Goal: Task Accomplishment & Management: Manage account settings

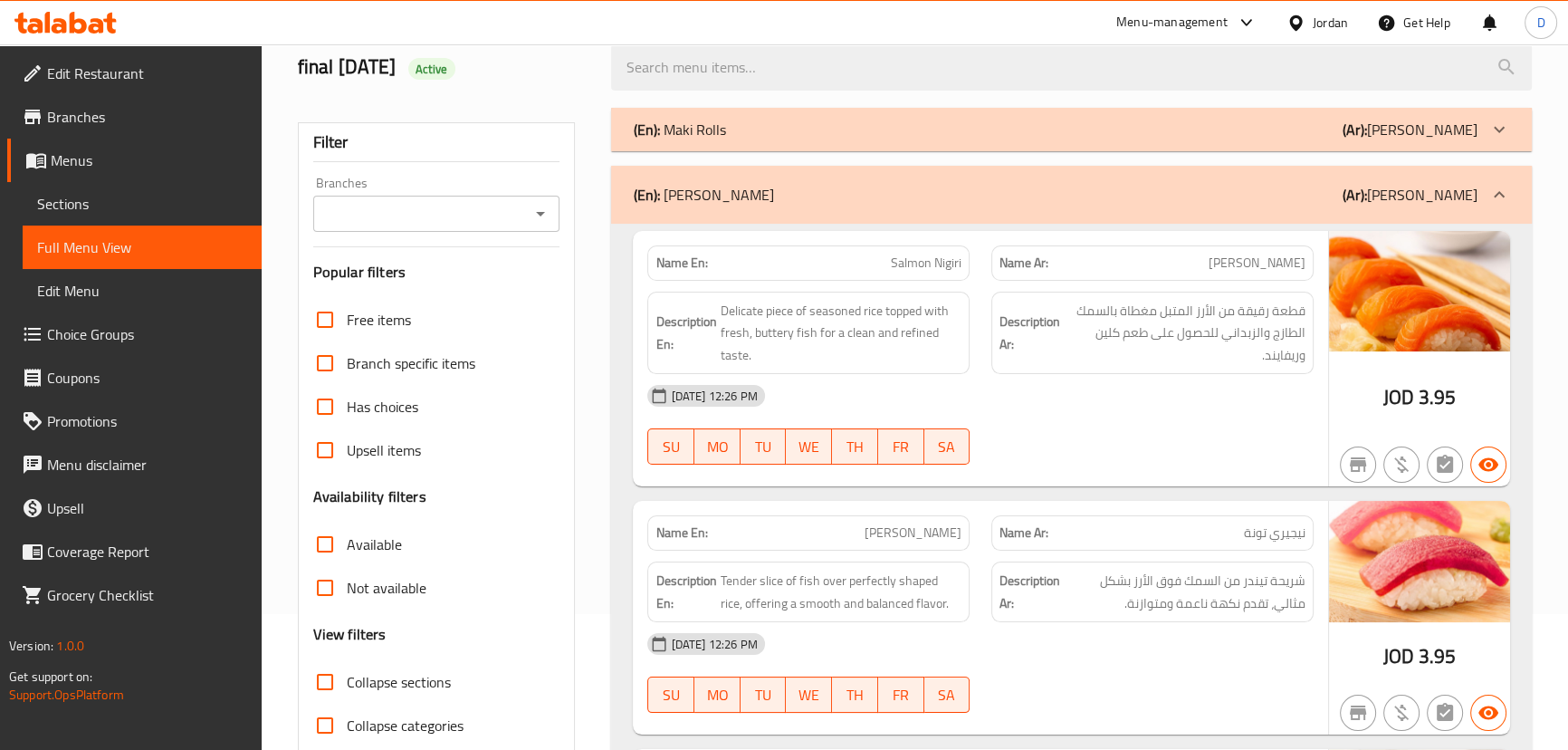
scroll to position [164, 0]
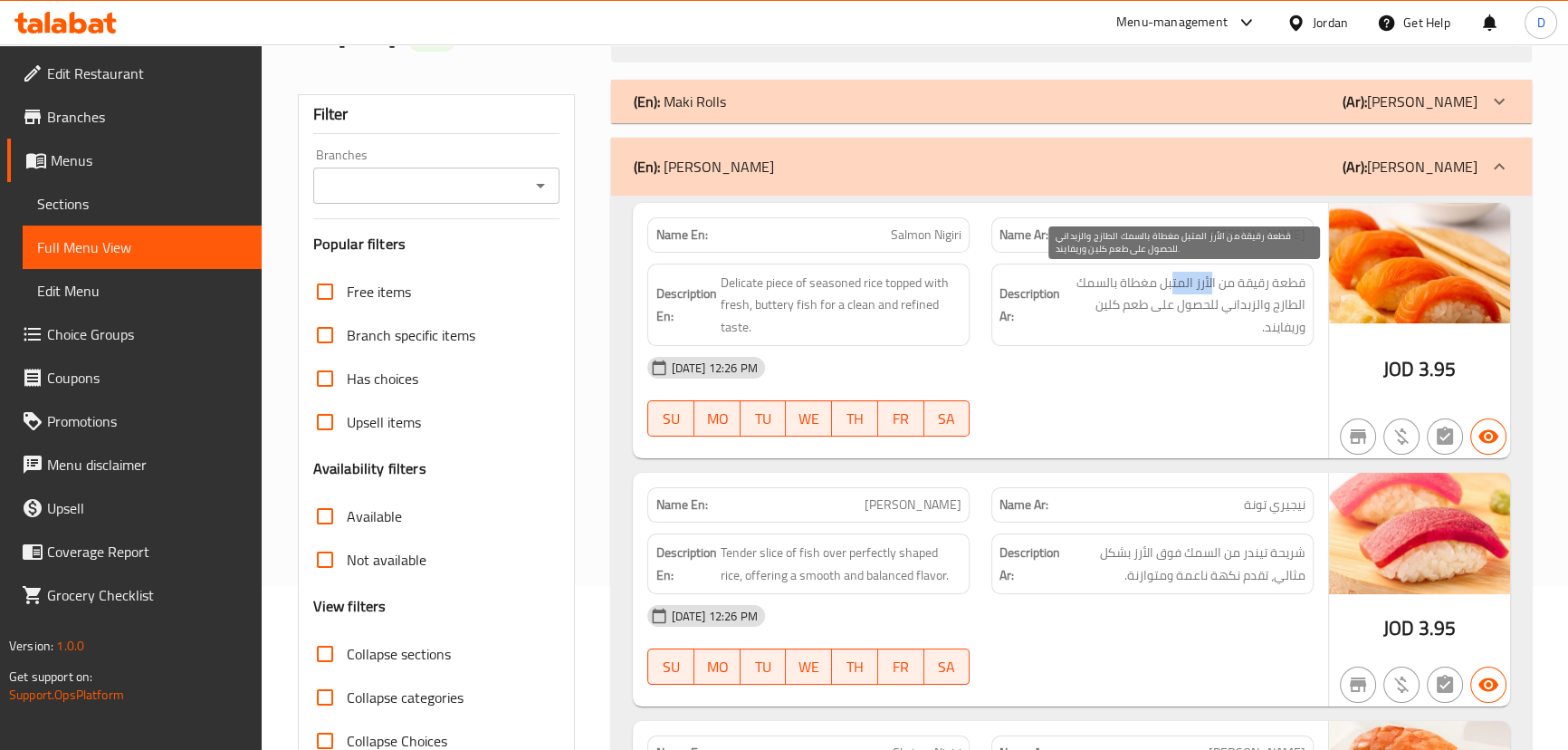
drag, startPoint x: 1213, startPoint y: 290, endPoint x: 1172, endPoint y: 283, distance: 41.6
click at [1172, 283] on span "قطعة رقيقة من الأرز المتبل مغطاة بالسمك الطازج والزبداني للحصول على طعم كلين ور…" at bounding box center [1184, 304] width 242 height 67
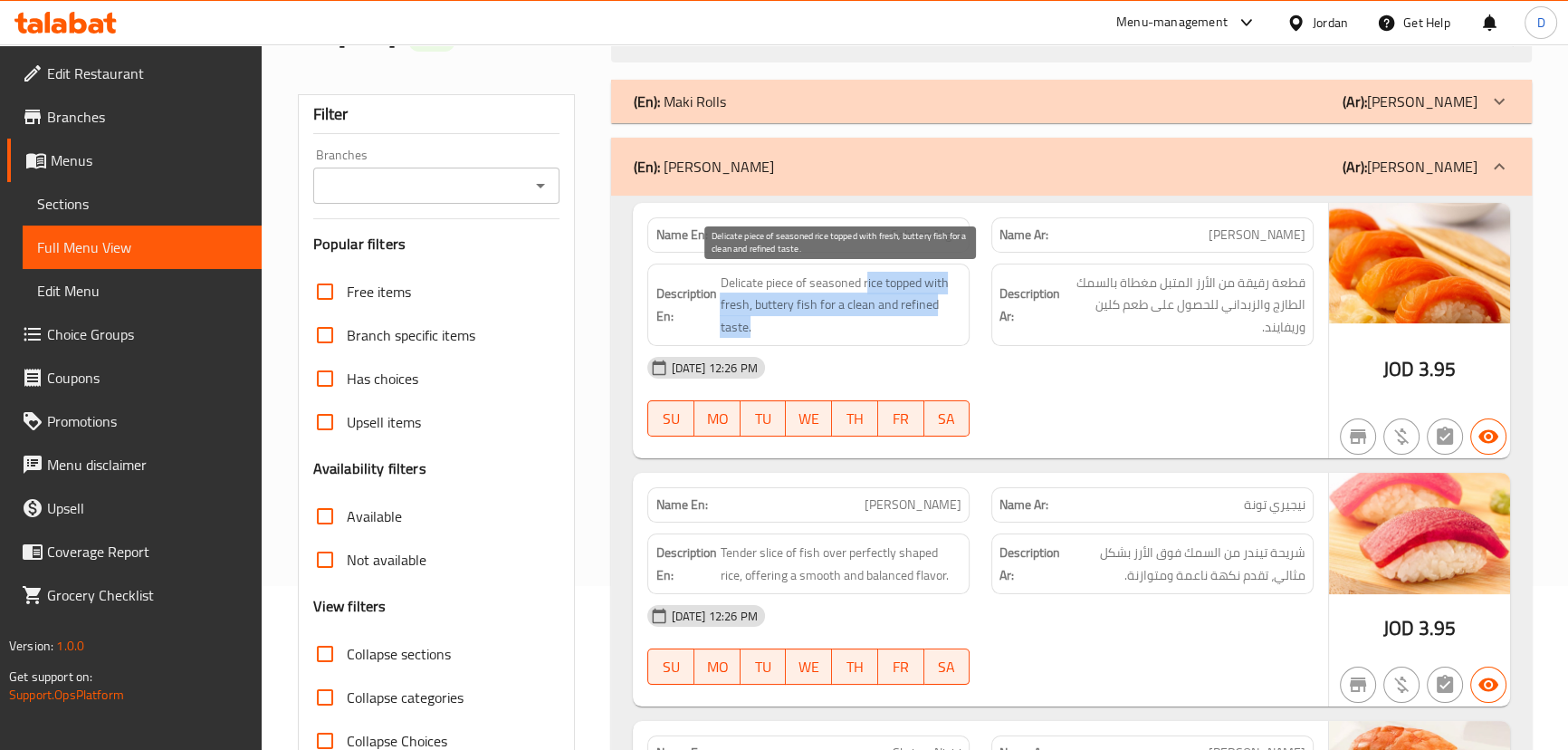
drag, startPoint x: 865, startPoint y: 283, endPoint x: 853, endPoint y: 321, distance: 39.8
click at [853, 321] on span "Delicate piece of seasoned rice topped with fresh, buttery fish for a clean and…" at bounding box center [841, 304] width 242 height 67
click at [907, 302] on span "Delicate piece of seasoned rice topped with fresh, buttery fish for a clean and…" at bounding box center [841, 304] width 242 height 67
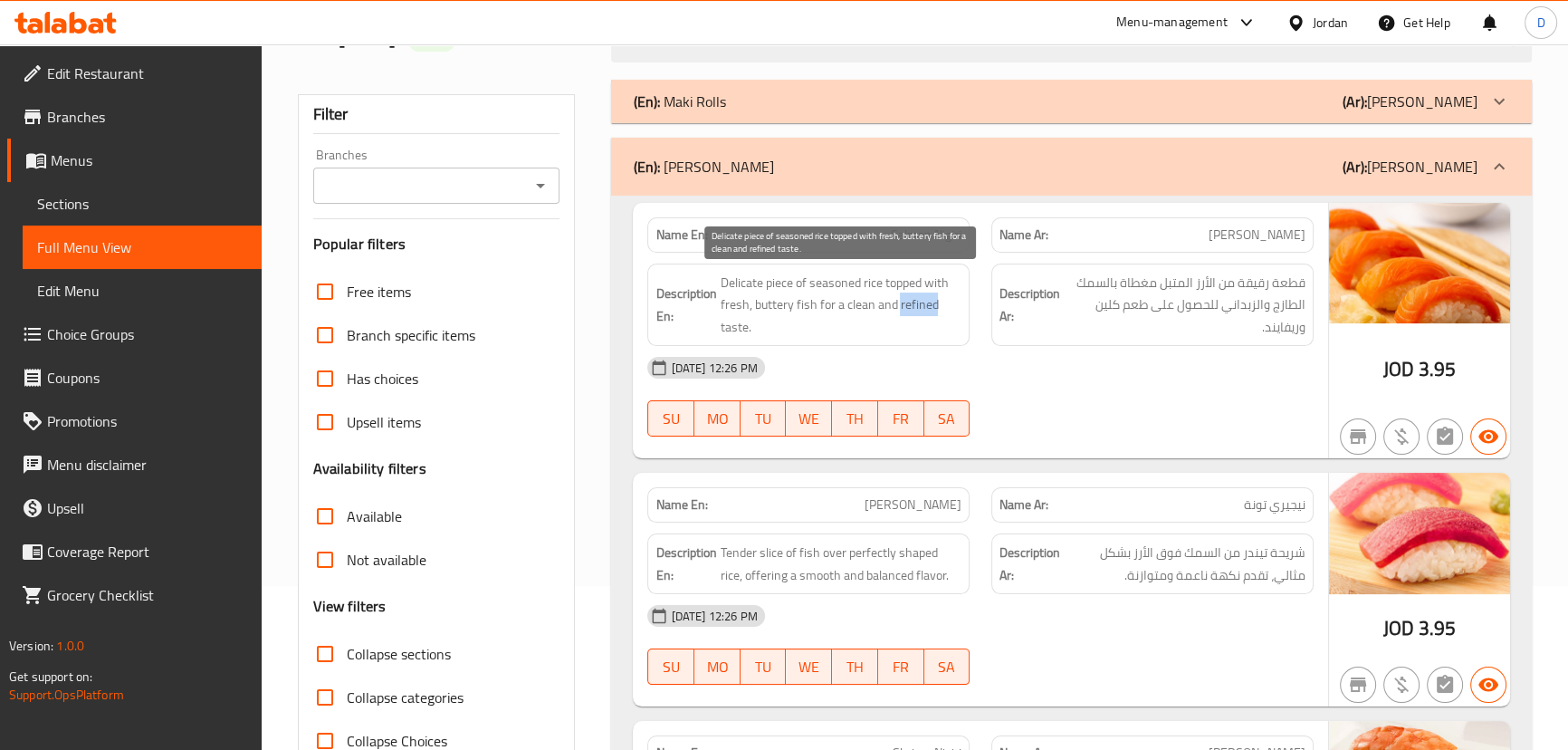
copy span "refined"
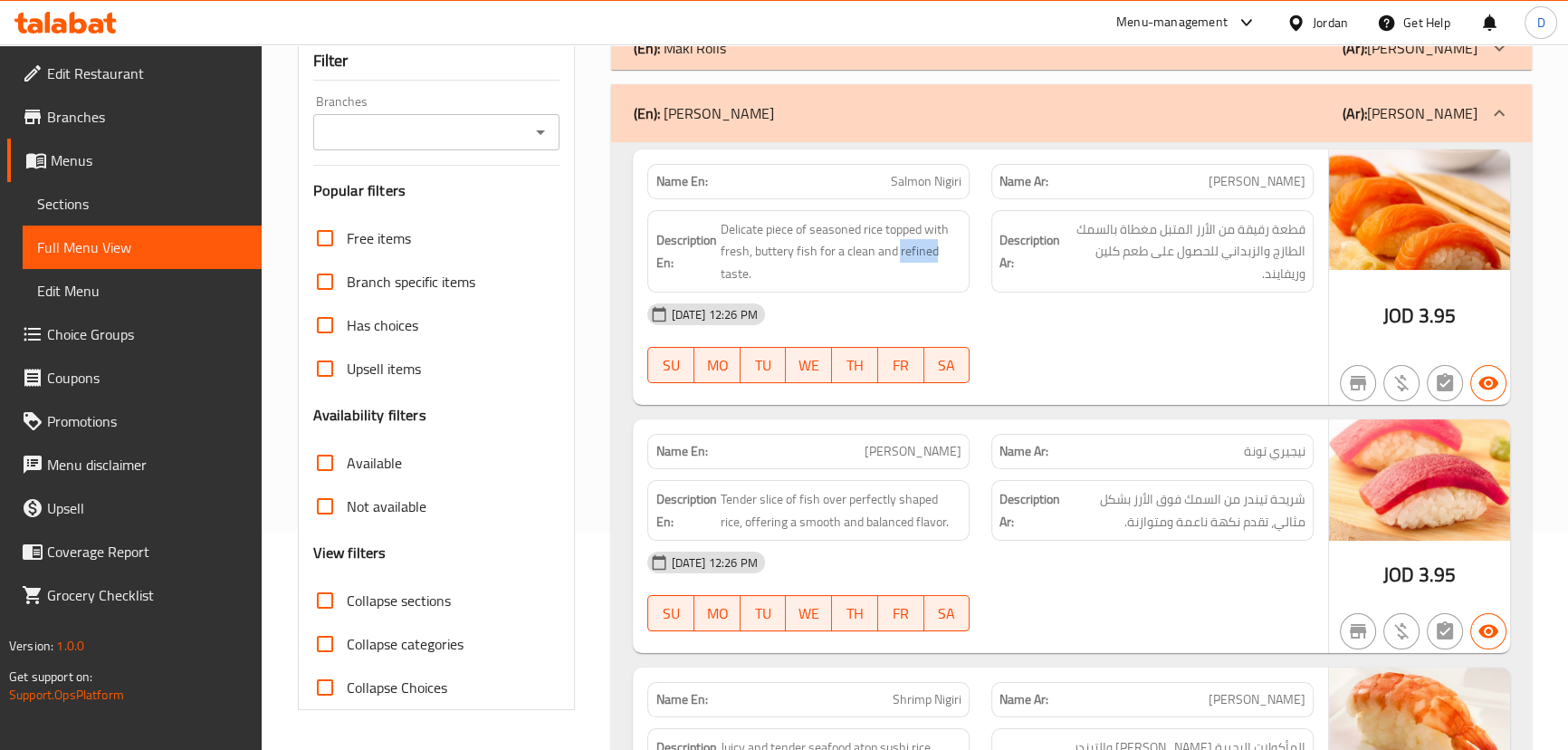
scroll to position [246, 0]
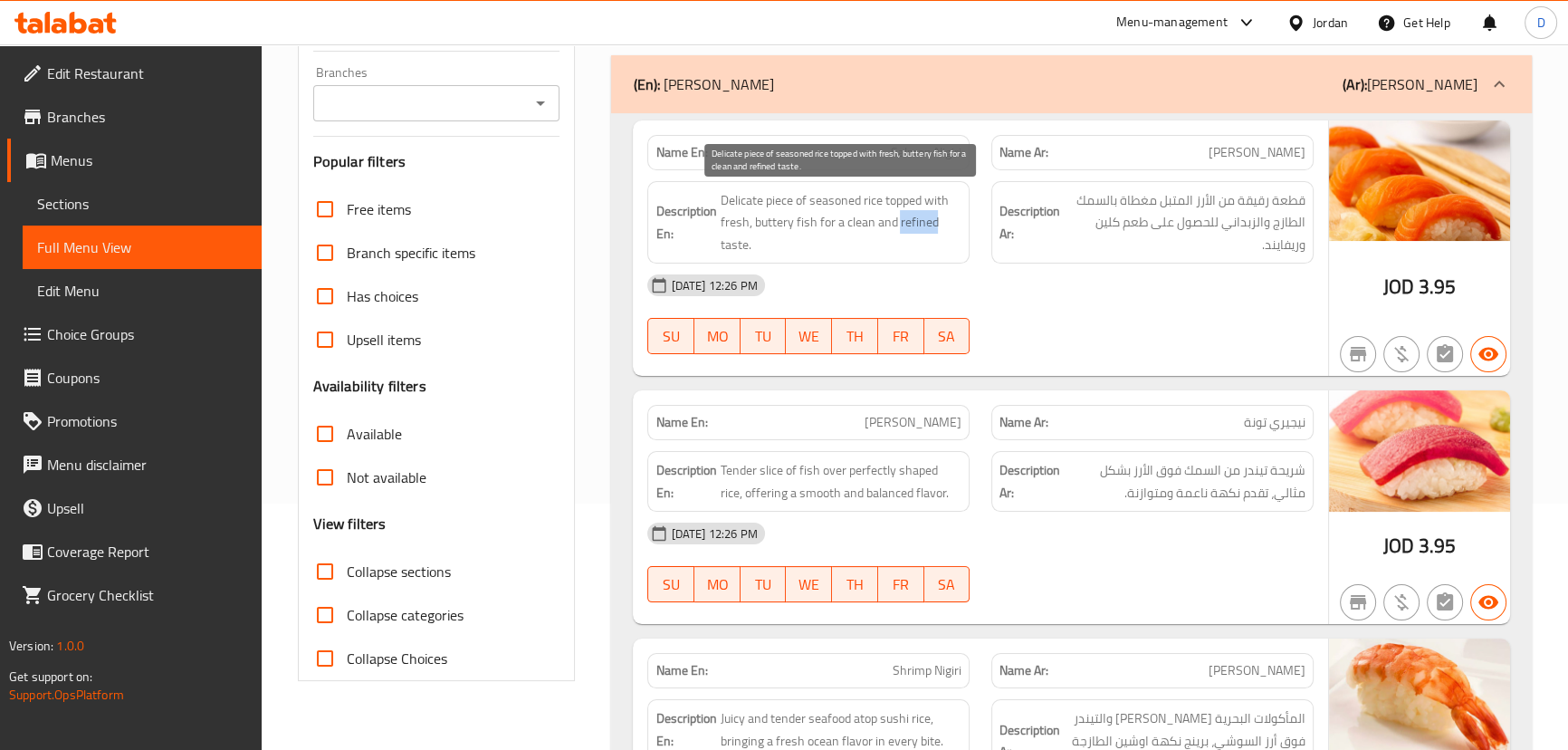
click at [905, 212] on span "Delicate piece of seasoned rice topped with fresh, buttery fish for a clean and…" at bounding box center [841, 222] width 242 height 67
drag, startPoint x: 841, startPoint y: 223, endPoint x: 951, endPoint y: 237, distance: 110.9
click at [951, 237] on span "Delicate piece of seasoned rice topped with fresh, buttery fish for a clean and…" at bounding box center [841, 222] width 242 height 67
click at [938, 227] on span "Delicate piece of seasoned rice topped with fresh, buttery fish for a clean and…" at bounding box center [841, 222] width 242 height 67
drag, startPoint x: 847, startPoint y: 219, endPoint x: 951, endPoint y: 219, distance: 104.0
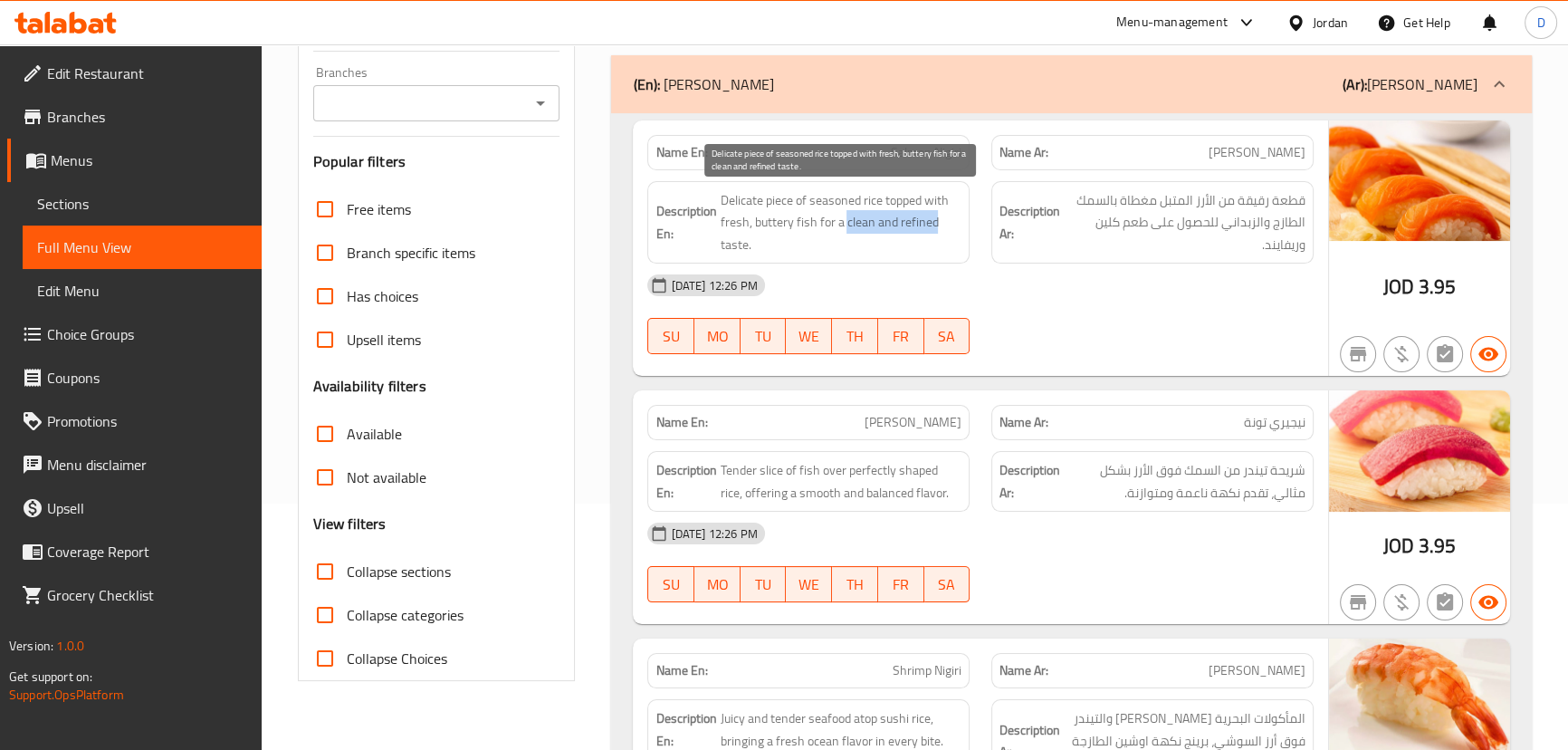
click at [951, 219] on span "Delicate piece of seasoned rice topped with fresh, buttery fish for a clean and…" at bounding box center [841, 222] width 242 height 67
copy span "clean and refined"
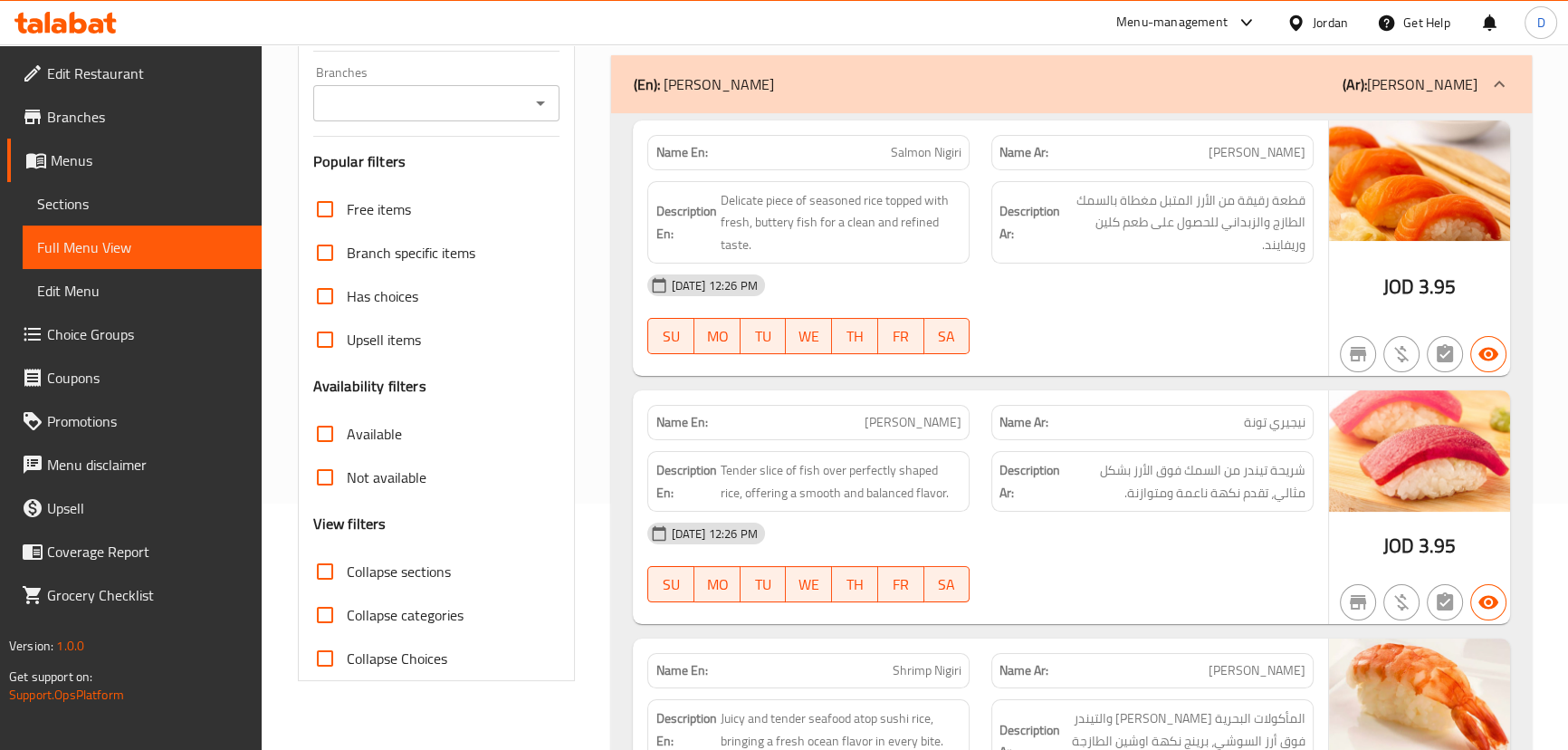
click at [959, 298] on div "[DATE] 12:26 PM" at bounding box center [980, 285] width 687 height 43
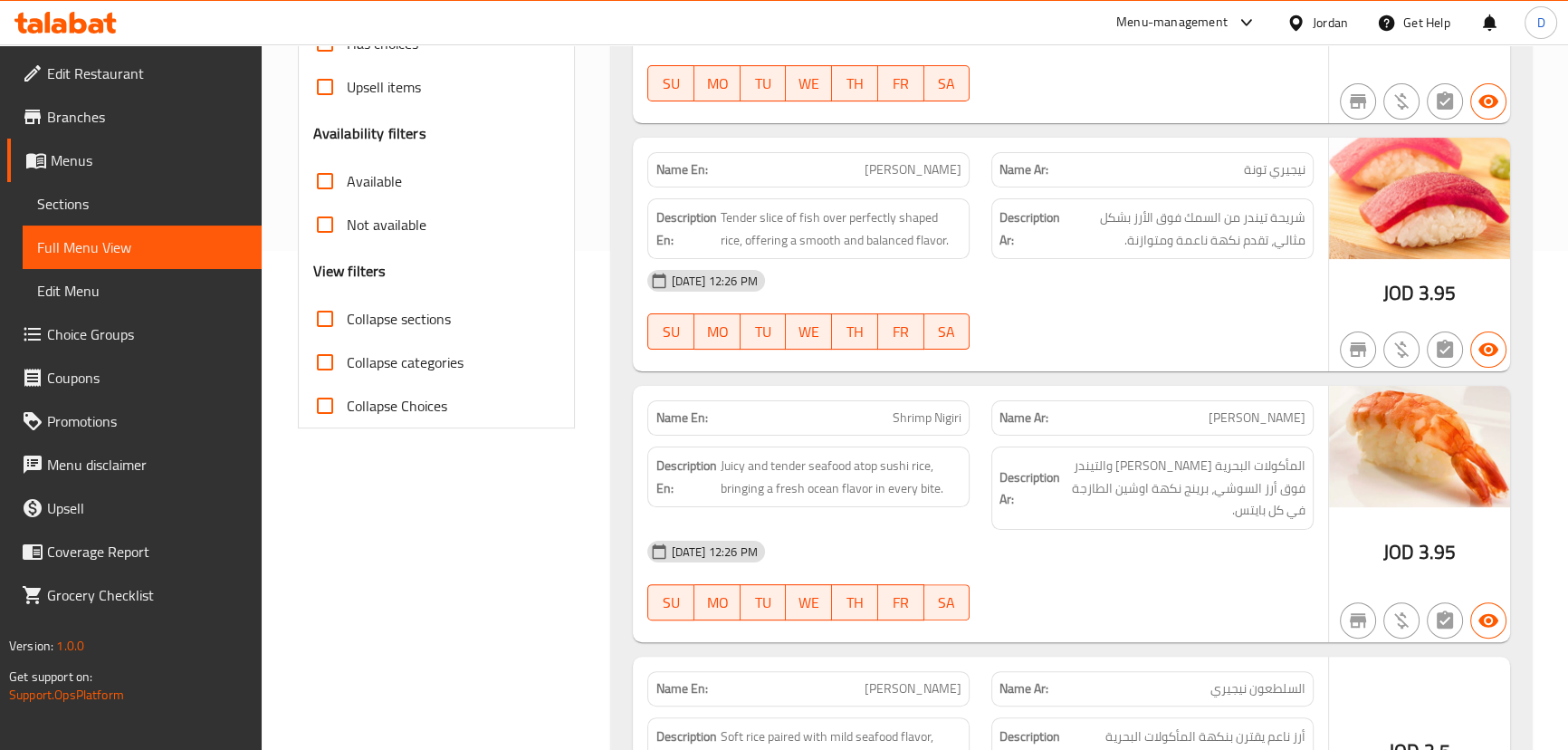
scroll to position [658, 0]
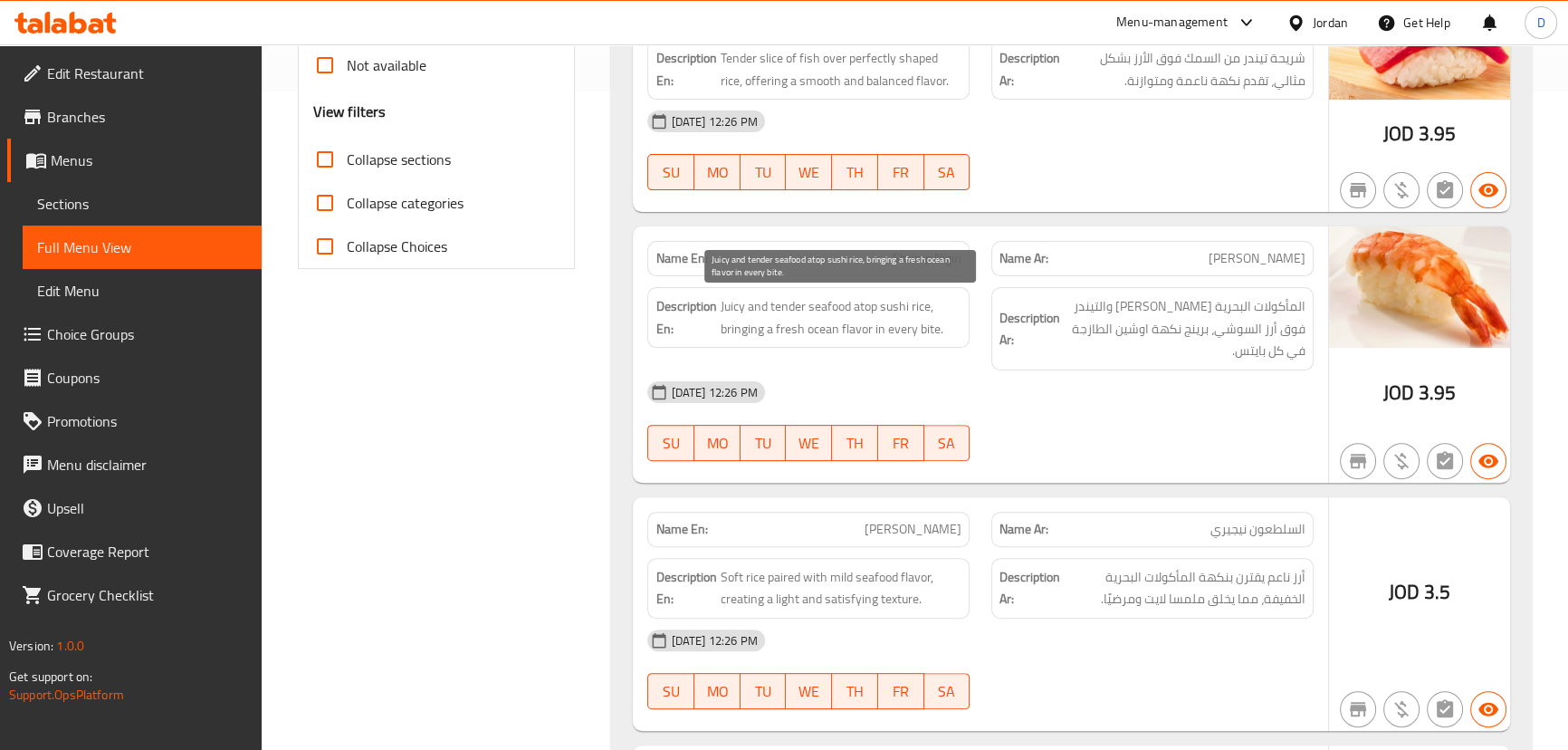
click at [735, 330] on span "Juicy and tender seafood atop sushi rice, bringing a fresh ocean flavor in ever…" at bounding box center [841, 316] width 242 height 44
copy span "bringing"
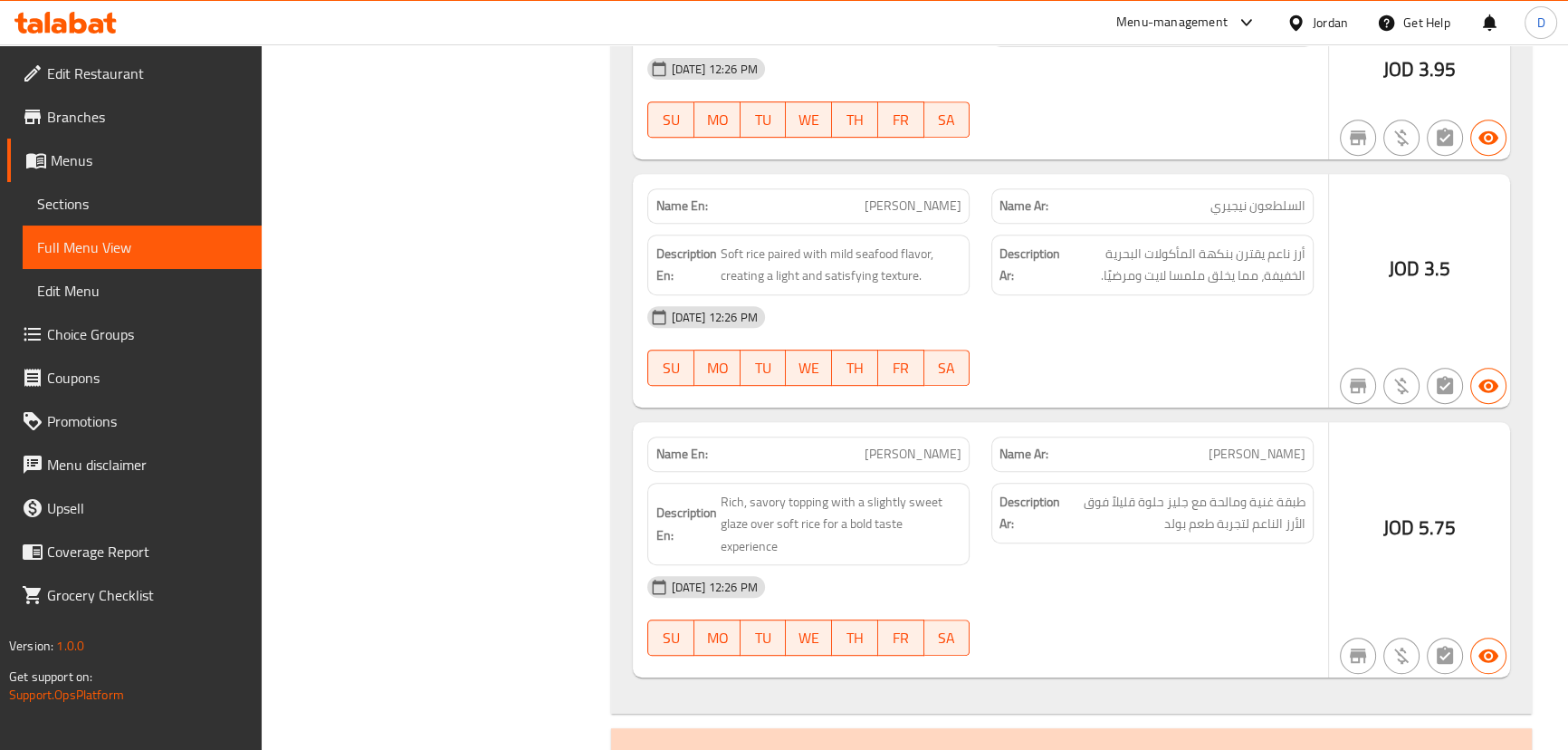
scroll to position [987, 0]
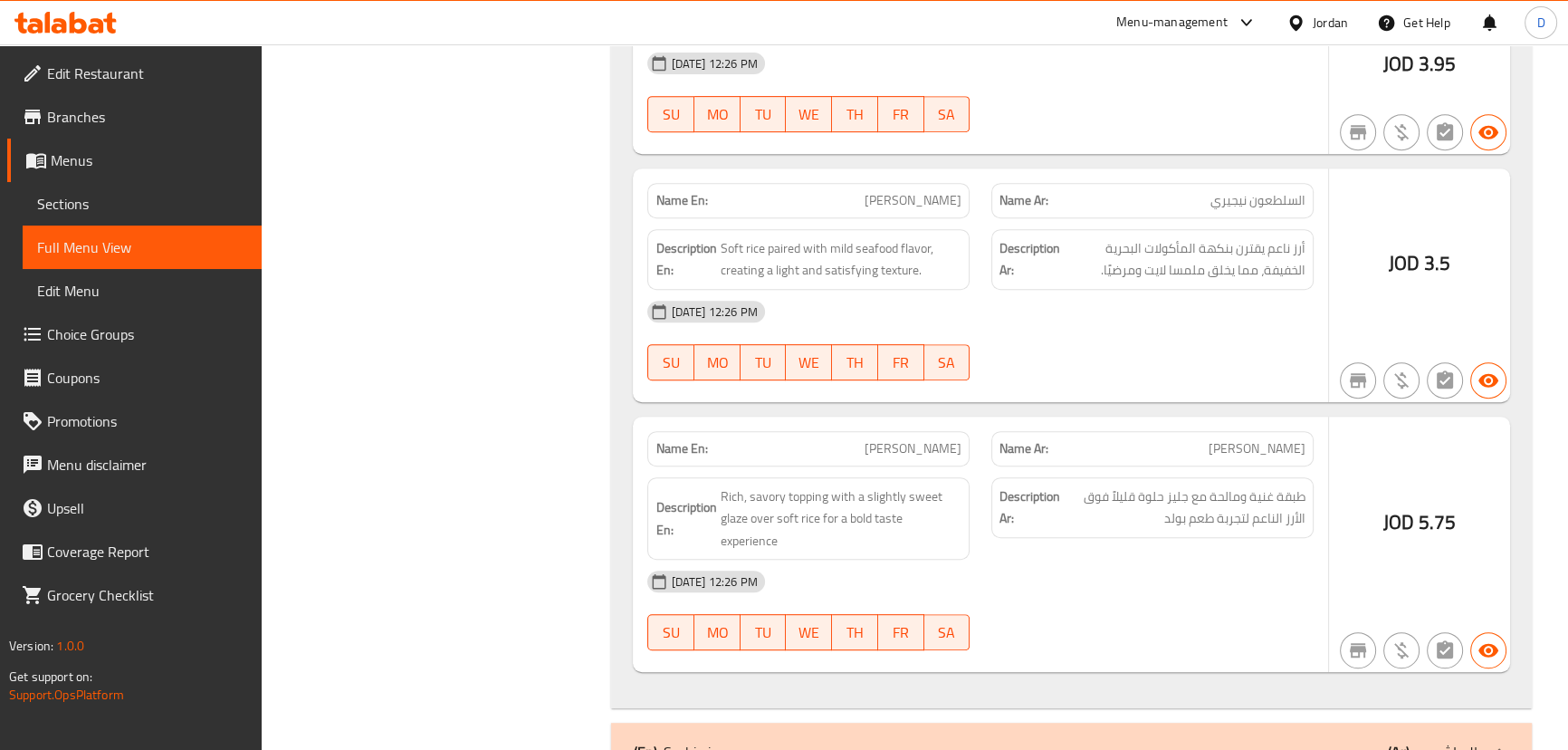
click at [913, 204] on span "[PERSON_NAME]" at bounding box center [912, 201] width 97 height 19
copy span "Crab"
click at [918, 198] on span "[PERSON_NAME]" at bounding box center [912, 201] width 97 height 19
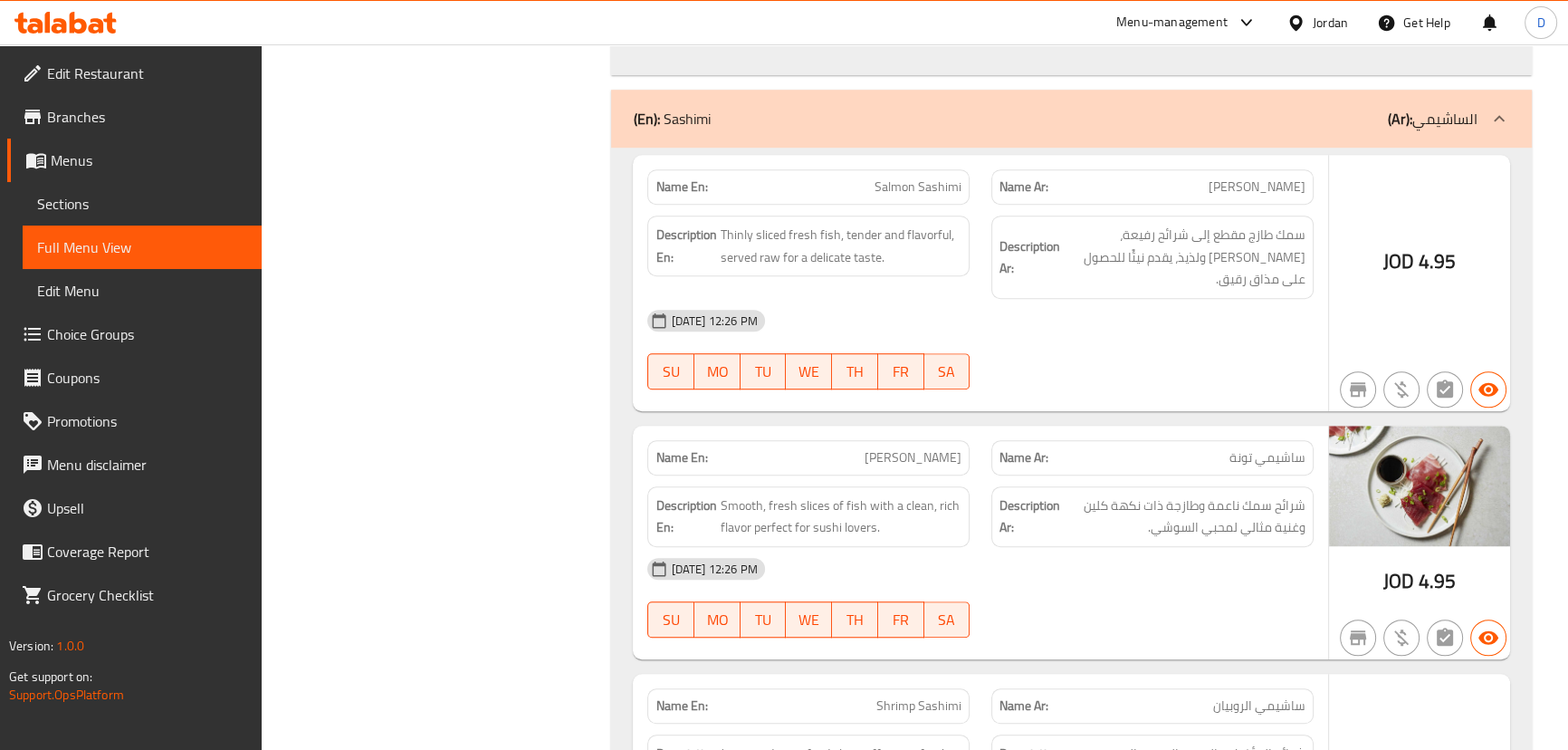
scroll to position [1646, 0]
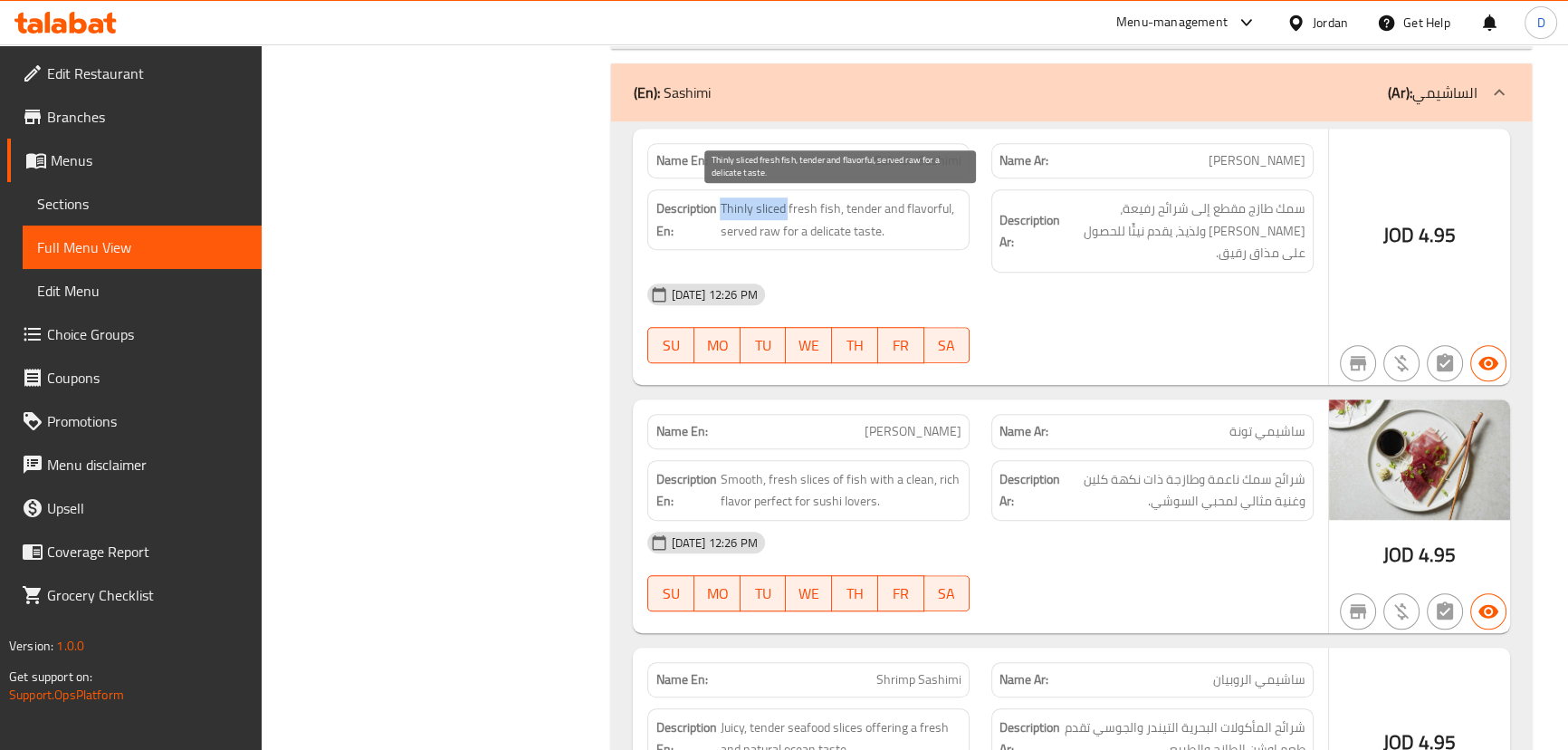
drag, startPoint x: 721, startPoint y: 203, endPoint x: 785, endPoint y: 204, distance: 64.0
click at [785, 204] on span "Thinly sliced fresh fish, tender and flavorful, served raw for a delicate taste." at bounding box center [841, 219] width 242 height 44
copy span "Thinly sliced"
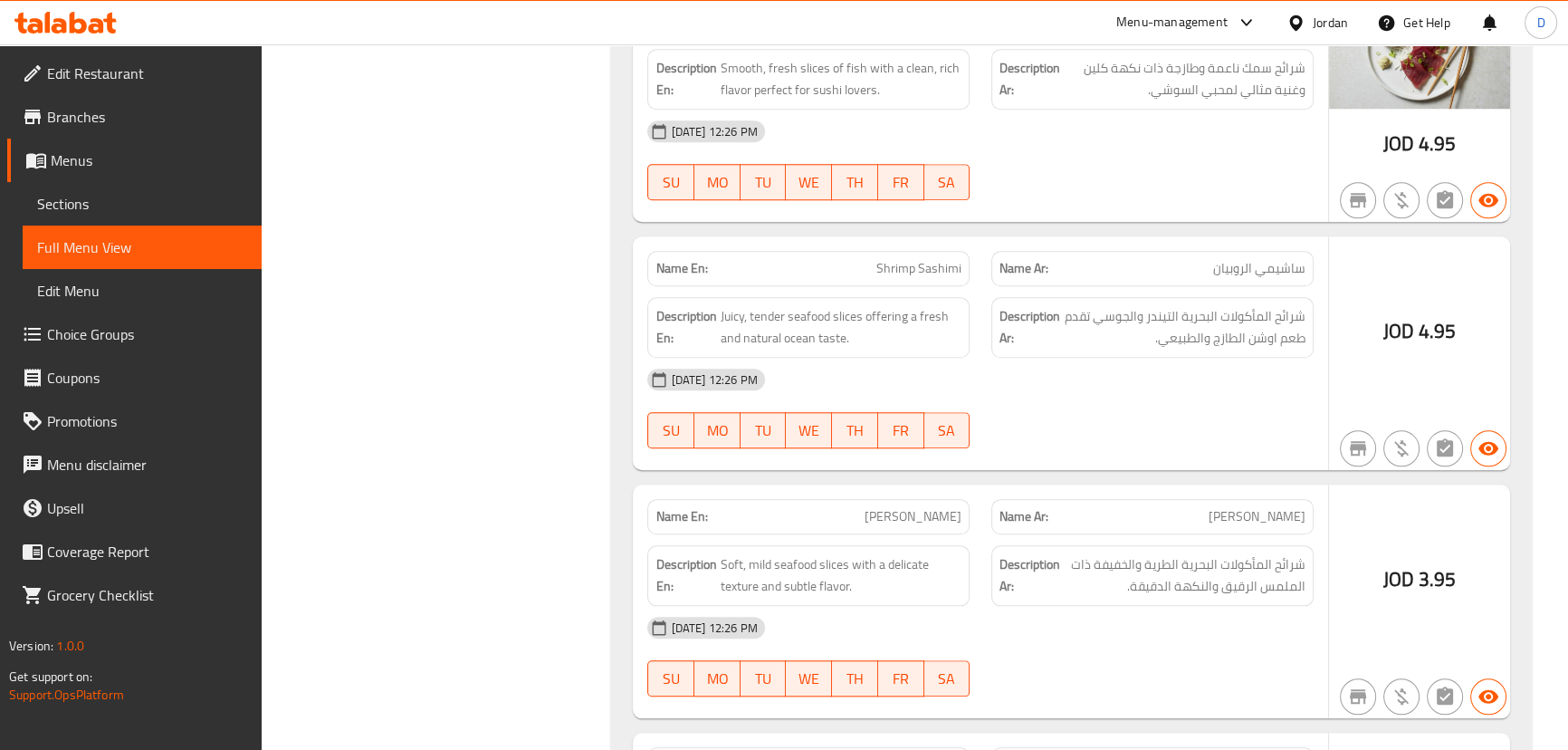
scroll to position [2139, 0]
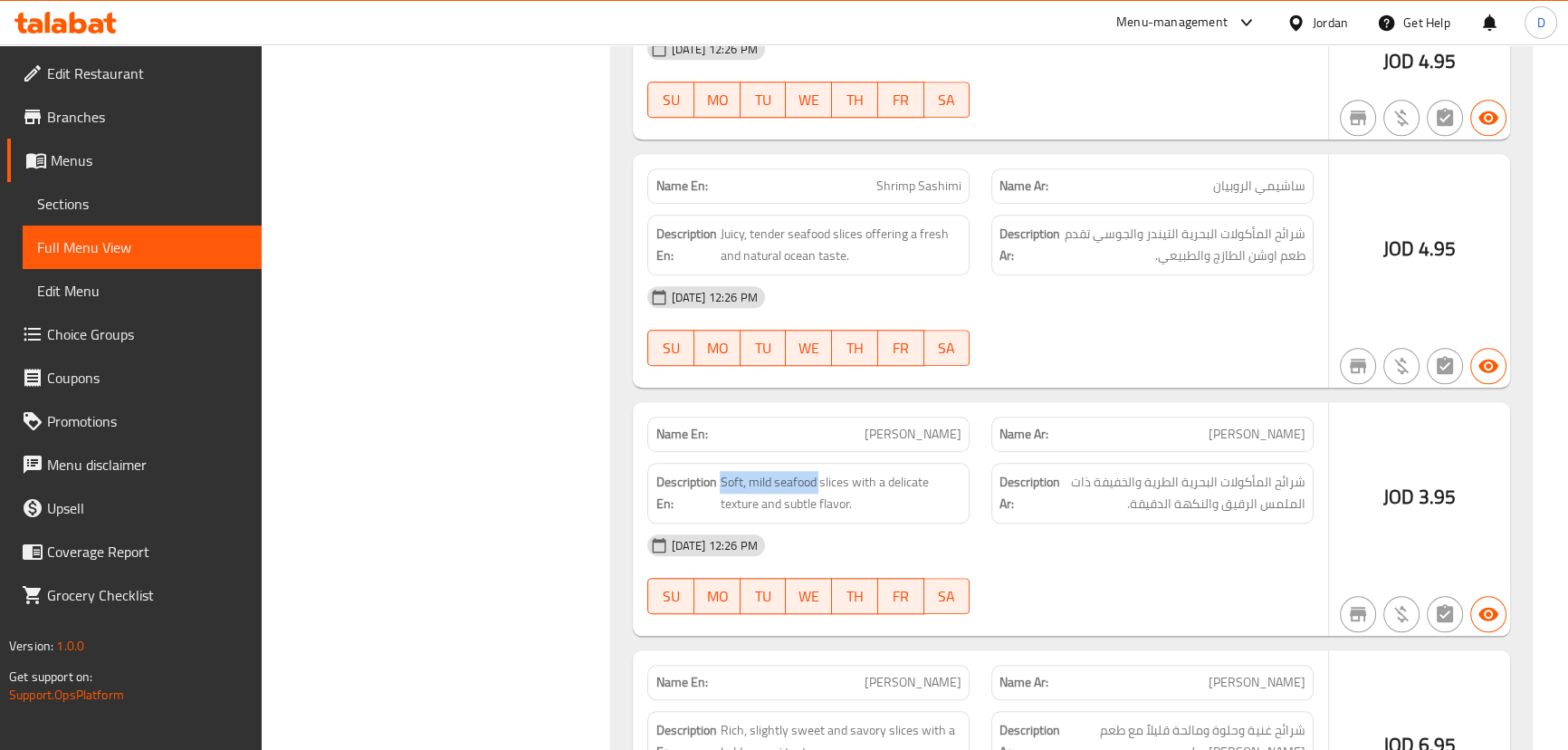
drag, startPoint x: 817, startPoint y: 462, endPoint x: 719, endPoint y: 442, distance: 100.0
click at [719, 463] on div "Description En: Soft, mild seafood slices with a delicate texture and subtle fl…" at bounding box center [808, 493] width 322 height 61
copy span "Soft, mild seafood"
click at [788, 480] on span "Soft, mild seafood slices with a delicate texture and subtle flavor." at bounding box center [841, 493] width 242 height 44
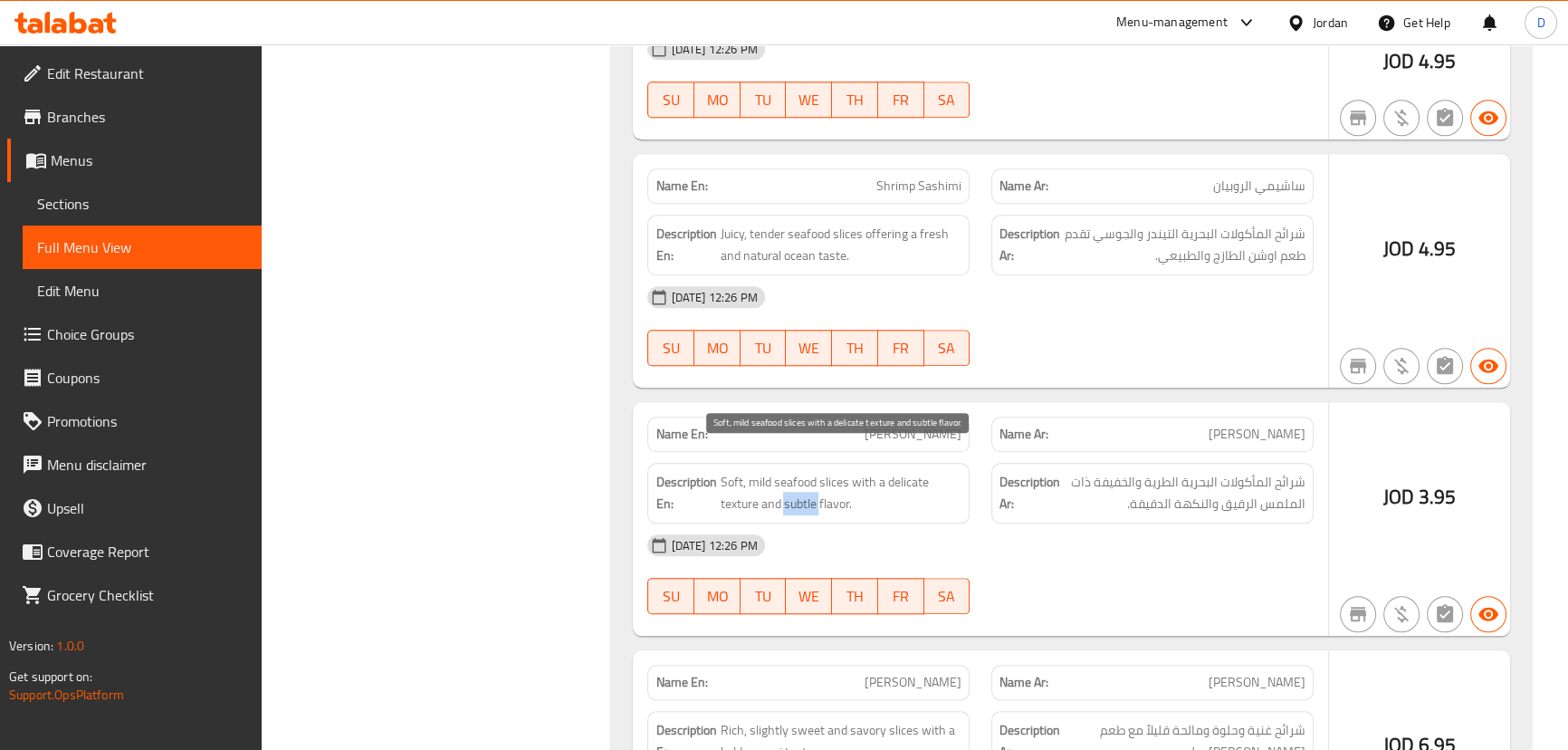
copy span "subtle"
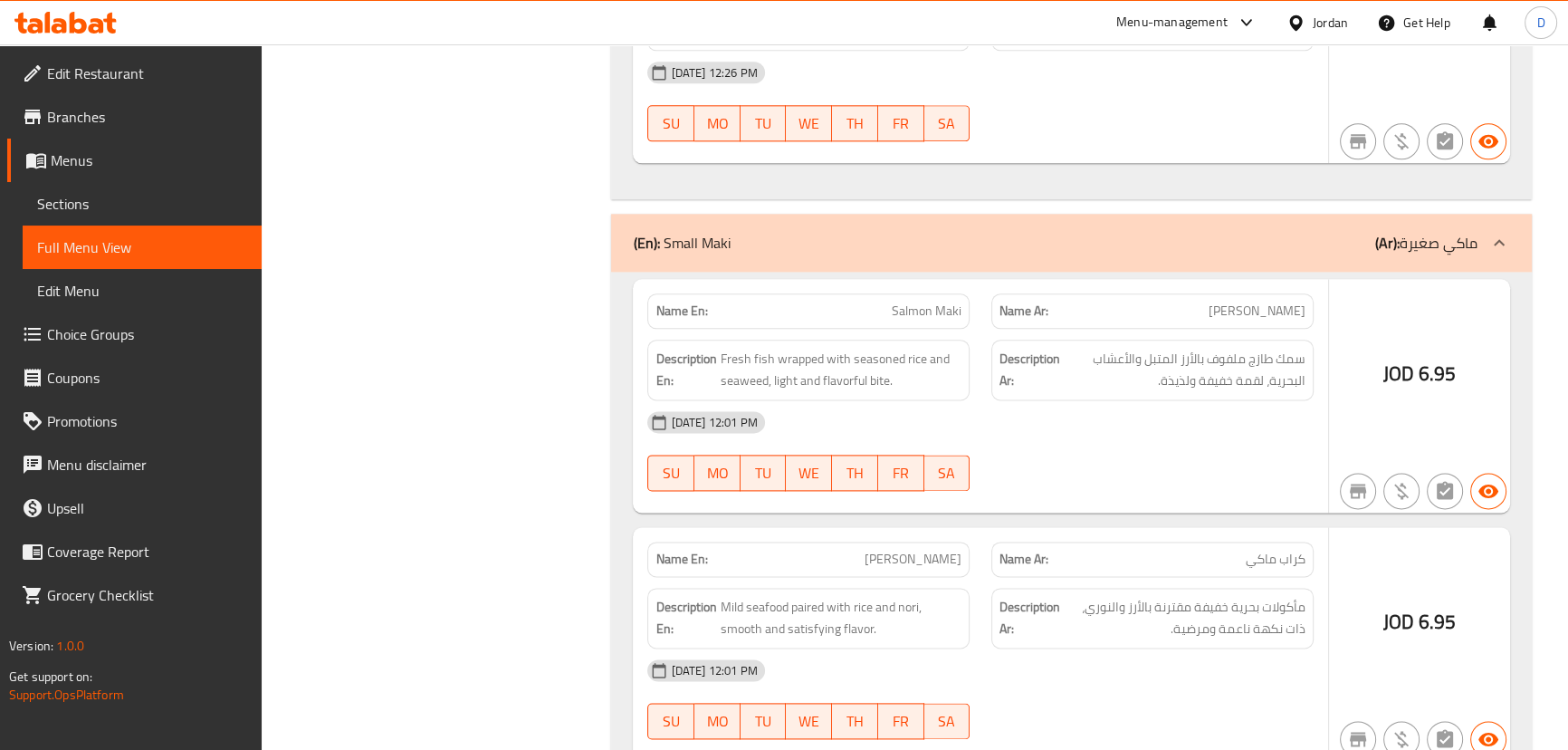
scroll to position [2880, 0]
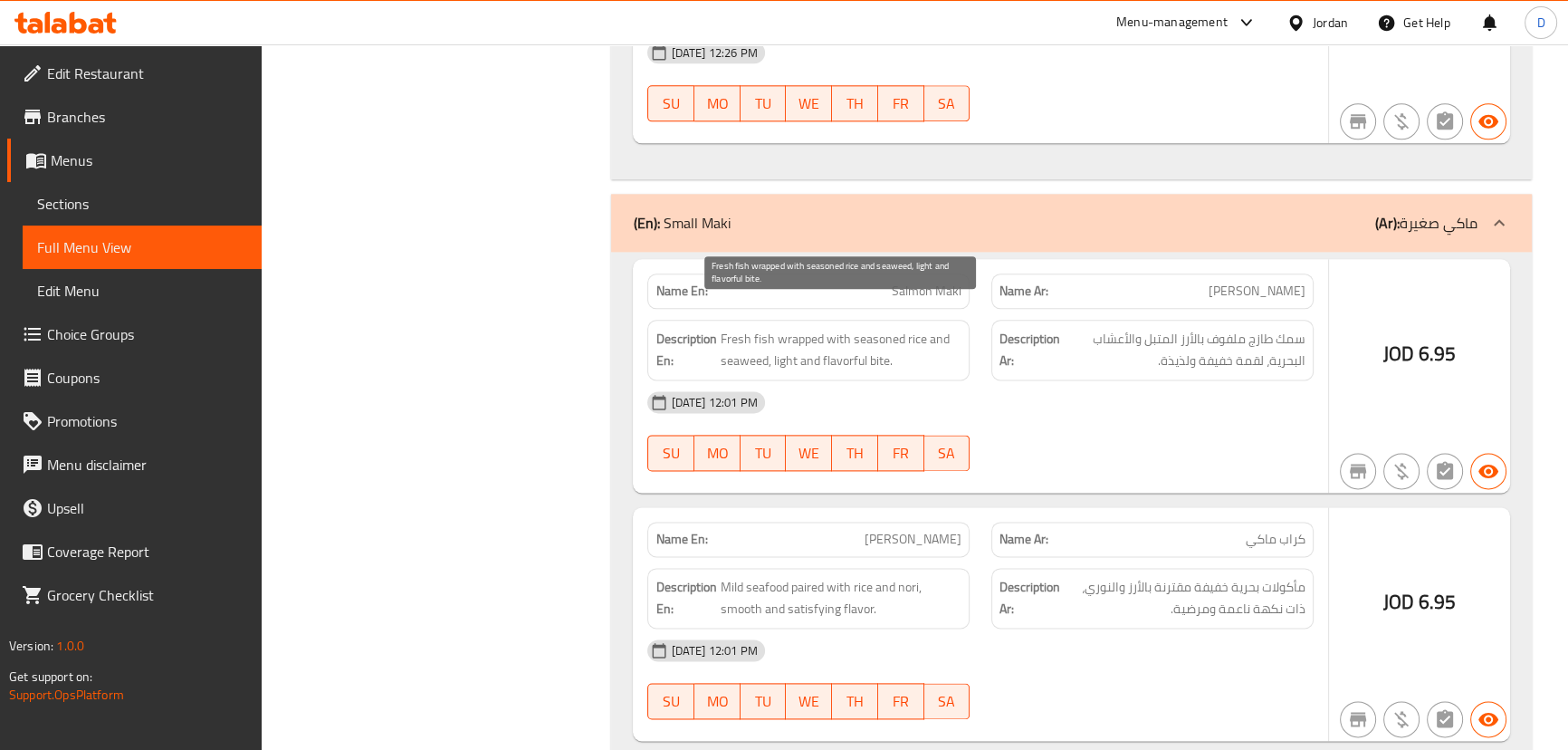
click at [732, 329] on span "Fresh fish wrapped with seasoned rice and seaweed, light and flavorful bite." at bounding box center [841, 349] width 242 height 44
copy span "seaweed"
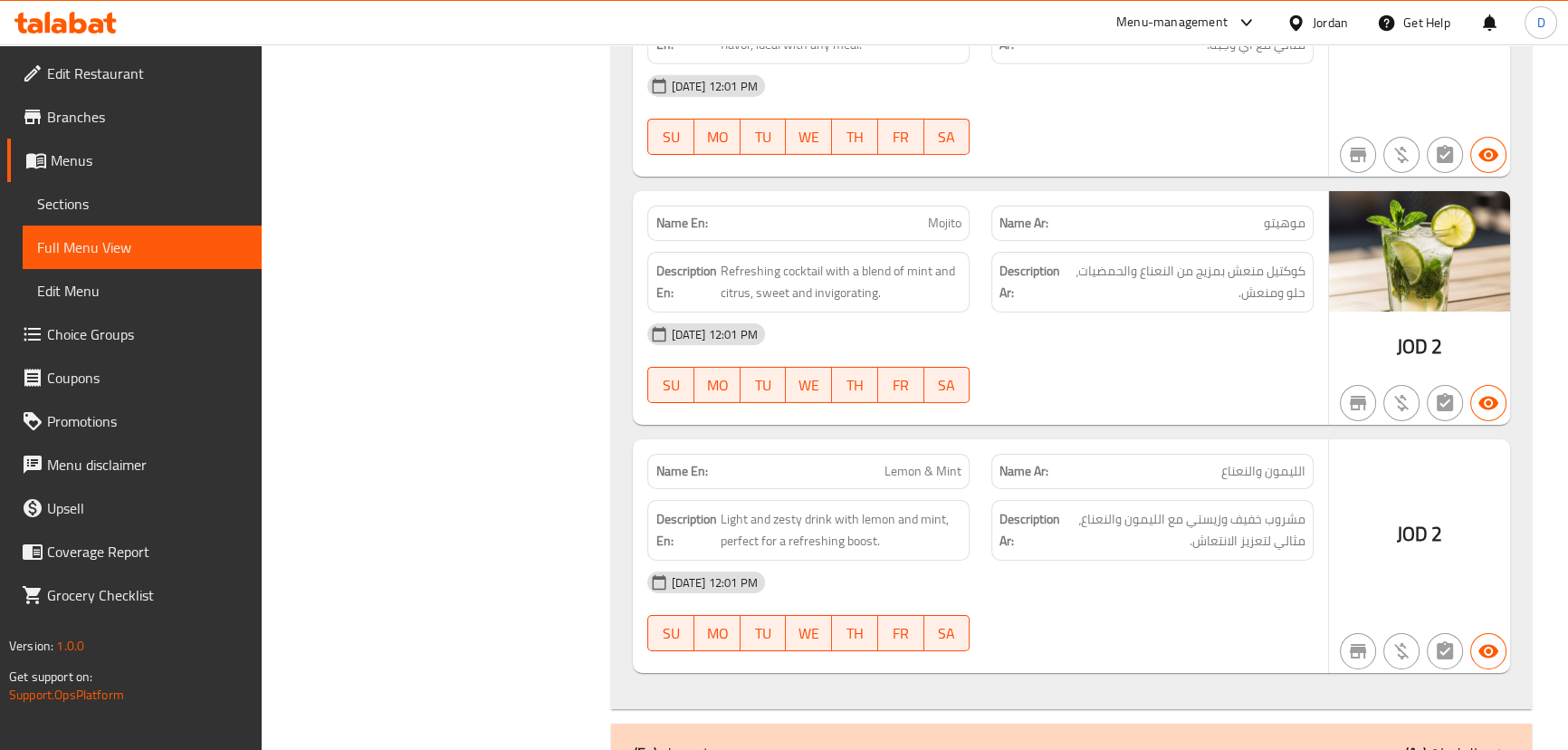
scroll to position [7494, 0]
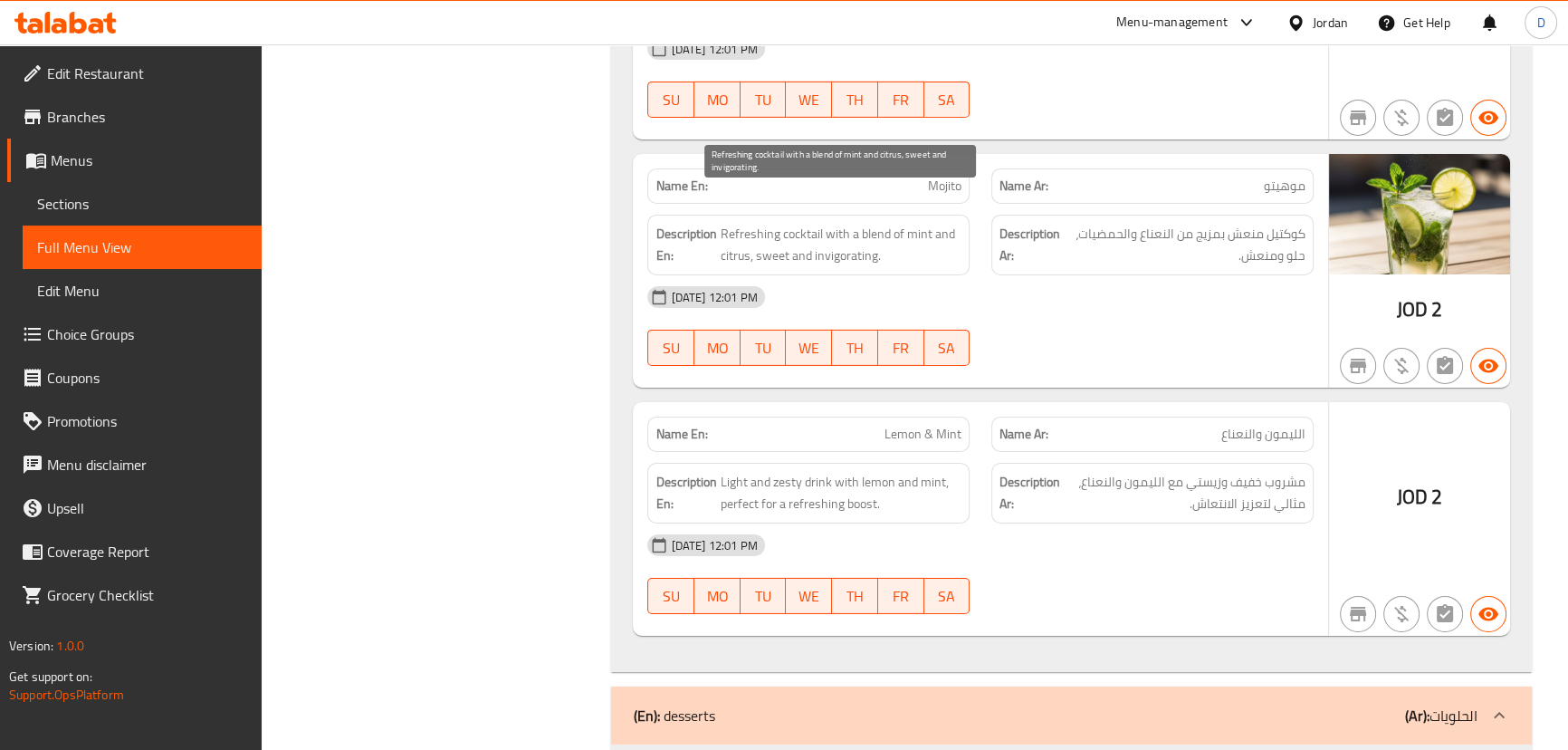
click at [842, 231] on span "Refreshing cocktail with a blend of mint and citrus, sweet and invigorating." at bounding box center [841, 244] width 242 height 44
copy span "invigorating"
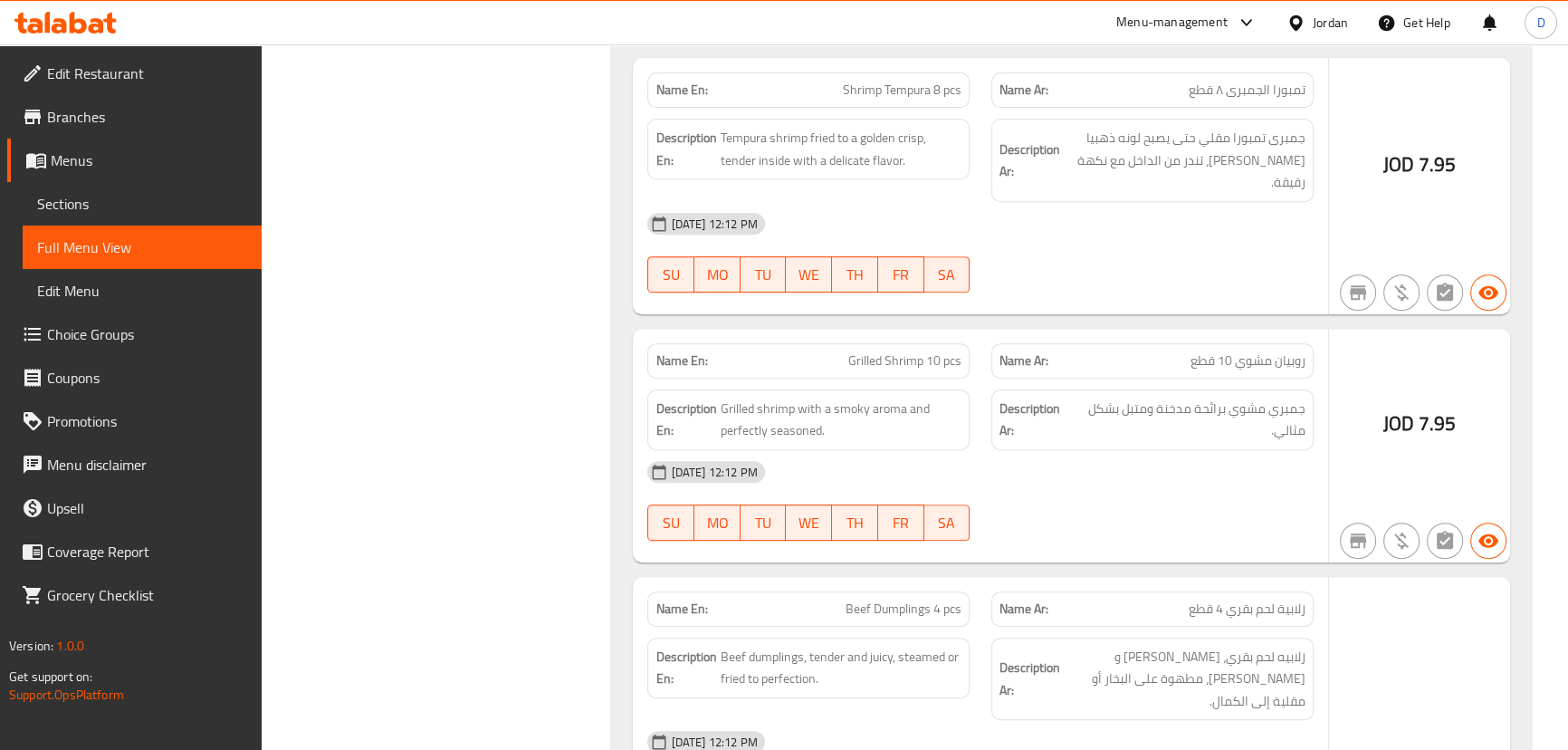
scroll to position [9553, 0]
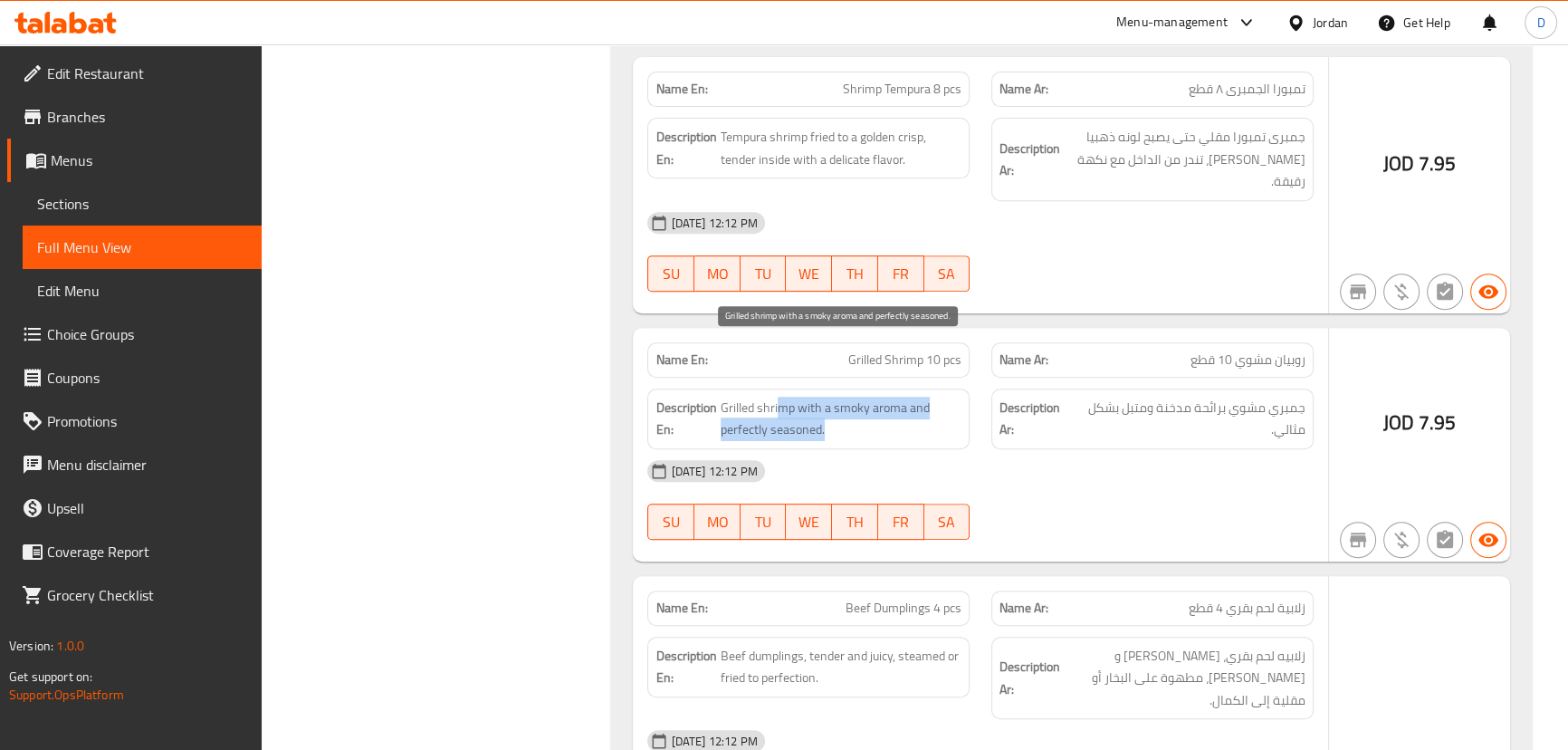
drag, startPoint x: 777, startPoint y: 357, endPoint x: 839, endPoint y: 362, distance: 62.2
click at [839, 396] on span "Grilled shrimp with a smoky aroma and perfectly seasoned." at bounding box center [841, 418] width 241 height 44
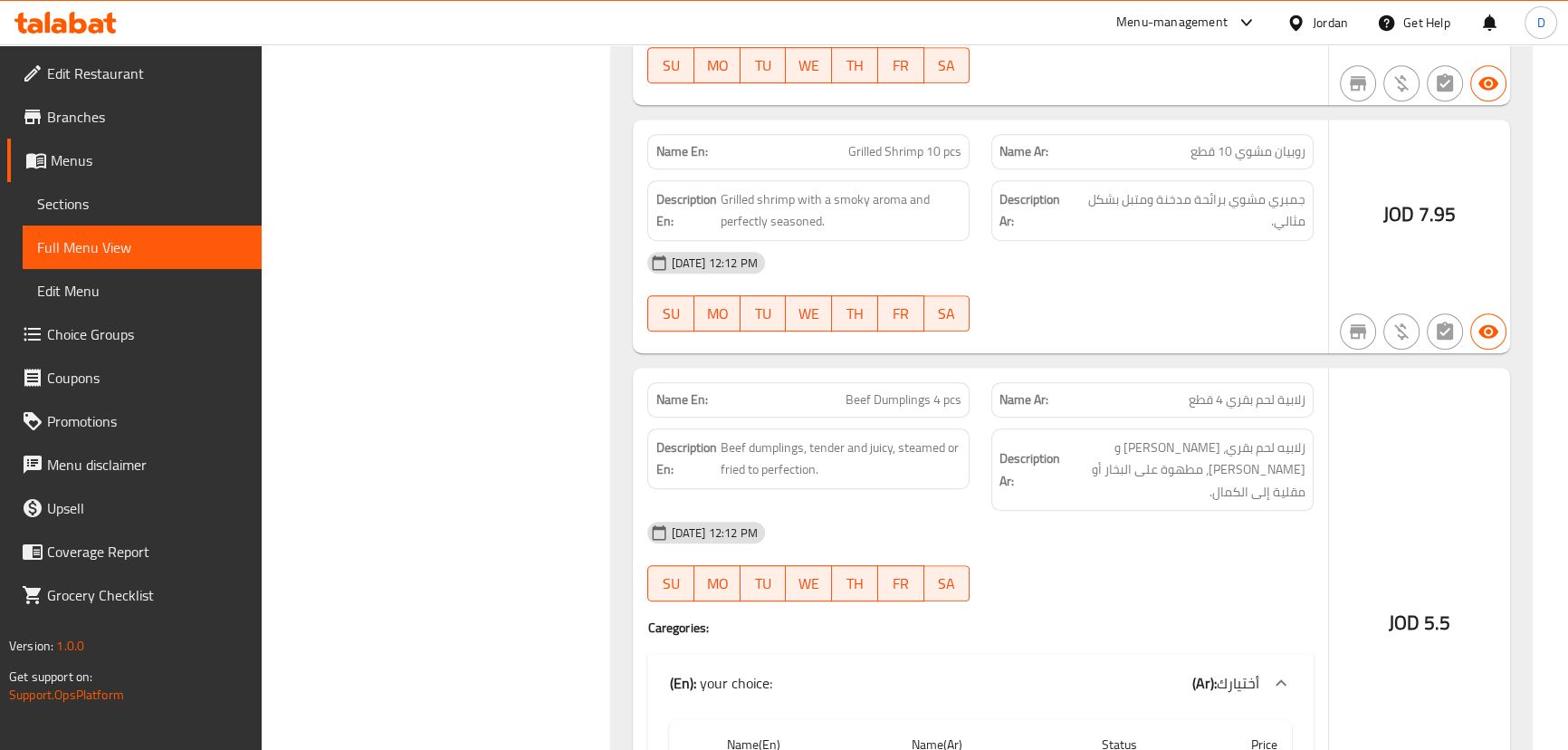
scroll to position [9799, 0]
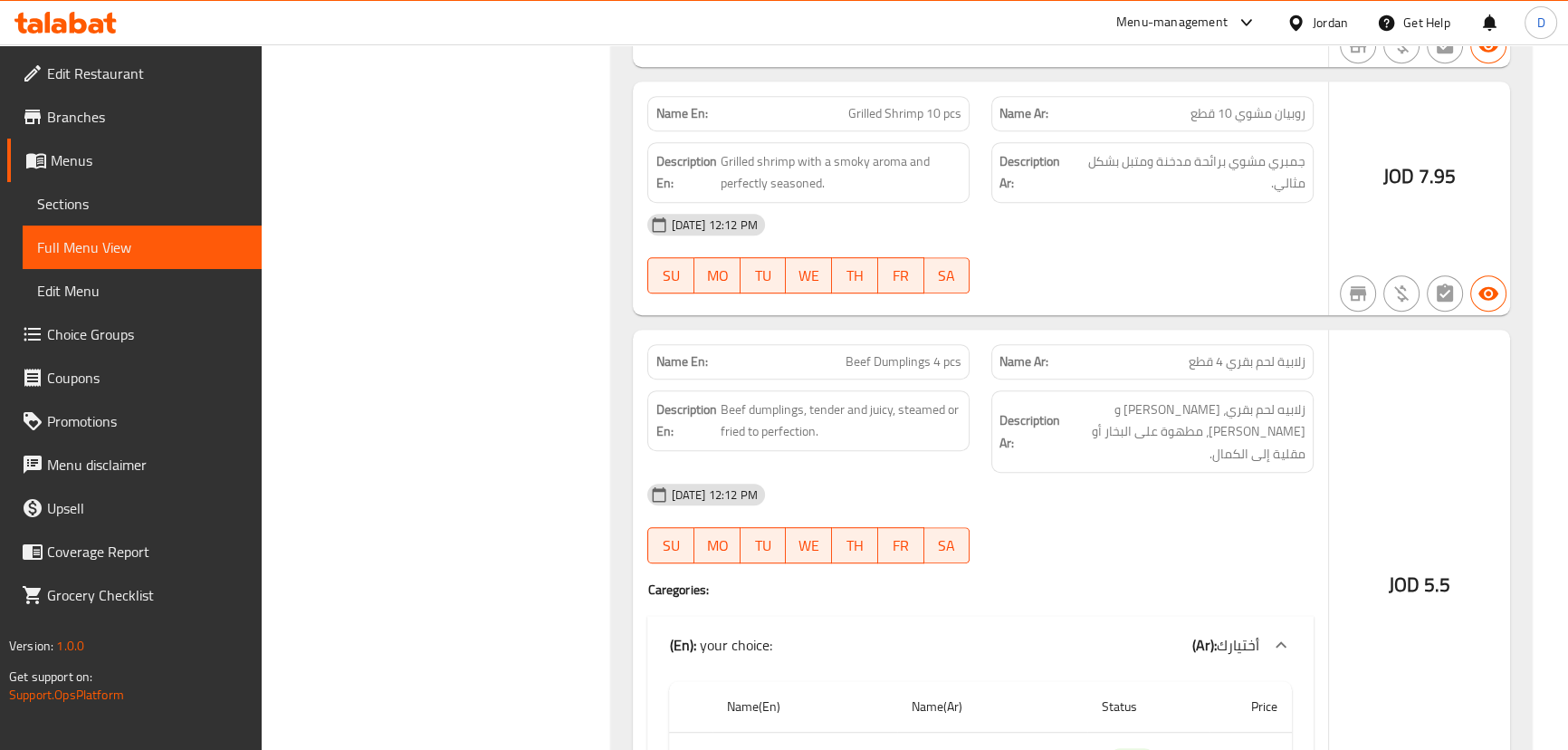
click at [886, 352] on span "Beef Dumplings 4 pcs" at bounding box center [903, 361] width 115 height 19
copy span "Dumplings"
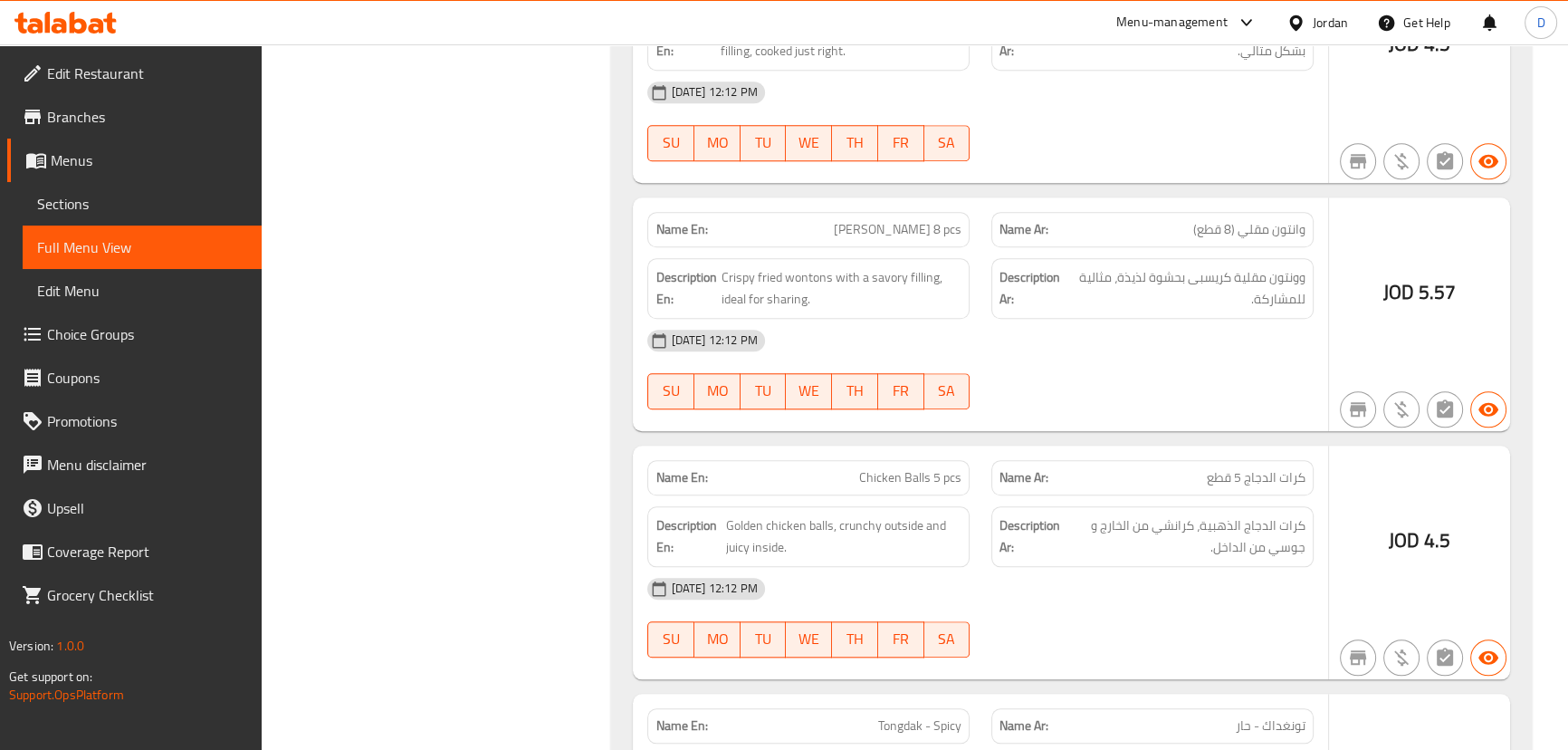
scroll to position [10744, 0]
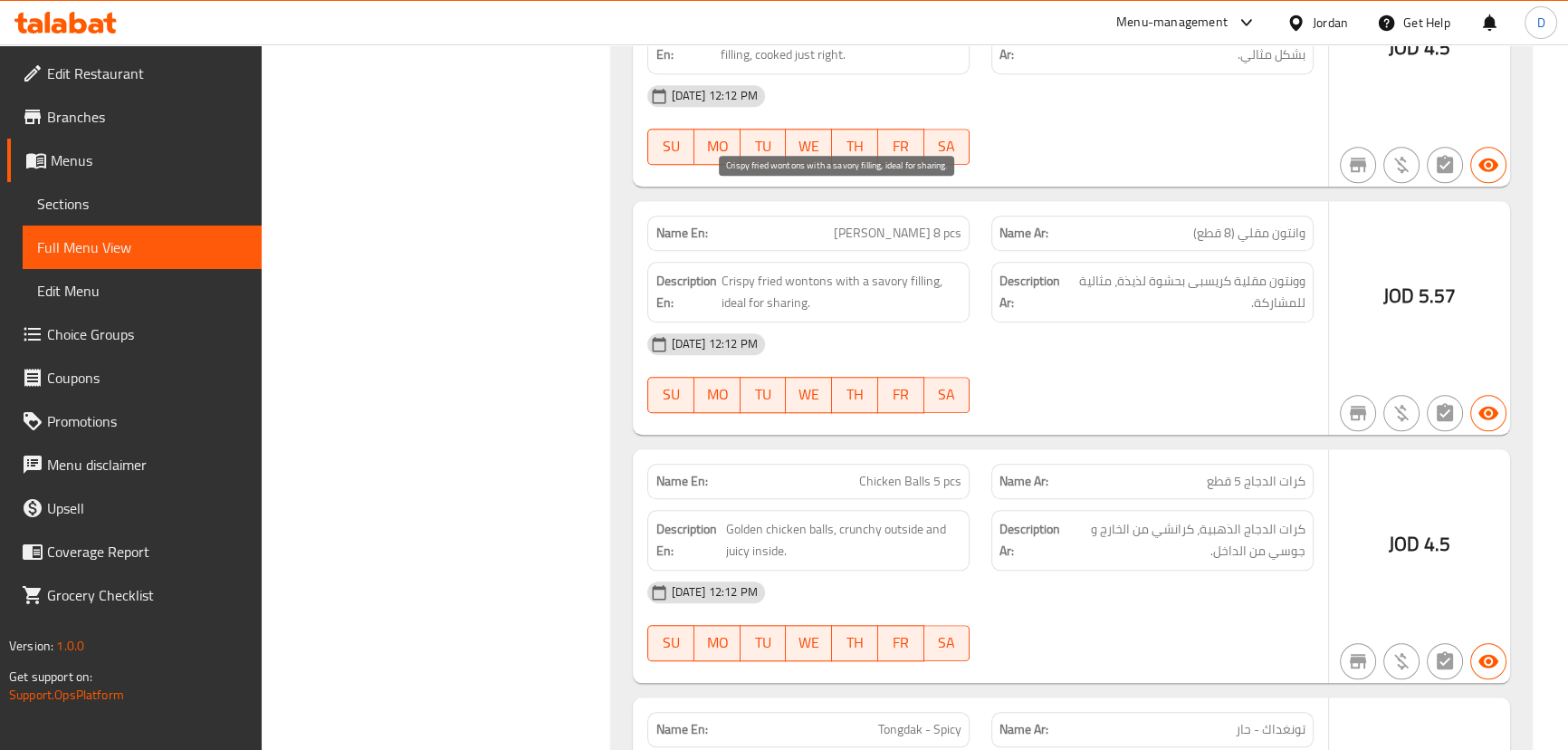
click at [880, 269] on span "Crispy fried wontons with a savory filling, ideal for sharing." at bounding box center [842, 291] width 240 height 44
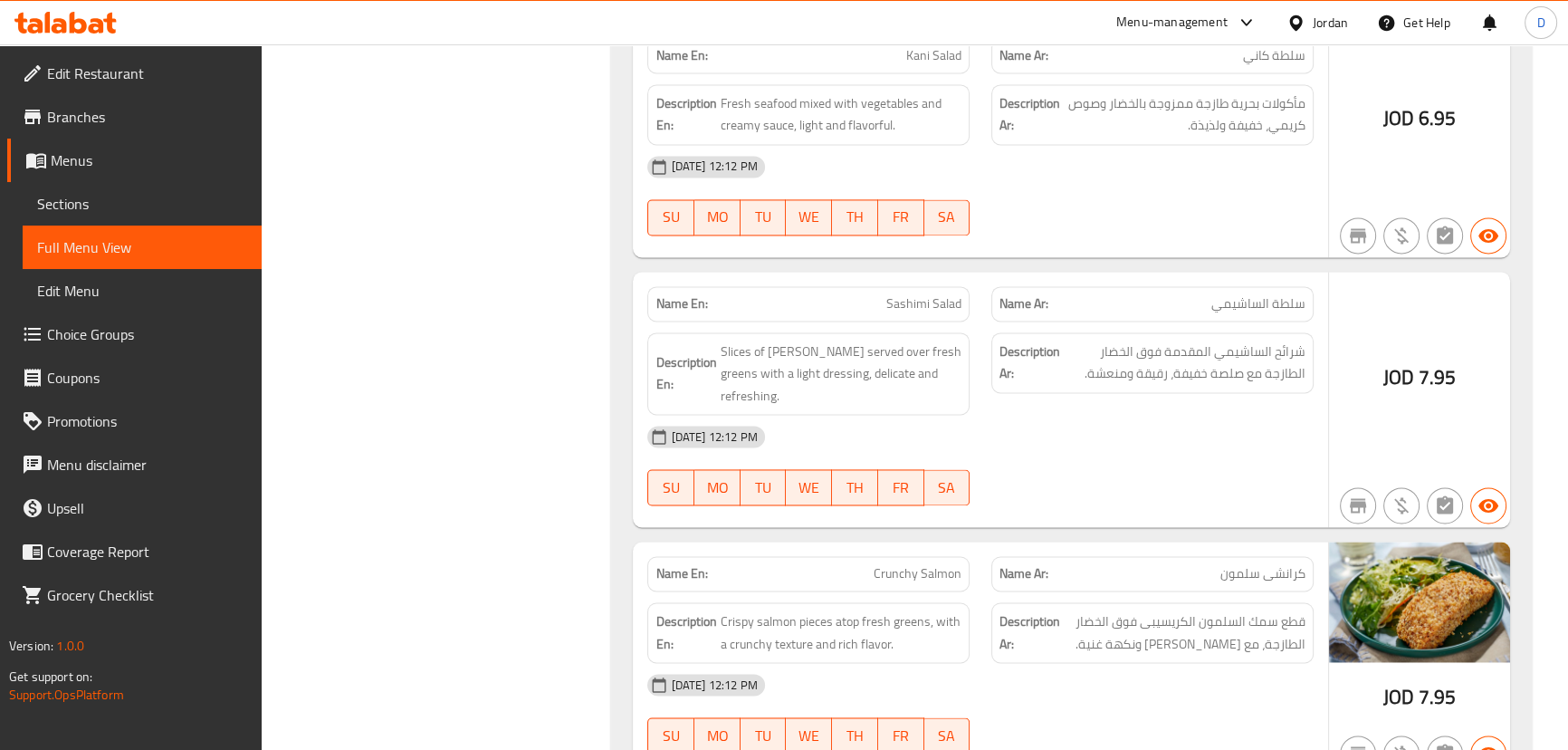
scroll to position [12143, 0]
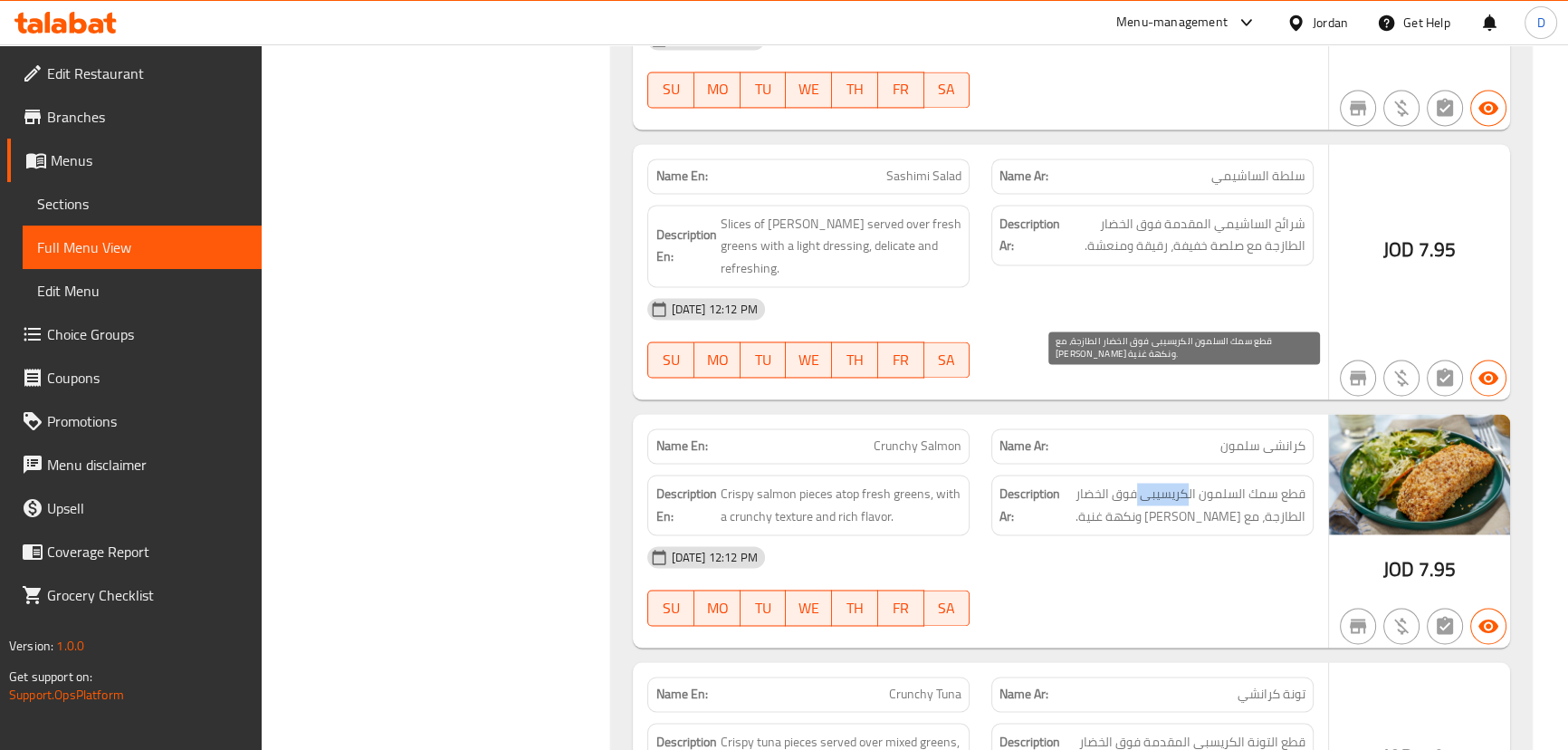
drag, startPoint x: 1190, startPoint y: 388, endPoint x: 1138, endPoint y: 379, distance: 52.8
click at [1138, 482] on span "قطع سمك السلمون الكريسيبى فوق الخضار الطازجة، مع [PERSON_NAME] ونكهة غنية." at bounding box center [1184, 504] width 242 height 44
click at [922, 436] on span "Crunchy Salmon" at bounding box center [918, 446] width 88 height 19
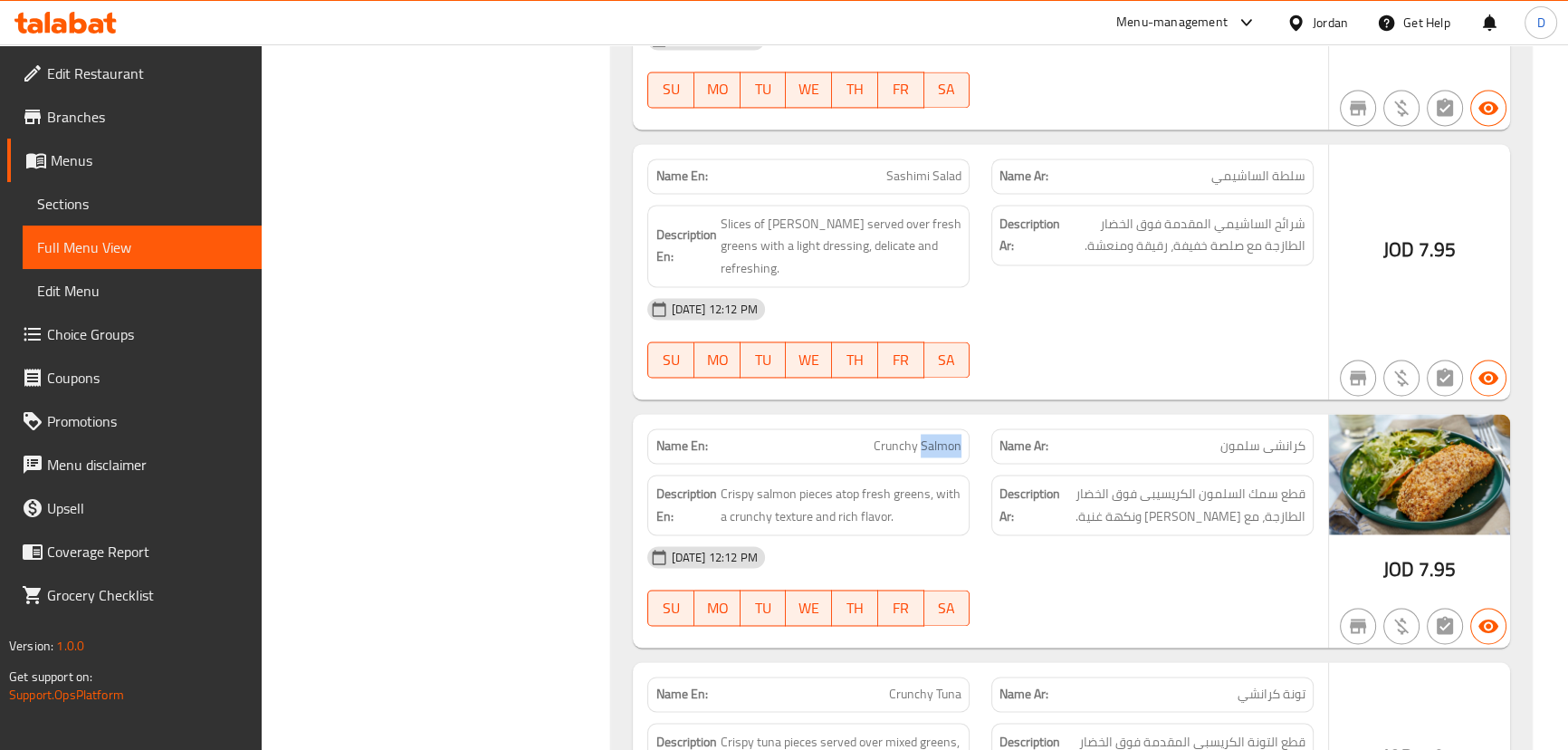
click at [922, 436] on span "Crunchy Salmon" at bounding box center [918, 446] width 88 height 19
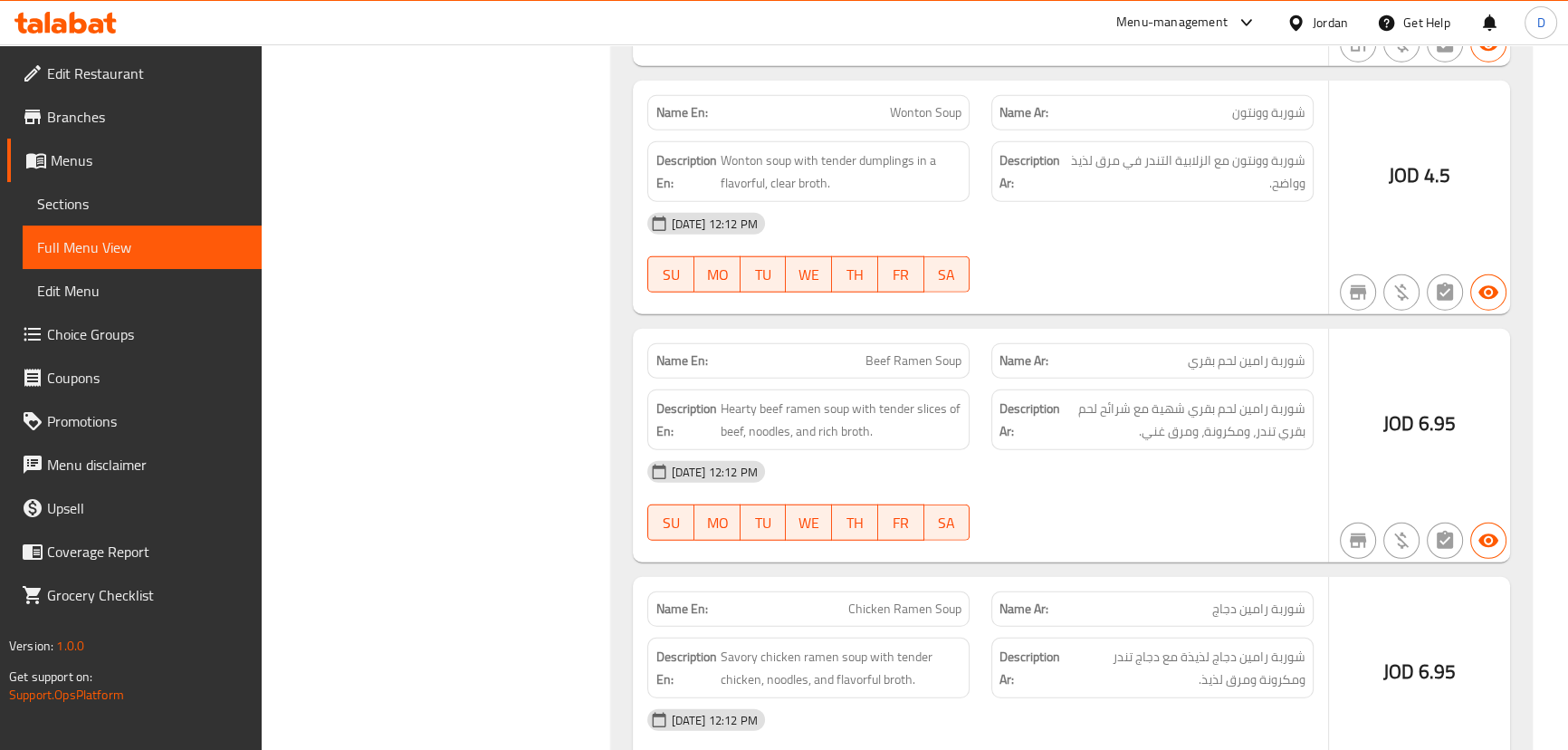
scroll to position [14578, 0]
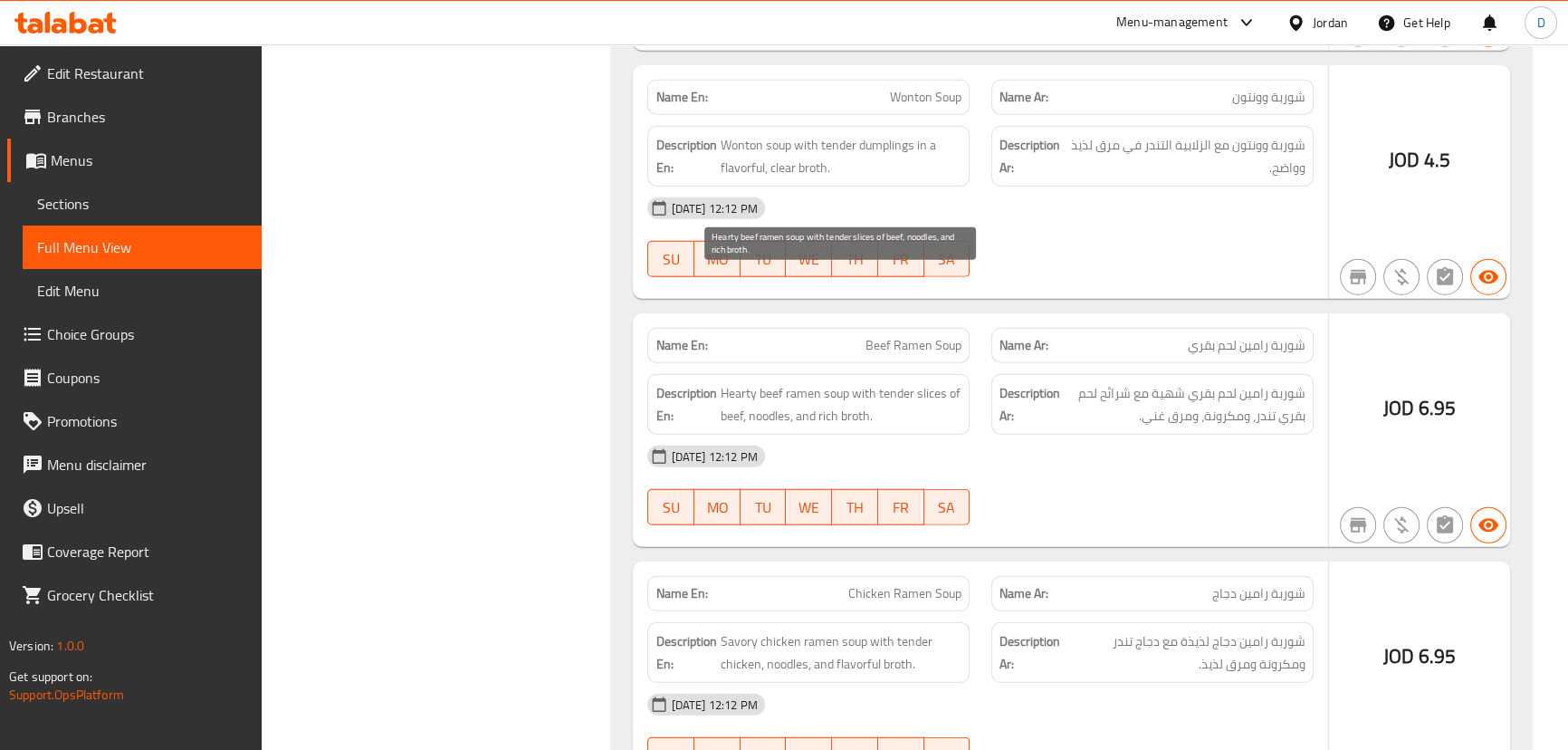
click at [758, 382] on span "Hearty beef ramen soup with tender slices of beef, noodles, and rich broth." at bounding box center [841, 404] width 242 height 44
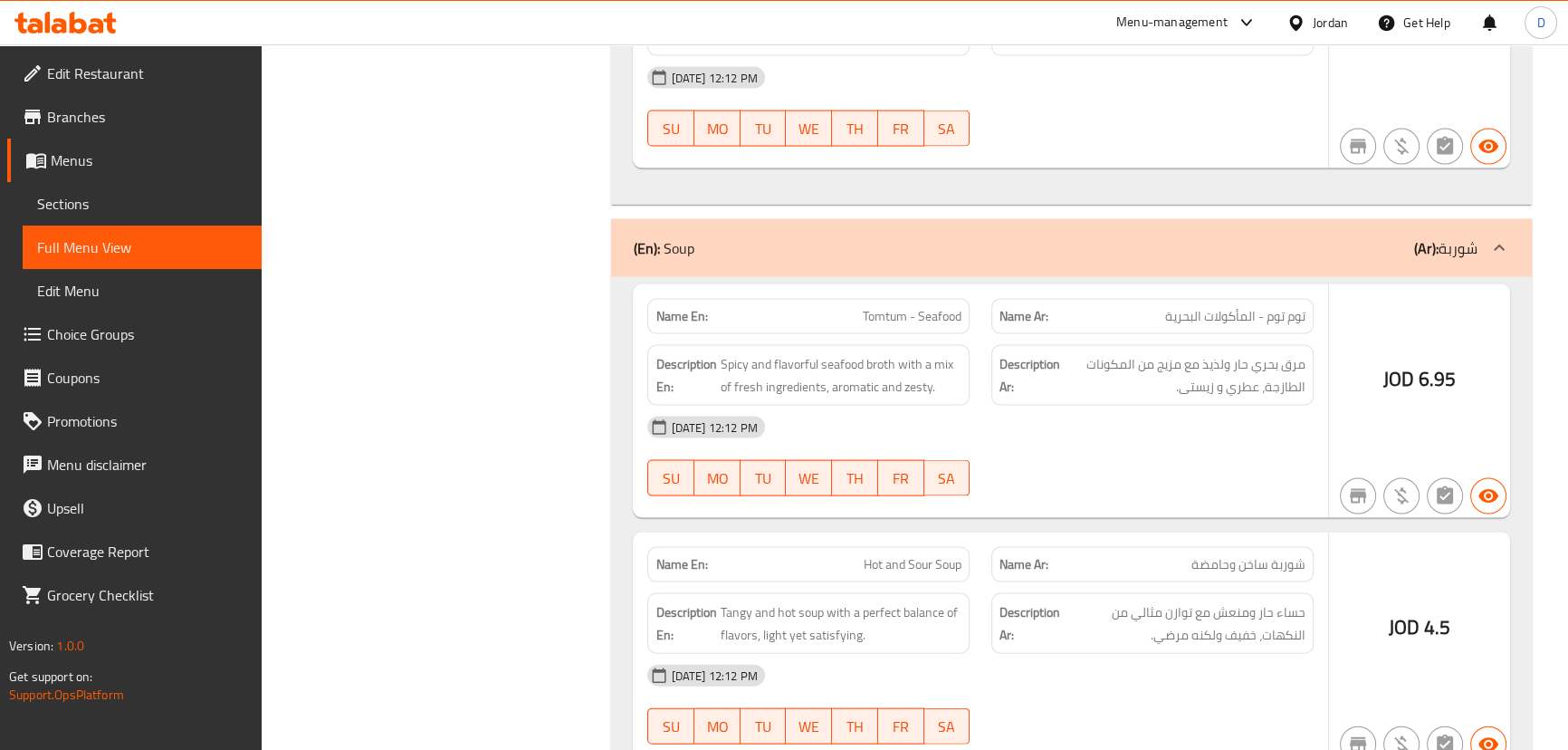
scroll to position [13095, 0]
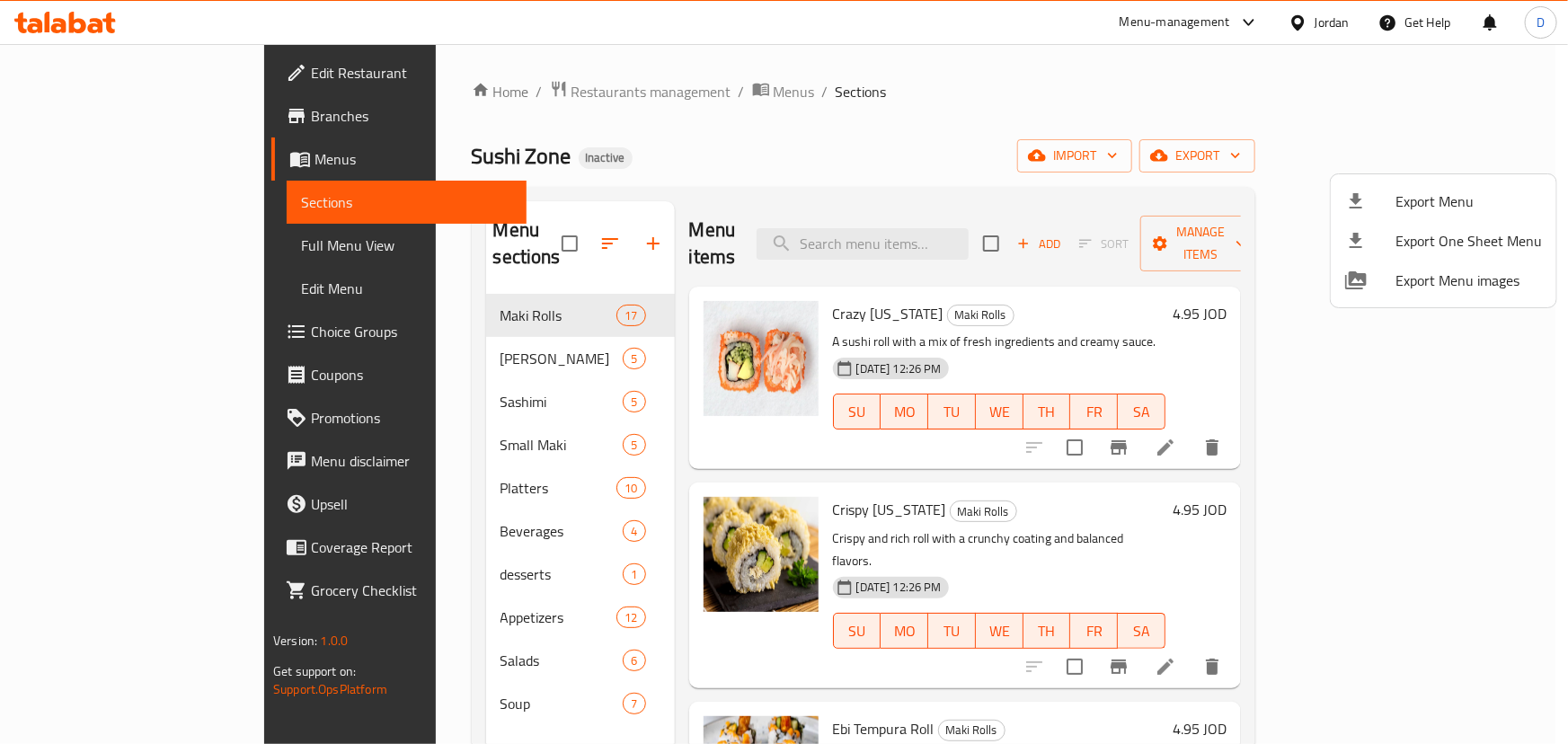
click at [987, 225] on div at bounding box center [784, 372] width 1568 height 744
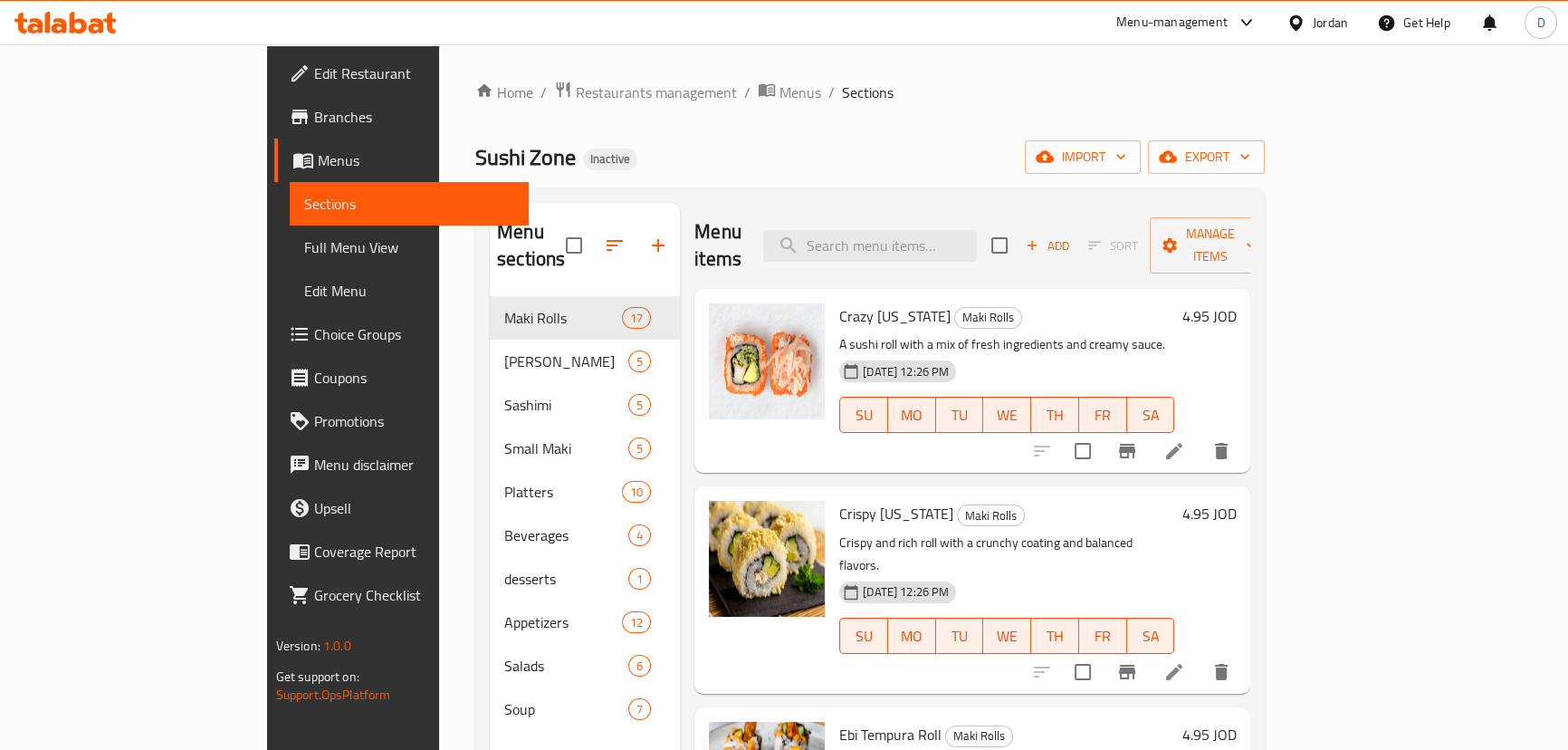
click at [977, 230] on input "search" at bounding box center [870, 246] width 214 height 32
paste input "bringing"
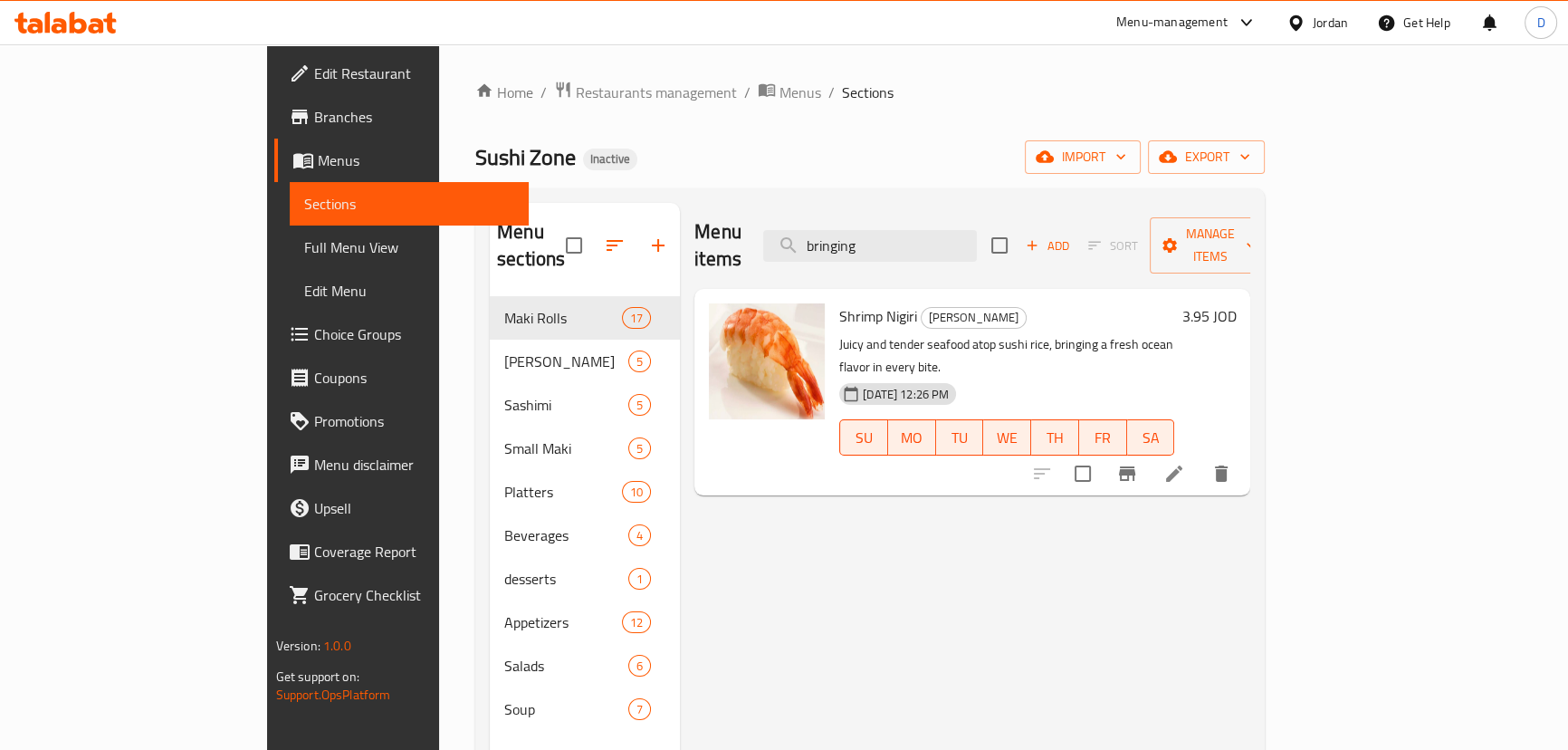
type input "bringing"
click at [1044, 255] on div "Menu items bringing Add Sort Manage items" at bounding box center [972, 246] width 556 height 86
click at [1199, 457] on li at bounding box center [1174, 473] width 51 height 33
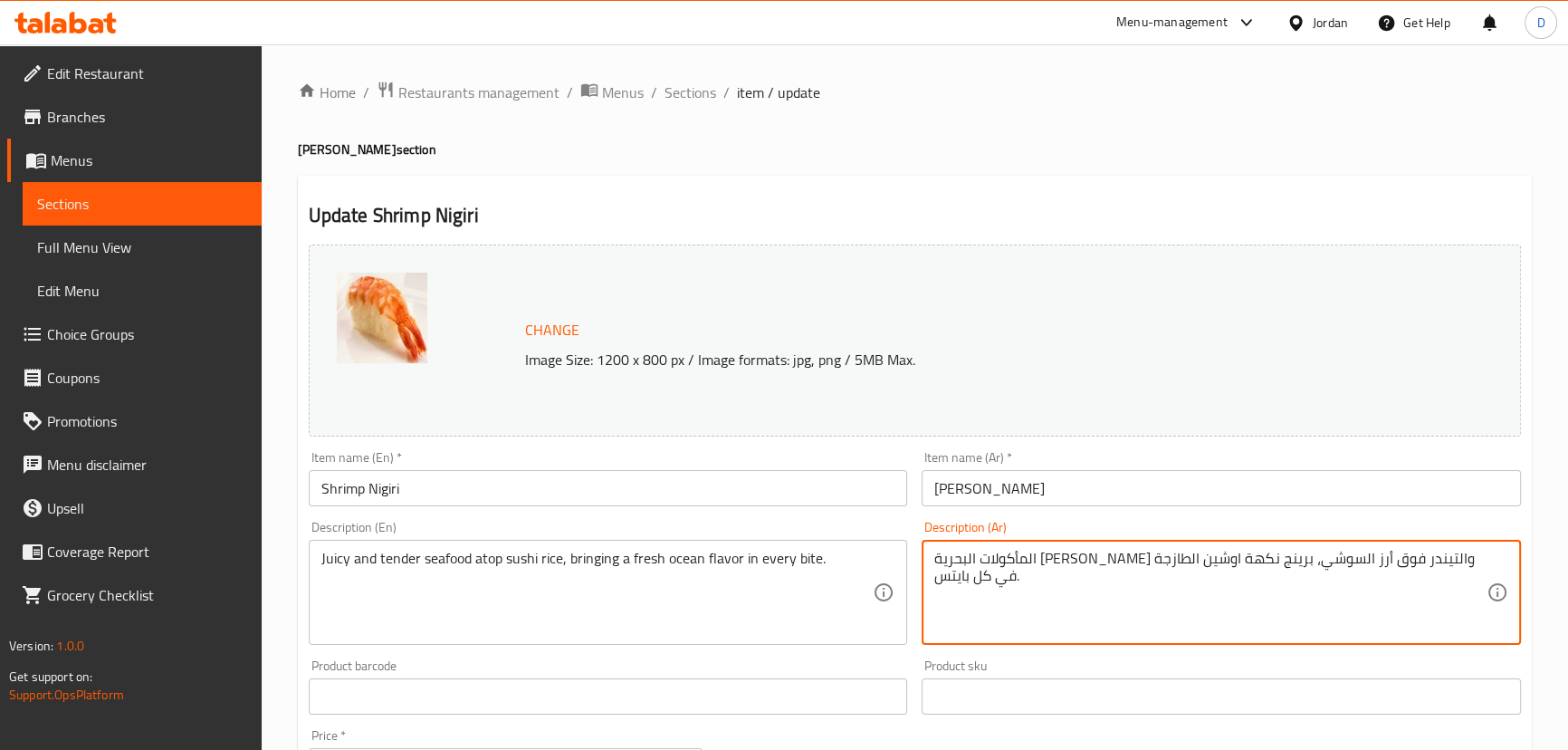
click at [1116, 561] on textarea "المأكولات البحرية [PERSON_NAME] والتيندر فوق أرز السوشي، برينج نكهة اوشين الطاز…" at bounding box center [1210, 593] width 552 height 86
paste textarea "للحصول"
click at [1019, 559] on textarea "المأكولات البحرية [PERSON_NAME] والتيندر فوق أرز السوشي، للحصول على نكهة اوشين …" at bounding box center [1210, 593] width 552 height 86
click at [1016, 559] on textarea "المأكولات البحرية [PERSON_NAME] والتيندر فوق أرز السوشي، للحصول على نكهة اوشين …" at bounding box center [1210, 593] width 552 height 86
click at [996, 560] on textarea "المأكولات البحرية [PERSON_NAME] والتيندر فوق أرز السوشي، للحصول على نكهة اوشن ا…" at bounding box center [1210, 593] width 552 height 86
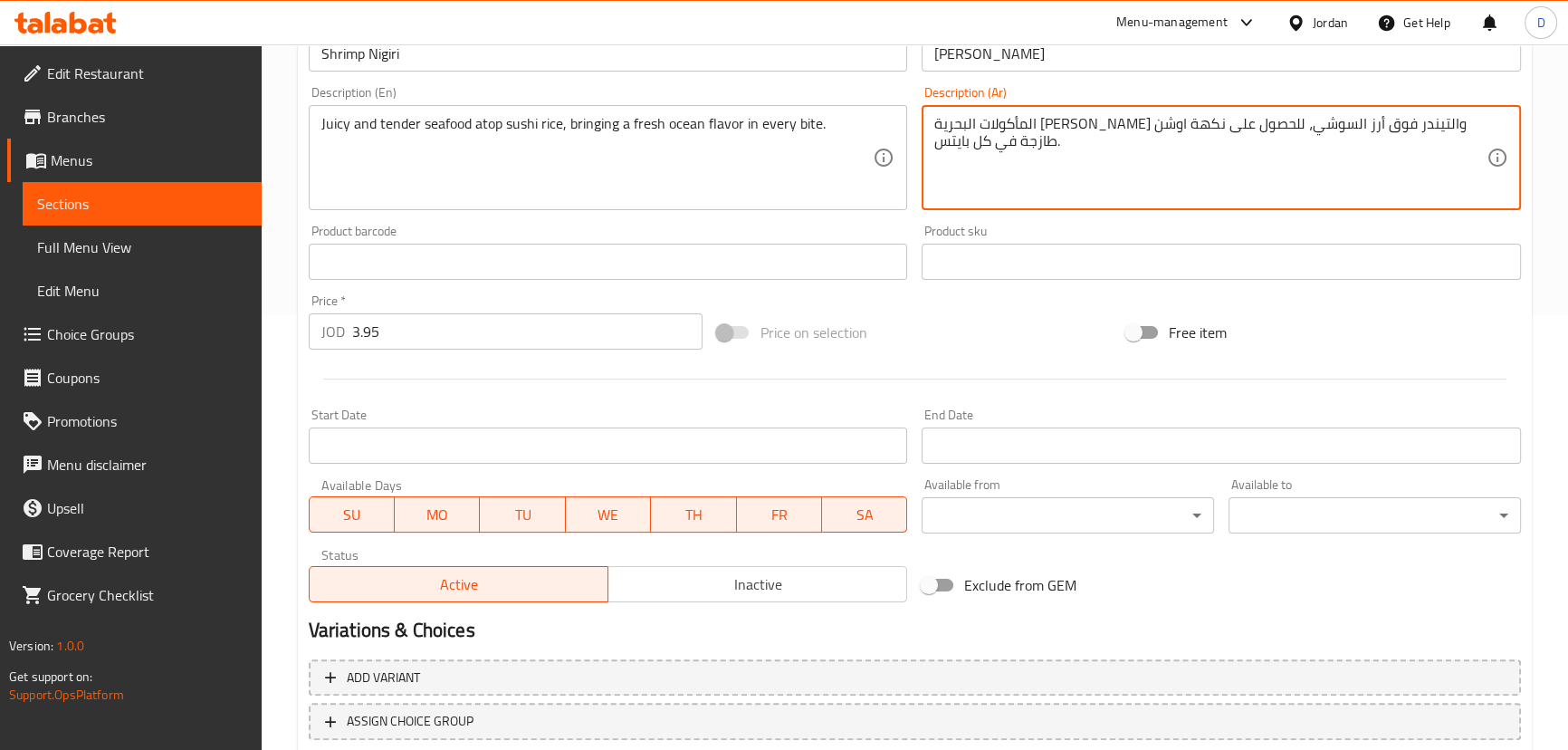
scroll to position [308, 0]
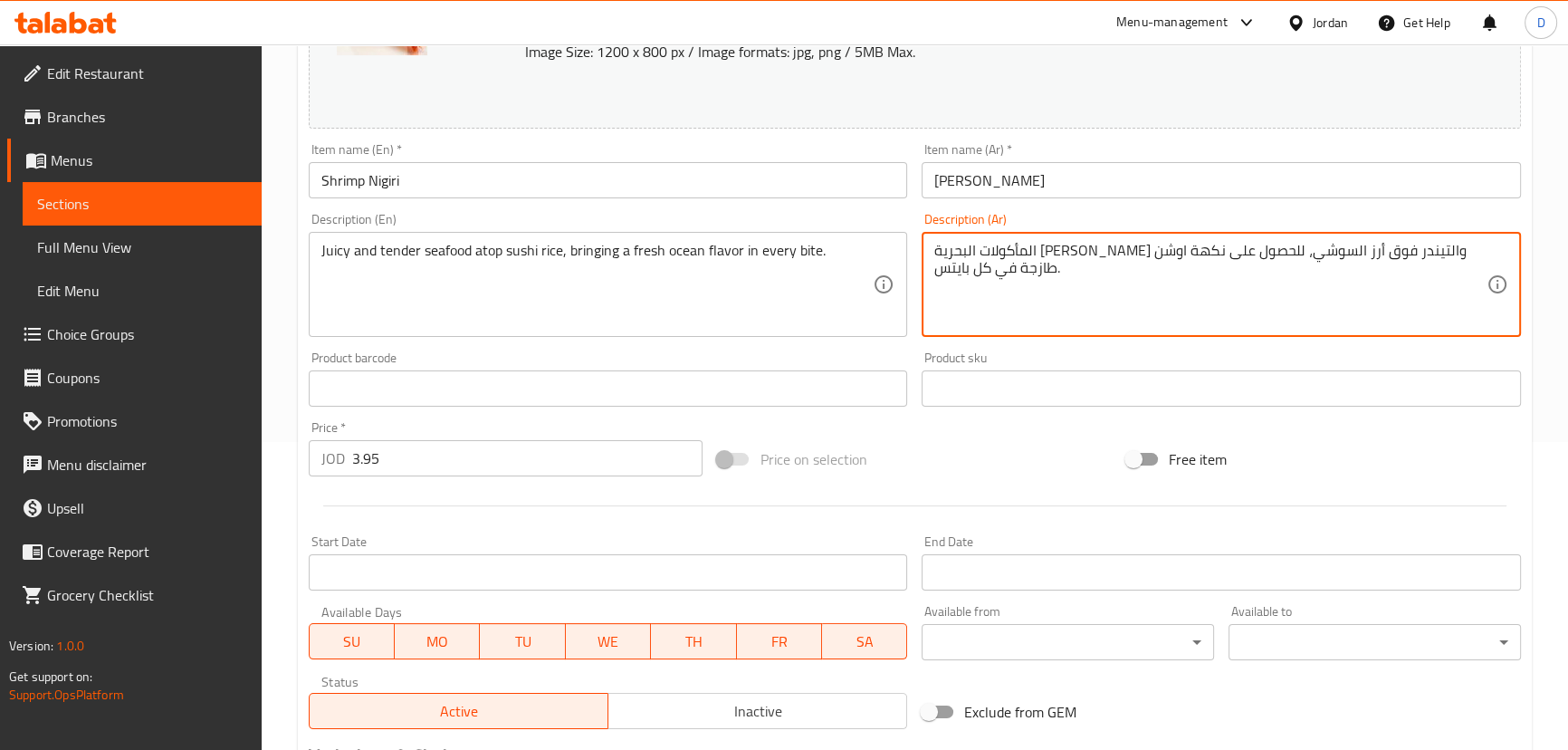
drag, startPoint x: 950, startPoint y: 269, endPoint x: 922, endPoint y: 281, distance: 30.5
click at [931, 269] on div "المأكولات البحرية [PERSON_NAME] والتيندر فوق أرز السوشي، للحصول على نكهة اوشن ط…" at bounding box center [1221, 284] width 600 height 105
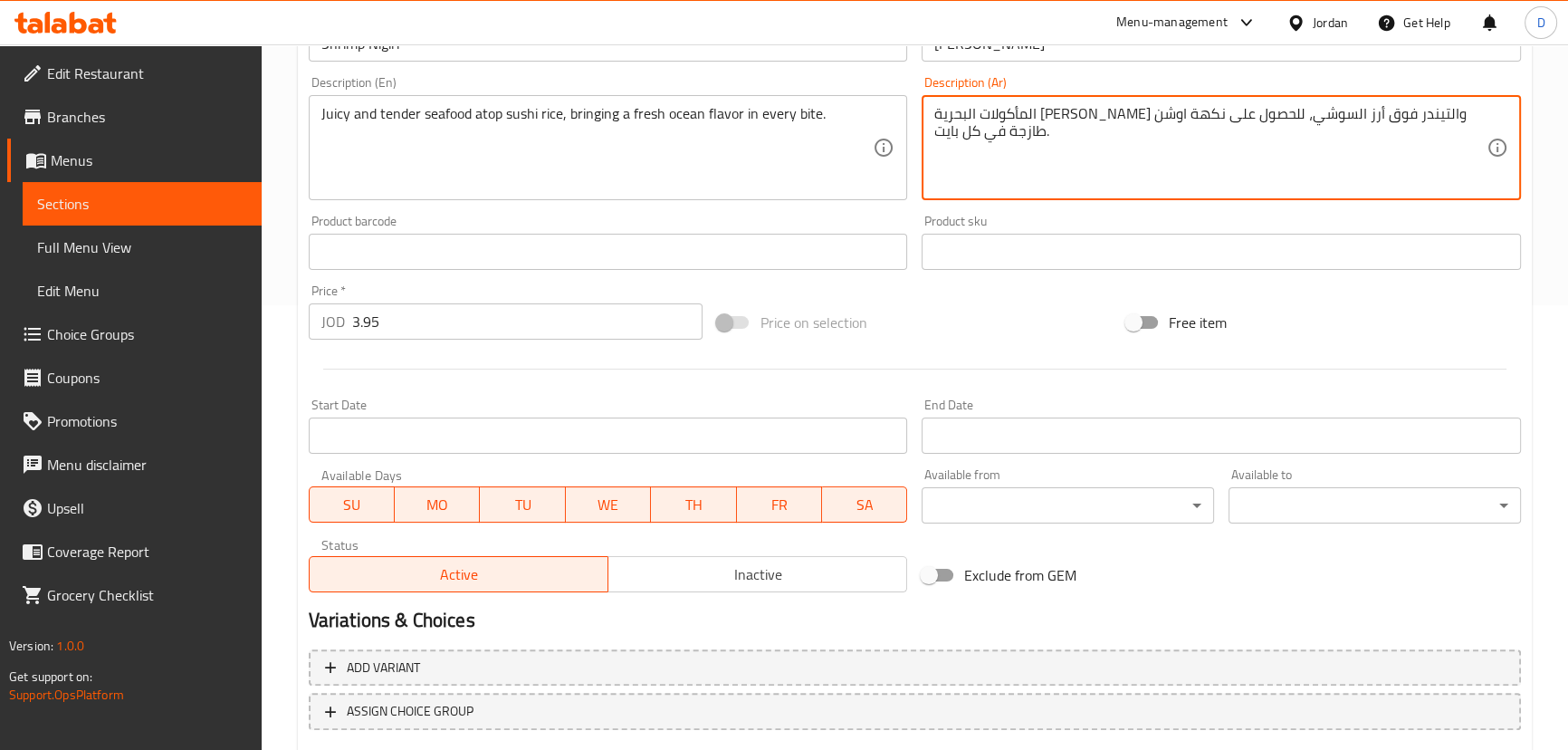
scroll to position [555, 0]
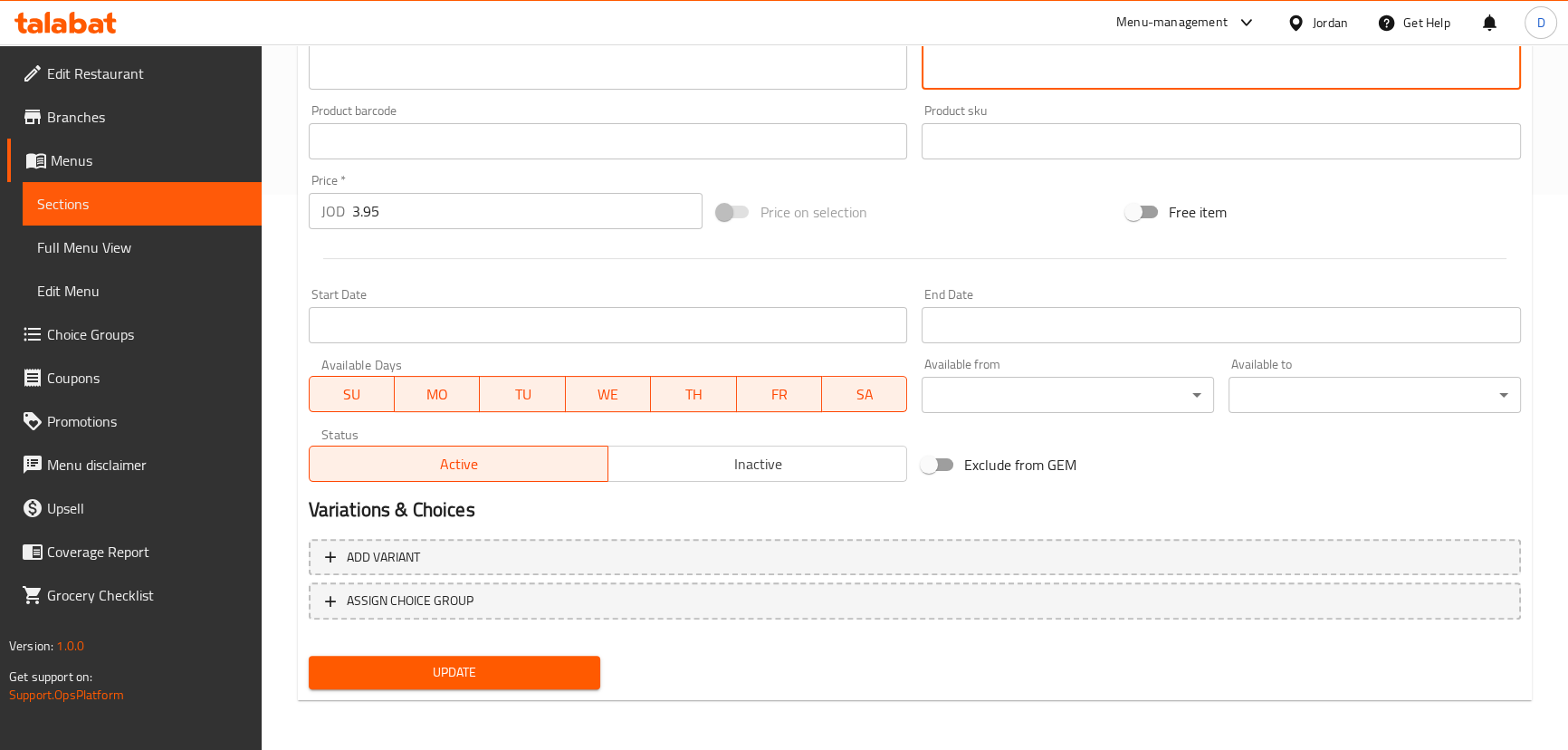
type textarea "المأكولات البحرية [PERSON_NAME] والتيندر فوق أرز السوشي، للحصول على نكهة اوشن ط…"
click at [568, 652] on div "Update" at bounding box center [454, 672] width 307 height 48
click at [568, 659] on button "Update" at bounding box center [455, 672] width 293 height 34
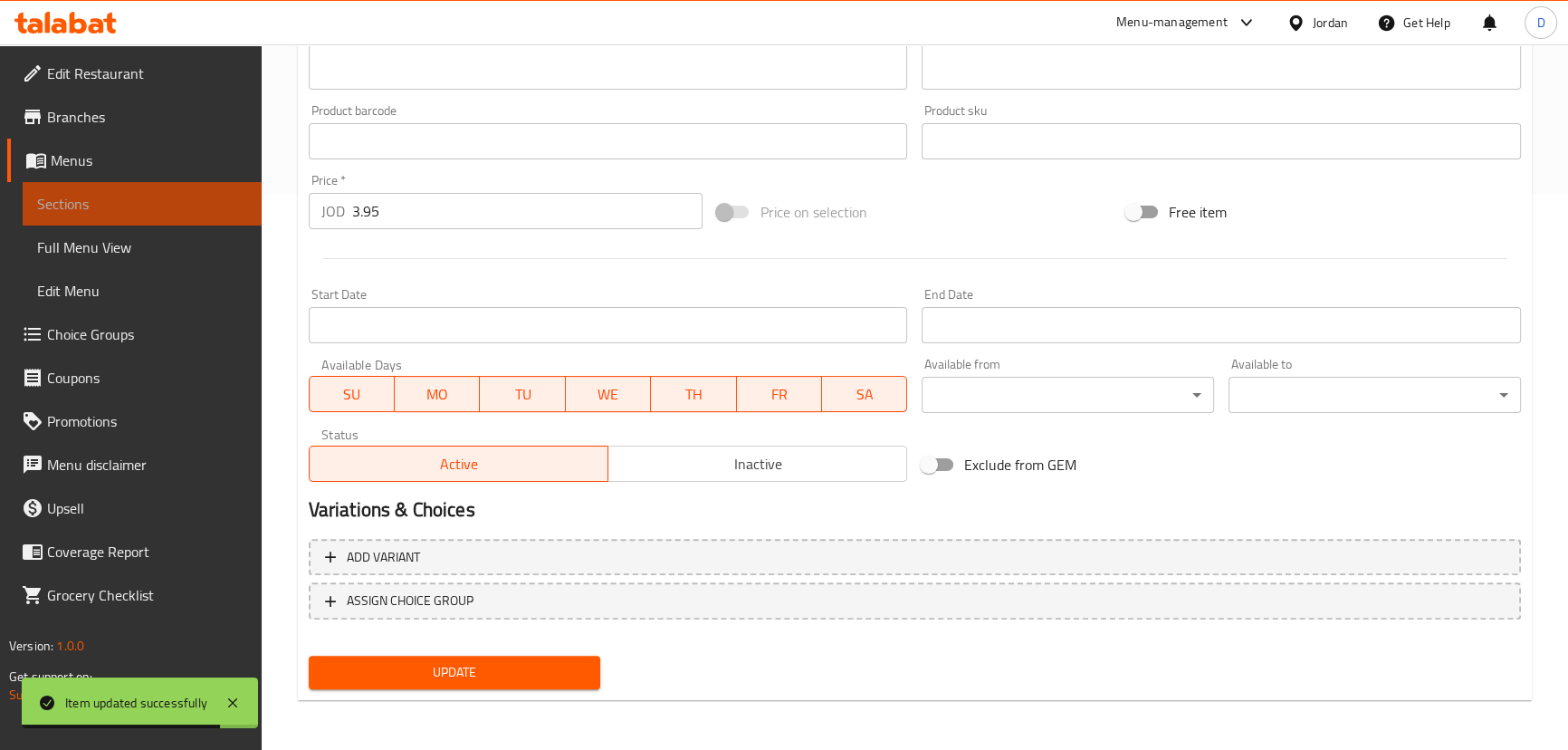
click at [251, 198] on link "Sections" at bounding box center [142, 204] width 239 height 43
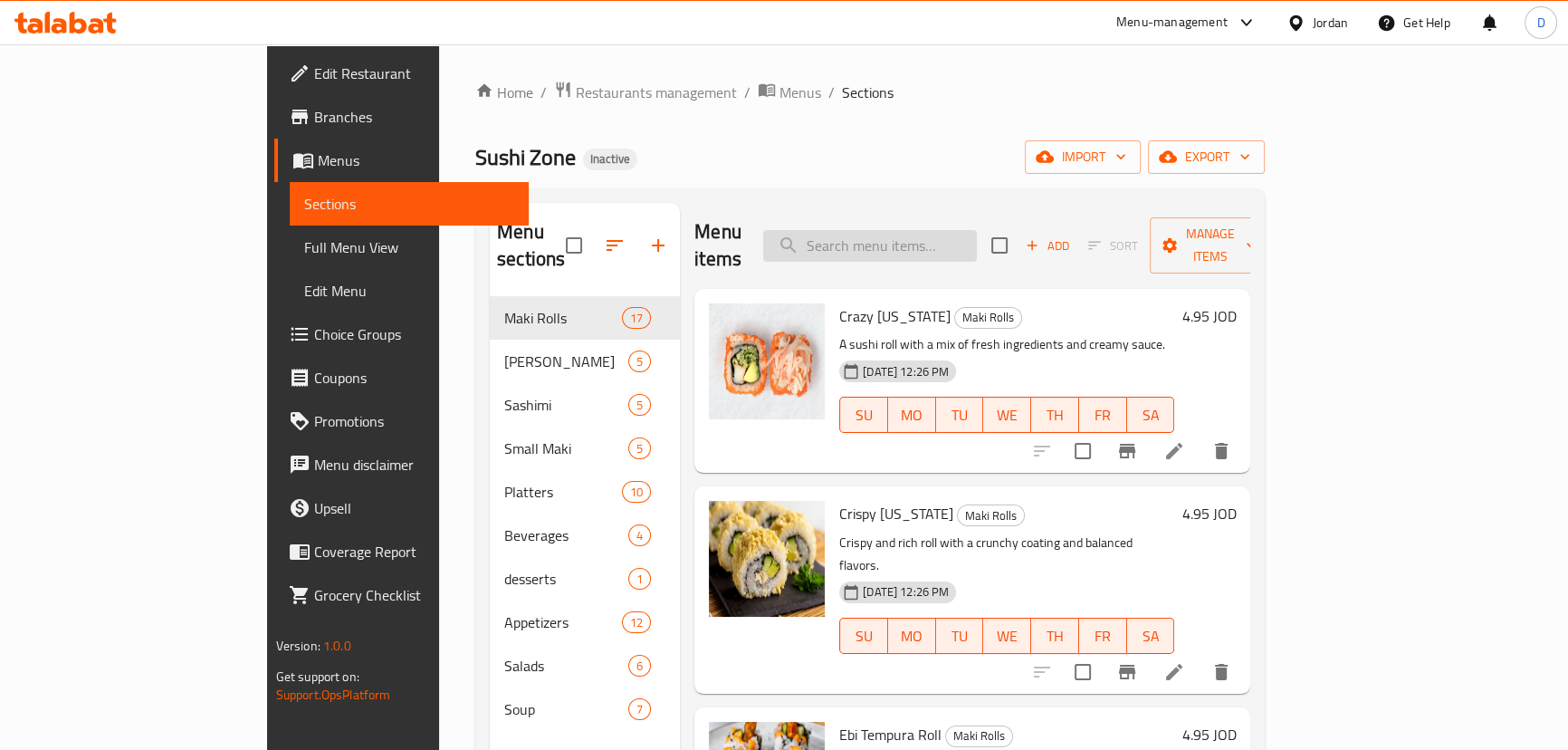
click at [968, 230] on input "search" at bounding box center [870, 246] width 214 height 32
paste input "Thinly sliced"
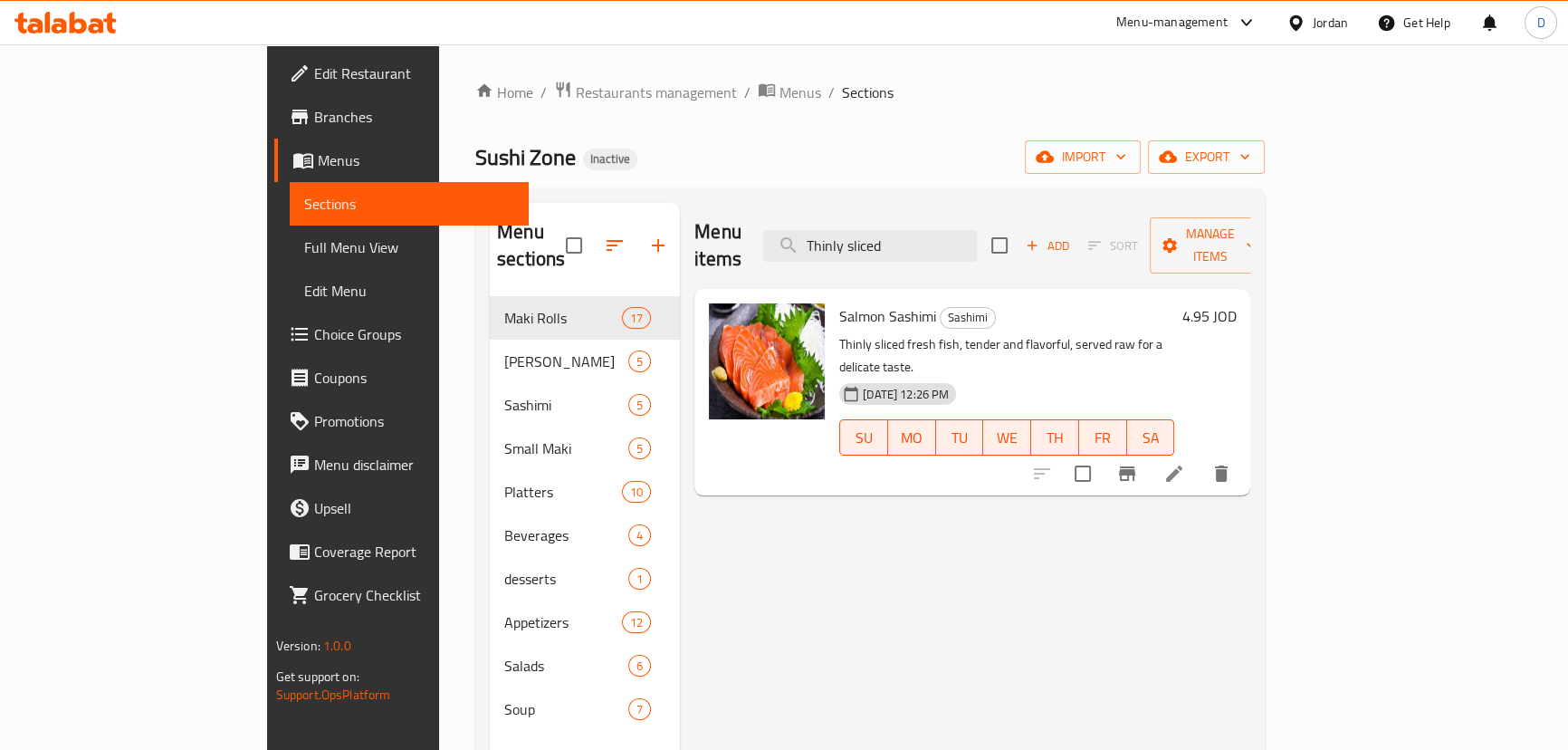
type input "Thinly sliced"
click at [1199, 457] on li at bounding box center [1174, 473] width 51 height 33
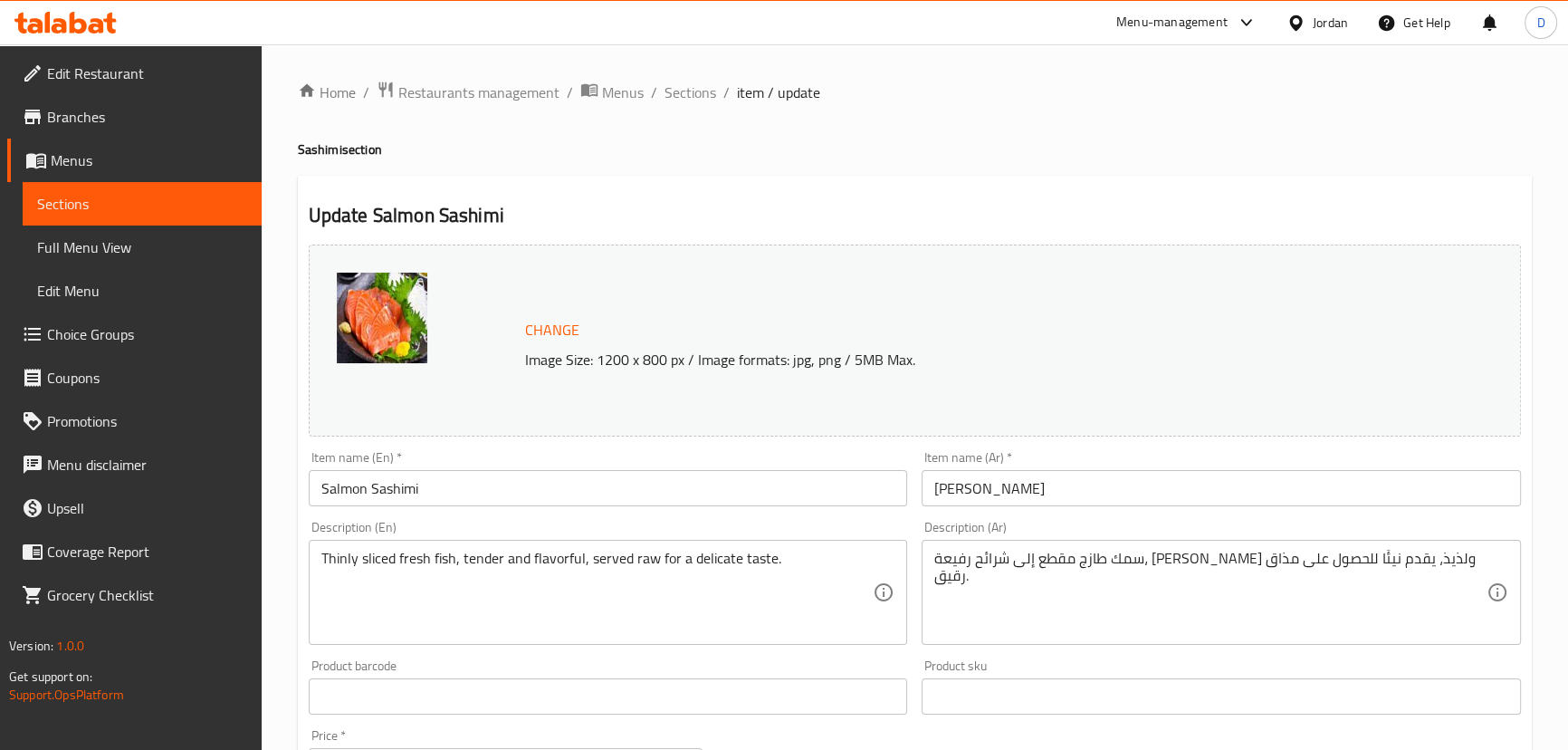
scroll to position [82, 0]
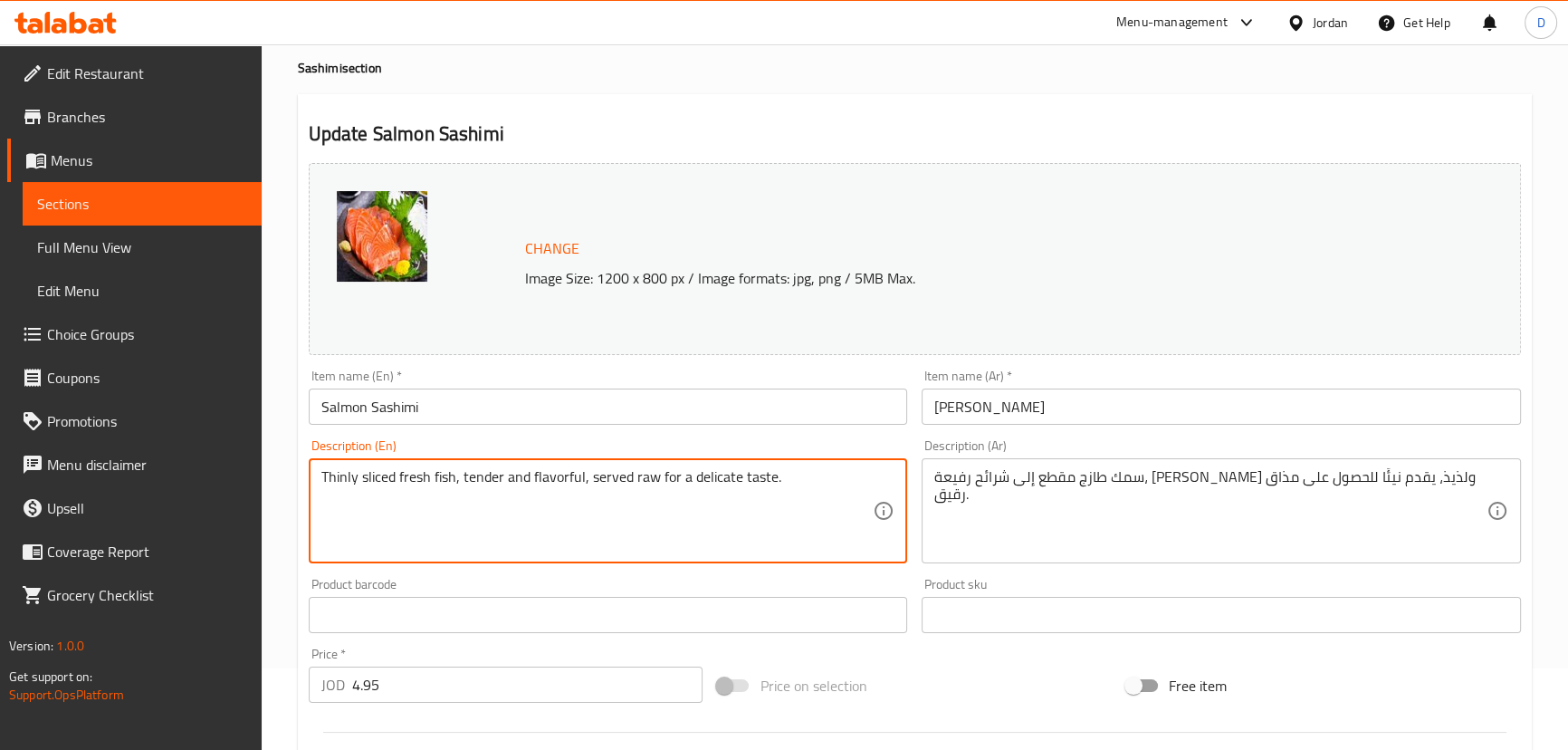
click at [371, 468] on textarea "Thinly sliced fresh fish, tender and flavorful, served raw for a delicate taste." at bounding box center [597, 512] width 552 height 86
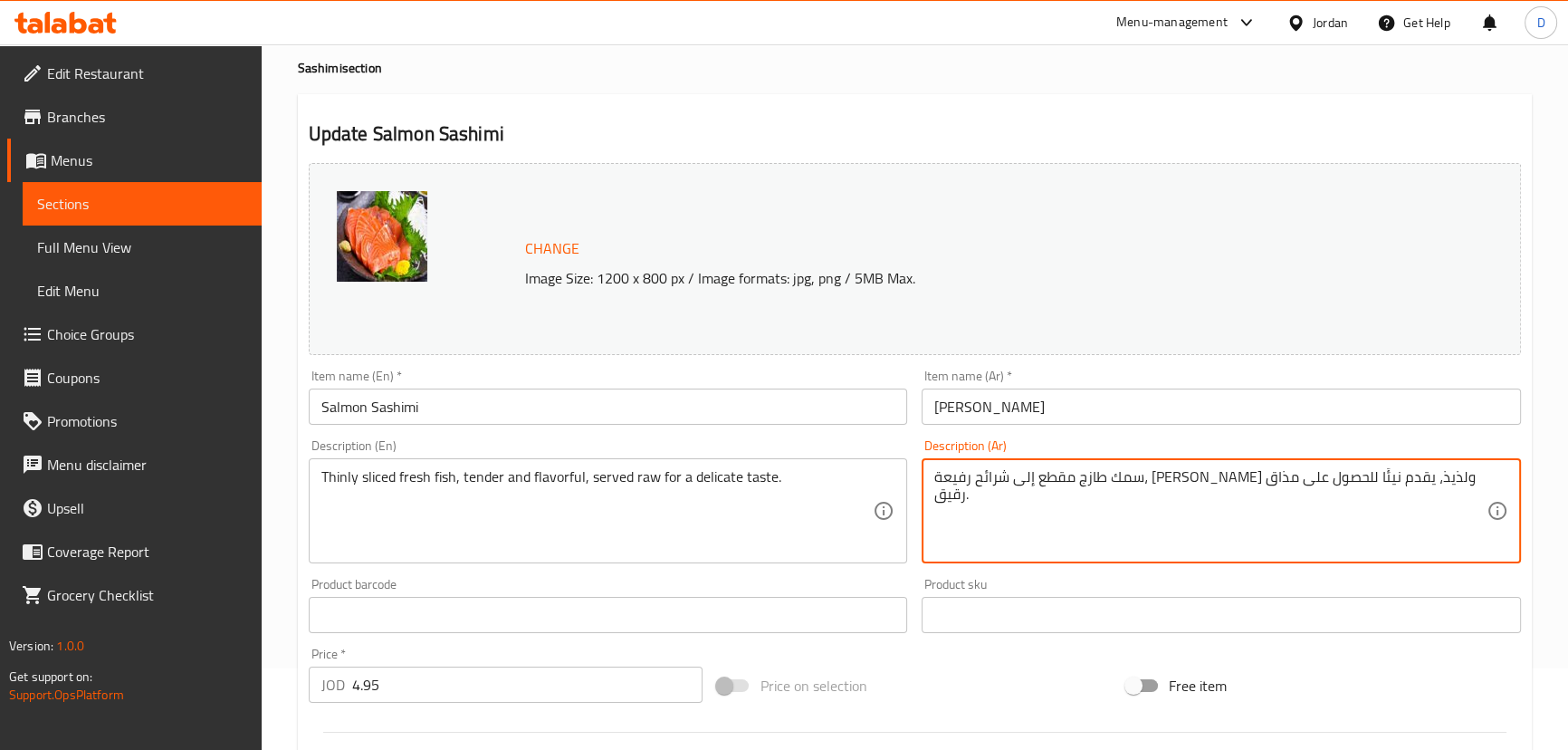
drag, startPoint x: 1251, startPoint y: 475, endPoint x: 1309, endPoint y: 486, distance: 59.0
click at [1216, 483] on textarea "سمك طازج مقطع رفيعة، تيندر ولذيذ، يقدم نيئًا للحصول على مذاق رقيق." at bounding box center [1210, 512] width 552 height 86
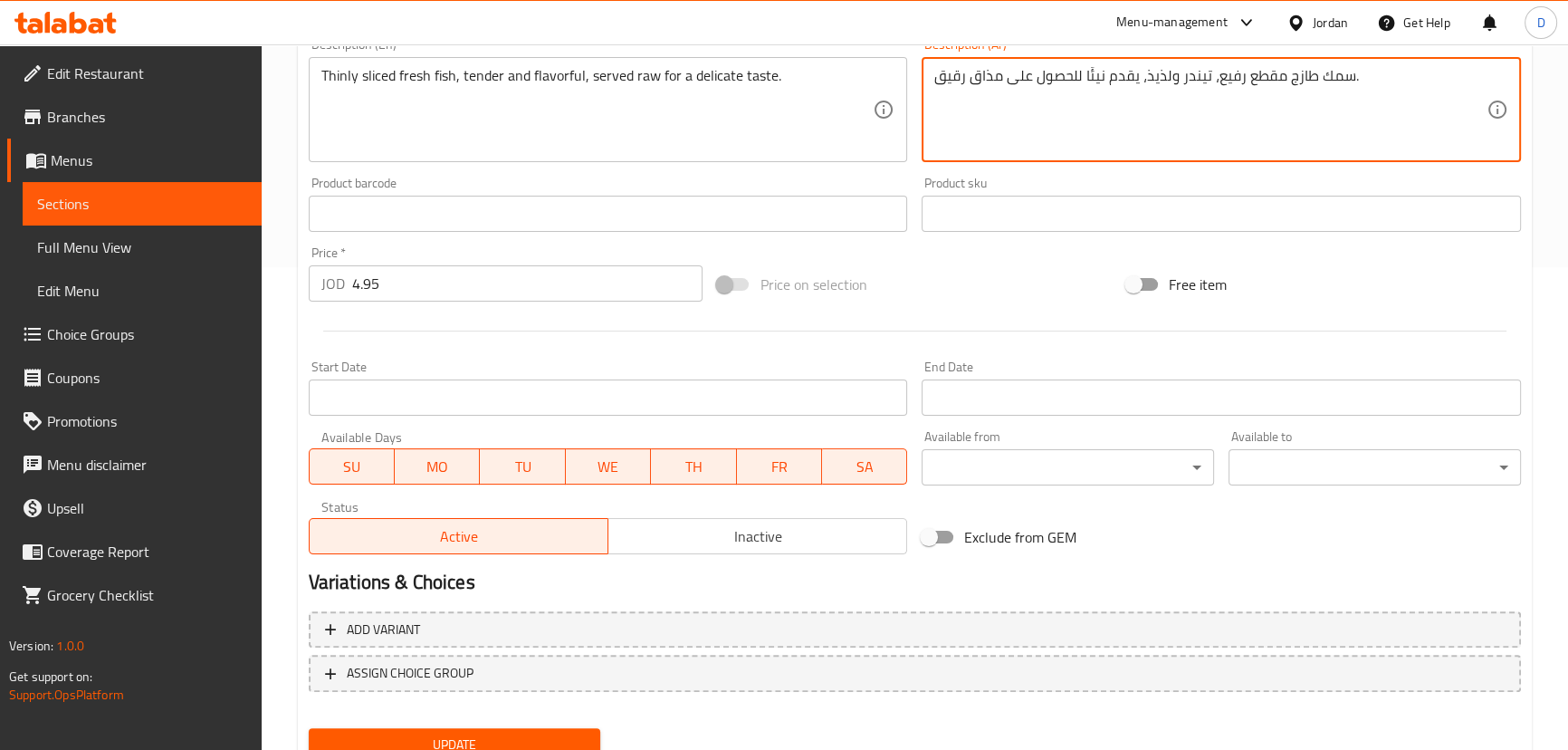
scroll to position [555, 0]
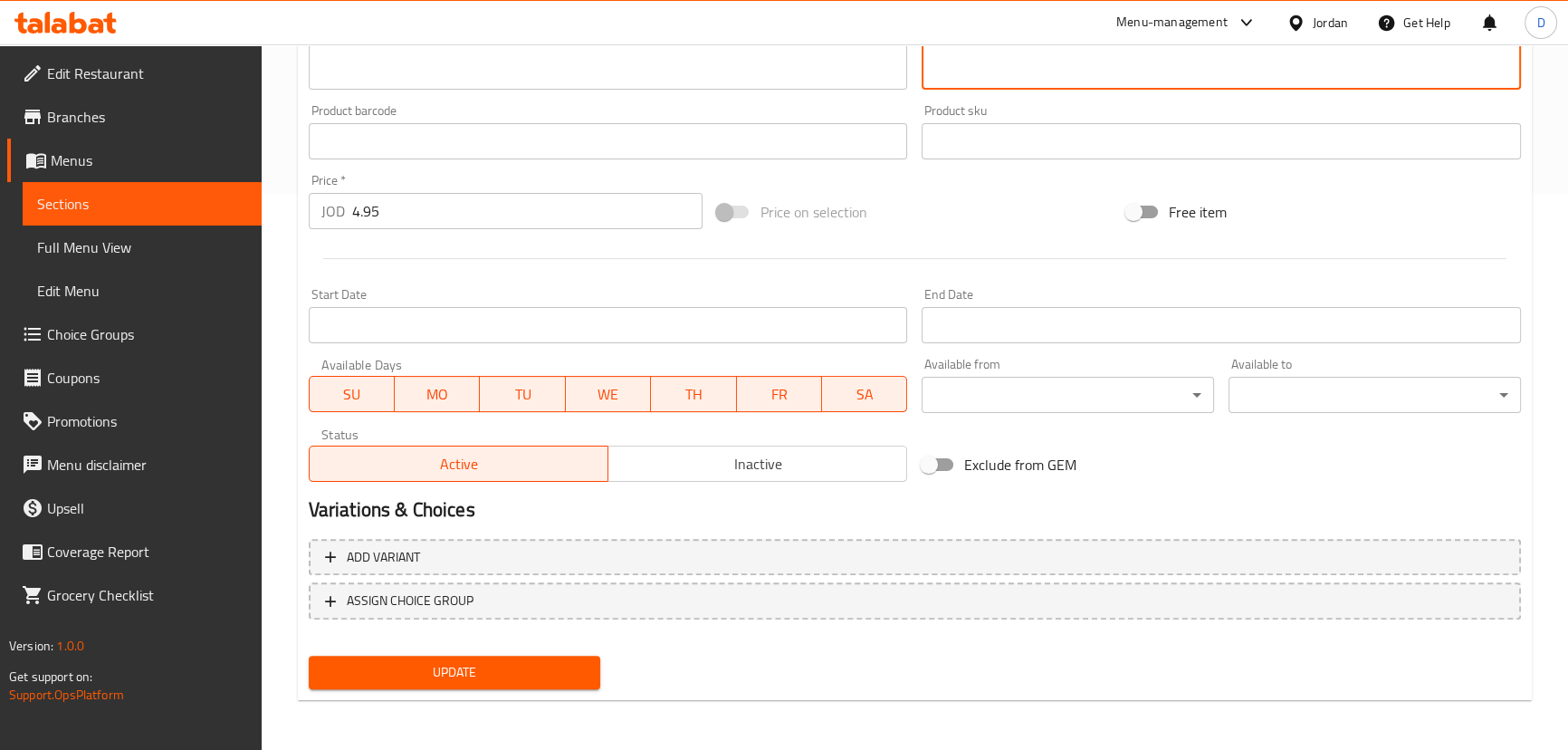
type textarea "سمك طازج مقطع رفيع، تيندر ولذيذ، يقدم نيئًا للحصول على مذاق رقيق."
click at [563, 677] on span "Update" at bounding box center [454, 672] width 264 height 23
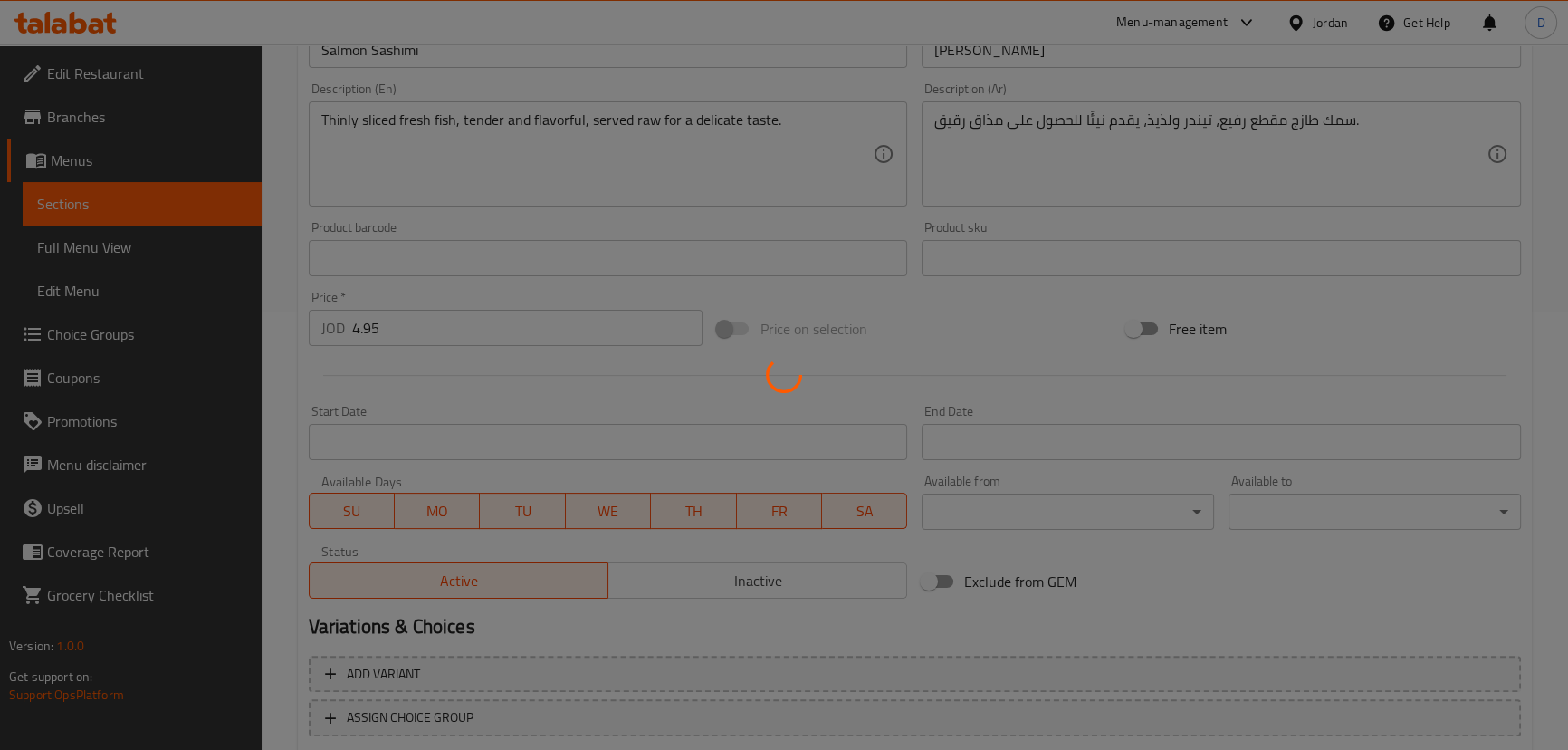
scroll to position [226, 0]
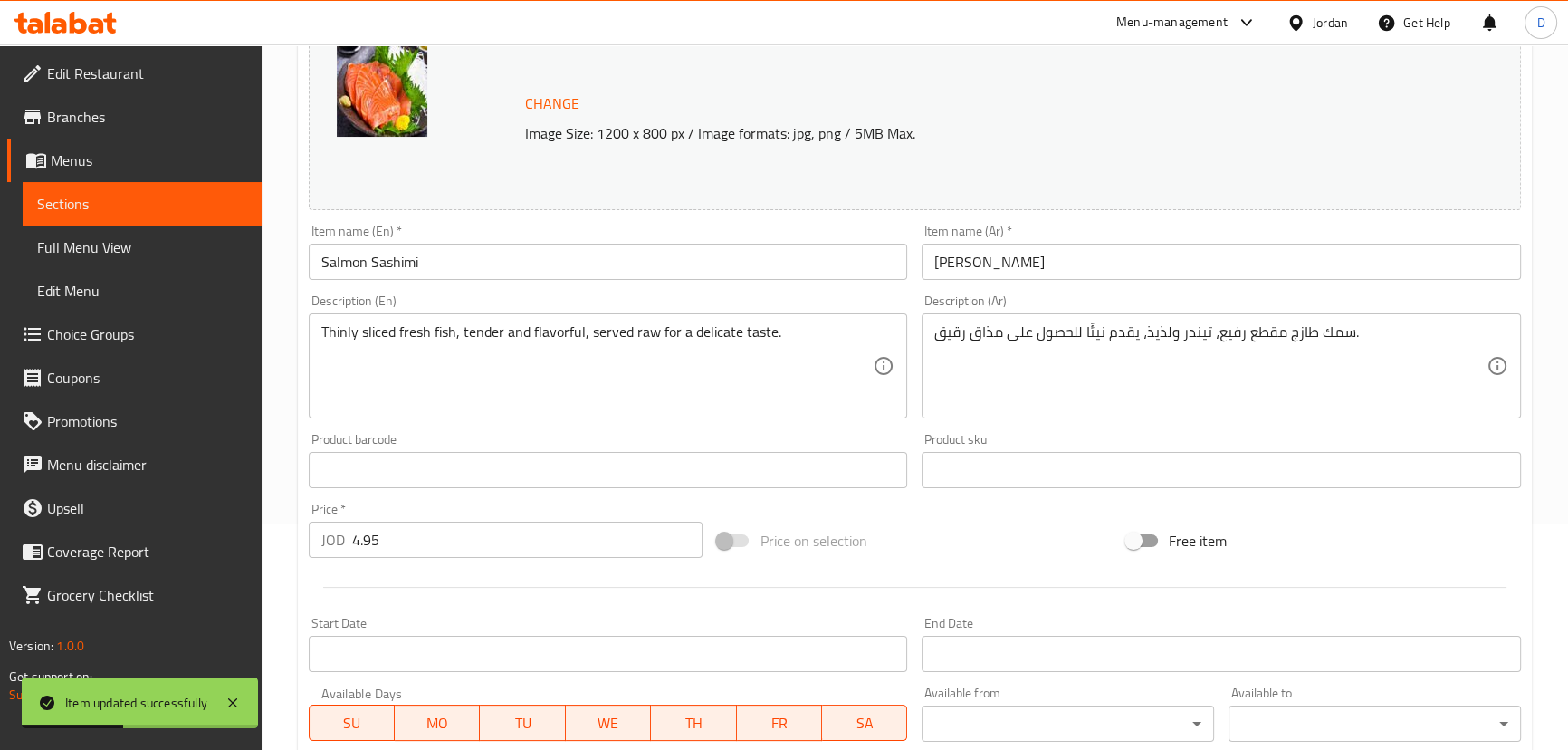
drag, startPoint x: 172, startPoint y: 198, endPoint x: 453, endPoint y: 6, distance: 340.3
click at [172, 198] on span "Sections" at bounding box center [143, 203] width 210 height 22
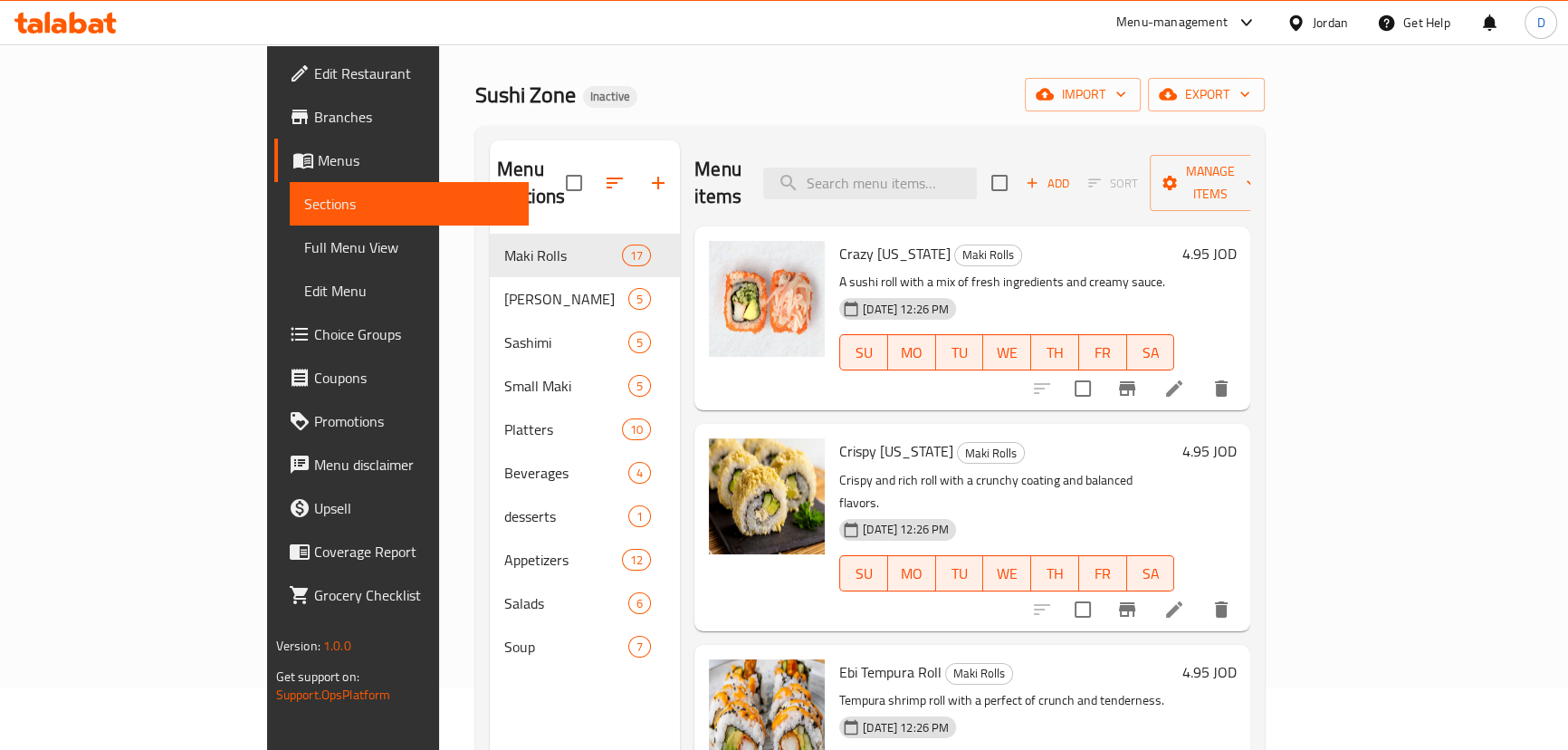
scroll to position [62, 0]
click at [906, 178] on input "search" at bounding box center [870, 184] width 214 height 32
paste input "seaweed"
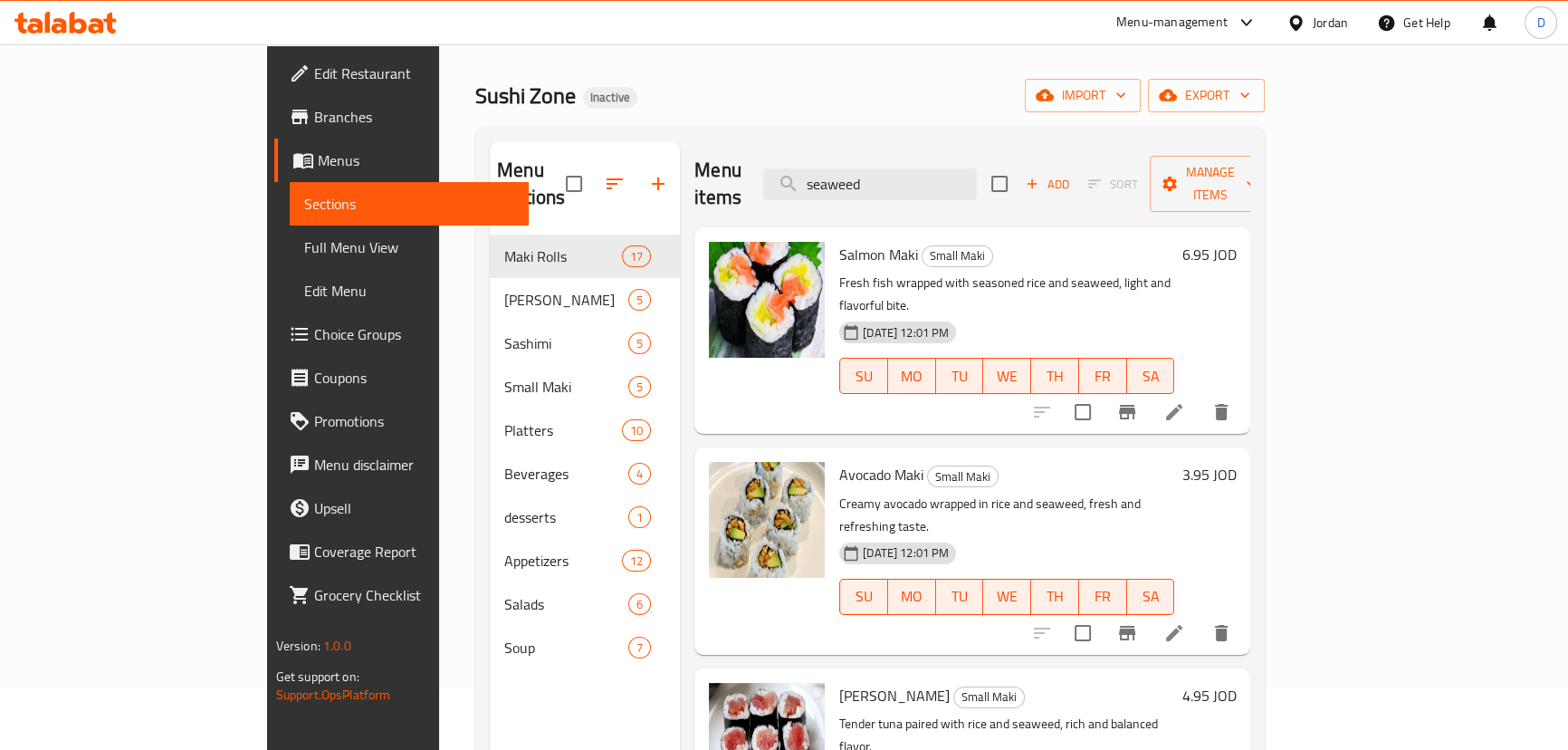
type input "seaweed"
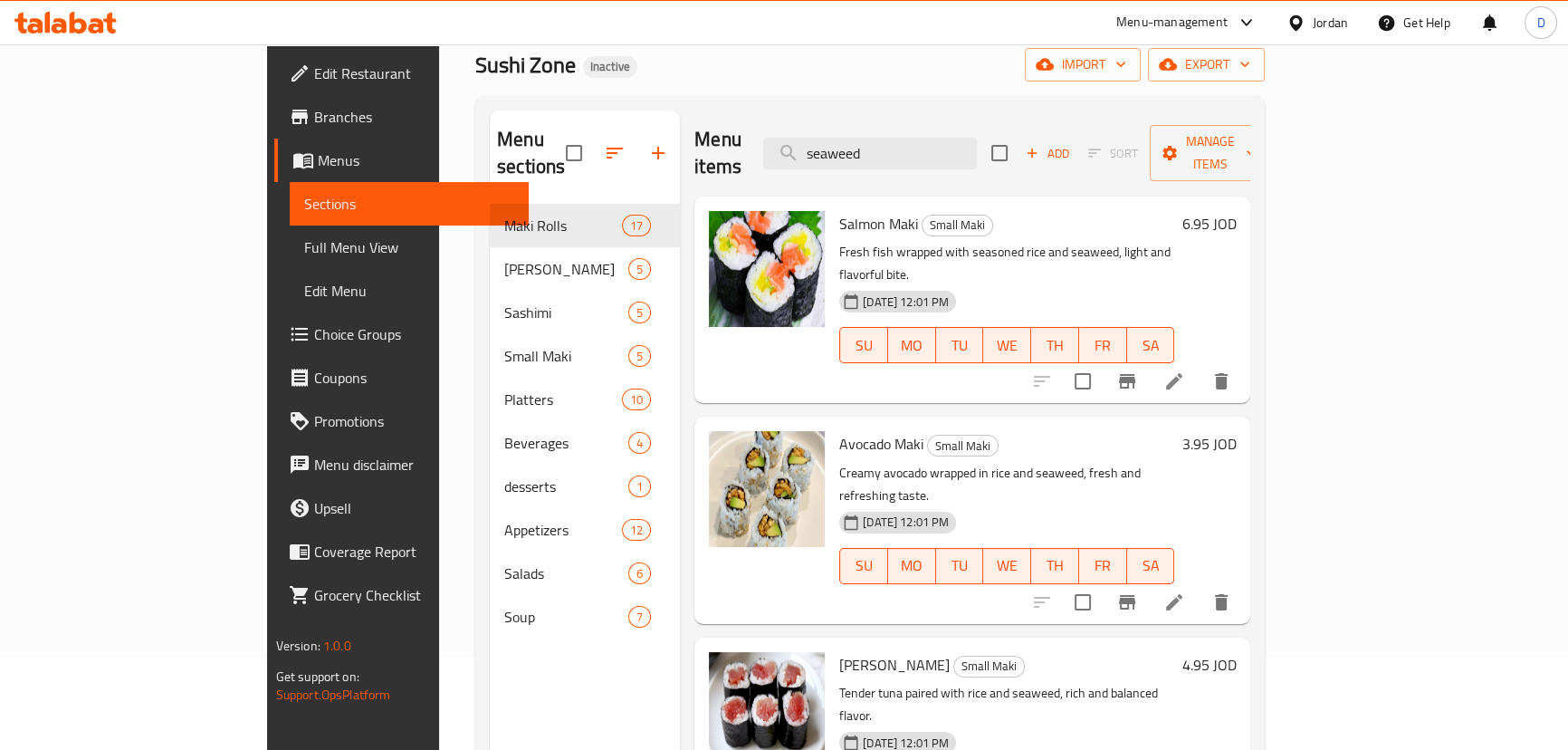
scroll to position [89, 0]
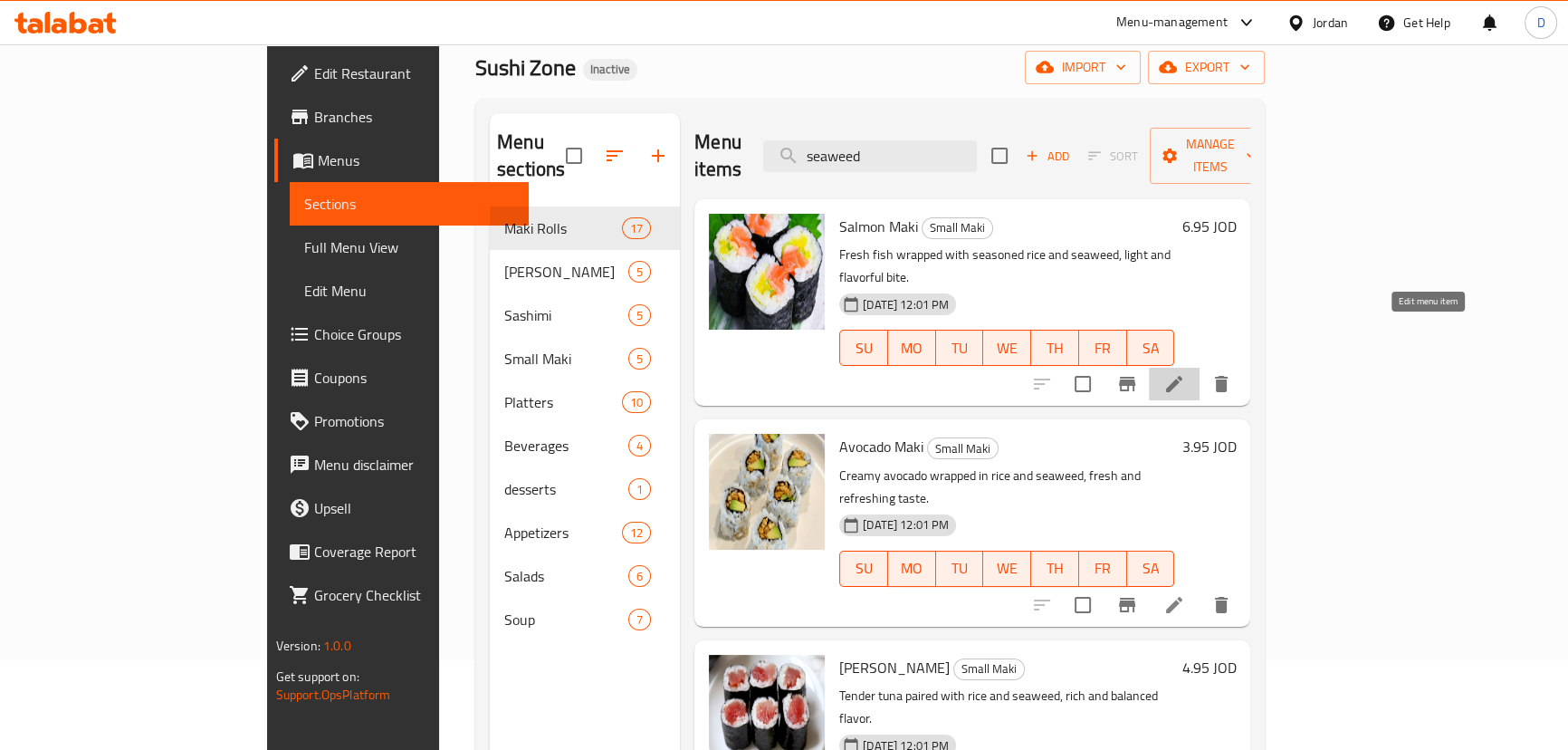
click at [1185, 373] on icon at bounding box center [1174, 383] width 22 height 22
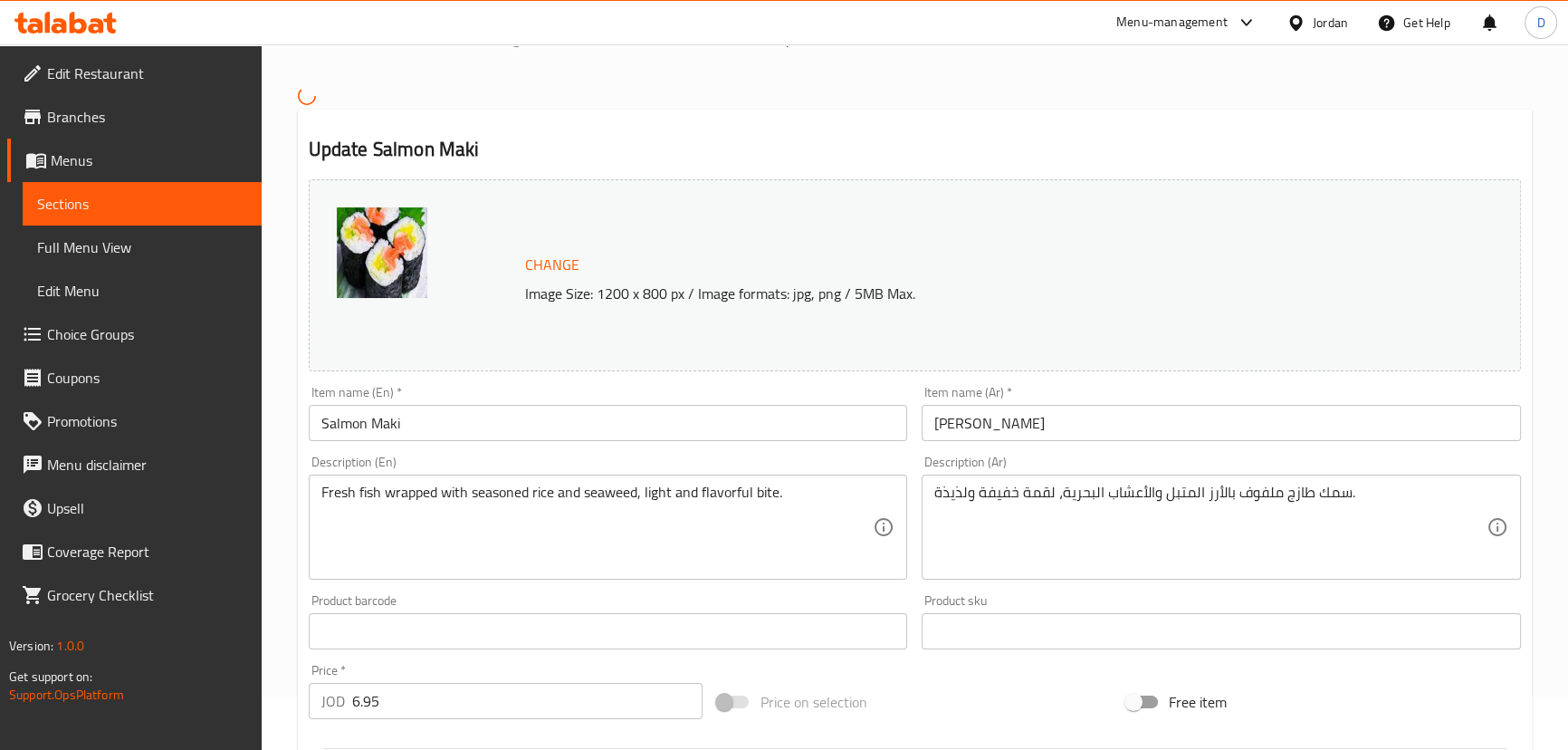
scroll to position [82, 0]
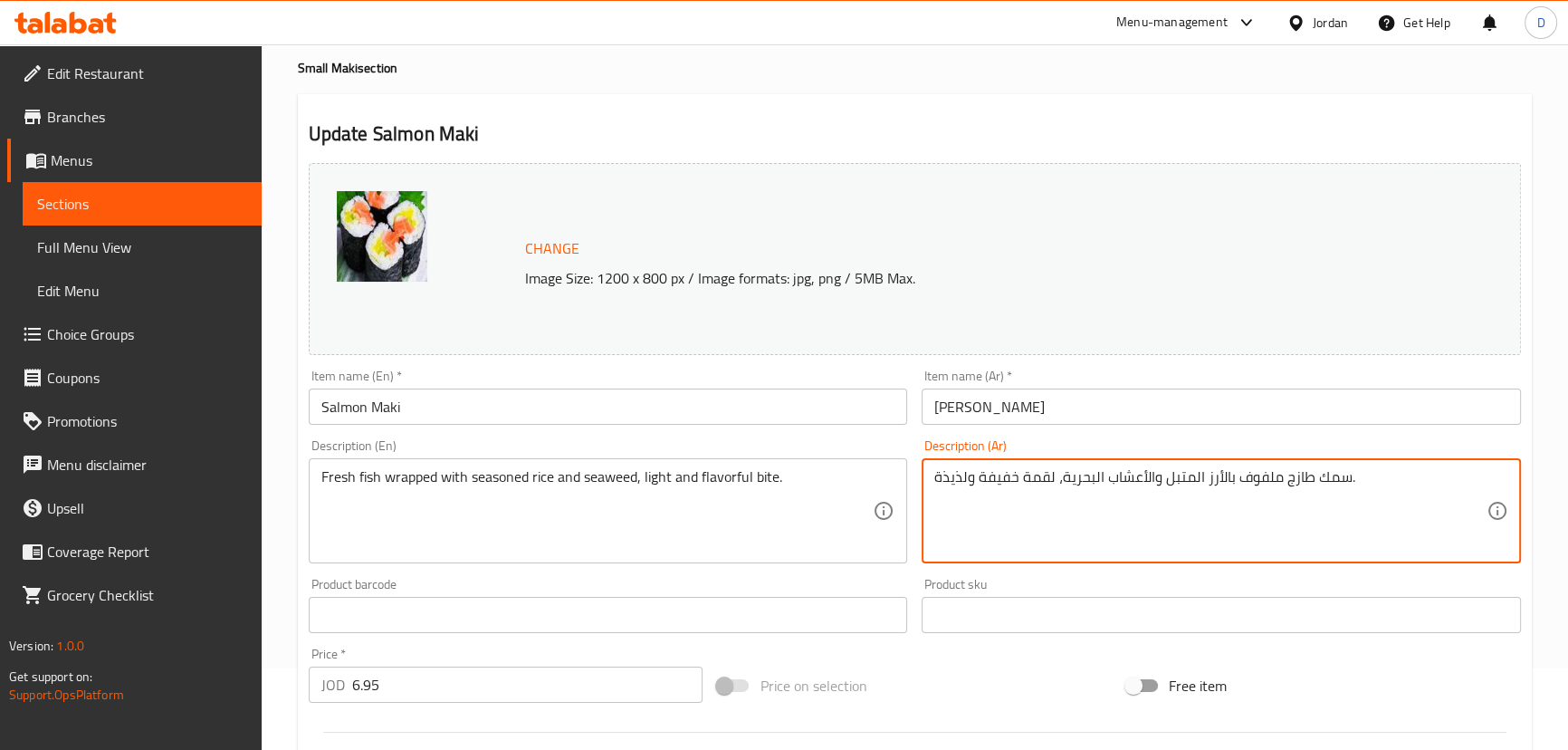
click at [1037, 479] on textarea "سمك طازج ملفوف بالأرز المتبل والأعشاب البحرية، لقمة خفيفة ولذيذة." at bounding box center [1210, 512] width 552 height 86
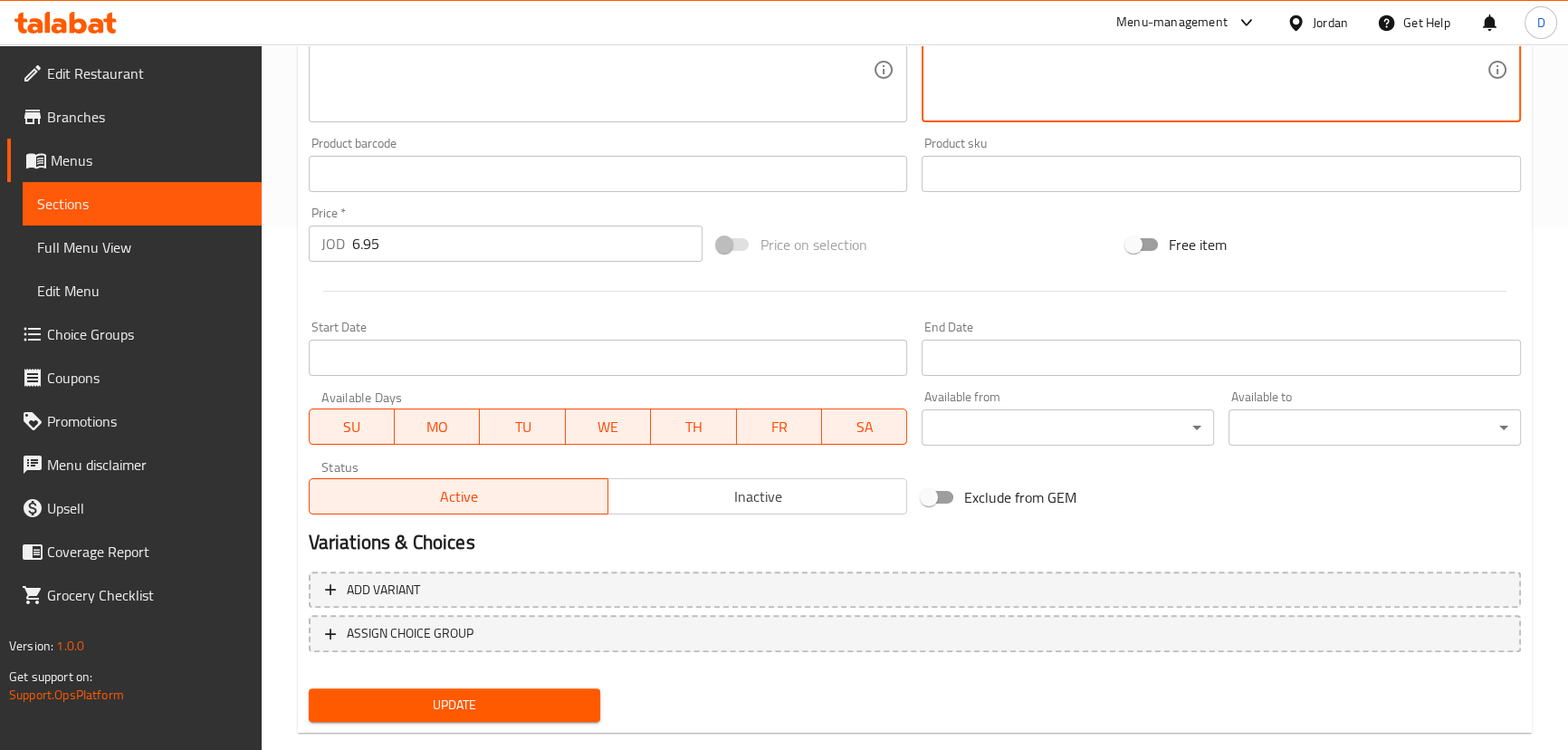
scroll to position [555, 0]
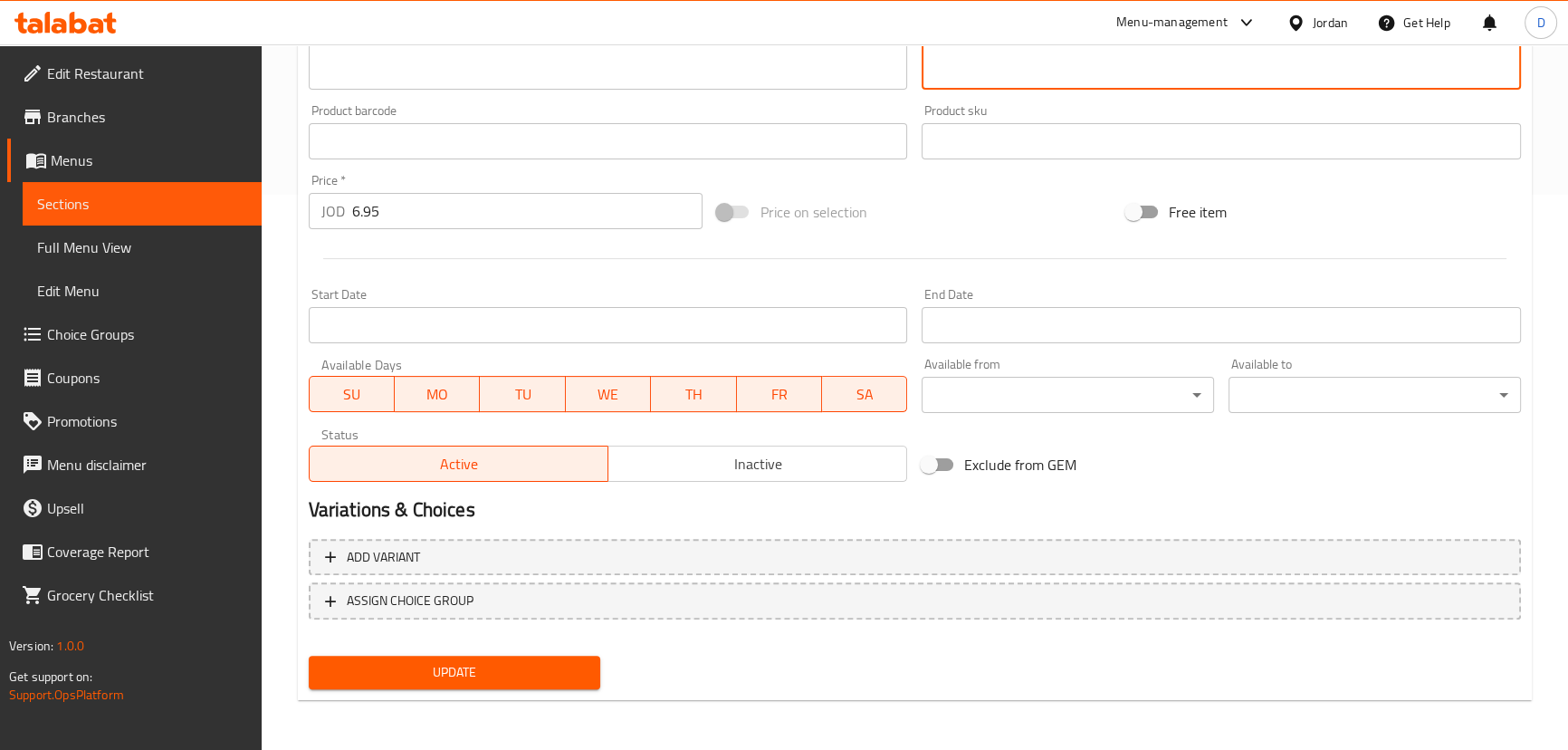
type textarea "سمك طازج ملفوف بالأرز المتبل والأعشاب البحرية، بايت خفيفة ولذيذة."
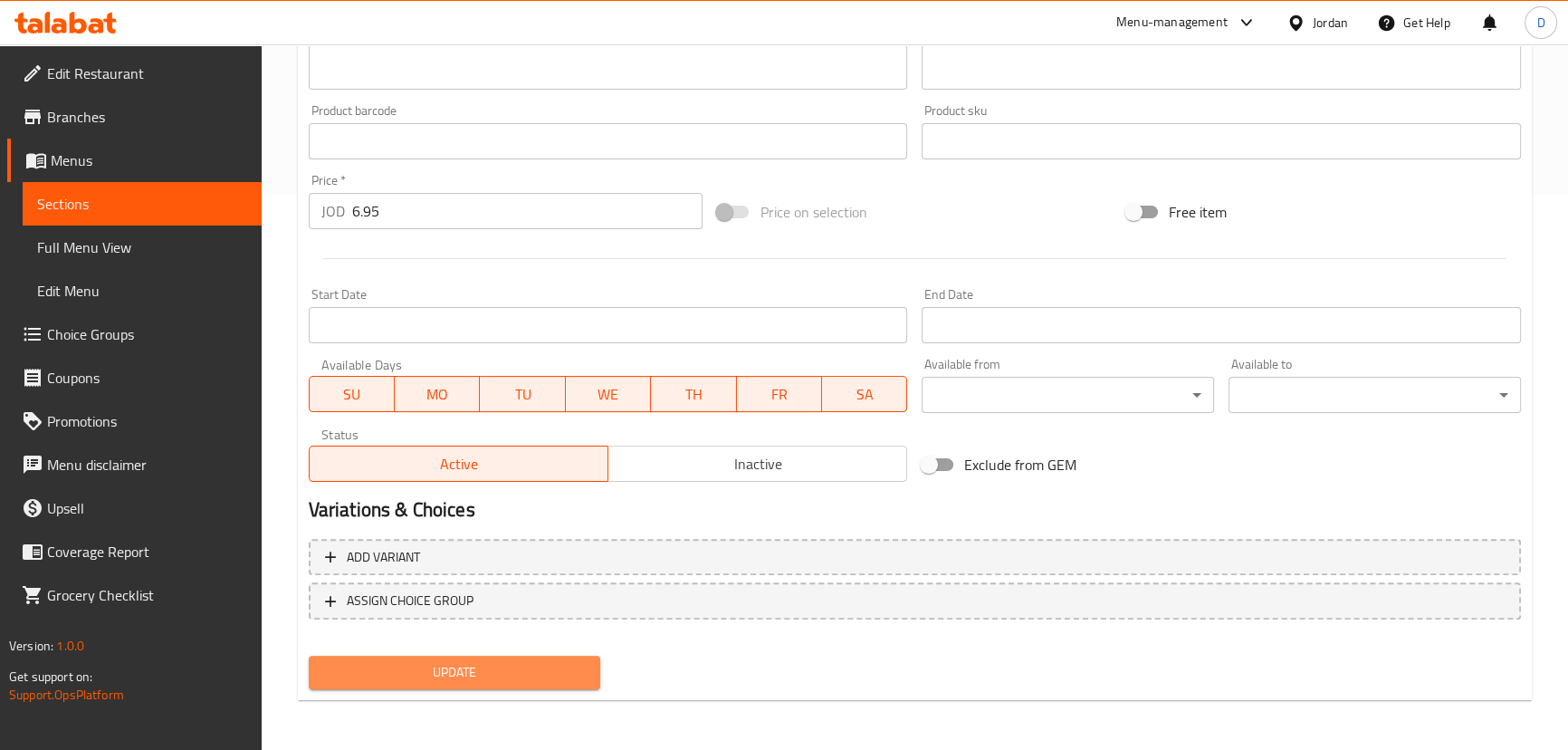
click at [550, 661] on span "Update" at bounding box center [454, 672] width 264 height 23
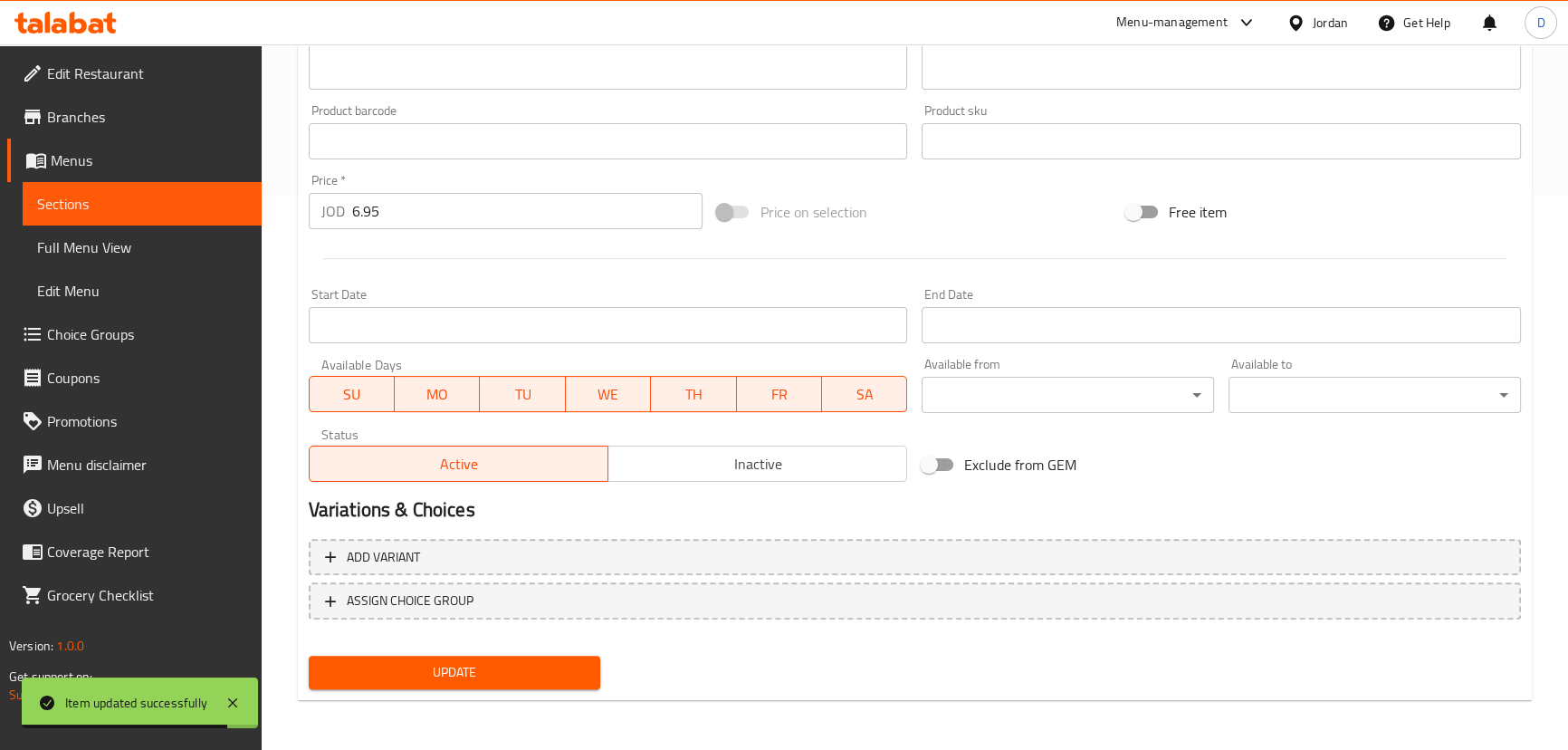
click at [236, 195] on span "Sections" at bounding box center [143, 203] width 210 height 22
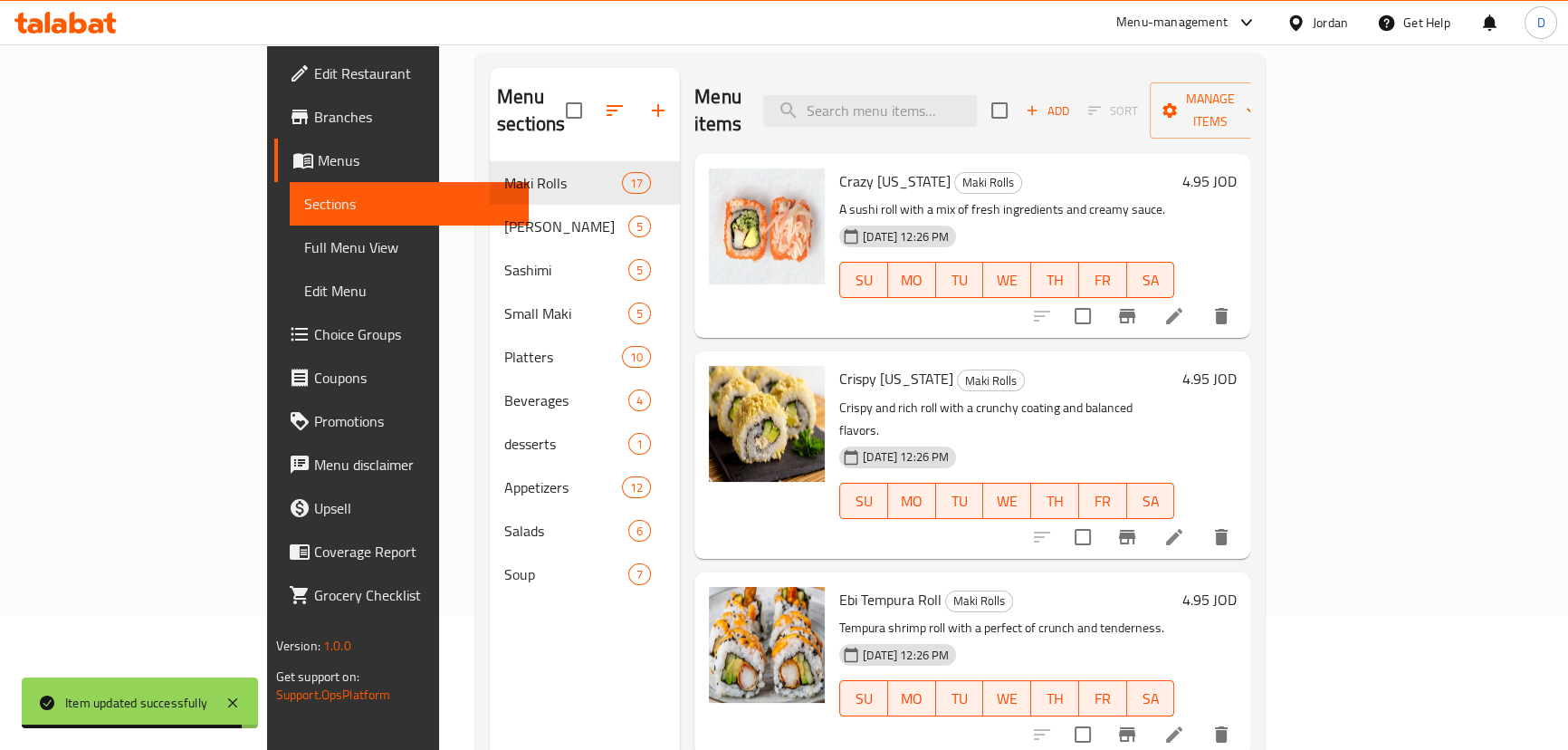
scroll to position [8, 0]
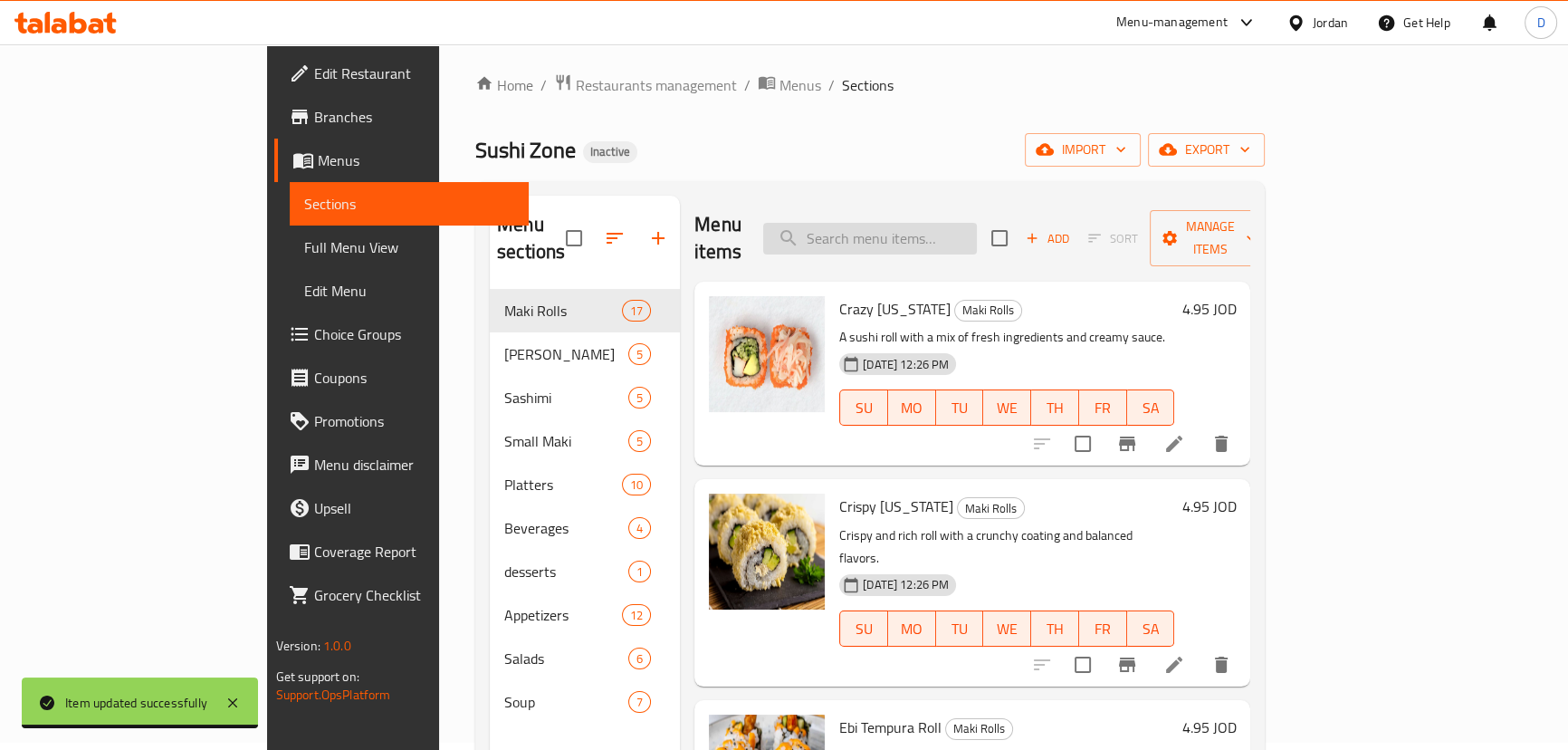
click at [893, 222] on input "search" at bounding box center [870, 238] width 214 height 32
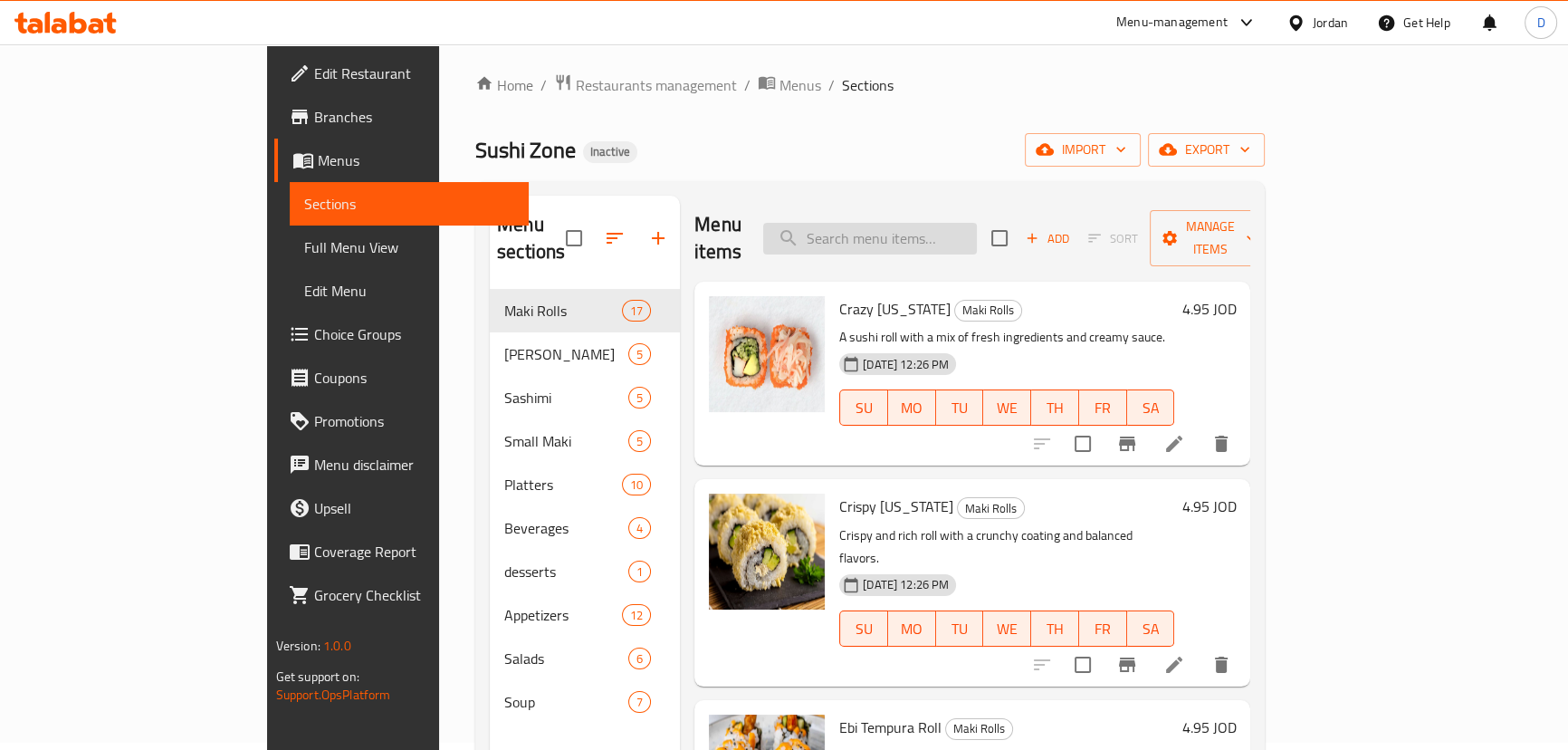
paste input "Crisp cucumber rolled with rice and nori for a light, crunchy bite."
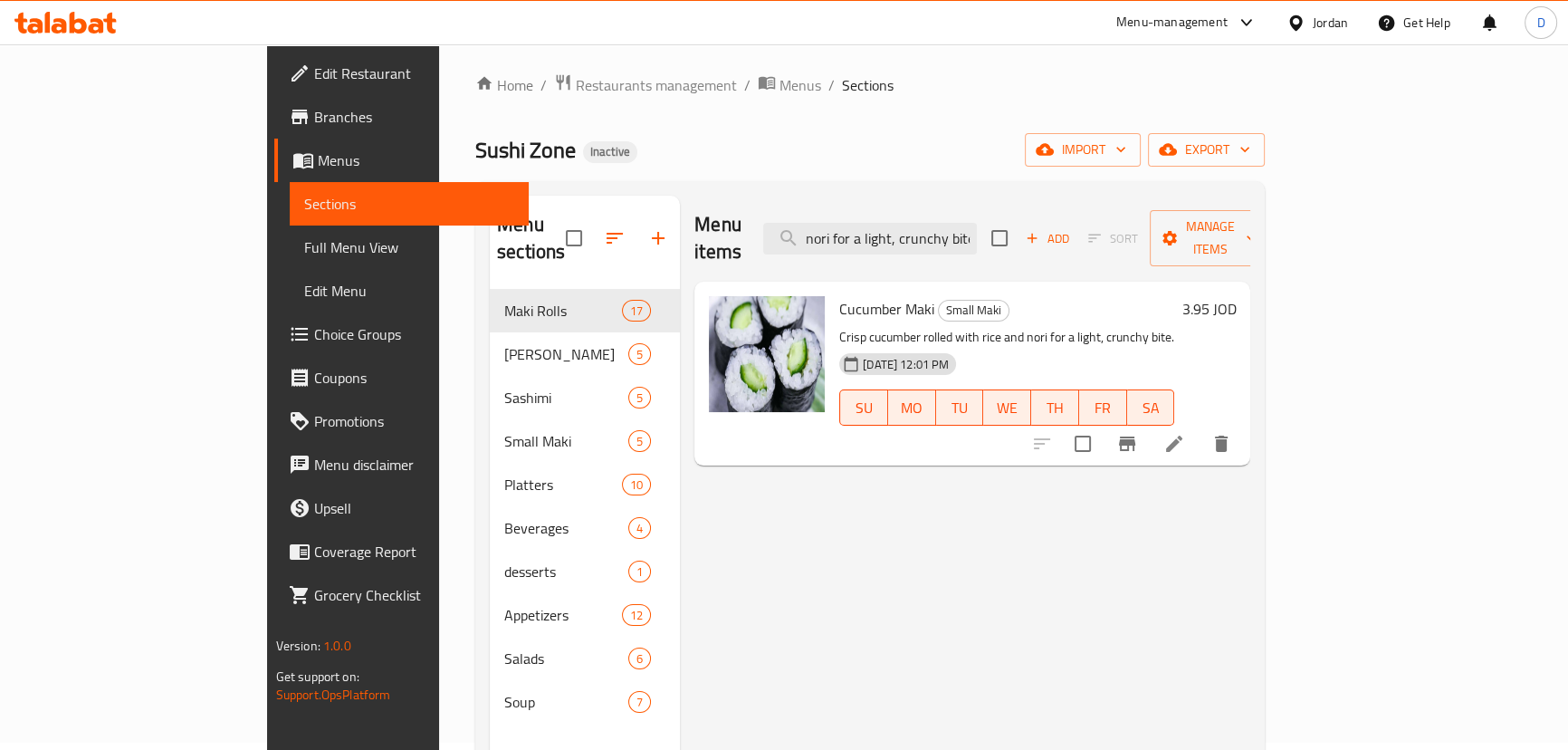
type input "Crisp cucumber rolled with rice and nori for a light, crunchy bite."
click at [1199, 427] on li at bounding box center [1174, 443] width 51 height 33
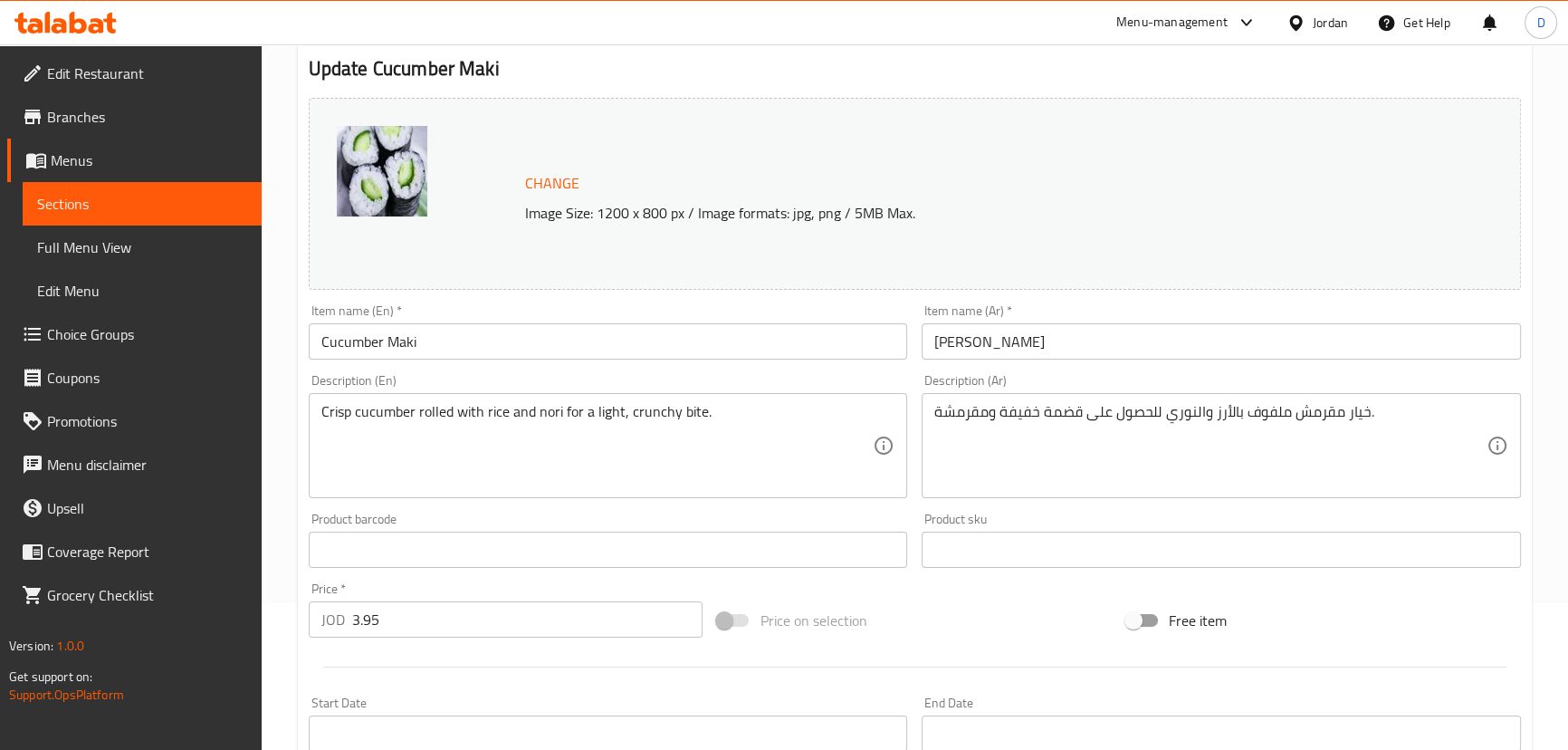
scroll to position [164, 0]
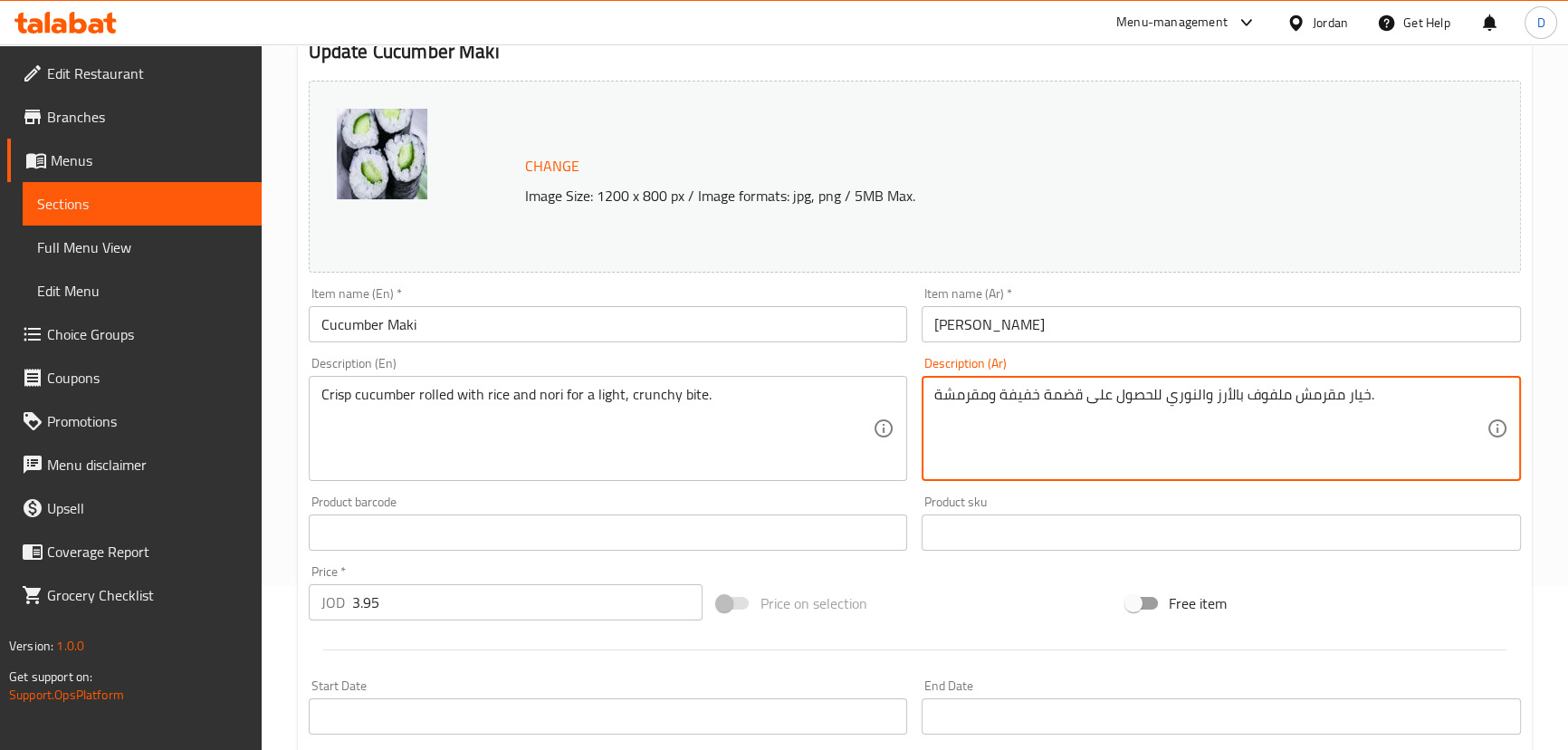
click at [1054, 393] on textarea "خيار مقرمش ملفوف بالأرز والنوري للحصول على قضمة خفيفة ومقرمشة." at bounding box center [1210, 429] width 552 height 86
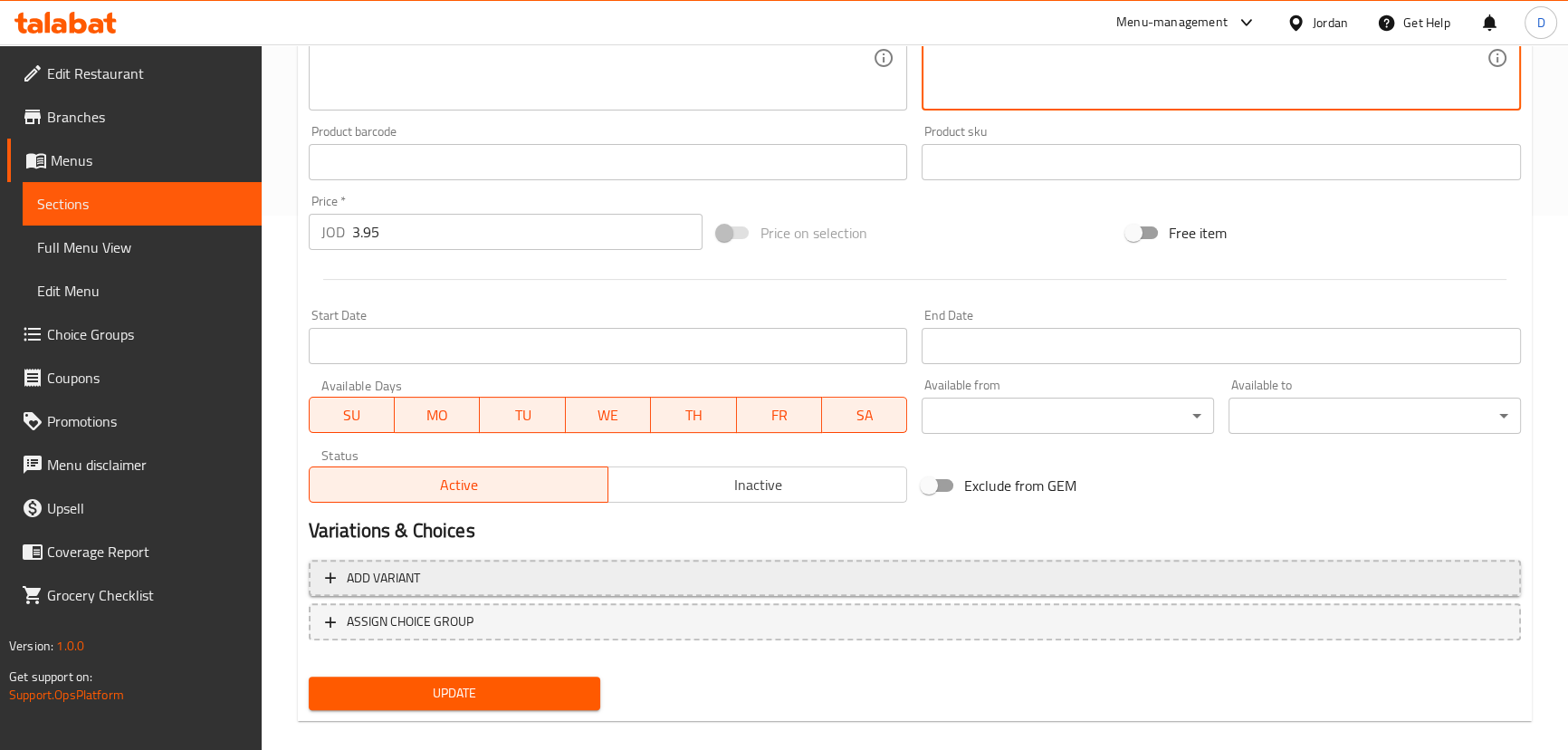
scroll to position [555, 0]
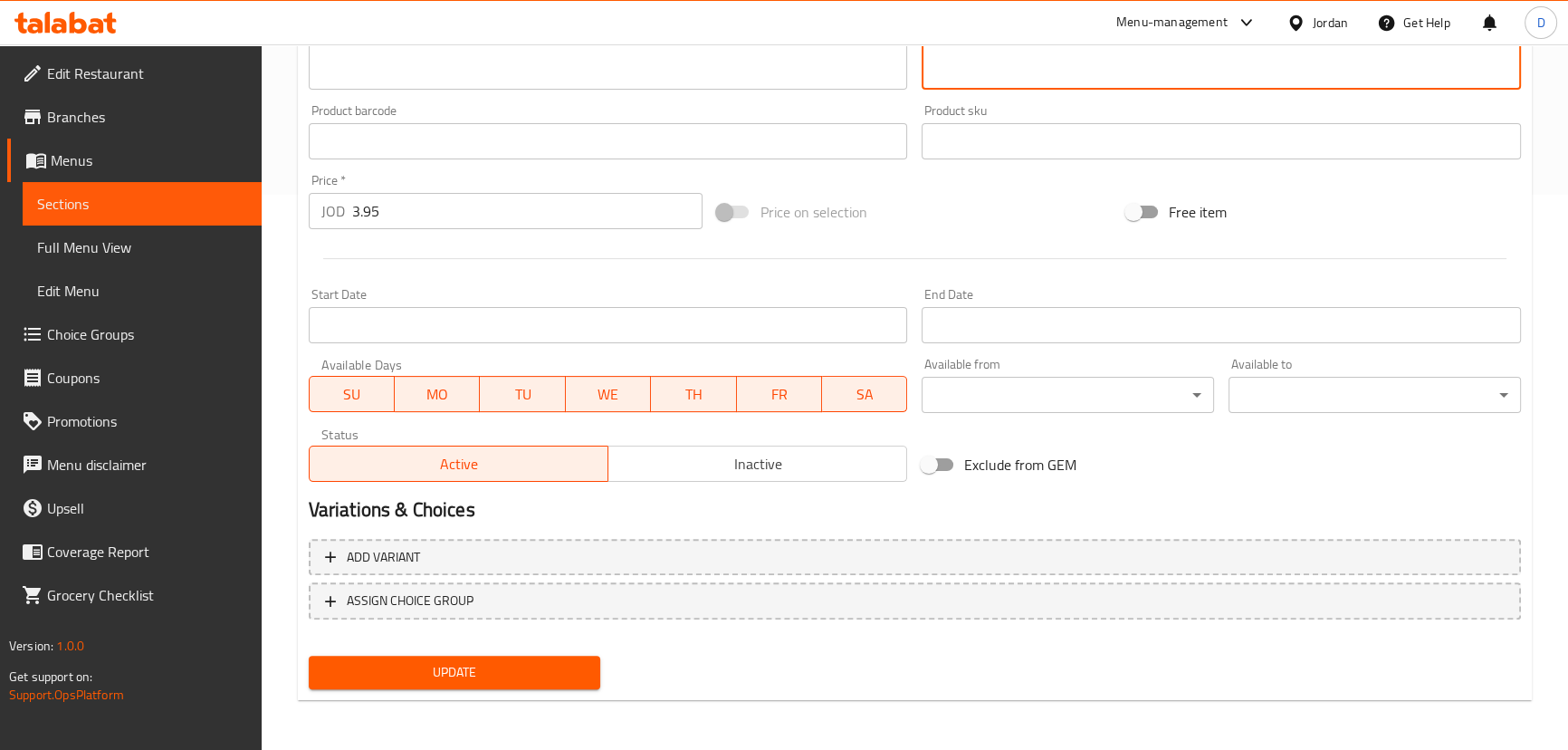
type textarea "خيار مقرمش ملفوف بالأرز والنوري للحصول على بايت خفيفة ومقرمشة."
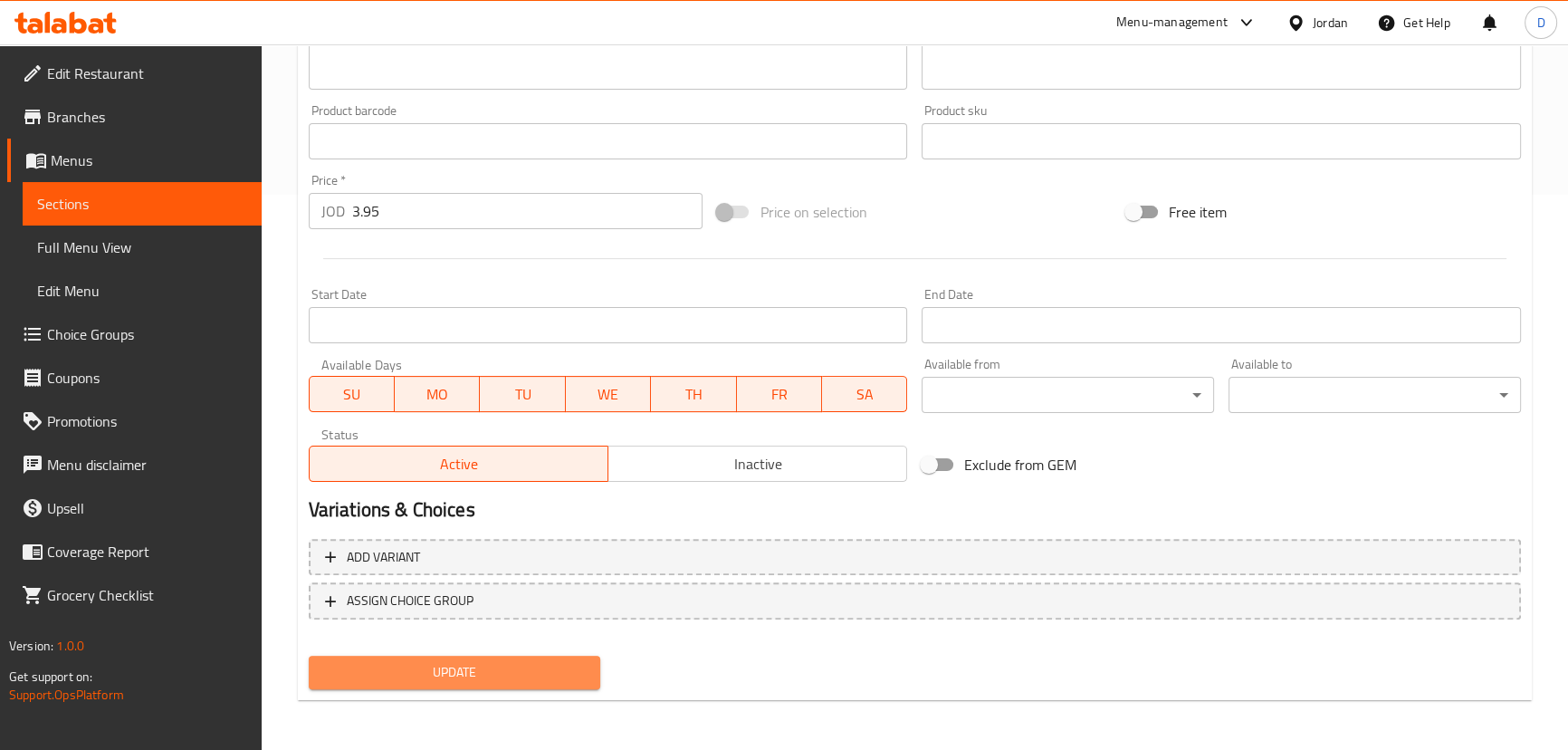
click at [549, 661] on span "Update" at bounding box center [454, 672] width 264 height 23
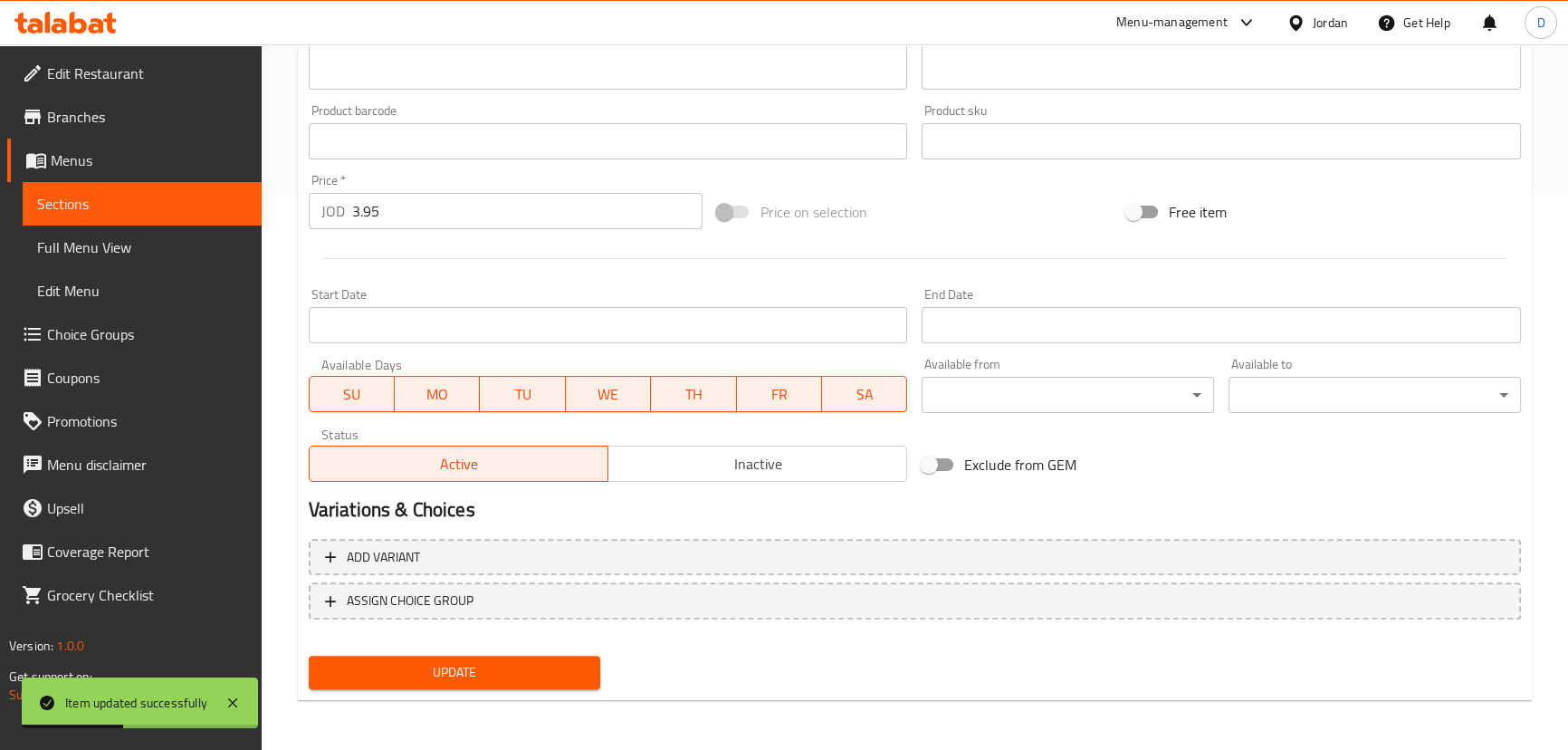
click at [452, 681] on span "Update" at bounding box center [454, 672] width 264 height 23
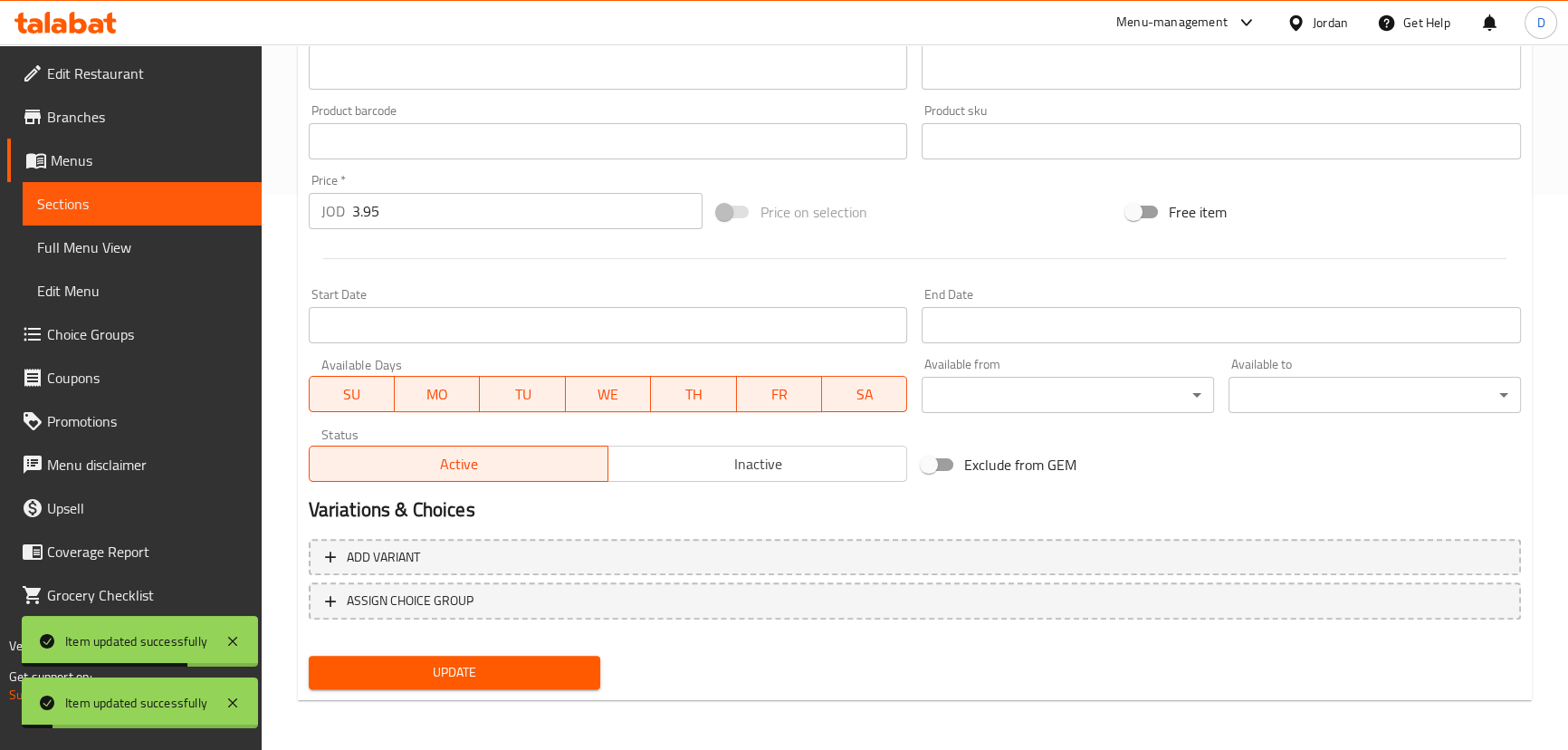
click at [452, 681] on span "Update" at bounding box center [454, 672] width 264 height 23
click at [160, 221] on link "Sections" at bounding box center [142, 204] width 239 height 43
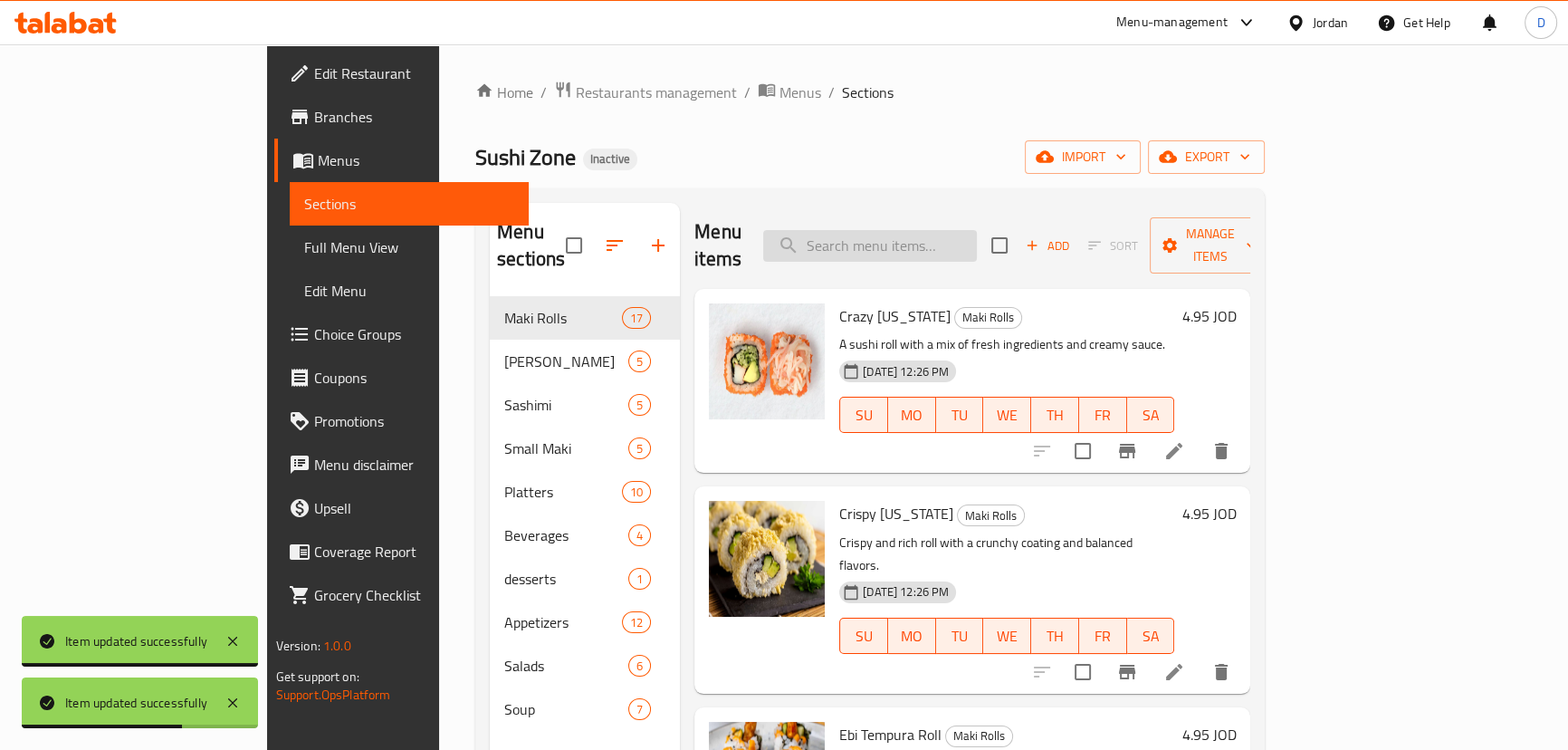
click at [885, 245] on input "search" at bounding box center [870, 246] width 214 height 32
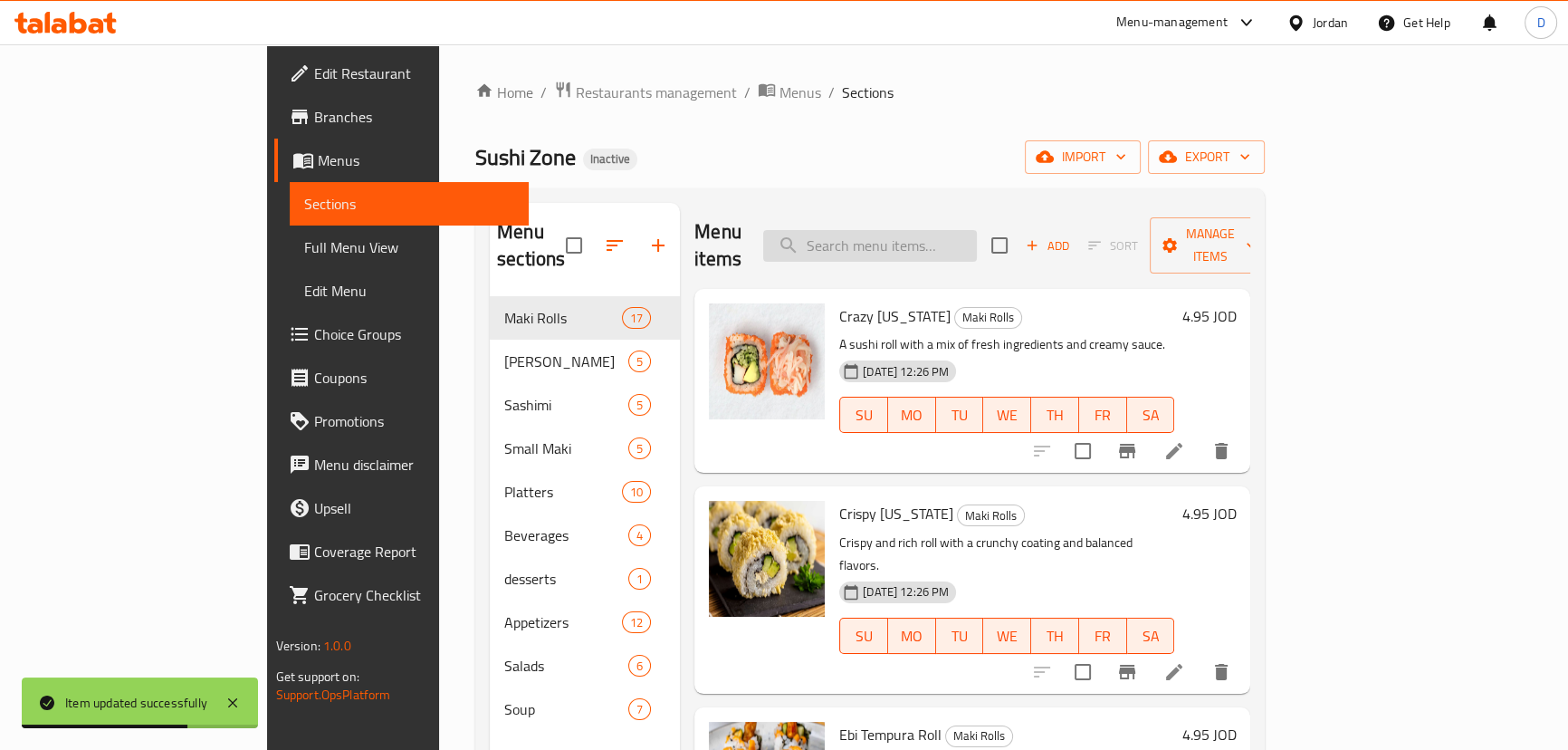
paste input "A variety of sushi rolls and fresh ingredients, perfect for sharing and samplin…"
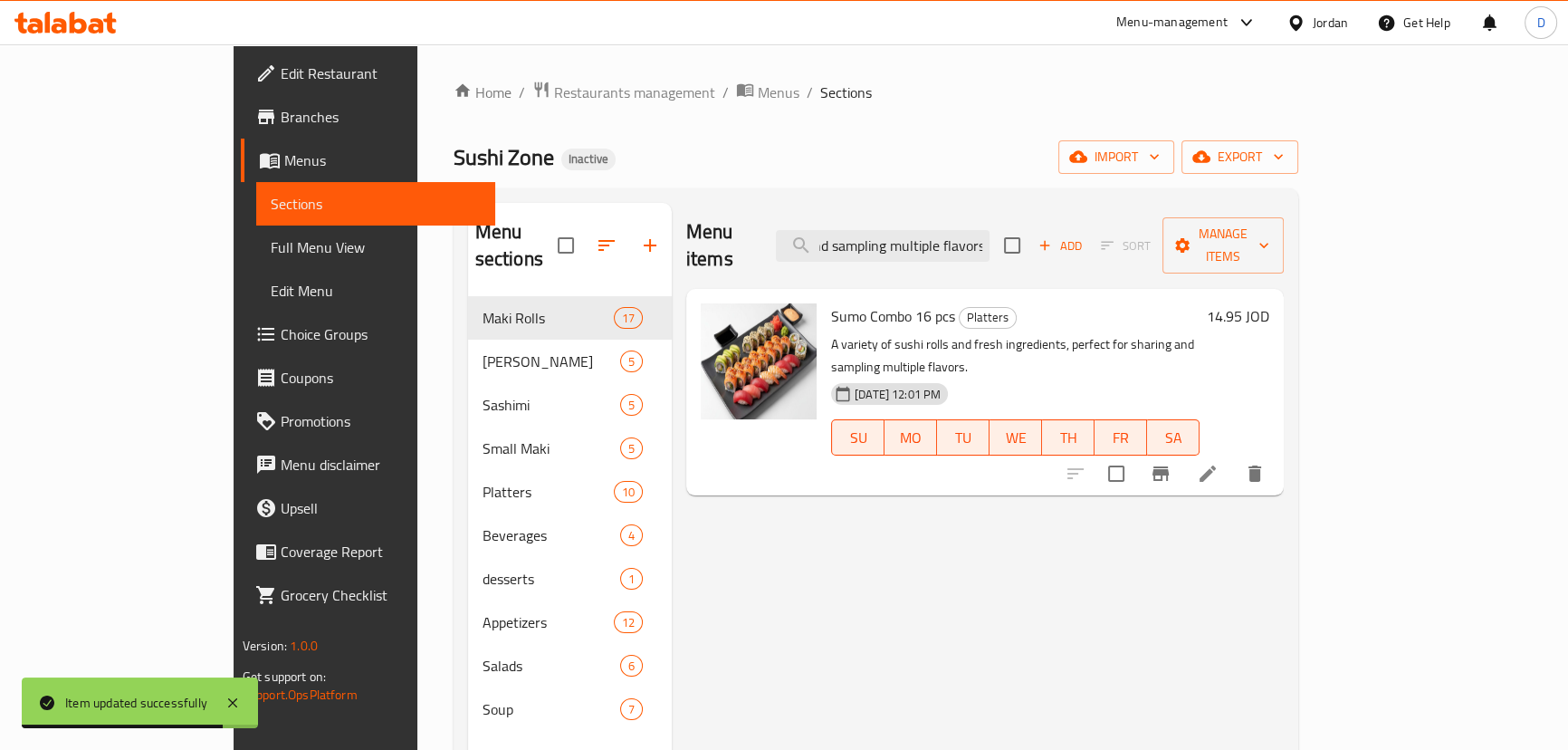
type input "A variety of sushi rolls and fresh ingredients, perfect for sharing and samplin…"
click at [1233, 457] on li at bounding box center [1208, 473] width 51 height 33
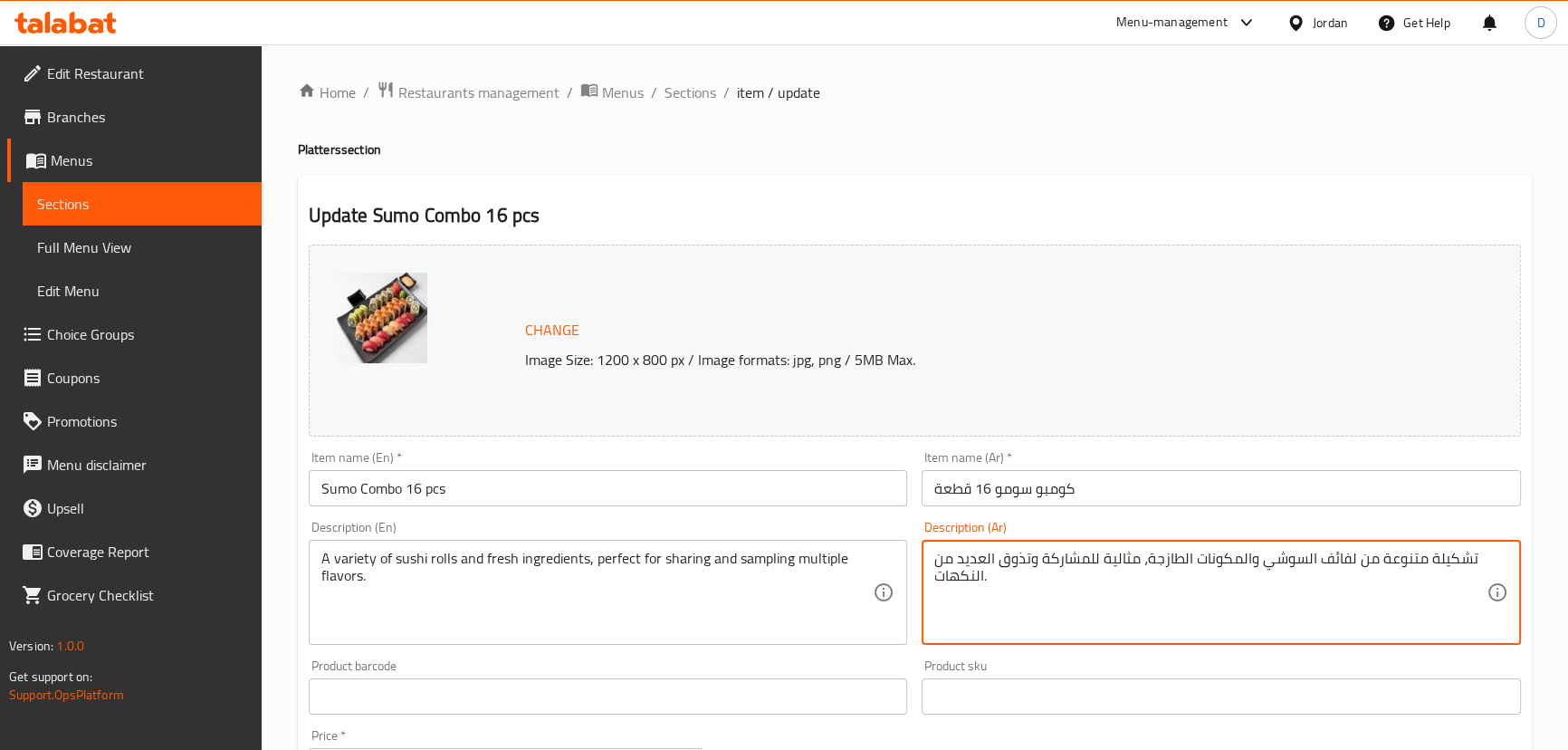
click at [1322, 564] on textarea "تشكيلة متنوعة من لفائف السوشي والمكونات الطازجة، مثالية للمشاركة وتذوق العديد م…" at bounding box center [1210, 593] width 552 height 86
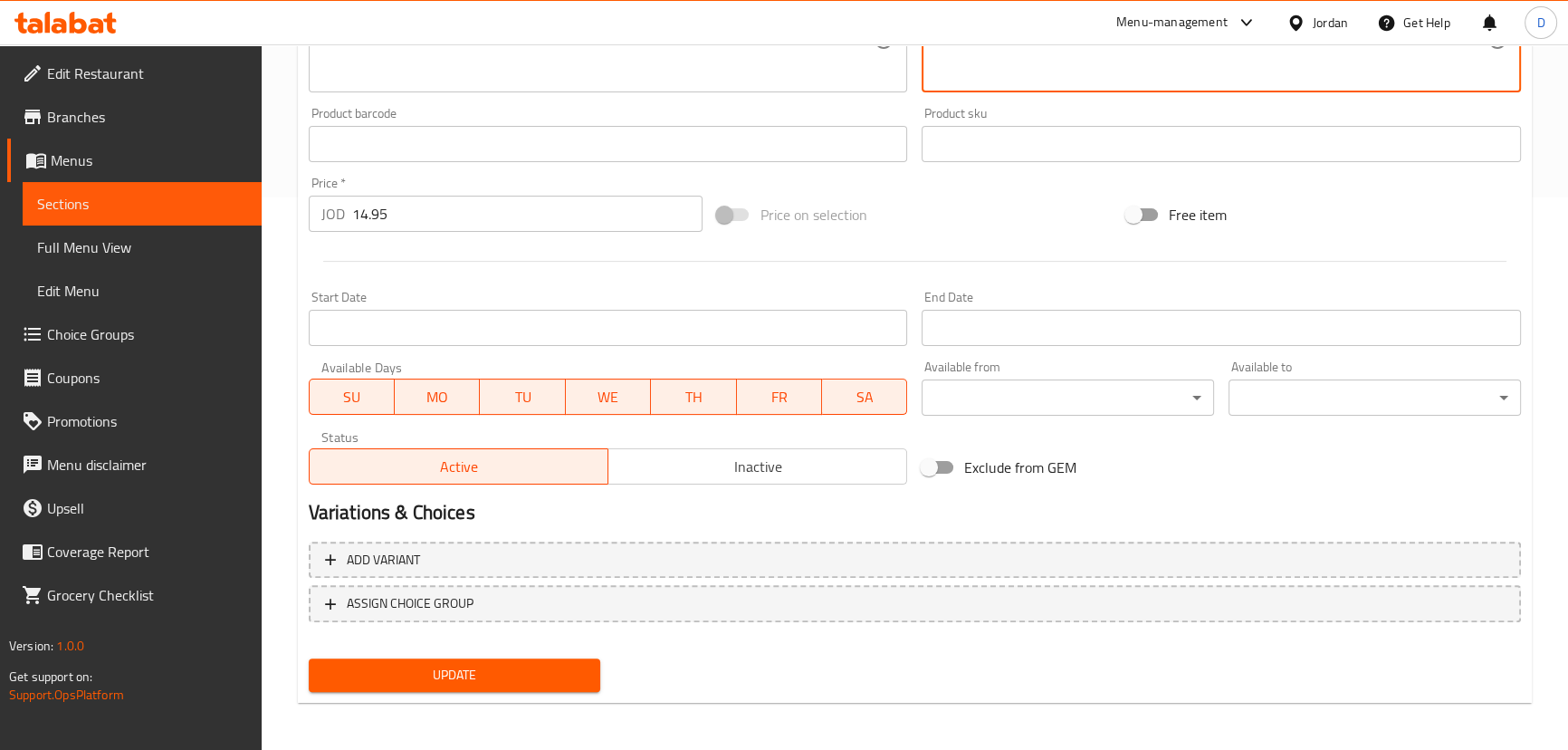
scroll to position [555, 0]
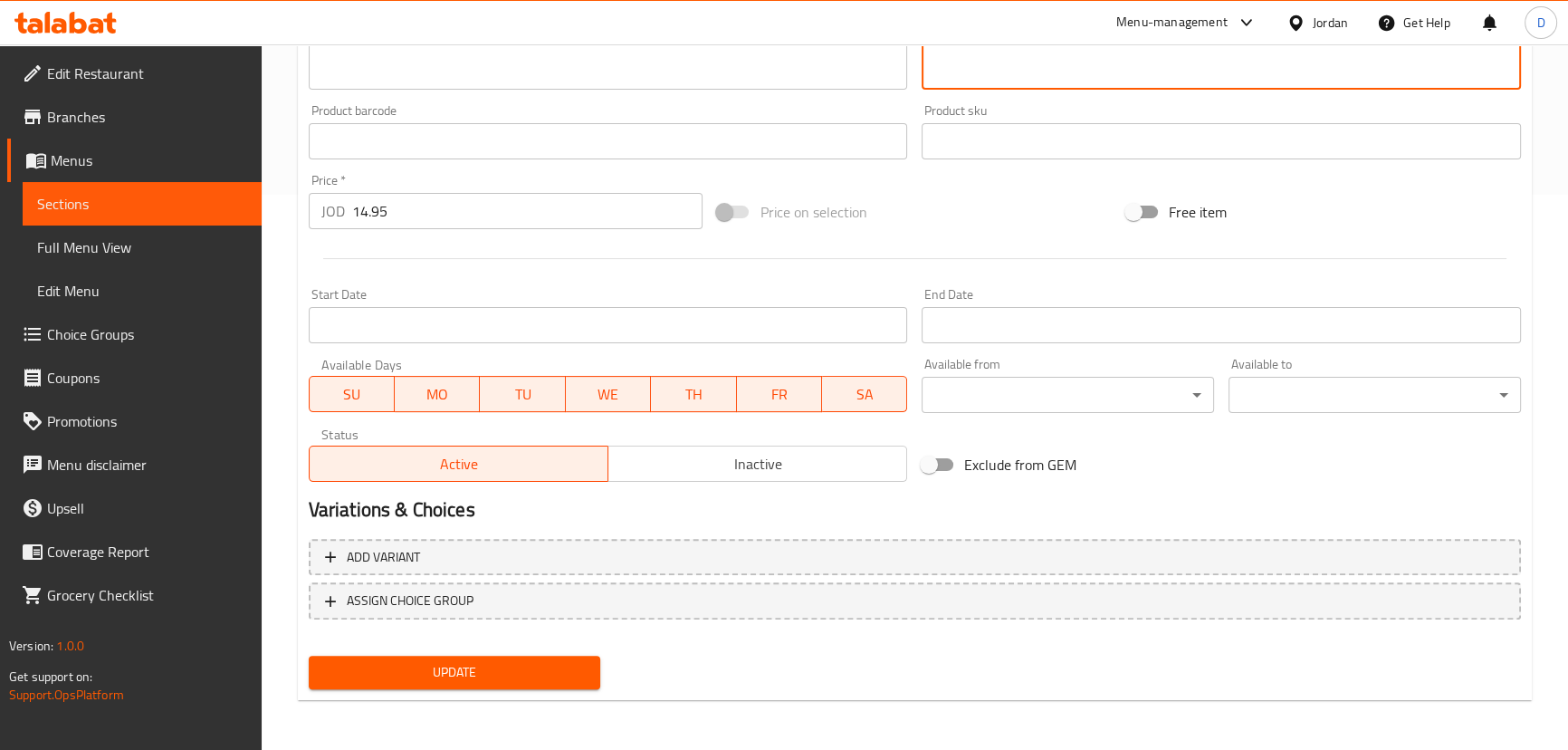
type textarea "تشكيلة متنوعة من رولز السوشي والمكونات الطازجة، مثالية للمشاركة وتذوق العديد من…"
click at [540, 665] on span "Update" at bounding box center [454, 672] width 264 height 23
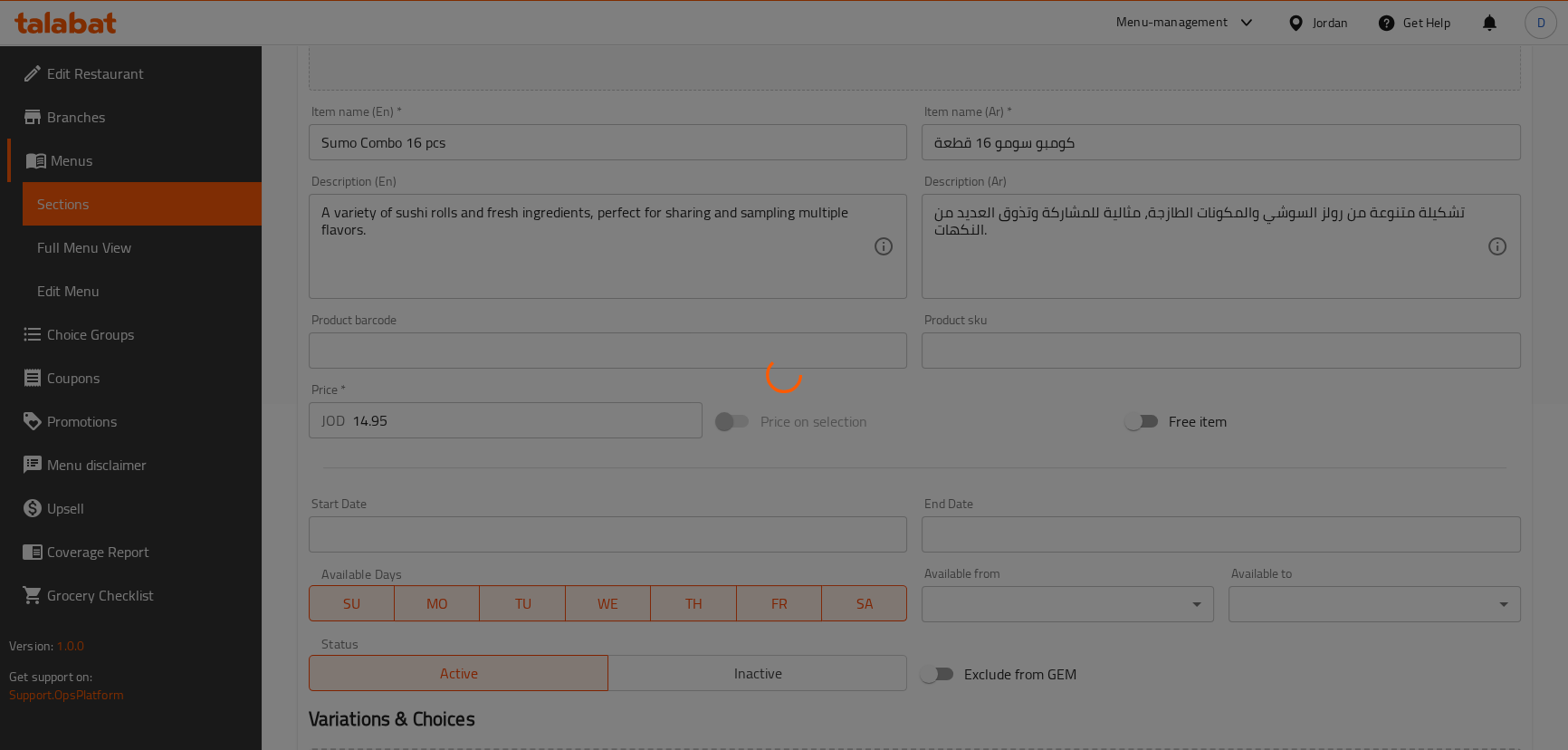
scroll to position [308, 0]
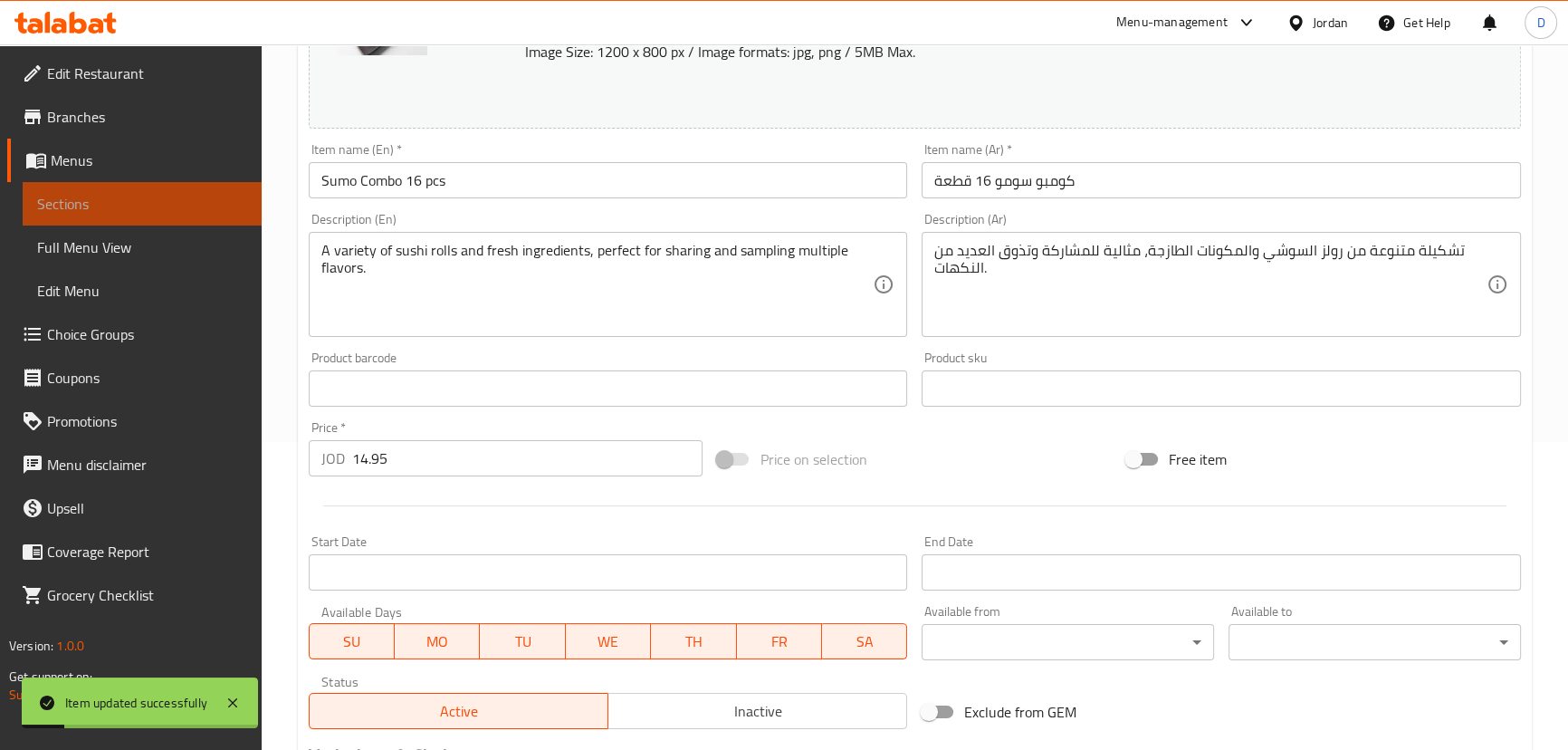
click at [130, 207] on span "Sections" at bounding box center [143, 203] width 210 height 22
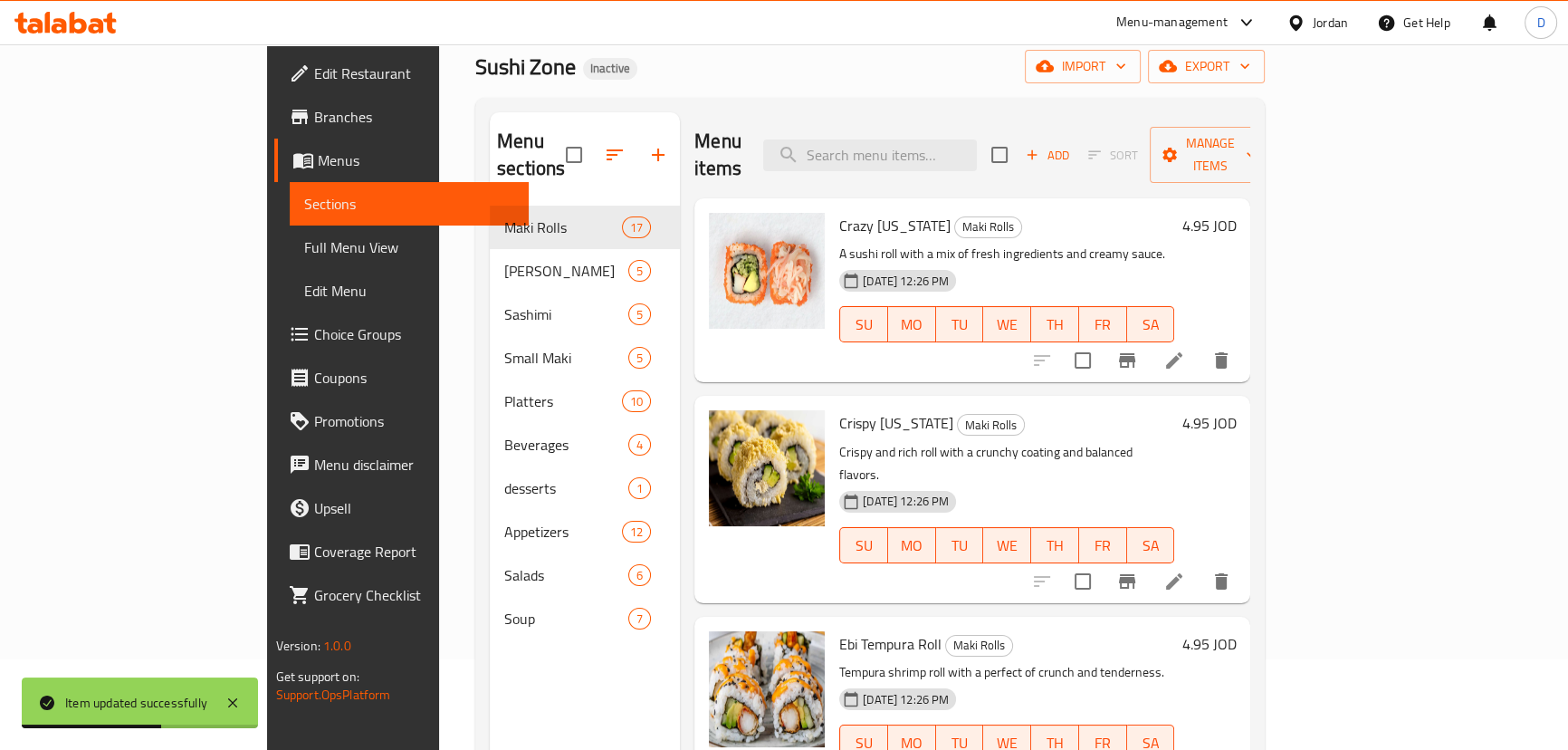
scroll to position [89, 0]
click at [977, 141] on input "search" at bounding box center [870, 157] width 214 height 32
paste input "A larger selection of sushi rolls, combining classic flavors with a mix of fres…"
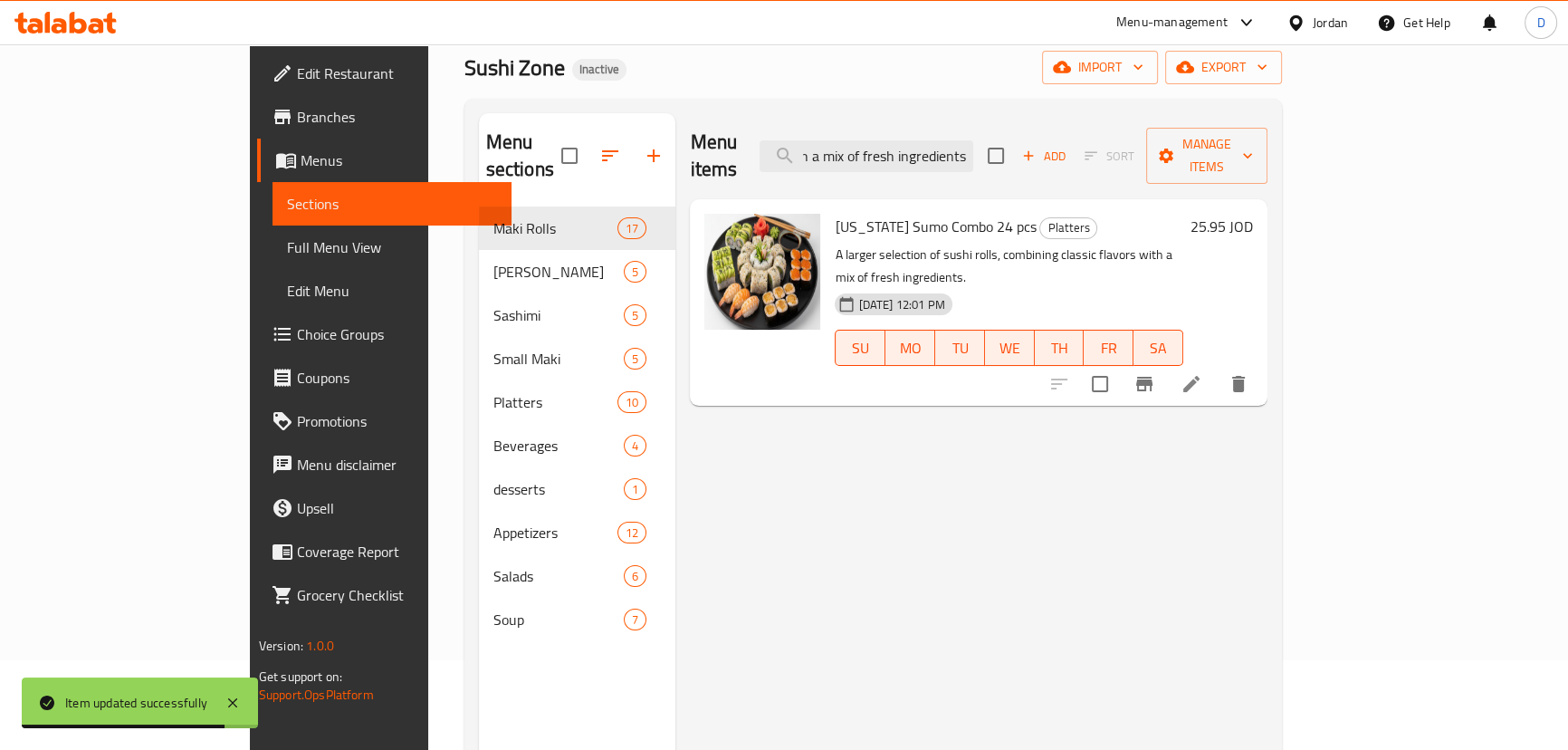
type input "A larger selection of sushi rolls, combining classic flavors with a mix of fres…"
click at [1202, 373] on icon at bounding box center [1191, 383] width 22 height 22
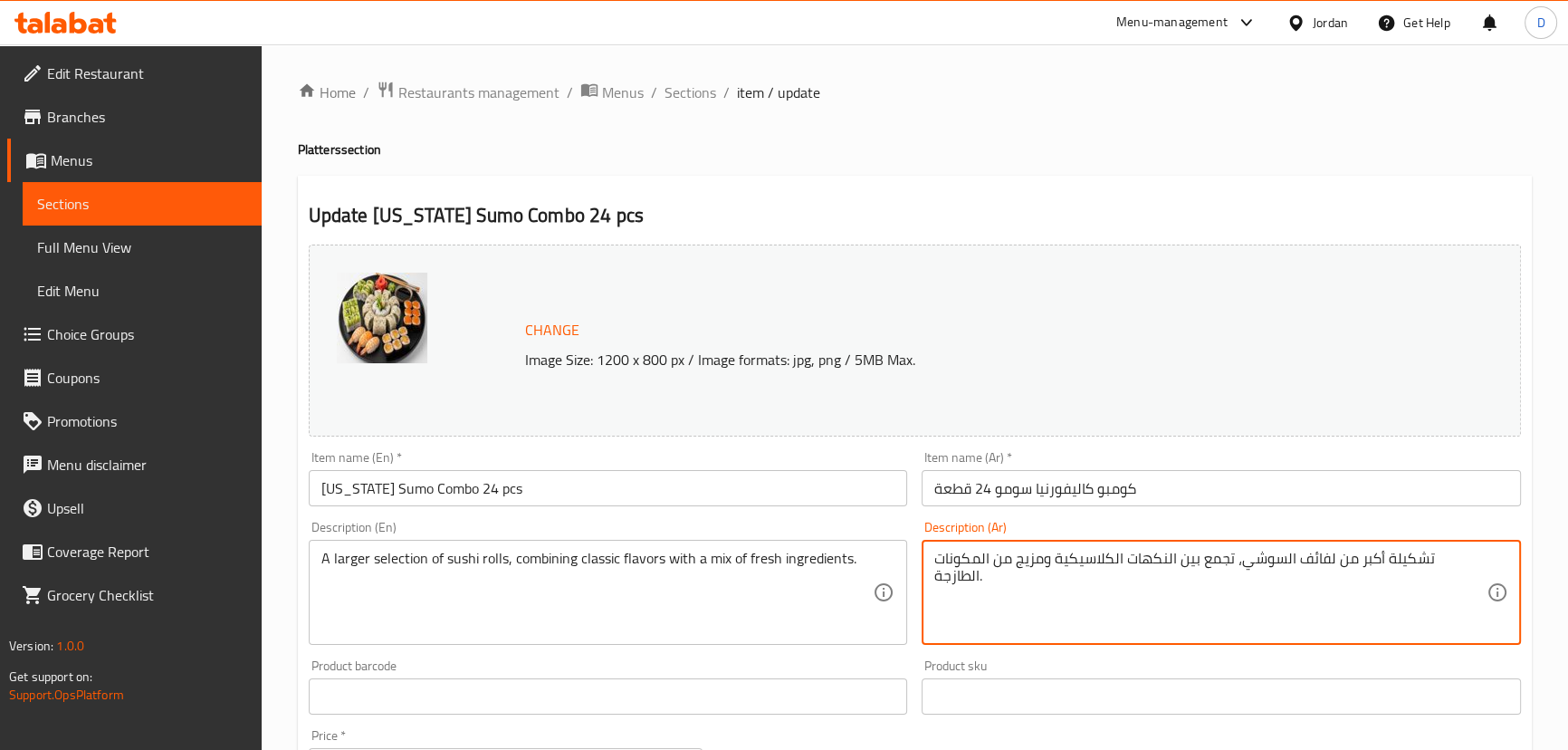
click at [1358, 556] on textarea "تشكيلة أكبر من لفائف السوشي، تجمع بين النكهات الكلاسيكية ومزيج من المكونات الطا…" at bounding box center [1210, 593] width 552 height 86
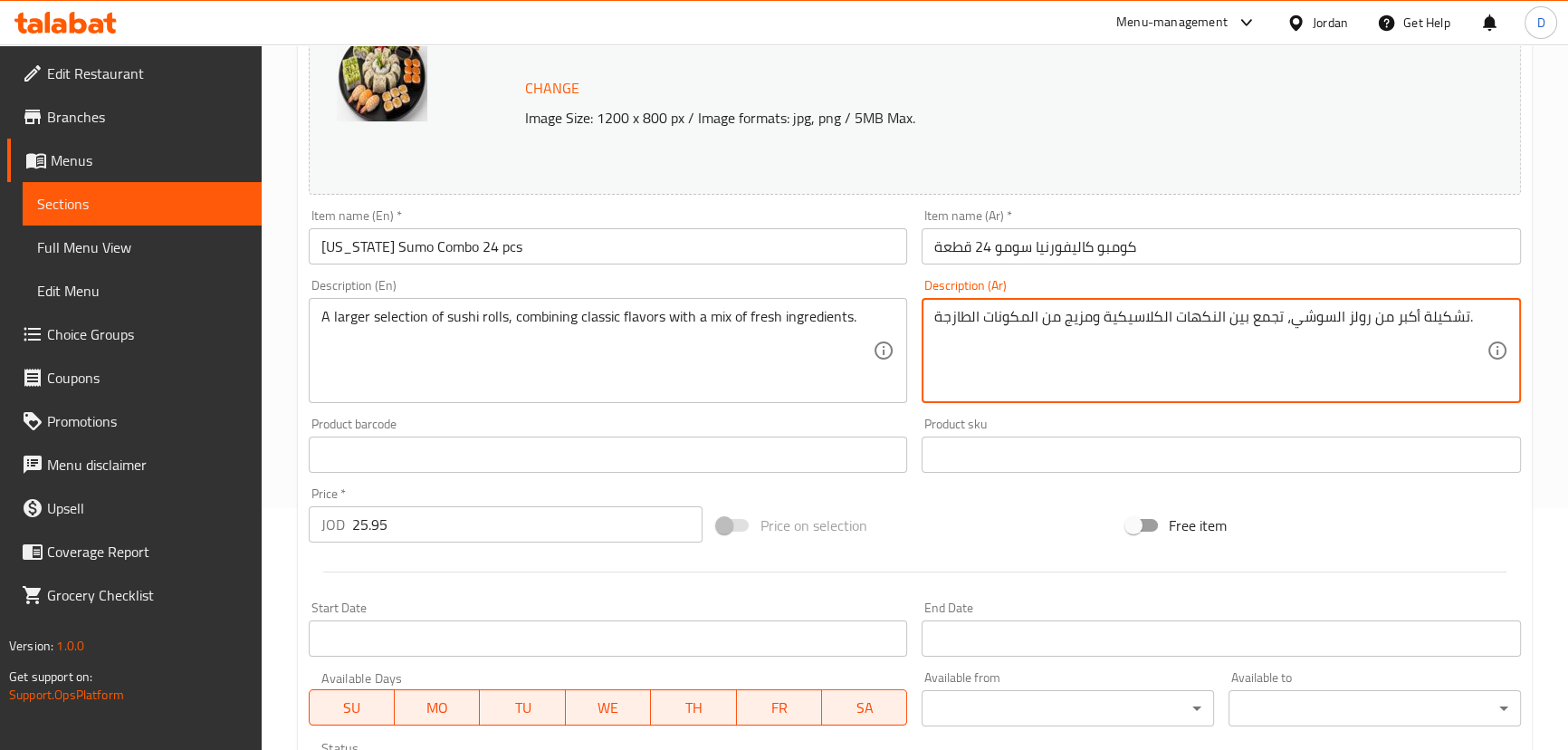
scroll to position [555, 0]
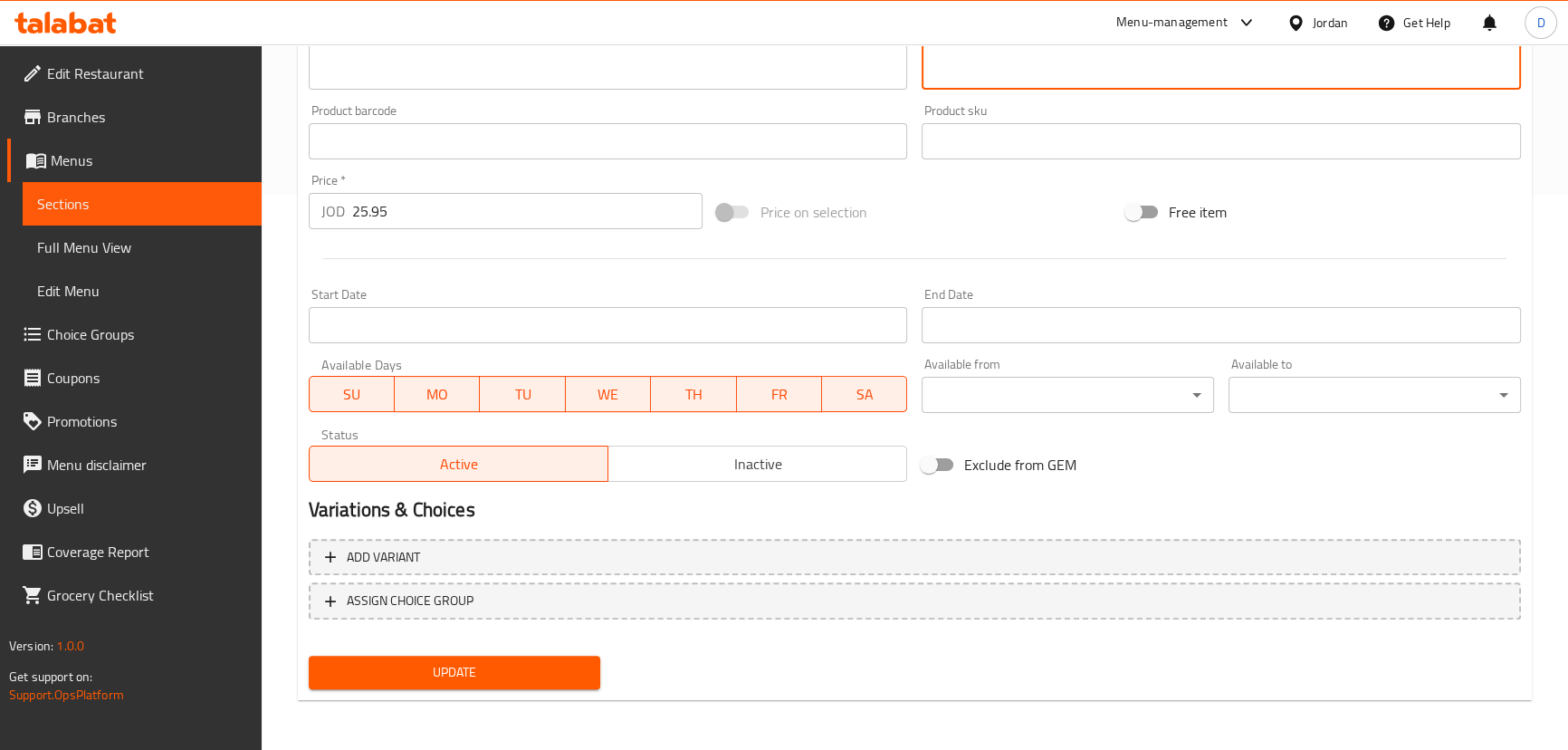
type textarea "تشكيلة أكبر من رولز السوشي، تجمع بين النكهات الكلاسيكية ومزيج من المكونات الطاز…"
click at [536, 681] on span "Update" at bounding box center [454, 672] width 264 height 23
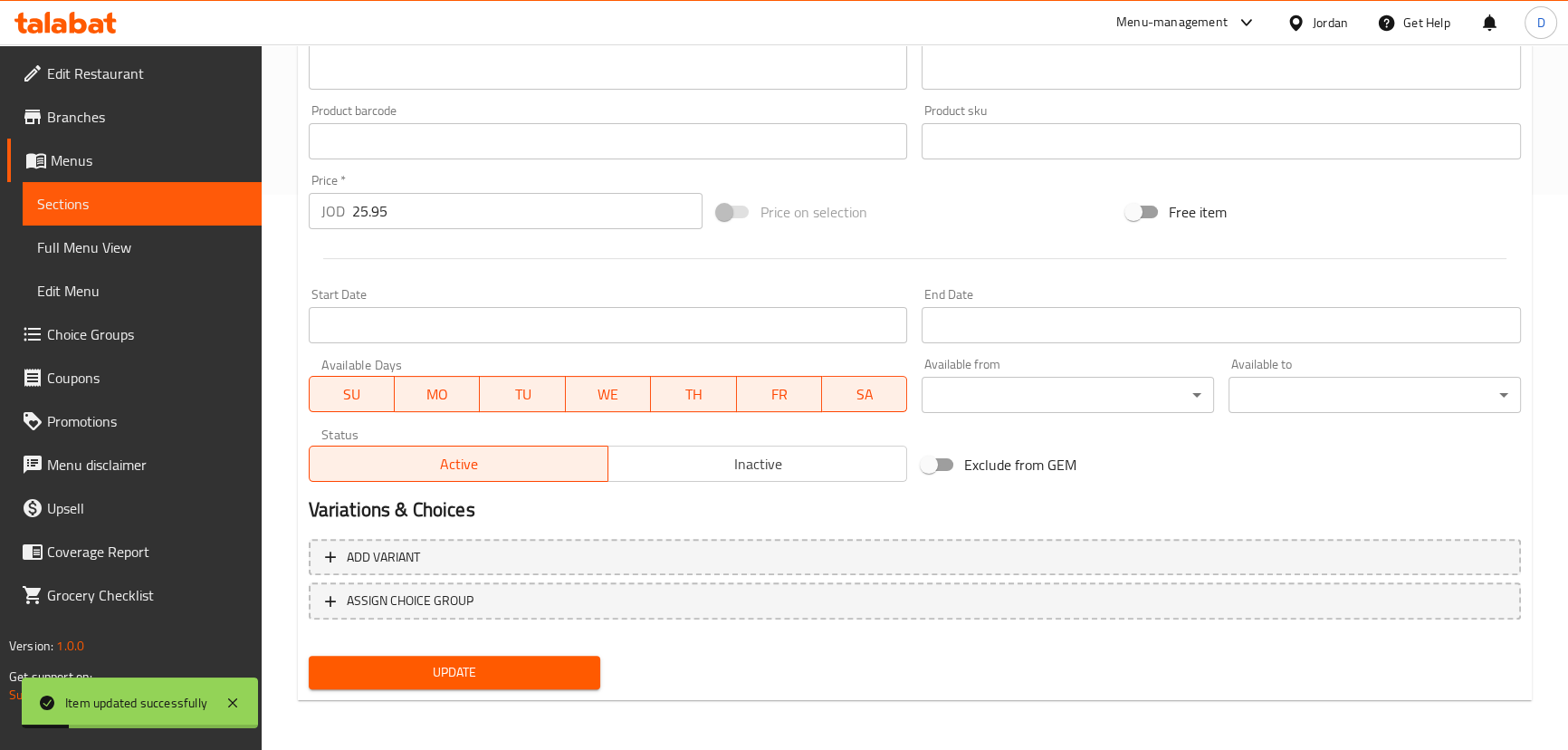
click at [238, 194] on span "Sections" at bounding box center [143, 203] width 210 height 22
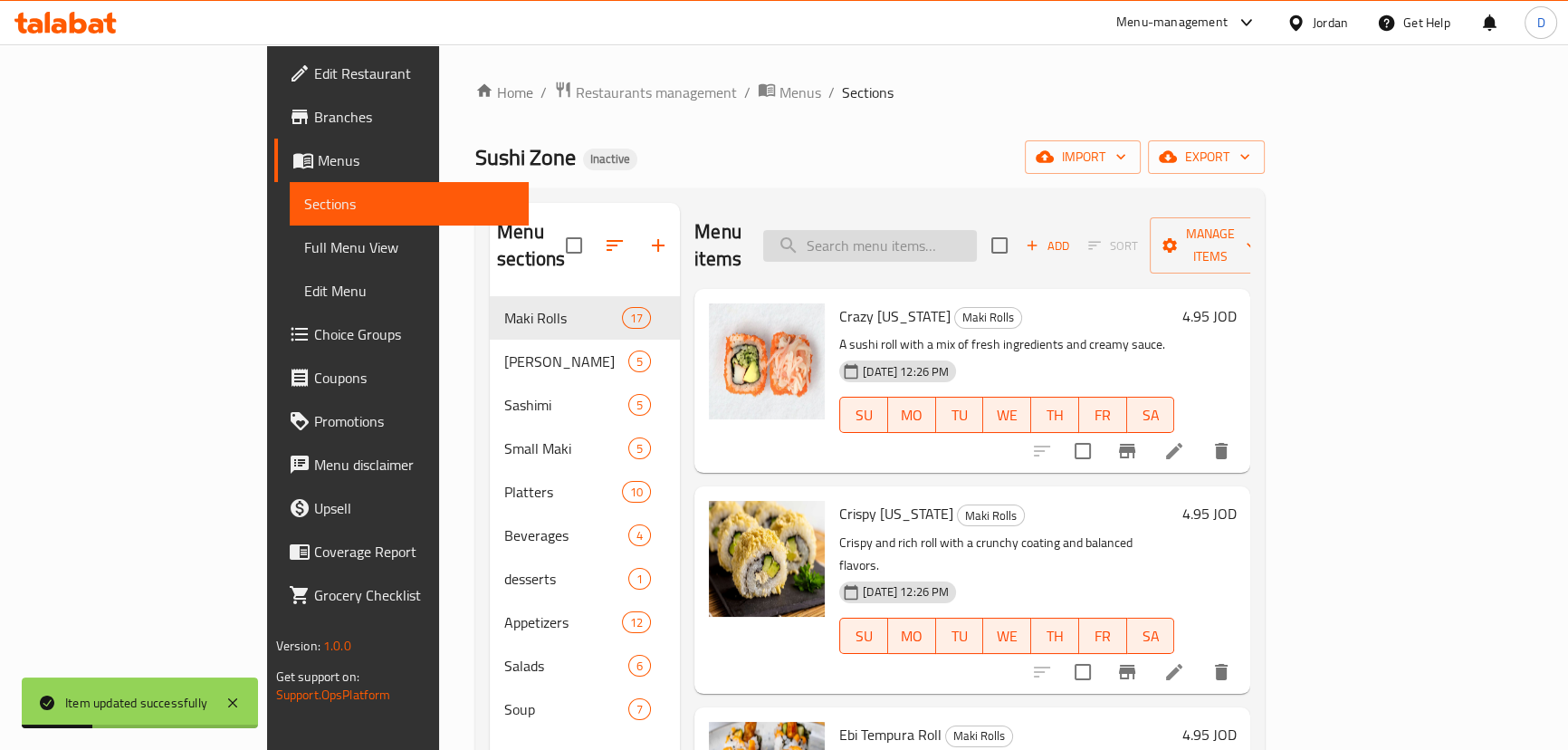
click at [977, 240] on input "search" at bounding box center [870, 246] width 214 height 32
paste input "Spicy rolls and fresh ingredients in a combo designed for heat lovers."
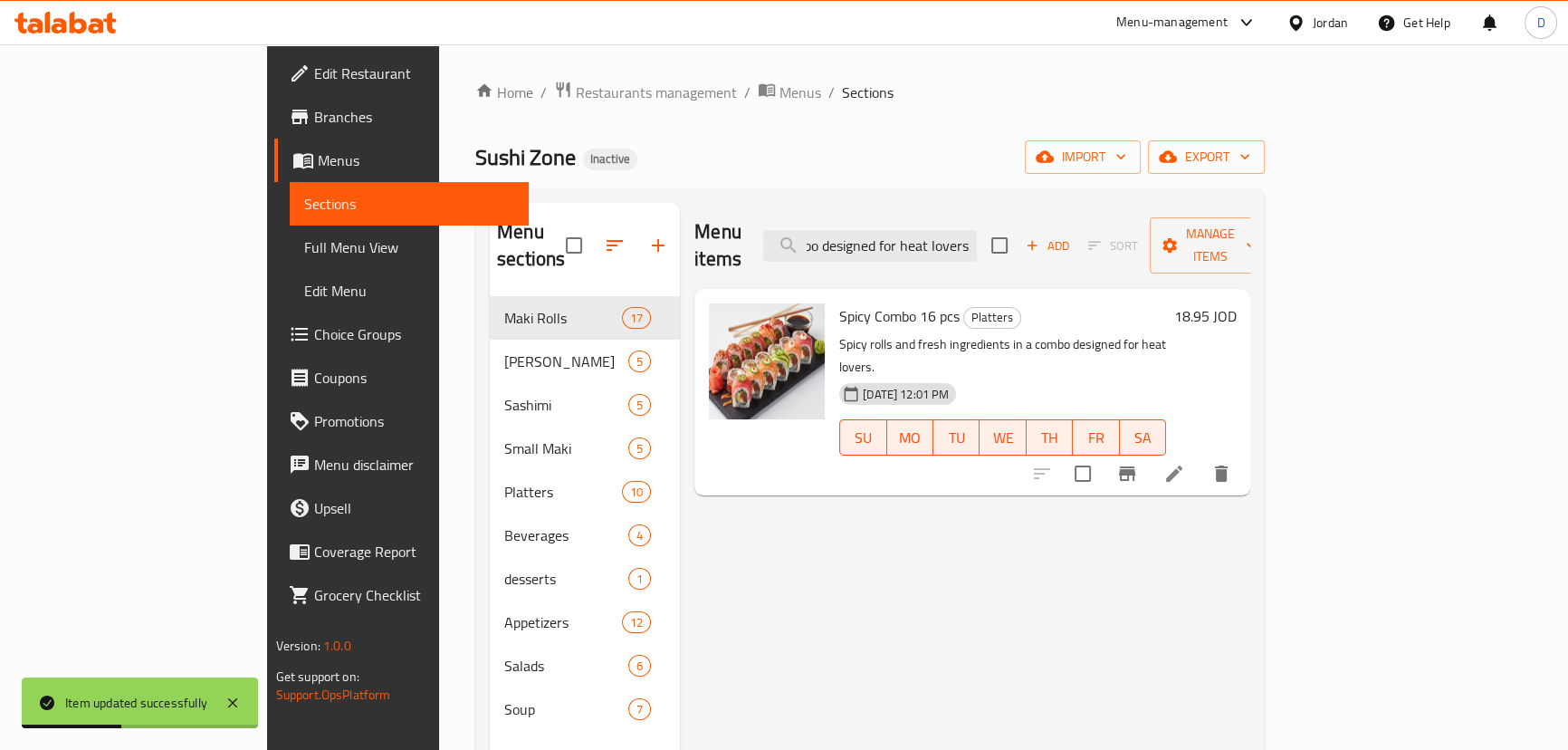
type input "Spicy rolls and fresh ingredients in a combo designed for heat lovers."
click at [1199, 457] on li at bounding box center [1174, 473] width 51 height 33
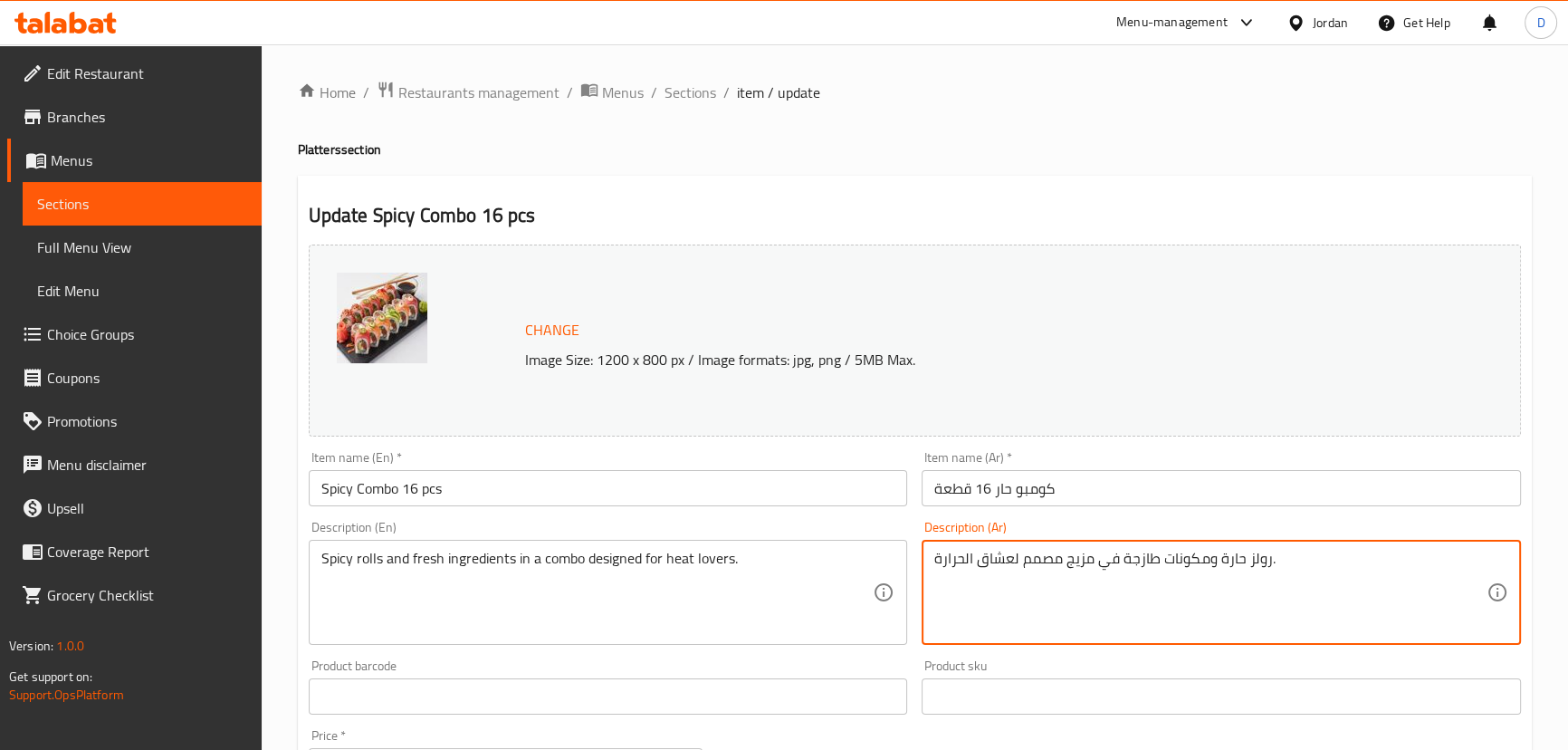
click at [1078, 564] on textarea "رولز حارة ومكونات طازجة في مزيج مصمم لعشاق الحرارة." at bounding box center [1210, 593] width 552 height 86
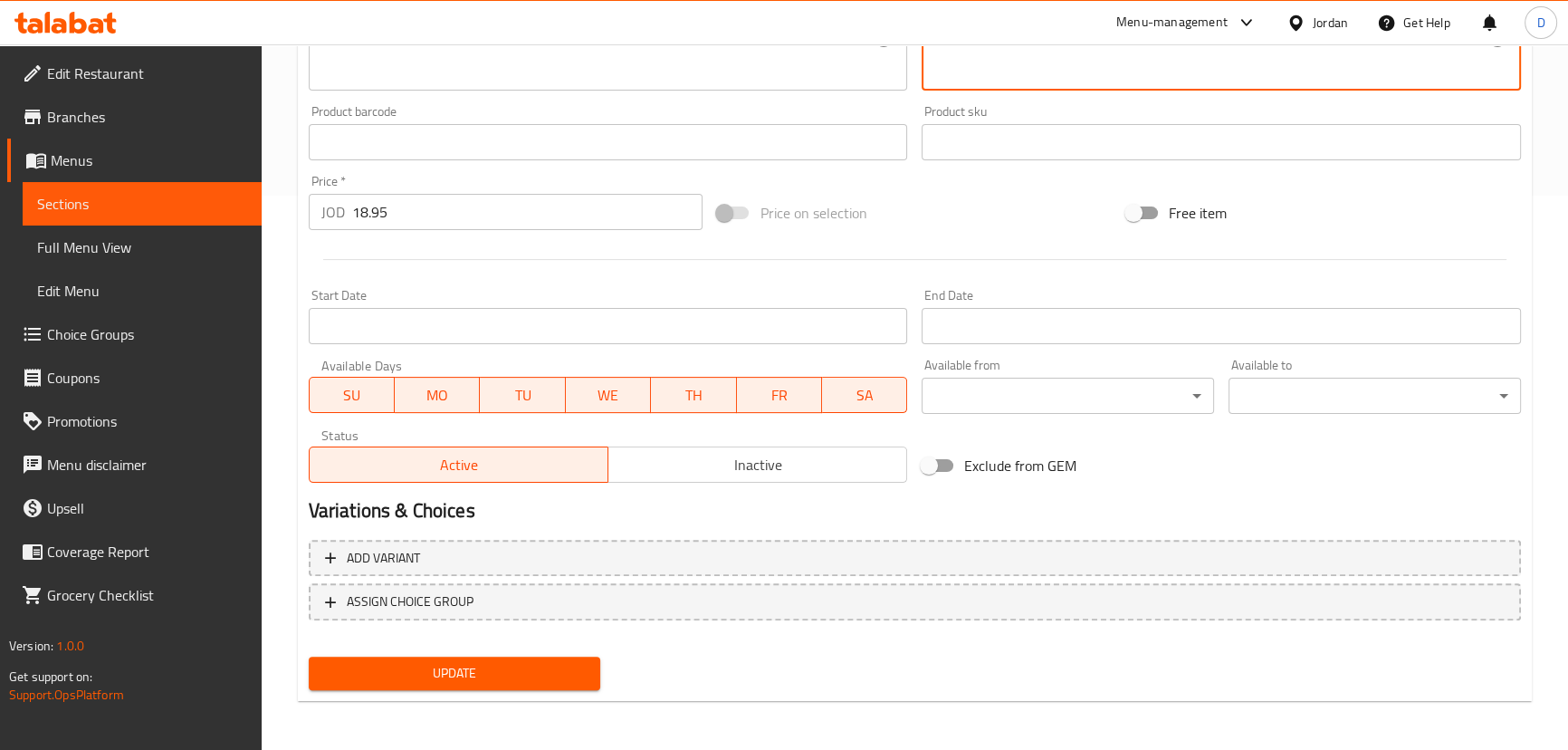
scroll to position [555, 0]
type textarea "رولز حارة ومكونات طازجة في كومبو مصمم لعشاق الحرارة."
click at [574, 667] on span "Update" at bounding box center [454, 672] width 264 height 23
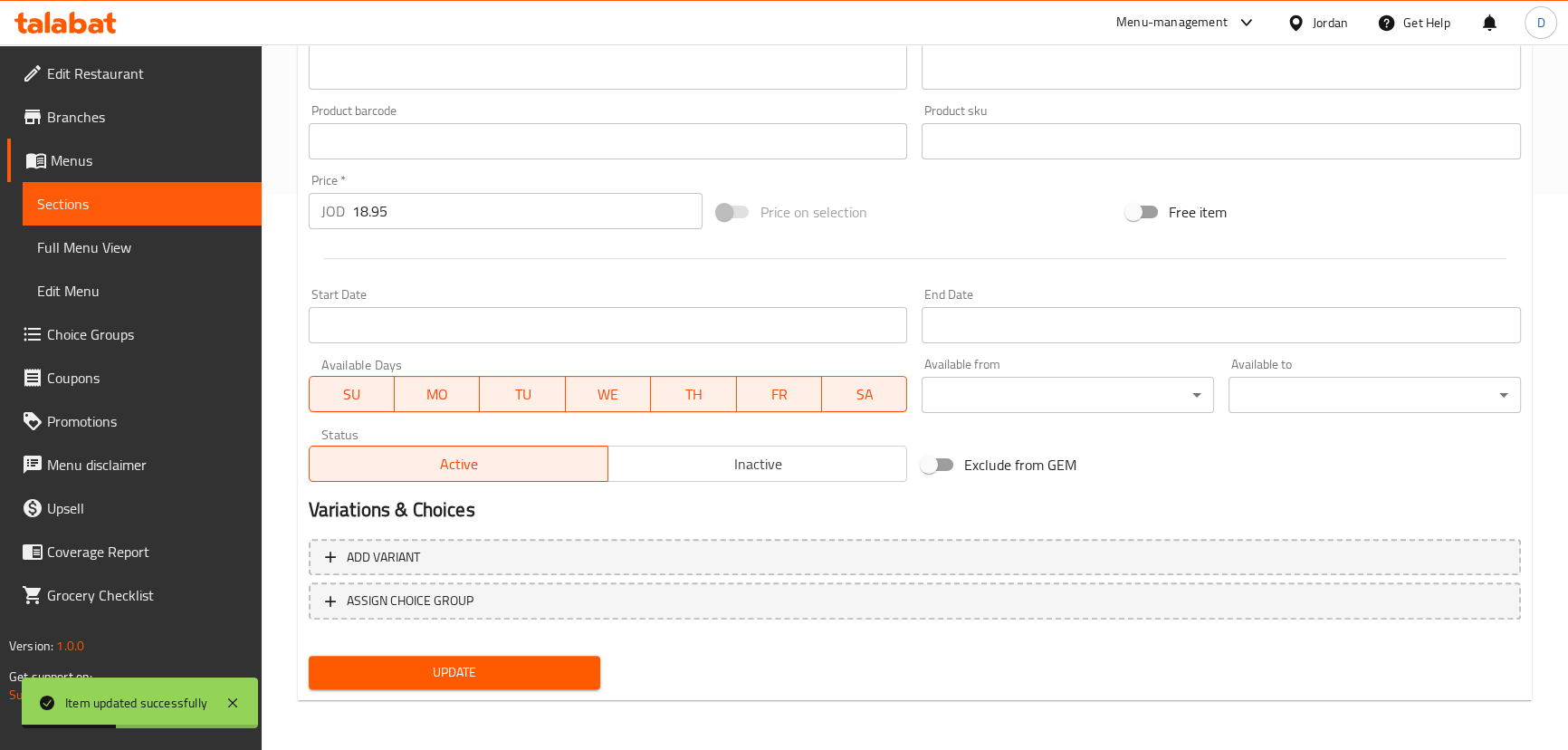
click at [263, 191] on div "Home / Restaurants management / Menus / Sections / item / update Platters secti…" at bounding box center [915, 120] width 1306 height 1262
click at [253, 191] on link "Sections" at bounding box center [142, 204] width 239 height 43
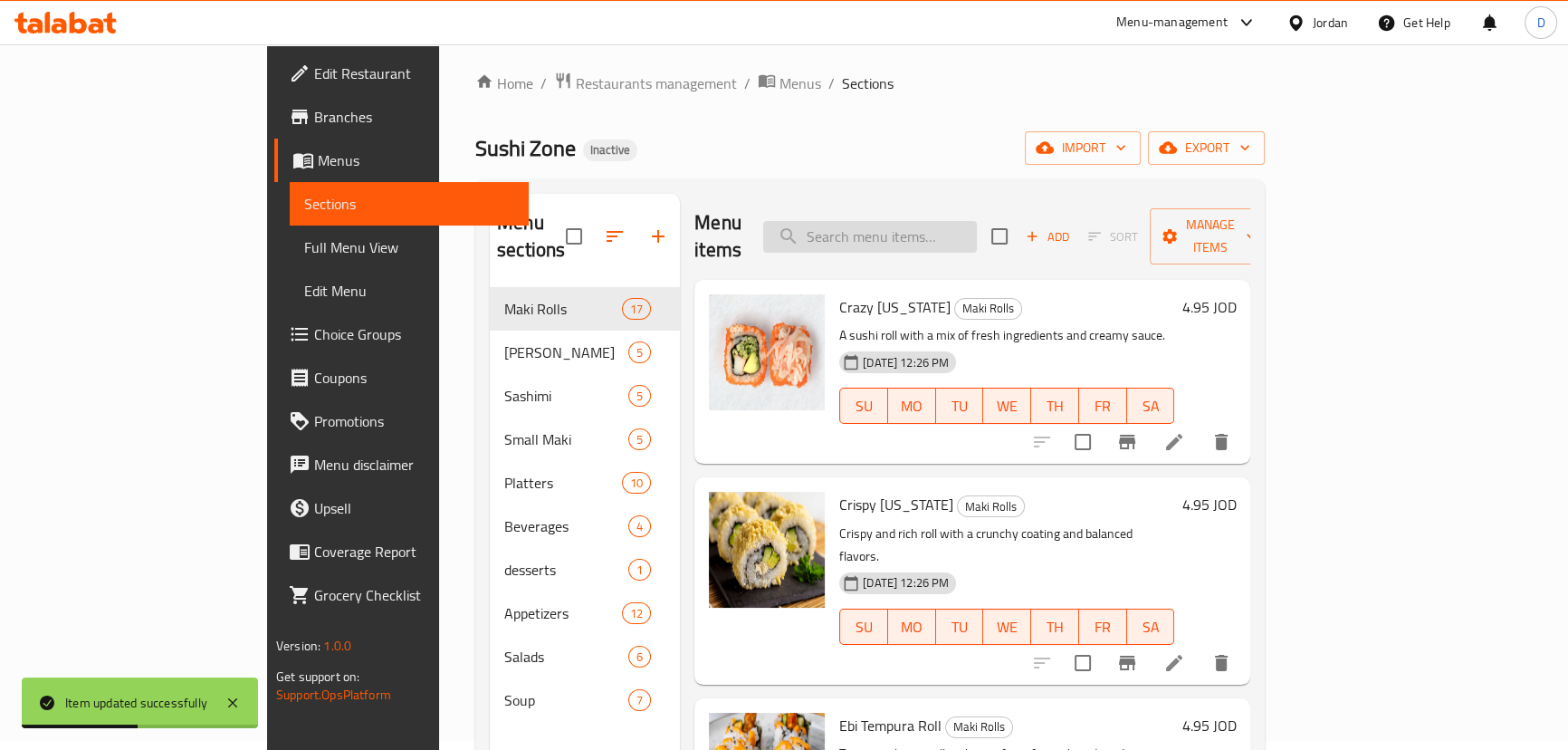
scroll to position [8, 0]
click at [868, 222] on input "search" at bounding box center [870, 238] width 214 height 32
paste input "Vegetarian-friendly assortment of rolls and fresh vegetables, light and refresh…"
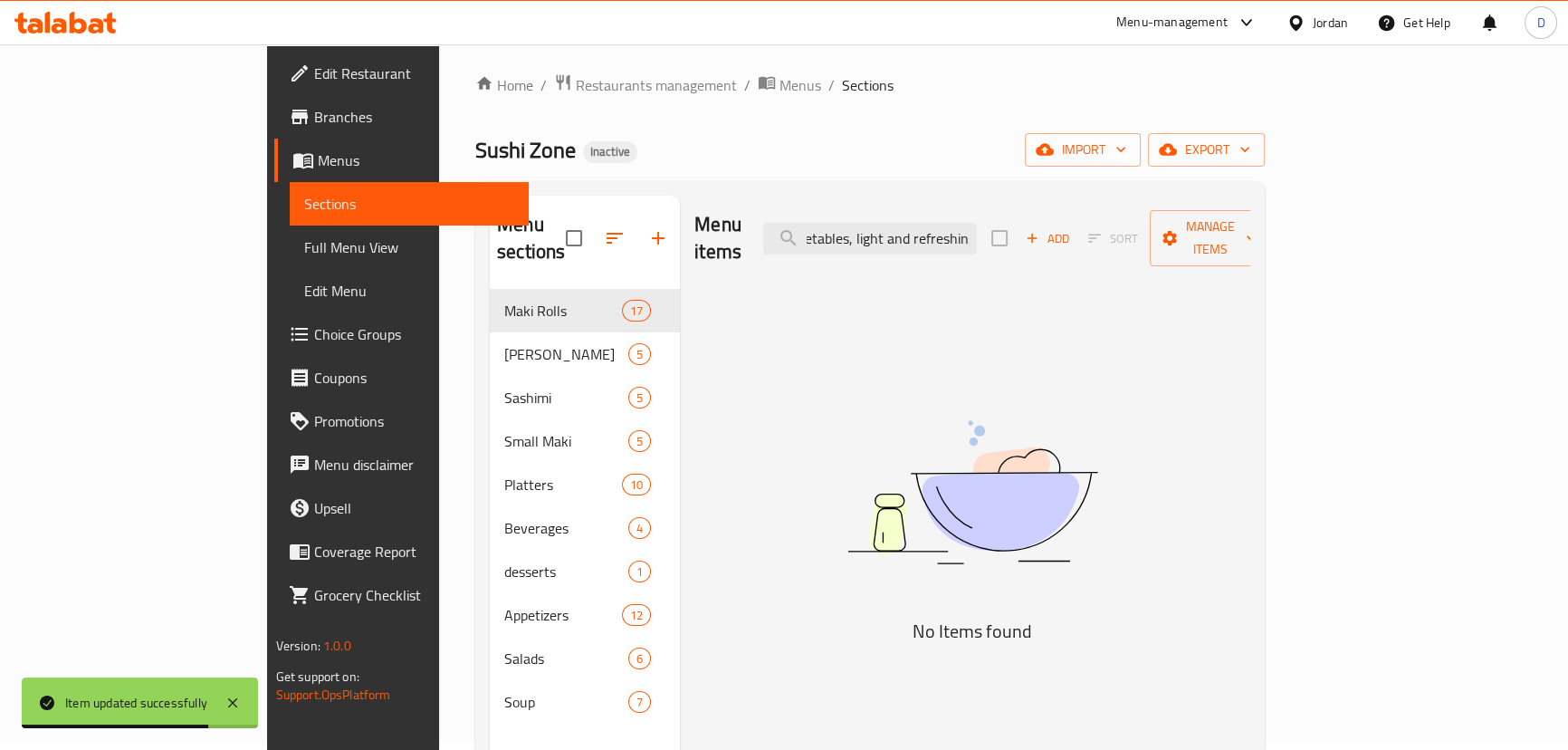
scroll to position [0, 820]
click at [977, 236] on input "Vegetarian-friendly assortment of rolls and fresh vegetables, light and refresh…" at bounding box center [870, 238] width 214 height 32
paste input "search"
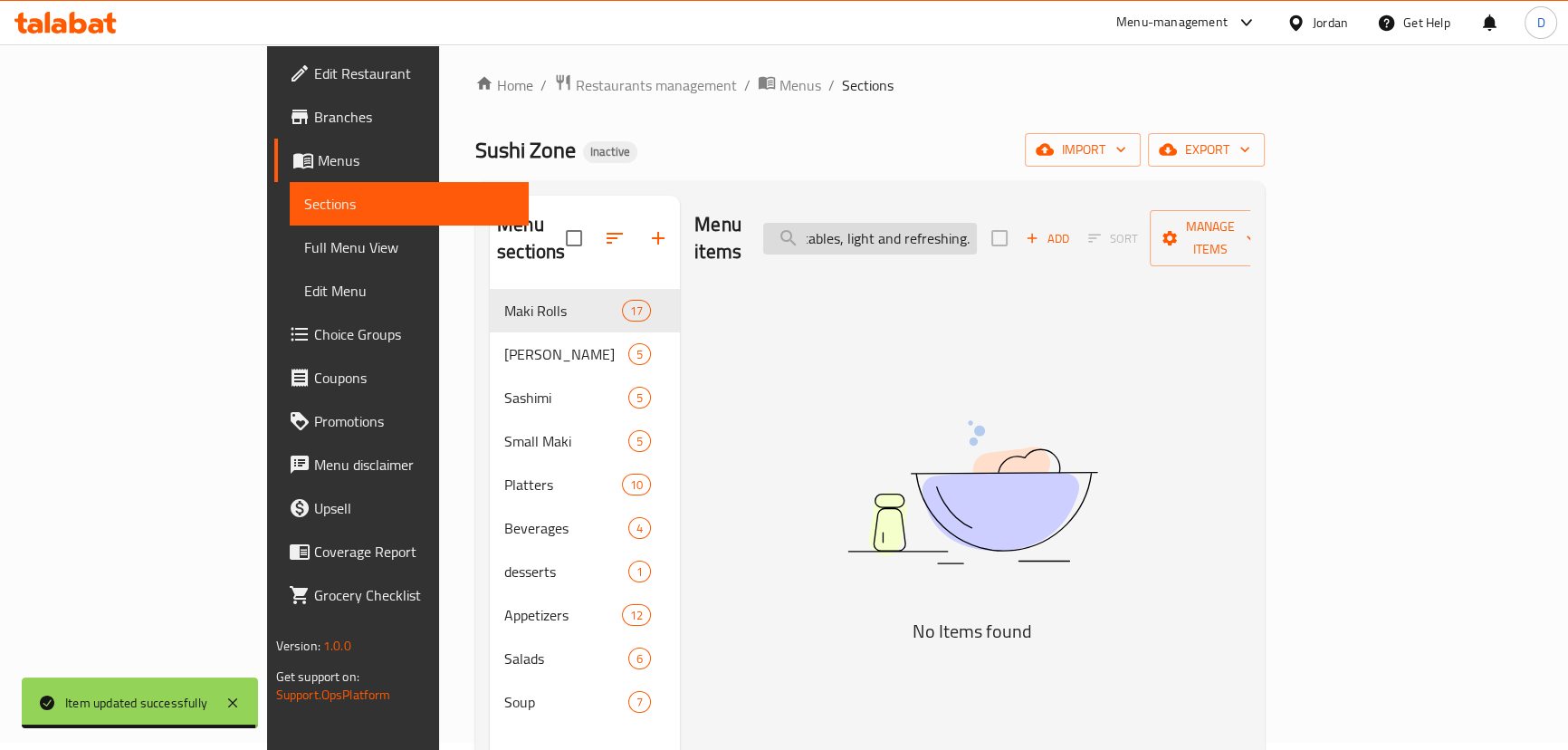
scroll to position [0, 330]
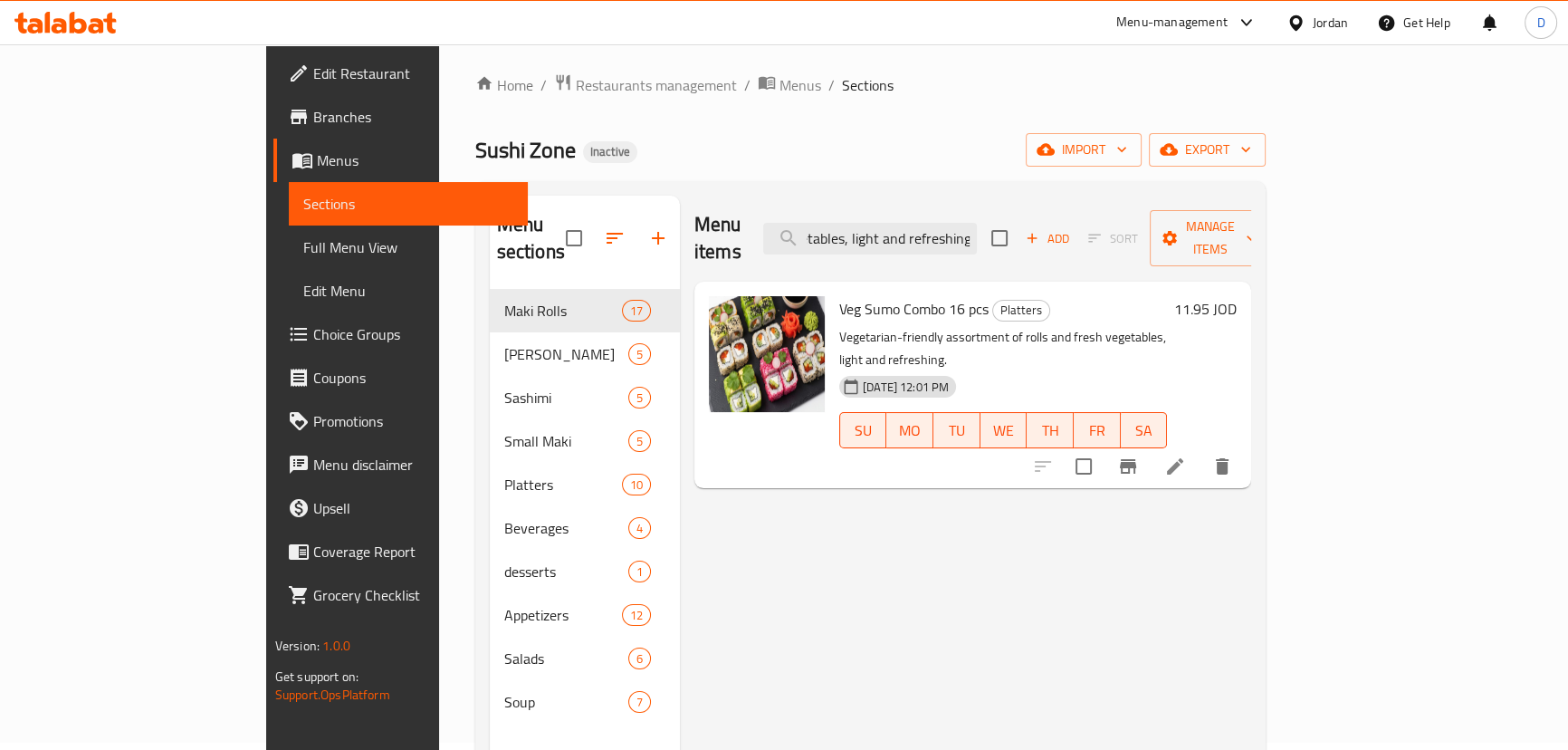
type input "Vegetarian-friendly assortment of rolls and fresh vegetables, light and refresh…"
click at [1200, 450] on li at bounding box center [1175, 466] width 51 height 33
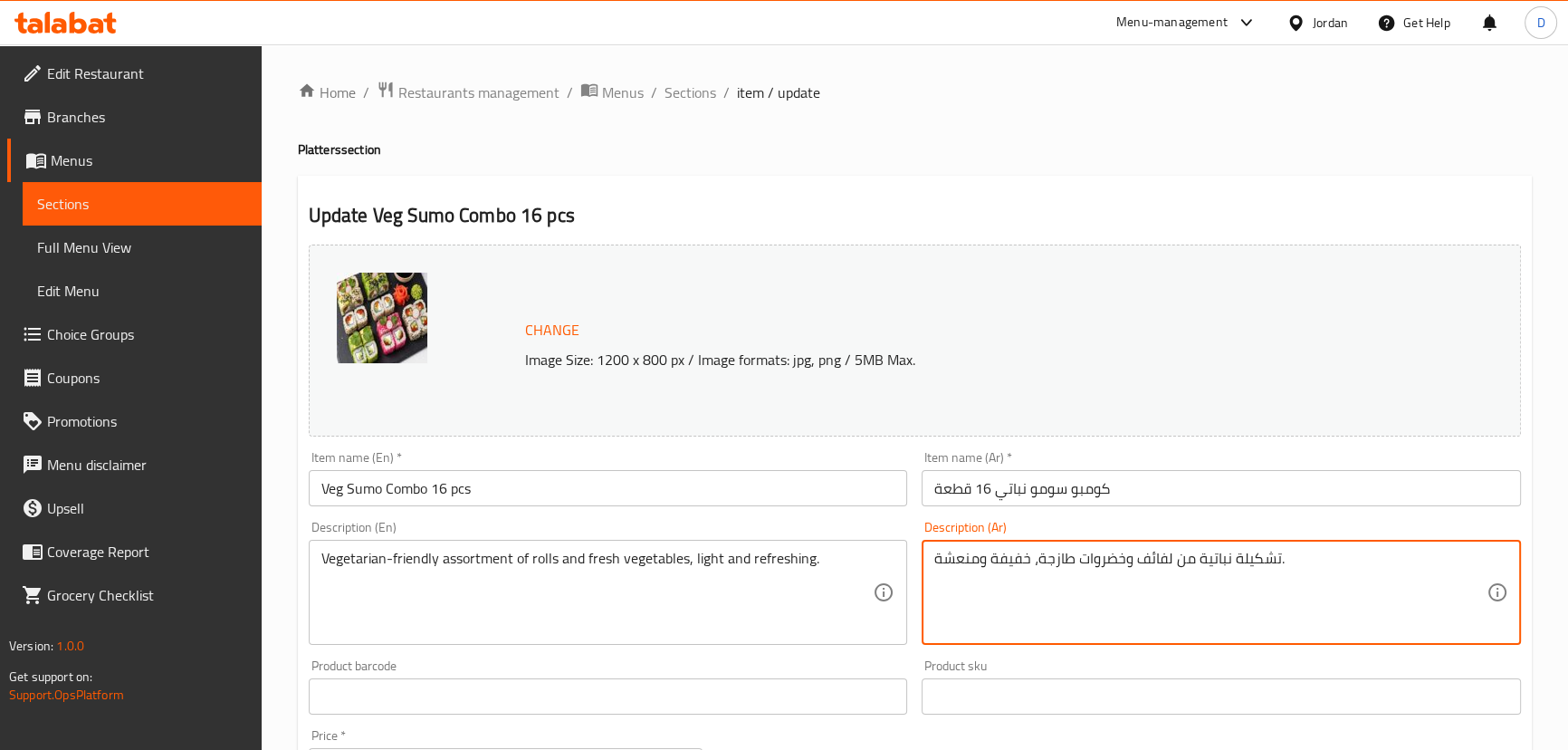
click at [1143, 552] on textarea "تشكيلة نباتية من لفائف وخضروات طازجة، خفيفة ومنعشة." at bounding box center [1210, 593] width 552 height 86
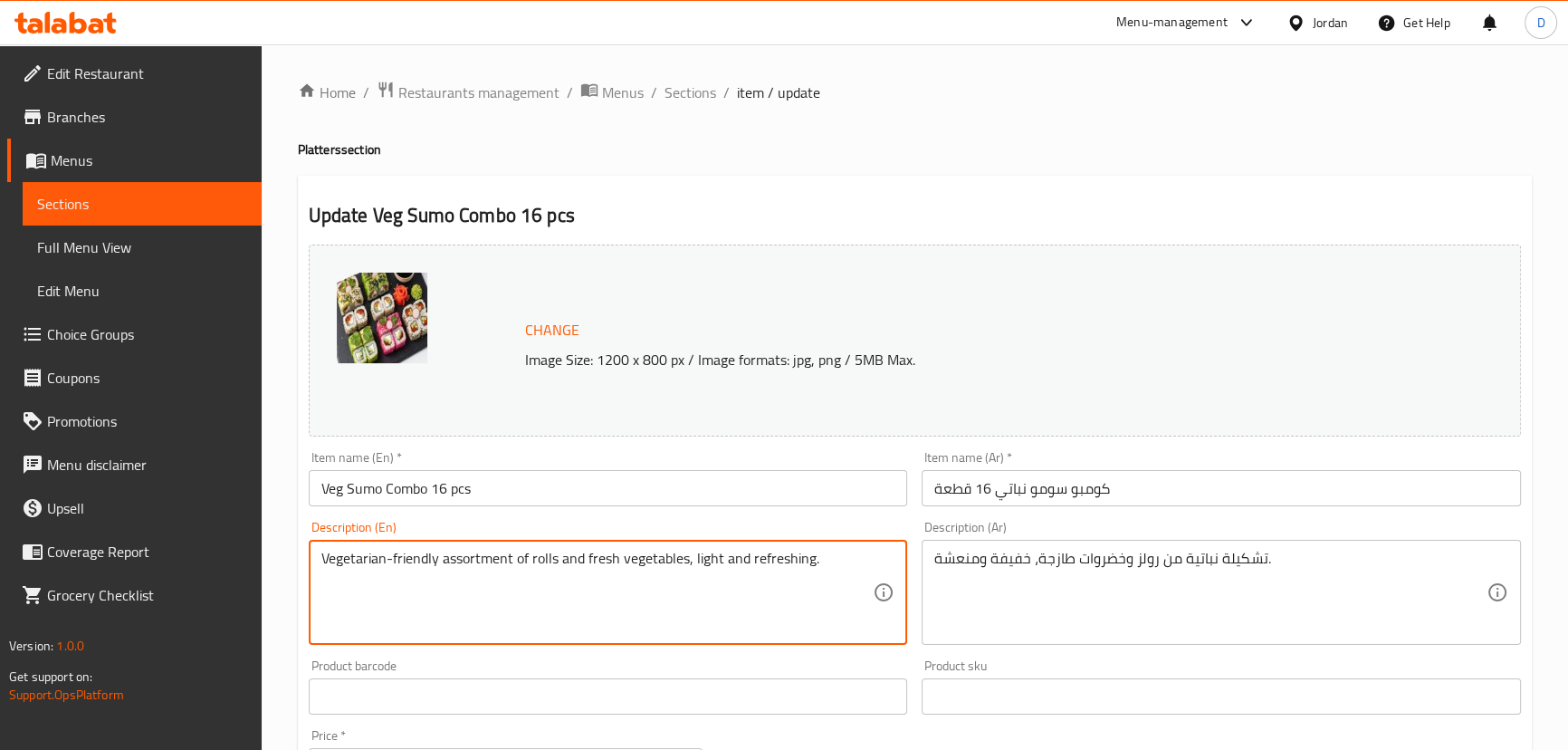
drag, startPoint x: 321, startPoint y: 556, endPoint x: 512, endPoint y: 553, distance: 191.0
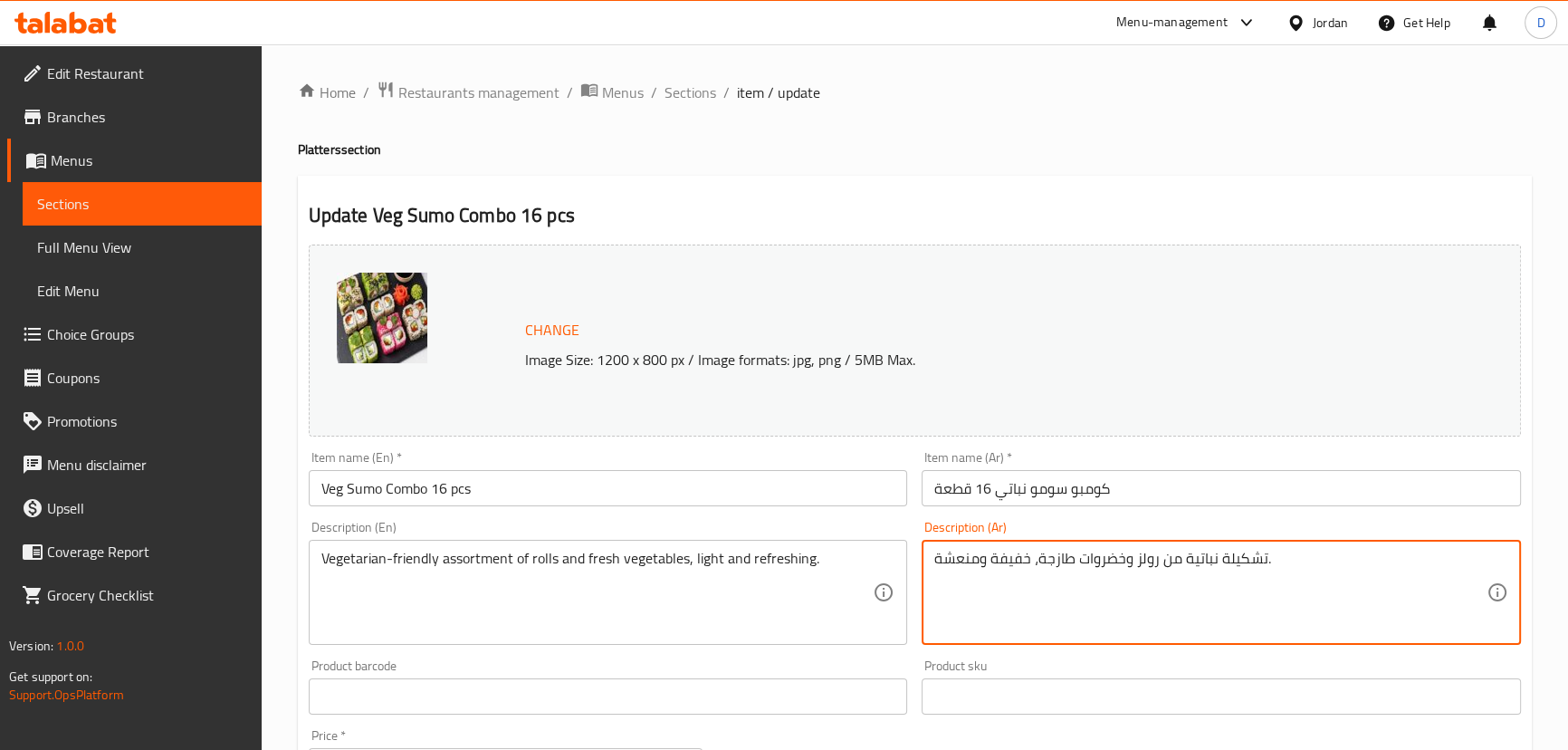
drag, startPoint x: 1180, startPoint y: 553, endPoint x: 1260, endPoint y: 558, distance: 80.2
paste textarea "ناسبة للنباتيين"
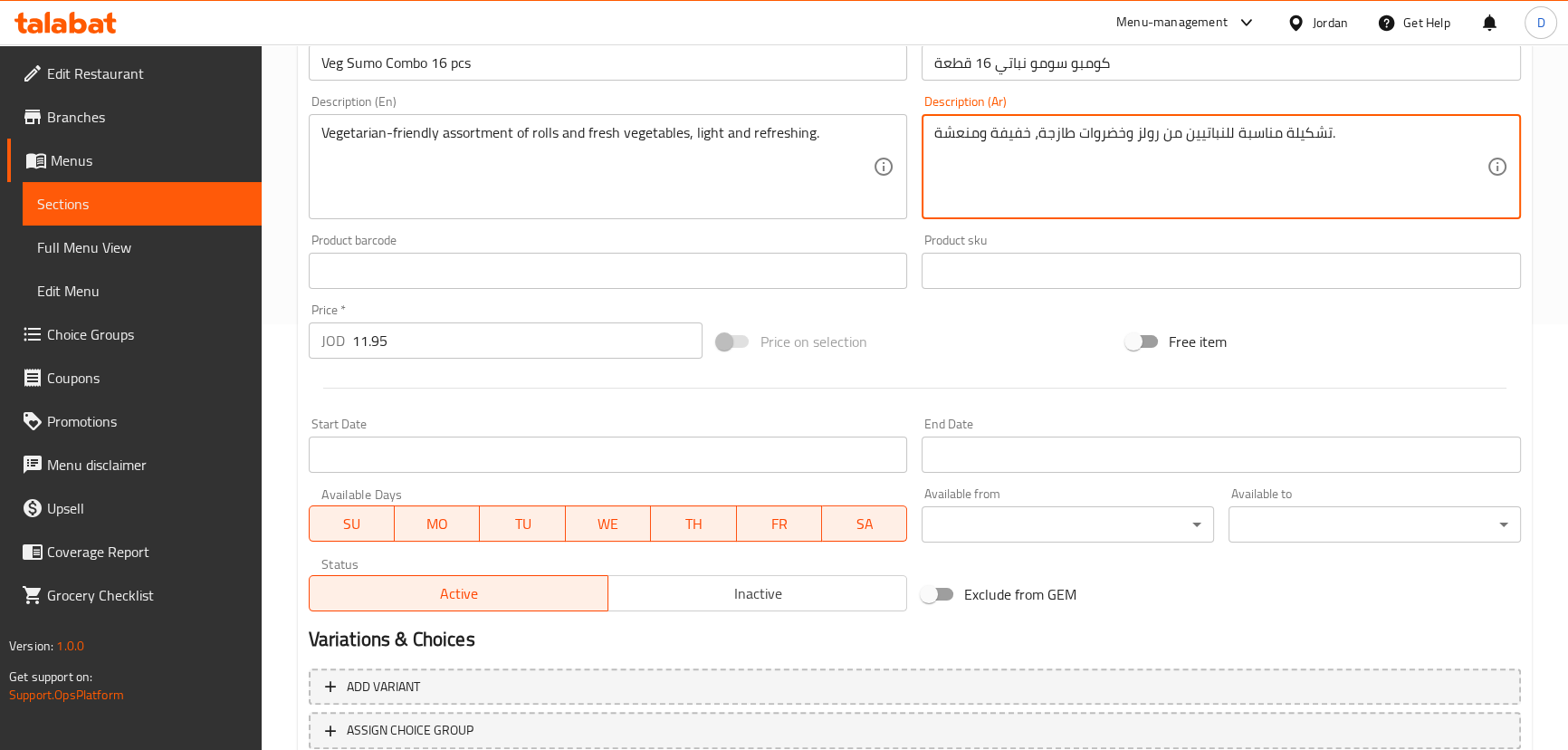
scroll to position [555, 0]
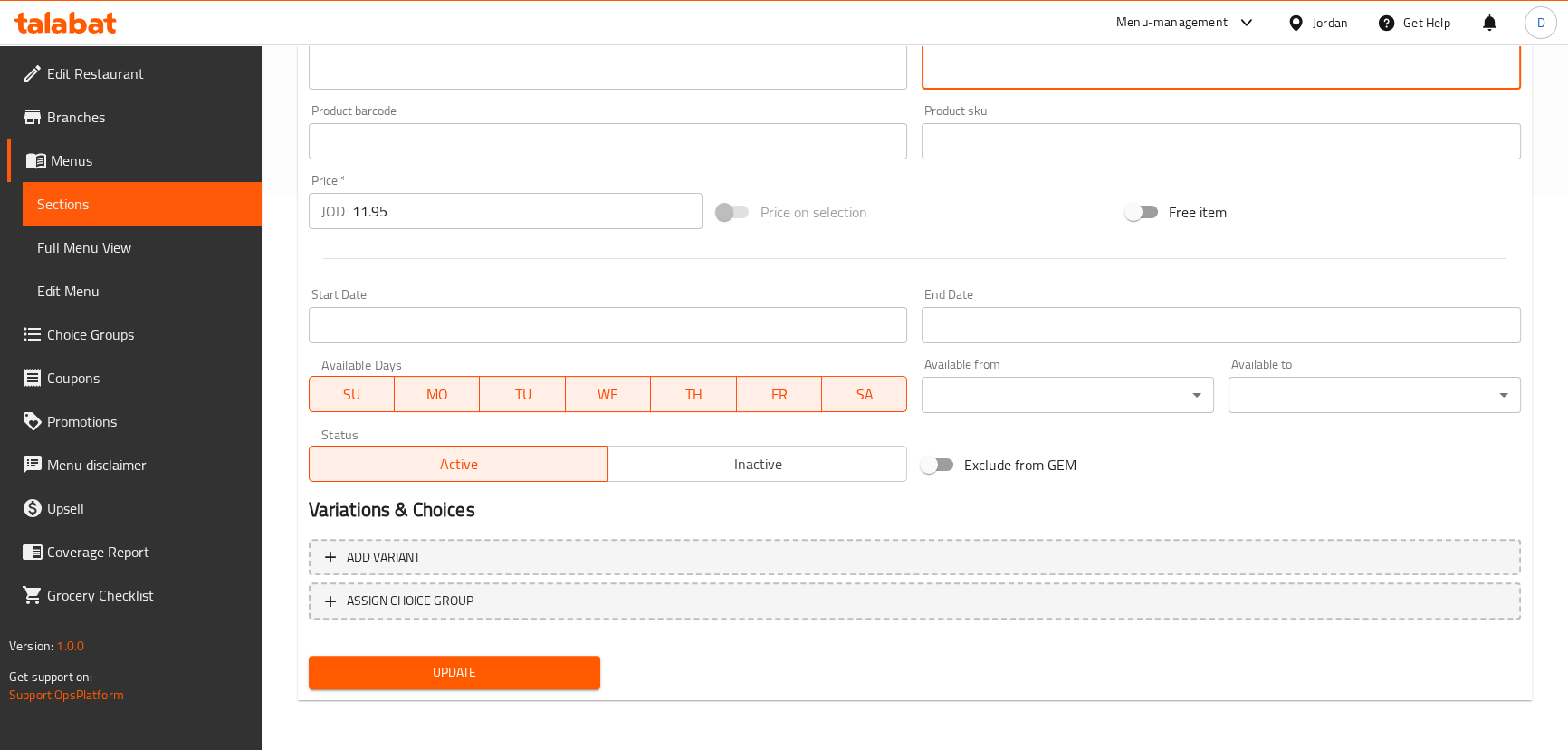
type textarea "تشكيلة مناسبة للنباتيين من رولز وخضروات طازجة، خفيفة ومنعشة."
click at [515, 667] on span "Update" at bounding box center [454, 672] width 264 height 23
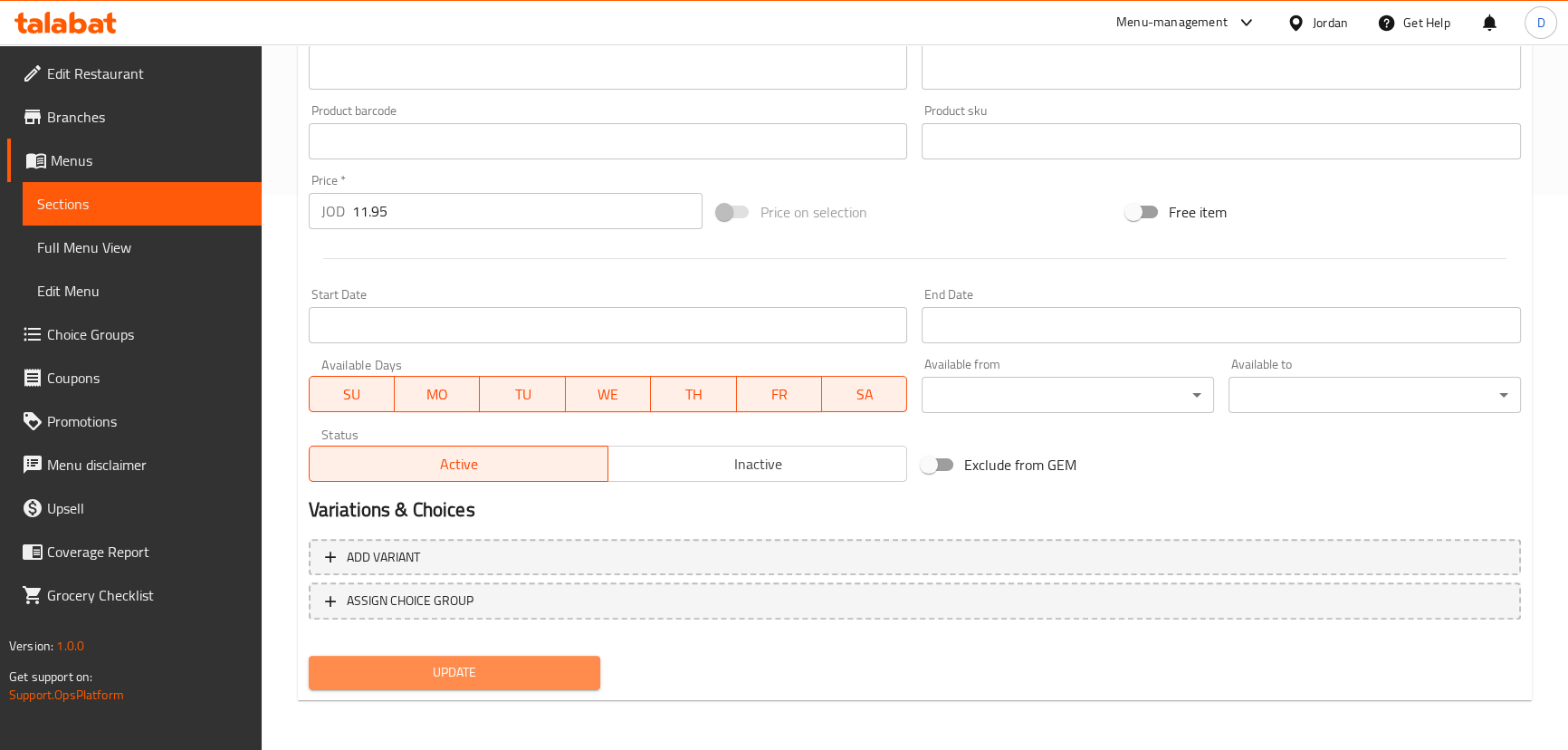
click at [515, 667] on span "Update" at bounding box center [454, 672] width 264 height 23
click at [427, 676] on span "Update" at bounding box center [454, 672] width 264 height 23
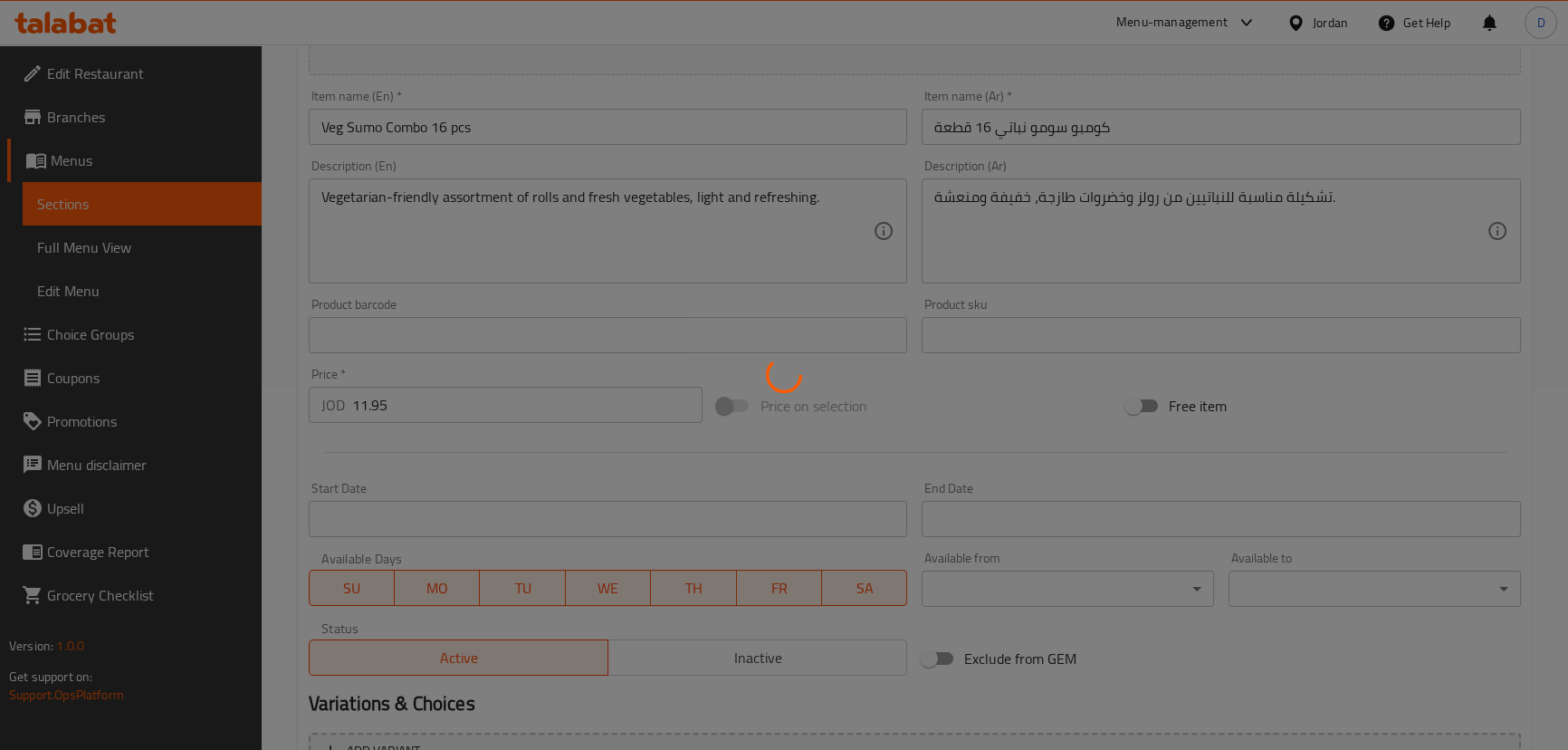
scroll to position [308, 0]
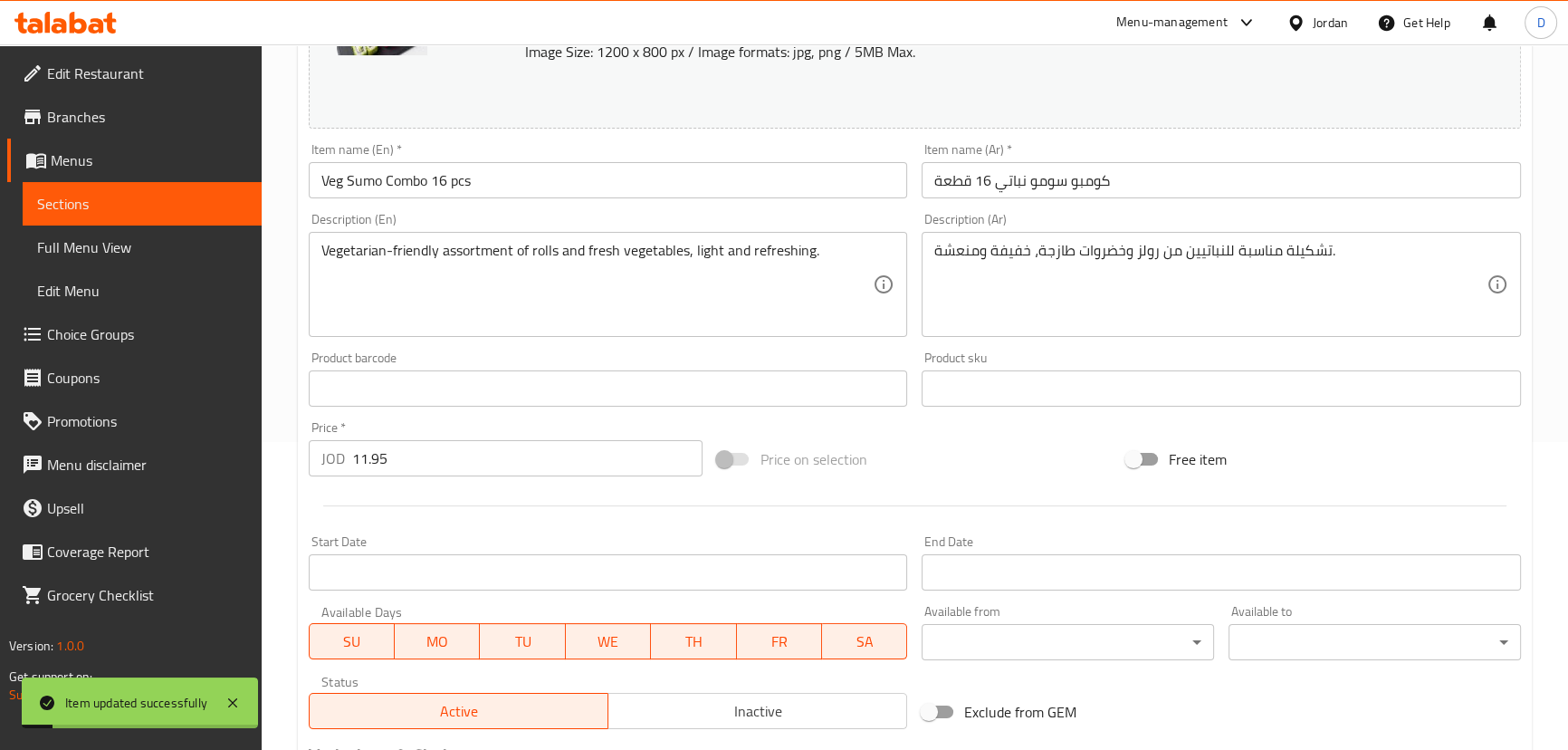
click at [196, 194] on span "Sections" at bounding box center [143, 203] width 210 height 22
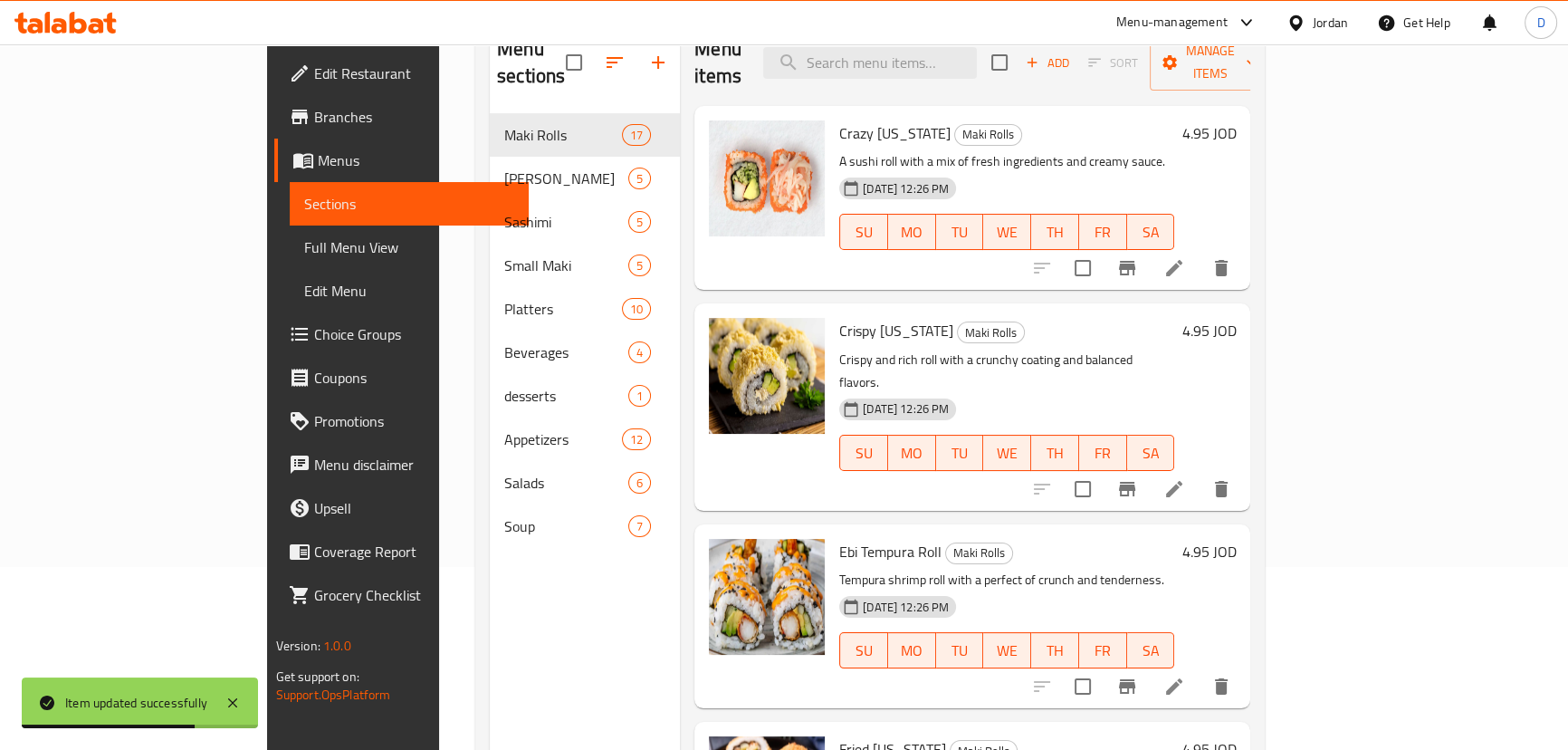
scroll to position [89, 0]
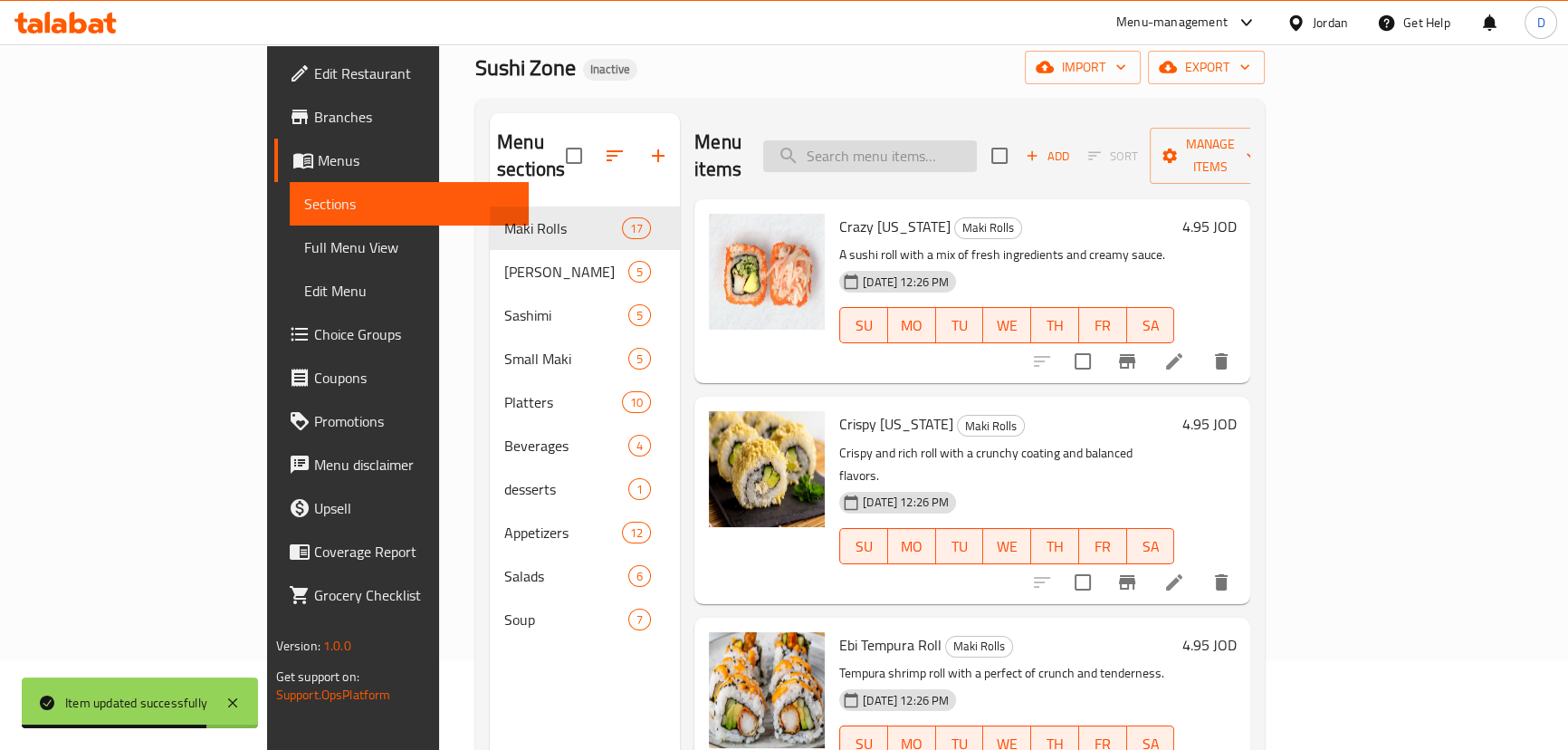
click at [905, 141] on input "search" at bounding box center [870, 157] width 214 height 32
paste input "Fried rolls with a crispy golden coating, served in a sharing platter."
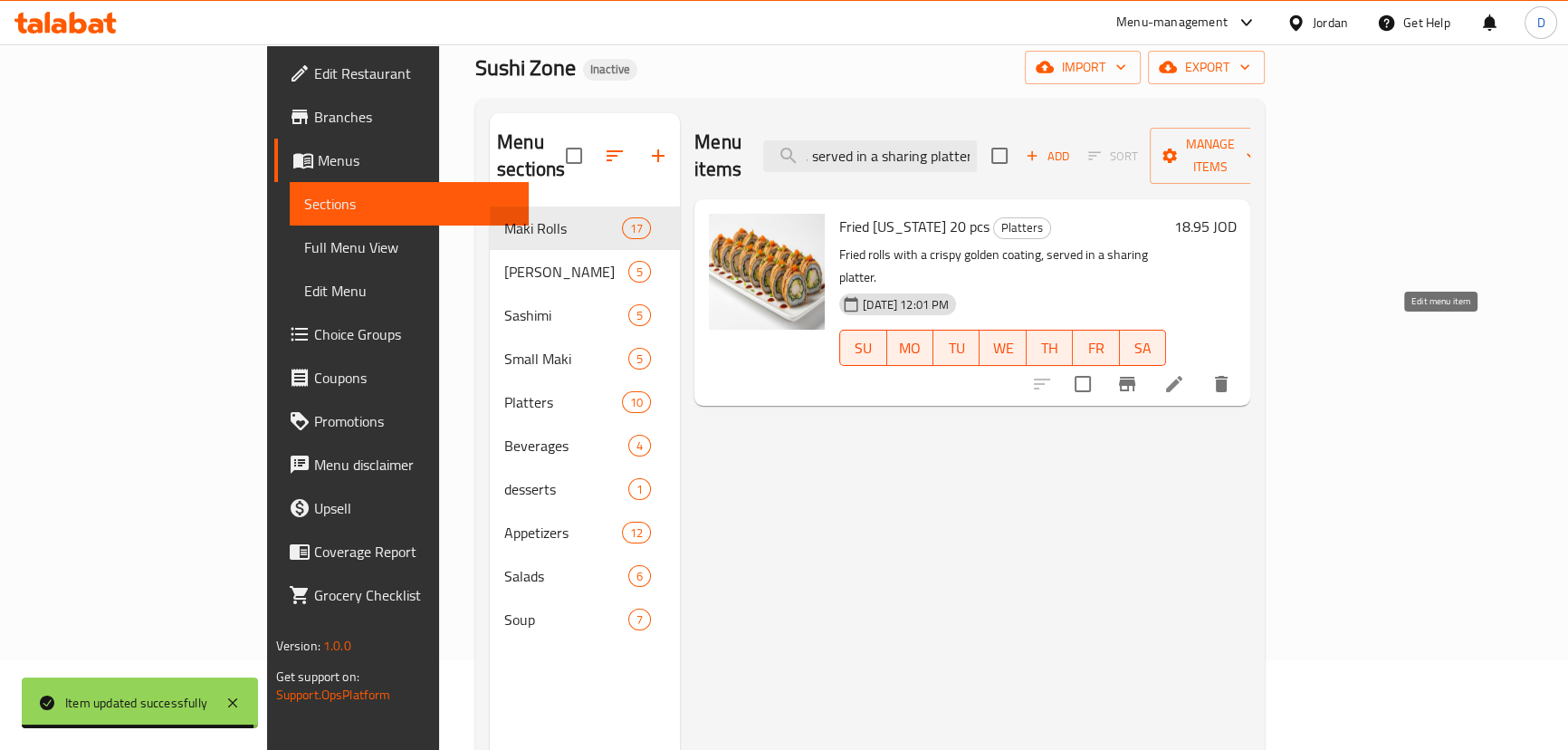
type input "Fried rolls with a crispy golden coating, served in a sharing platter."
click at [1185, 373] on icon at bounding box center [1174, 383] width 22 height 22
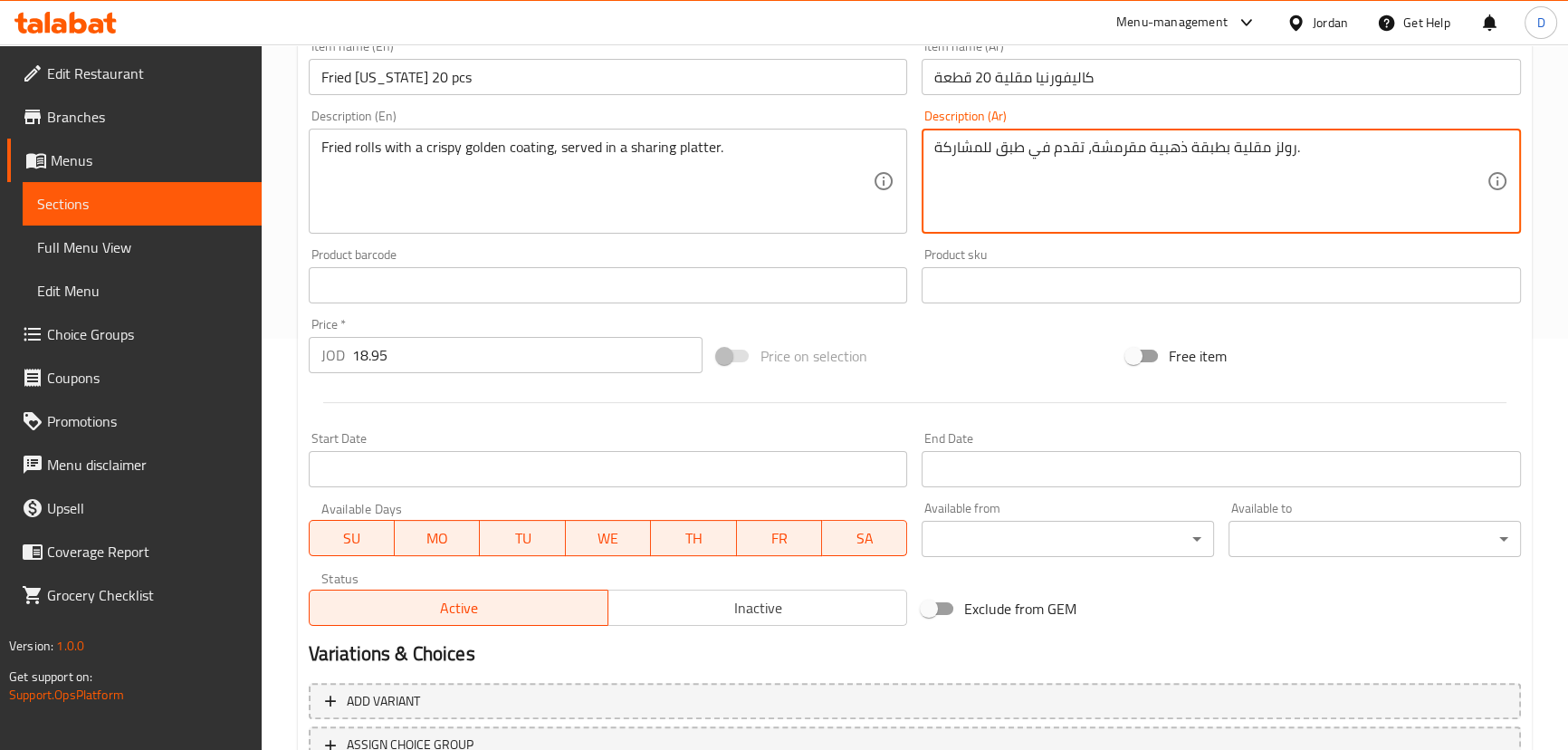
scroll to position [555, 0]
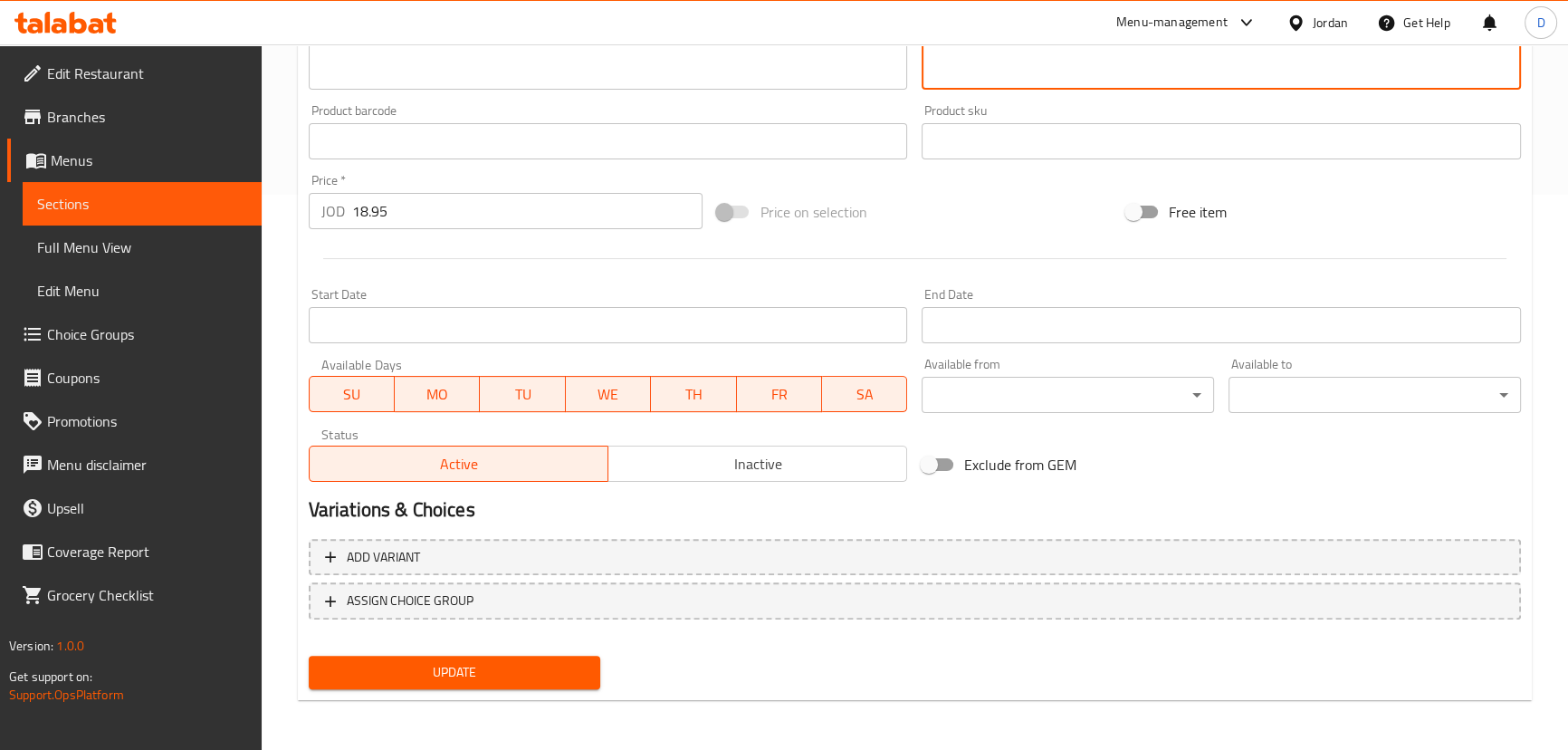
type textarea "رولز مقلية بطبقة ذهبية مقرمشة، تقدم في طبق للمشاركة."
click at [479, 681] on span "Update" at bounding box center [454, 672] width 264 height 23
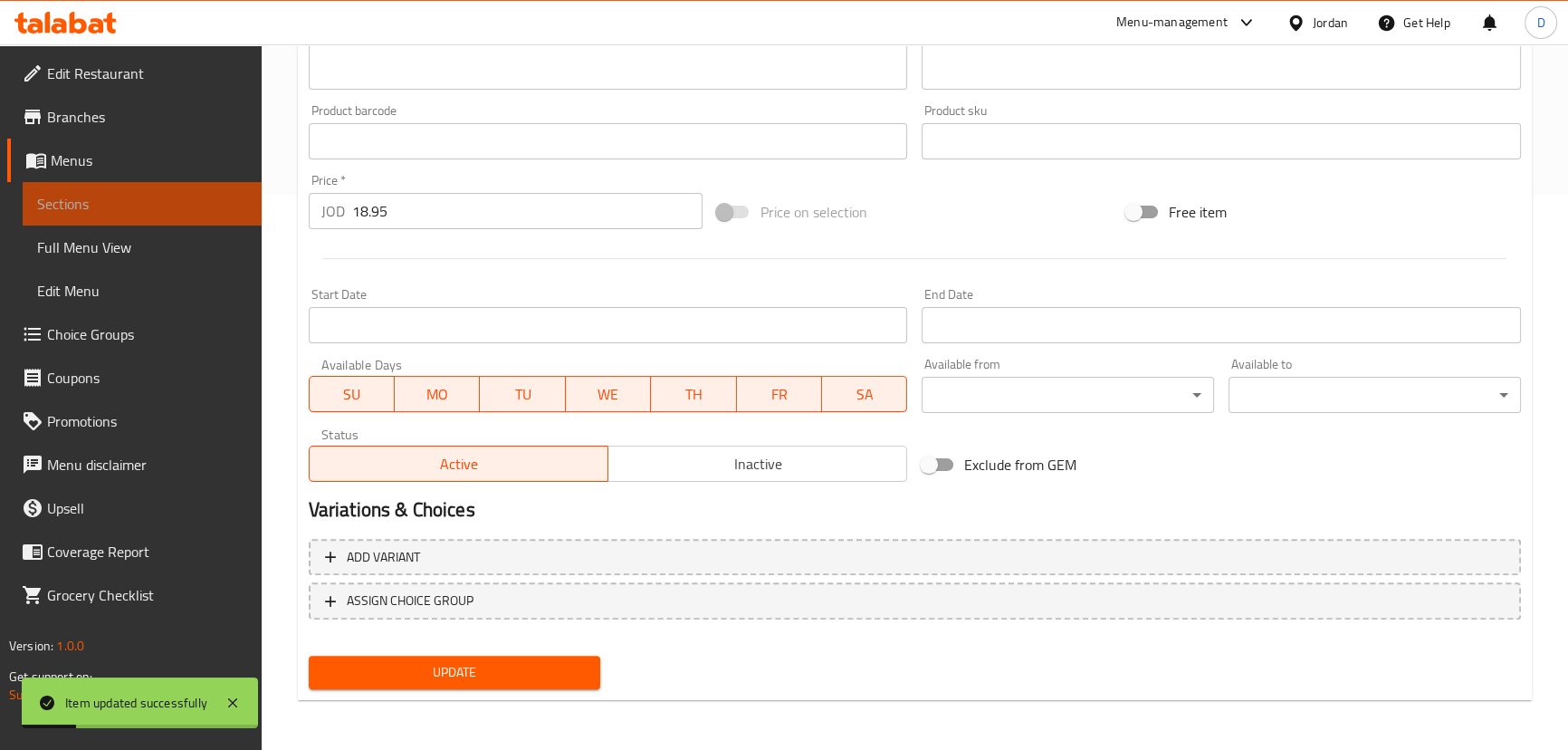
click at [213, 192] on span "Sections" at bounding box center [143, 203] width 210 height 22
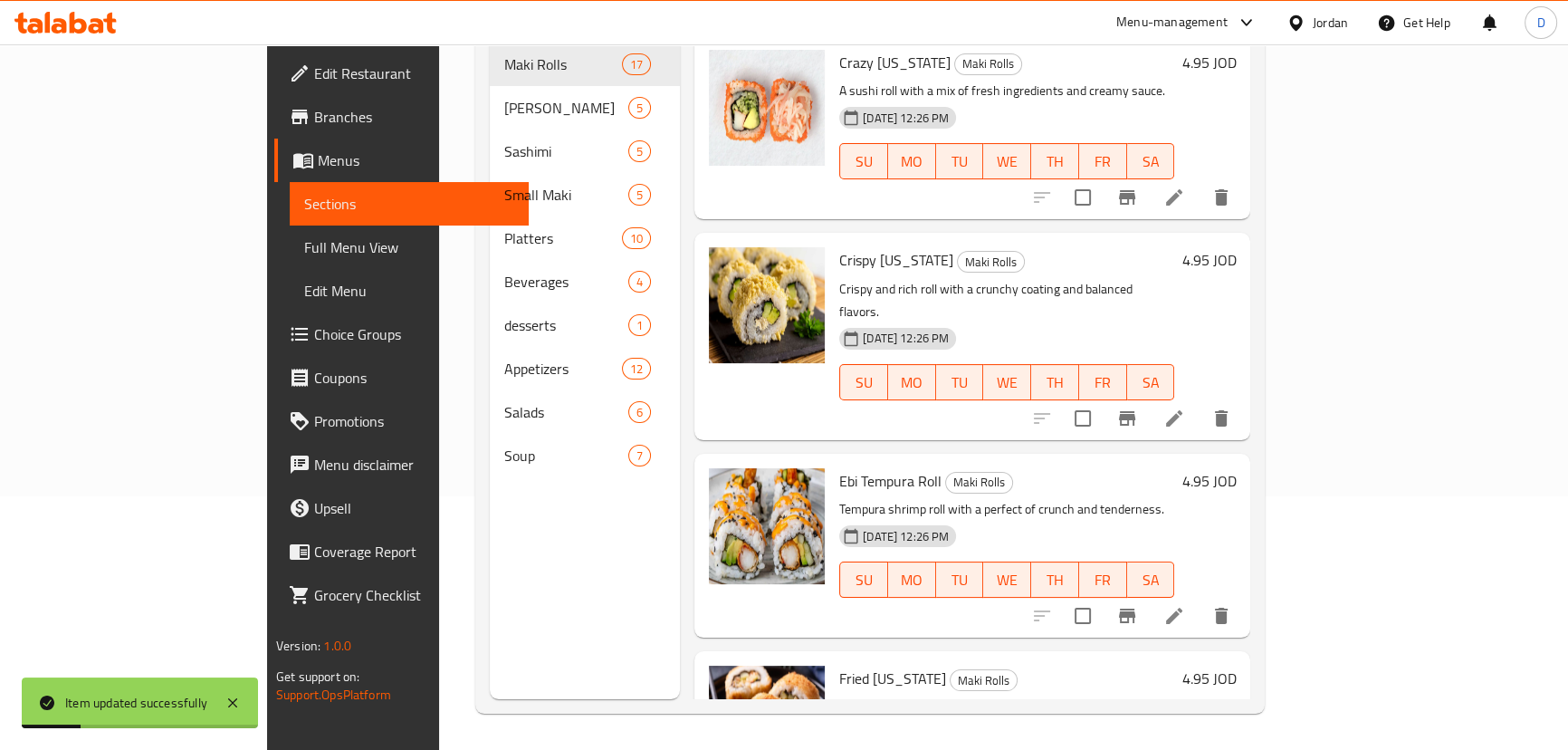
scroll to position [8, 0]
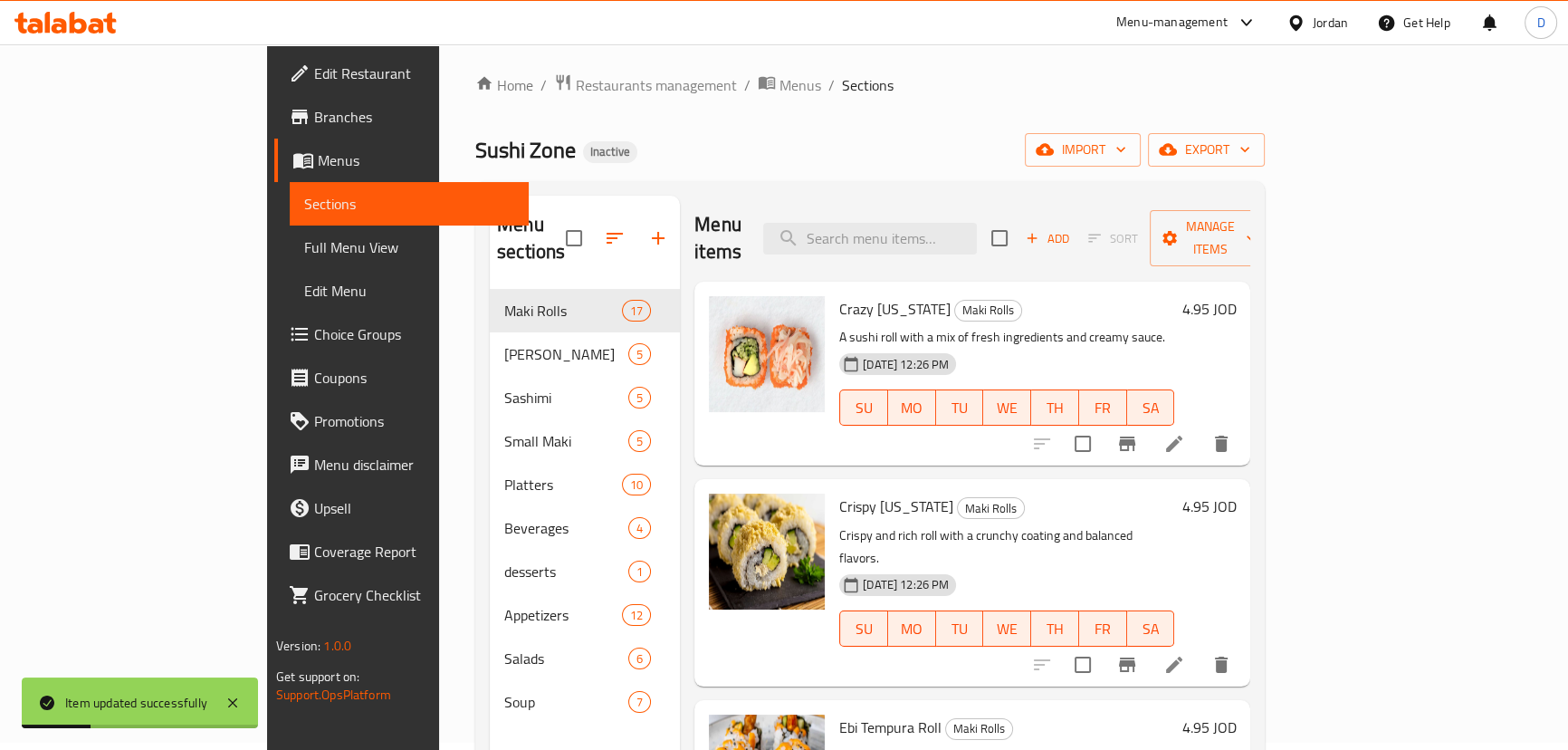
click at [977, 222] on input "search" at bounding box center [870, 238] width 214 height 32
paste input "Fresh salmon rolls combined with complementary sushi varieties for a balanced t…"
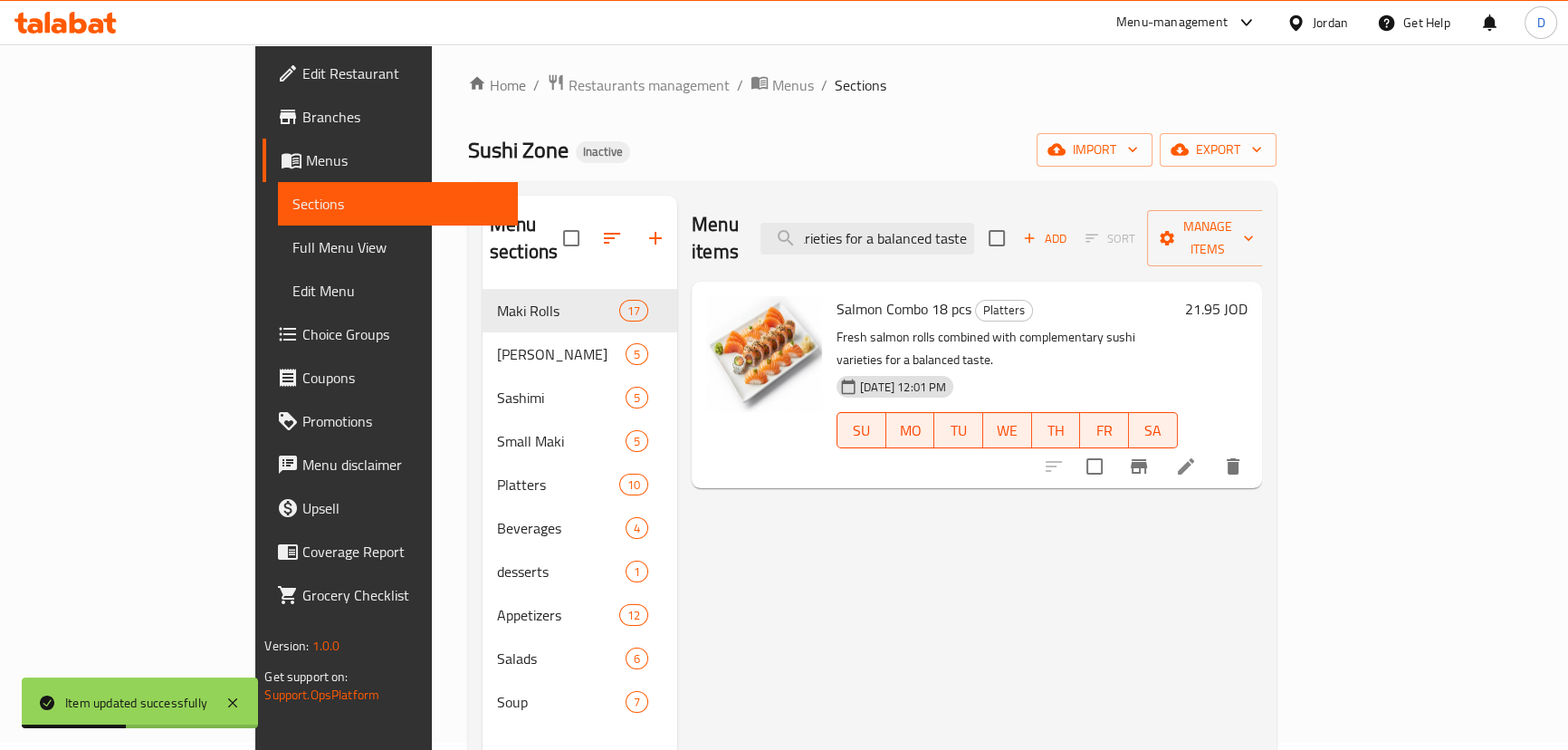
type input "Fresh salmon rolls combined with complementary sushi varieties for a balanced t…"
click at [1211, 450] on li at bounding box center [1186, 466] width 51 height 33
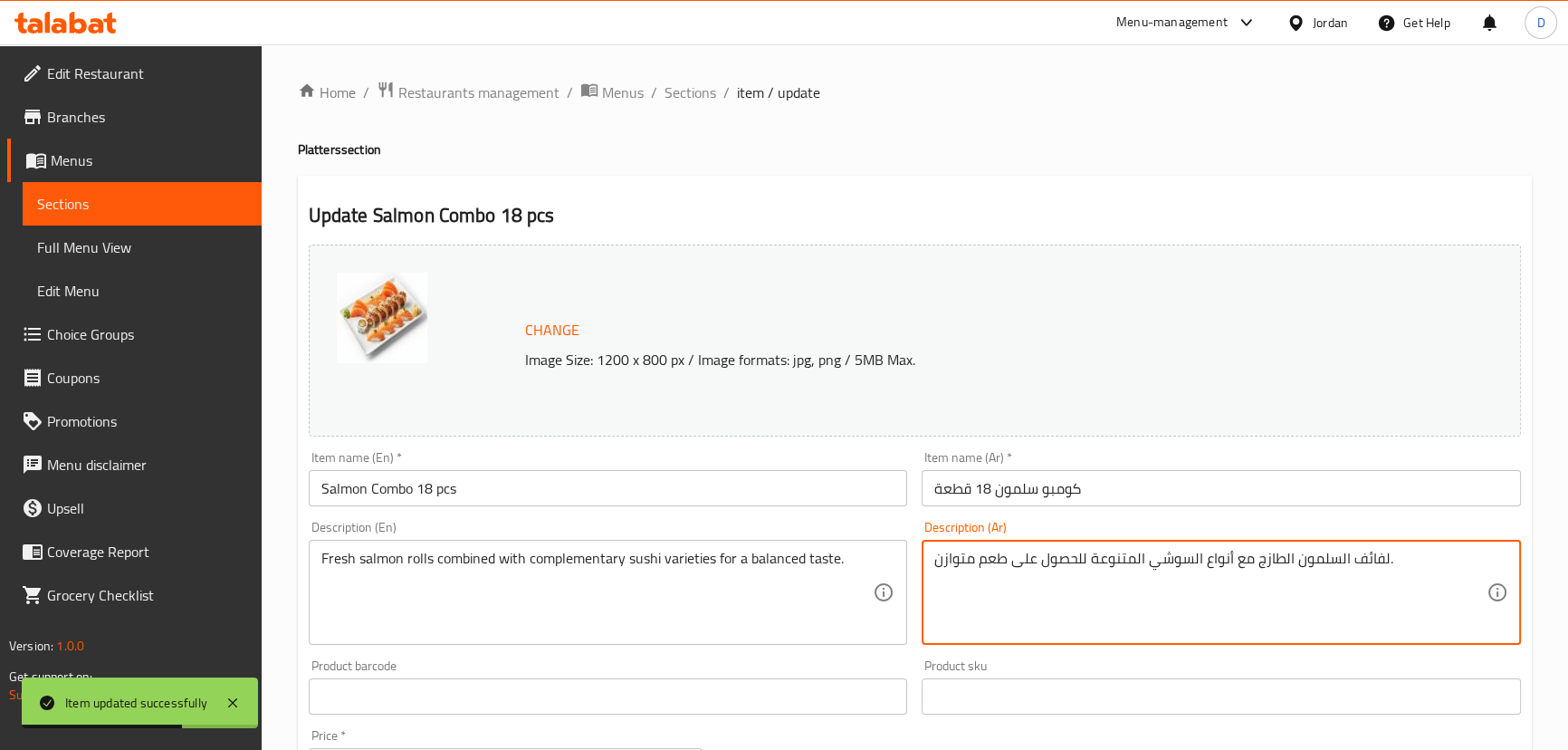
click at [1381, 560] on textarea "لفائف السلمون الطازج مع أنواع السوشي المتنوعة للحصول على طعم متوازن." at bounding box center [1210, 593] width 552 height 86
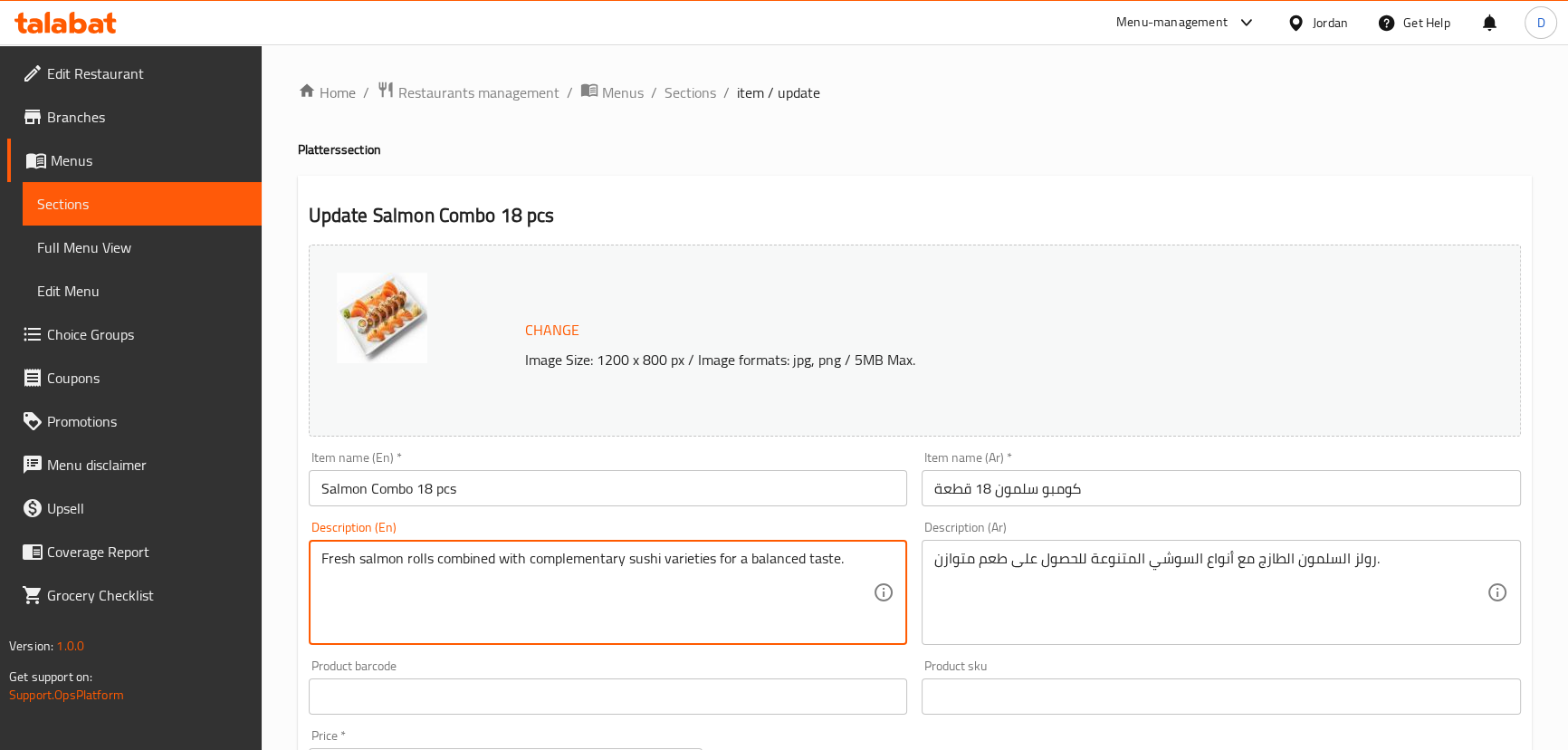
drag, startPoint x: 526, startPoint y: 557, endPoint x: 673, endPoint y: 561, distance: 147.1
click at [587, 553] on textarea "Fresh salmon rolls combined with complementary sushi varieties for a balanced t…" at bounding box center [597, 593] width 552 height 86
drag, startPoint x: 438, startPoint y: 553, endPoint x: 713, endPoint y: 561, distance: 275.1
click at [713, 561] on textarea "Fresh salmon rolls combined with complementary sushi varieties for a balanced t…" at bounding box center [597, 593] width 552 height 86
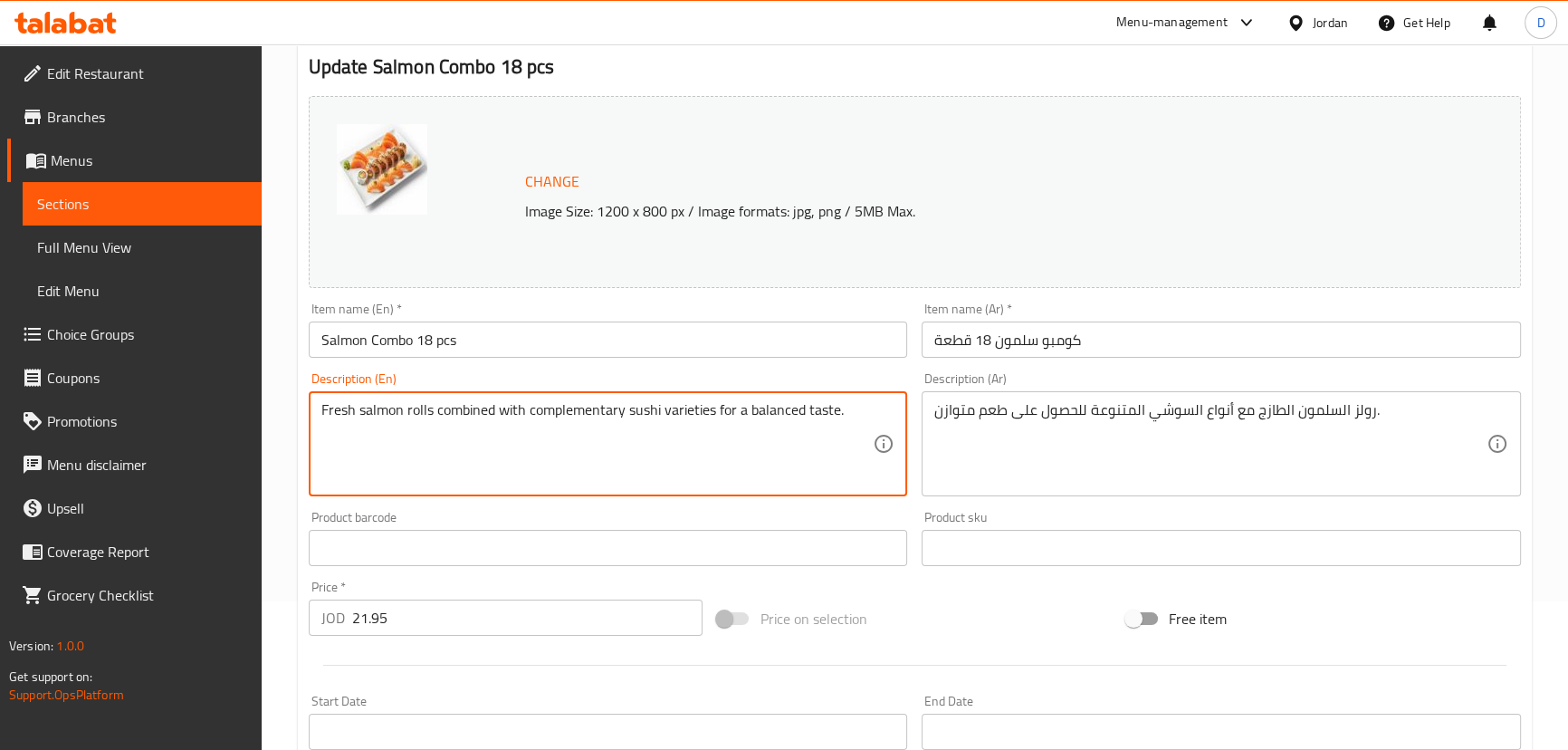
scroll to position [164, 0]
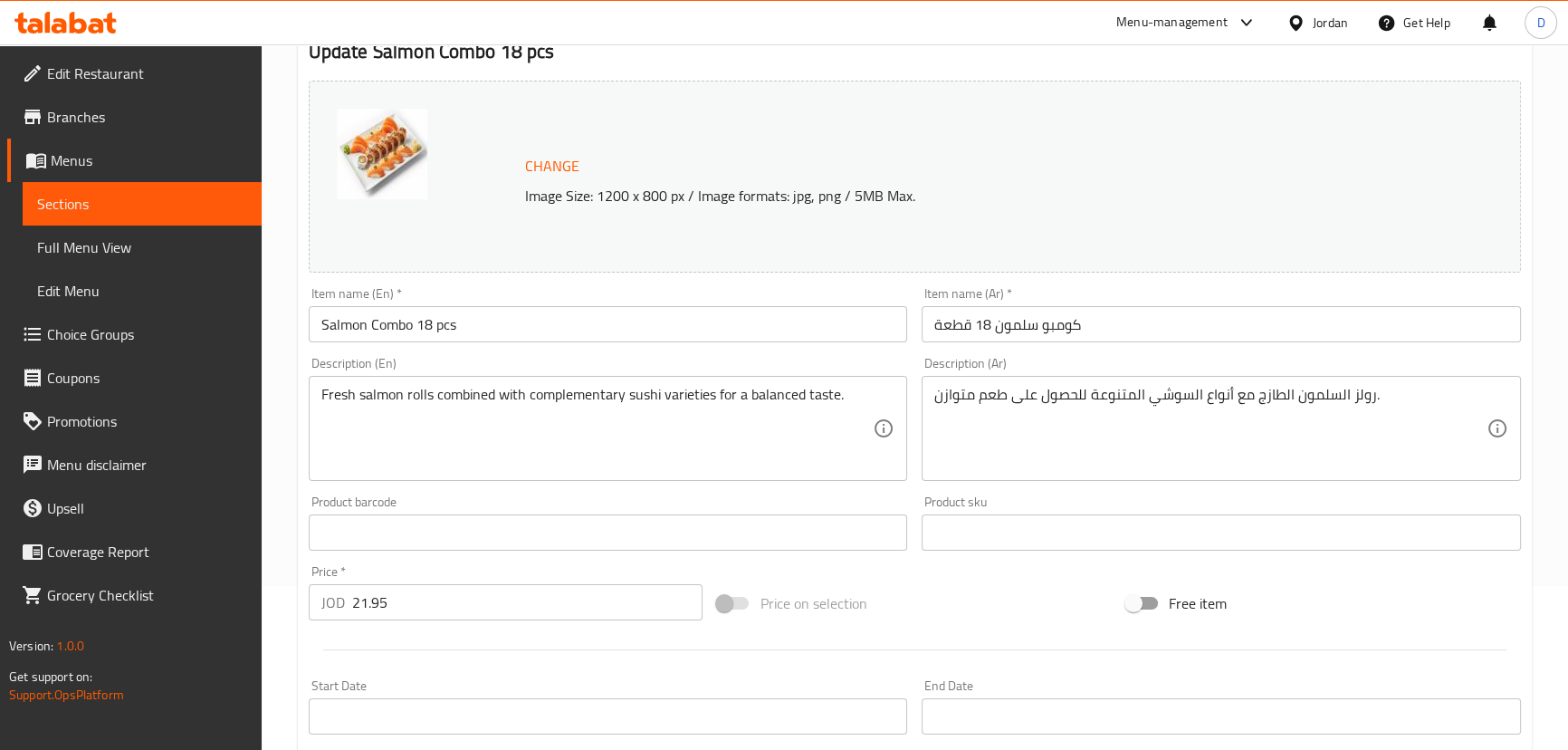
click at [1132, 474] on div "رولز السلمون الطازج مع أنواع السوشي المتنوعة للحصول على طعم متوازن. Description…" at bounding box center [1221, 428] width 600 height 105
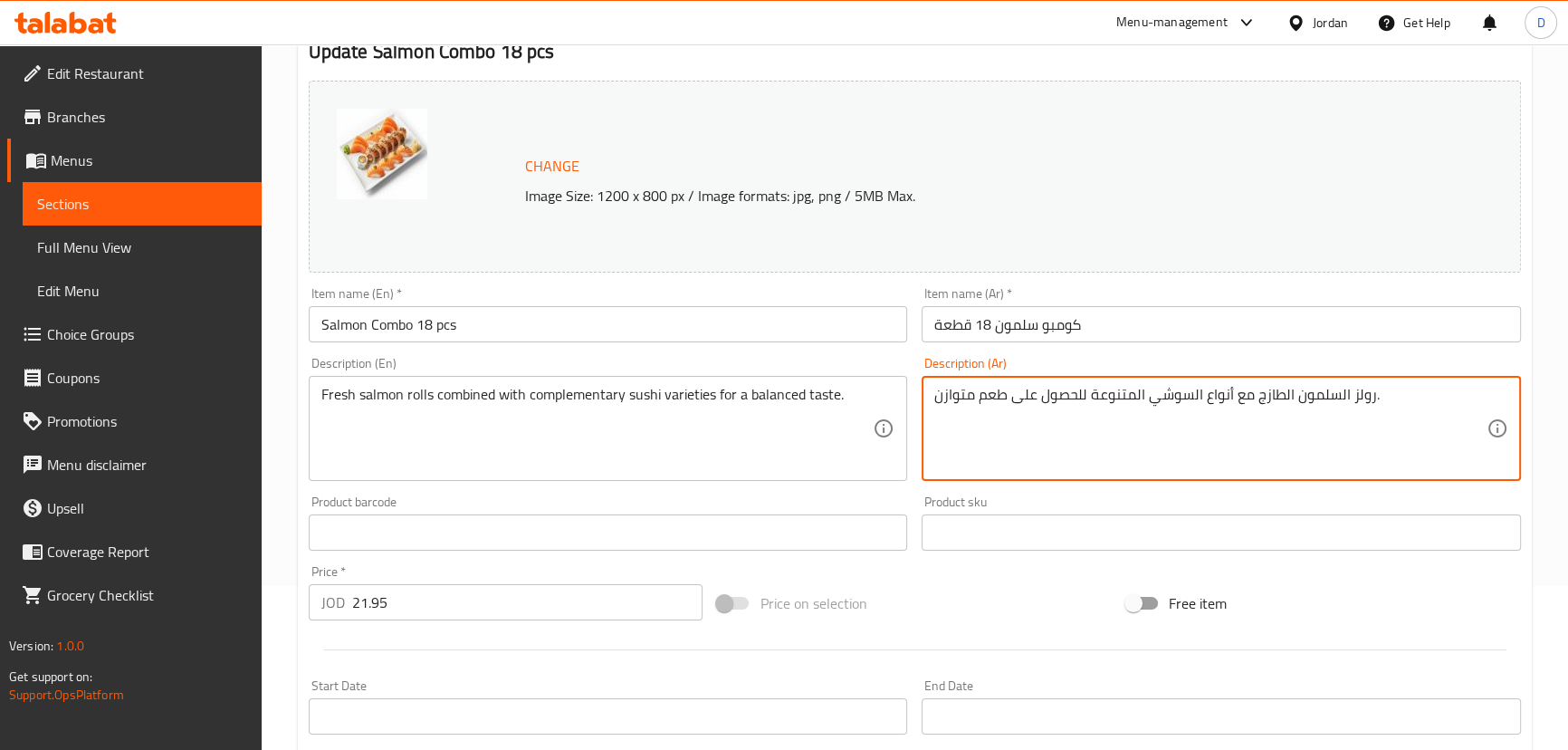
drag, startPoint x: 1250, startPoint y: 392, endPoint x: 1093, endPoint y: 385, distance: 157.2
click at [1093, 386] on textarea "رولز السلمون الطازج مع أنواع السوشي المتنوعة للحصول على طعم متوازن." at bounding box center [1210, 429] width 552 height 86
paste textarea "ُدمجة مع أصناف السوشي التكميلي"
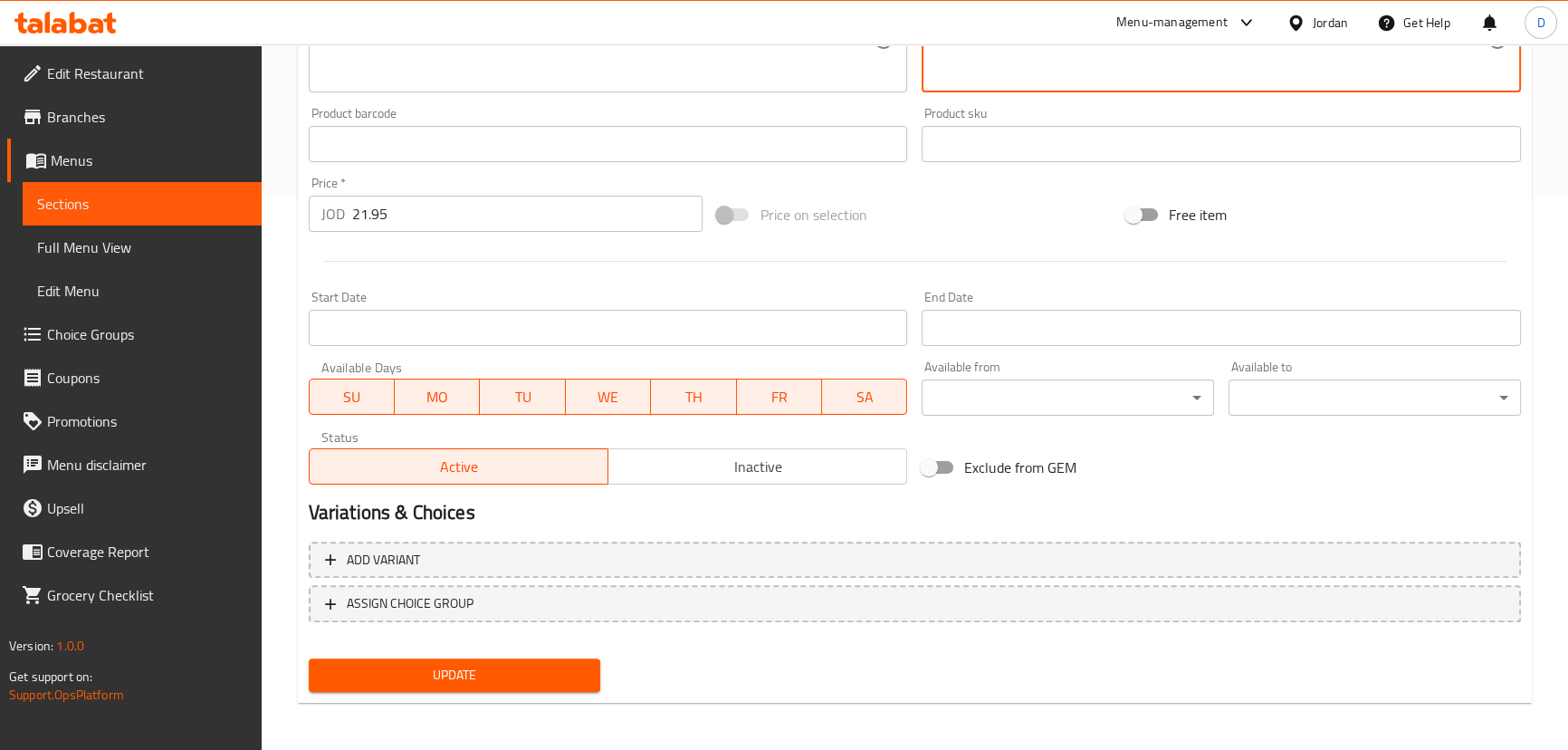
scroll to position [555, 0]
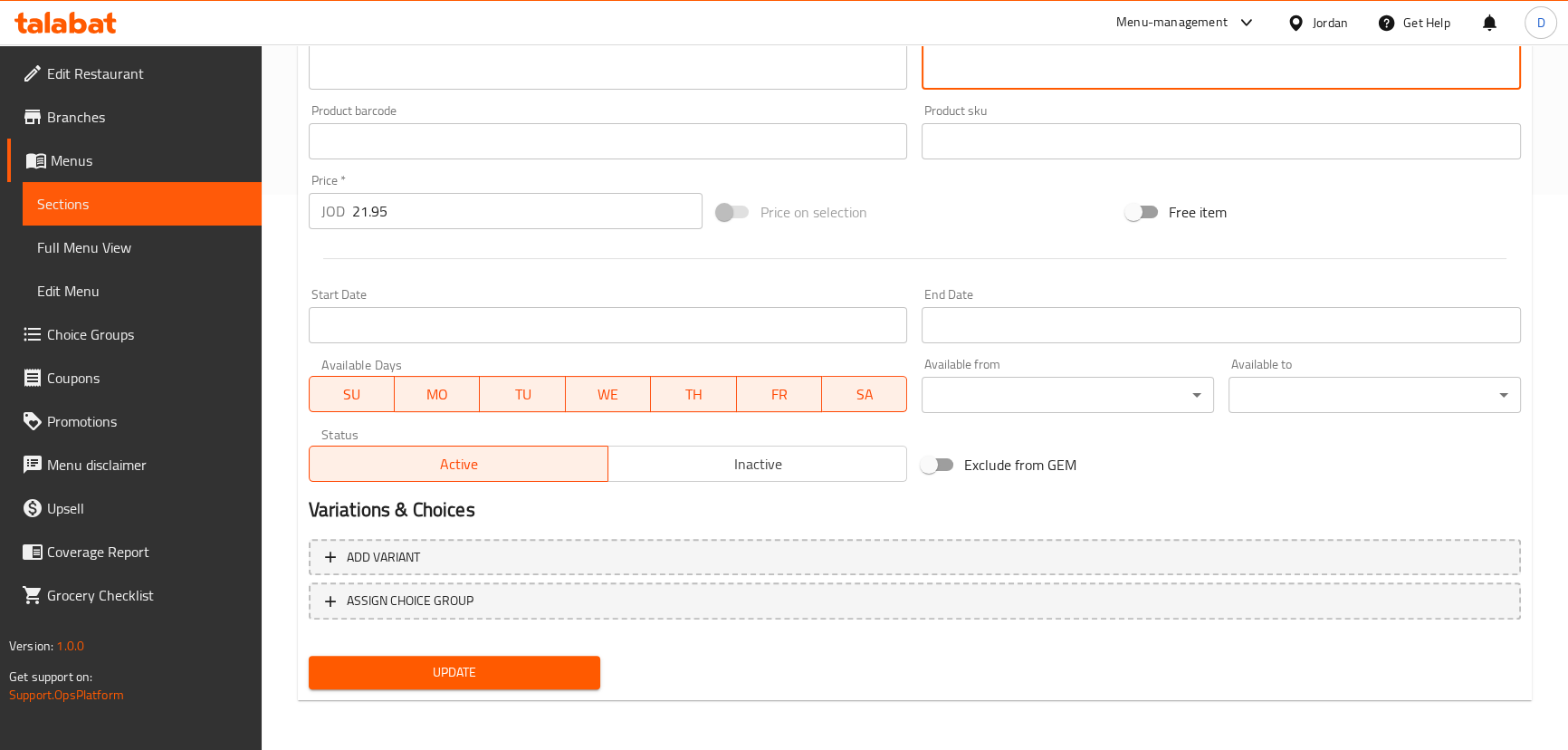
type textarea "رولز السلمون الطازج مُدمجة مع أصناف السوشي التكميلية للحصول على طعم متوازن."
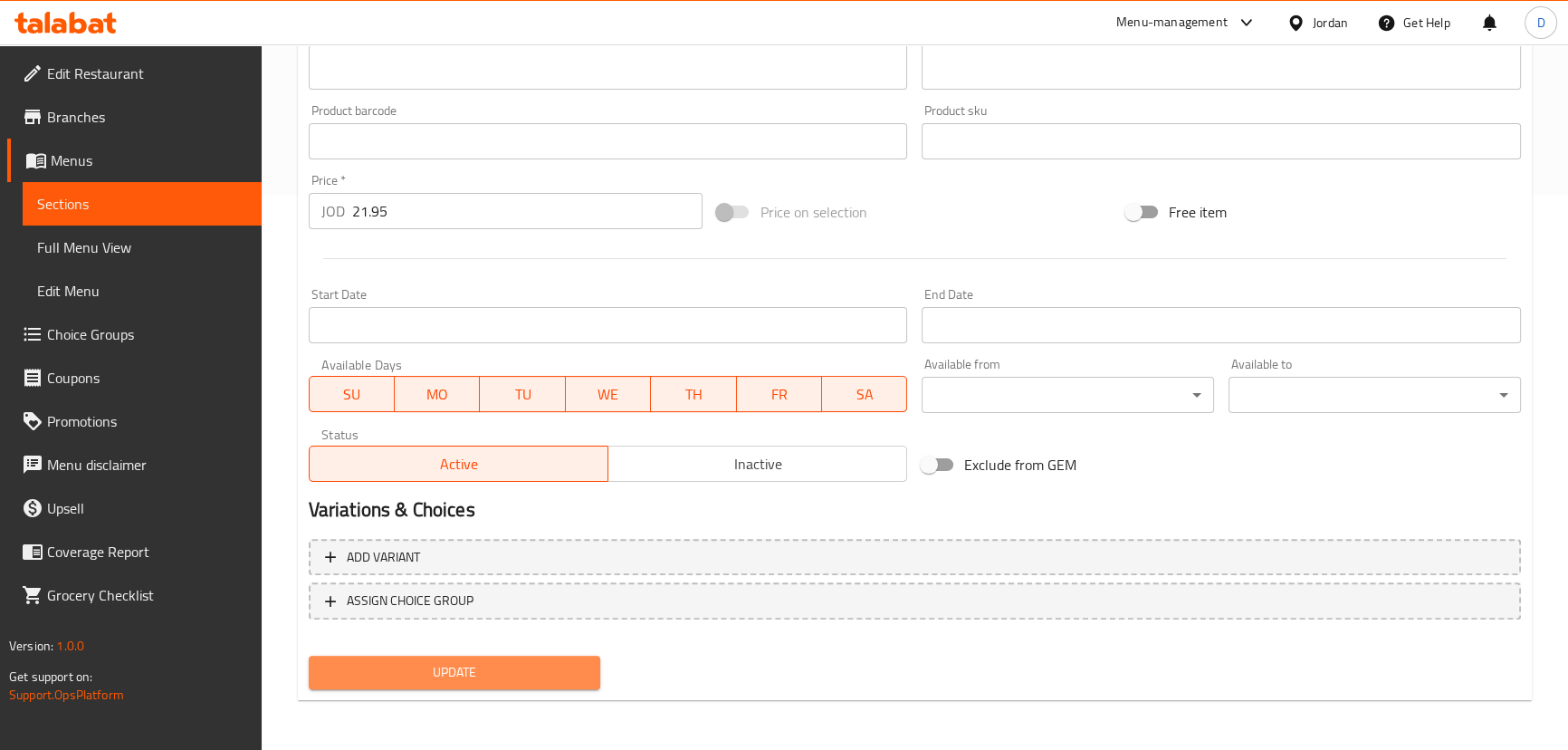
click at [544, 666] on span "Update" at bounding box center [454, 672] width 264 height 23
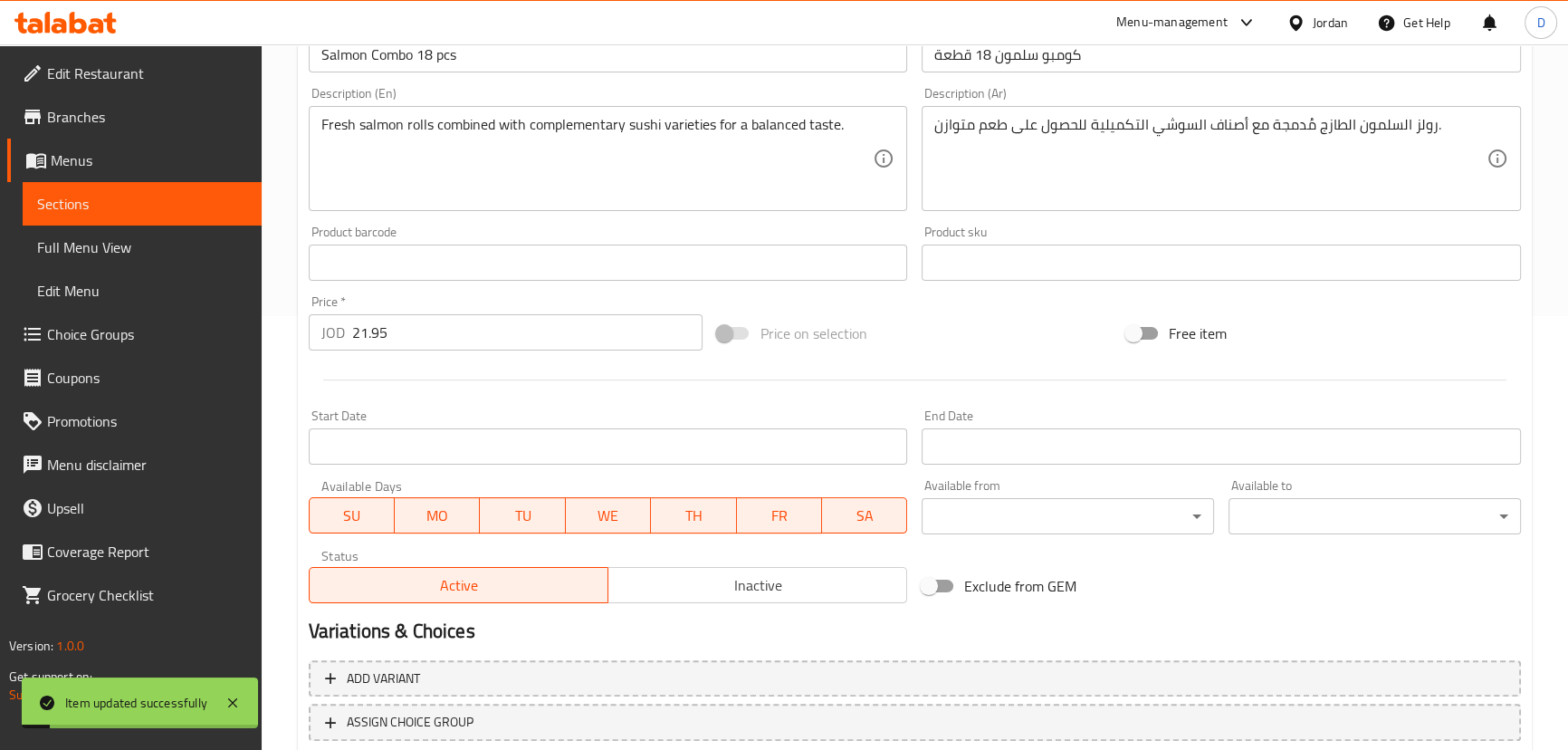
scroll to position [390, 0]
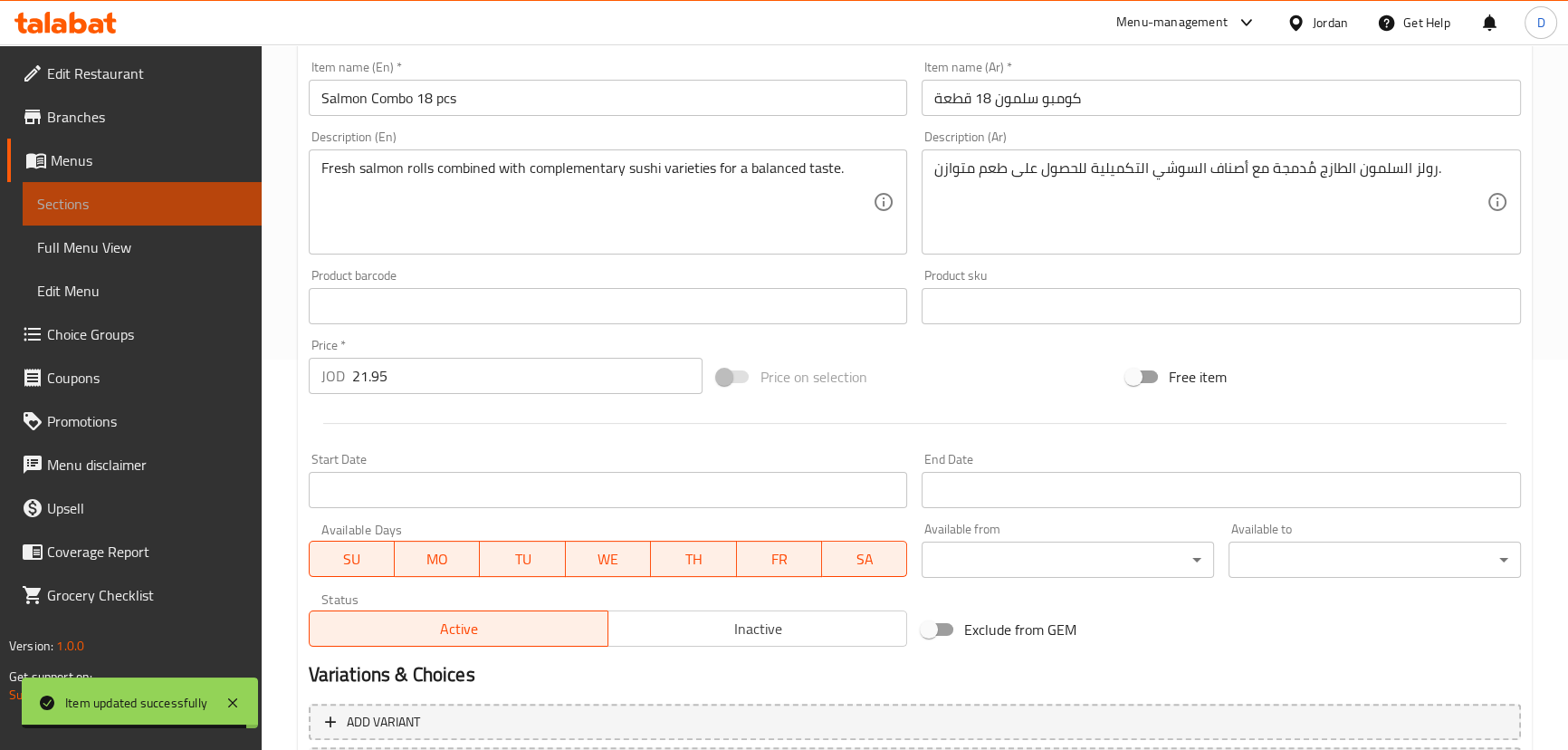
click at [248, 198] on link "Sections" at bounding box center [142, 204] width 239 height 43
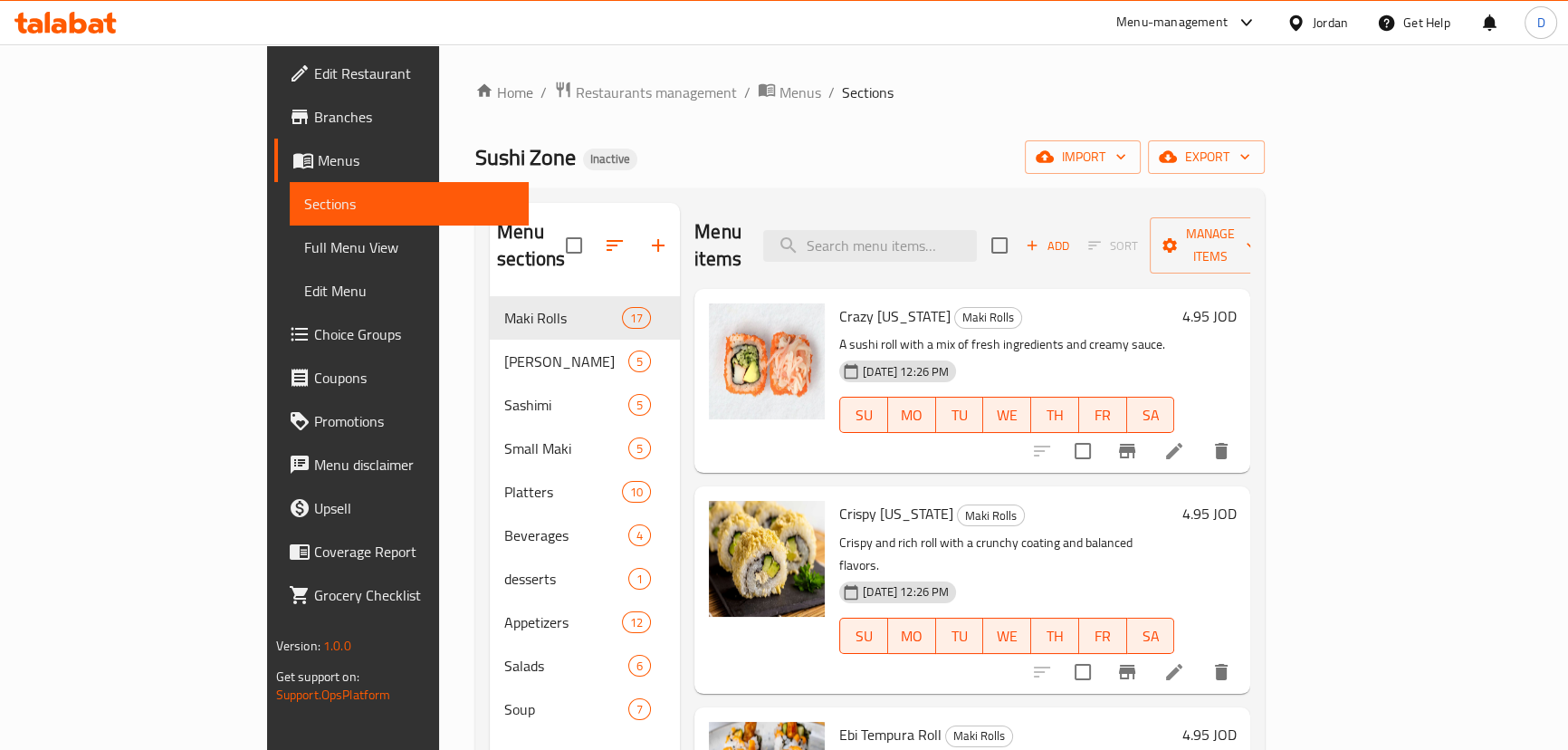
click at [935, 211] on div "Menu items Add Sort Manage items" at bounding box center [972, 246] width 556 height 86
click at [936, 230] on input "search" at bounding box center [870, 246] width 214 height 32
paste input "An assortment of fresh sashimi slices, offering a variety of flavors in one pla…"
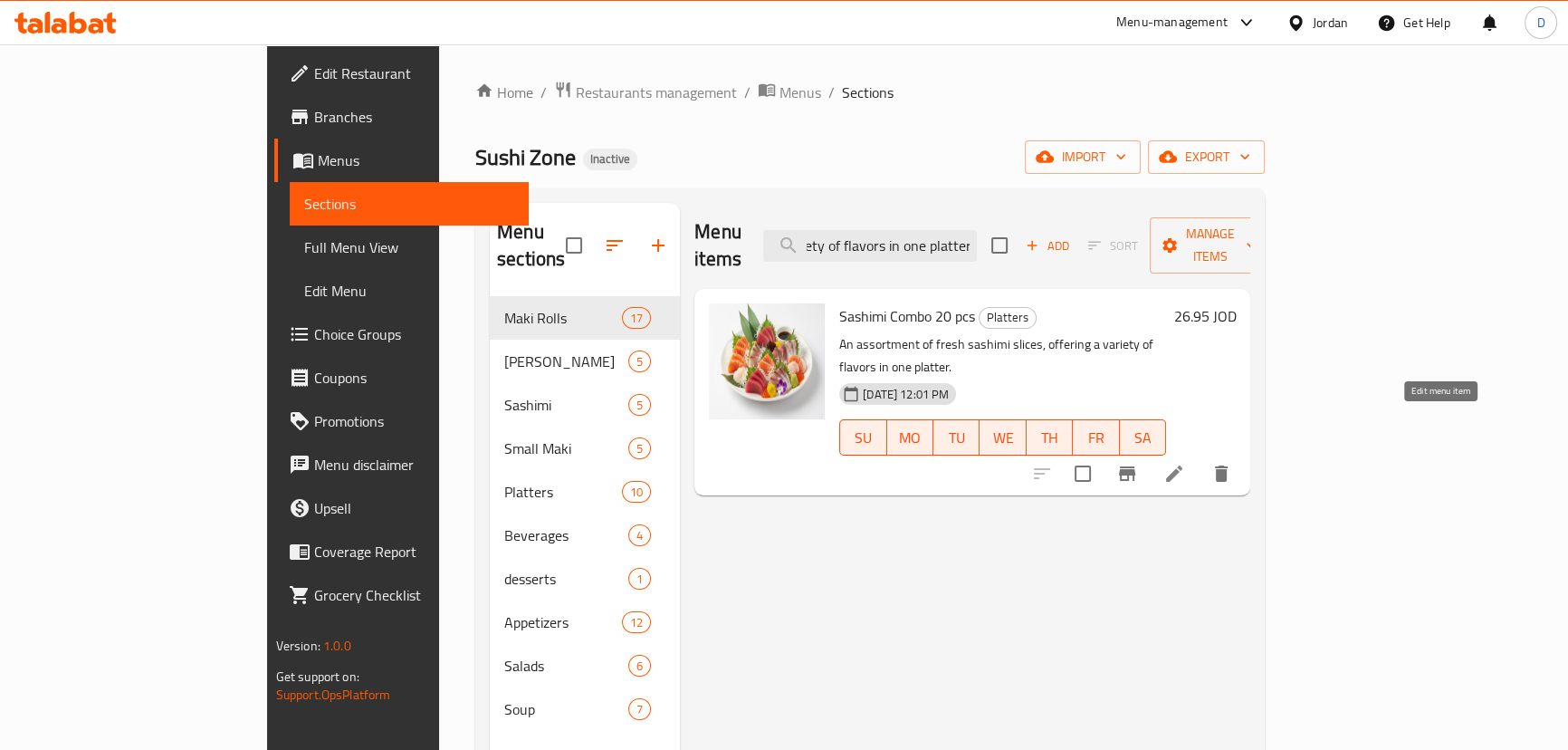
type input "An assortment of fresh sashimi slices, offering a variety of flavors in one pla…"
click at [1182, 466] on icon at bounding box center [1173, 473] width 16 height 16
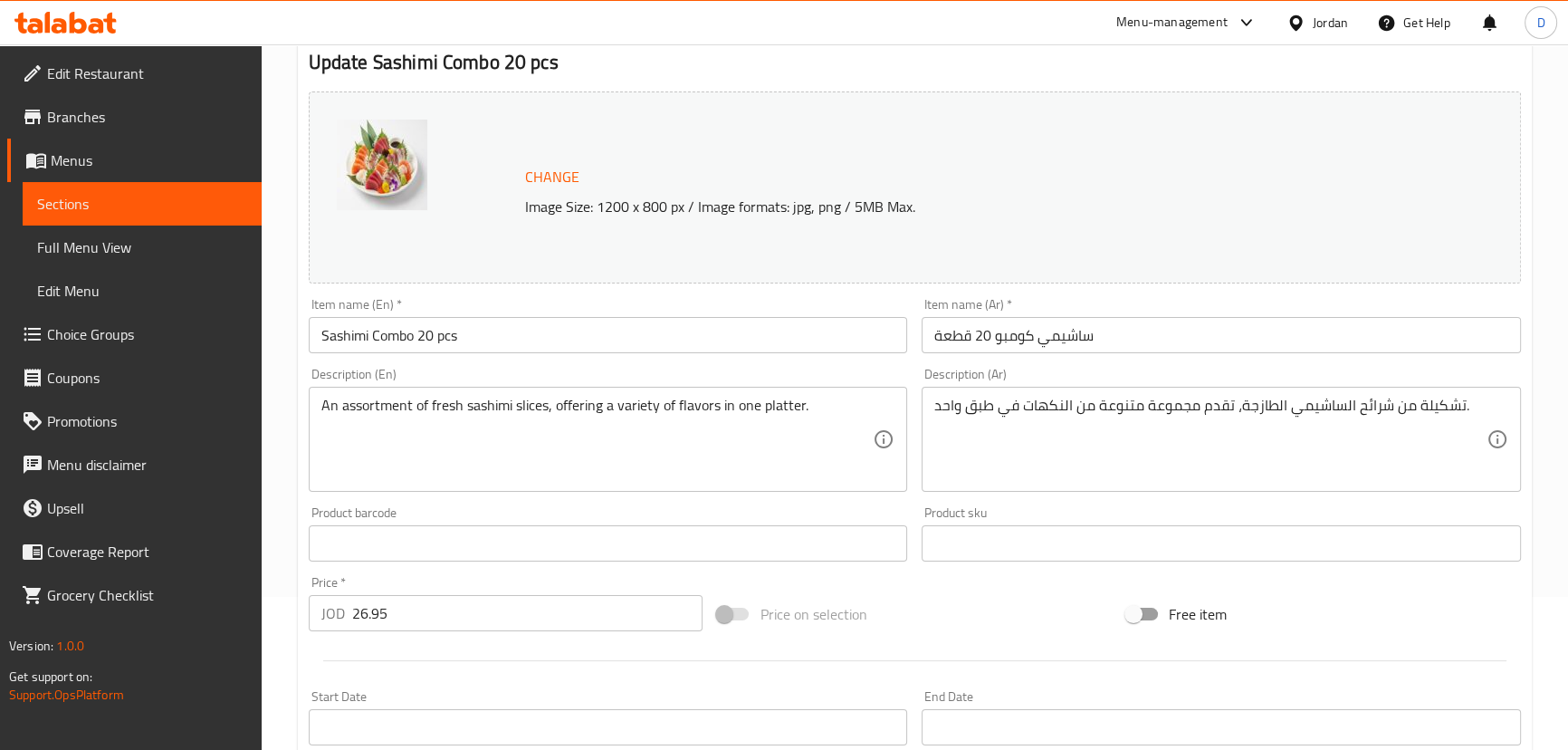
scroll to position [164, 0]
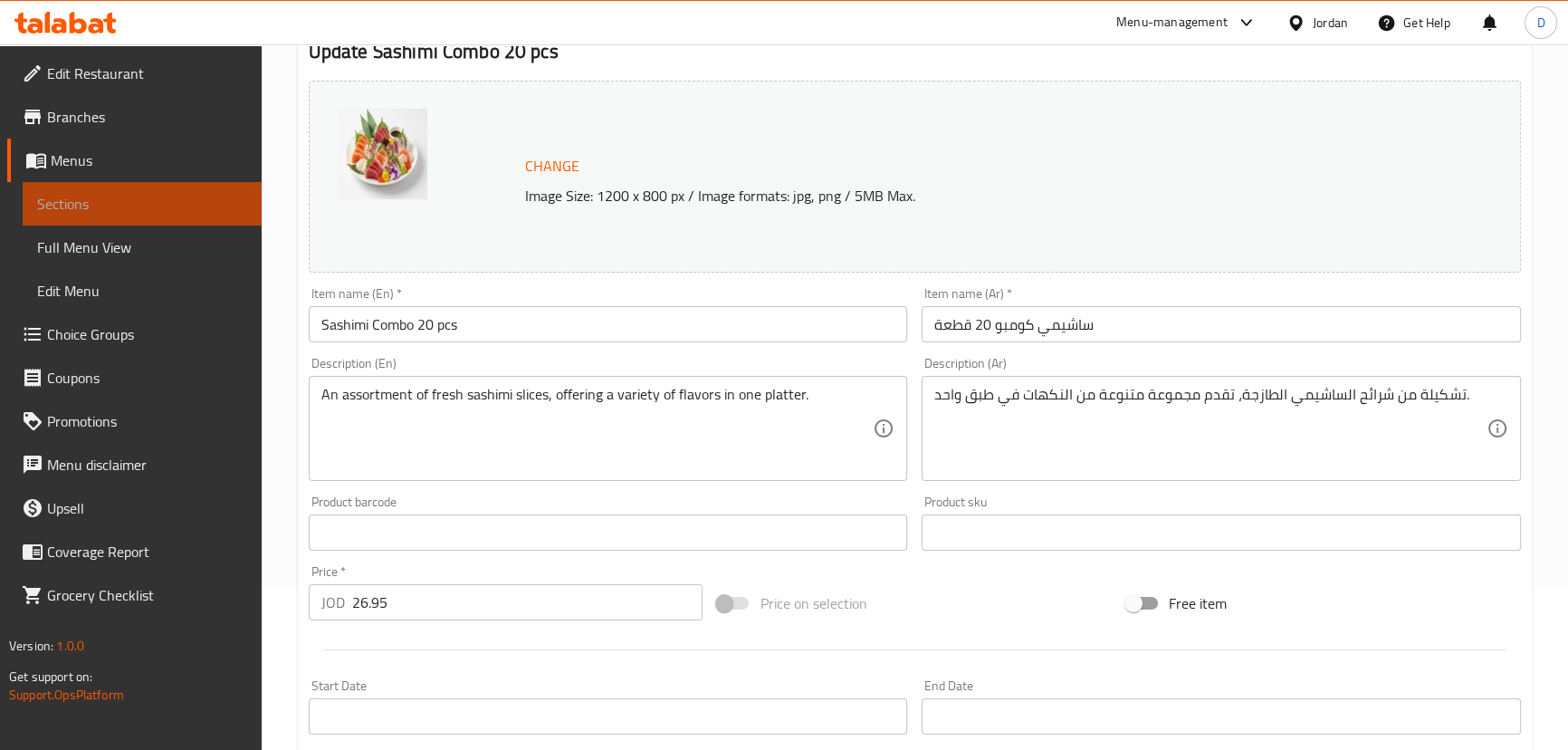
click at [196, 191] on link "Sections" at bounding box center [142, 204] width 239 height 43
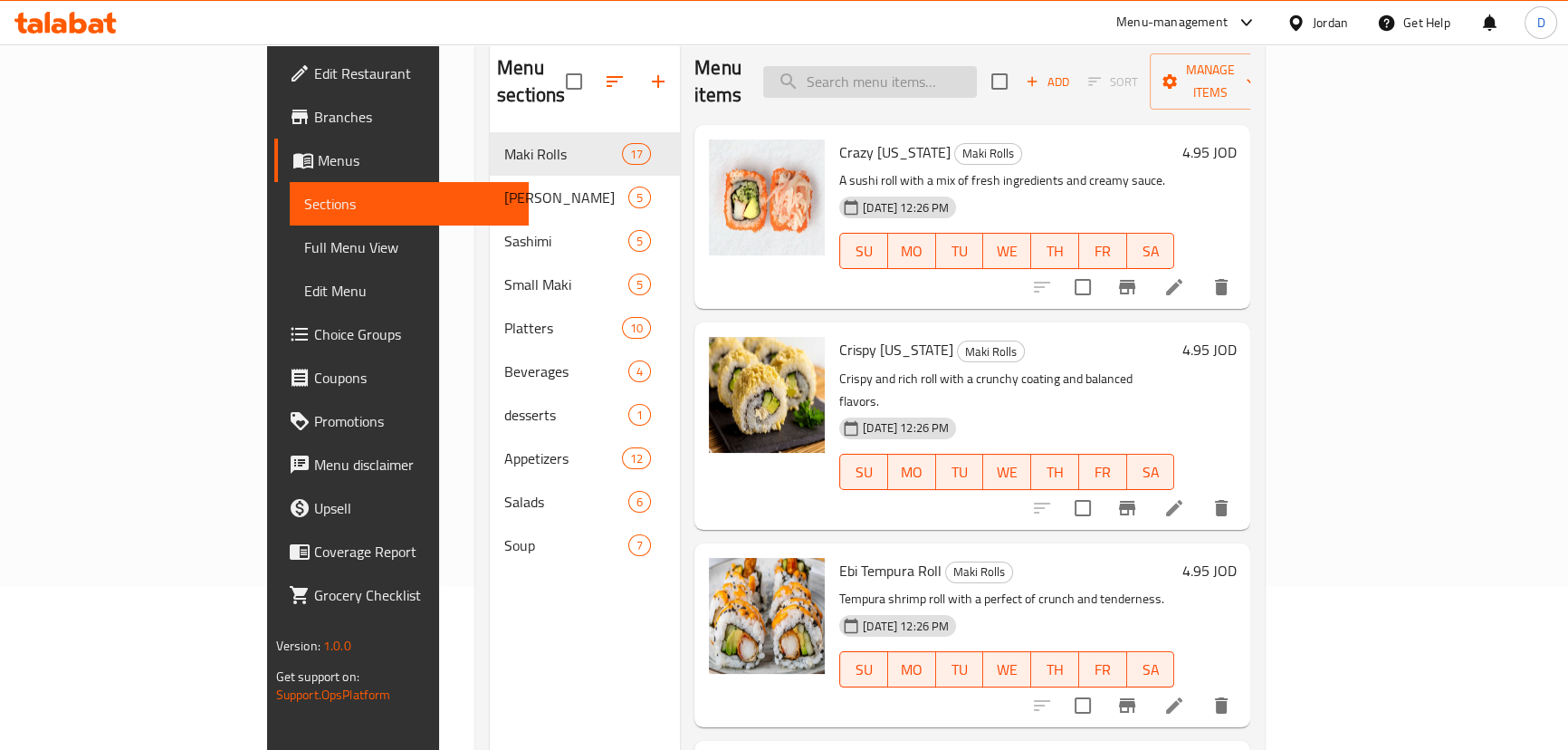
click at [871, 74] on input "search" at bounding box center [870, 82] width 214 height 32
paste input "Mixed maki rolls including several types, ideal for sharing and tasting."
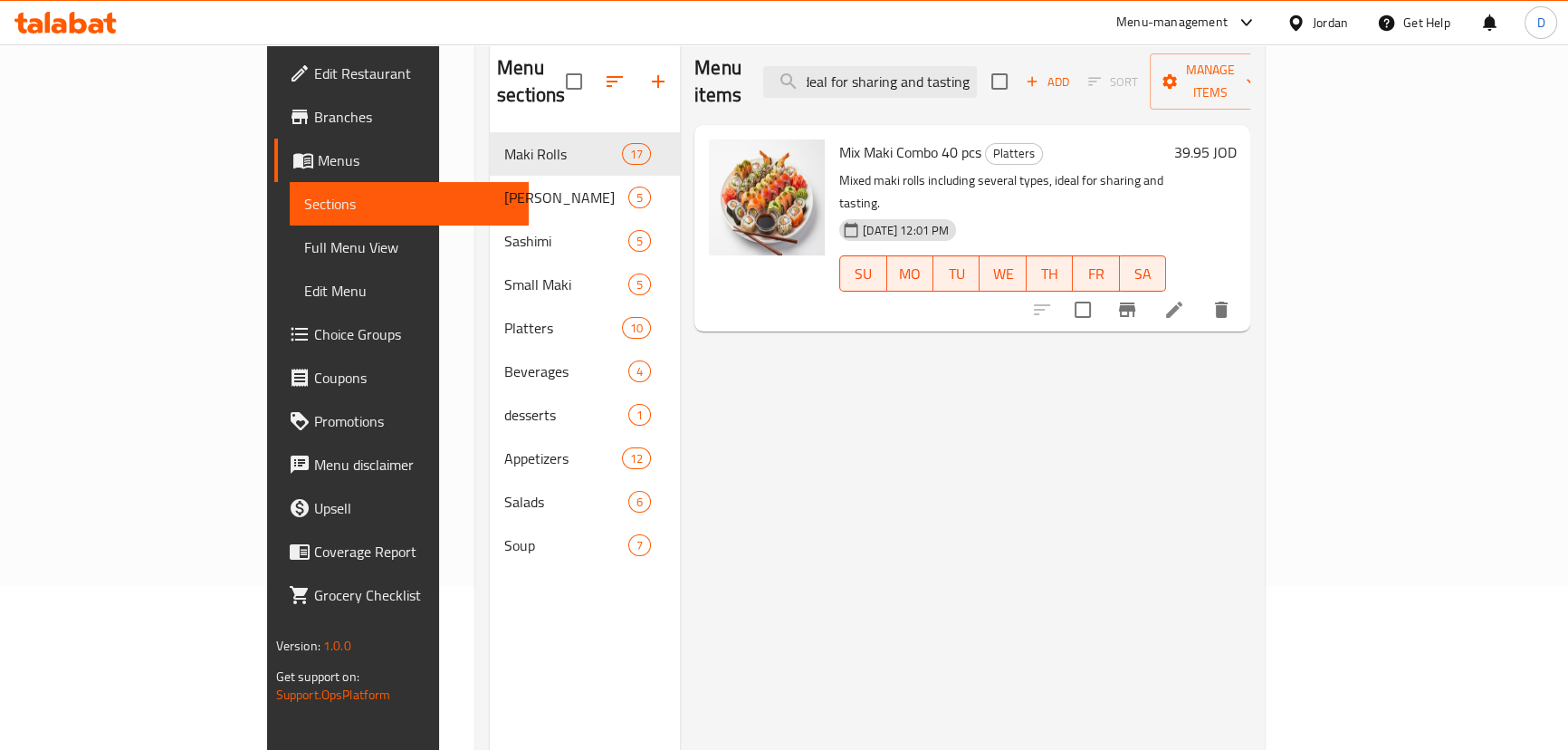
type input "Mixed maki rolls including several types, ideal for sharing and tasting."
click at [1199, 294] on li at bounding box center [1174, 310] width 51 height 33
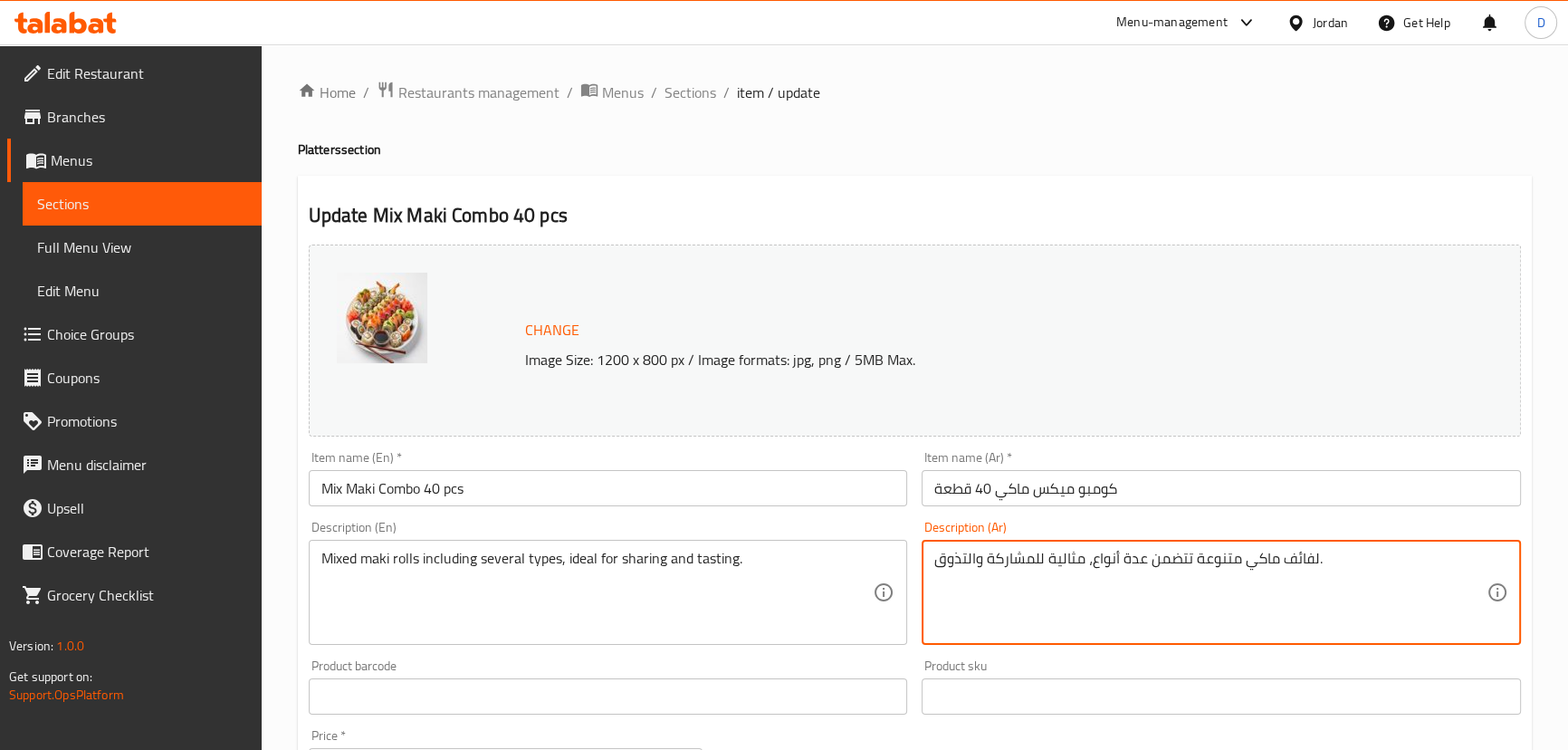
click at [1306, 550] on textarea "لفائف ماكي متنوعة تتضمن عدة أنواع، مثالية للمشاركة والتذوق." at bounding box center [1210, 593] width 552 height 86
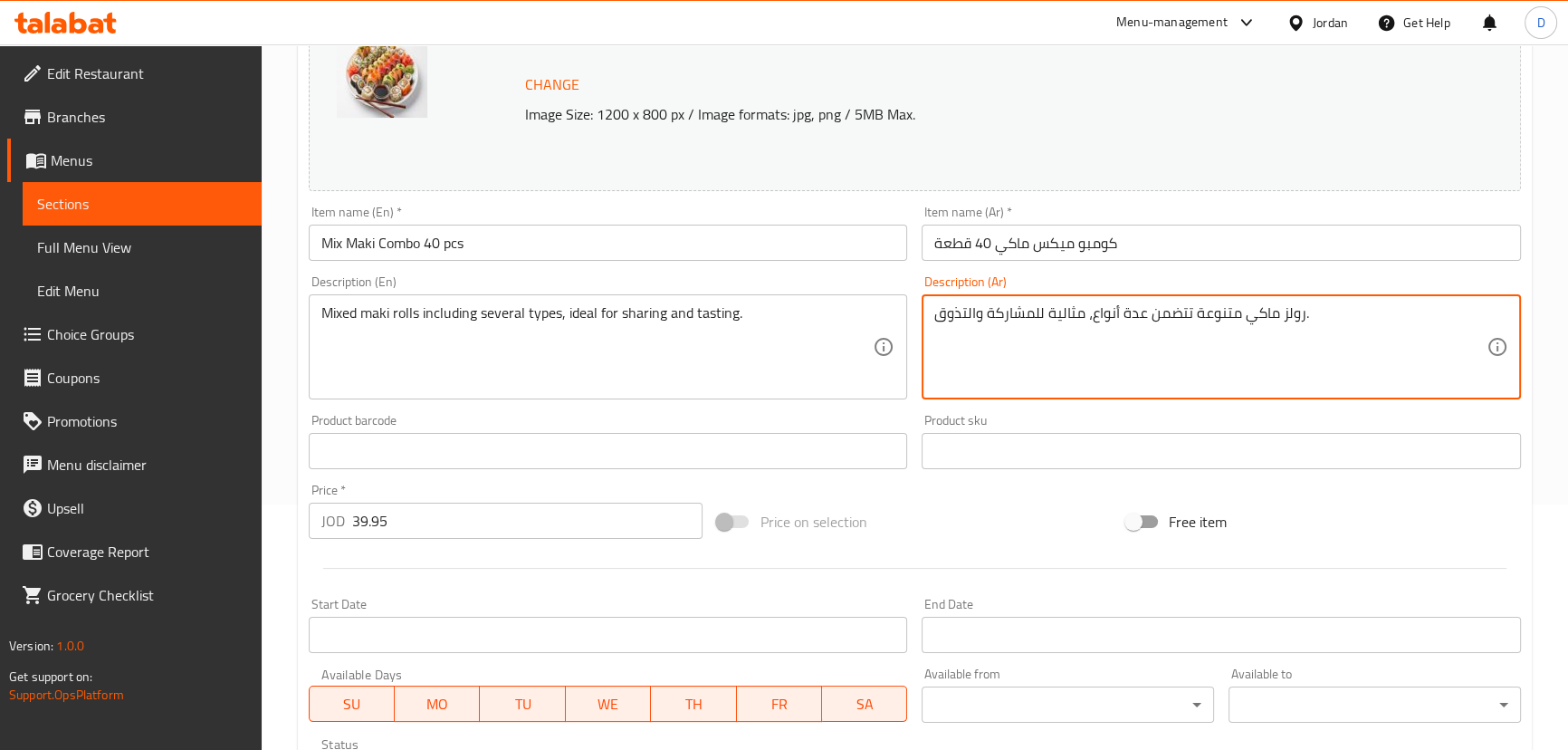
scroll to position [246, 0]
click at [1129, 305] on textarea "رولز ماكي متنوعة تتضمن عدة أنواع، مثالية للمشاركة والتذوق." at bounding box center [1210, 346] width 552 height 86
click at [1088, 314] on textarea "رولز ماكي متنوعة تتضمن أنواع، مثالية للمشاركة والتذوق." at bounding box center [1210, 346] width 552 height 86
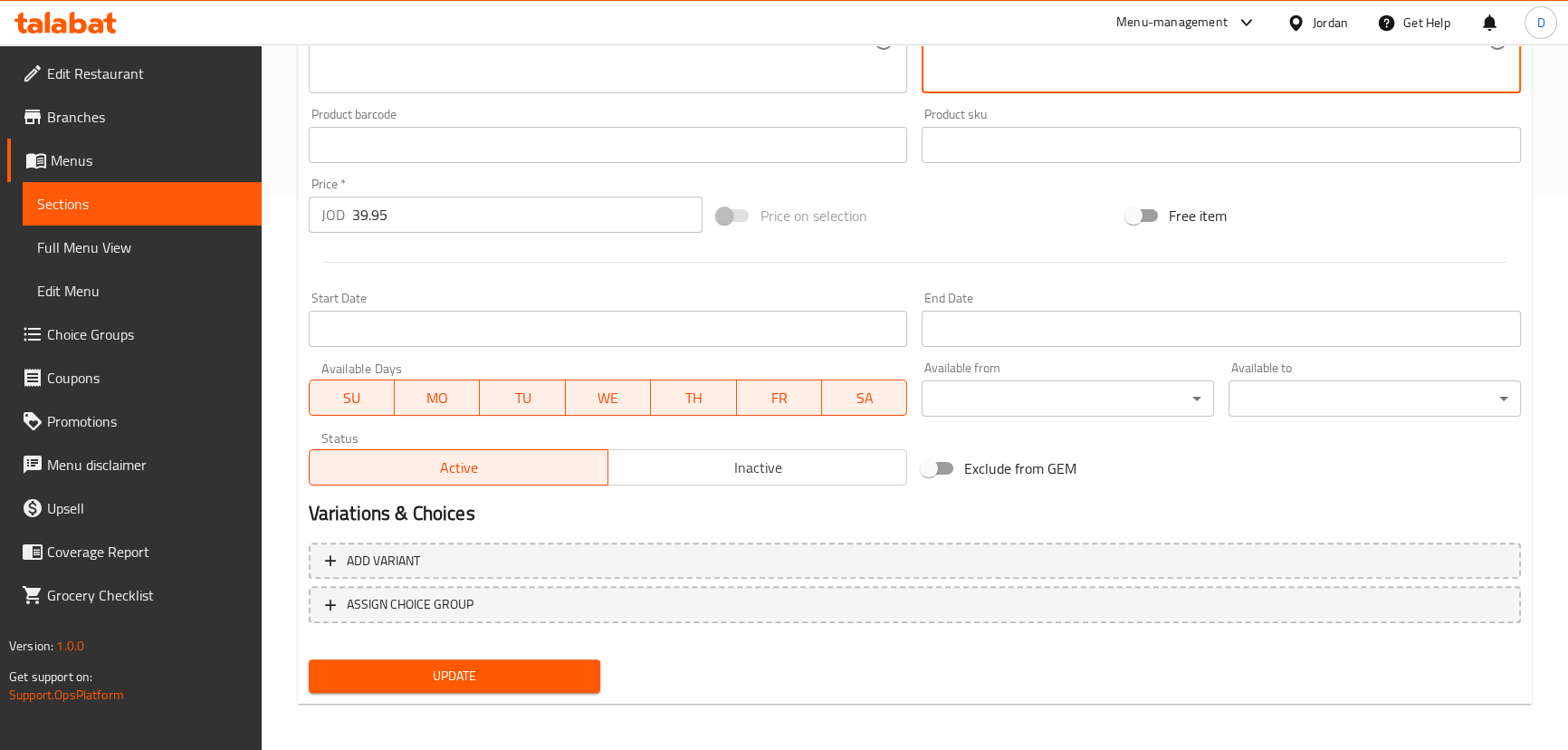
scroll to position [555, 0]
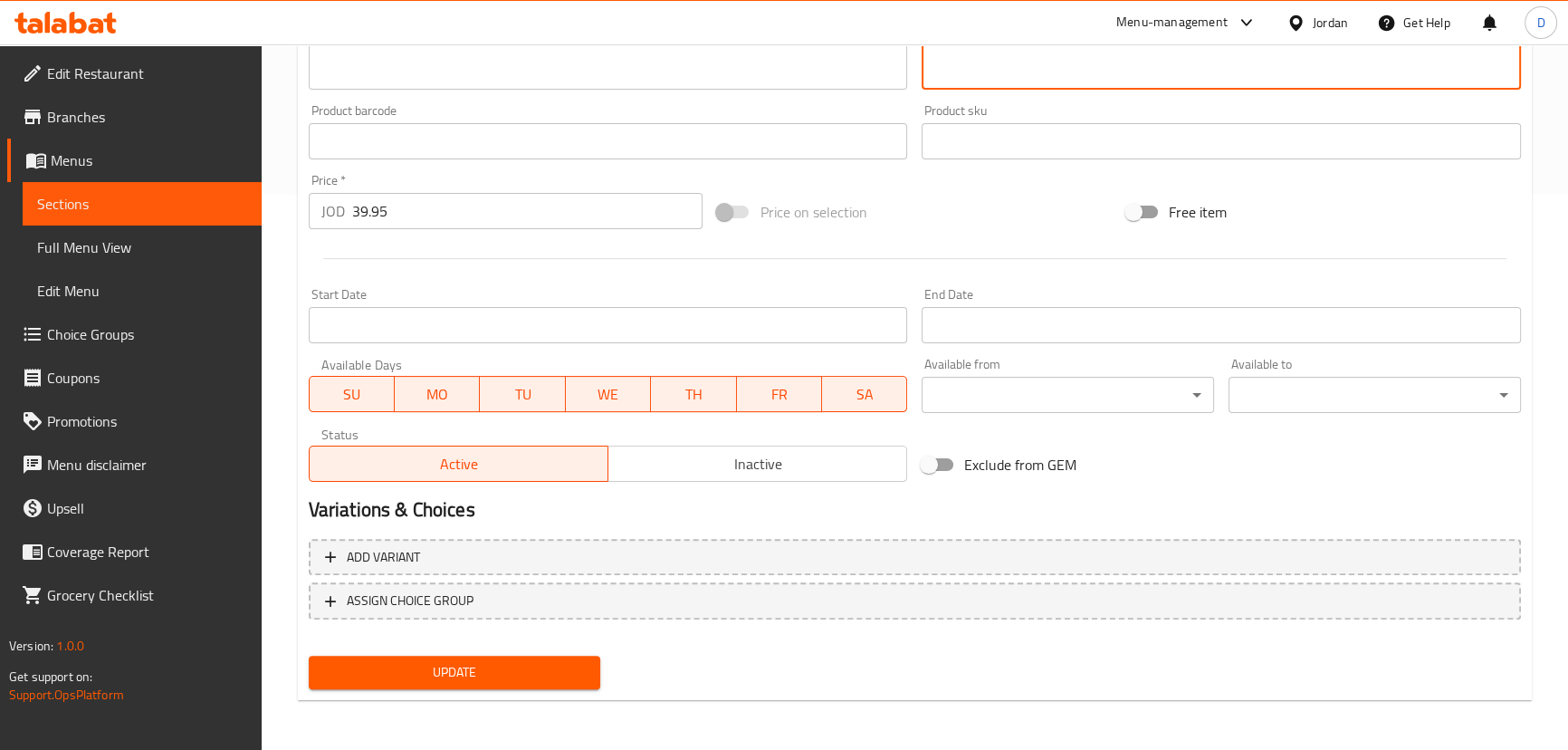
type textarea "رولز ماكي متنوعة تتضمن أنواع عديدة، مثالية للمشاركة والتذوق."
click at [427, 681] on span "Update" at bounding box center [454, 672] width 264 height 23
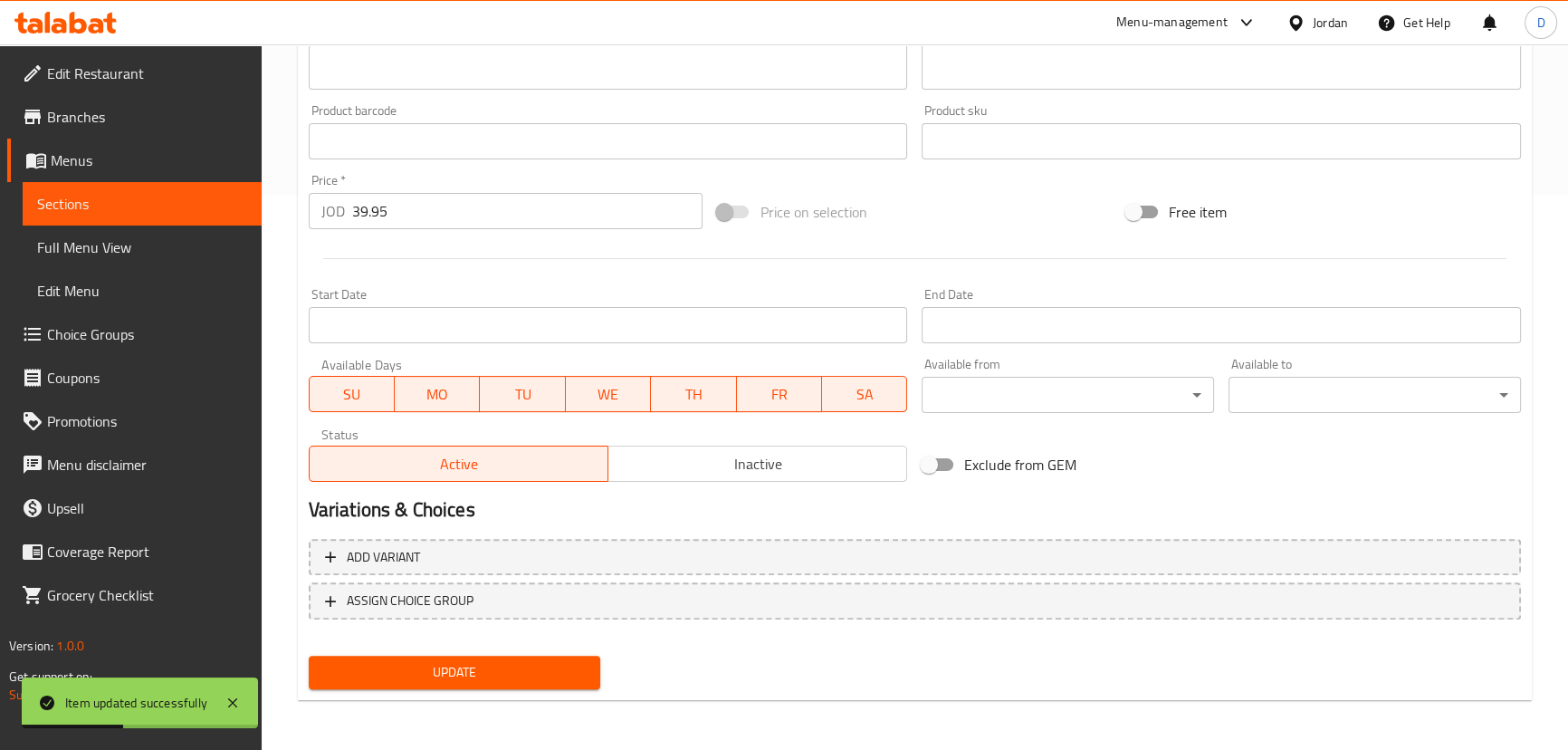
click at [234, 197] on span "Sections" at bounding box center [143, 203] width 210 height 22
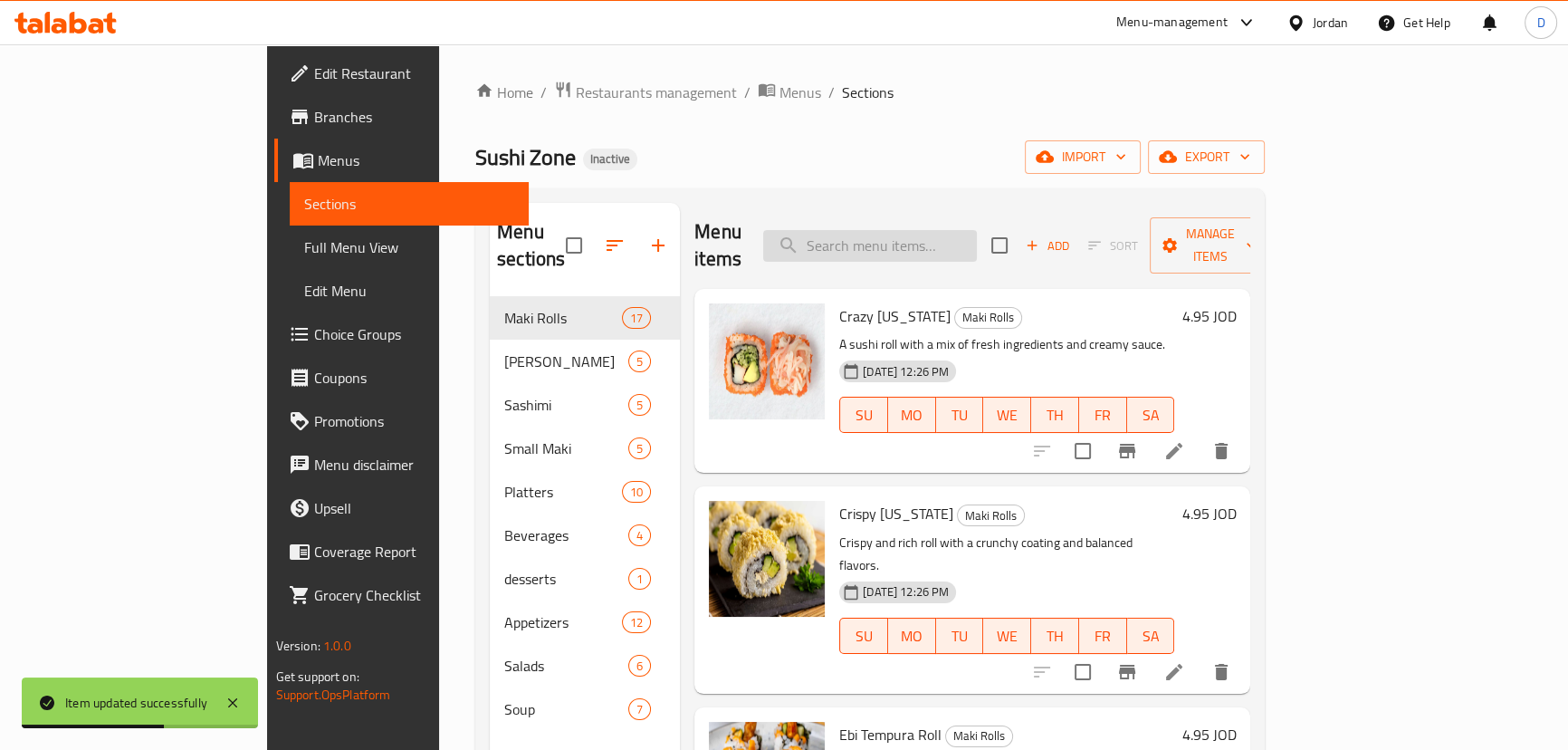
click at [977, 232] on input "search" at bounding box center [870, 246] width 214 height 32
paste input "Larger mixed maki combo with a wide variety of rolls for multiple guests."
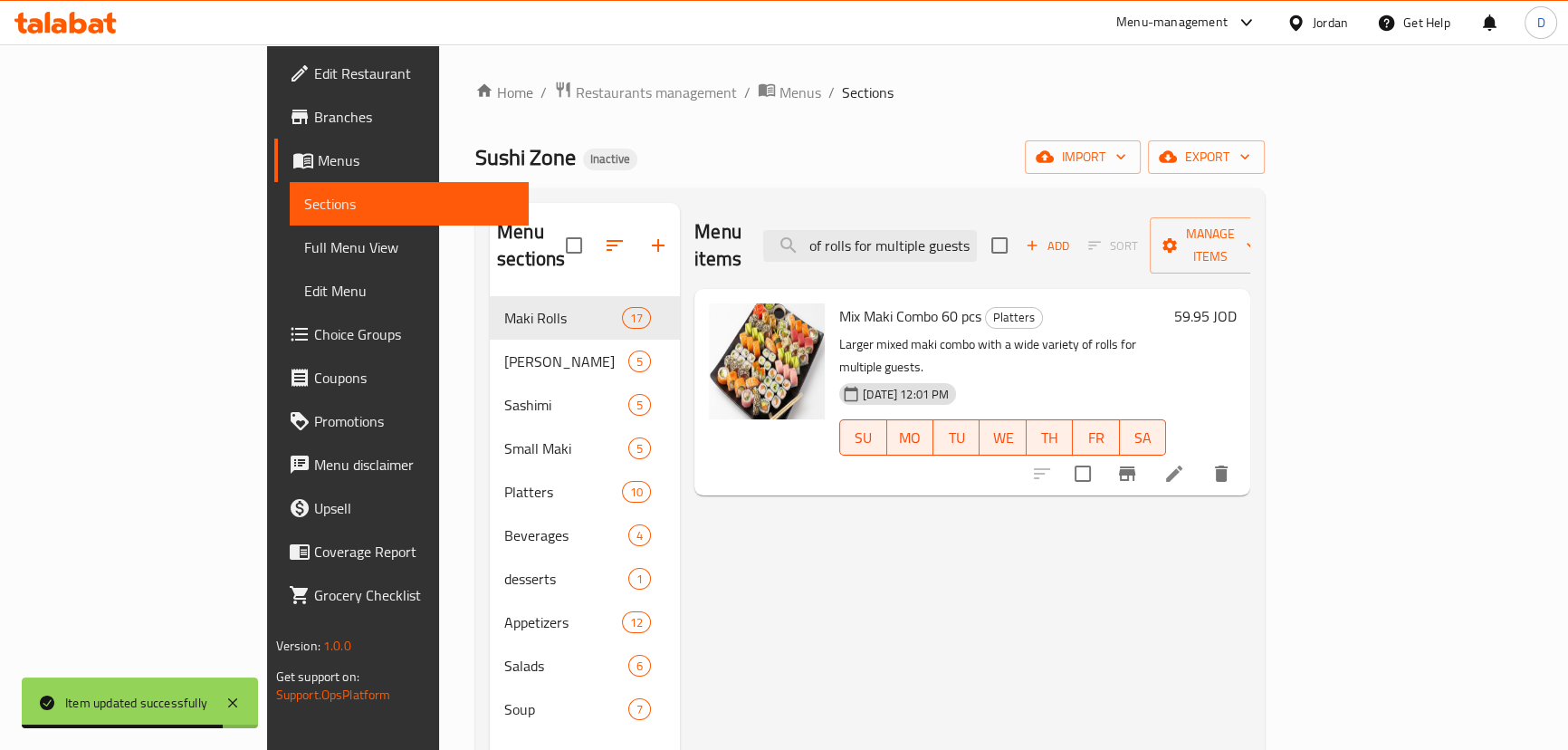
type input "Larger mixed maki combo with a wide variety of rolls for multiple guests."
click at [1182, 466] on icon at bounding box center [1173, 473] width 16 height 16
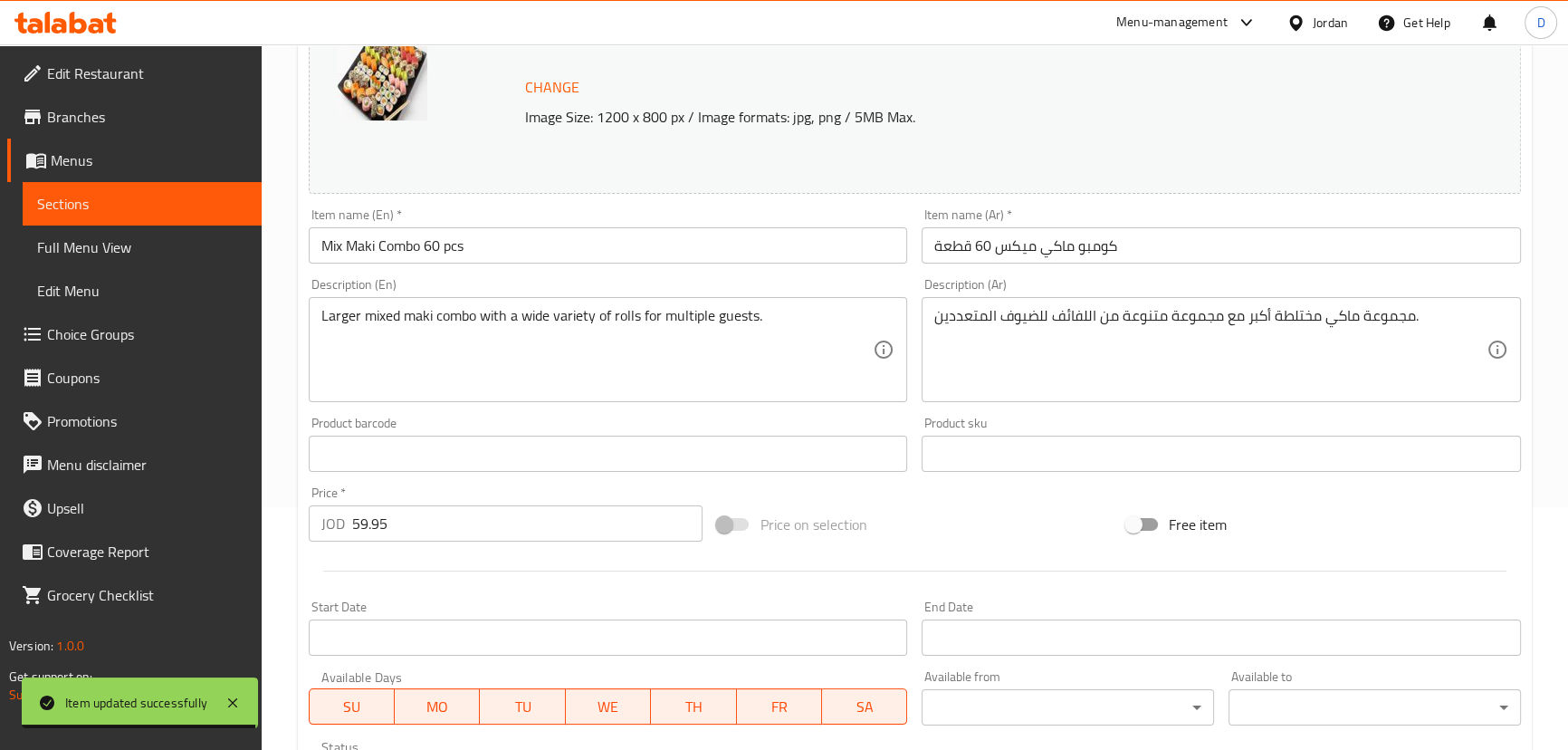
scroll to position [246, 0]
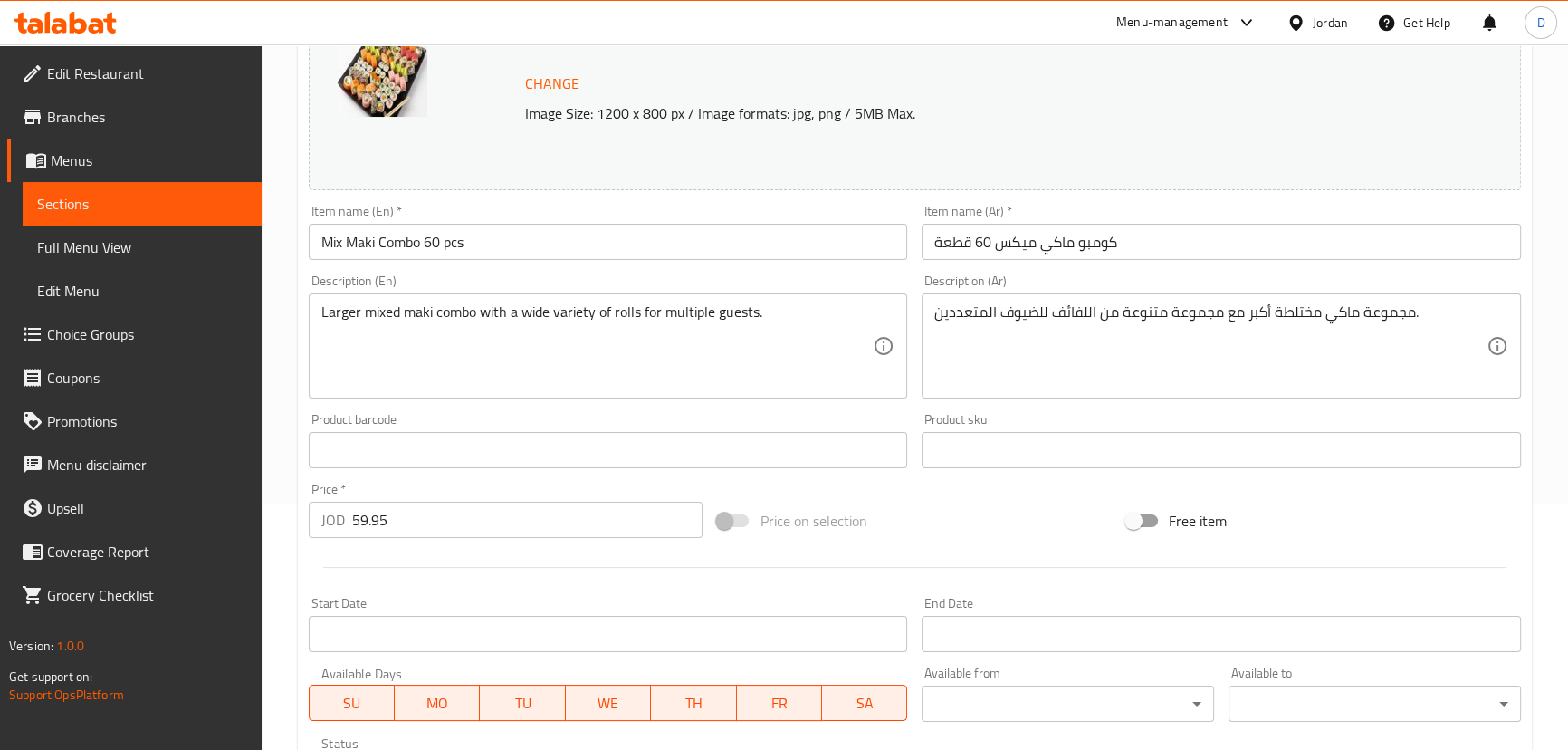
click at [1088, 240] on input "كومبو ماكي ميكس 60 قطعة" at bounding box center [1221, 241] width 600 height 37
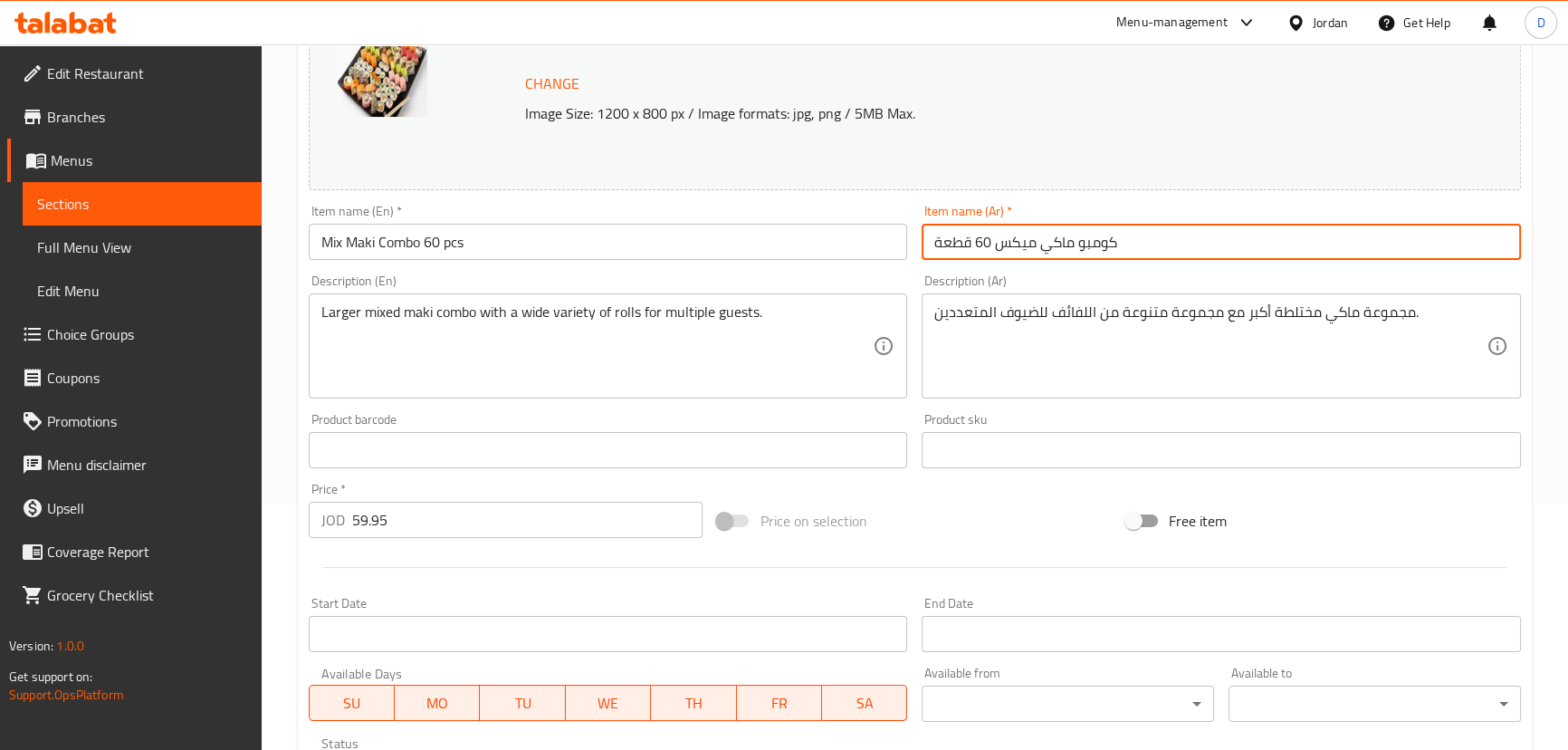
click at [1088, 240] on input "كومبو ماكي ميكس 60 قطعة" at bounding box center [1221, 241] width 600 height 37
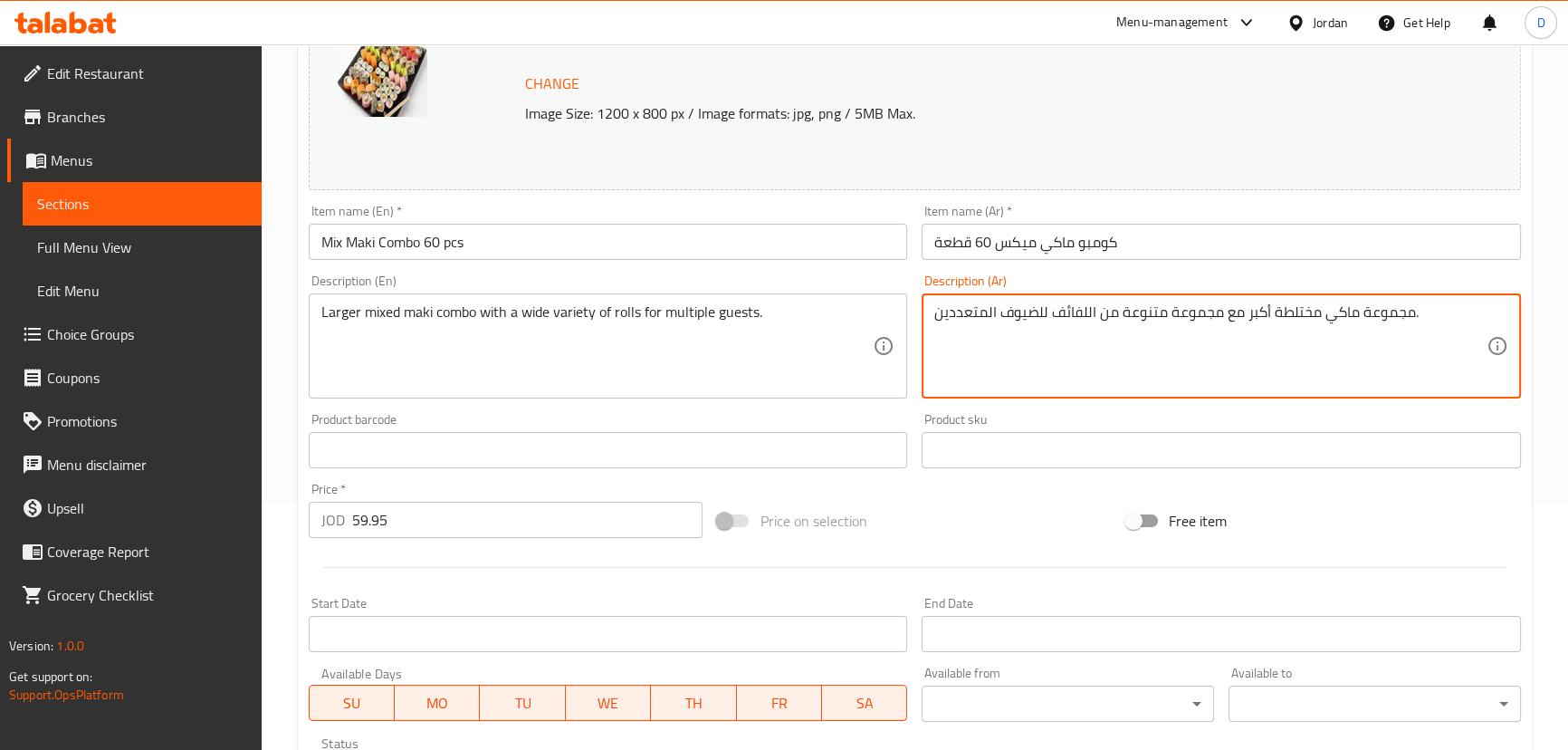
click at [1373, 305] on textarea "مجموعة ماكي مختلطة أكبر مع مجموعة متنوعة من اللفائف للضيوف المتعددين." at bounding box center [1210, 346] width 552 height 86
paste textarea "ومبو"
drag, startPoint x: 1311, startPoint y: 304, endPoint x: 1275, endPoint y: 308, distance: 36.2
click at [1275, 308] on textarea "كومبو ماكي مختلطة أكبر مع مجموعة متنوعة من اللفائف للضيوف المتعددين." at bounding box center [1210, 346] width 552 height 86
click at [1258, 304] on textarea "كومبو ماكي مشكل أكبر مع مجموعة متنوعة من اللفائف للضيوف المتعددين." at bounding box center [1210, 346] width 552 height 86
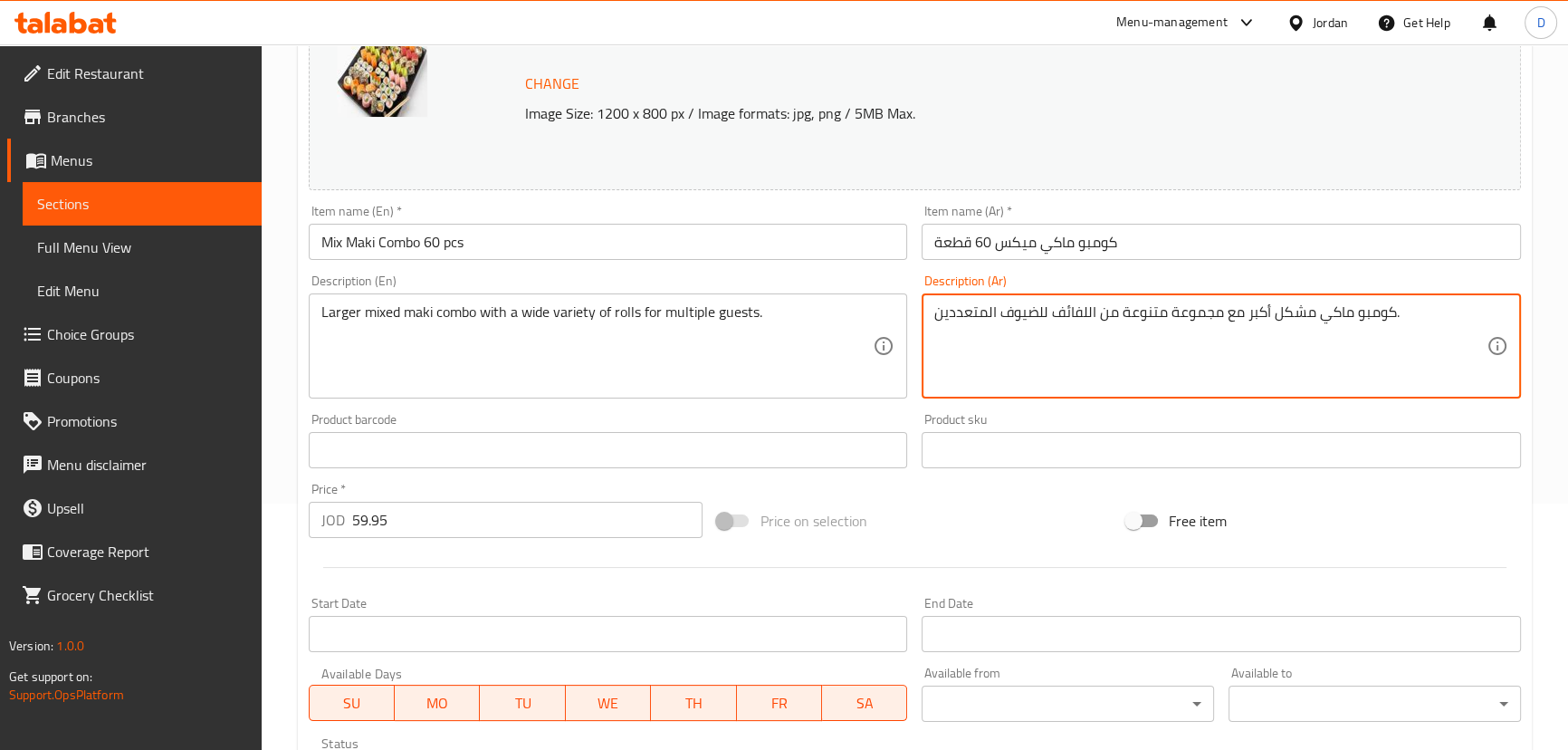
drag, startPoint x: 1084, startPoint y: 308, endPoint x: 1056, endPoint y: 306, distance: 28.1
click at [1056, 306] on textarea "كومبو ماكي مشكل أكبر مع مجموعة متنوعة من اللفائف للضيوف المتعددين." at bounding box center [1210, 346] width 552 height 86
type textarea "كومبو ماكي مشكل أكبر مع مجموعة متنوعة من الرولز للضيوف المتعددين."
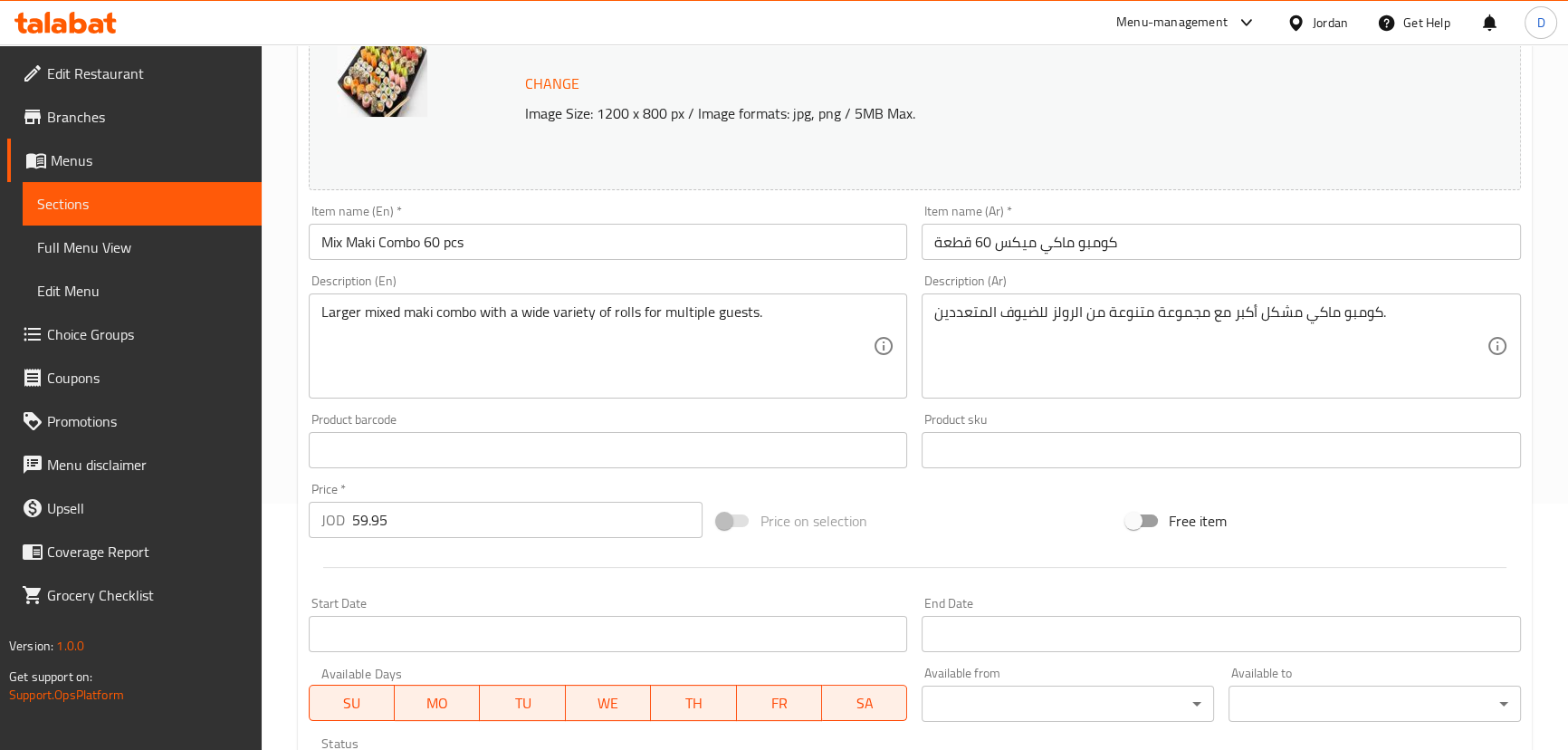
drag, startPoint x: 640, startPoint y: 300, endPoint x: 726, endPoint y: 324, distance: 89.3
click at [726, 324] on div "Larger mixed maki combo with a wide variety of rolls for multiple guests. Descr…" at bounding box center [608, 346] width 600 height 105
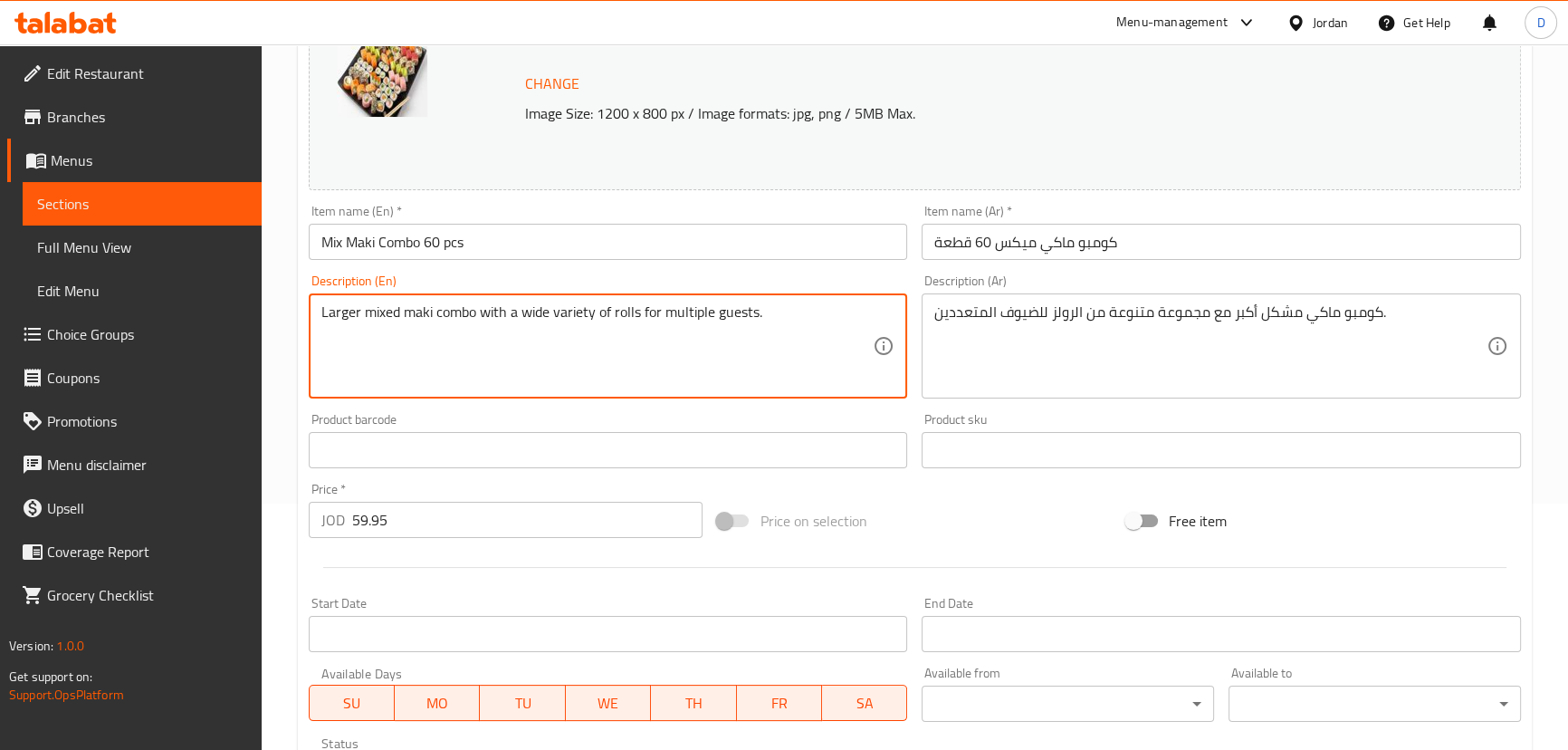
drag, startPoint x: 643, startPoint y: 306, endPoint x: 823, endPoint y: 298, distance: 180.2
click at [823, 298] on div "Larger mixed maki combo with a wide variety of rolls for multiple guests. Descr…" at bounding box center [608, 346] width 600 height 105
type textarea "Larger mixed maki combo with a wide variety of rolls"
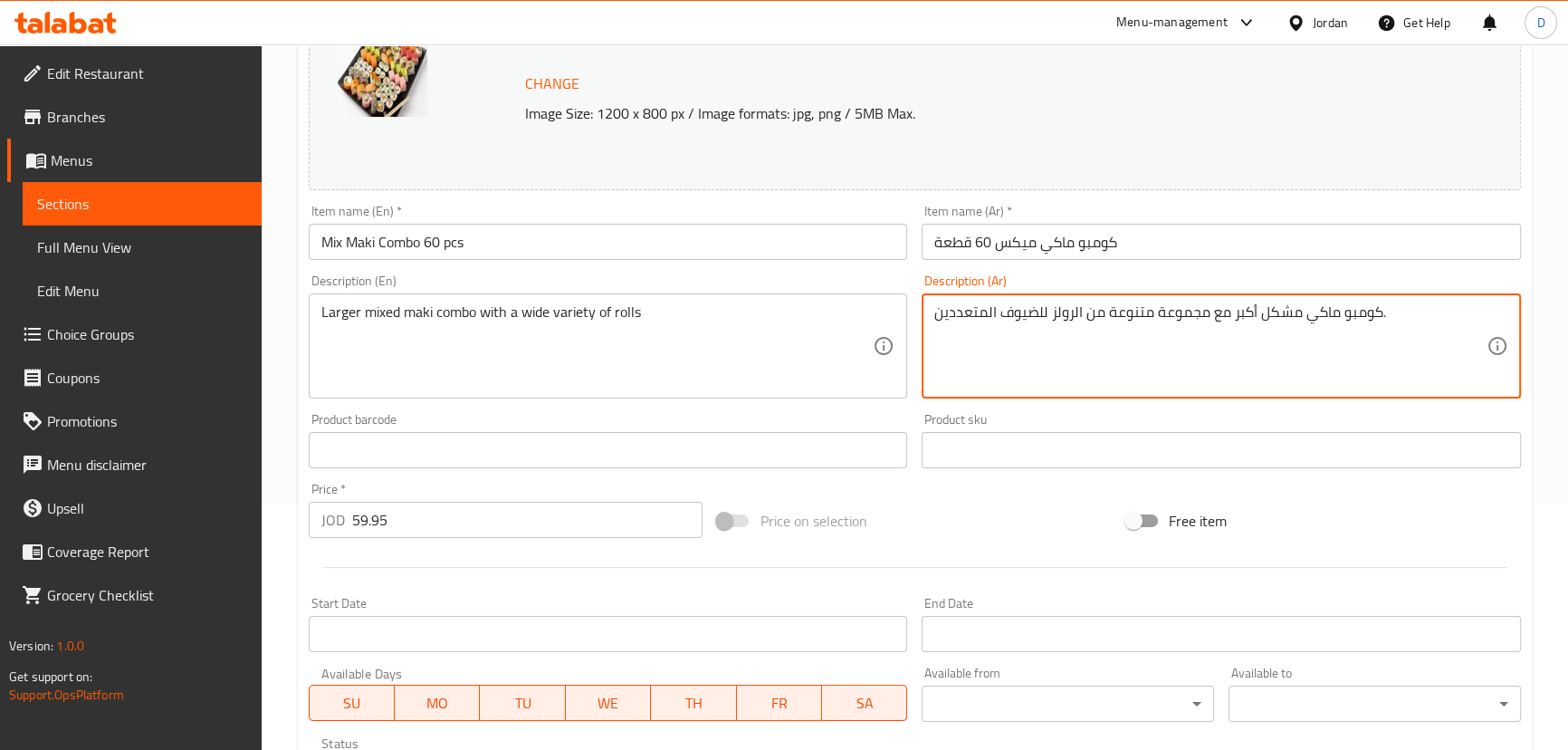
drag, startPoint x: 1048, startPoint y: 314, endPoint x: 919, endPoint y: 313, distance: 129.0
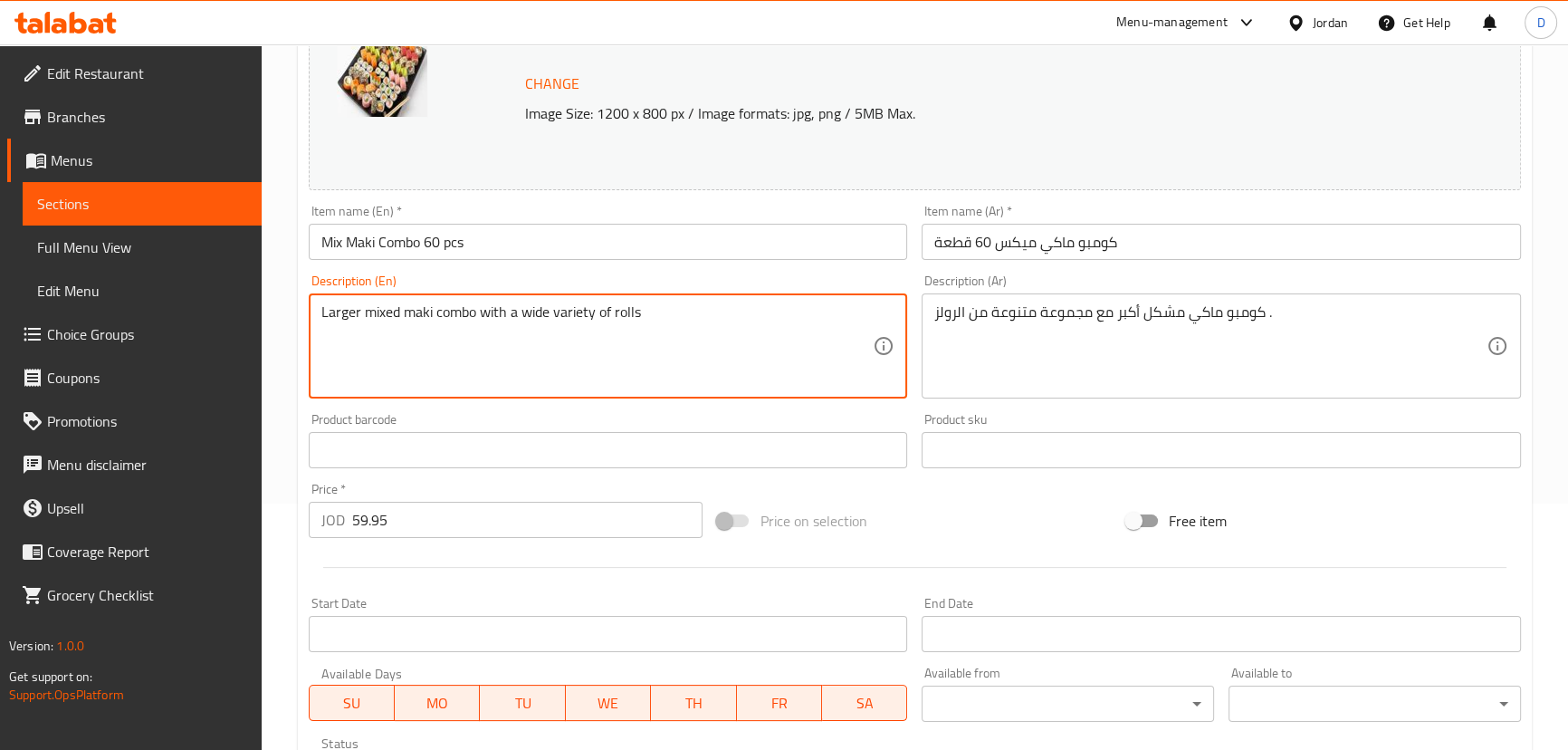
click at [540, 309] on textarea "Larger mixed maki combo with a wide variety of rolls" at bounding box center [597, 346] width 552 height 86
click at [525, 308] on textarea "Larger mixed maki combo with a wide variety of rolls" at bounding box center [597, 346] width 552 height 86
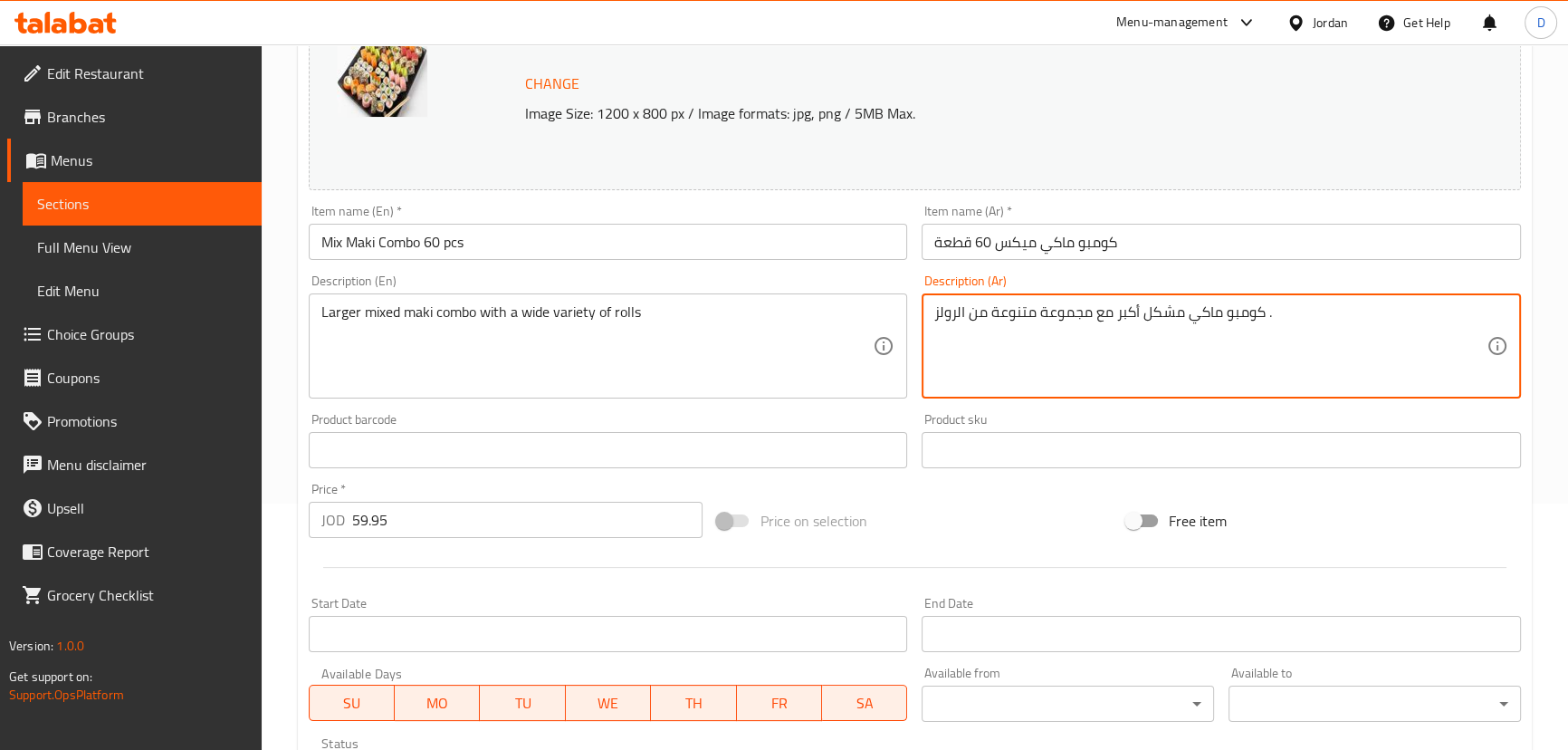
paste textarea "ائل"
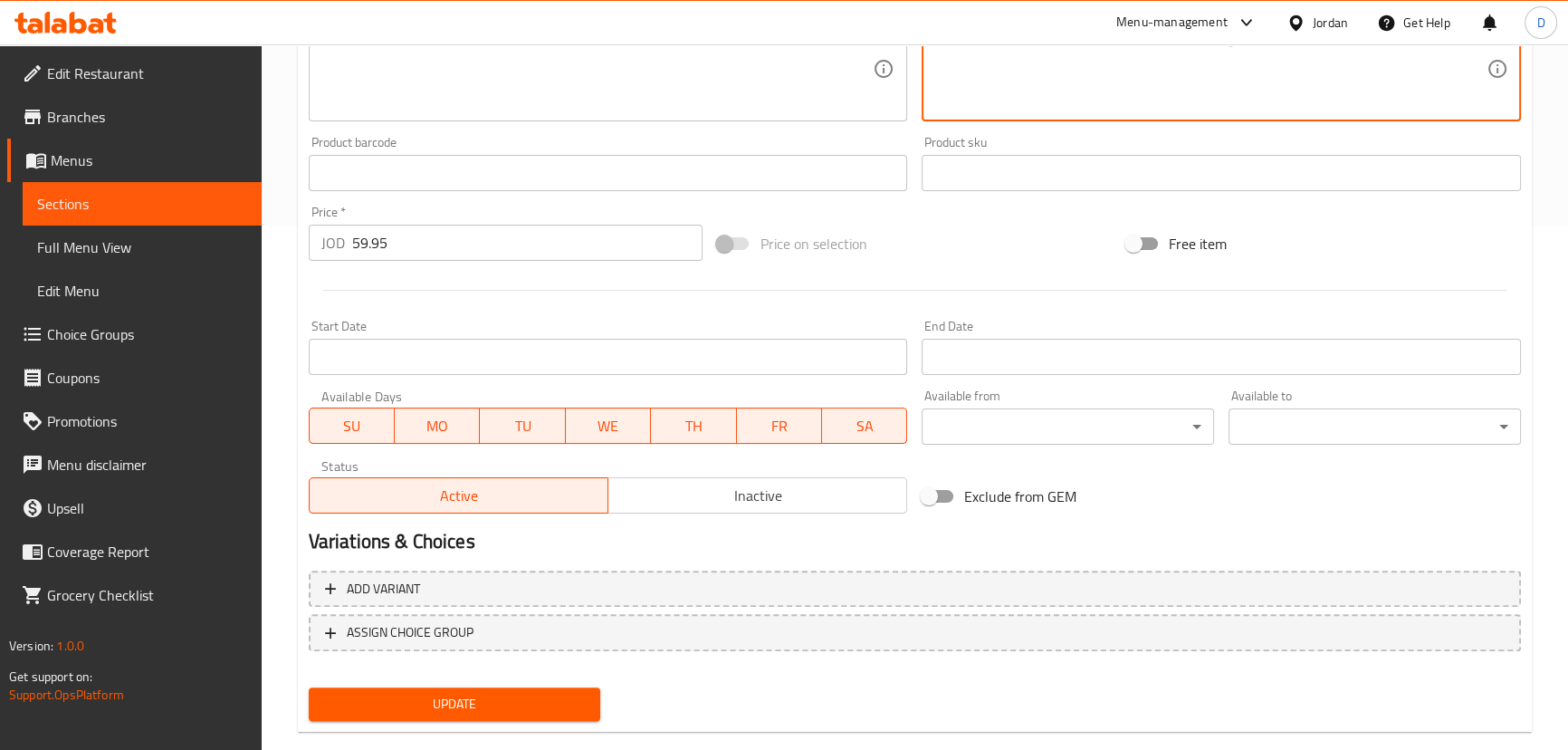
scroll to position [555, 0]
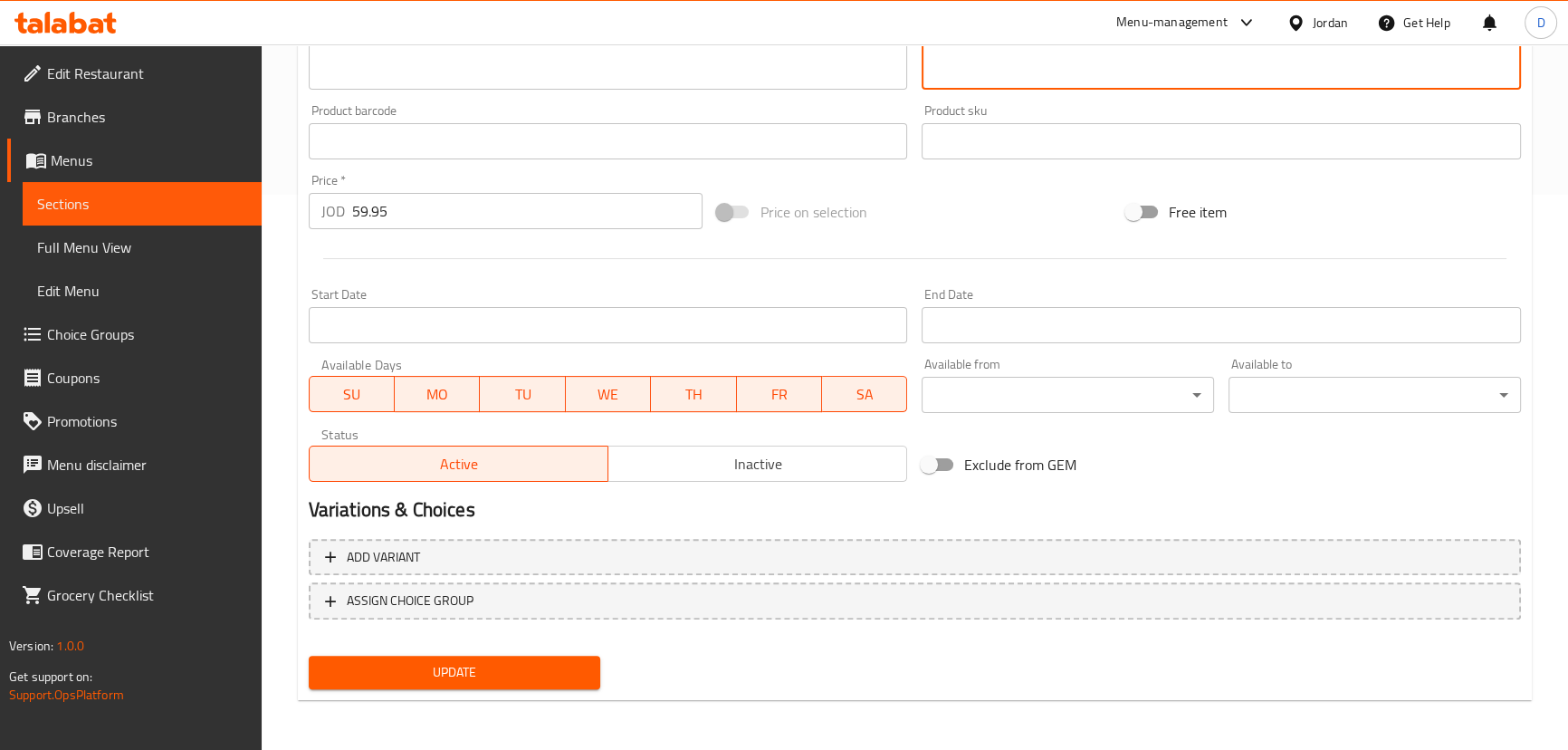
type textarea "كومبو ماكي مشكل أكبر مع مجموعة هائلة متنوعة من الرولز ."
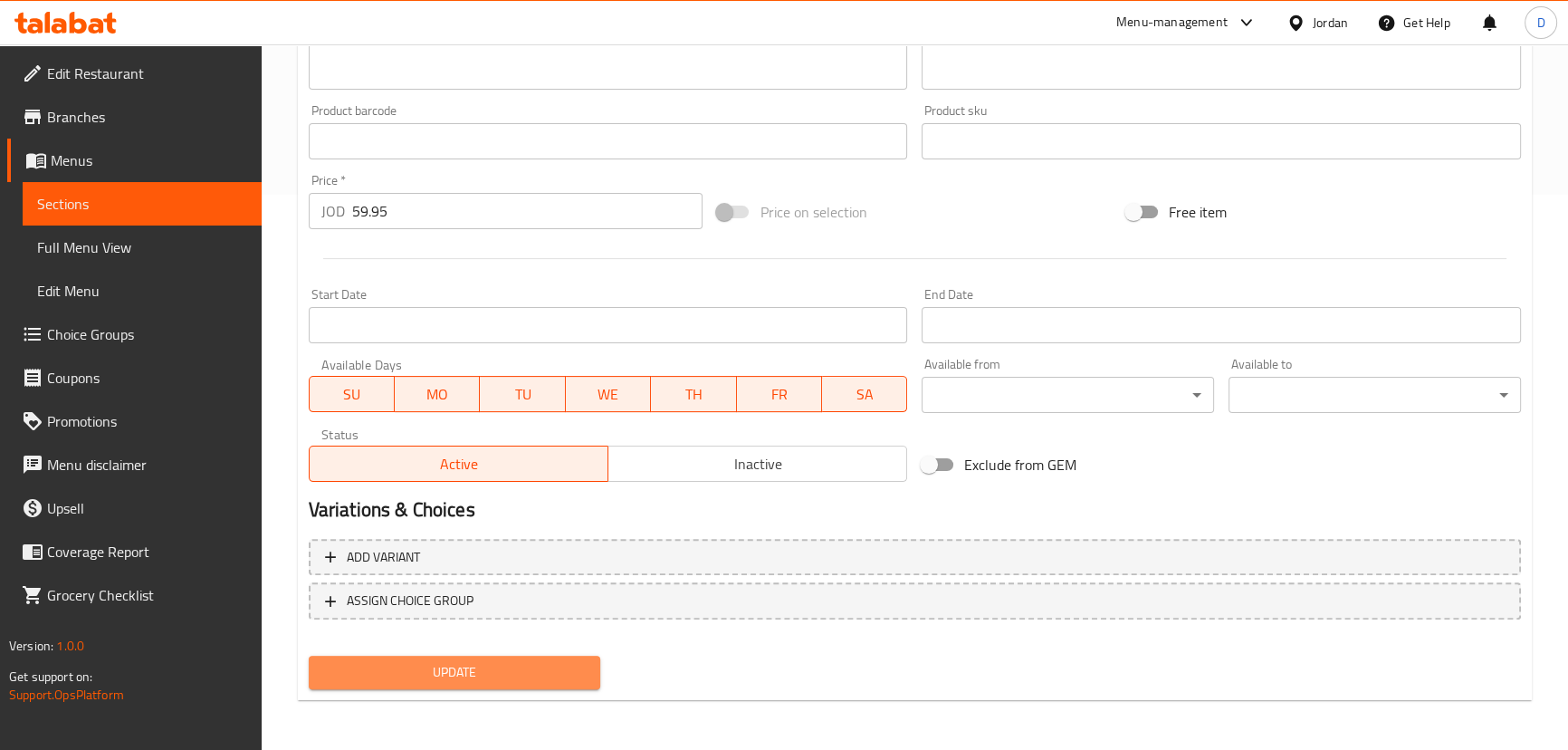
click at [506, 683] on button "Update" at bounding box center [455, 672] width 293 height 34
click at [556, 664] on span "Update" at bounding box center [454, 672] width 264 height 23
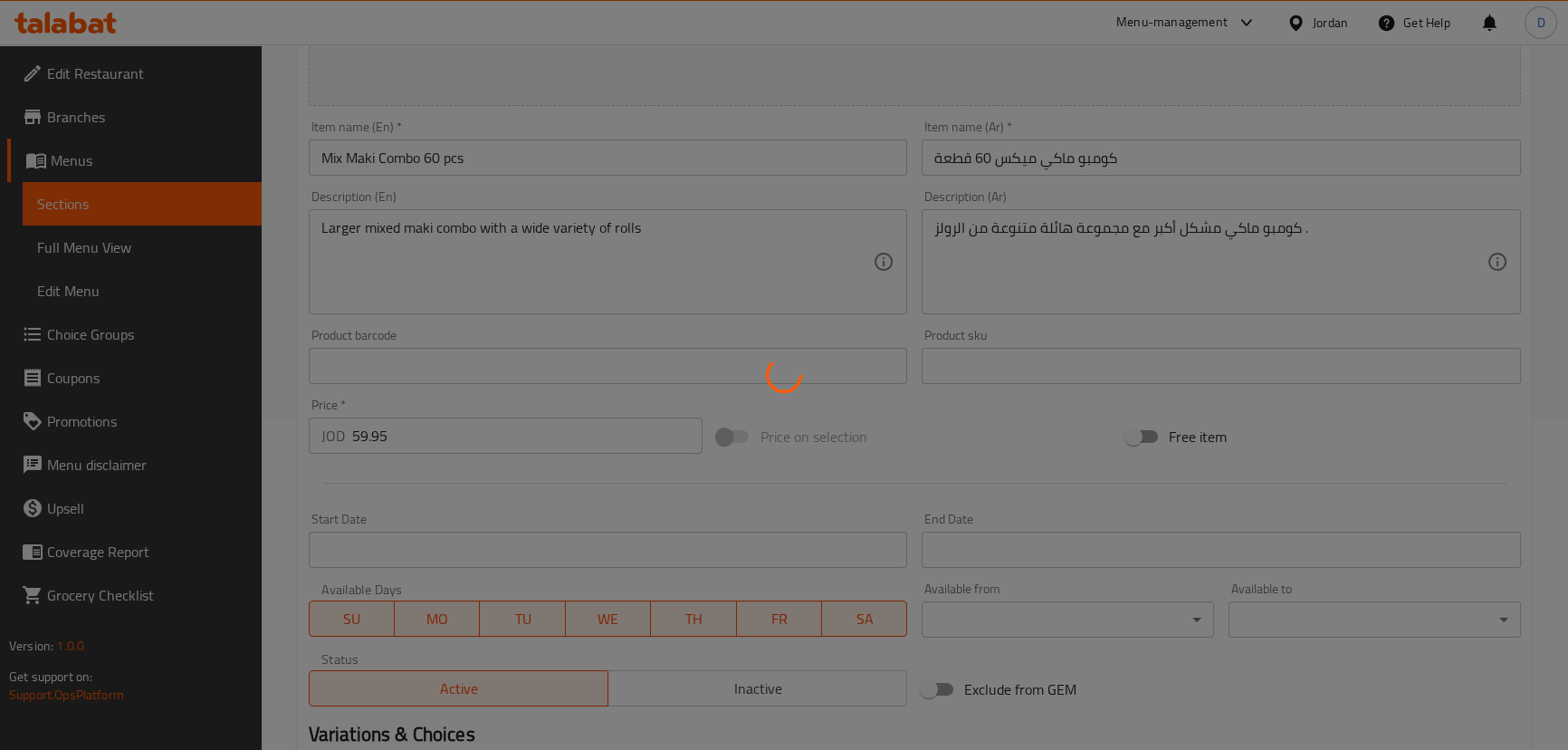
scroll to position [226, 0]
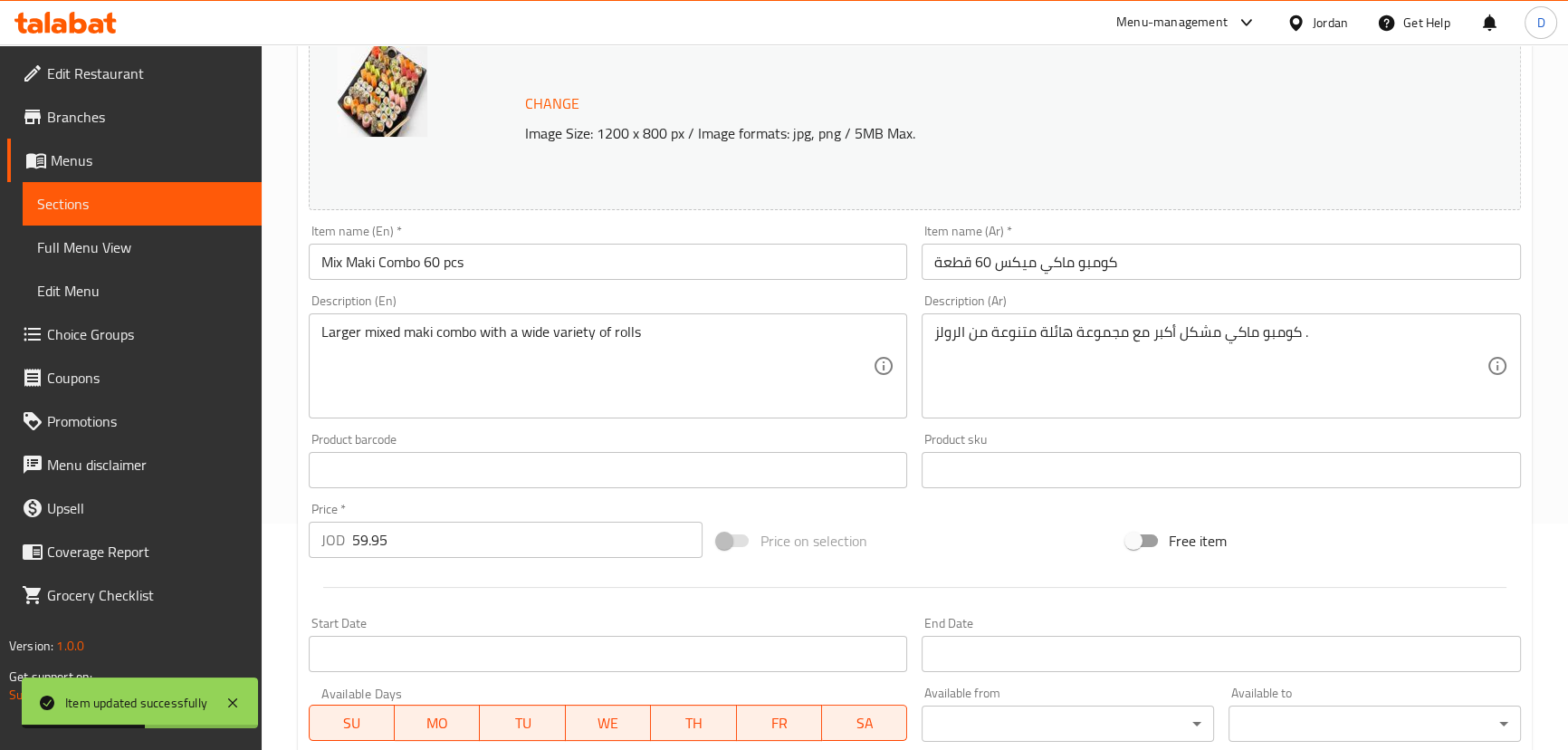
click at [217, 199] on span "Sections" at bounding box center [143, 203] width 210 height 22
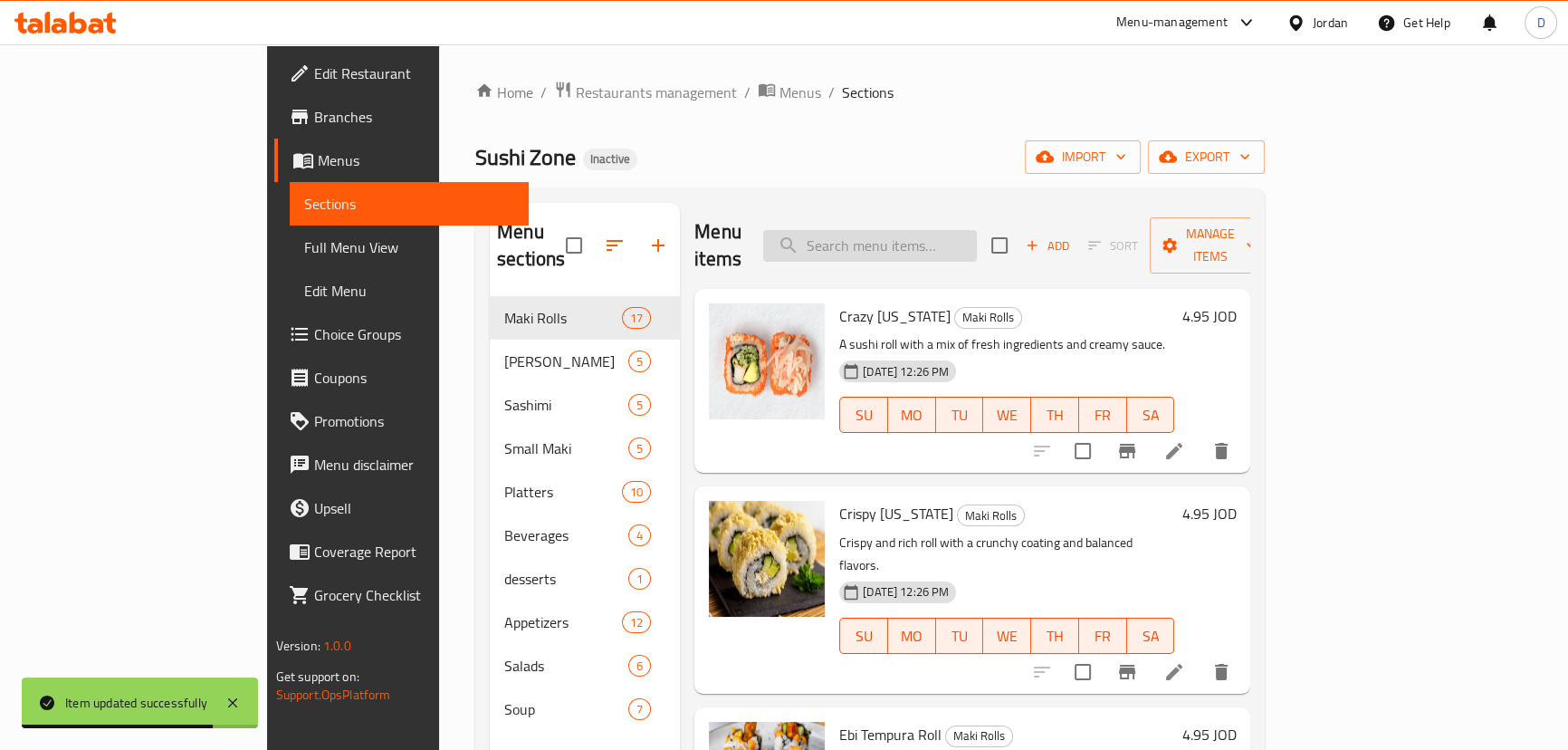
click at [879, 237] on input "search" at bounding box center [870, 246] width 214 height 32
paste input "Mega combo with a large assortment of sushi rolls and fresh ingredients, perfec…"
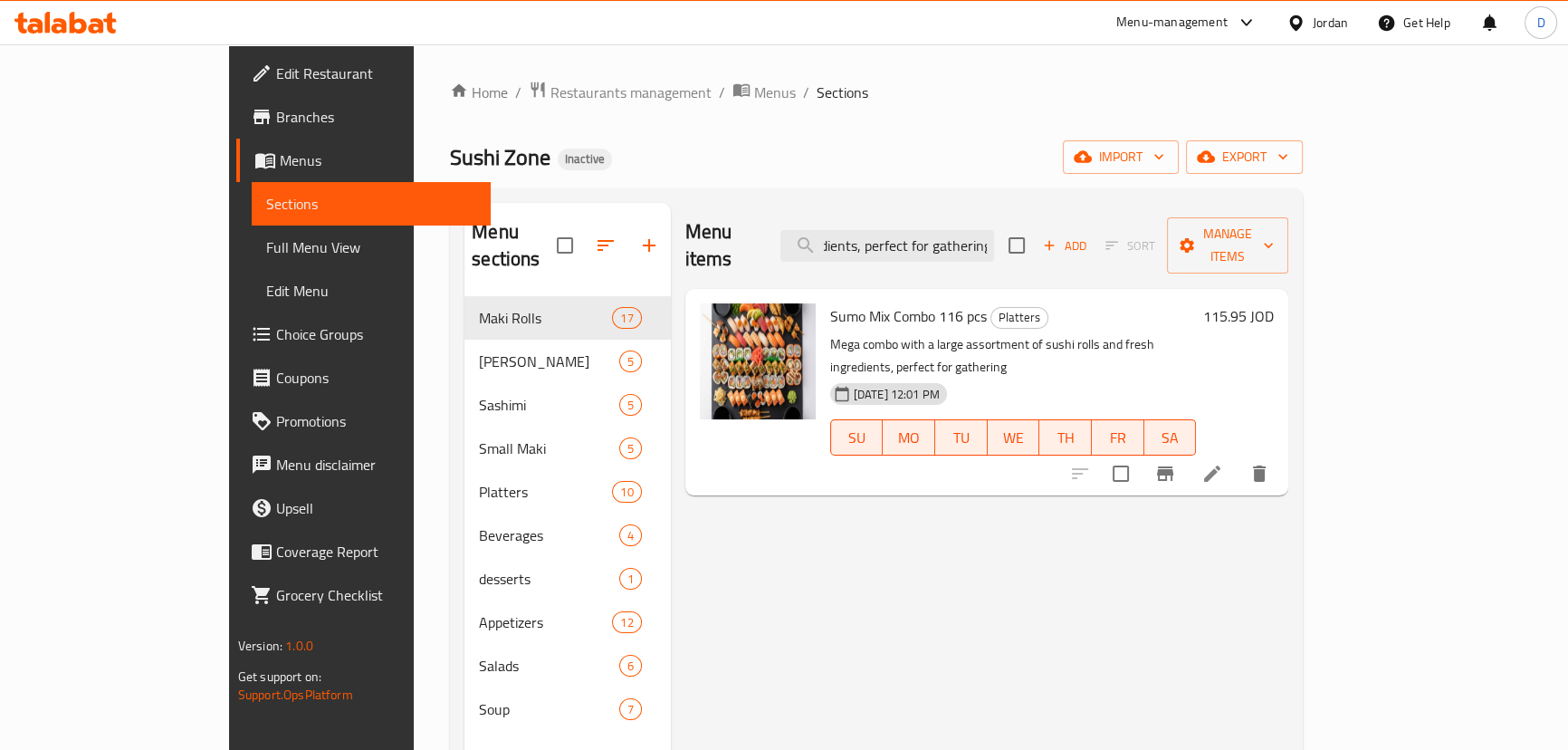
type input "Mega combo with a large assortment of sushi rolls and fresh ingredients, perfec…"
click at [1223, 463] on icon at bounding box center [1211, 473] width 22 height 22
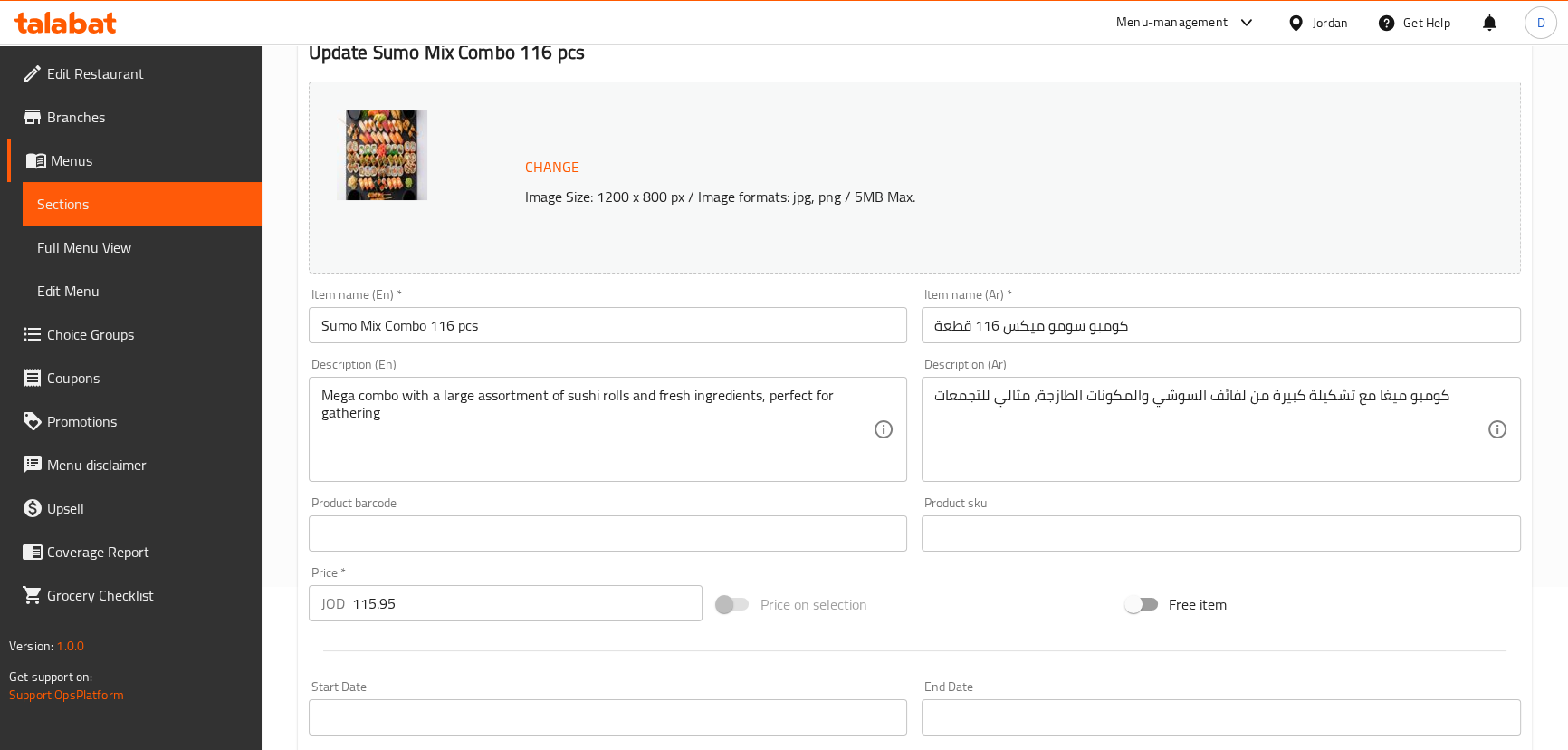
scroll to position [164, 0]
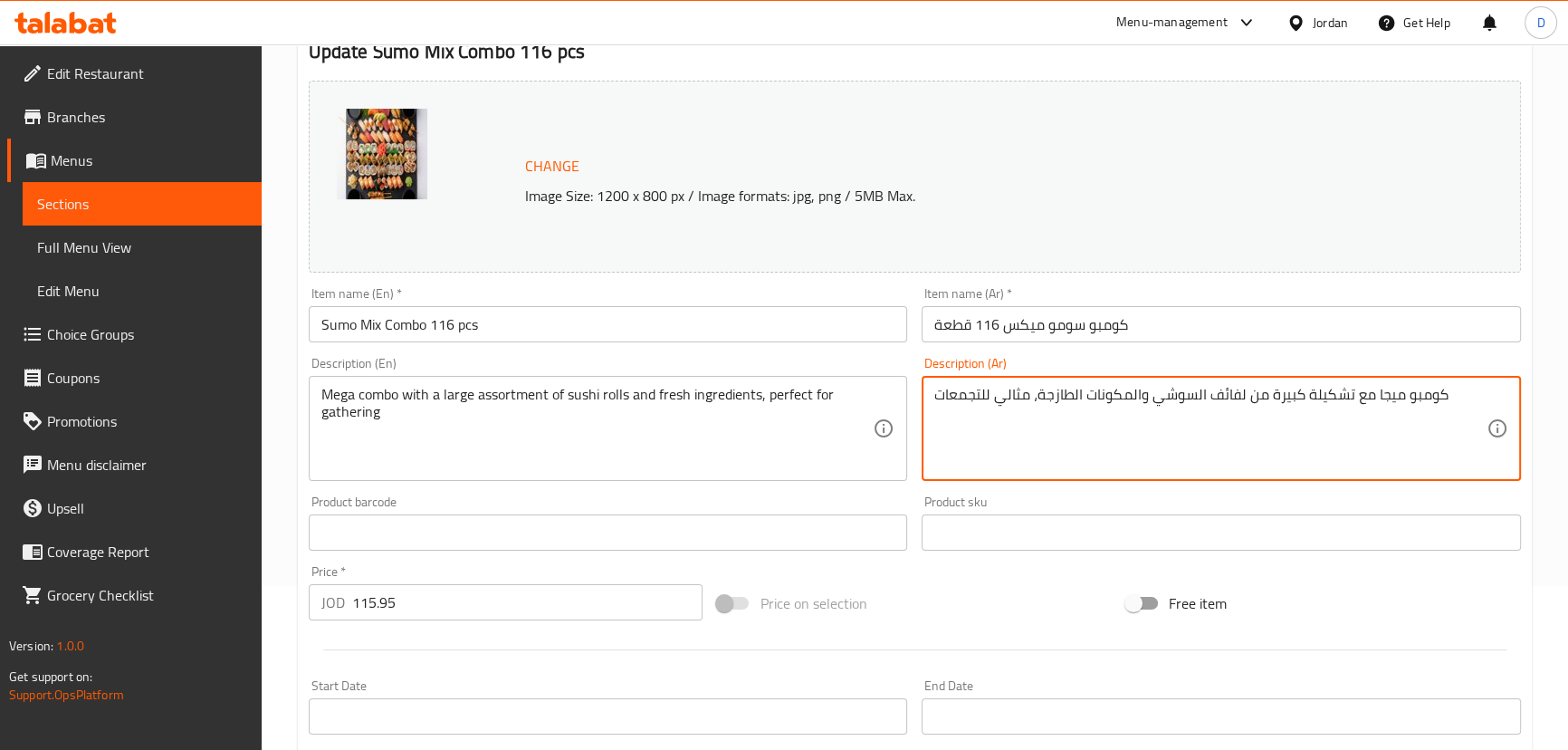
click at [1234, 390] on textarea "كومبو ميجا مع تشكيلة كبيرة من لفائف السوشي والمكونات الطازجة، مثالي للتجمعات" at bounding box center [1210, 429] width 552 height 86
type textarea "كومبو ميجا مع تشكيلة كبيرة من رولز السوشي والمكونات الطازجة، مثالي للتجمعات"
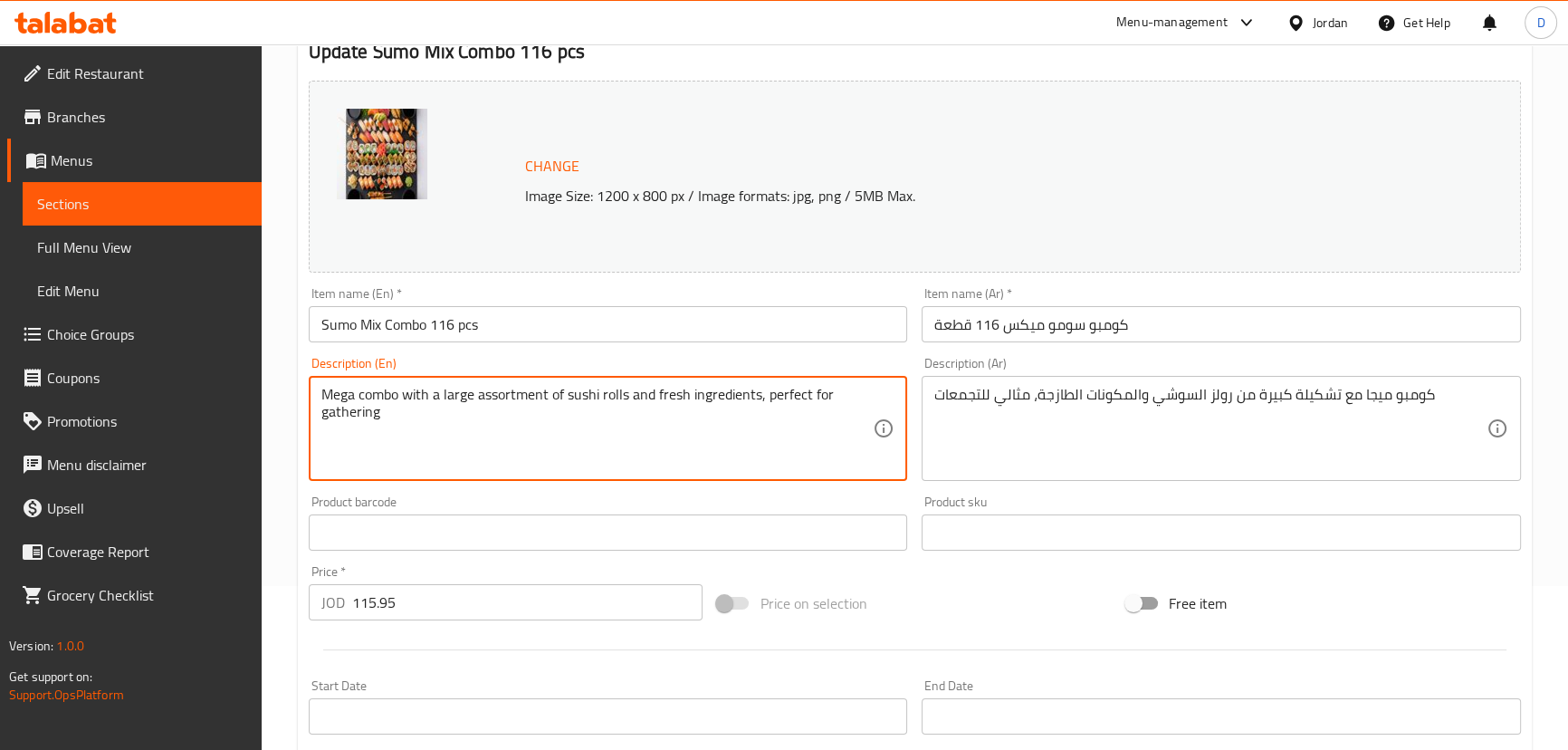
drag, startPoint x: 759, startPoint y: 401, endPoint x: 767, endPoint y: 434, distance: 34.0
type textarea "Mega combo with a large assortment of sushi rolls and fresh ingredients"
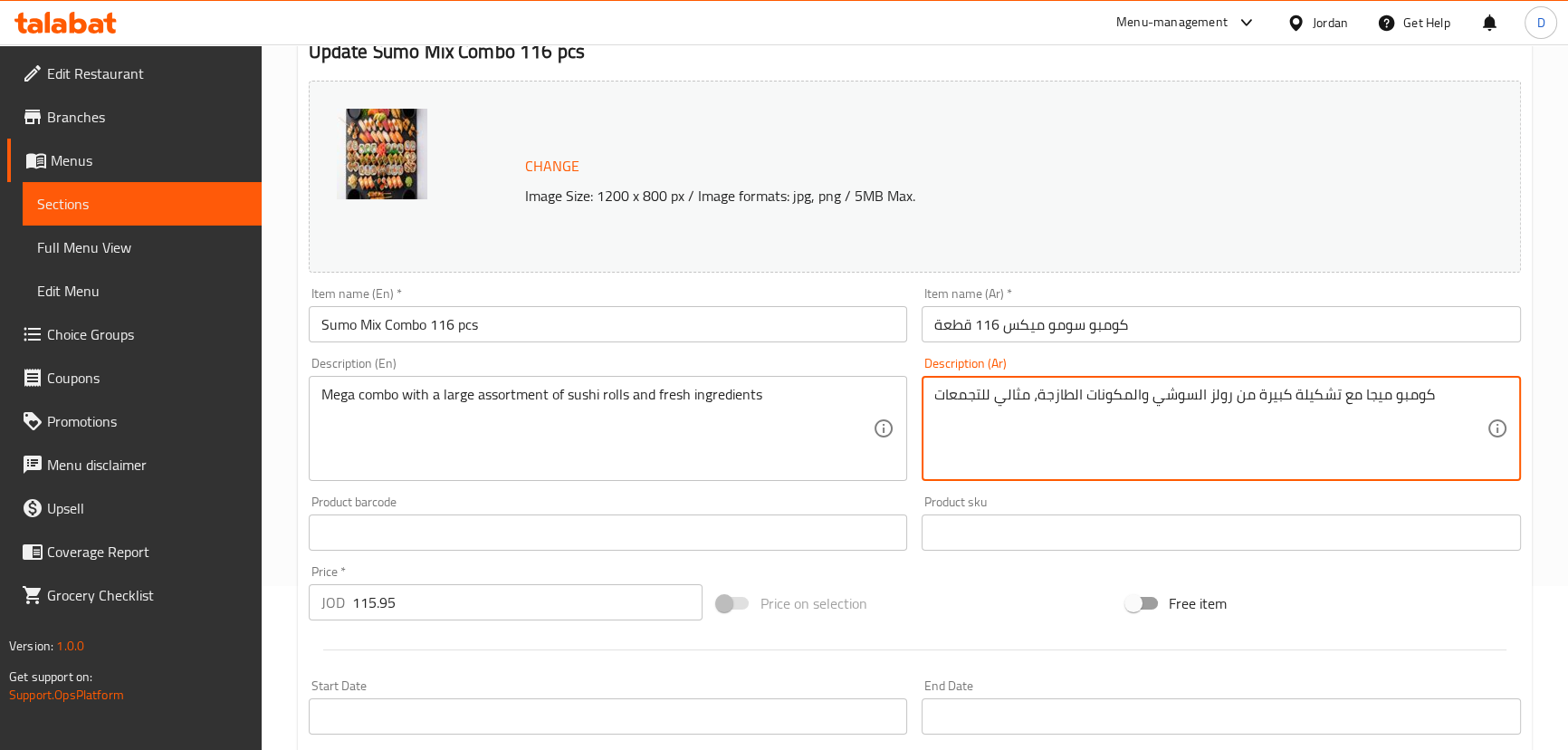
drag, startPoint x: 1040, startPoint y: 392, endPoint x: 932, endPoint y: 397, distance: 108.1
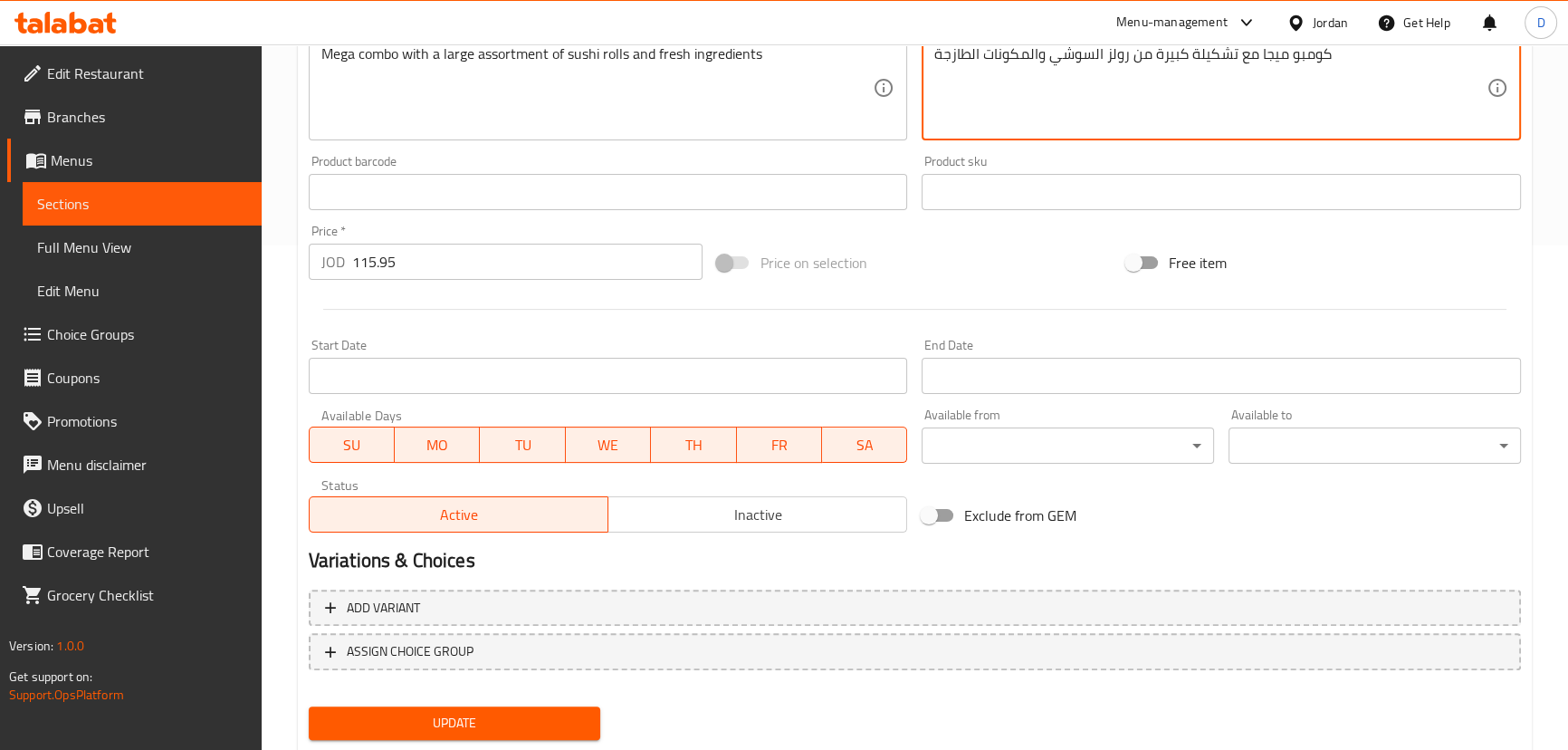
scroll to position [555, 0]
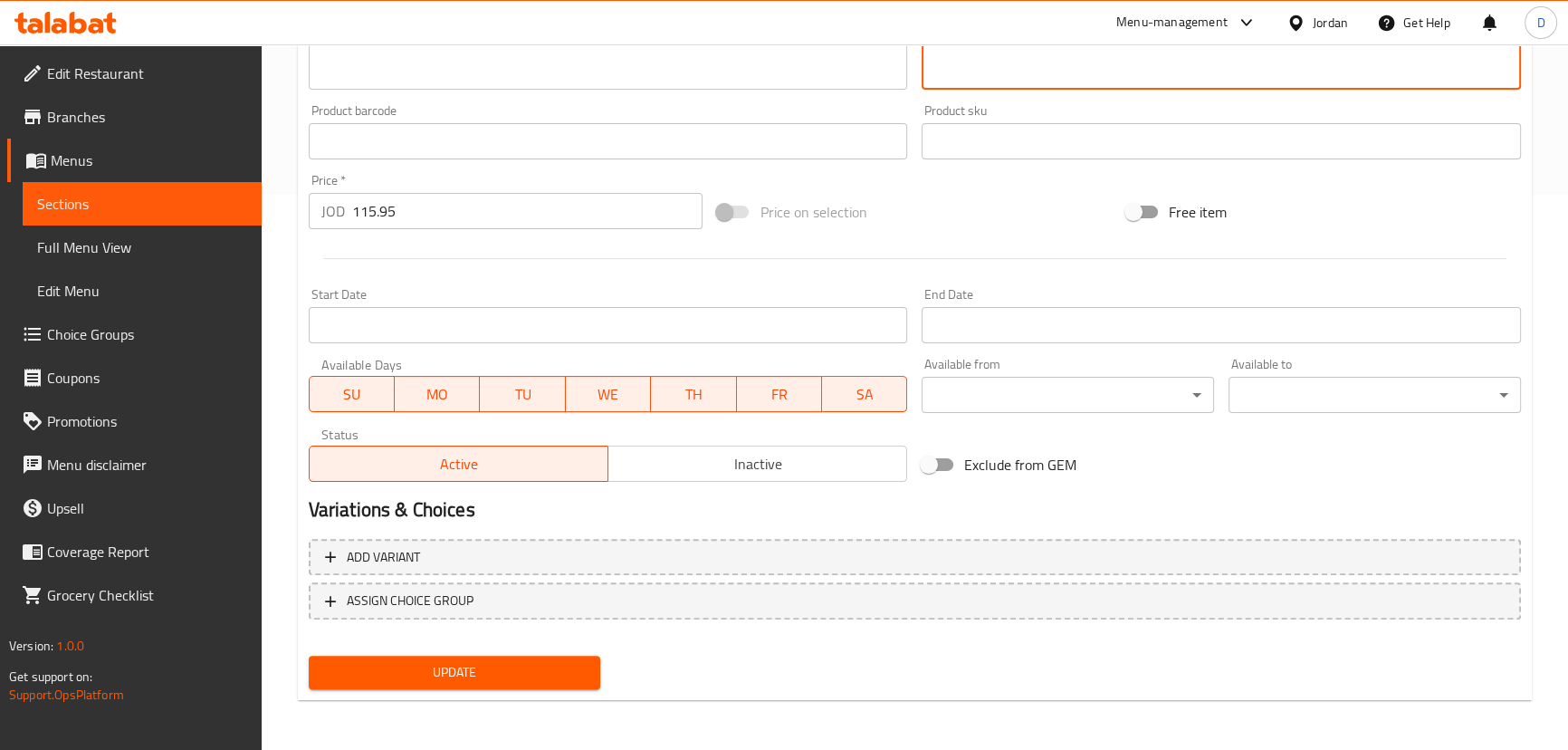
type textarea "كومبو ميجا مع تشكيلة كبيرة من رولز السوشي والمكونات الطازجة"
click at [492, 674] on span "Update" at bounding box center [454, 672] width 264 height 23
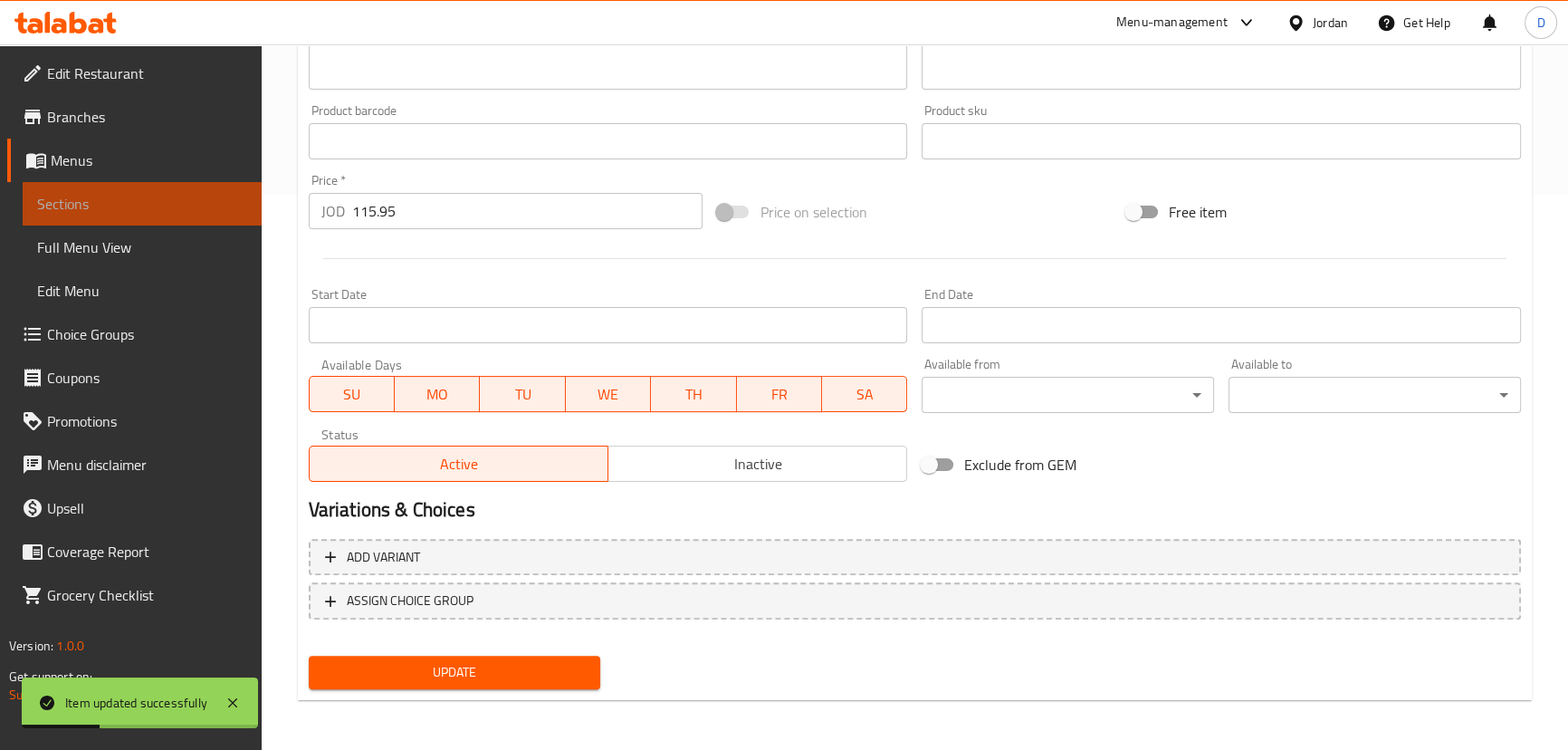
click at [182, 194] on span "Sections" at bounding box center [143, 203] width 210 height 22
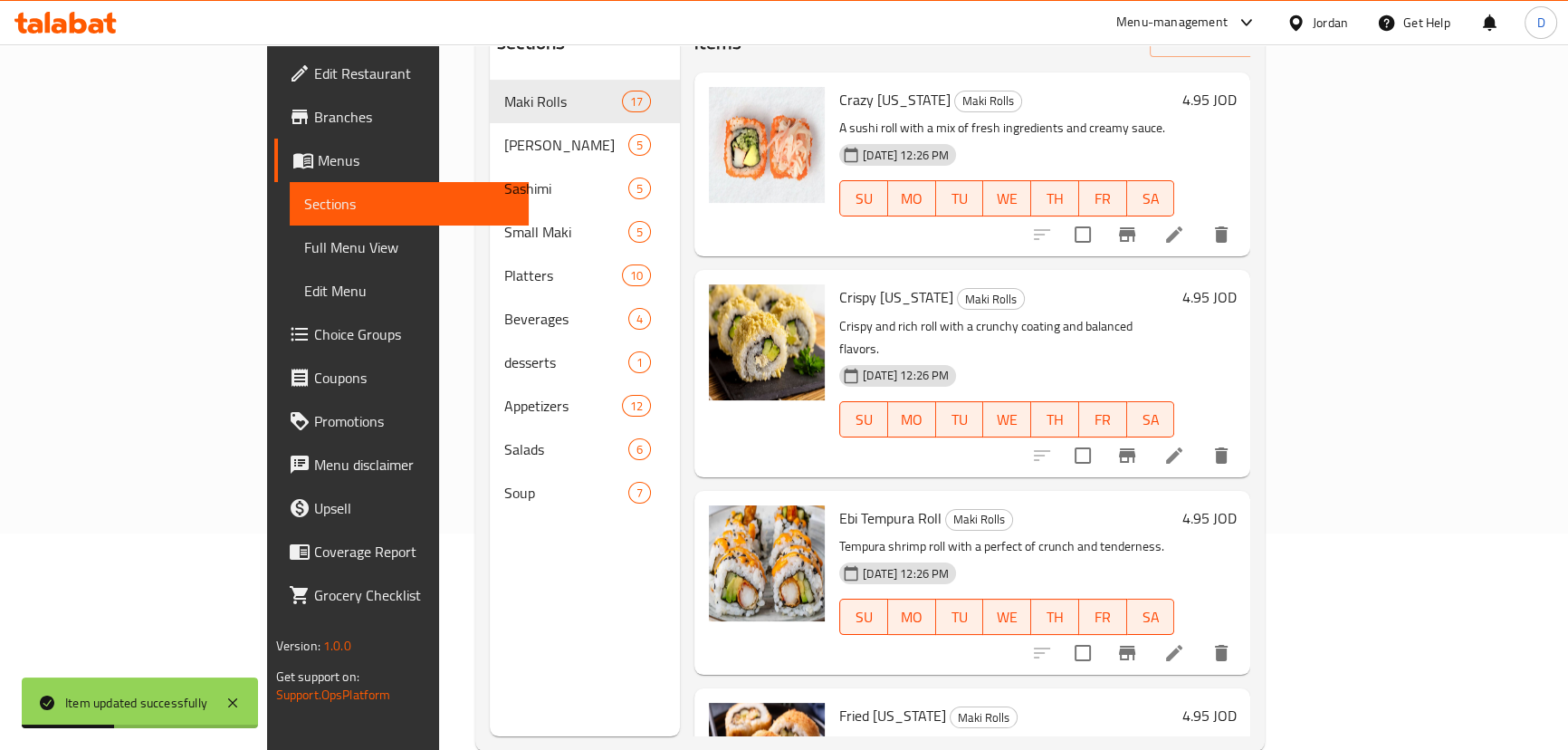
scroll to position [8, 0]
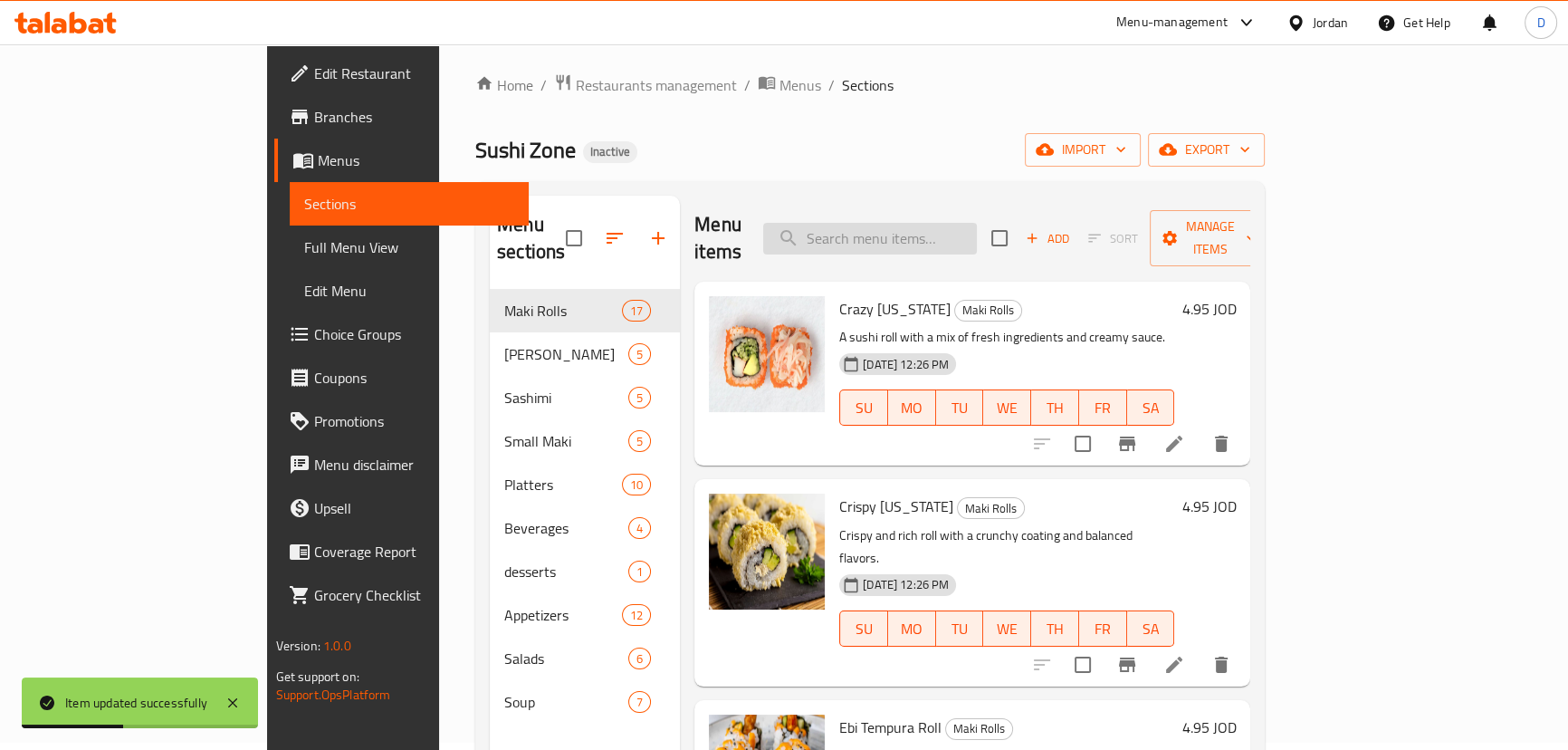
click at [977, 235] on input "search" at bounding box center [870, 238] width 214 height 32
paste input "pure, refreshing water, perfect to quench your thirst."
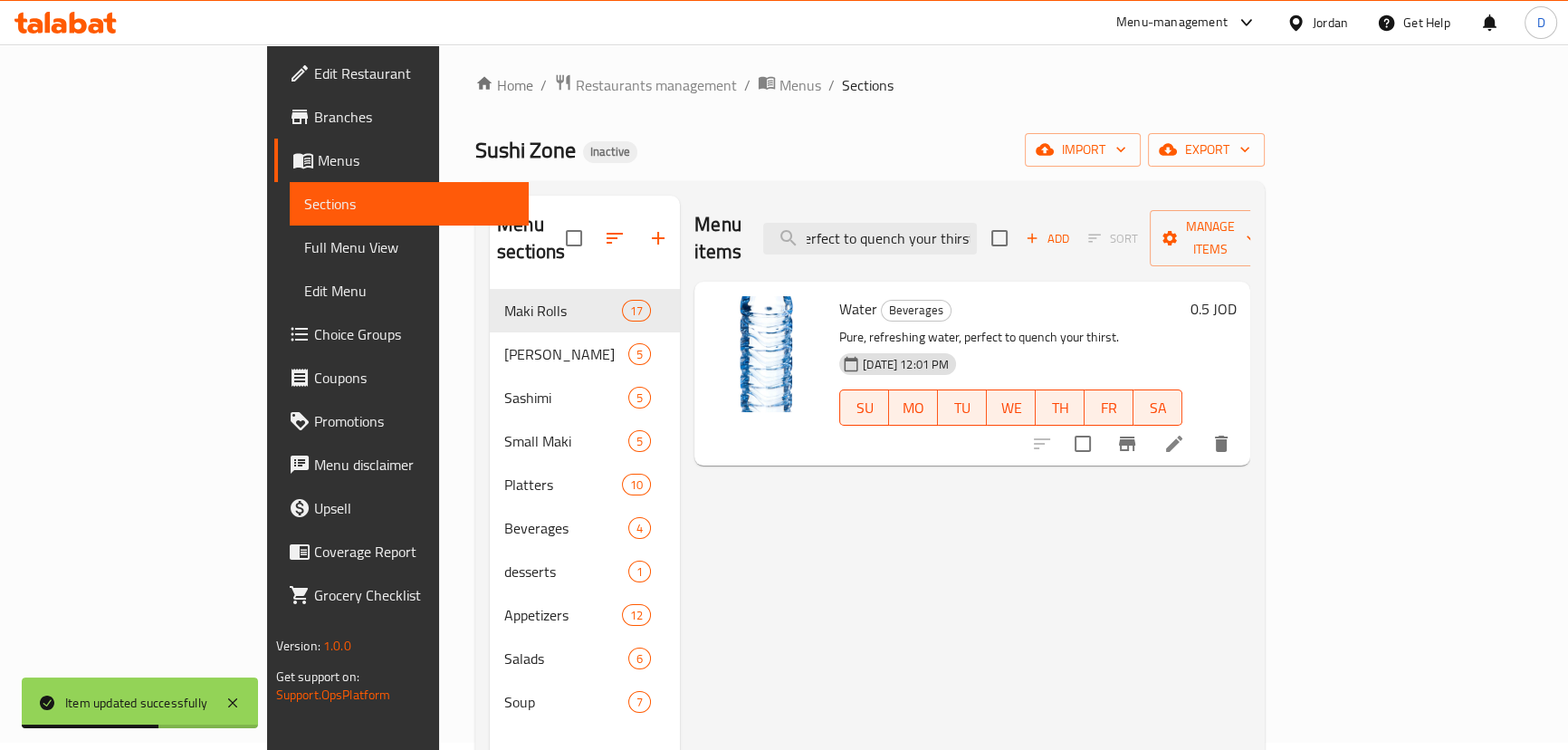
type input "pure, refreshing water, perfect to quench your thirst."
click at [1185, 433] on icon at bounding box center [1174, 443] width 22 height 22
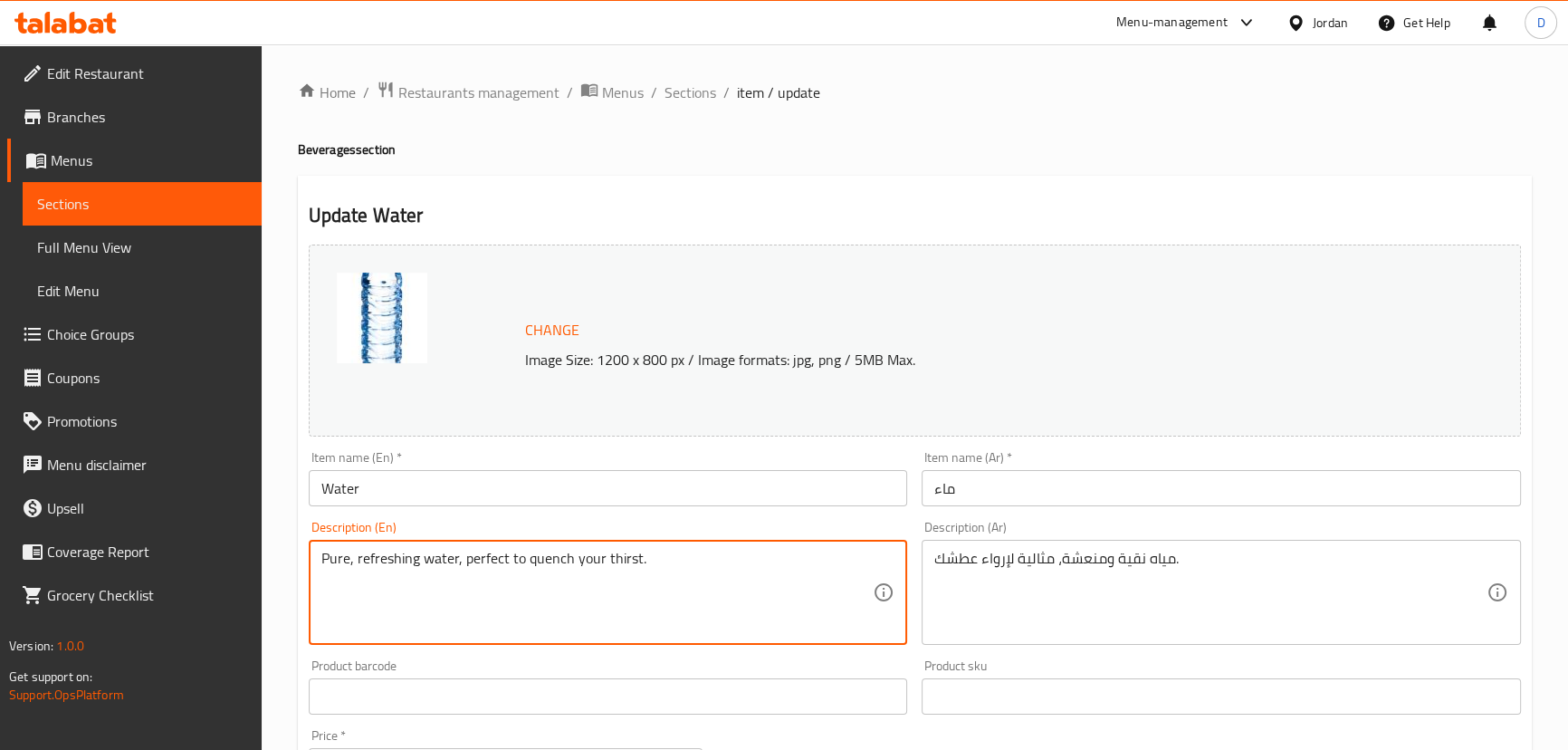
drag, startPoint x: 461, startPoint y: 569, endPoint x: 709, endPoint y: 567, distance: 248.0
type textarea "Pure, refreshing water"
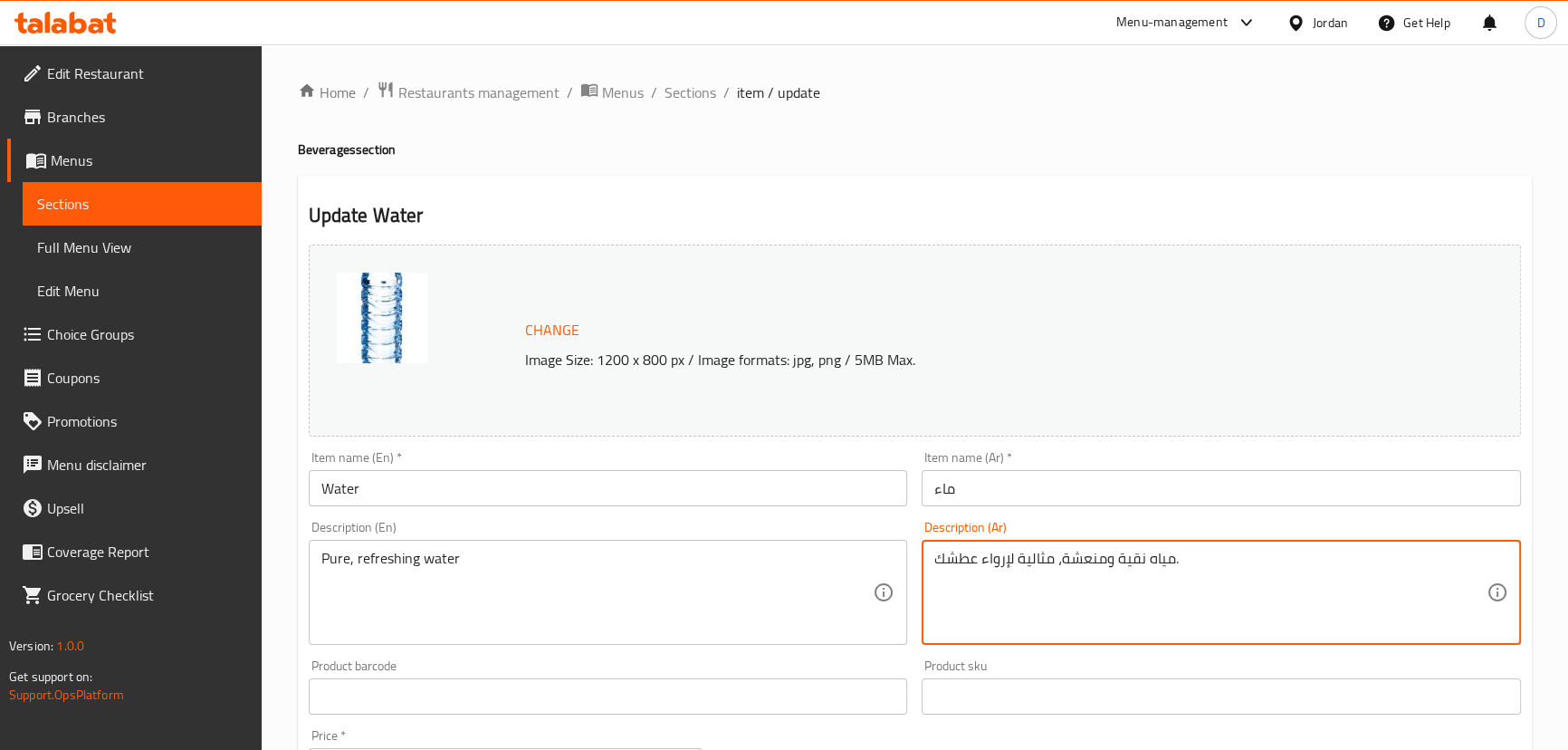
drag, startPoint x: 1061, startPoint y: 559, endPoint x: 929, endPoint y: 552, distance: 132.2
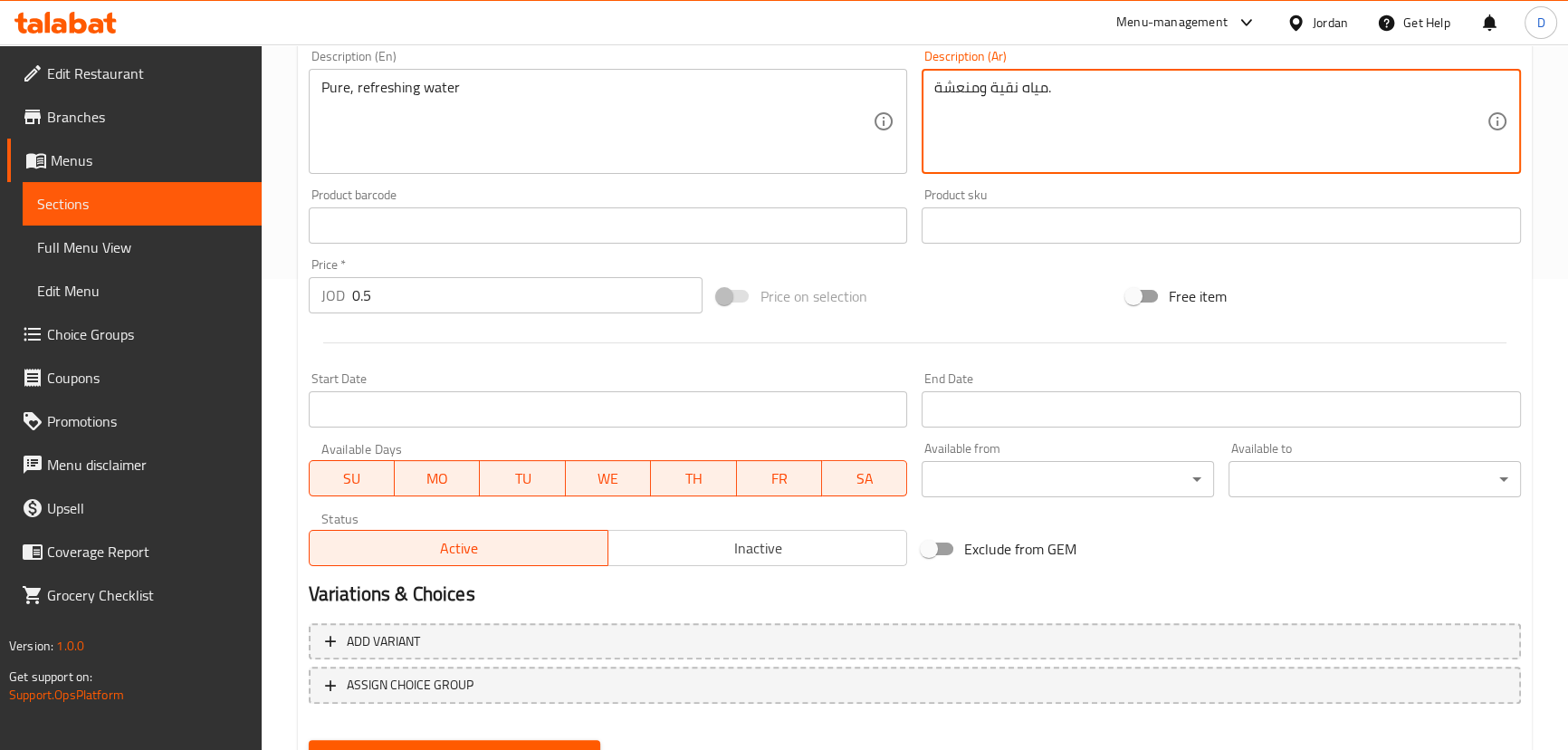
scroll to position [555, 0]
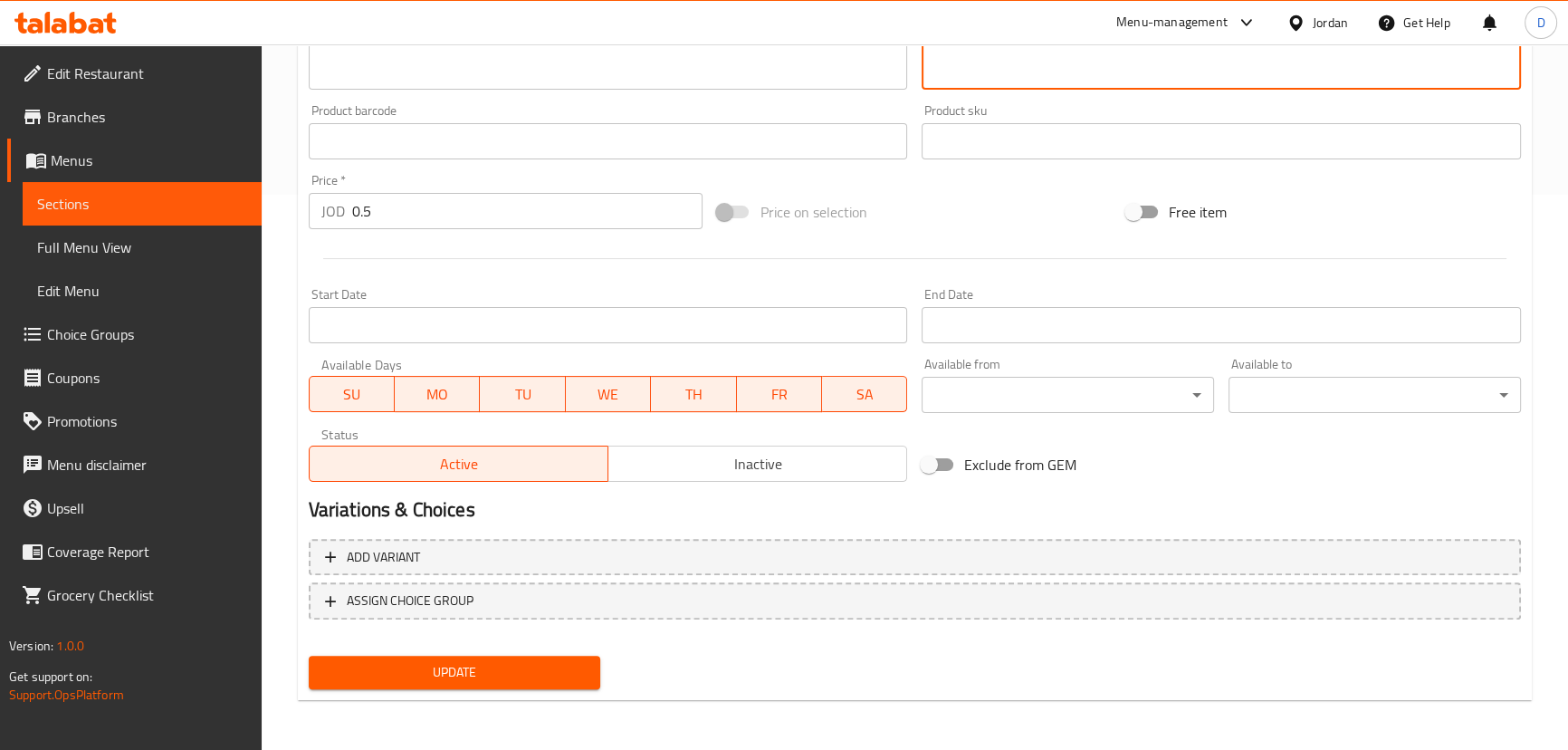
type textarea "مياه نقية ومنعشة."
click at [571, 670] on span "Update" at bounding box center [454, 672] width 264 height 23
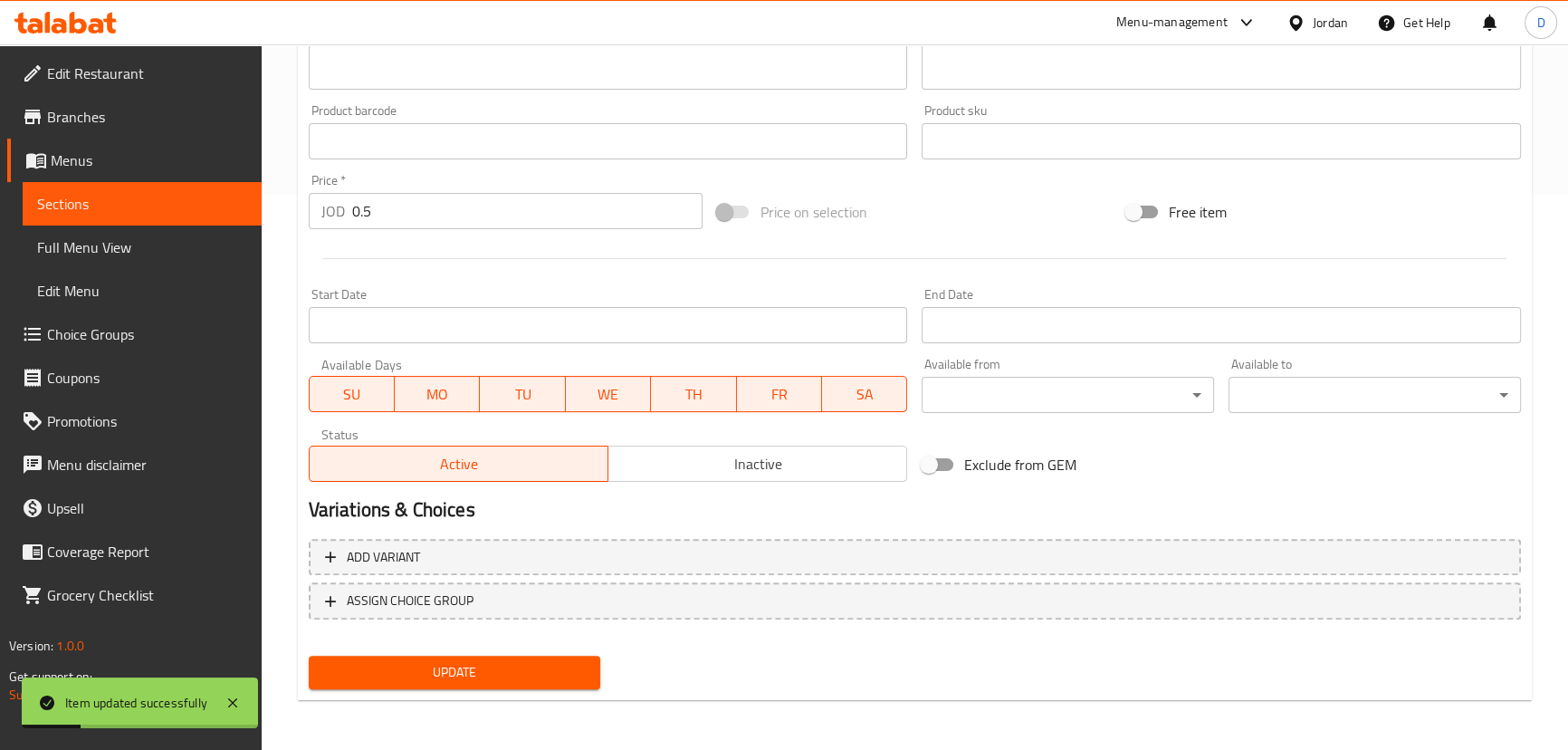
click at [219, 207] on span "Sections" at bounding box center [143, 203] width 210 height 22
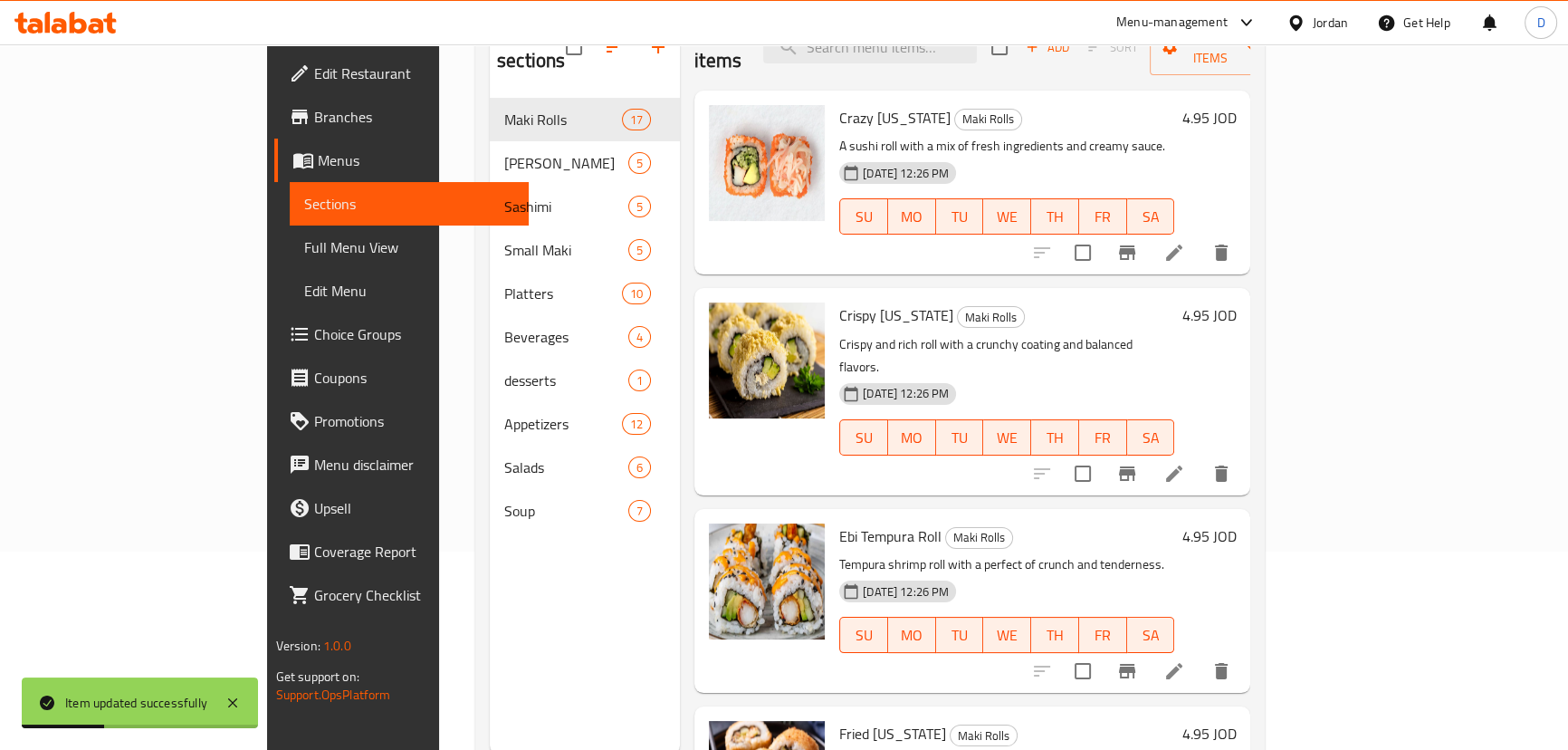
scroll to position [89, 0]
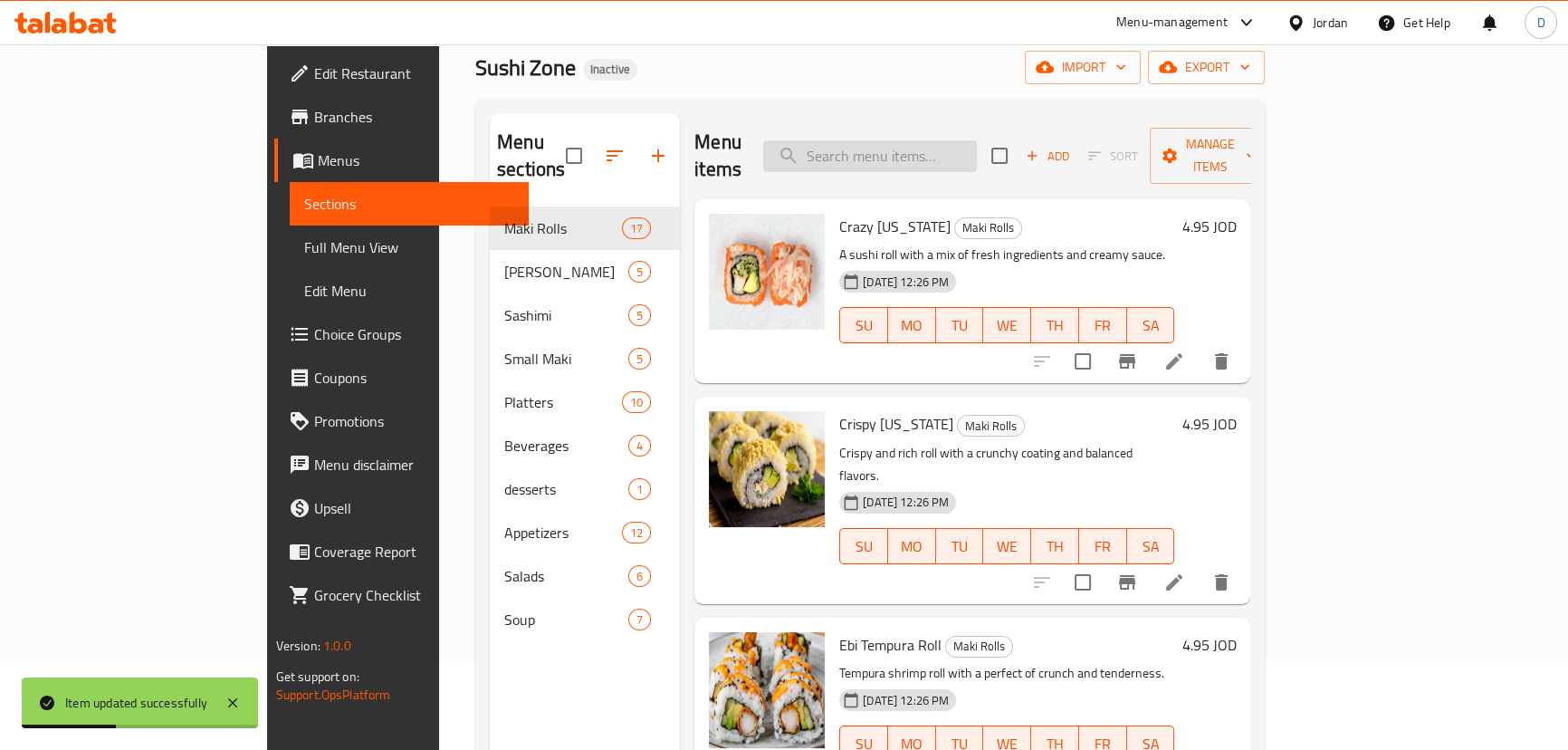
click at [860, 148] on input "search" at bounding box center [870, 157] width 214 height 32
paste input "Chilled fizzy drink with a sweet and tangy flavor, ideal with any meal."
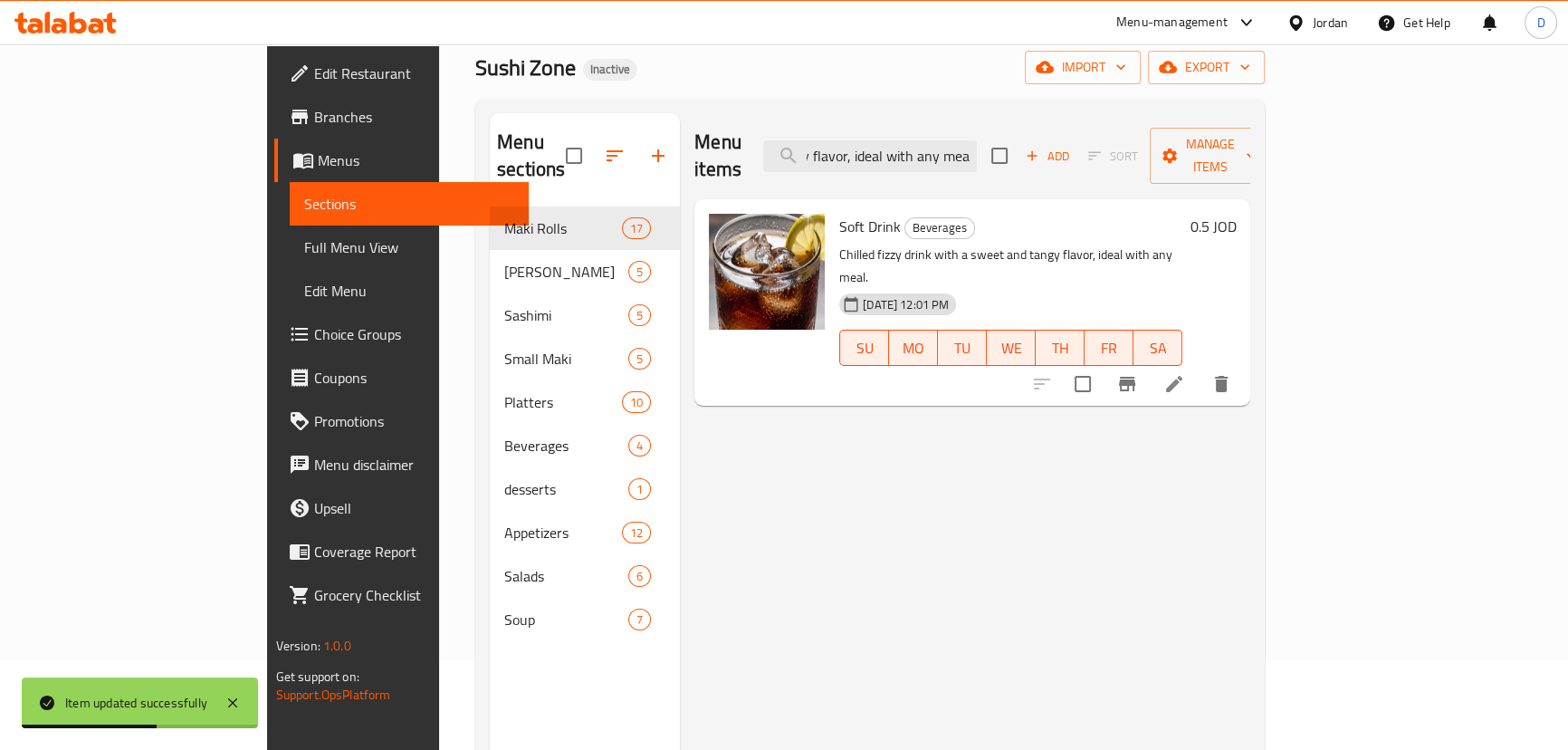
type input "Chilled fizzy drink with a sweet and tangy flavor, ideal with any meal."
click at [1185, 373] on icon at bounding box center [1174, 383] width 22 height 22
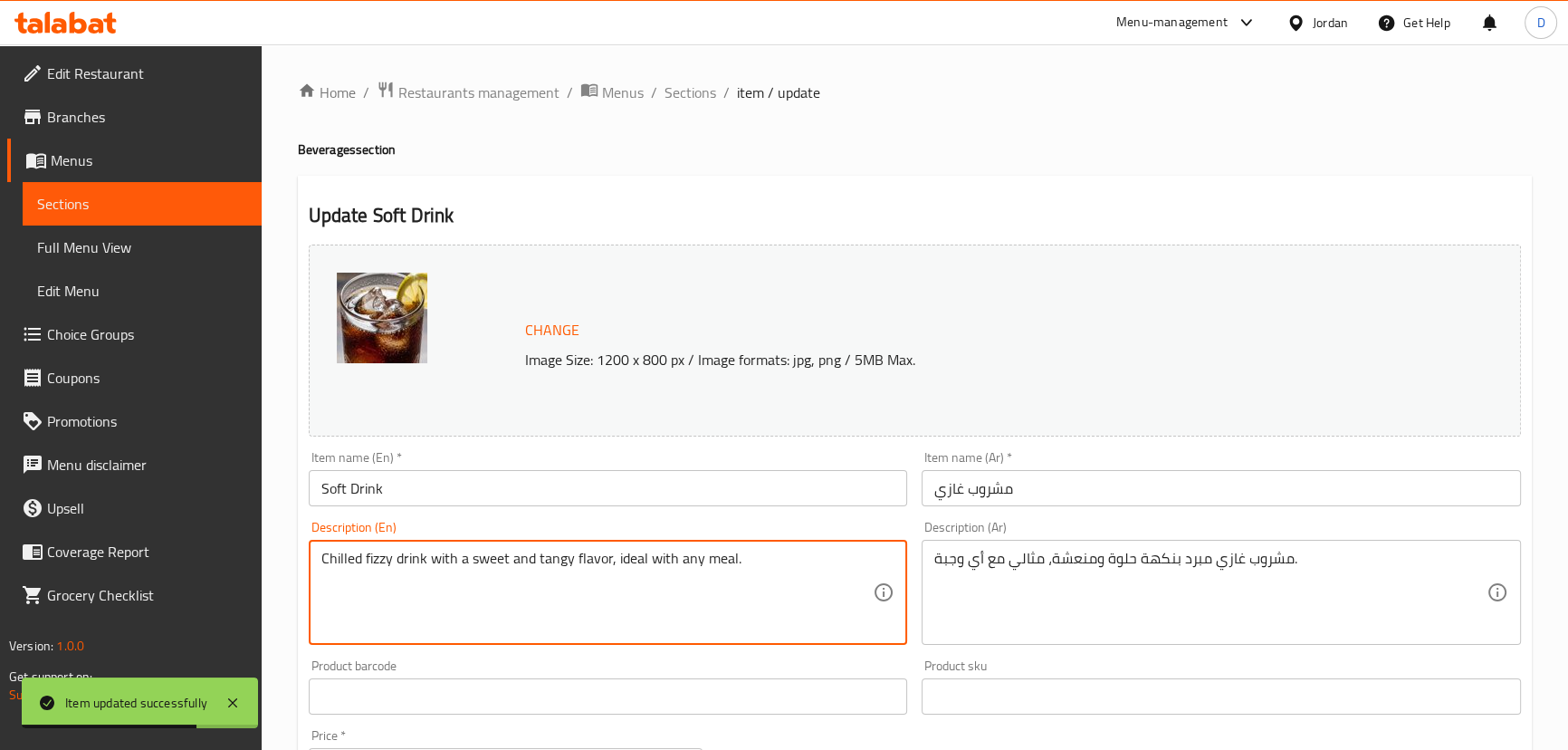
click at [372, 554] on textarea "Chilled fizzy drink with a sweet and tangy flavor, ideal with any meal." at bounding box center [597, 593] width 552 height 86
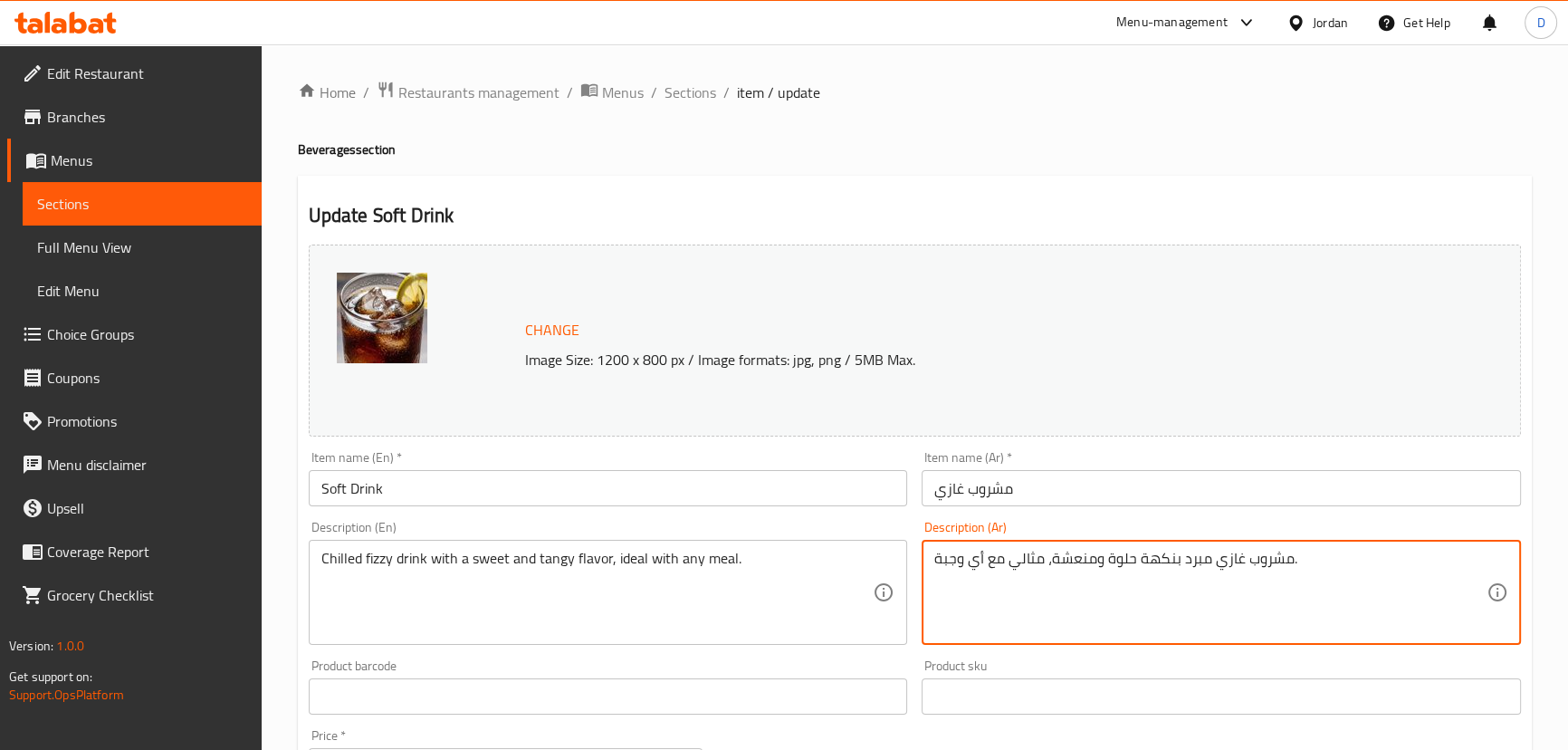
click at [1214, 554] on textarea "مشروب غازي مبرد بنكهة حلوة ومنعشة، مثالي مع أي وجبة." at bounding box center [1210, 593] width 552 height 86
click at [1221, 565] on textarea "مشروب غازي مبرد بنكهة حلوة ومنعشة، مثالي مع أي وجبة." at bounding box center [1210, 593] width 552 height 86
paste textarea "فوار"
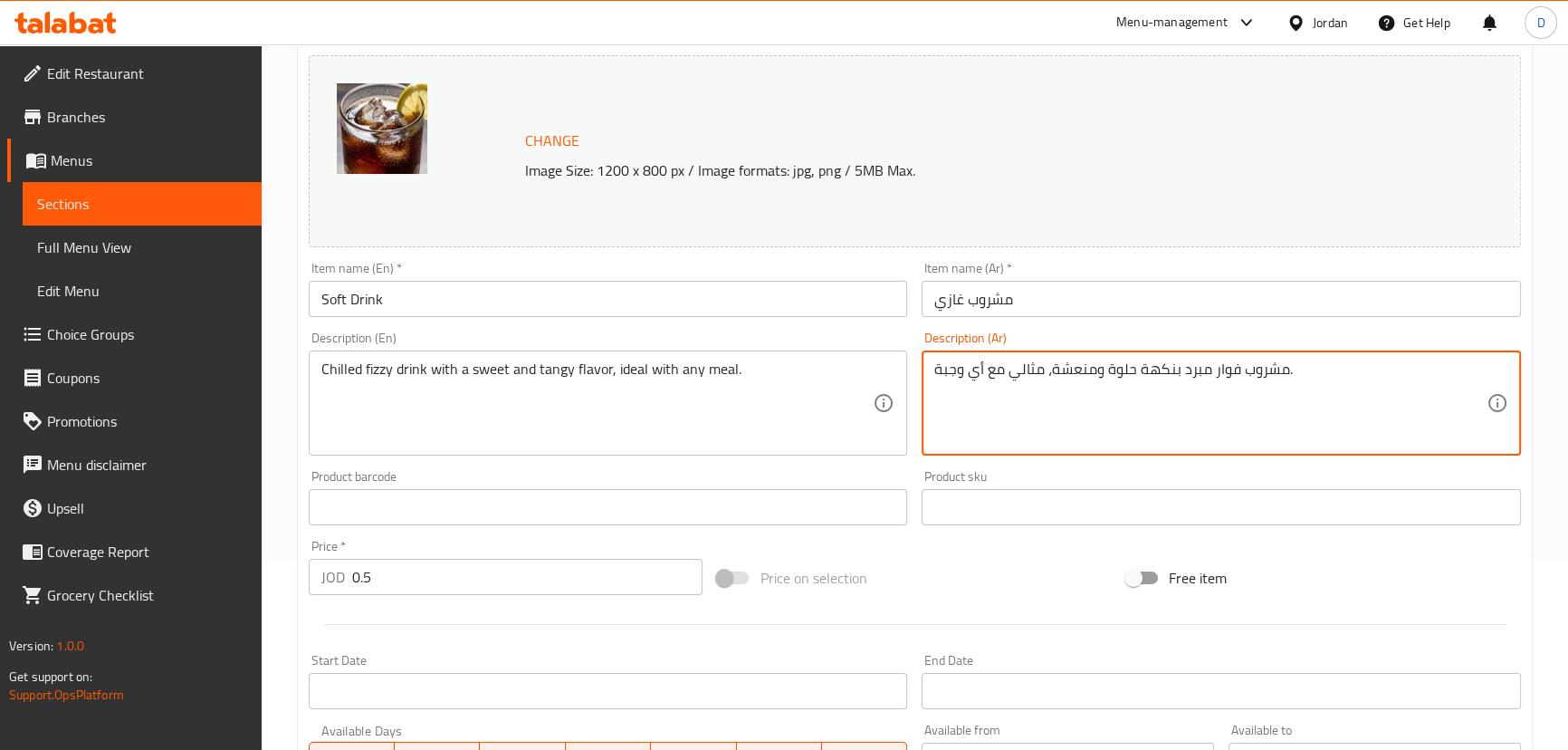
scroll to position [246, 0]
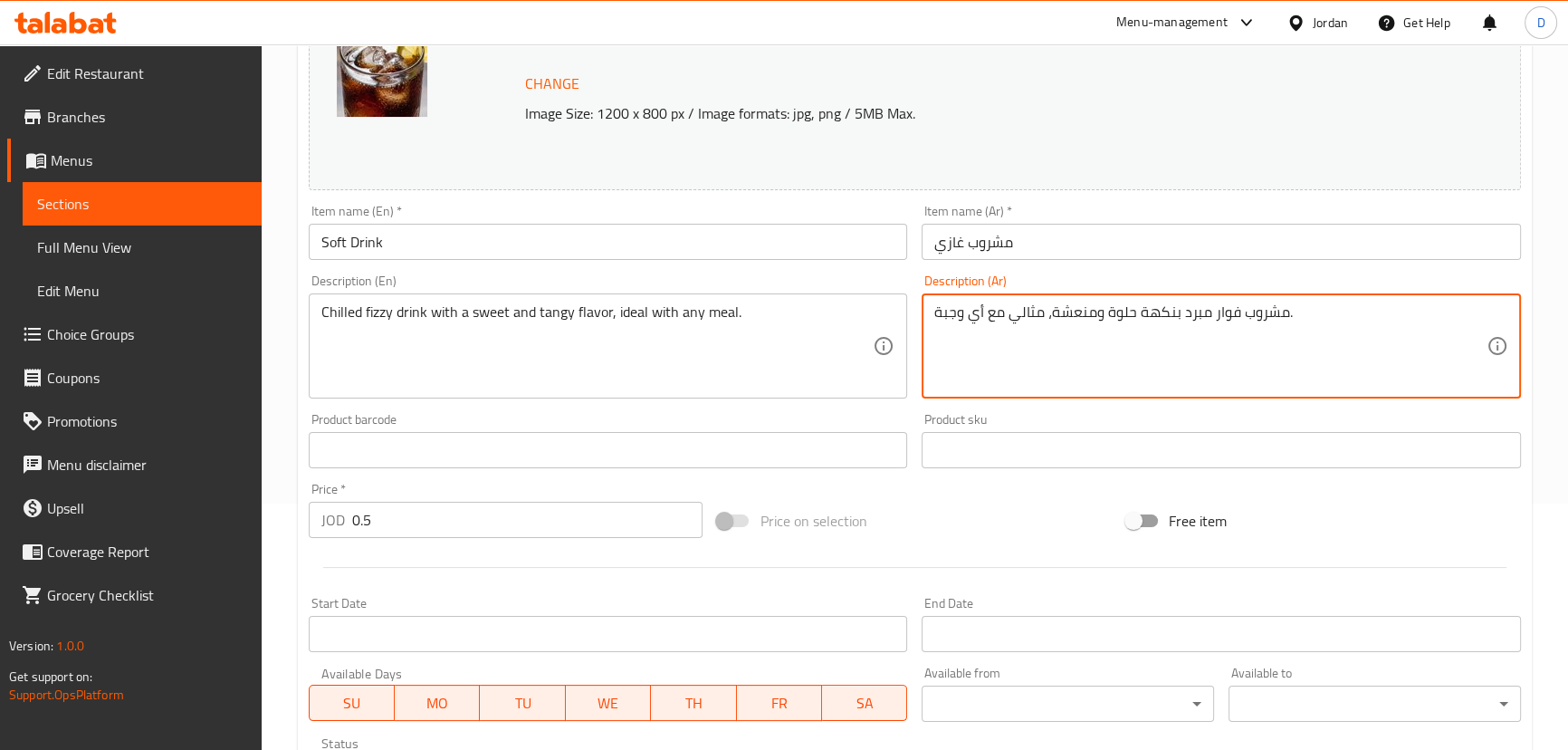
type textarea "مشروب فوار مبرد بنكهة حلوة ومنعشة، مثالي مع أي وجبة."
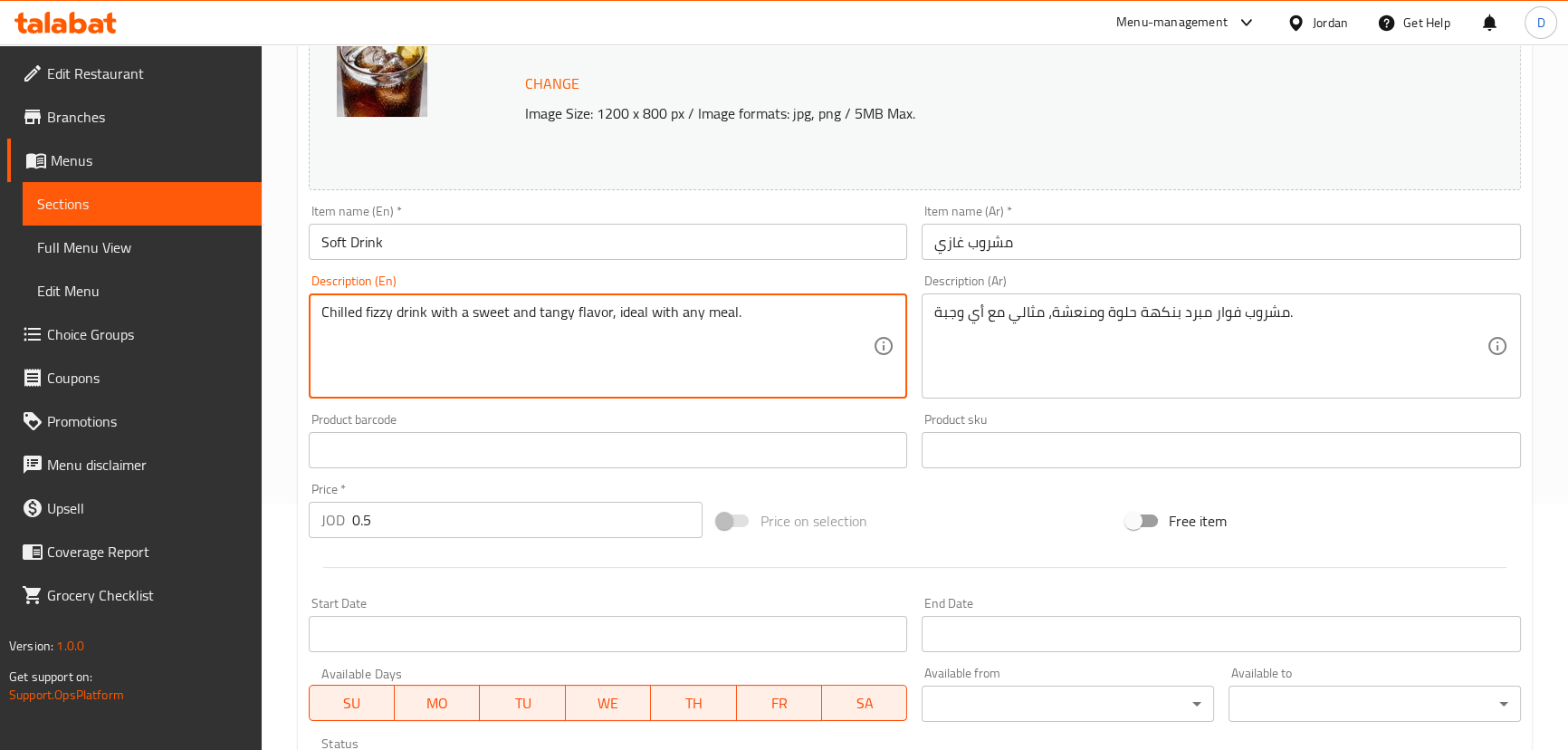
drag, startPoint x: 606, startPoint y: 307, endPoint x: 739, endPoint y: 292, distance: 133.8
type textarea "Chilled fizzy drink with a sweet and tangy flavor"
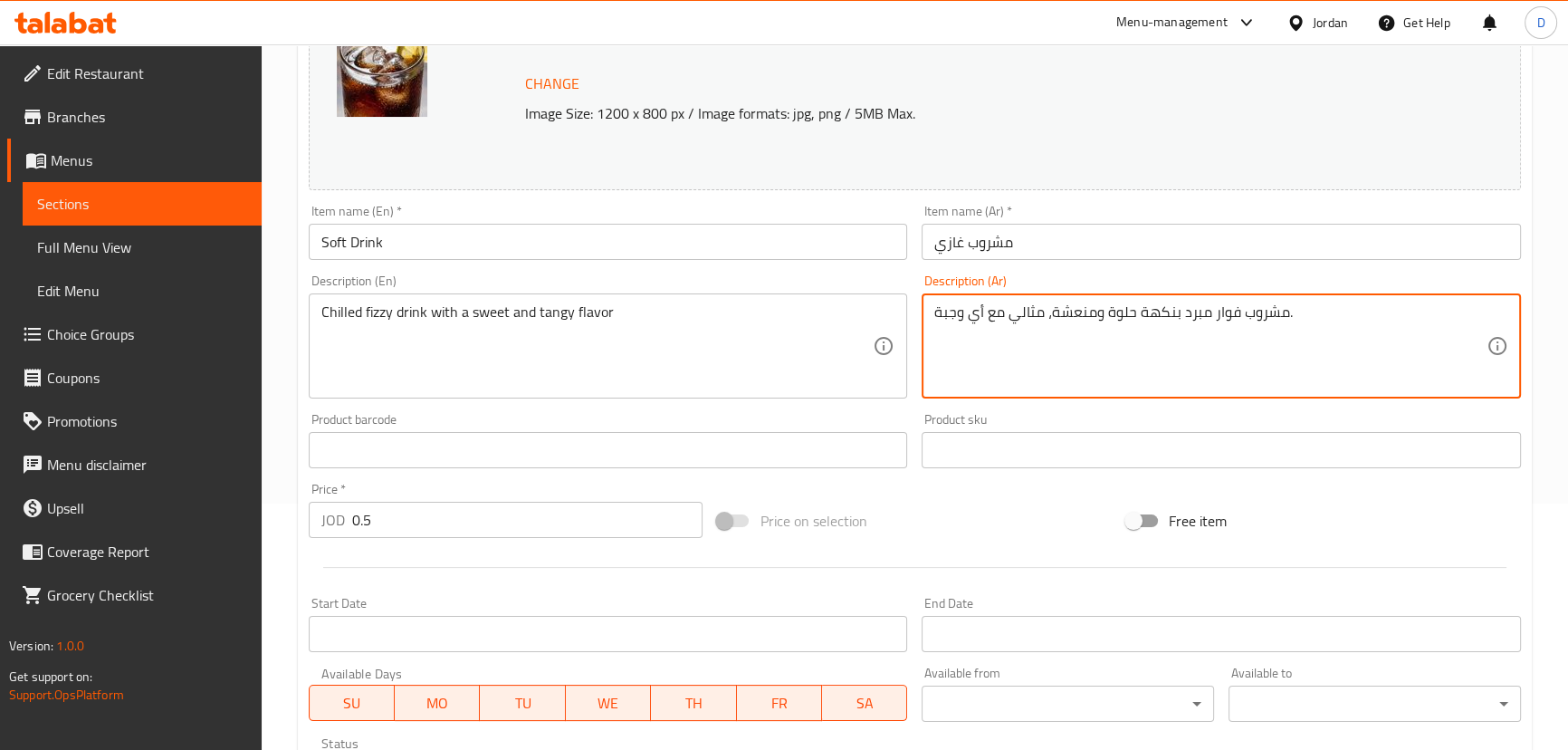
drag, startPoint x: 1050, startPoint y: 313, endPoint x: 918, endPoint y: 305, distance: 132.2
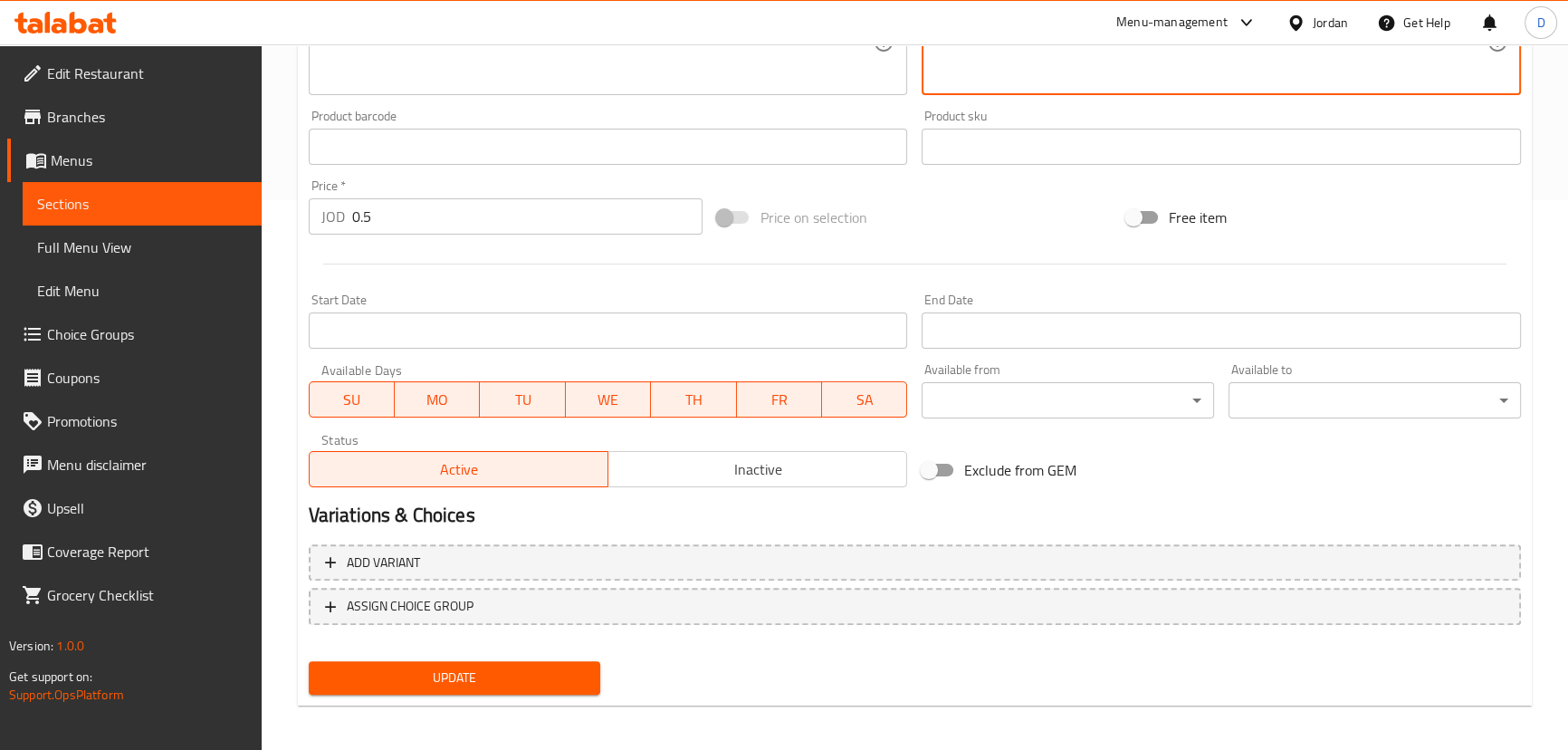
scroll to position [555, 0]
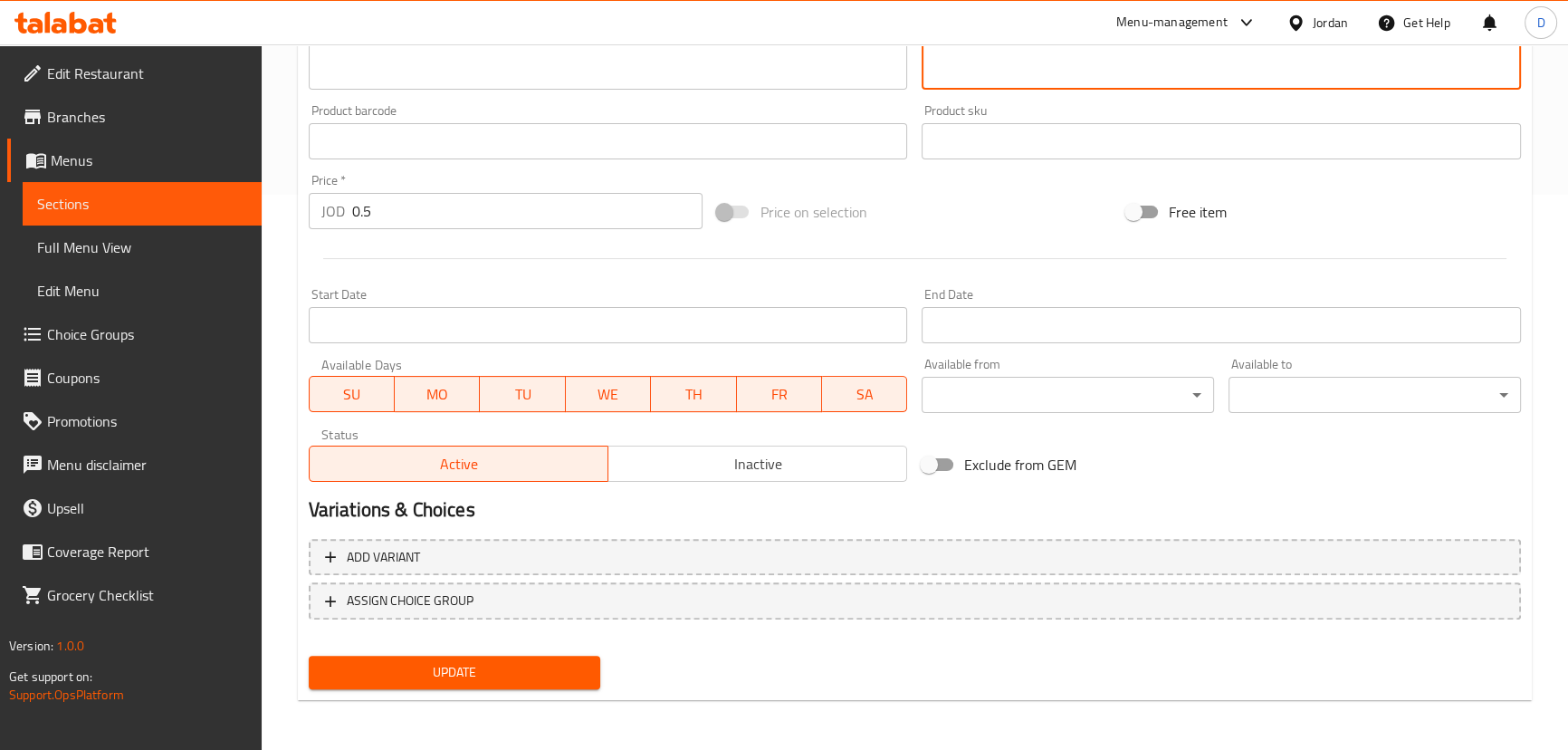
type textarea "مشروب فوار مبرد بنكهة حلوة ومنعشة."
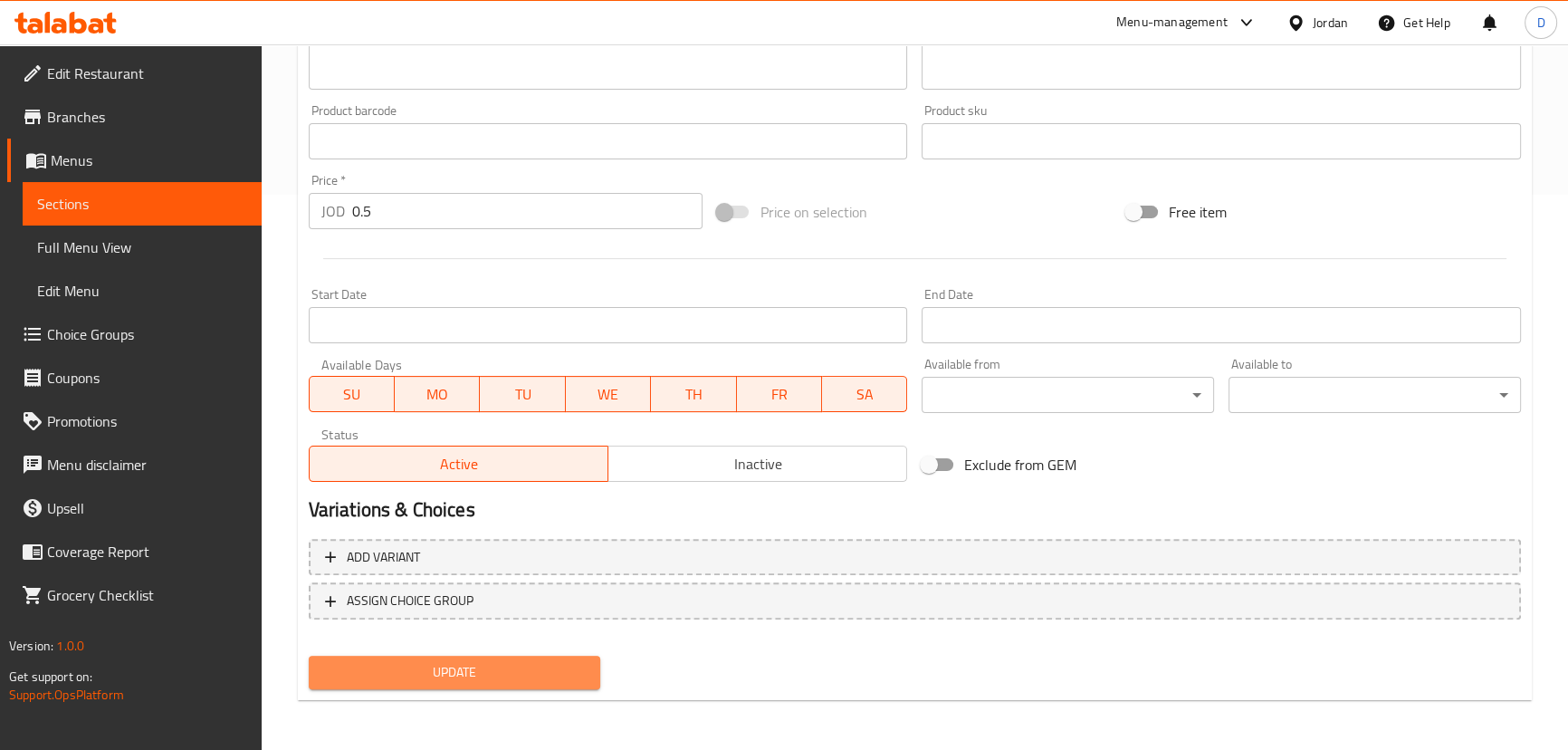
click at [565, 679] on span "Update" at bounding box center [454, 672] width 264 height 23
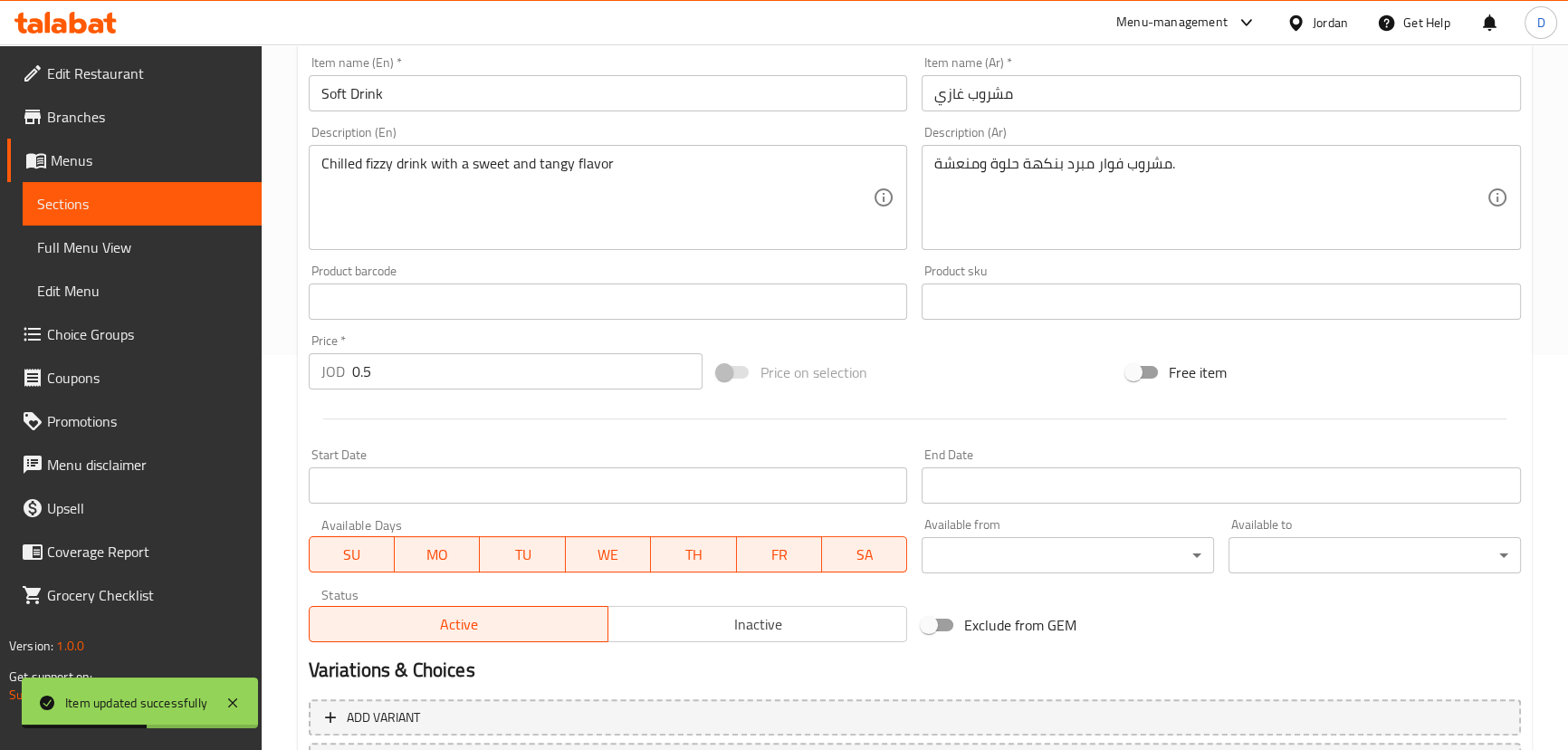
scroll to position [390, 0]
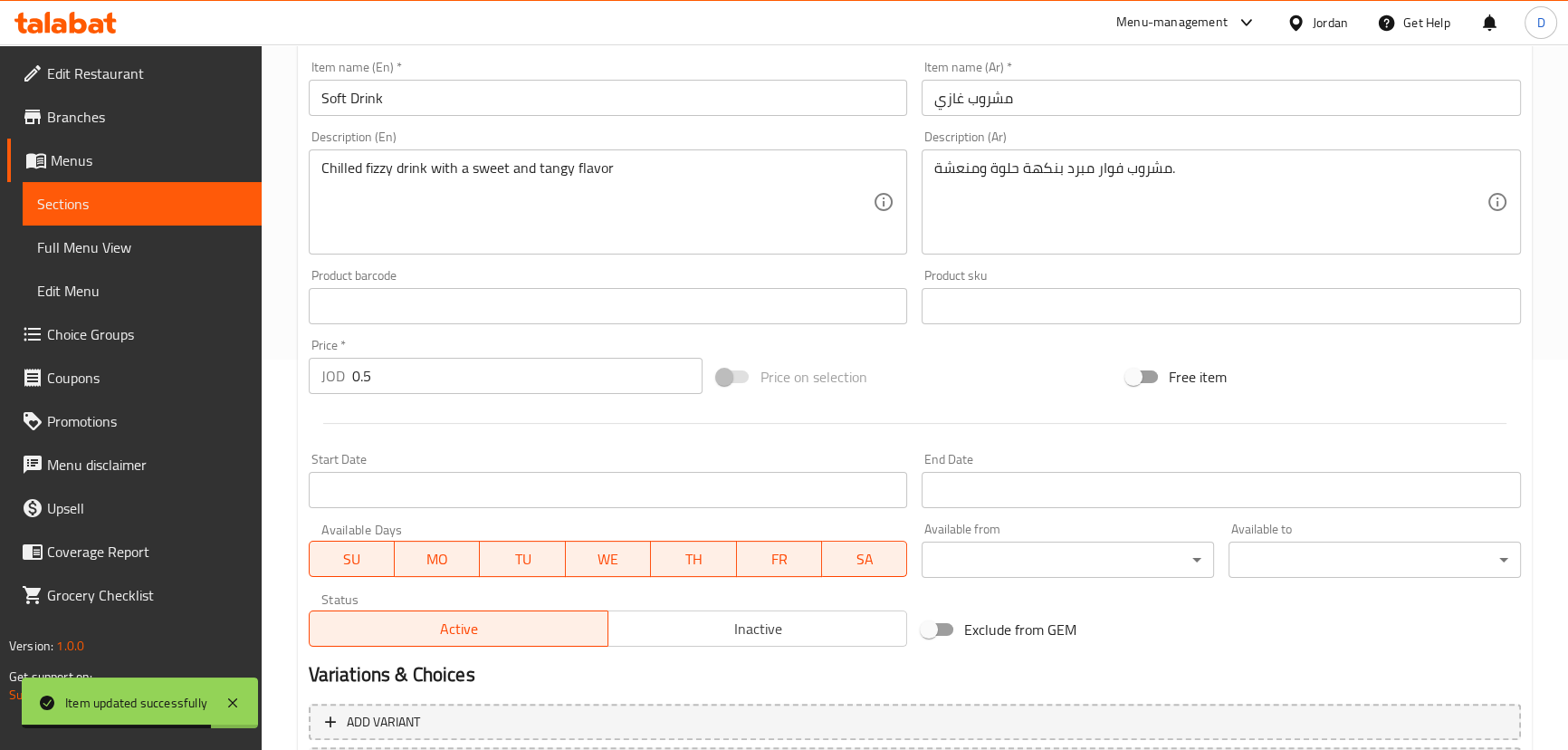
drag, startPoint x: 216, startPoint y: 213, endPoint x: 332, endPoint y: 25, distance: 220.9
click at [216, 213] on span "Sections" at bounding box center [143, 203] width 210 height 22
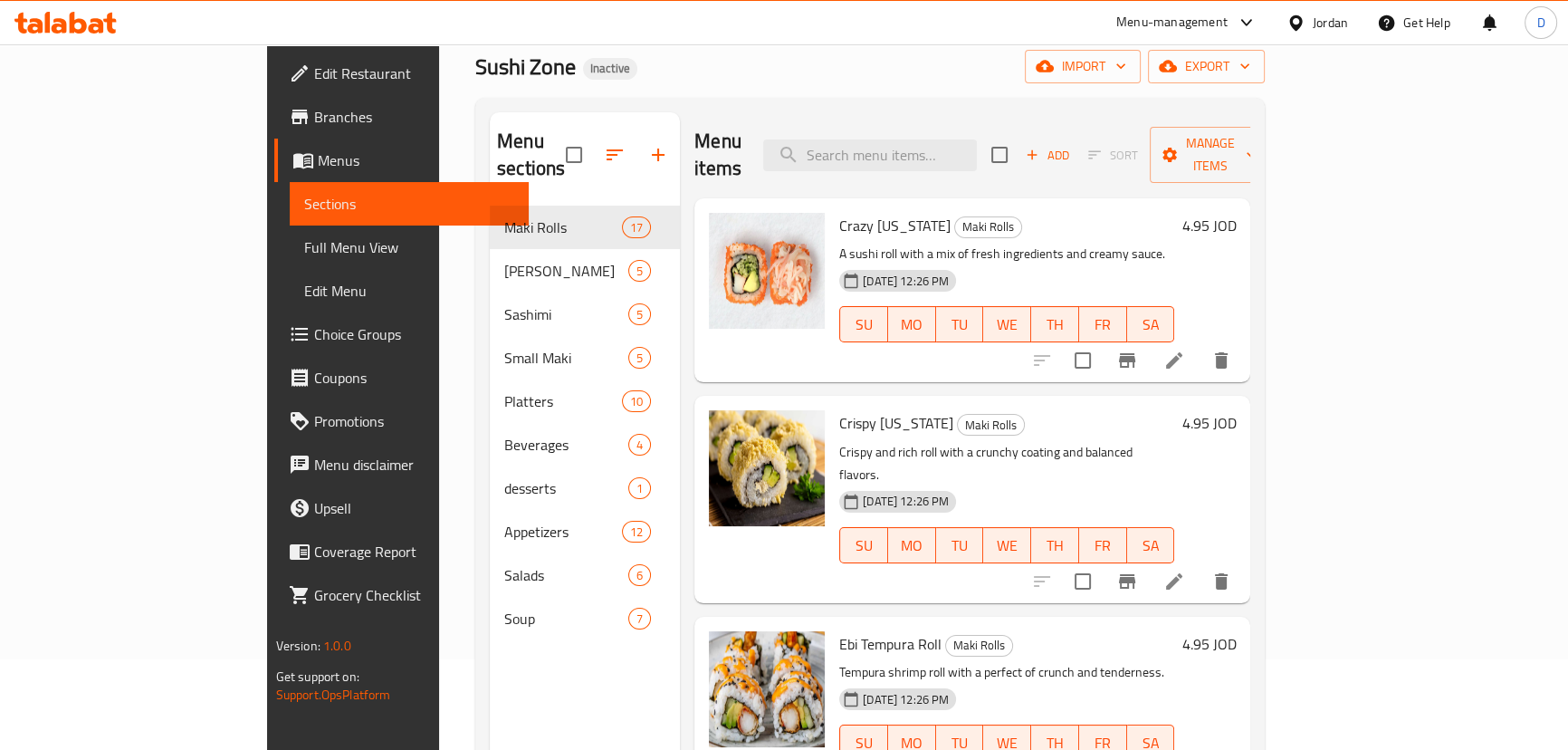
scroll to position [89, 0]
click at [977, 141] on input "search" at bounding box center [870, 157] width 214 height 32
paste input "Soft and chewy Japanese dessert with a sweet filling, light and delightful with…"
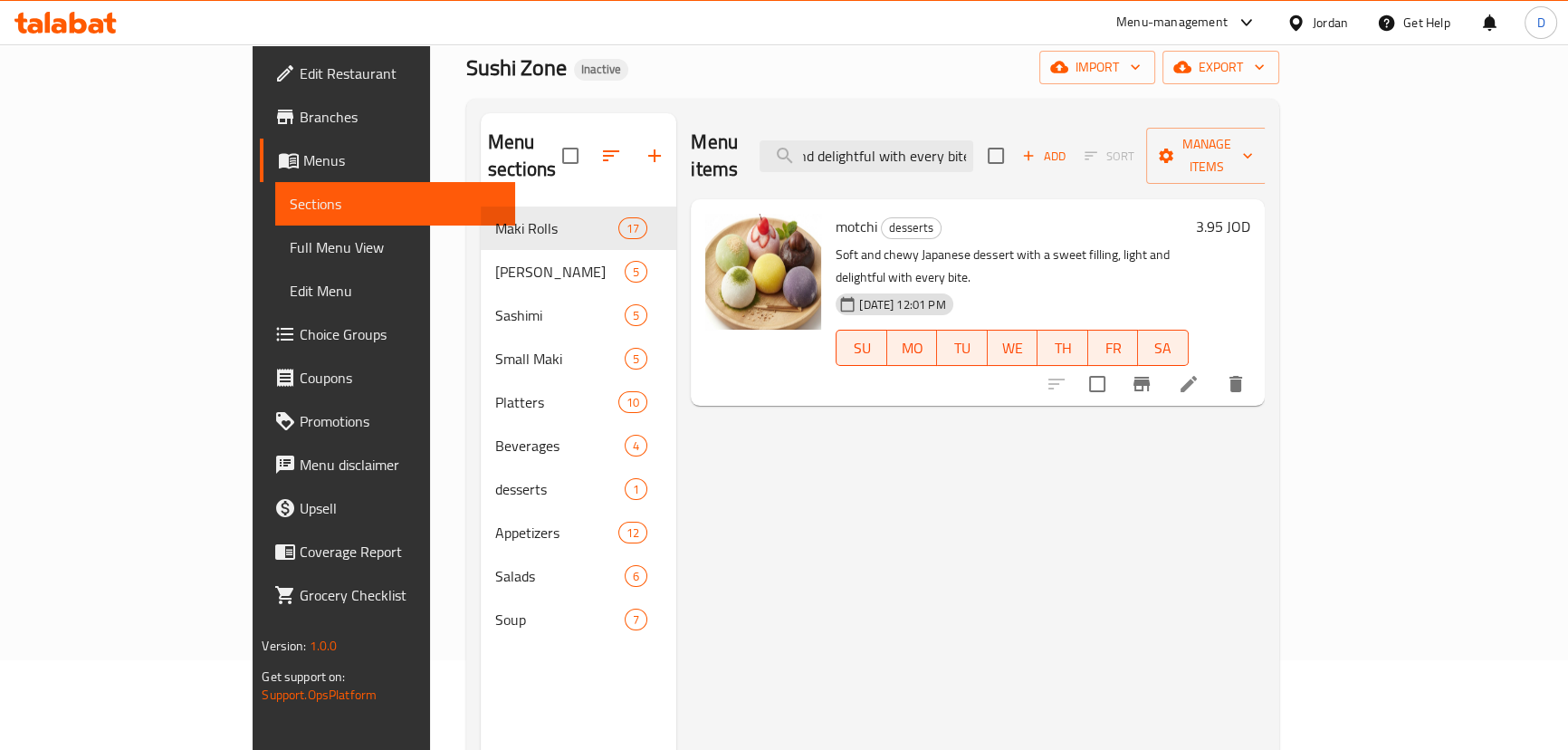
type input "Soft and chewy Japanese dessert with a sweet filling, light and delightful with…"
click at [1214, 368] on li at bounding box center [1189, 384] width 51 height 33
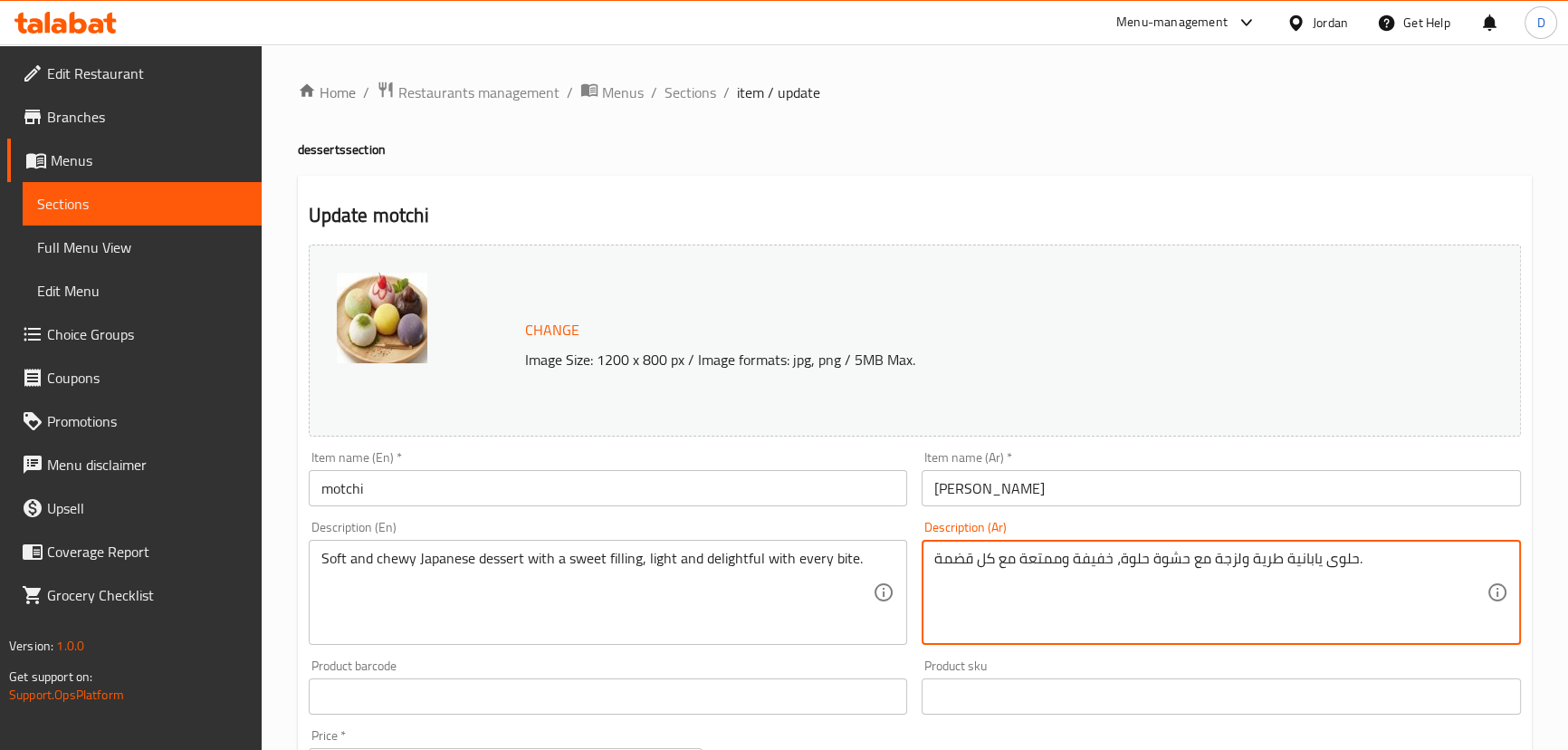
drag, startPoint x: 1073, startPoint y: 569, endPoint x: 906, endPoint y: 589, distance: 168.2
type textarea "حلوى يابانية طرية ولزجة مع حشوة حلوة، خفيفة."
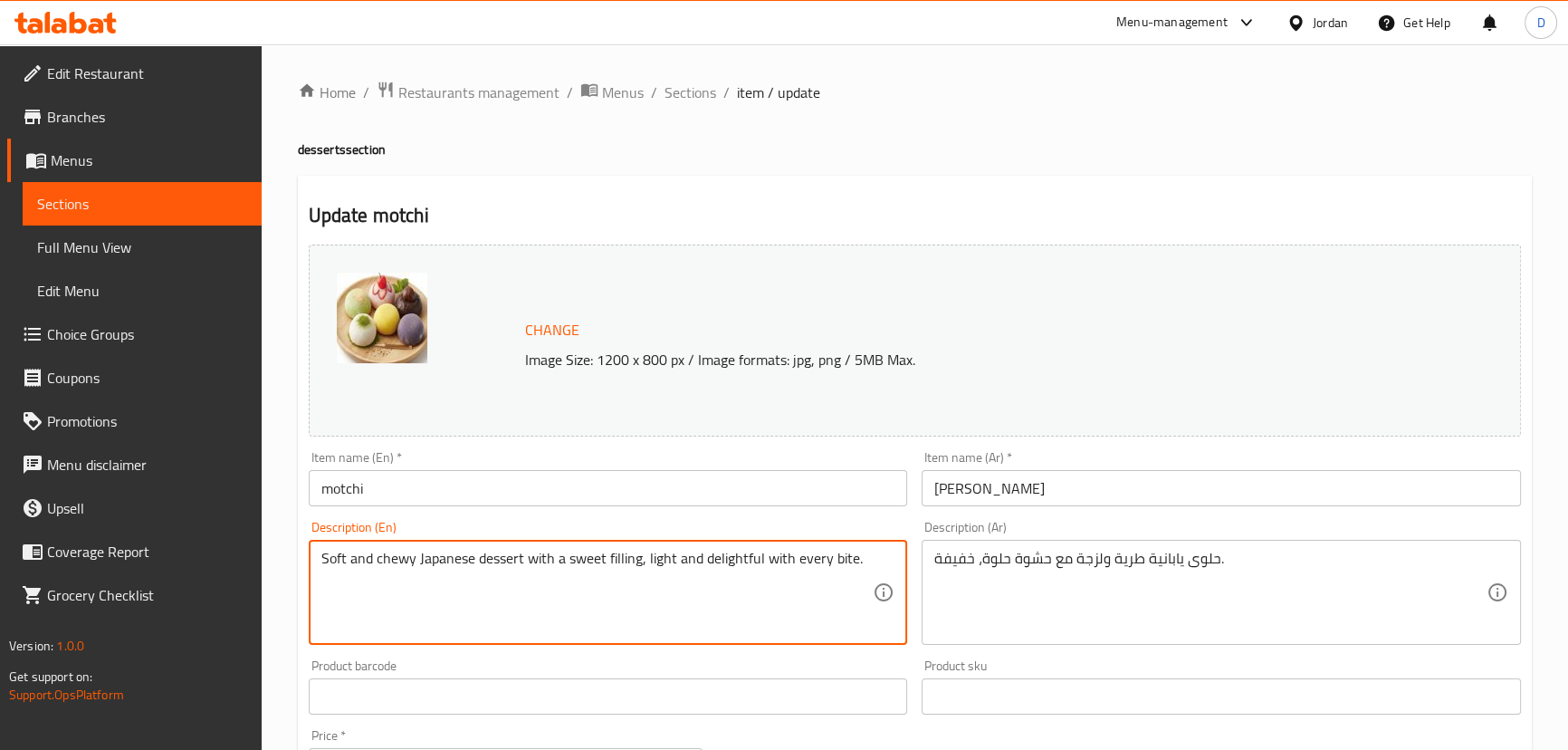
drag, startPoint x: 677, startPoint y: 555, endPoint x: 867, endPoint y: 550, distance: 190.1
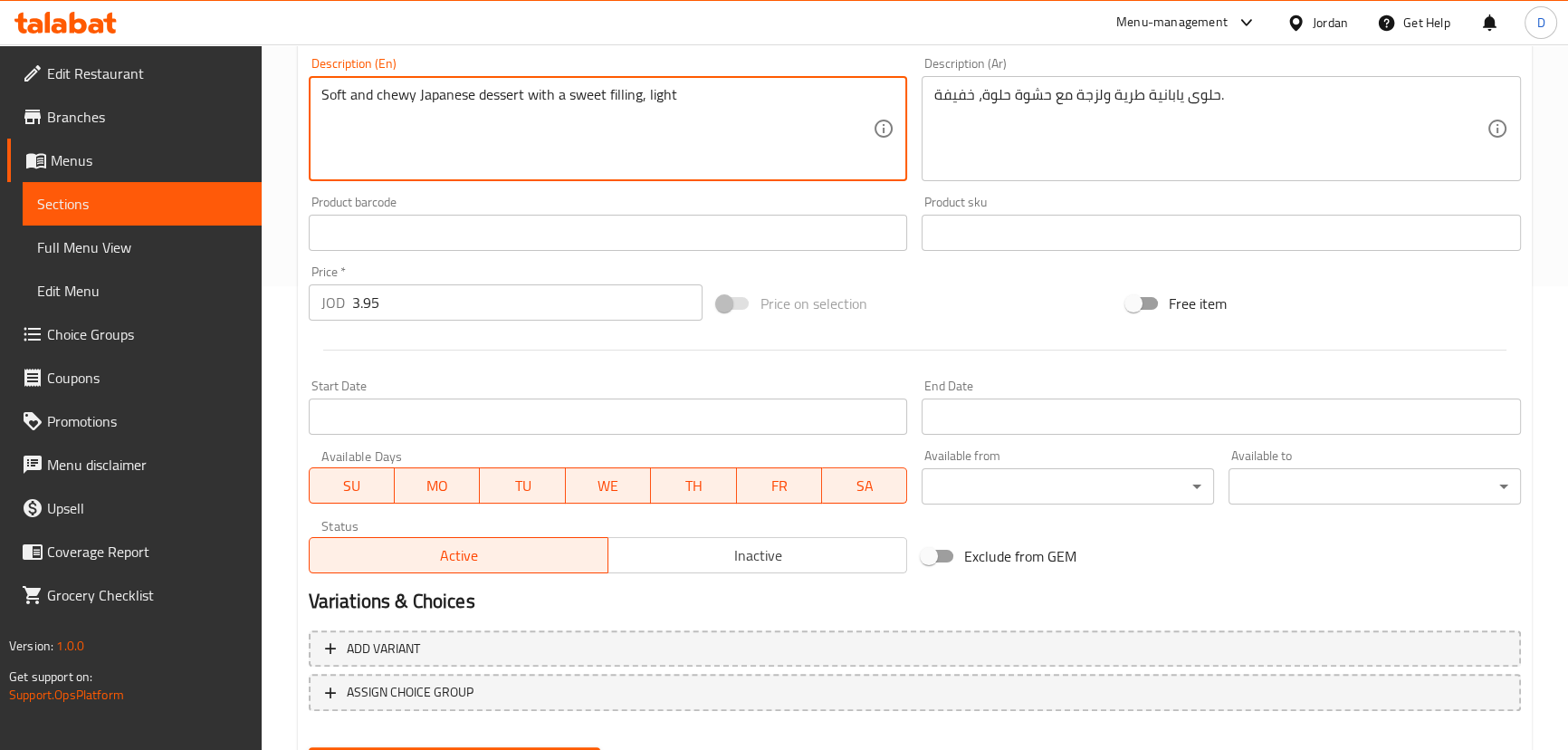
scroll to position [555, 0]
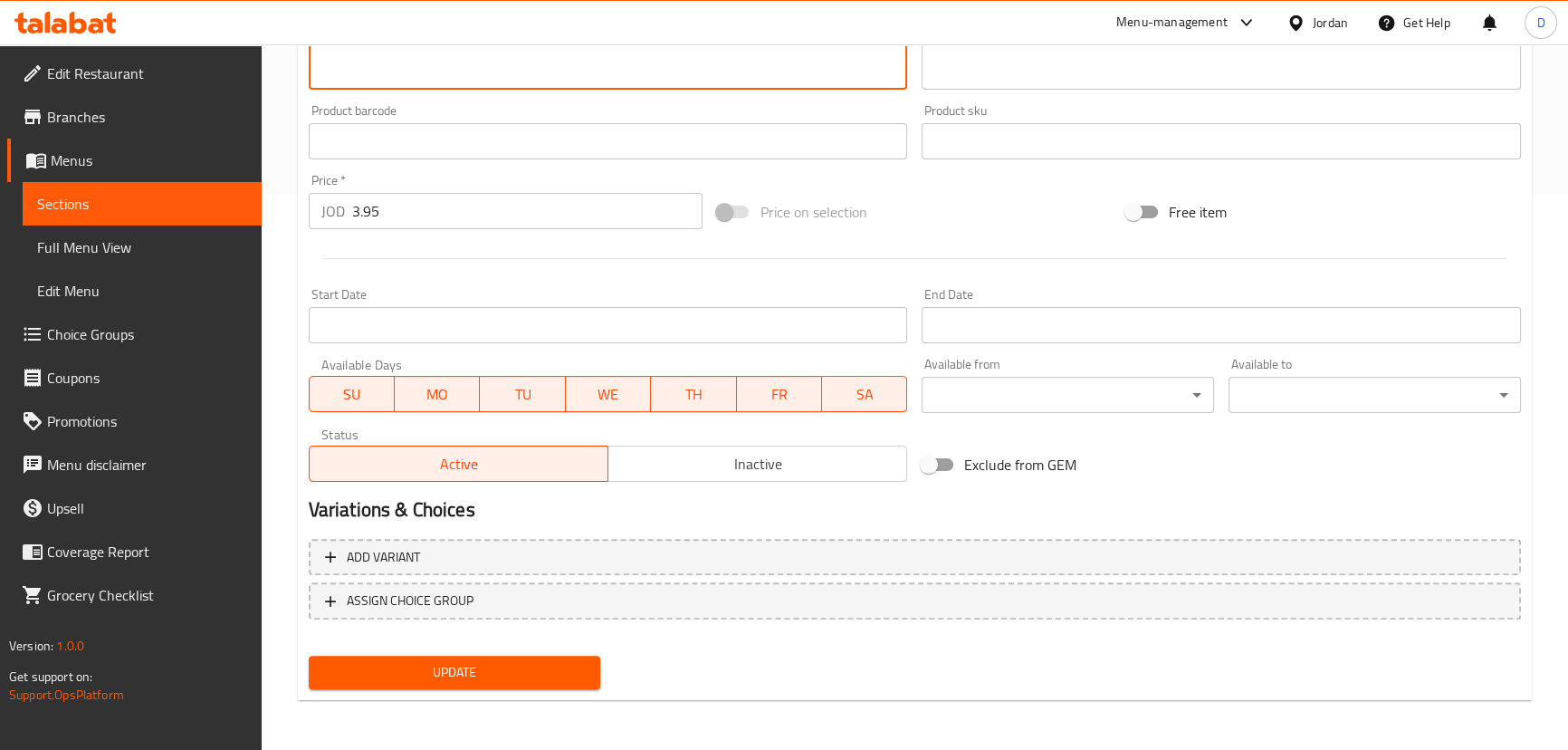
type textarea "Soft and chewy Japanese dessert with a sweet filling, light"
click at [476, 668] on span "Update" at bounding box center [454, 672] width 264 height 23
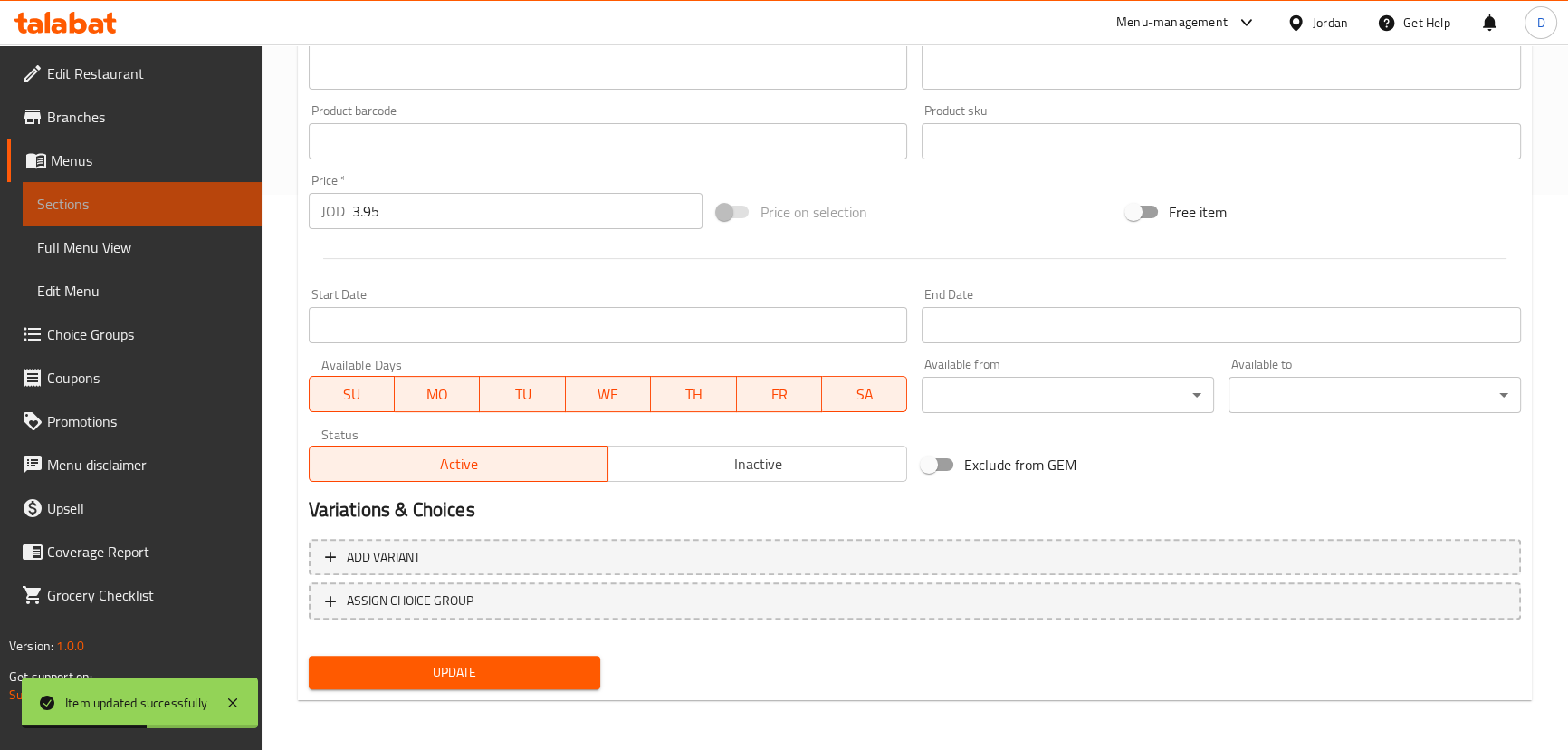
click at [87, 202] on span "Sections" at bounding box center [143, 203] width 210 height 22
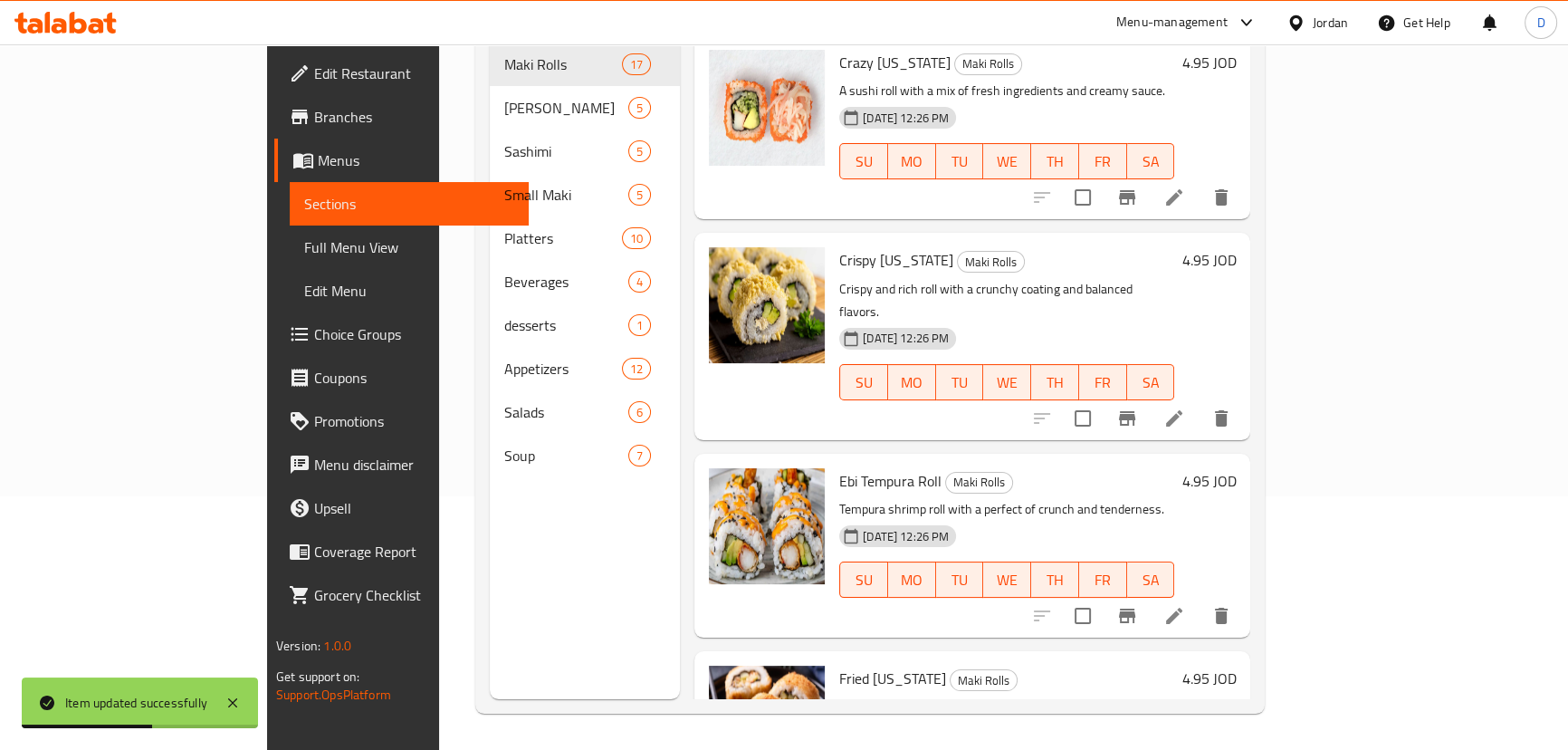
scroll to position [89, 0]
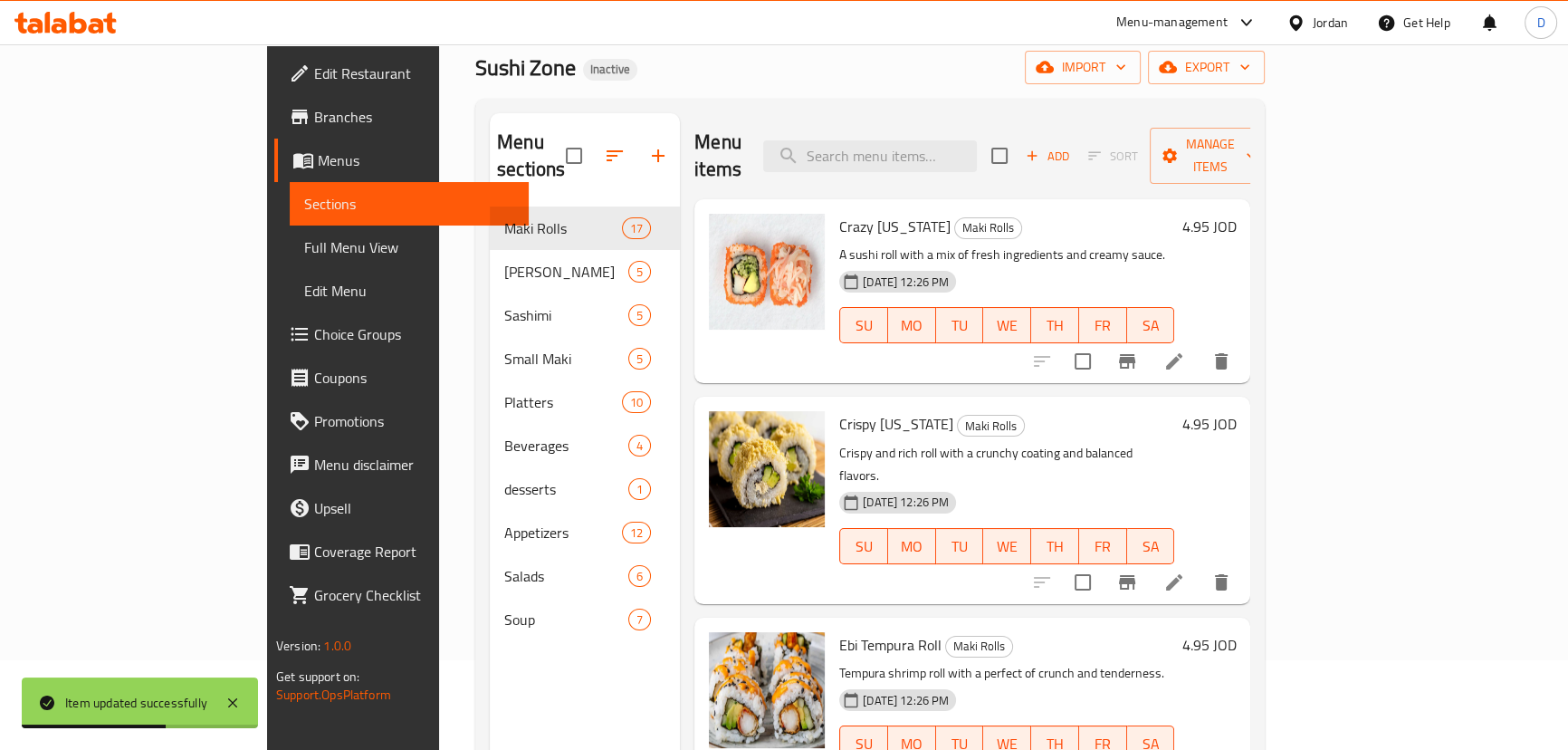
click at [895, 165] on div "Menu items Add Sort Manage items" at bounding box center [972, 157] width 556 height 86
click at [895, 141] on input "search" at bounding box center [870, 157] width 214 height 32
paste input "picy and creamy fried shrimp, bursting with flavor in every bite."
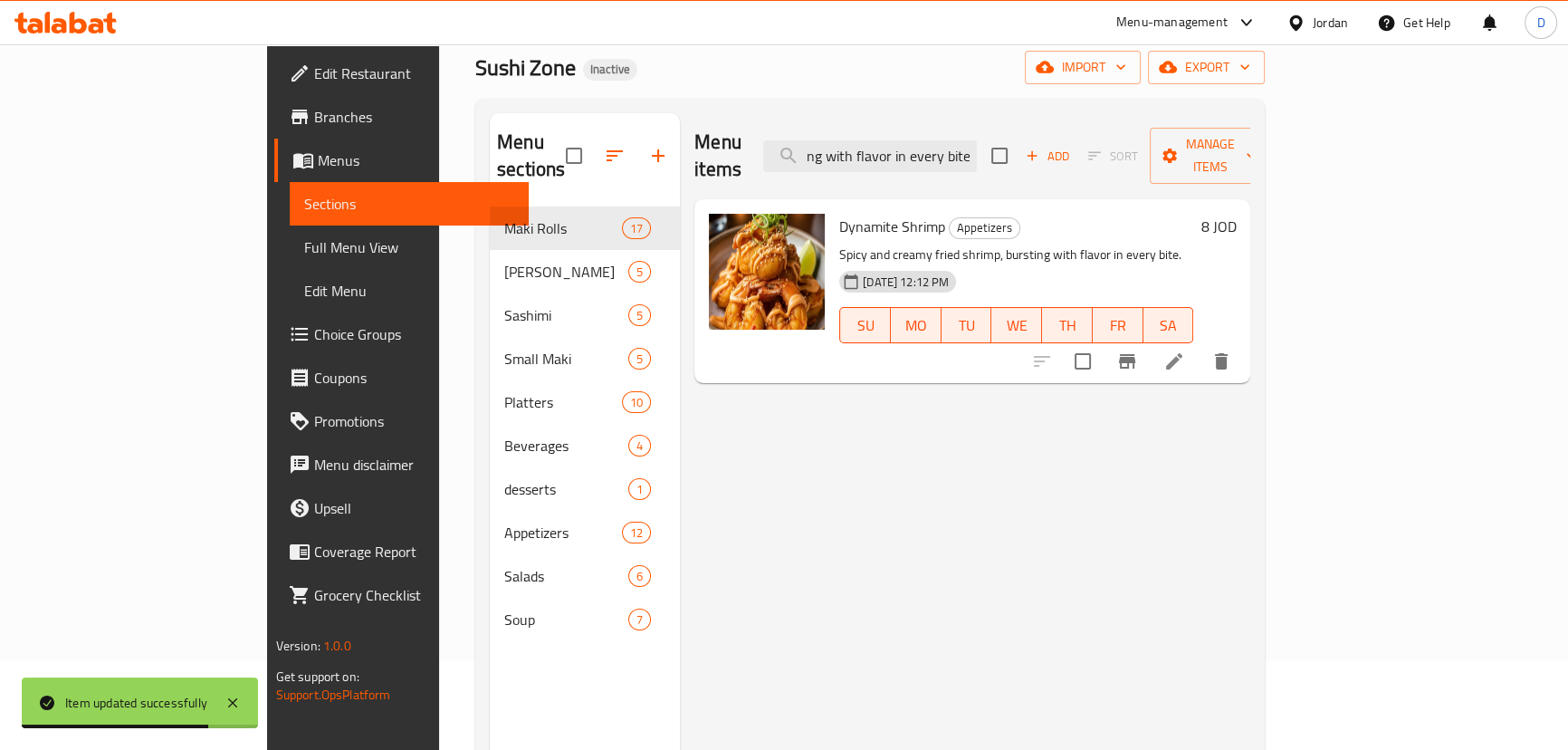
type input "picy and creamy fried shrimp, bursting with flavor in every bite."
click at [1185, 350] on icon at bounding box center [1174, 360] width 22 height 22
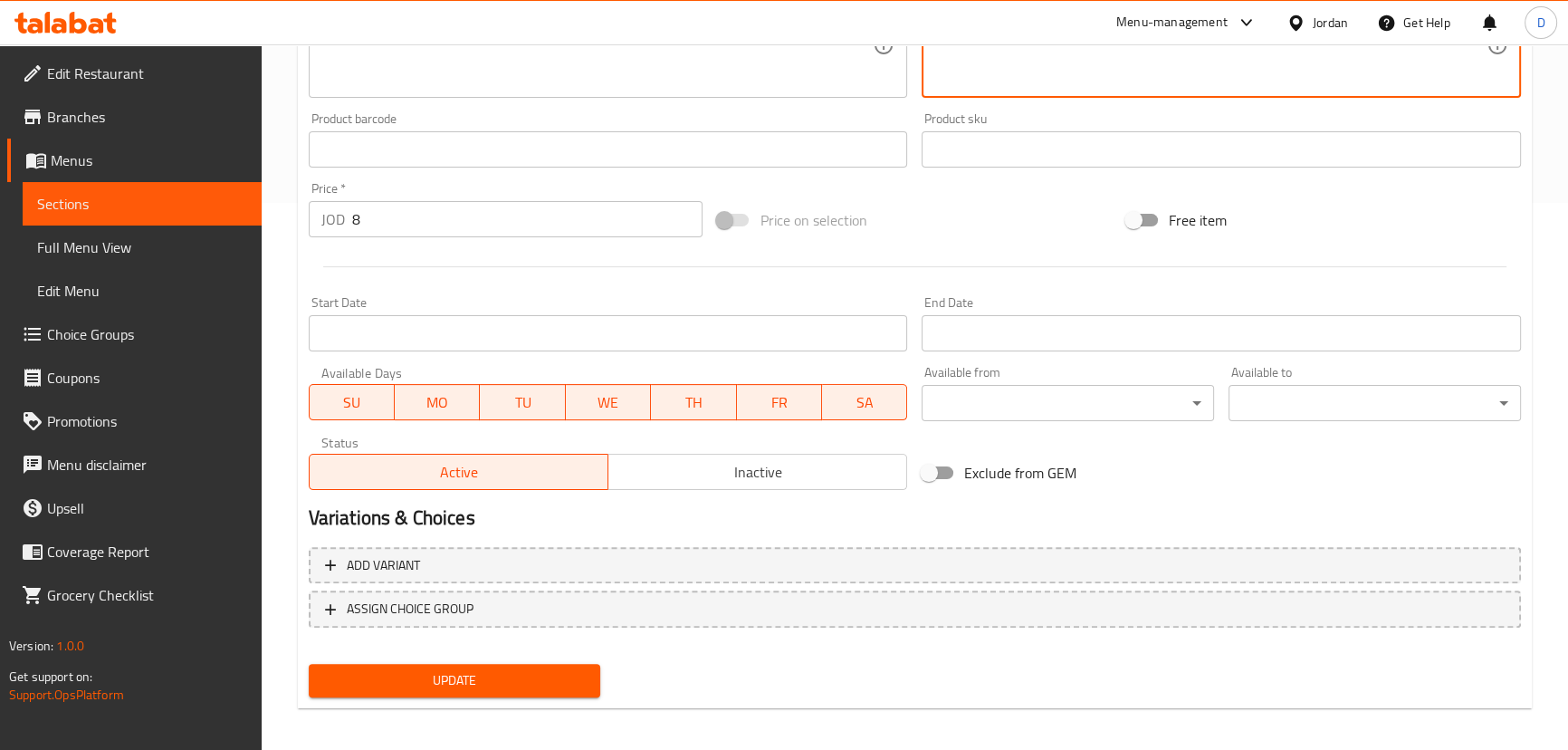
scroll to position [555, 0]
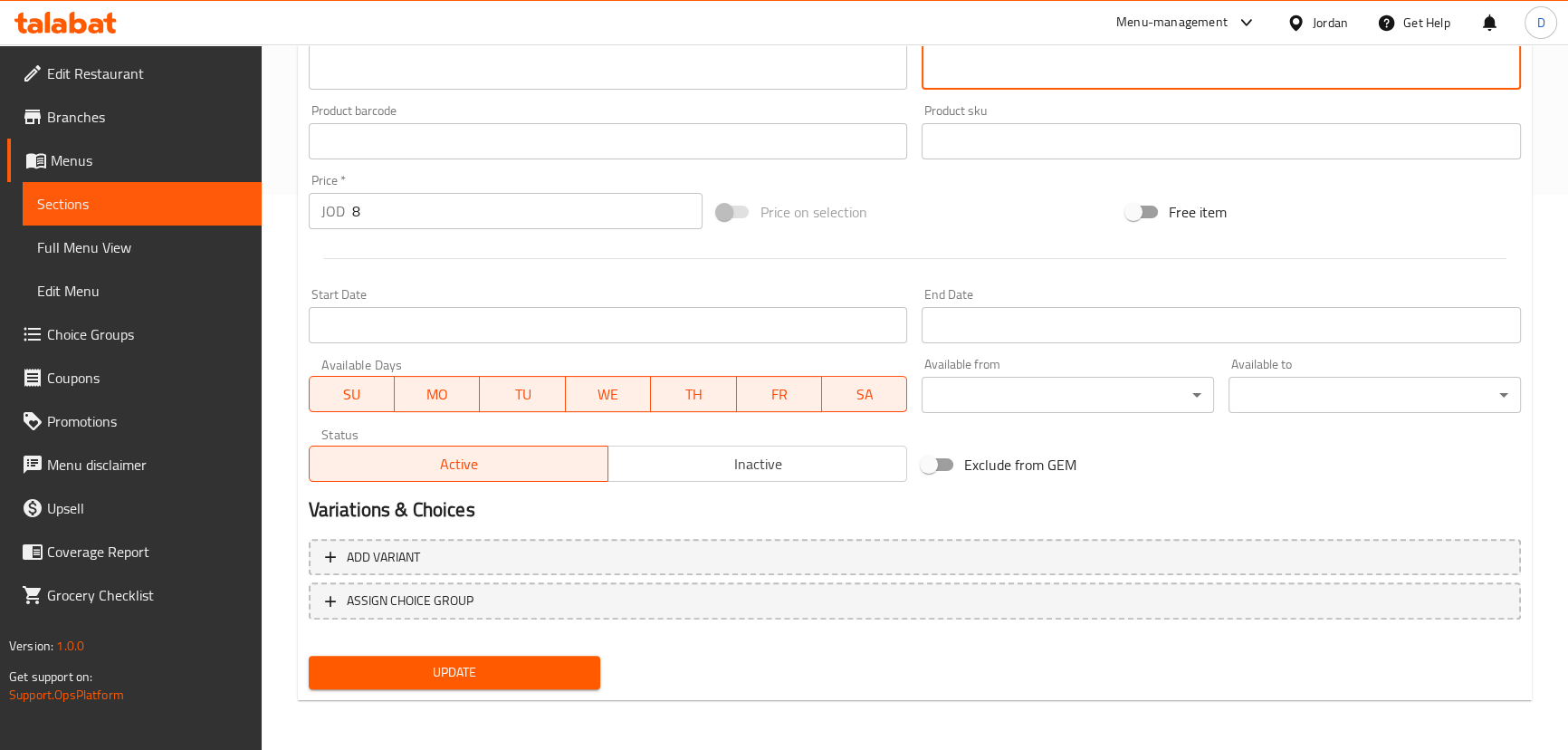
type textarea "جمبري مقلي حار وكريمي، مليء بالنكهة في كل لقيمه."
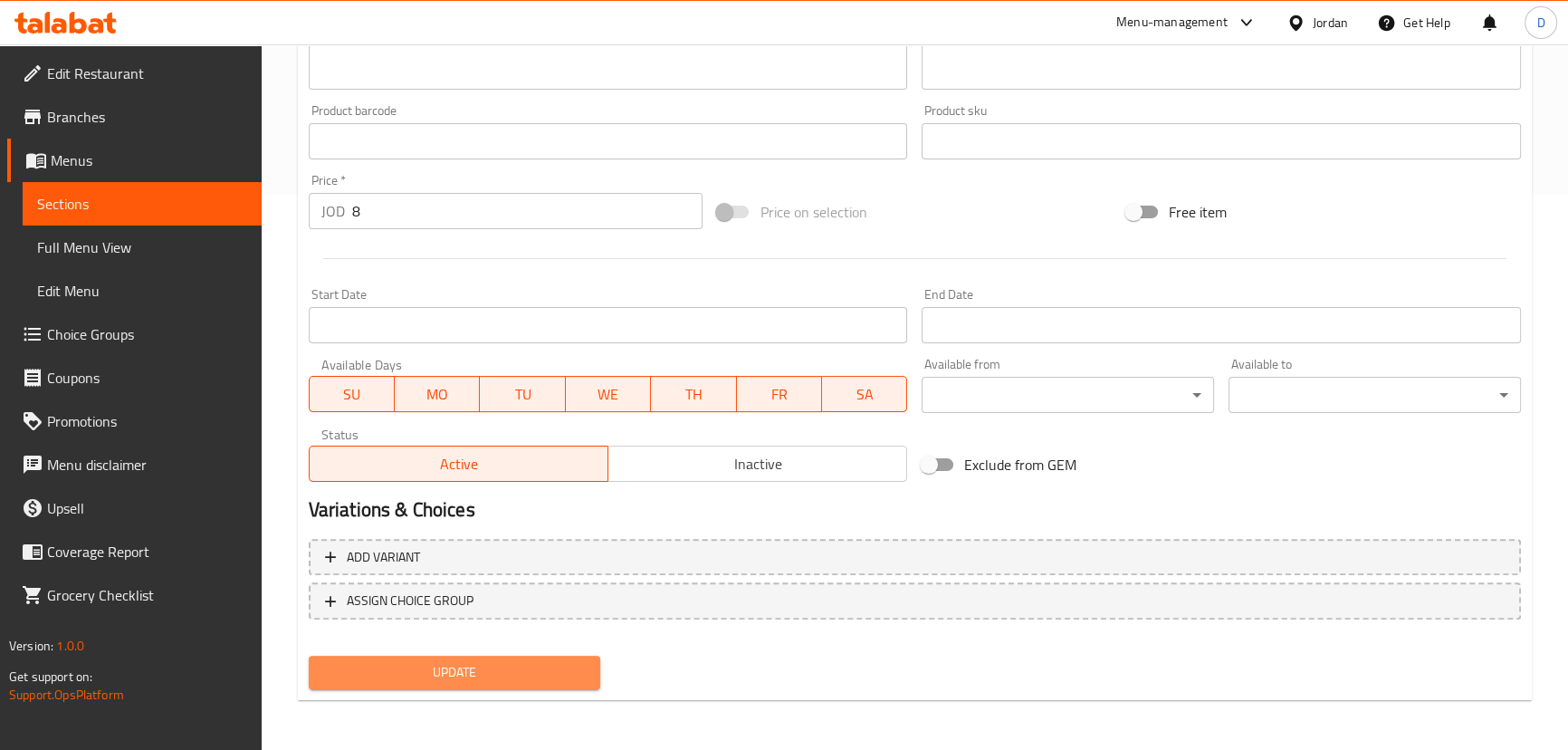
click at [550, 664] on span "Update" at bounding box center [454, 672] width 264 height 23
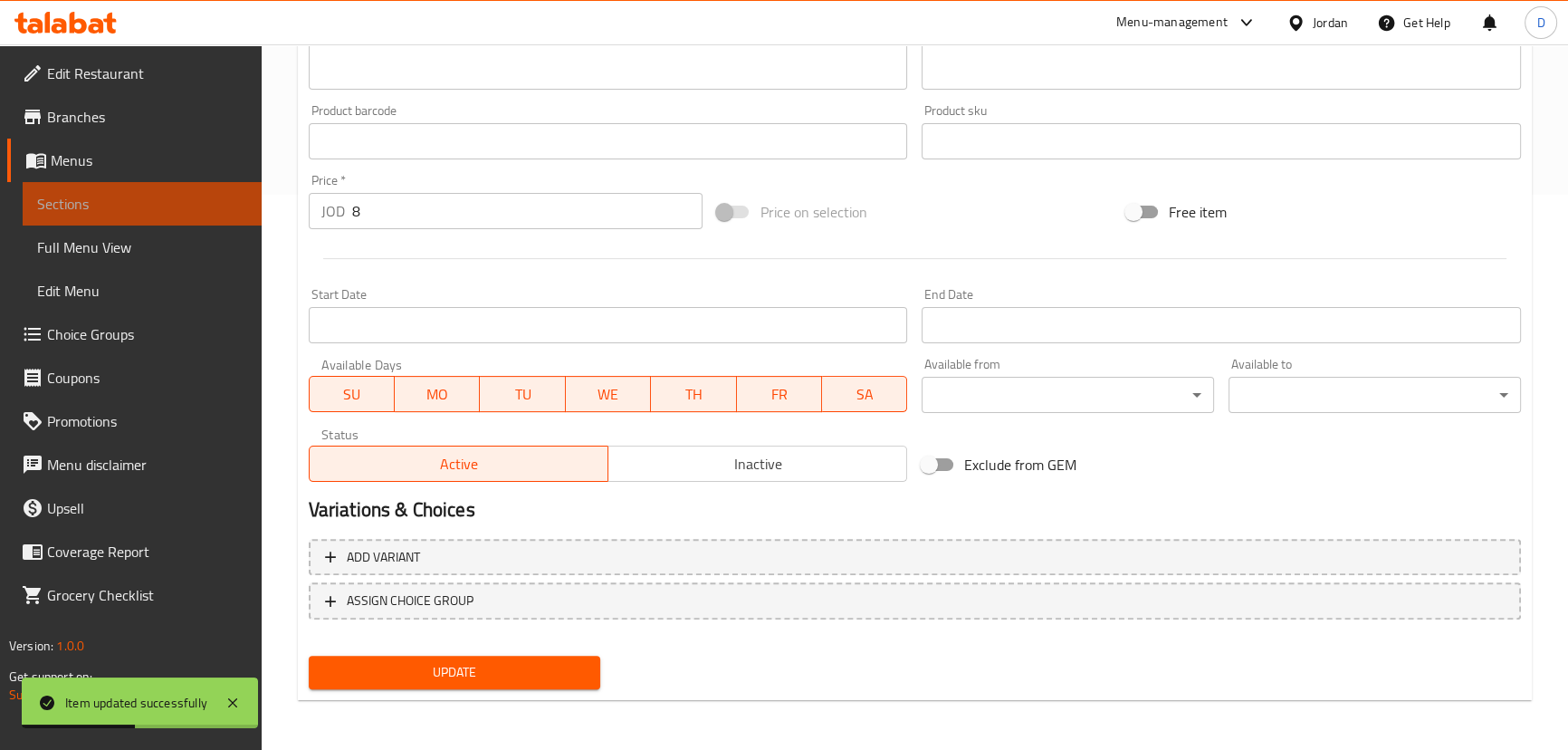
click at [239, 196] on span "Sections" at bounding box center [143, 203] width 210 height 22
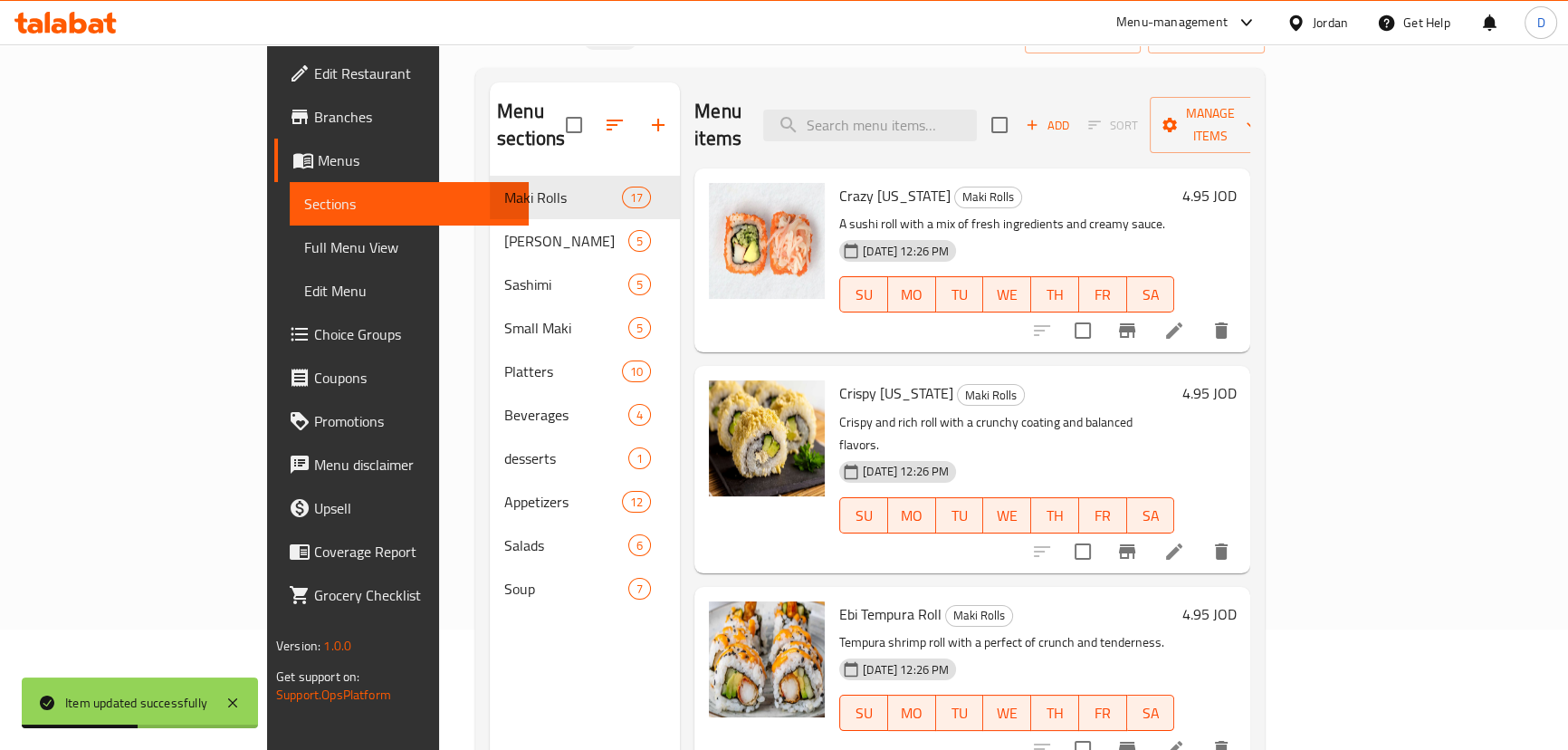
scroll to position [89, 0]
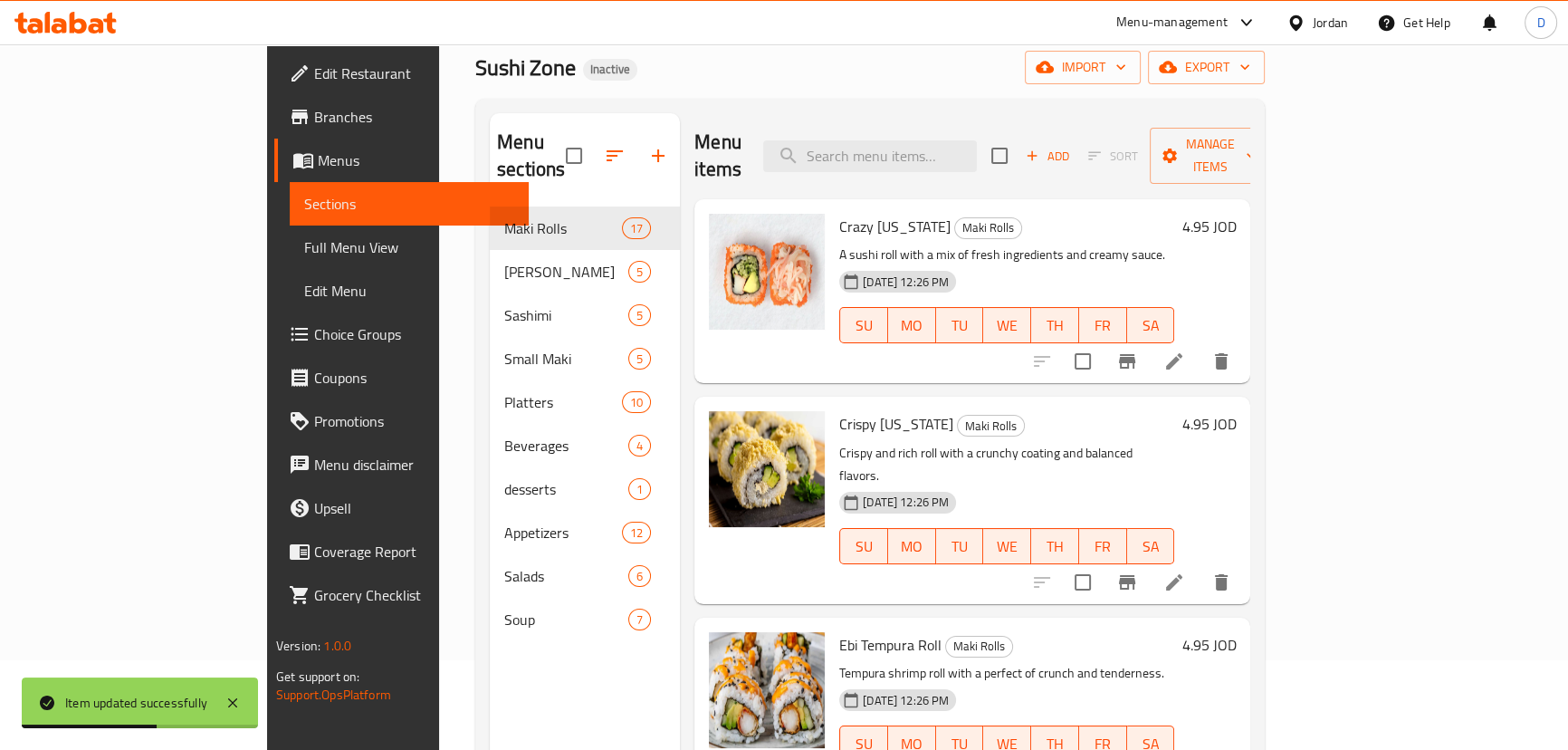
click at [1036, 124] on div "Menu items Add Sort Manage items" at bounding box center [972, 157] width 556 height 86
click at [977, 141] on input "search" at bounding box center [870, 157] width 214 height 32
paste input "Crispy chicken coated in a flavorful spicy sauce, perfect as an appetizer."
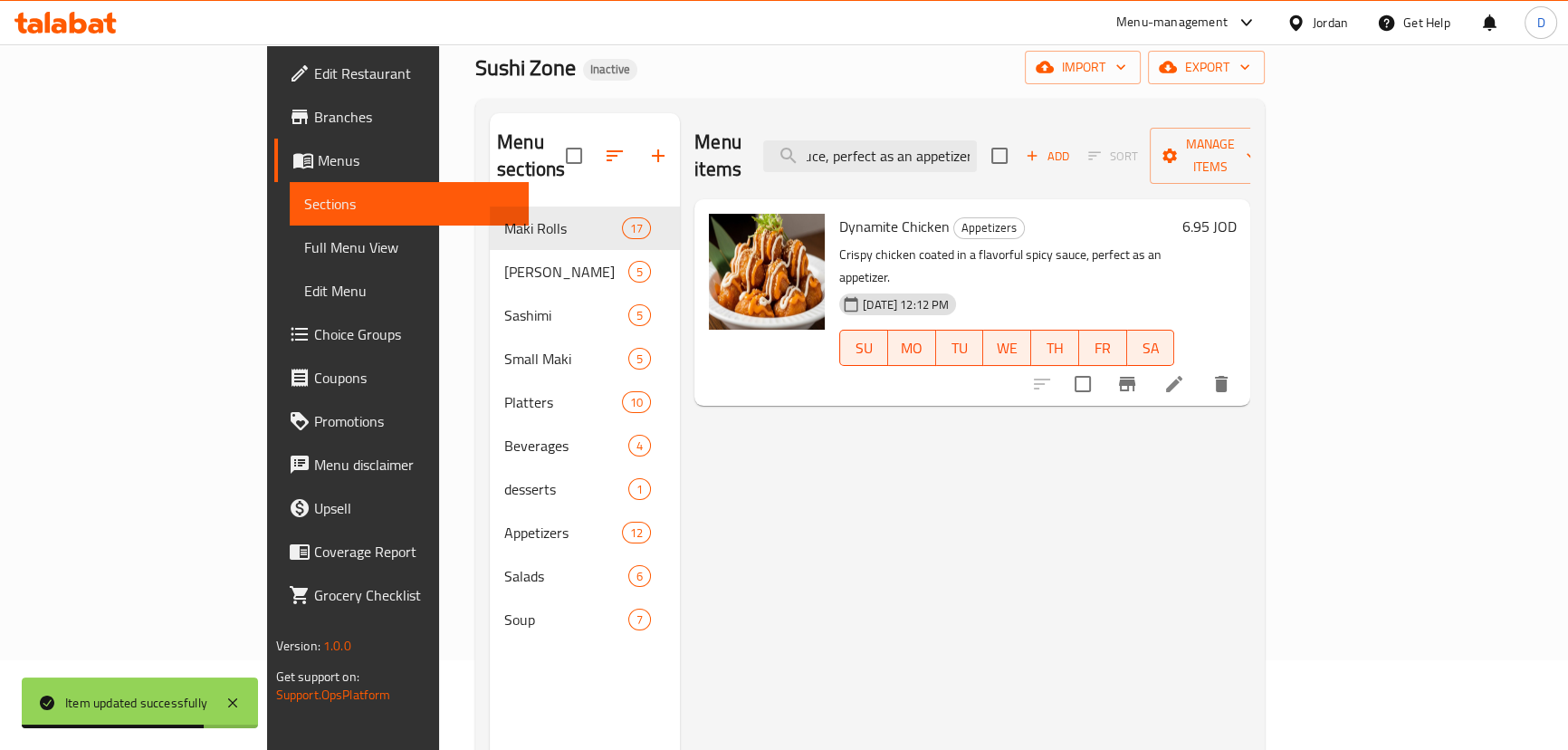
type input "Crispy chicken coated in a flavorful spicy sauce, perfect as an appetizer."
click at [1185, 373] on icon at bounding box center [1174, 383] width 22 height 22
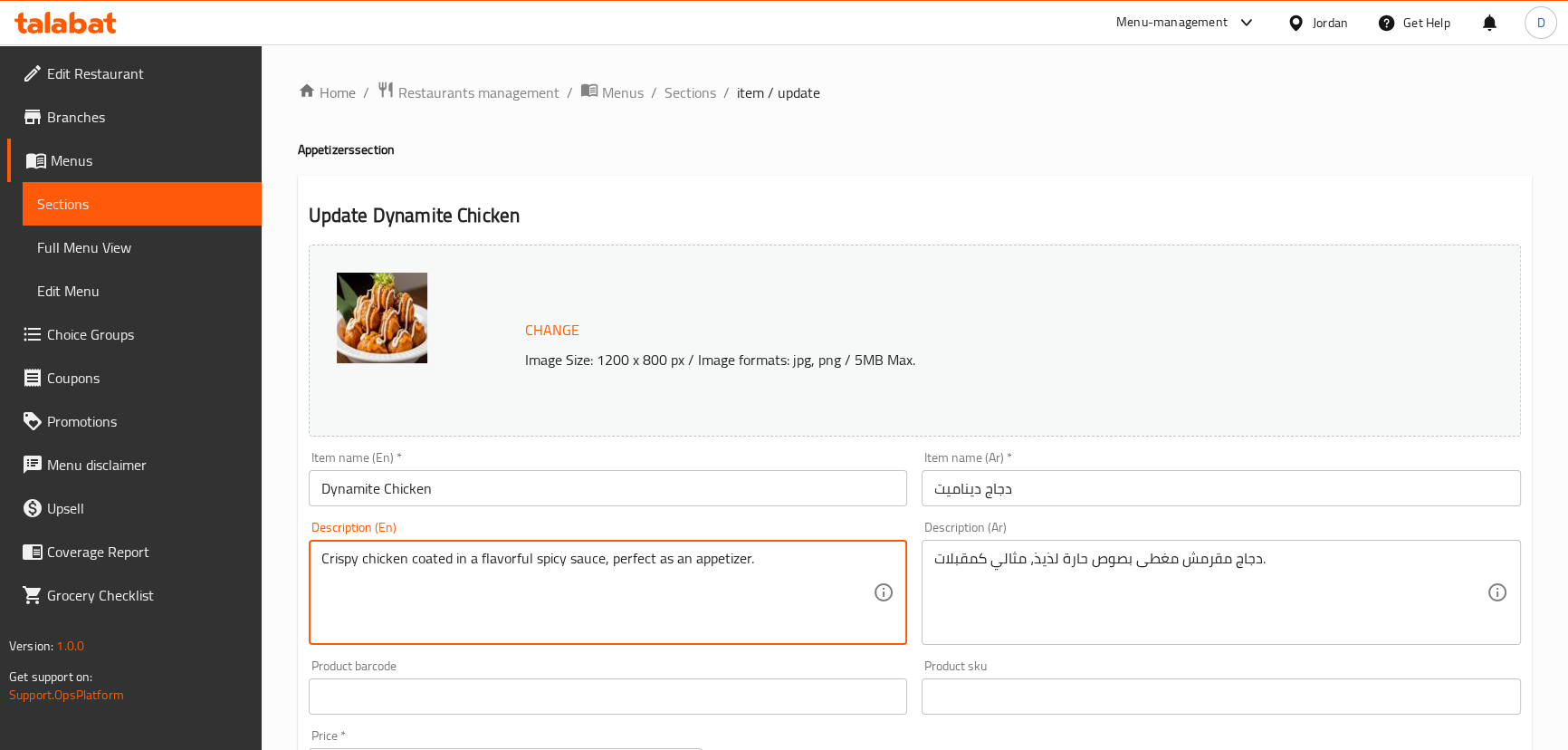
drag, startPoint x: 599, startPoint y: 558, endPoint x: 777, endPoint y: 585, distance: 180.0
type textarea "Crispy chicken coated in a flavorful spicy sauce"
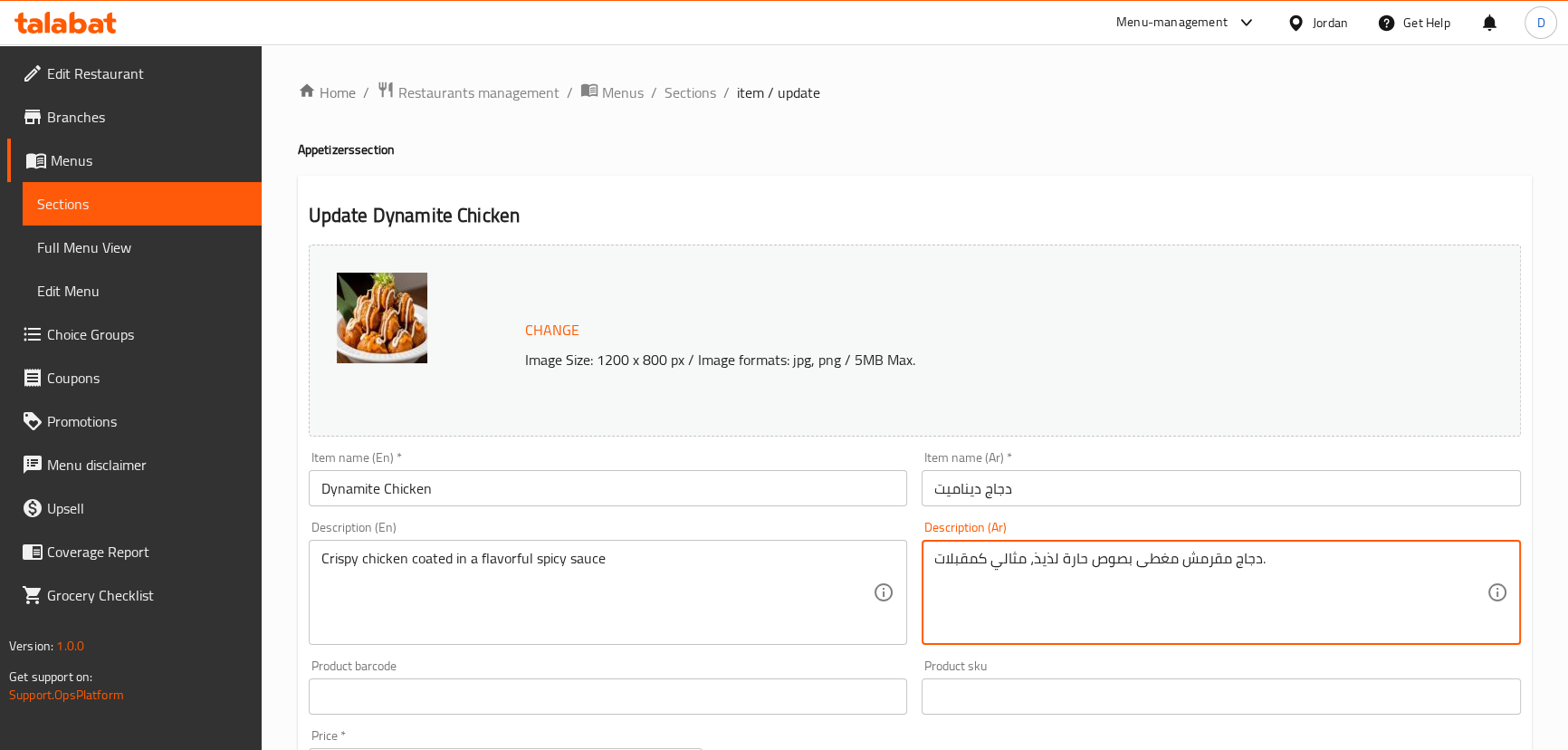
drag, startPoint x: 1059, startPoint y: 552, endPoint x: 917, endPoint y: 570, distance: 143.1
click at [1065, 551] on textarea "دجاج مقرمش مغطى بصوص حارة لذيذ، مثالي كمقبلات." at bounding box center [1210, 593] width 552 height 86
drag, startPoint x: 1065, startPoint y: 551, endPoint x: 931, endPoint y: 563, distance: 134.5
click at [931, 563] on div "دجاج مقرمش مغطى بصوص حارة لذيذ، مثالي كمقبلات. Description (Ar)" at bounding box center [1221, 592] width 600 height 105
type textarea "دجاج مقرمش مغطى بصوص حار."
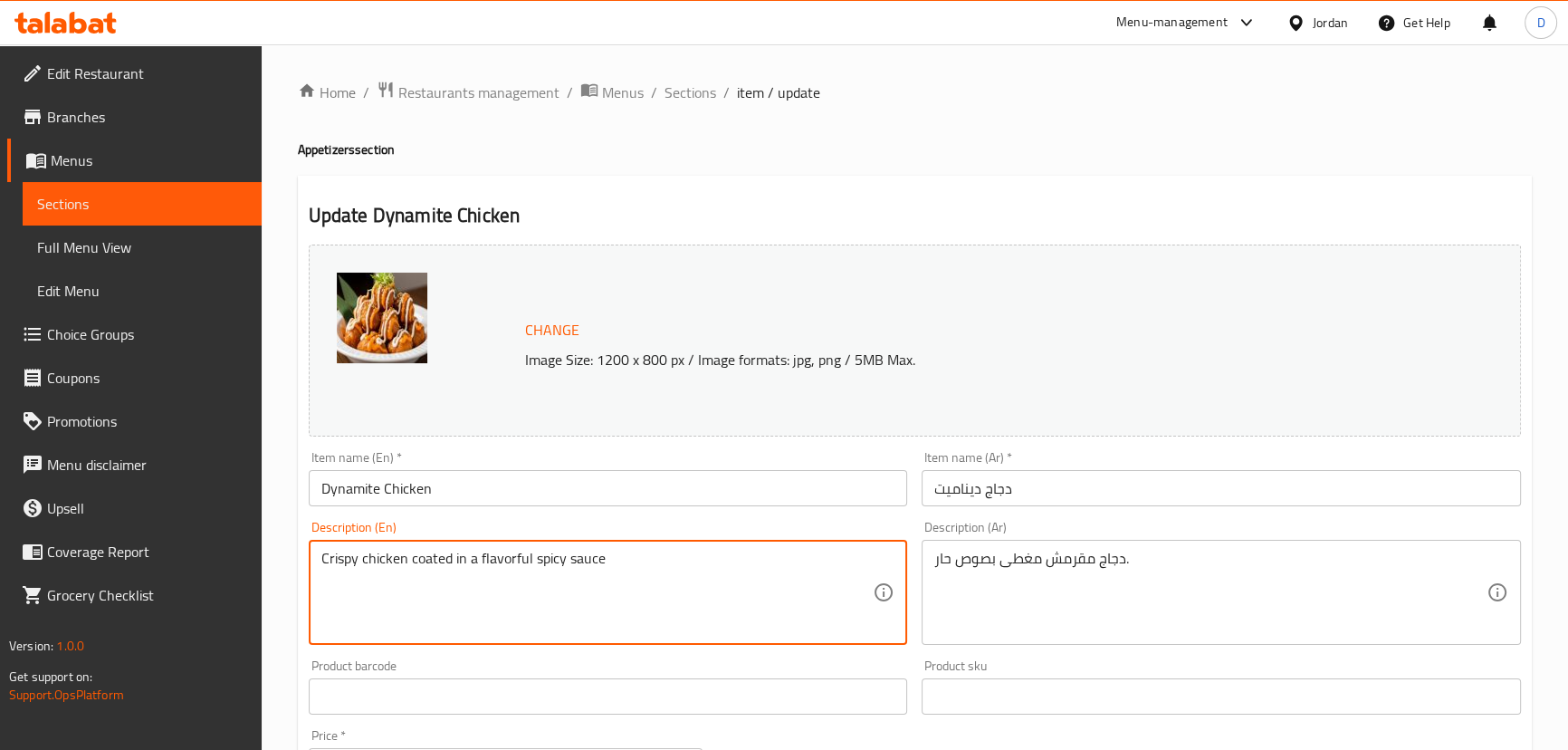
click at [508, 561] on textarea "Crispy chicken coated in a flavorful spicy sauce" at bounding box center [597, 593] width 552 height 86
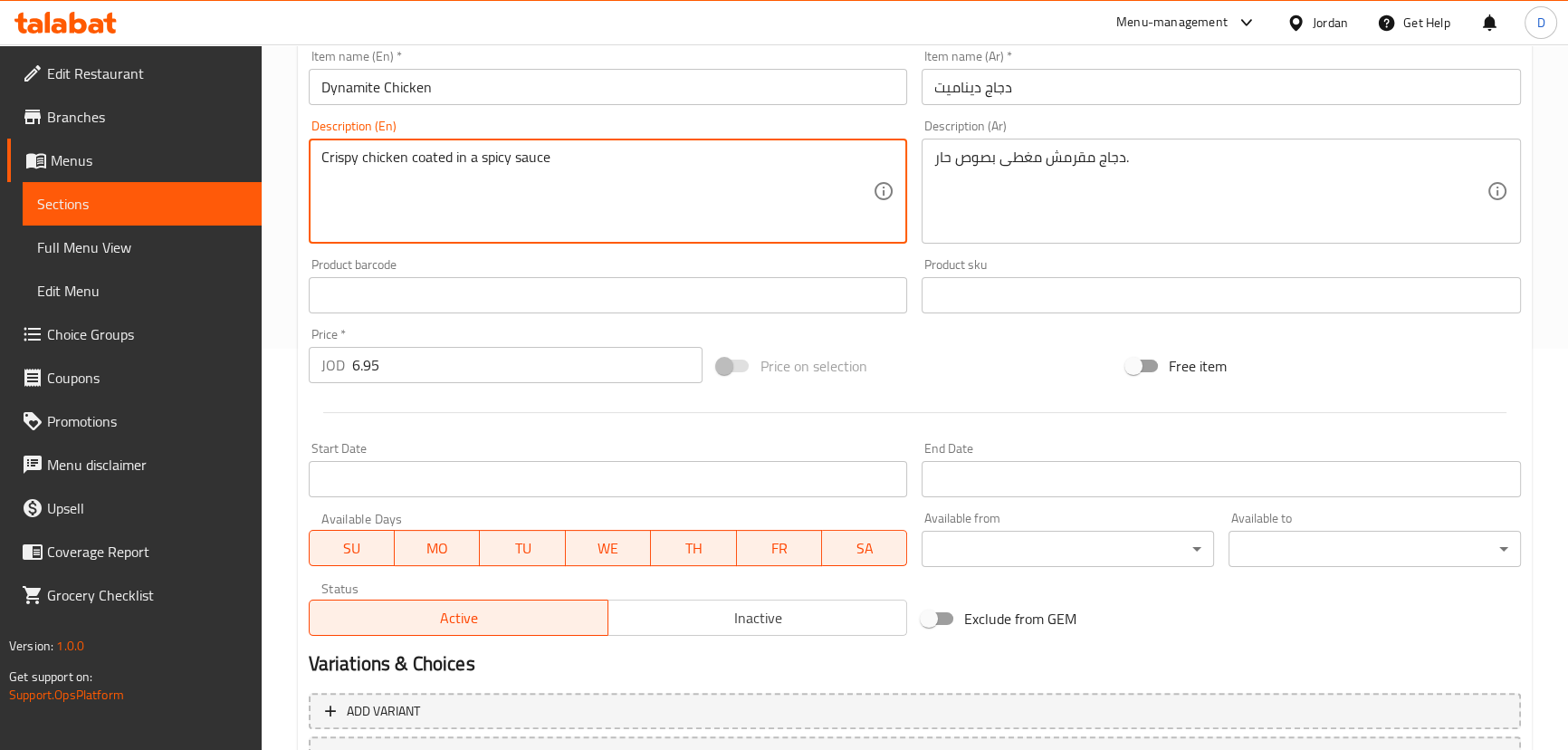
scroll to position [555, 0]
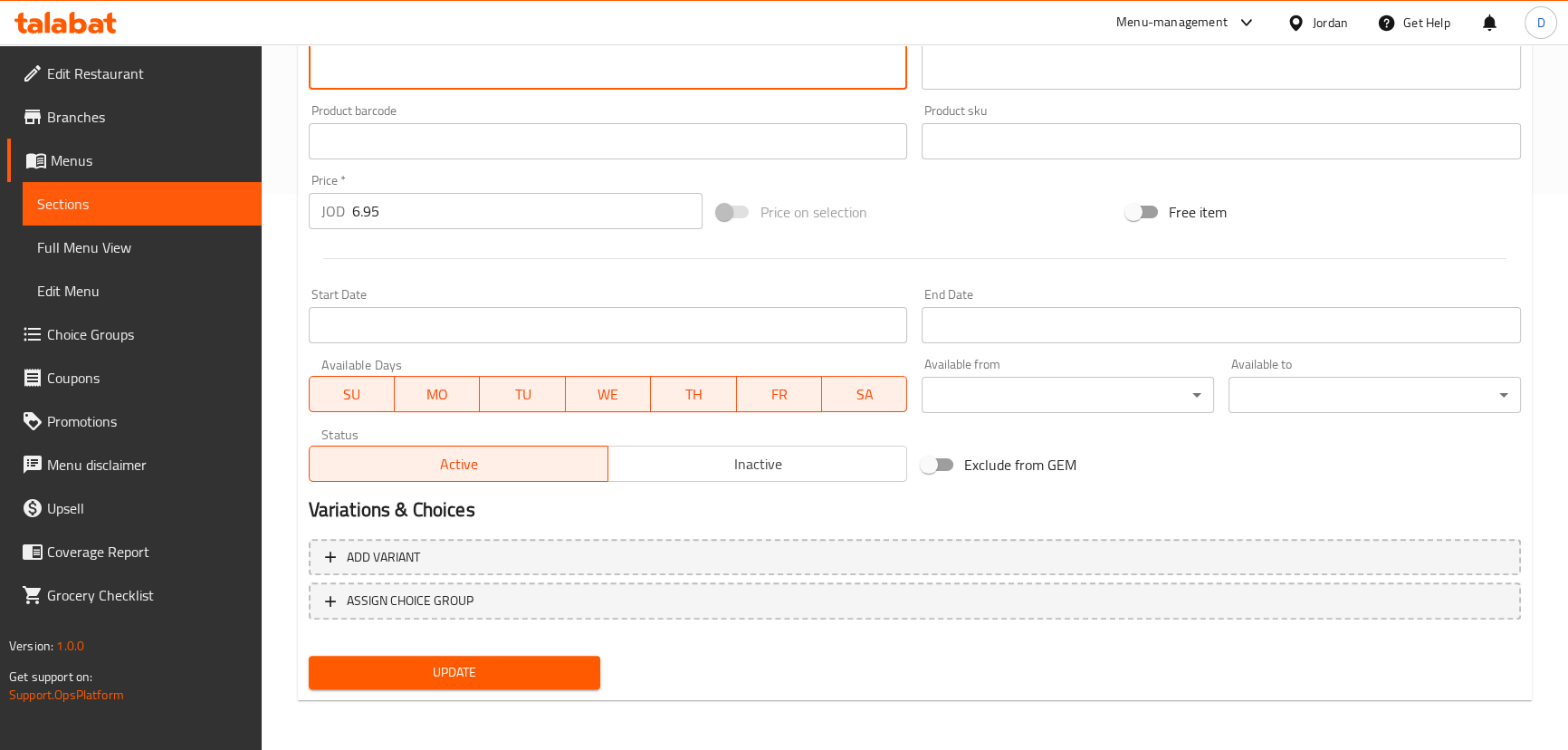
type textarea "Crispy chicken coated in a spicy sauce"
click at [517, 661] on span "Update" at bounding box center [454, 672] width 264 height 23
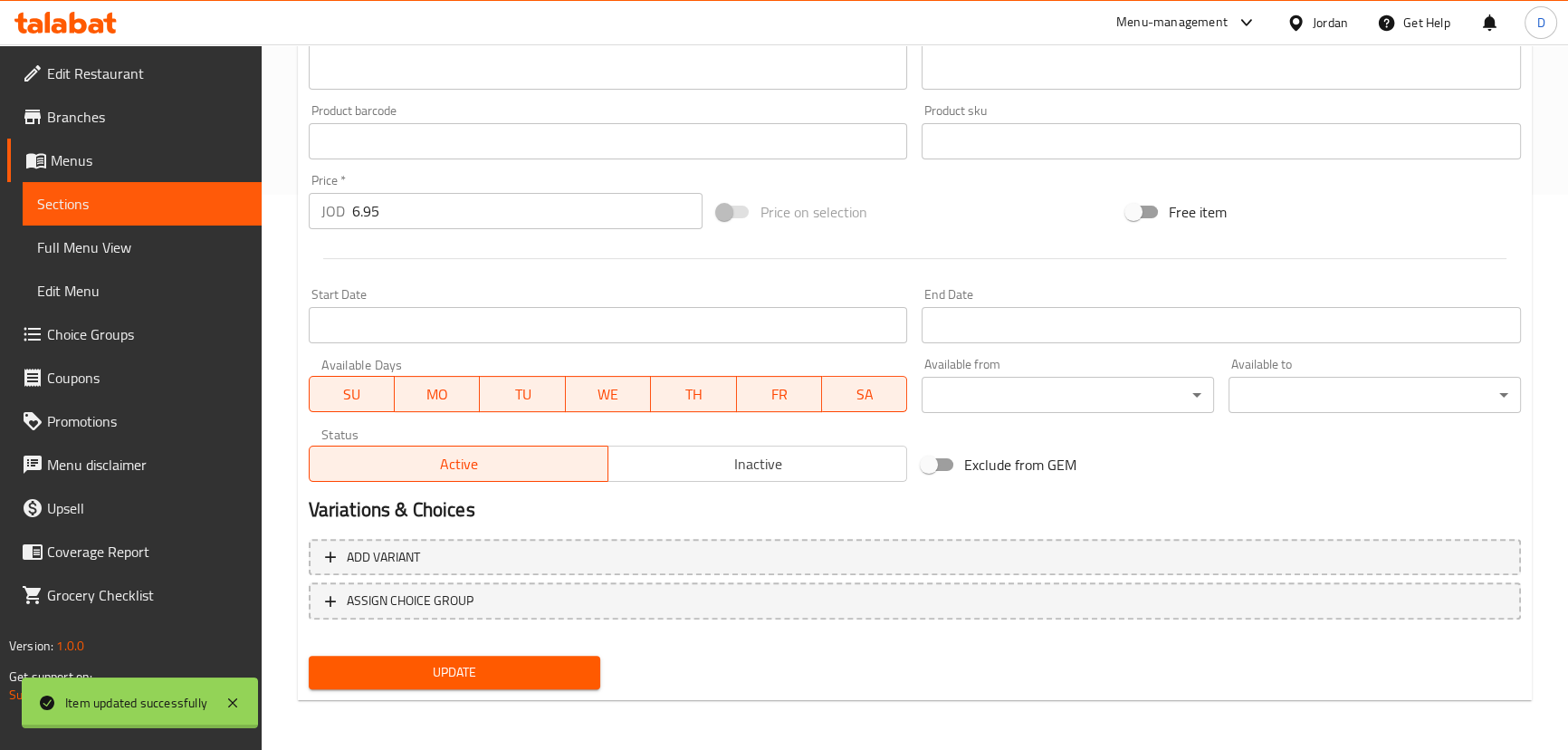
scroll to position [308, 0]
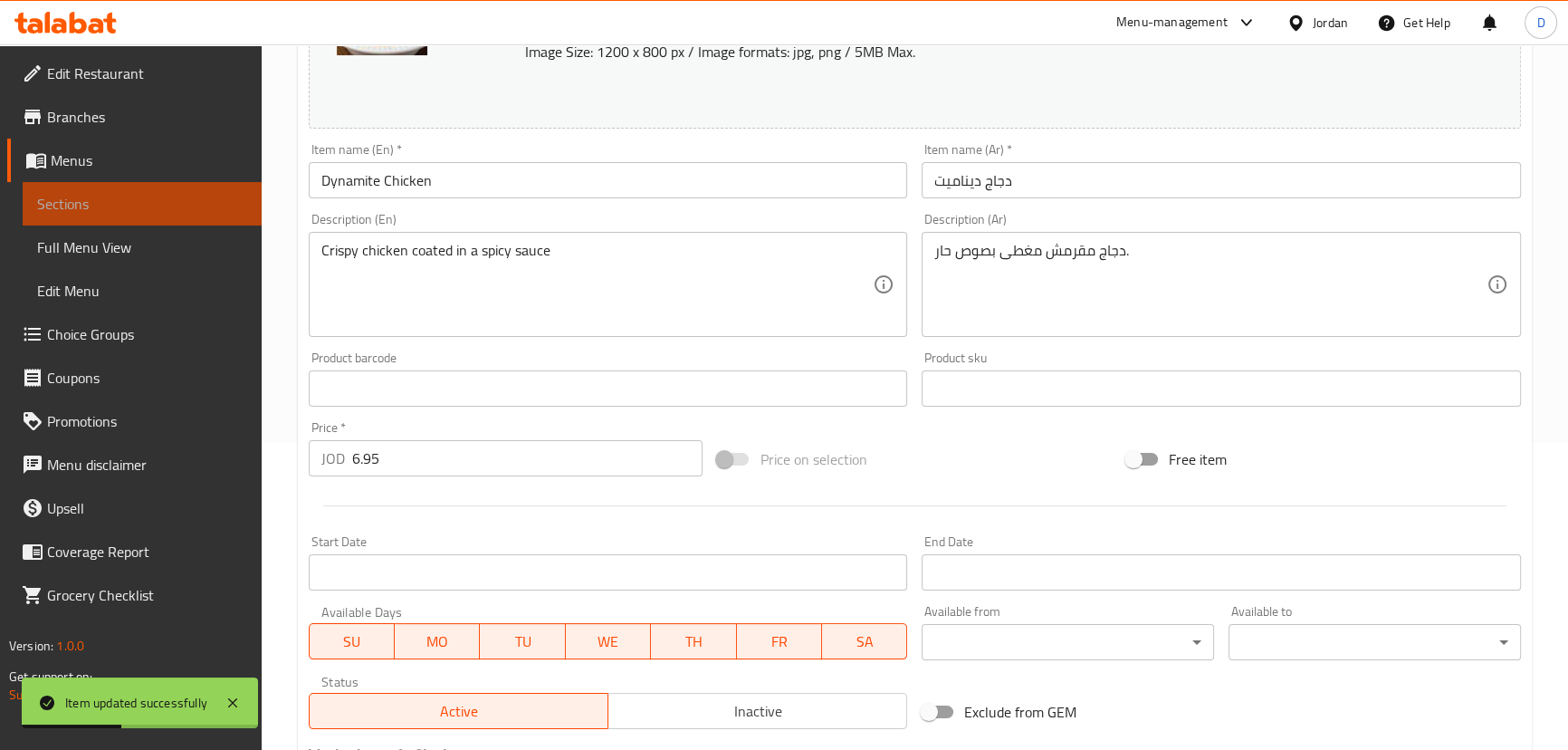
click at [239, 206] on span "Sections" at bounding box center [143, 203] width 210 height 22
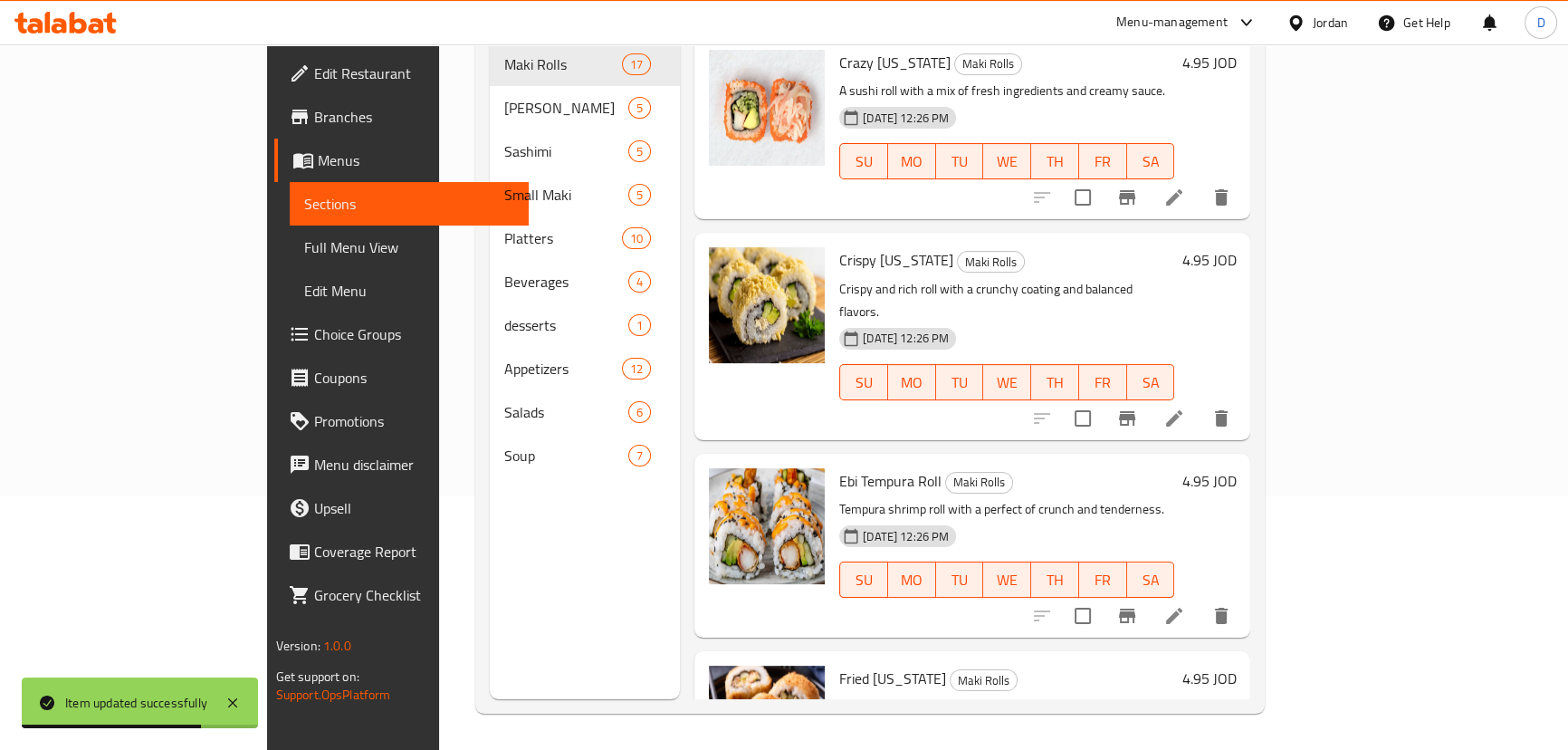
scroll to position [89, 0]
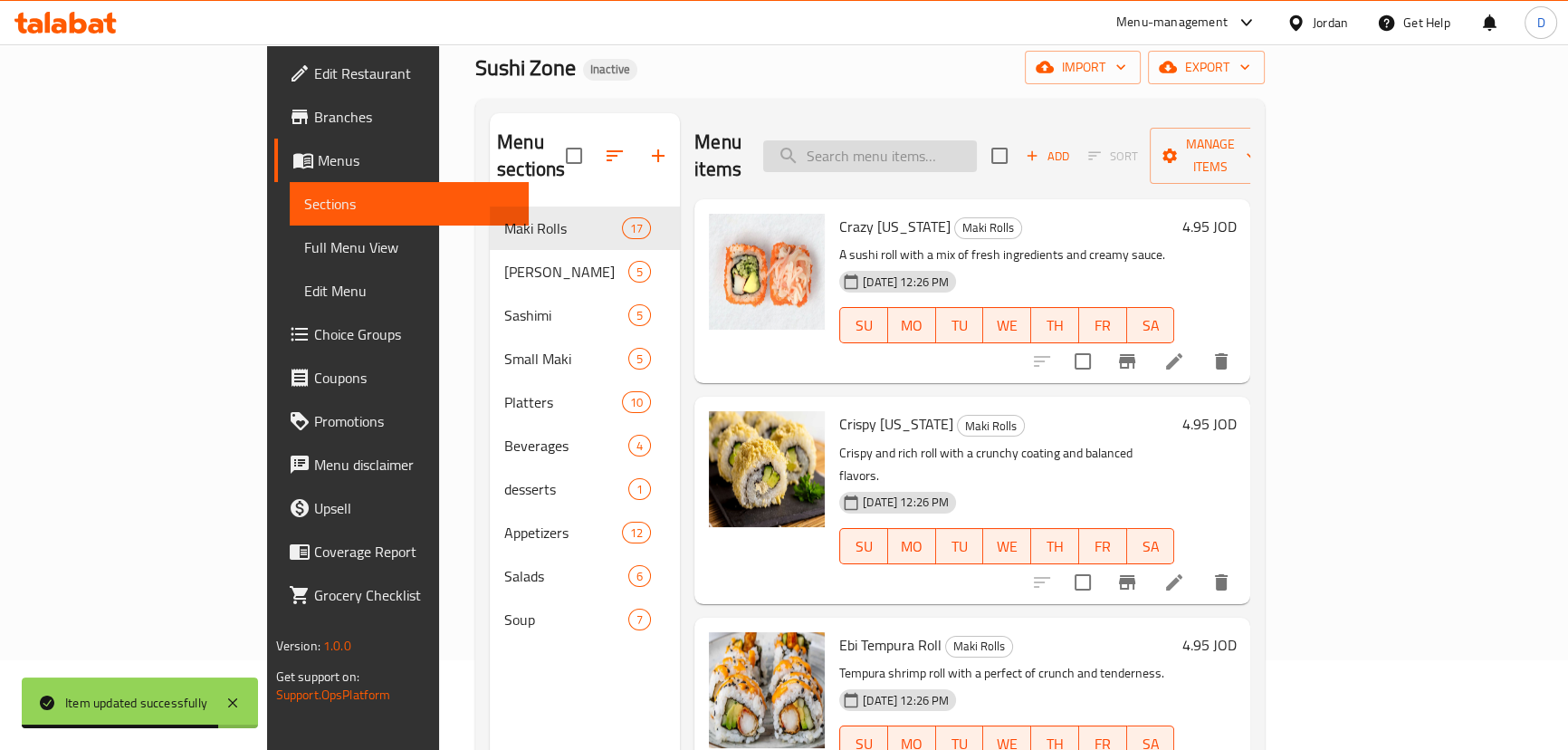
click at [977, 141] on input "search" at bounding box center [870, 157] width 214 height 32
paste input "Golden crispy rolls filled with vegetables, light and crunchy."
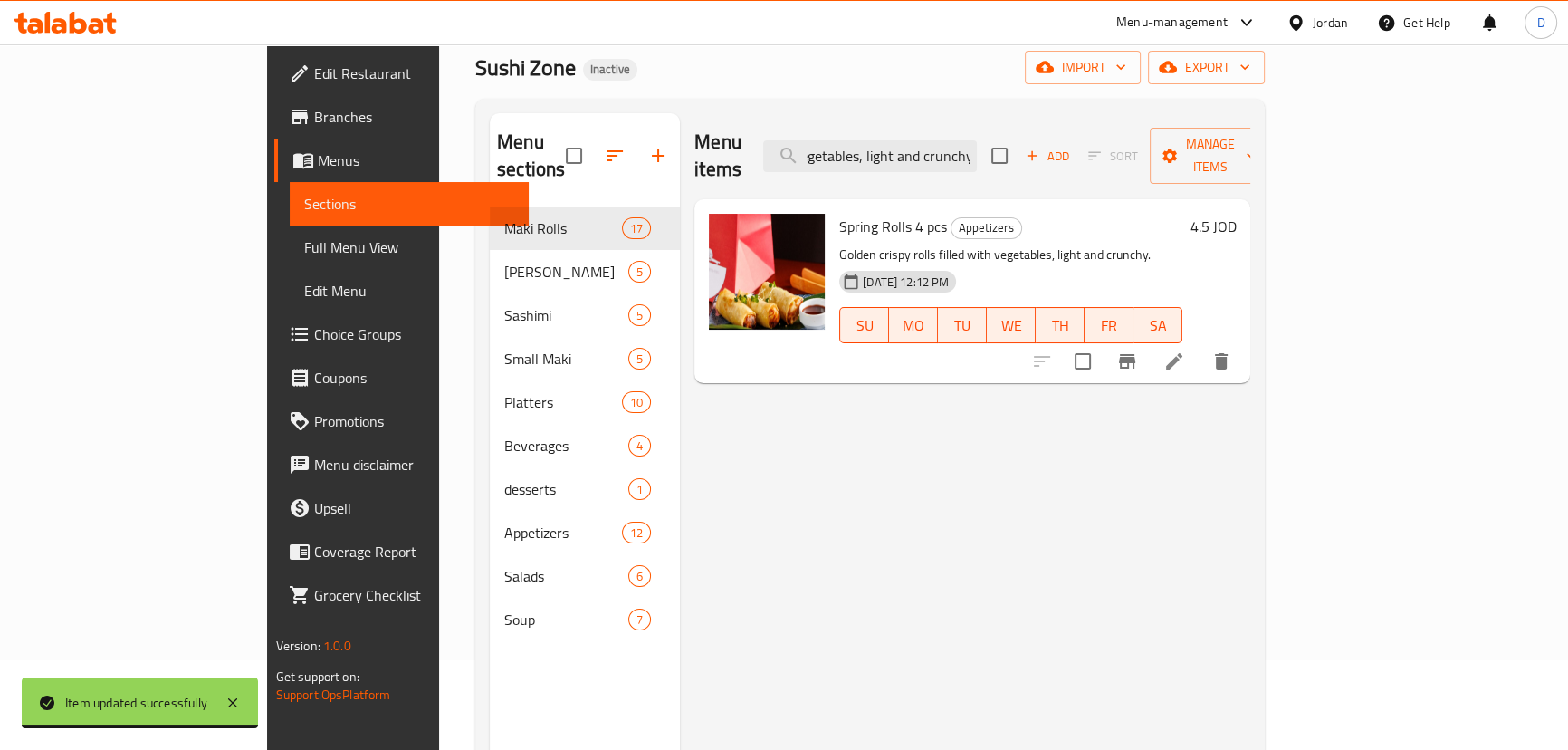
type input "Golden crispy rolls filled with vegetables, light and crunchy."
click at [1199, 345] on li at bounding box center [1174, 361] width 51 height 33
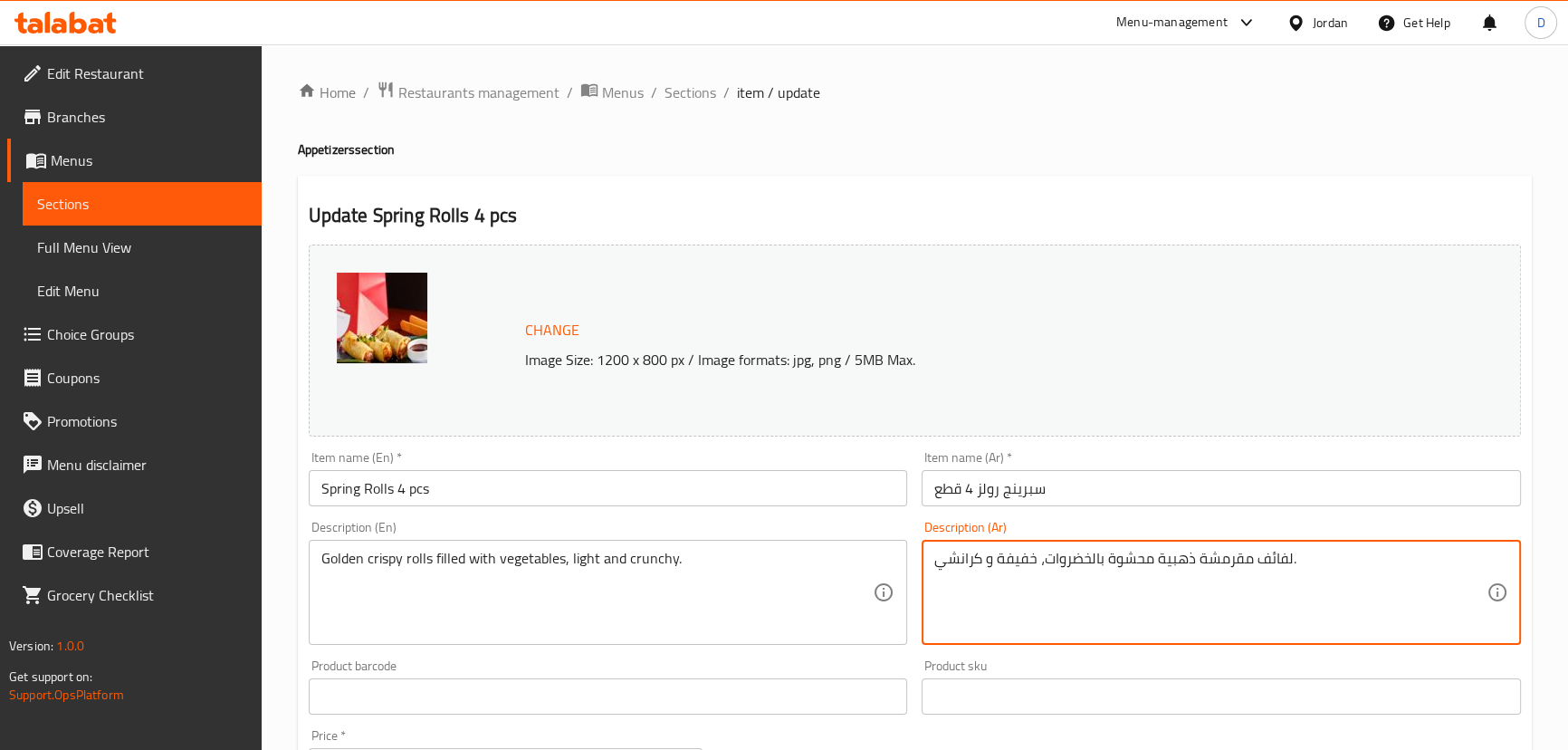
click at [997, 499] on input "سبرينج رولز 4 قطع" at bounding box center [1221, 488] width 600 height 37
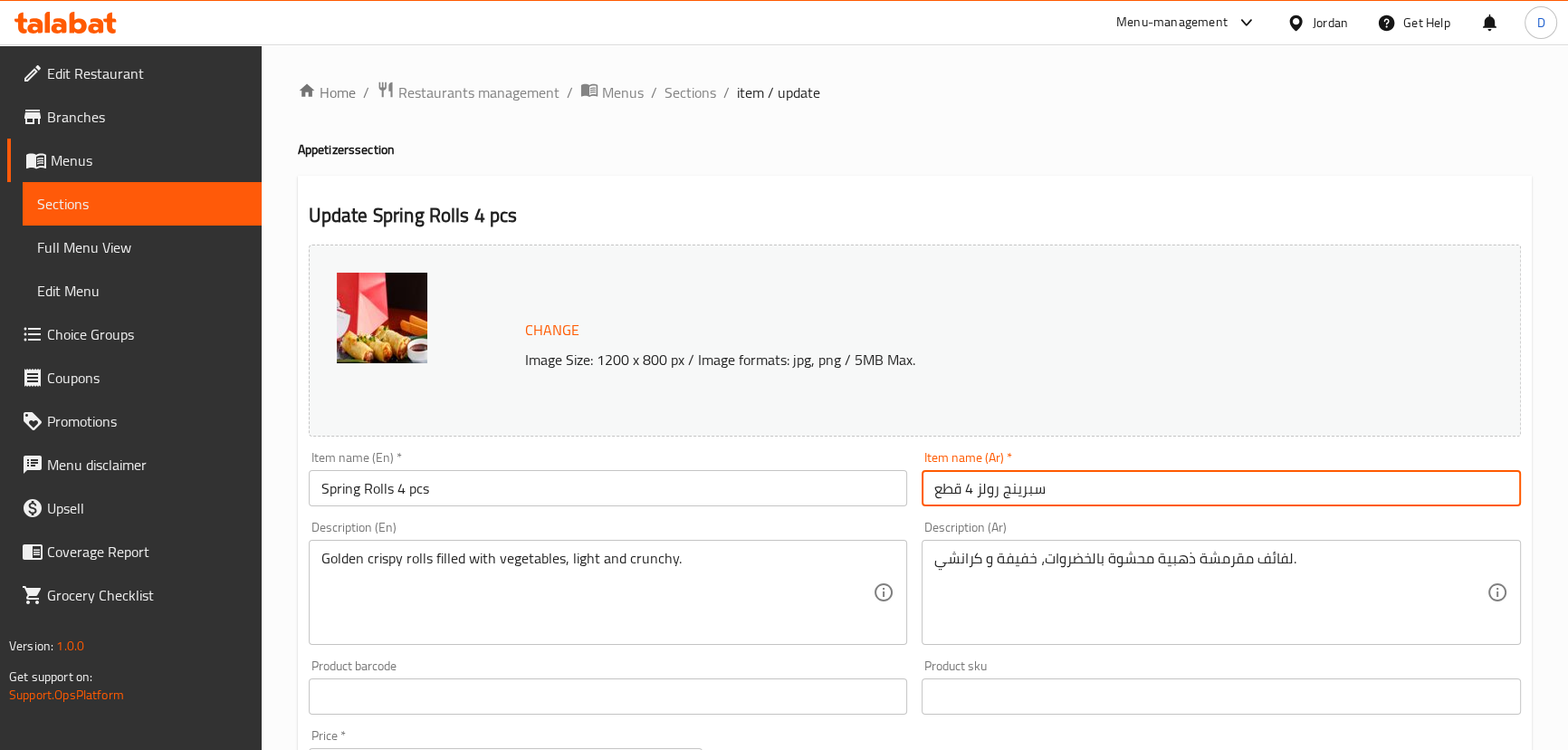
click at [997, 499] on input "سبرينج رولز 4 قطع" at bounding box center [1221, 488] width 600 height 37
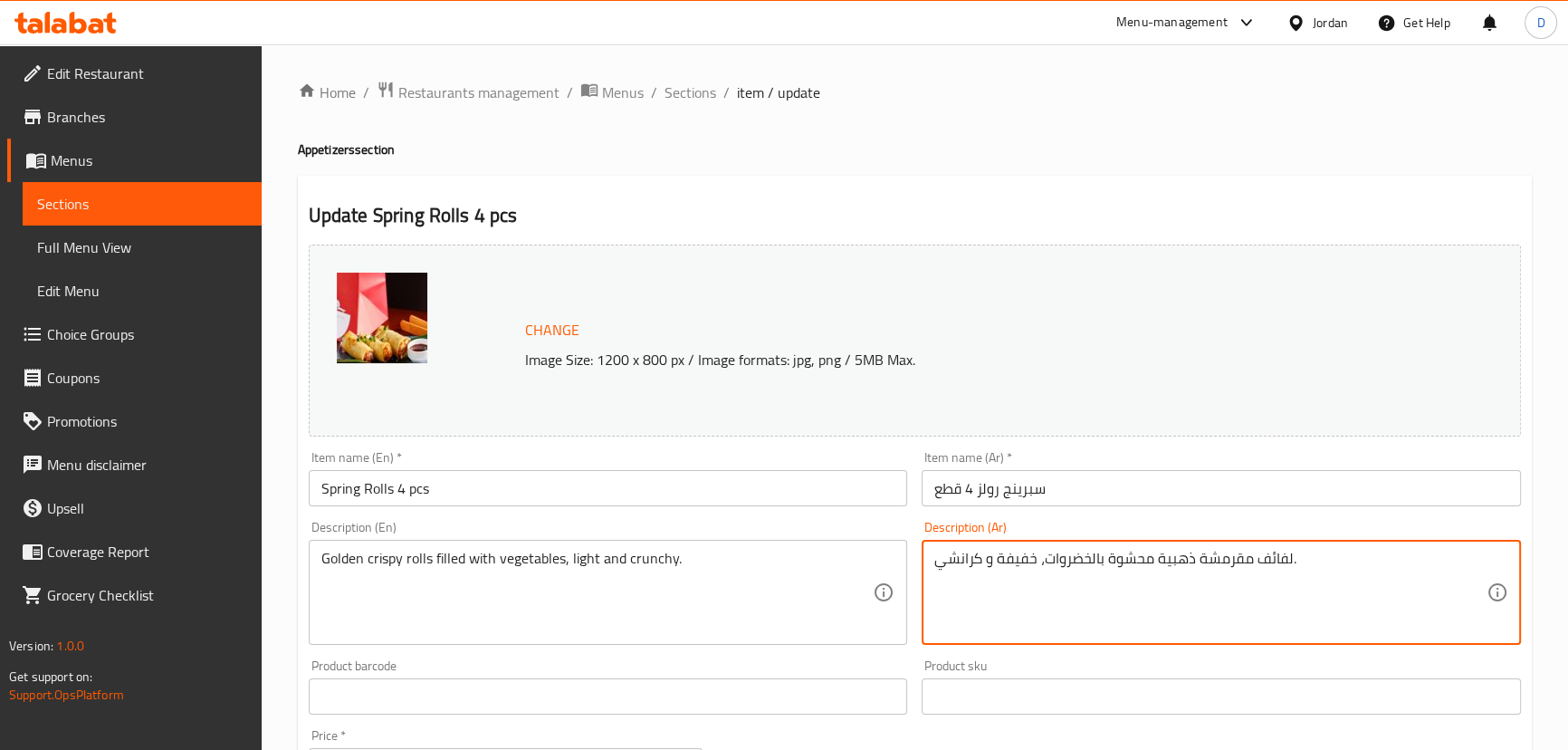
click at [1274, 579] on textarea "لفائف مقرمشة ذهبية محشوة بالخضروات، خفيفة و كرانشي." at bounding box center [1210, 593] width 552 height 86
paste textarea "رولز"
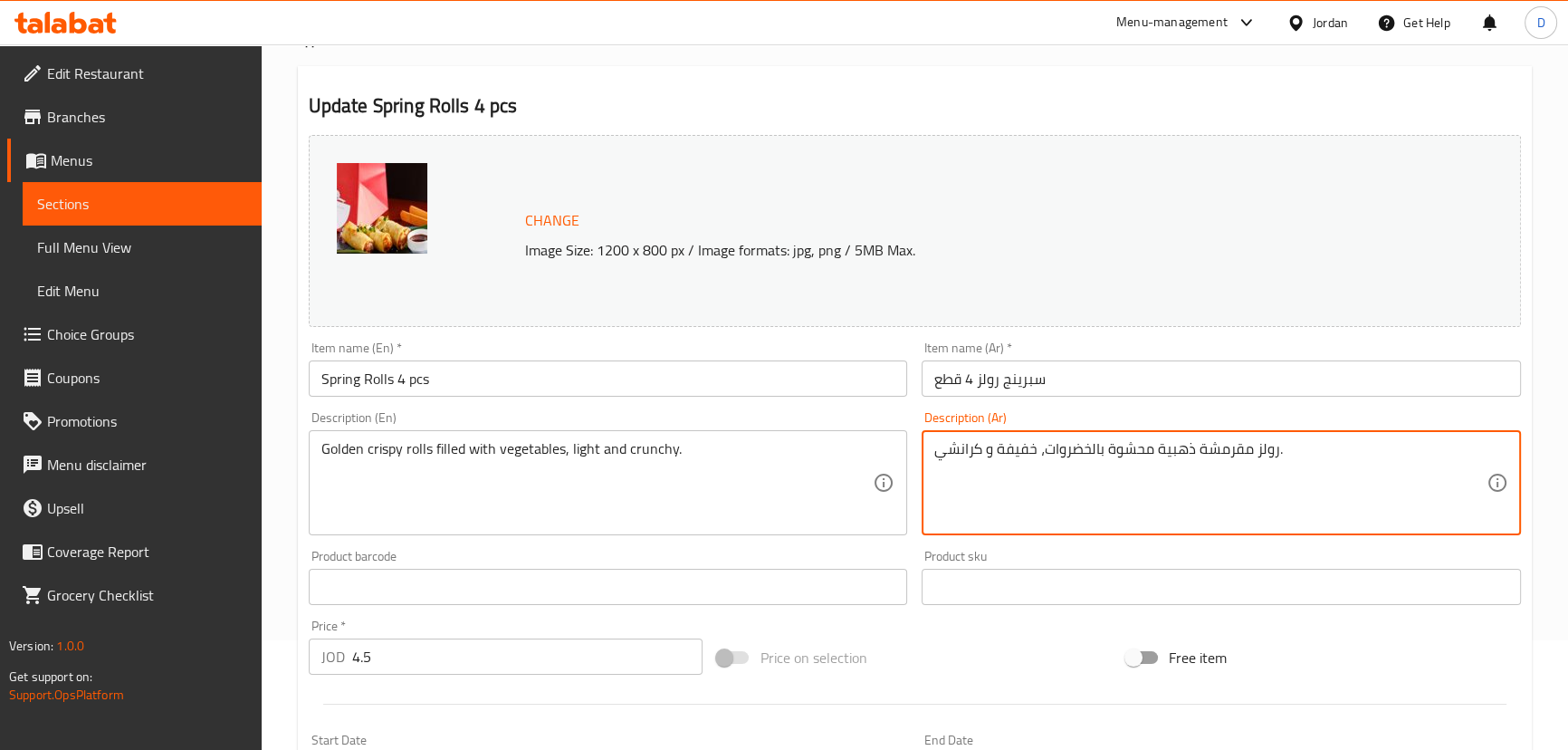
scroll to position [494, 0]
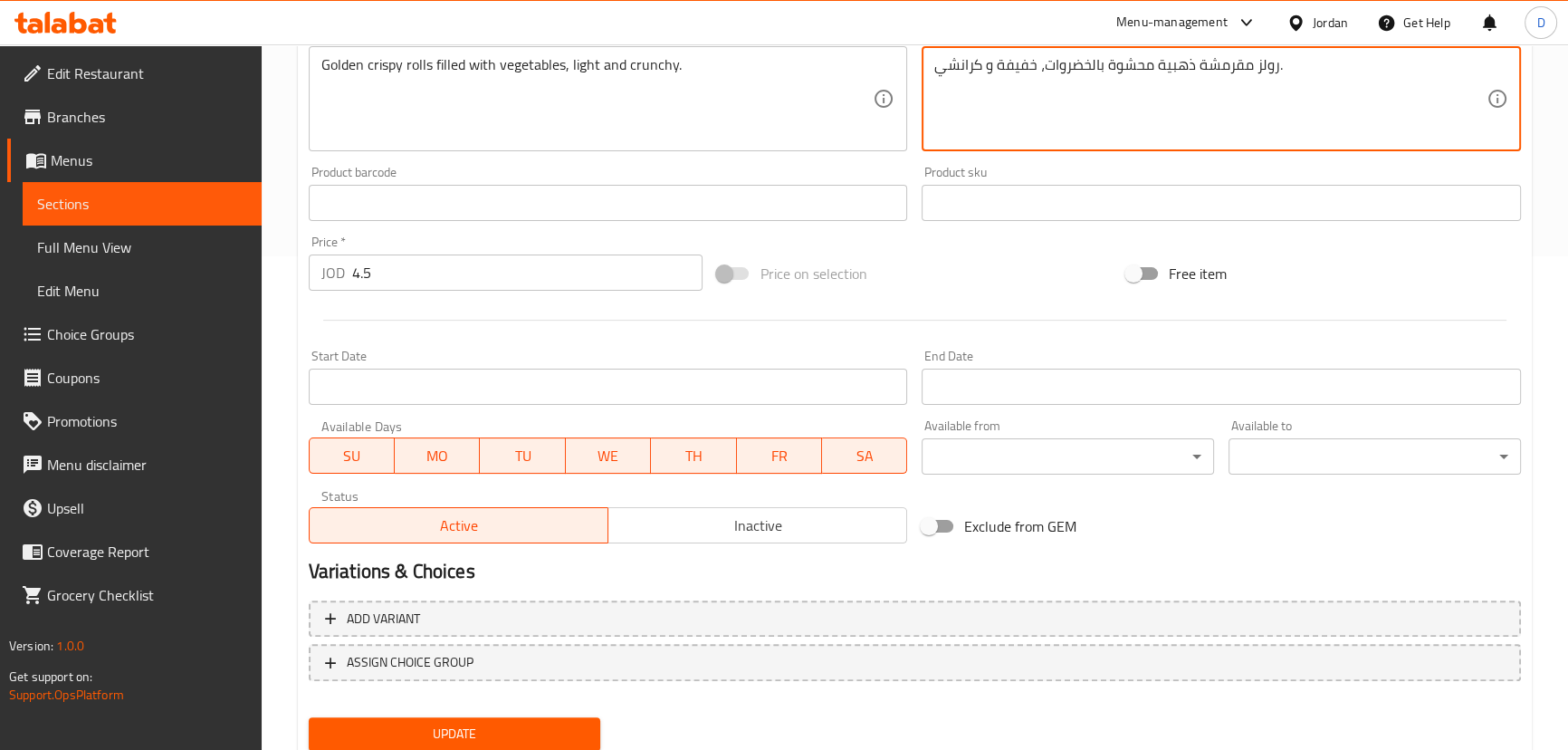
type textarea "رولز مقرمشة ذهبية محشوة بالخضروات، خفيفة و كرانشي."
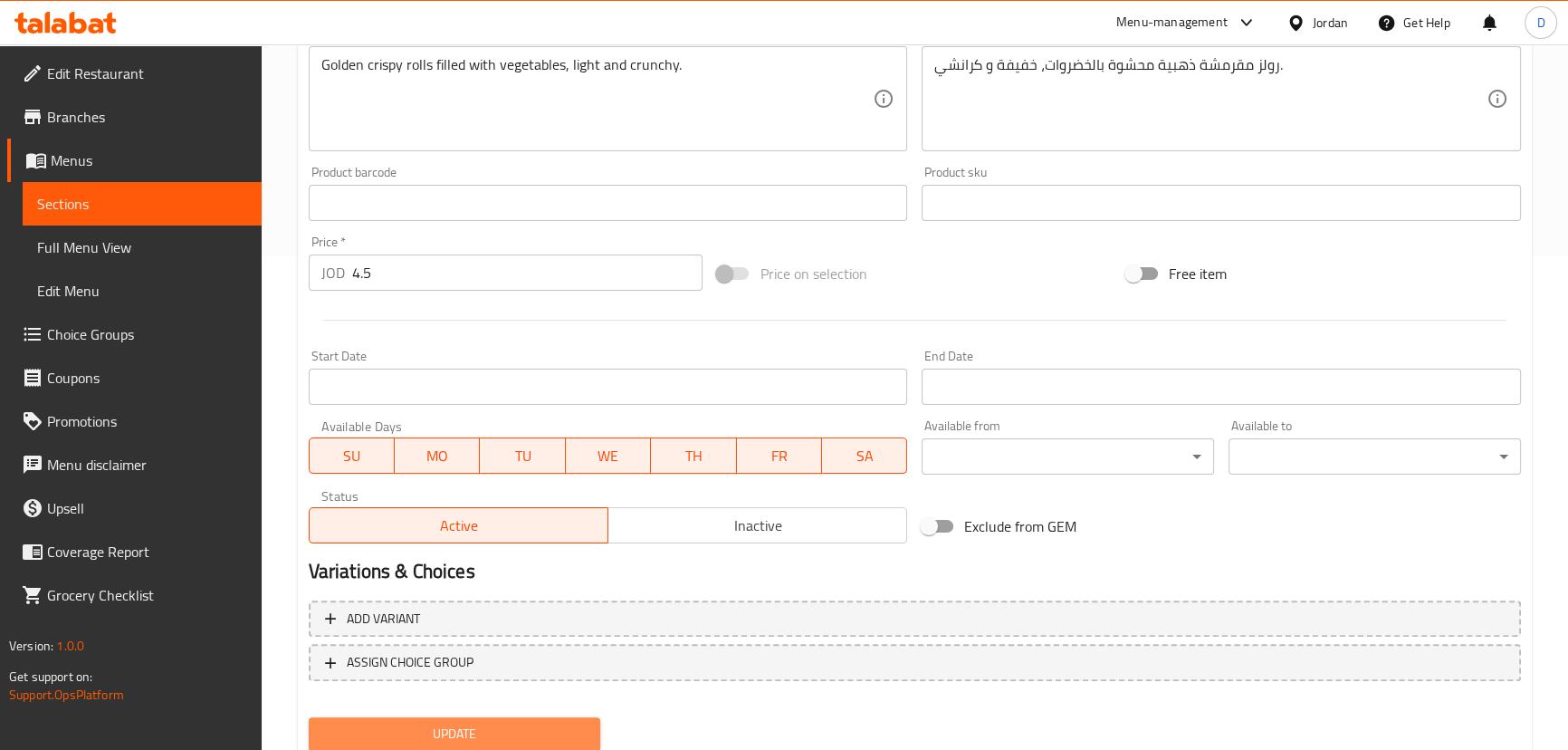
click at [545, 725] on span "Update" at bounding box center [454, 734] width 264 height 23
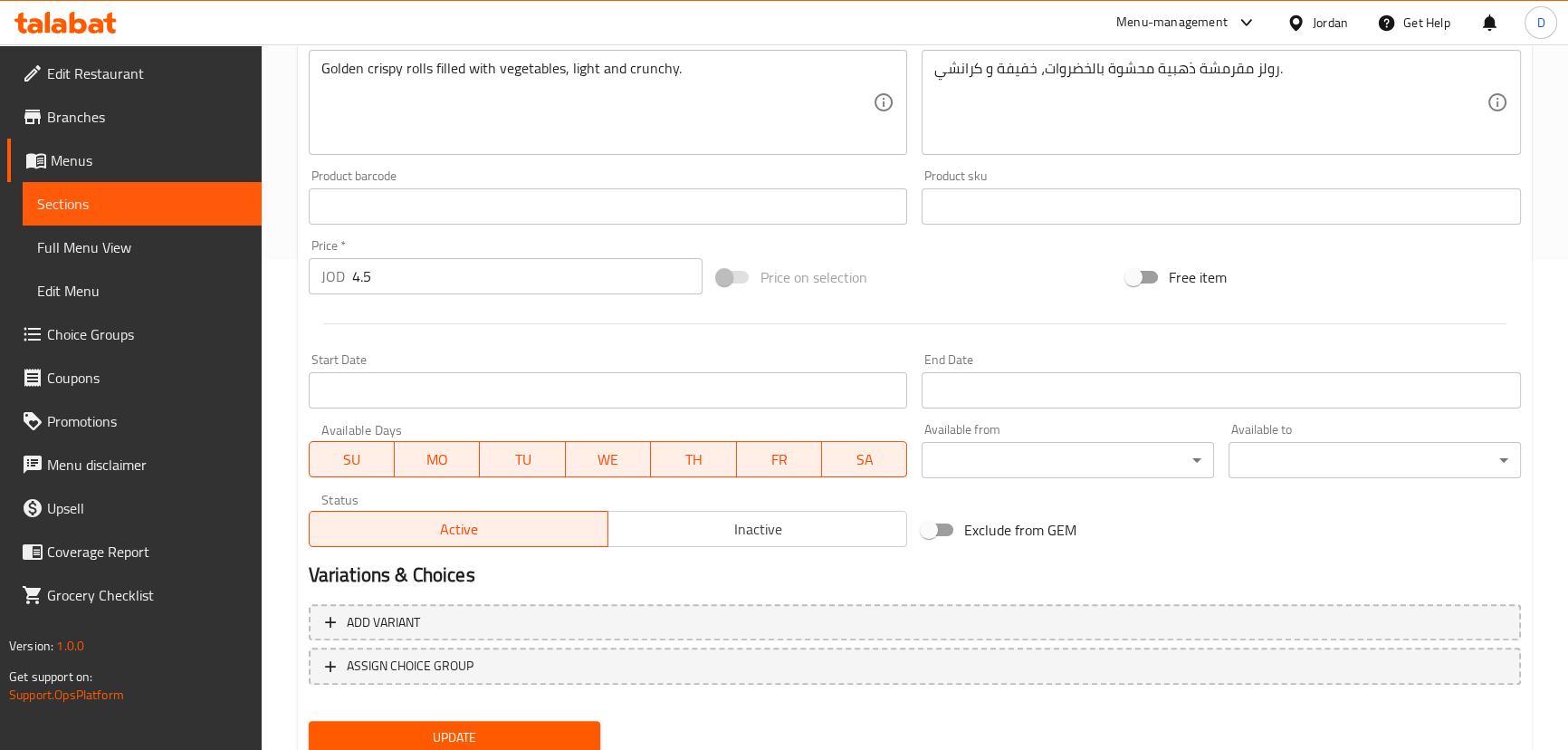
scroll to position [555, 0]
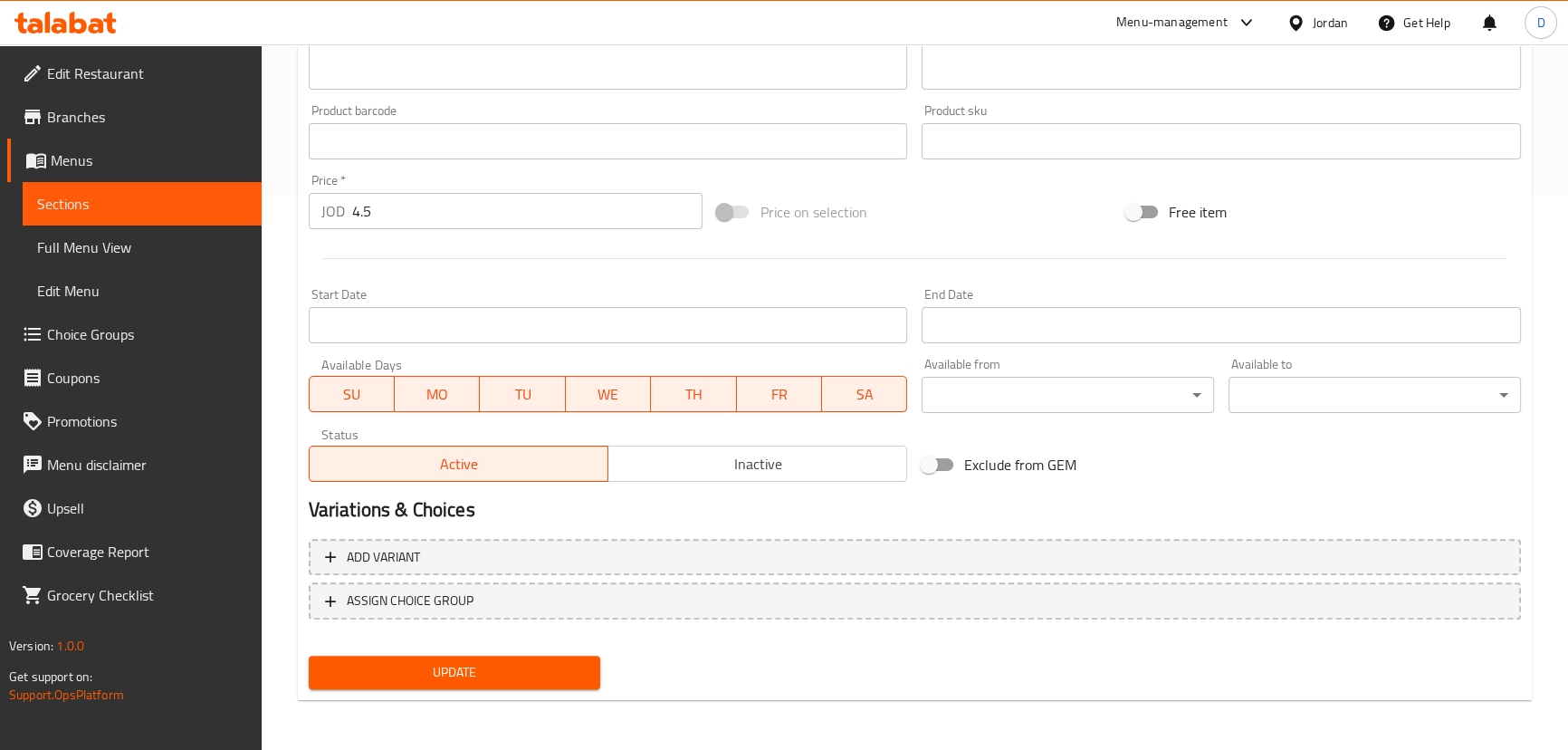
click at [541, 681] on span "Update" at bounding box center [454, 672] width 264 height 23
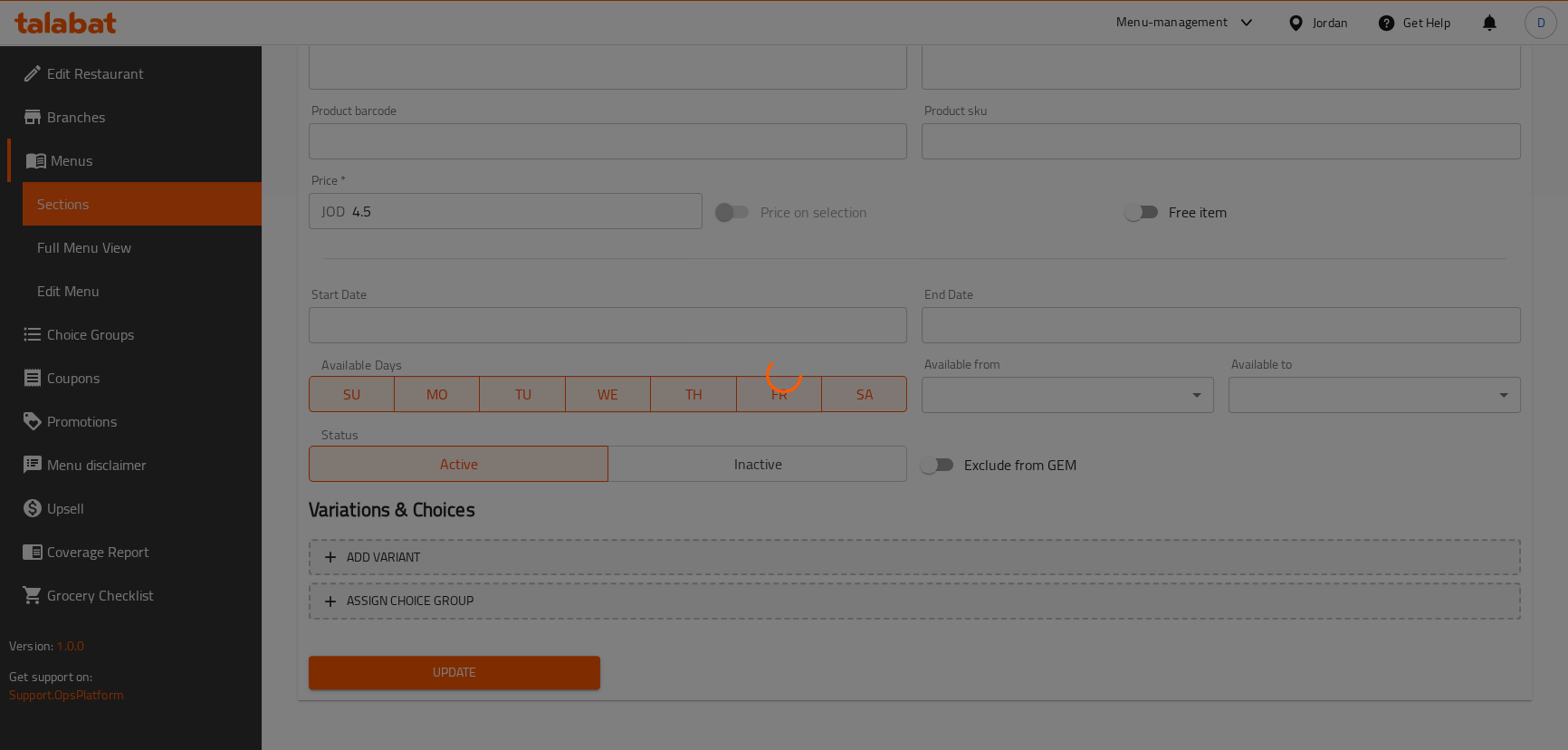
scroll to position [308, 0]
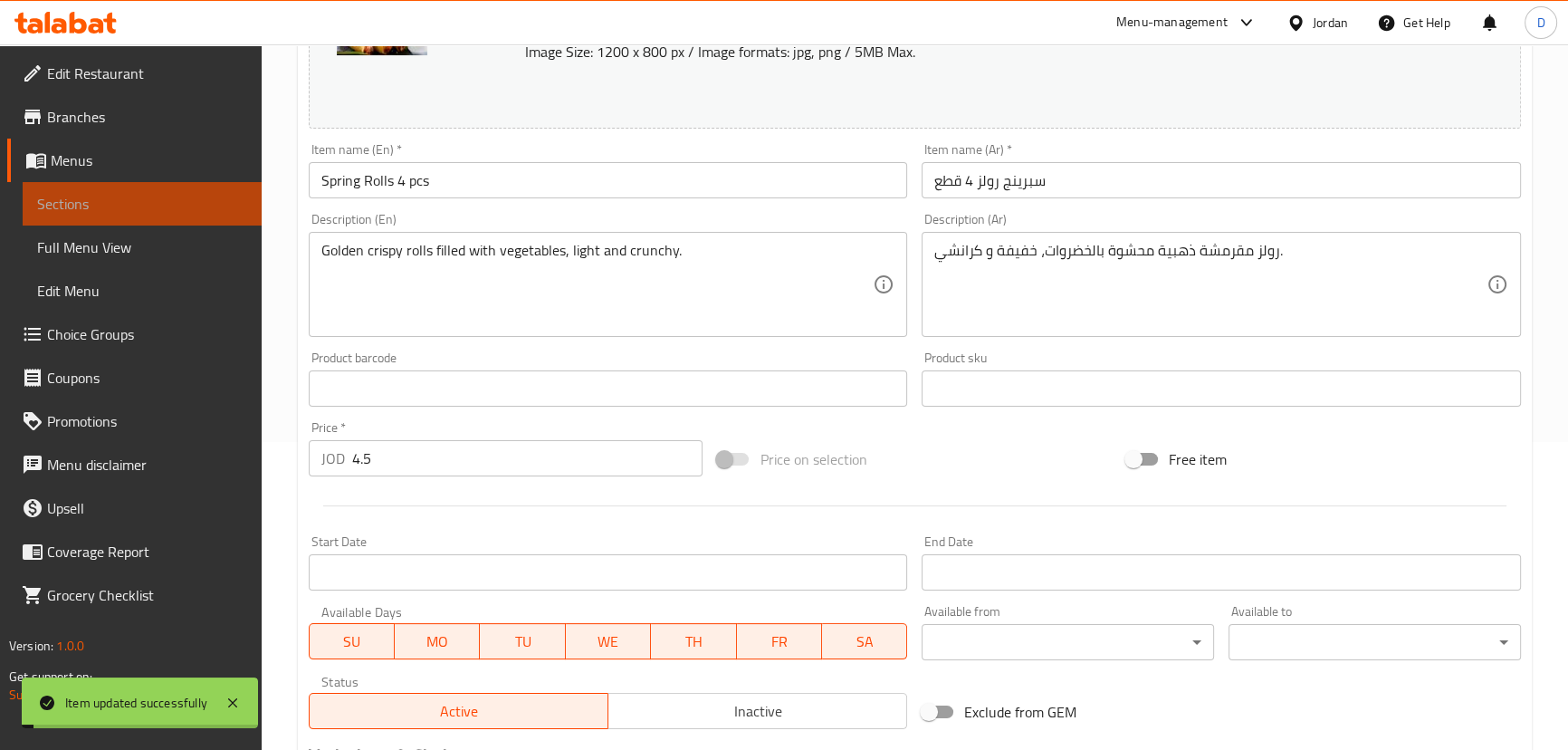
click at [199, 185] on link "Sections" at bounding box center [142, 204] width 239 height 43
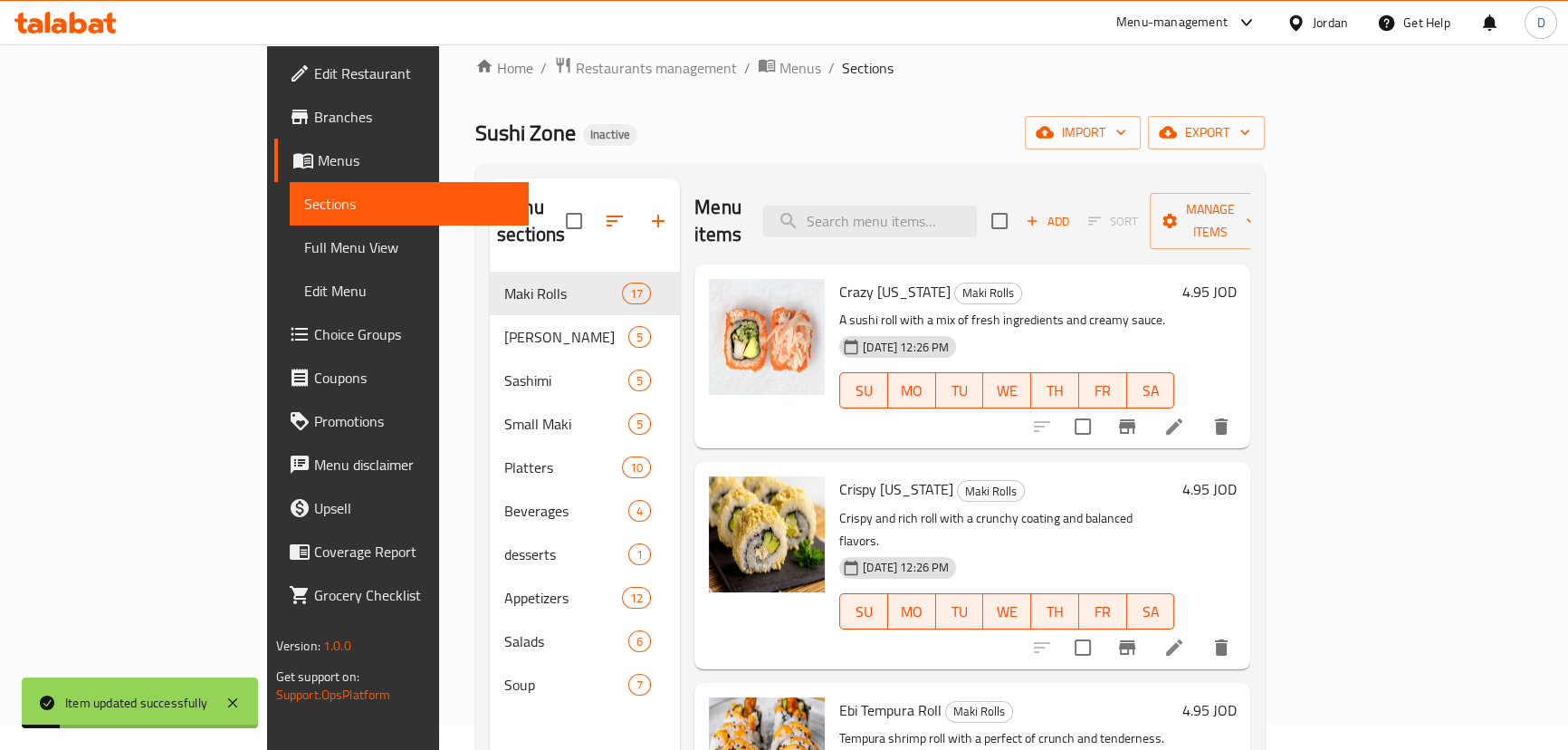
scroll to position [8, 0]
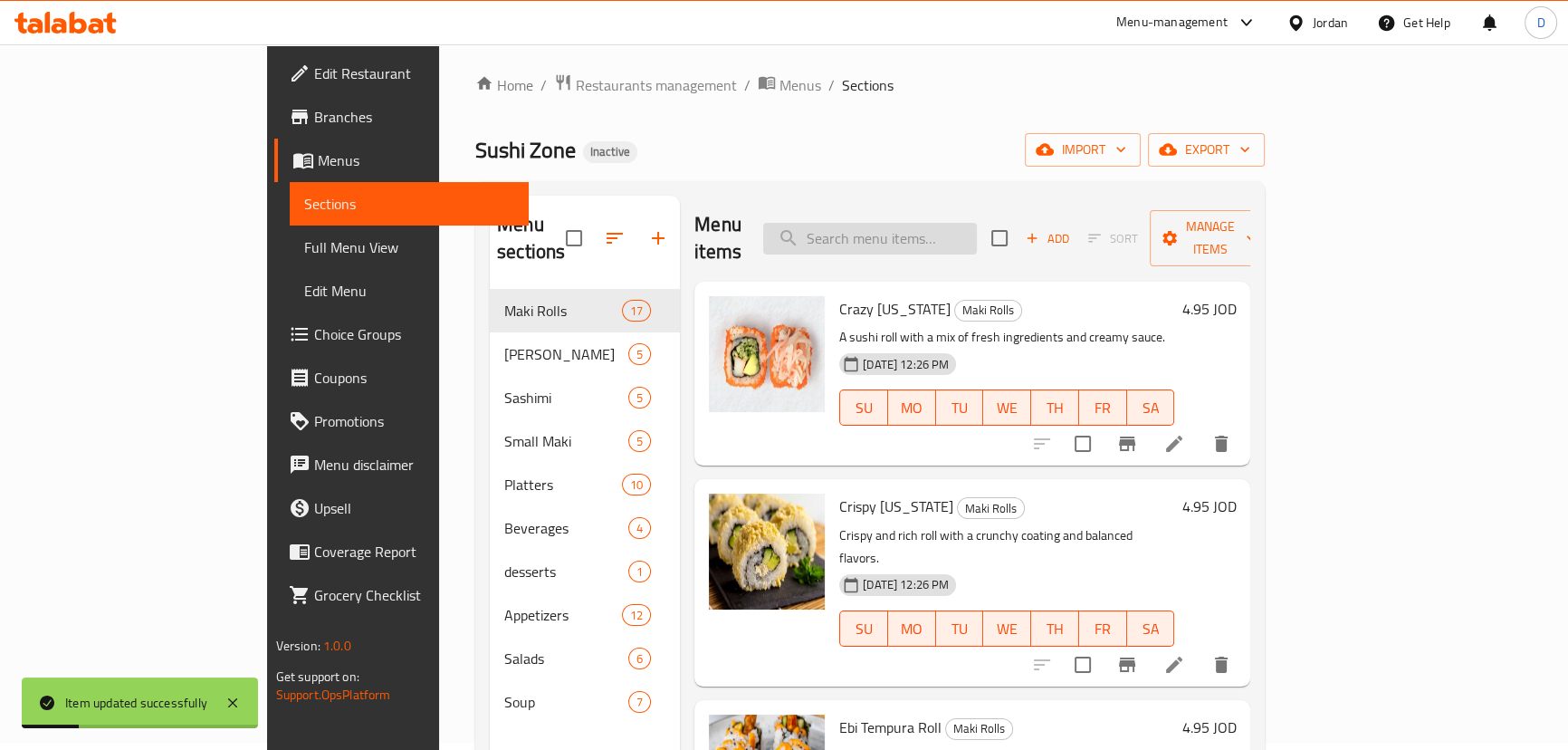
click at [940, 222] on input "search" at bounding box center [870, 238] width 214 height 32
paste input "Dumplings"
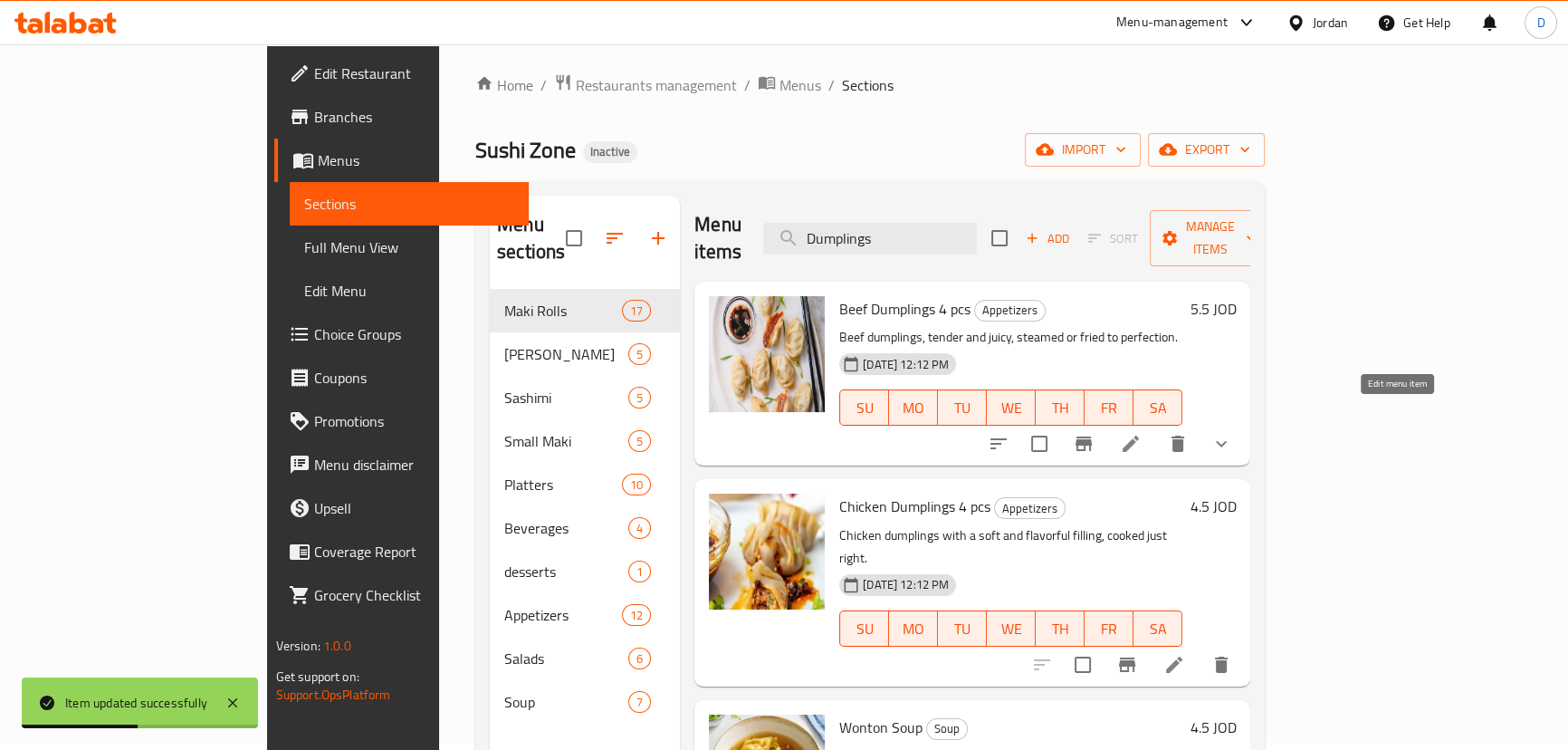
type input "Dumplings"
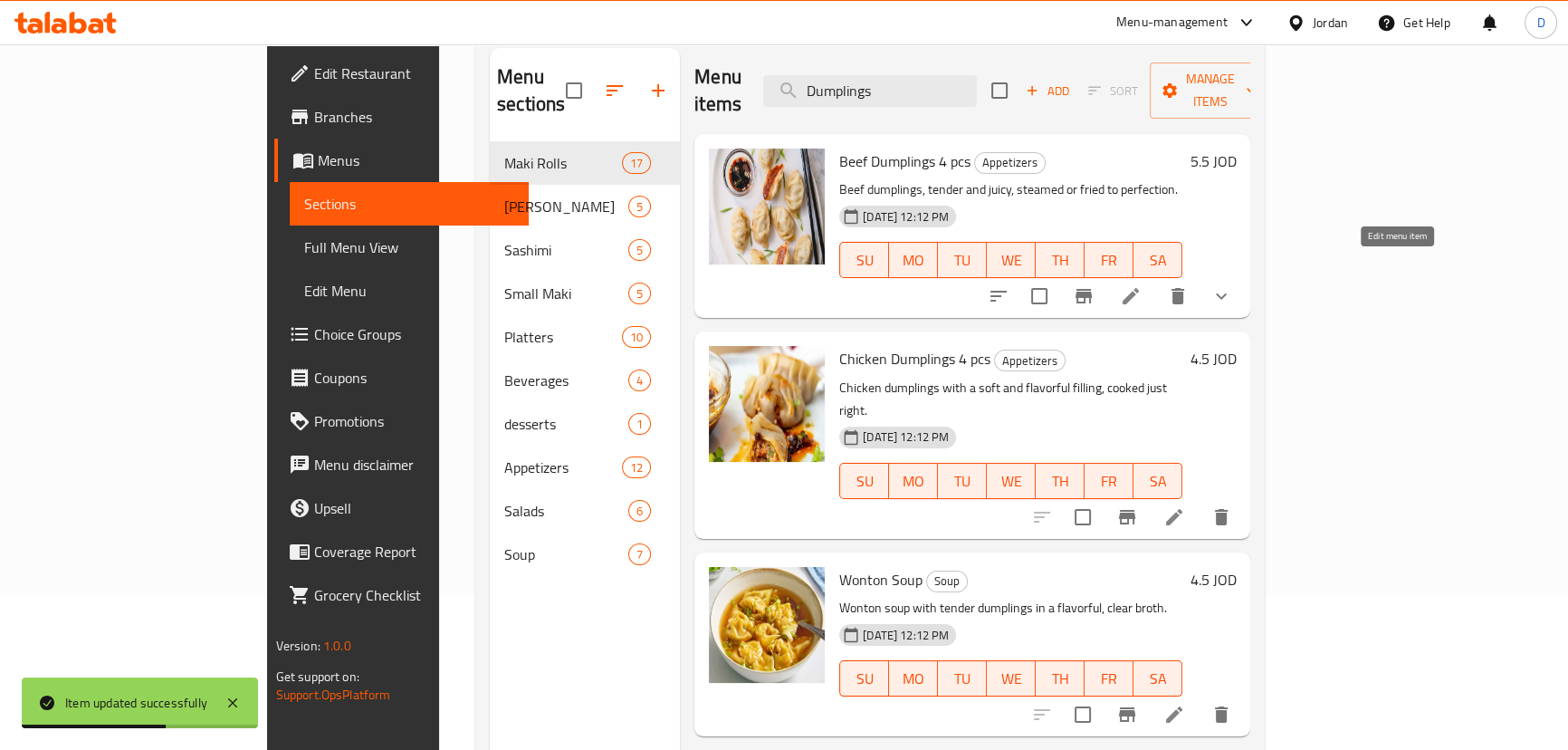
scroll to position [172, 0]
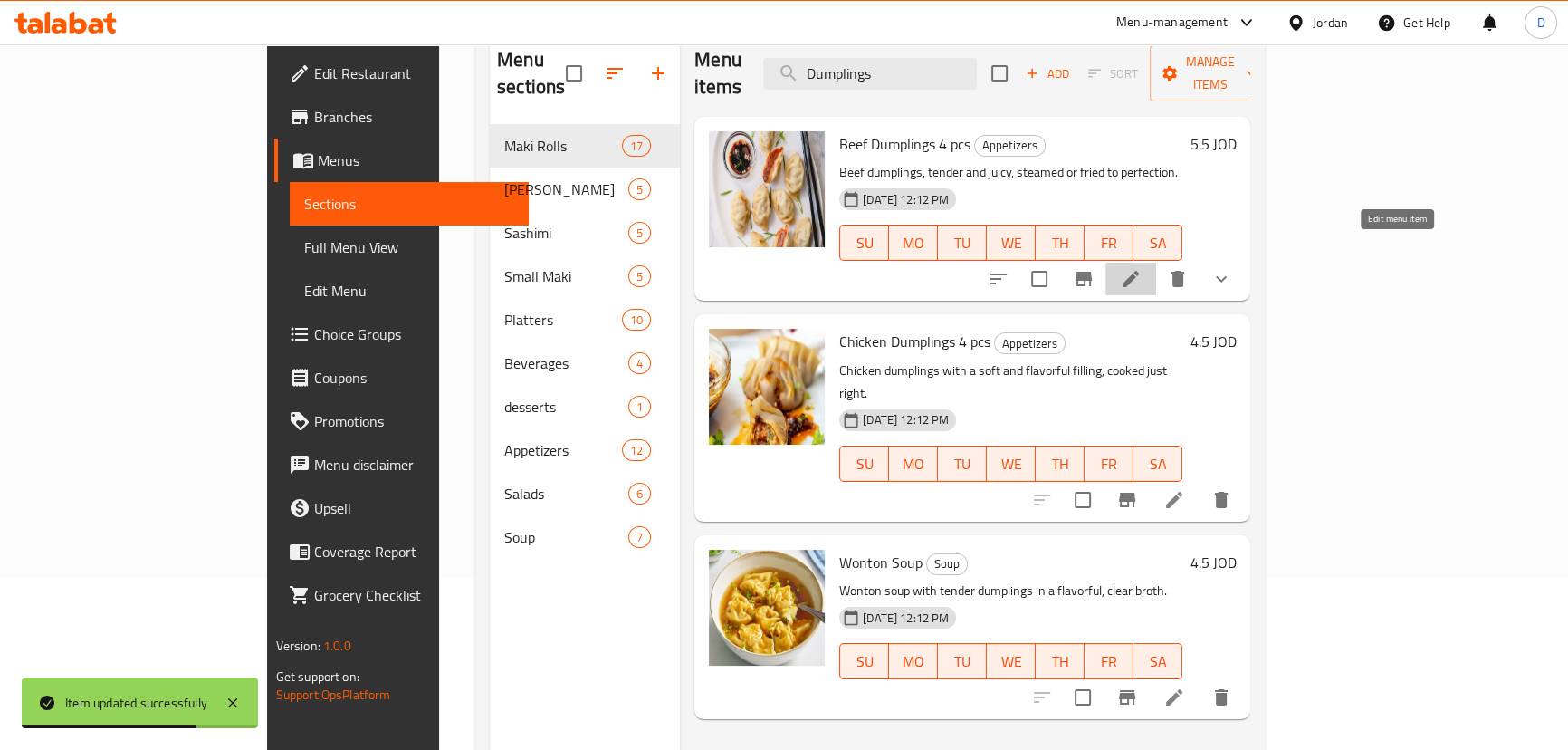
click at [1141, 268] on icon at bounding box center [1130, 279] width 22 height 22
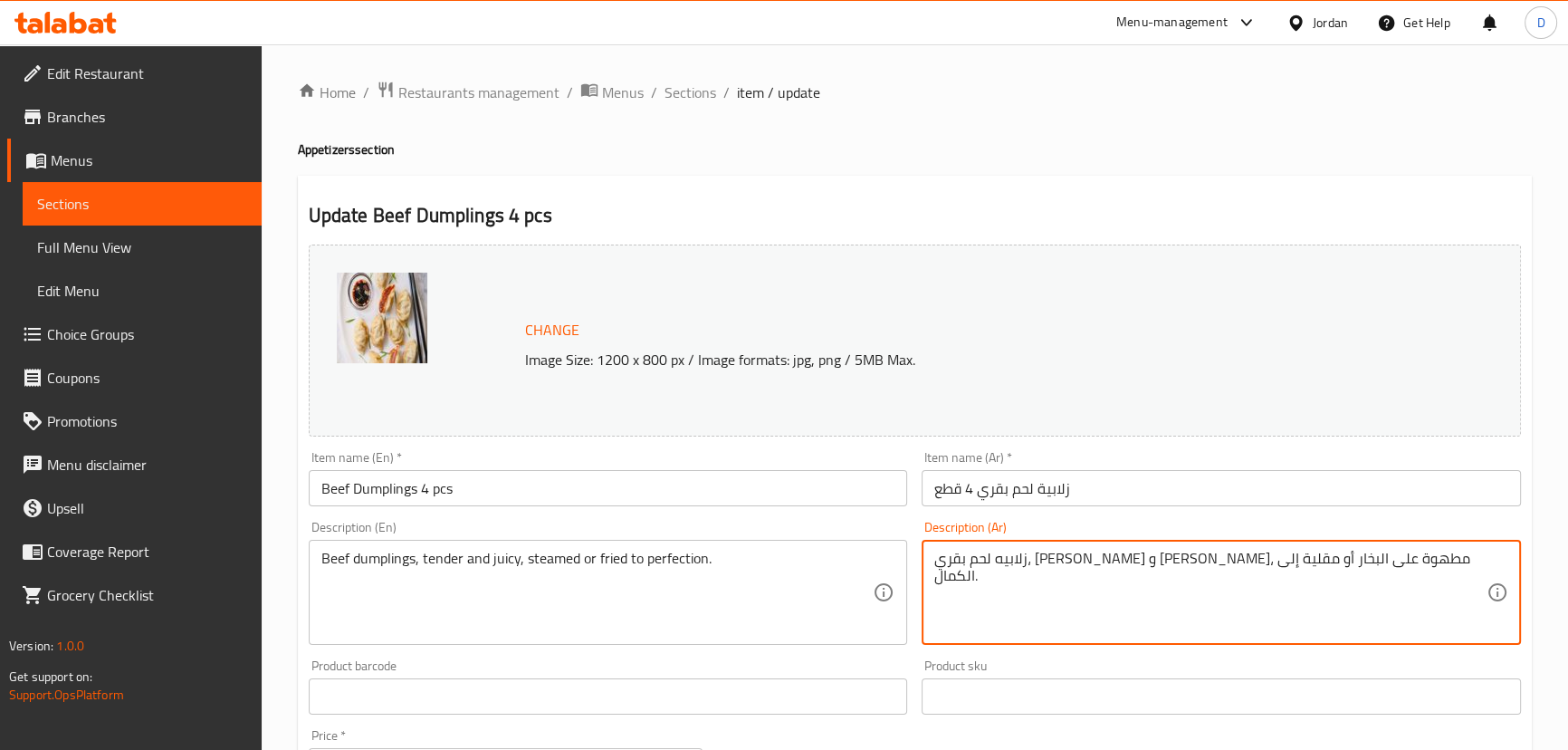
click at [1328, 561] on textarea "زلابيه لحم بقري، [PERSON_NAME] و [PERSON_NAME]، مطهوة على البخار أو مقلية إلى ا…" at bounding box center [1210, 593] width 552 height 86
paste textarea "امبلينج"
type textarea "دامبلينج لحم بقري، تندر و [PERSON_NAME]، مطهوة على البخار أو مقلية إلى الكمال."
click at [1052, 490] on input "زلابية لحم بقري 4 قطع" at bounding box center [1221, 488] width 600 height 37
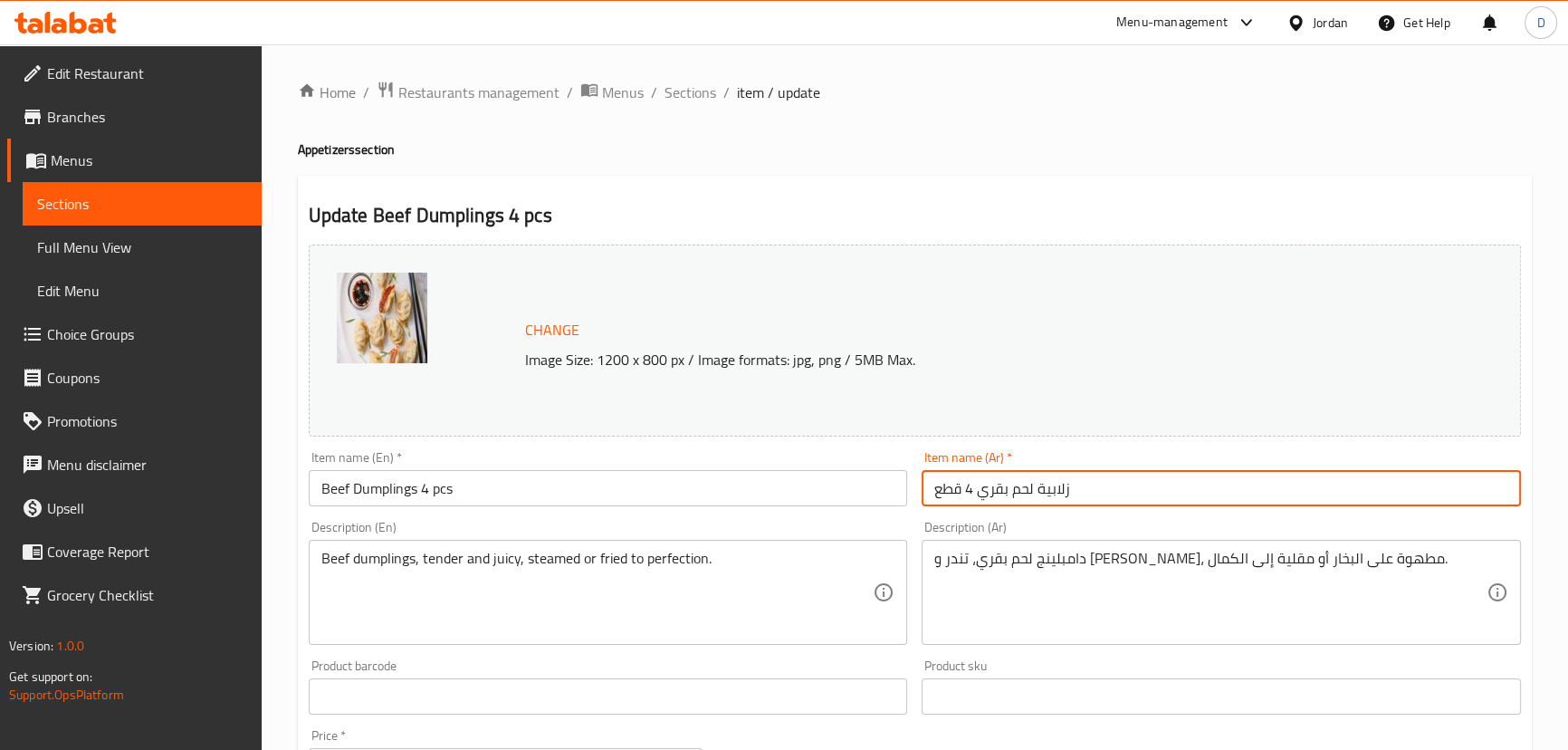
click at [1052, 490] on input "زلابية لحم بقري 4 قطع" at bounding box center [1221, 488] width 600 height 37
paste input "امبلينج"
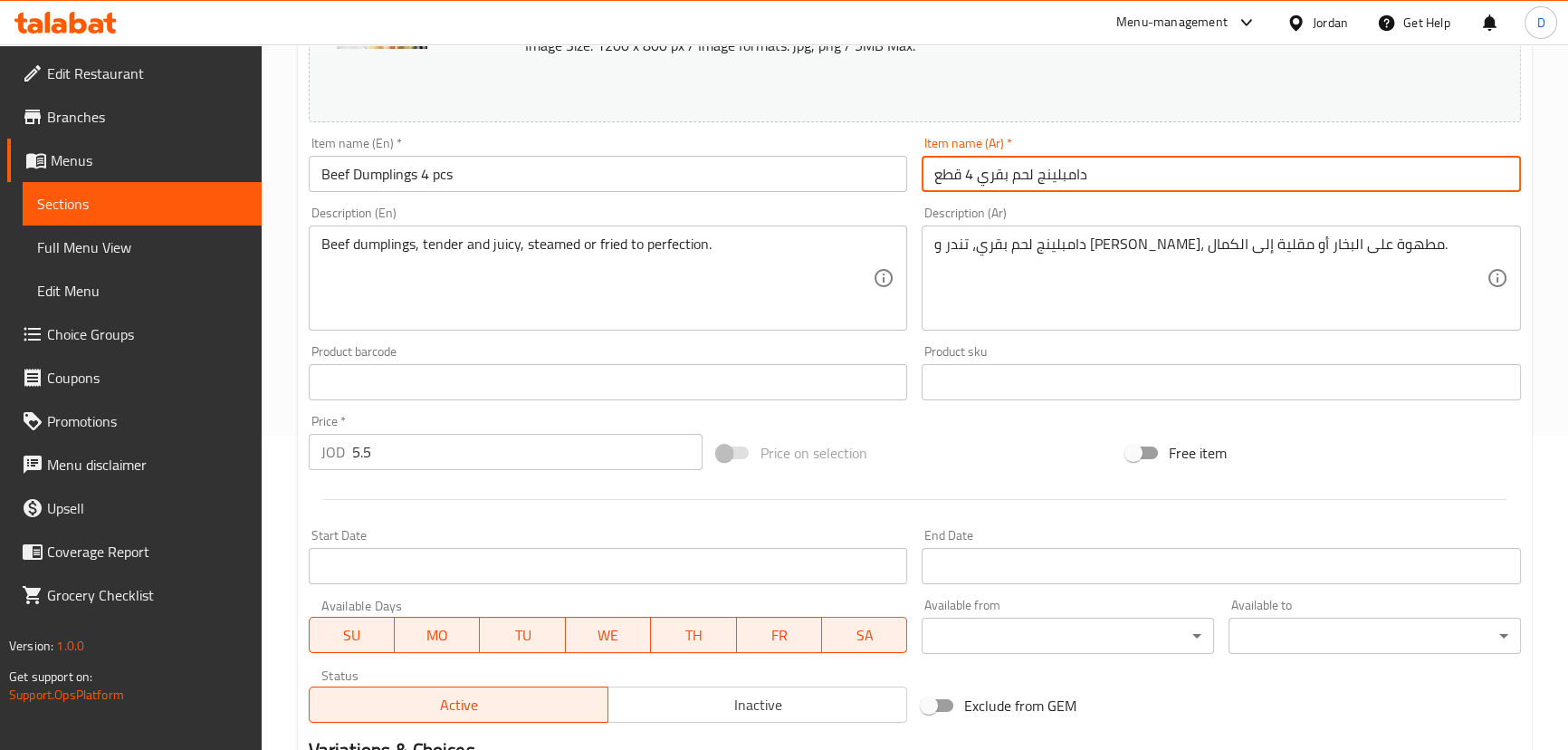
scroll to position [586, 0]
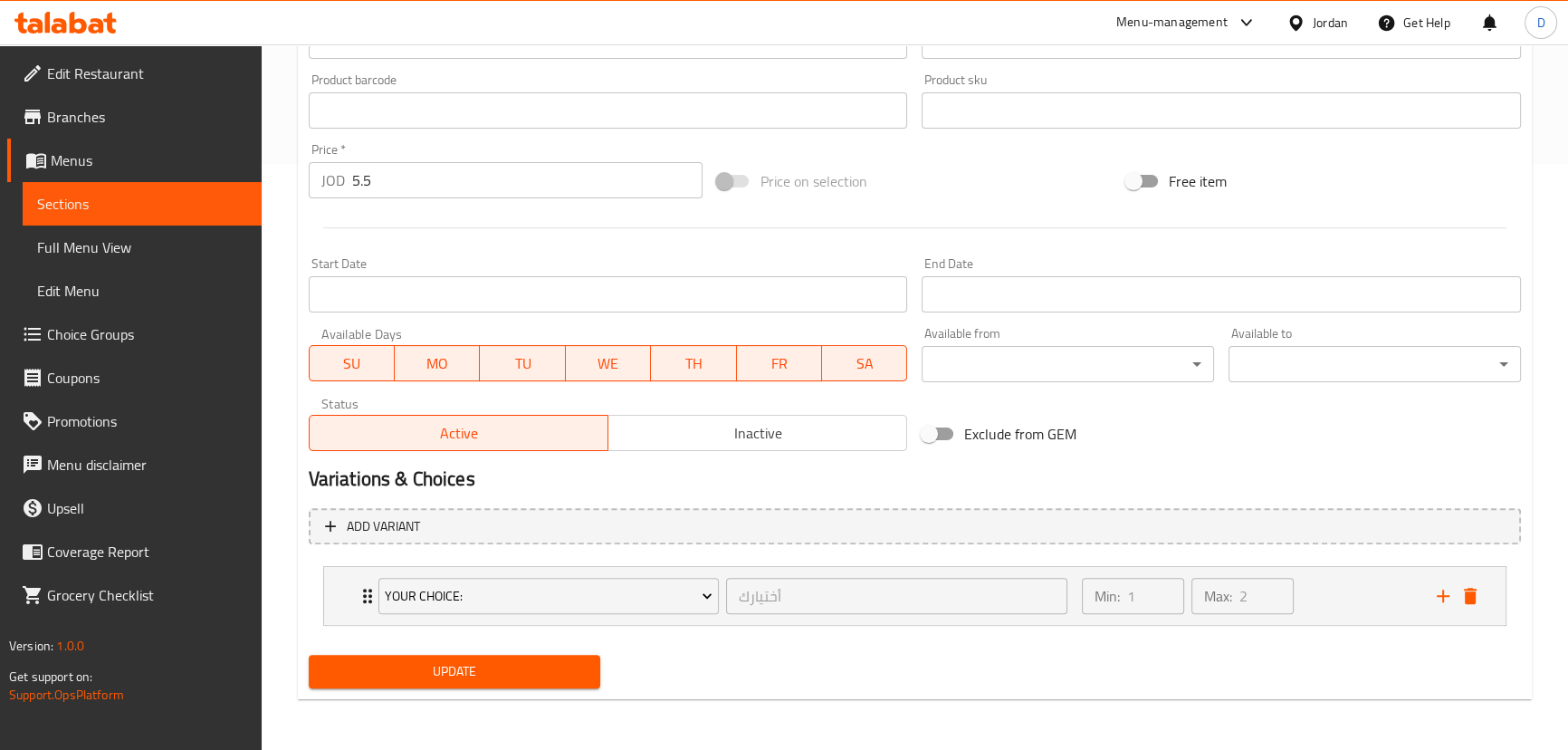
type input "دامبلينج لحم بقري 4 قطع"
click at [516, 676] on span "Update" at bounding box center [454, 671] width 264 height 23
click at [207, 198] on span "Sections" at bounding box center [143, 203] width 210 height 22
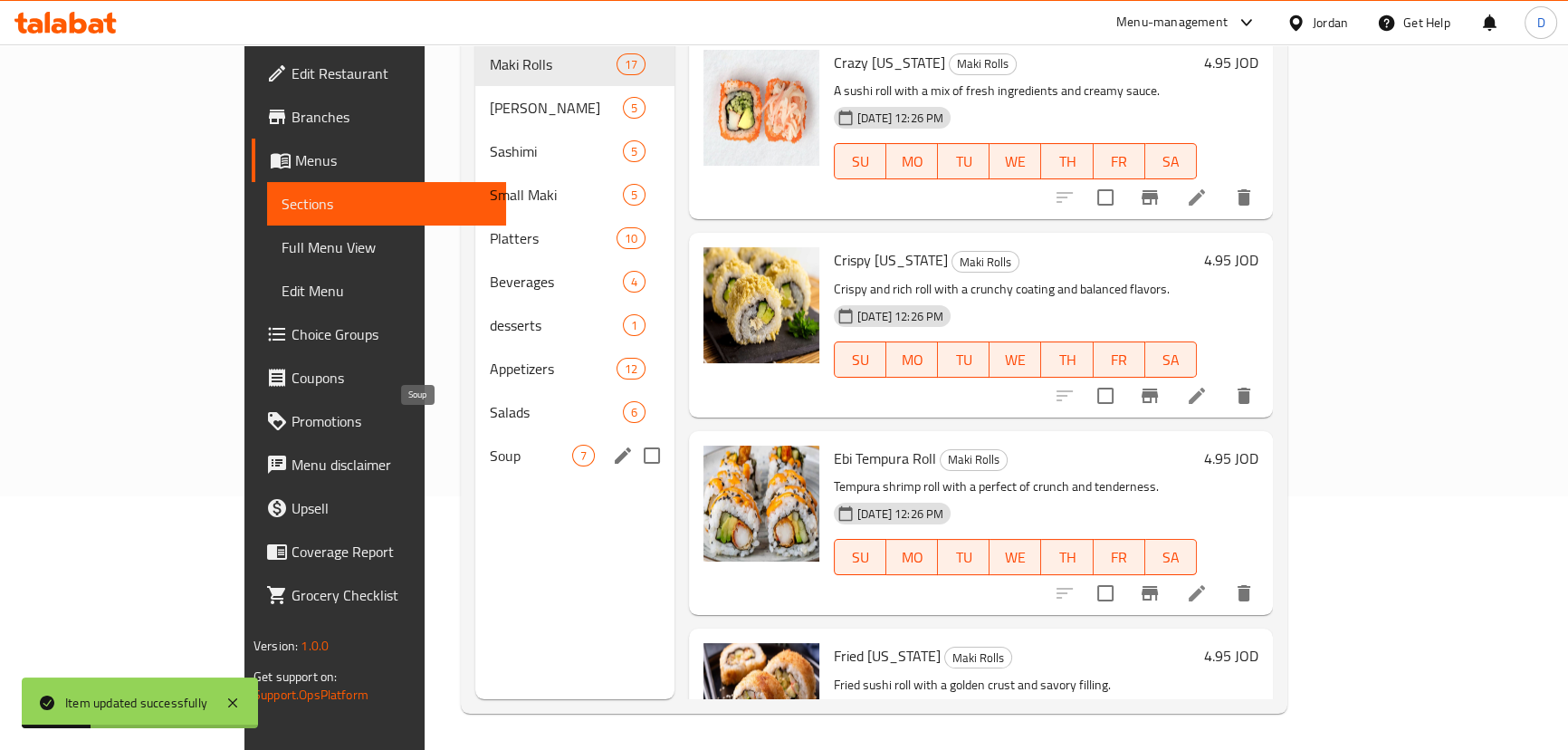
scroll to position [253, 0]
click at [475, 390] on div "Salads 6" at bounding box center [574, 412] width 199 height 43
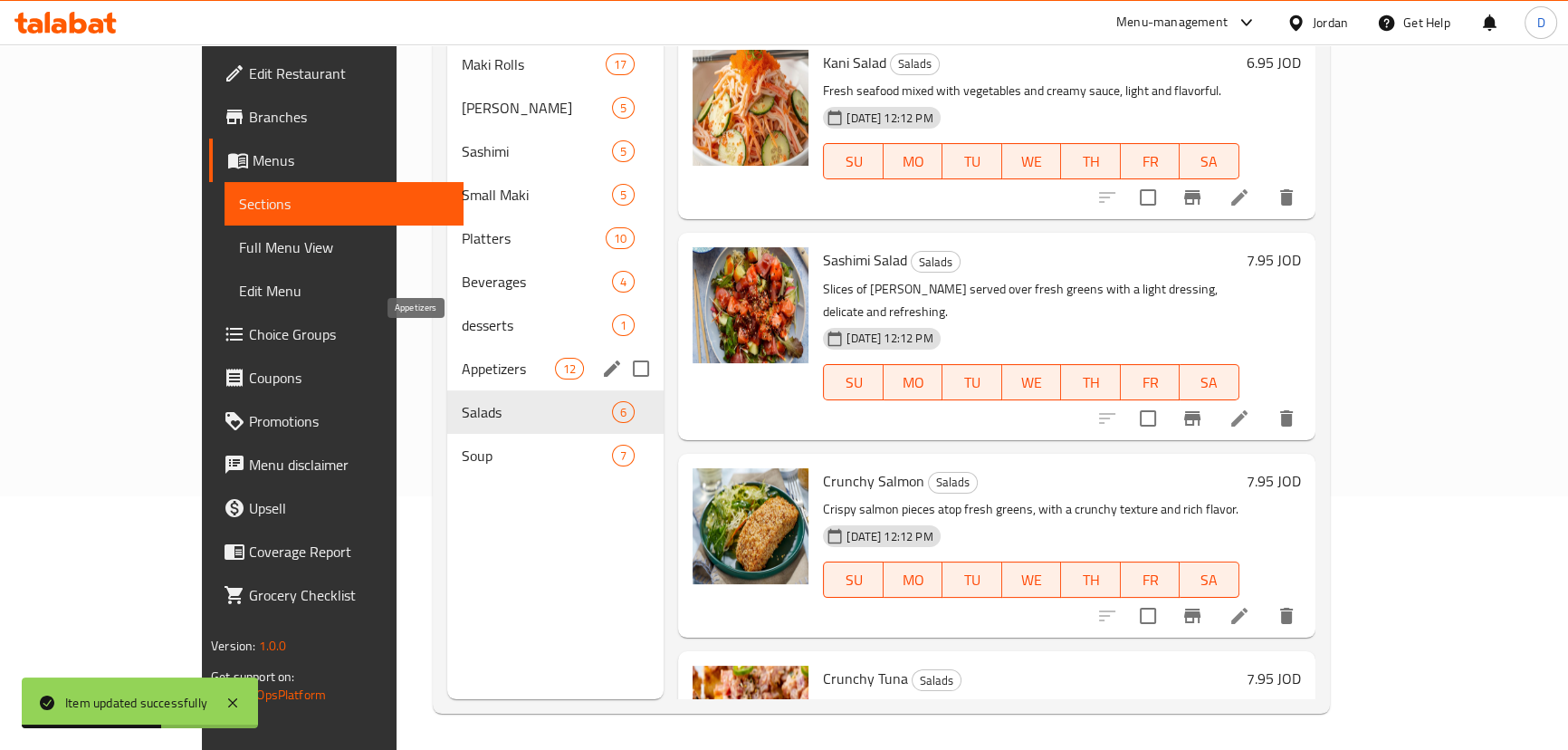
click at [462, 358] on span "Appetizers" at bounding box center [508, 368] width 93 height 22
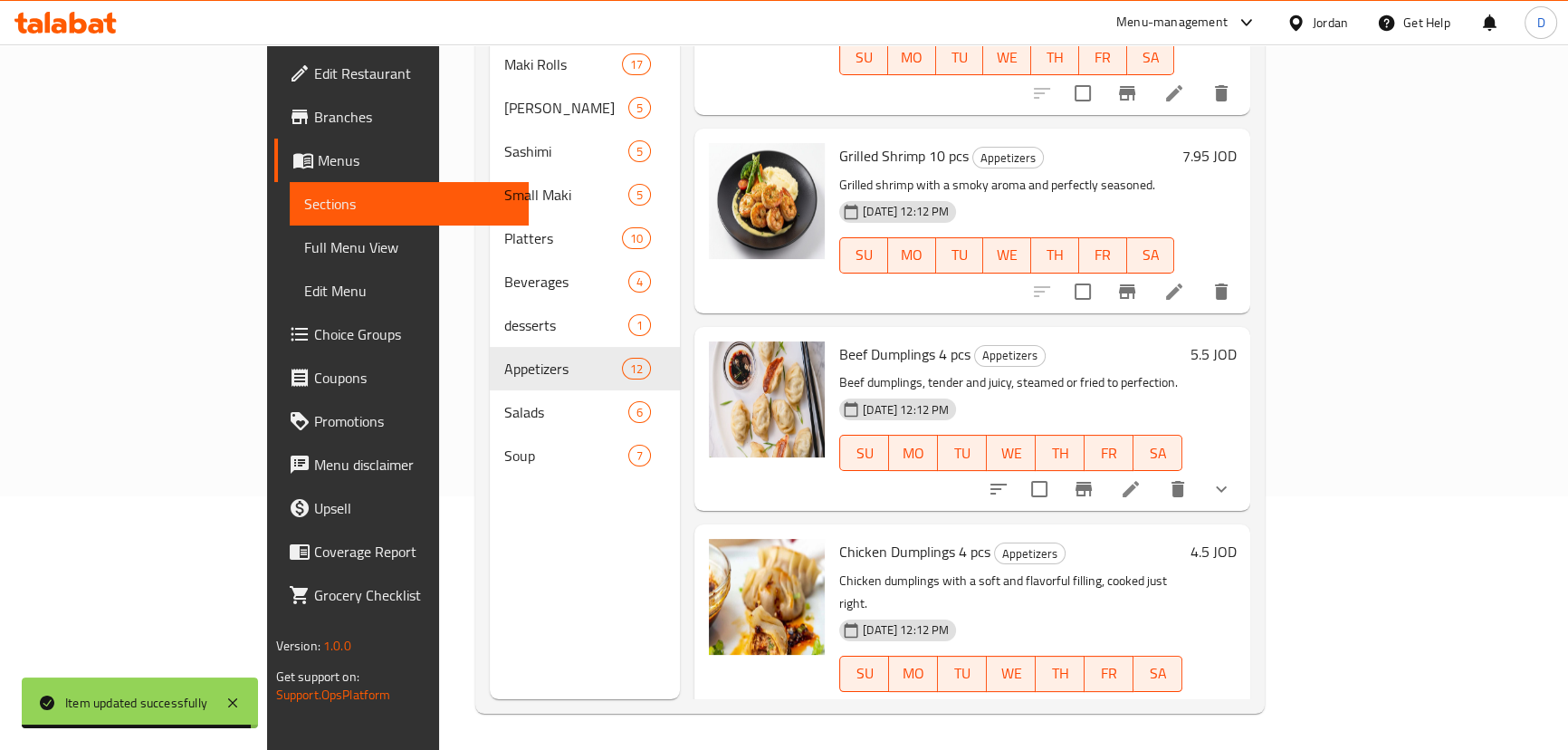
scroll to position [1069, 0]
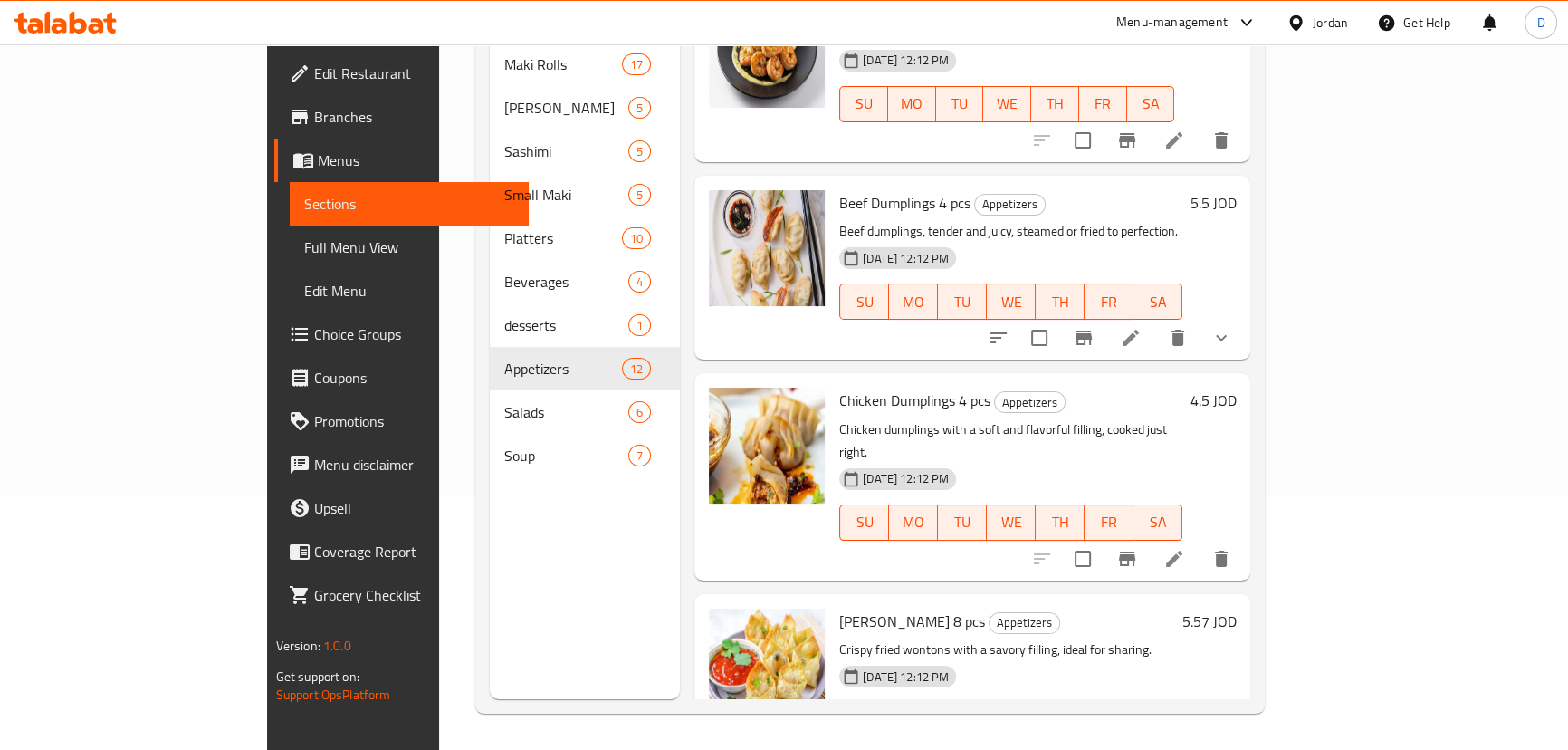
click at [1199, 543] on li at bounding box center [1174, 559] width 51 height 33
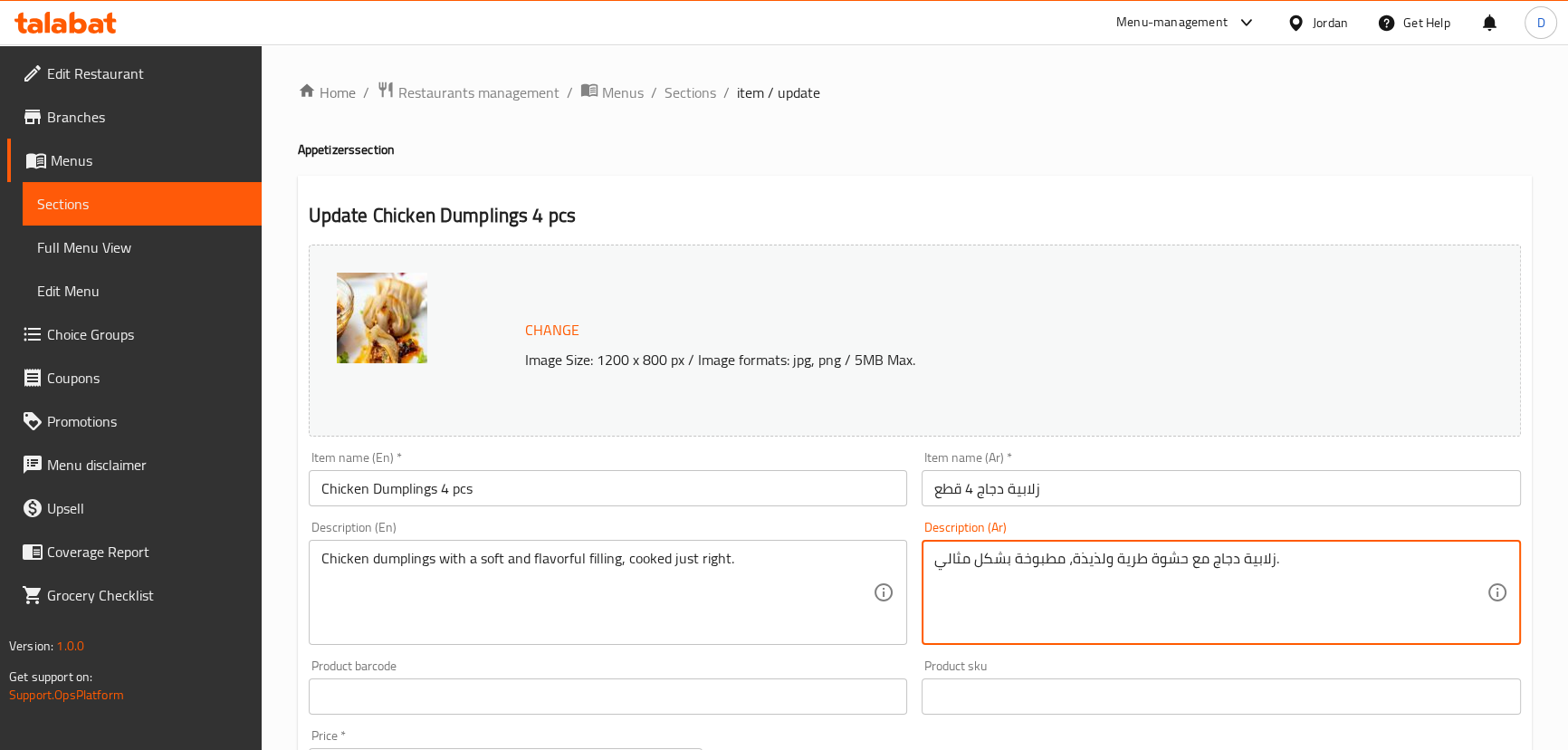
click at [1249, 561] on textarea "زلابية دجاج مع حشوة طرية ولذيذة، مطبوخة بشكل مثالي." at bounding box center [1210, 593] width 552 height 86
paste textarea "امبلينج"
type textarea "دامبلينج دجاج مع حشوة طرية ولذيذة، مطبوخة بشكل مثالي."
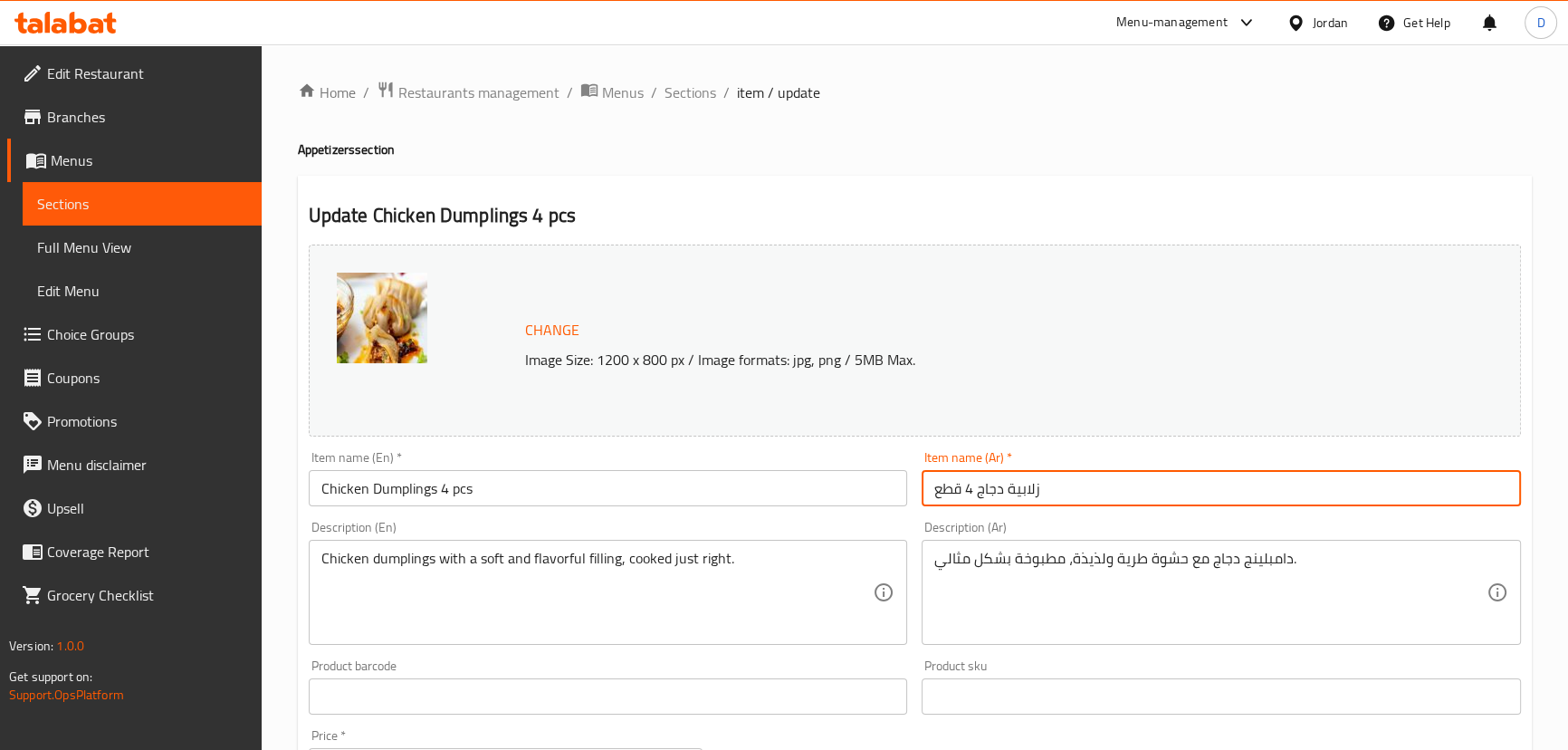
click at [1024, 495] on input "زلابية دجاج 4 قطع" at bounding box center [1221, 488] width 600 height 37
paste input "امبلينج"
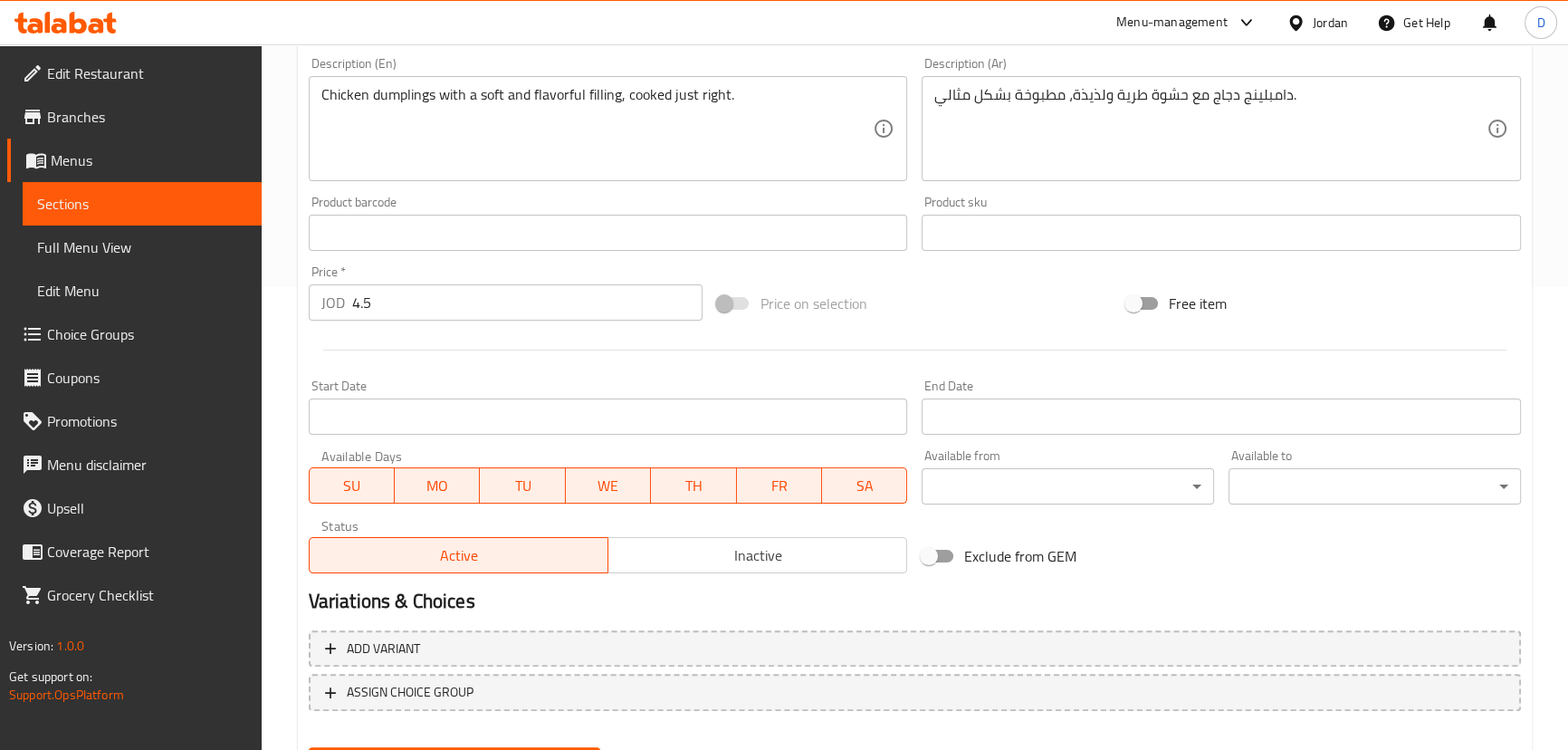
scroll to position [555, 0]
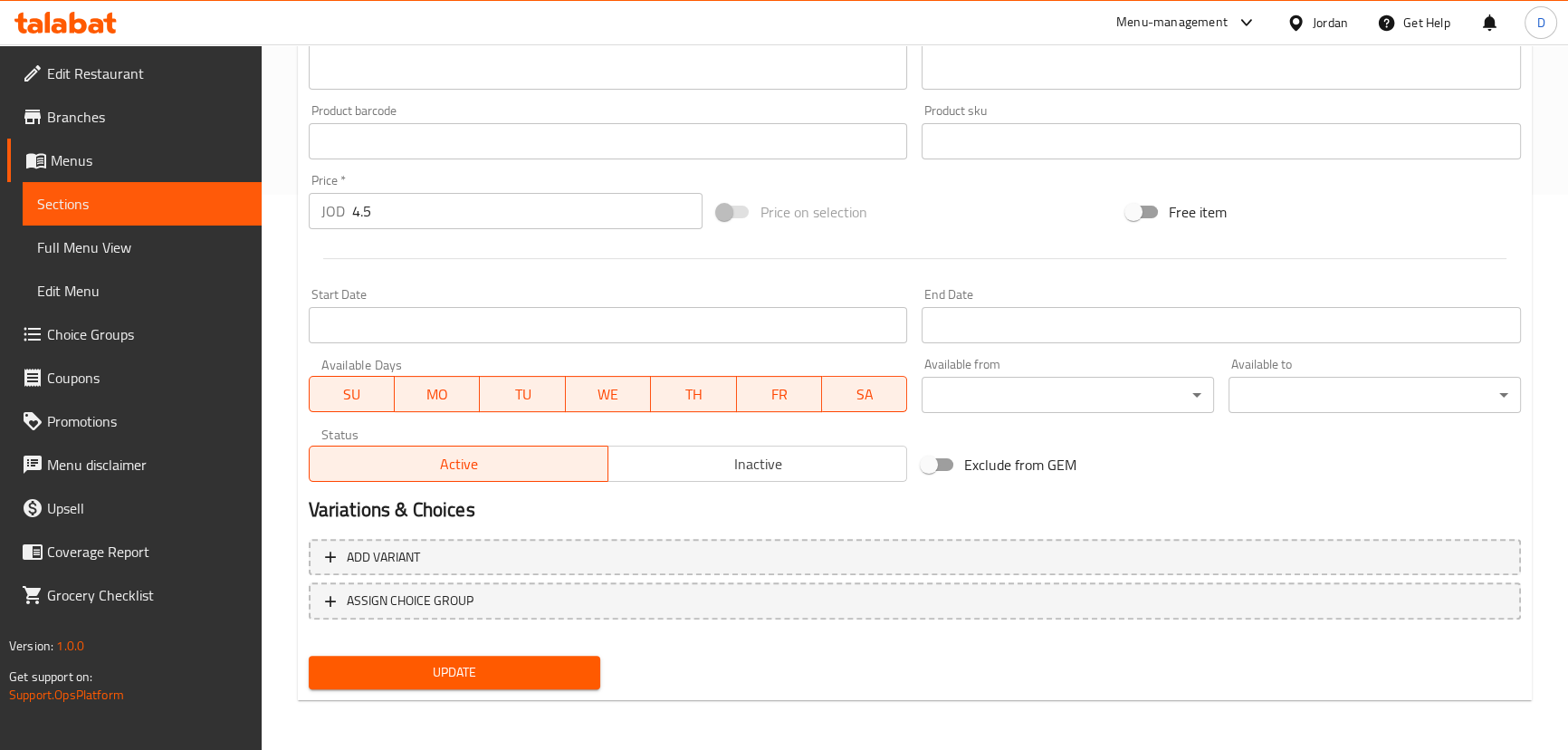
type input "دامبلينج دجاج 4 قطع"
click at [492, 661] on span "Update" at bounding box center [454, 672] width 264 height 23
click at [243, 204] on span "Sections" at bounding box center [143, 203] width 210 height 22
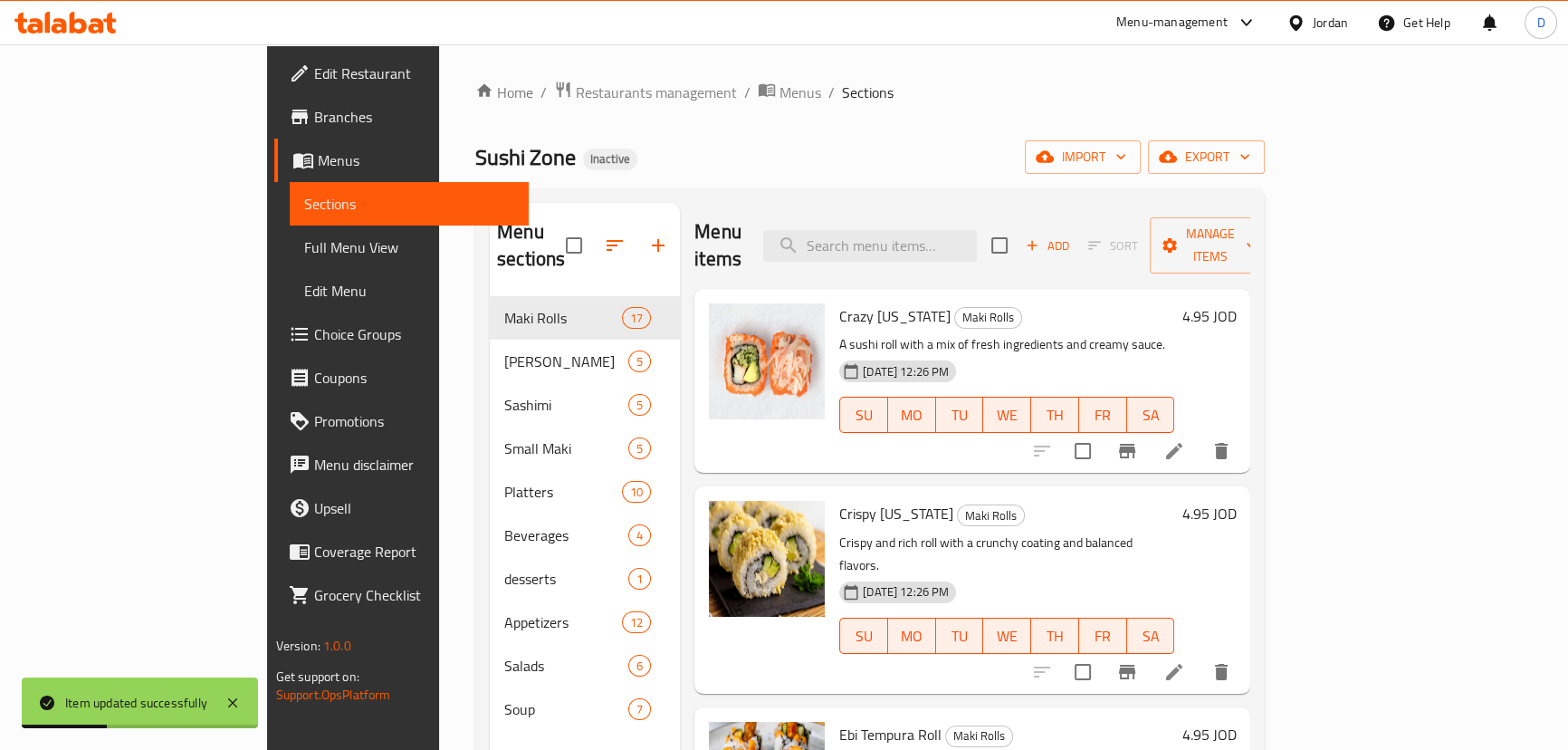
click at [897, 214] on div "Menu items Add Sort Manage items" at bounding box center [972, 246] width 556 height 86
click at [907, 230] on input "search" at bounding box center [870, 246] width 214 height 32
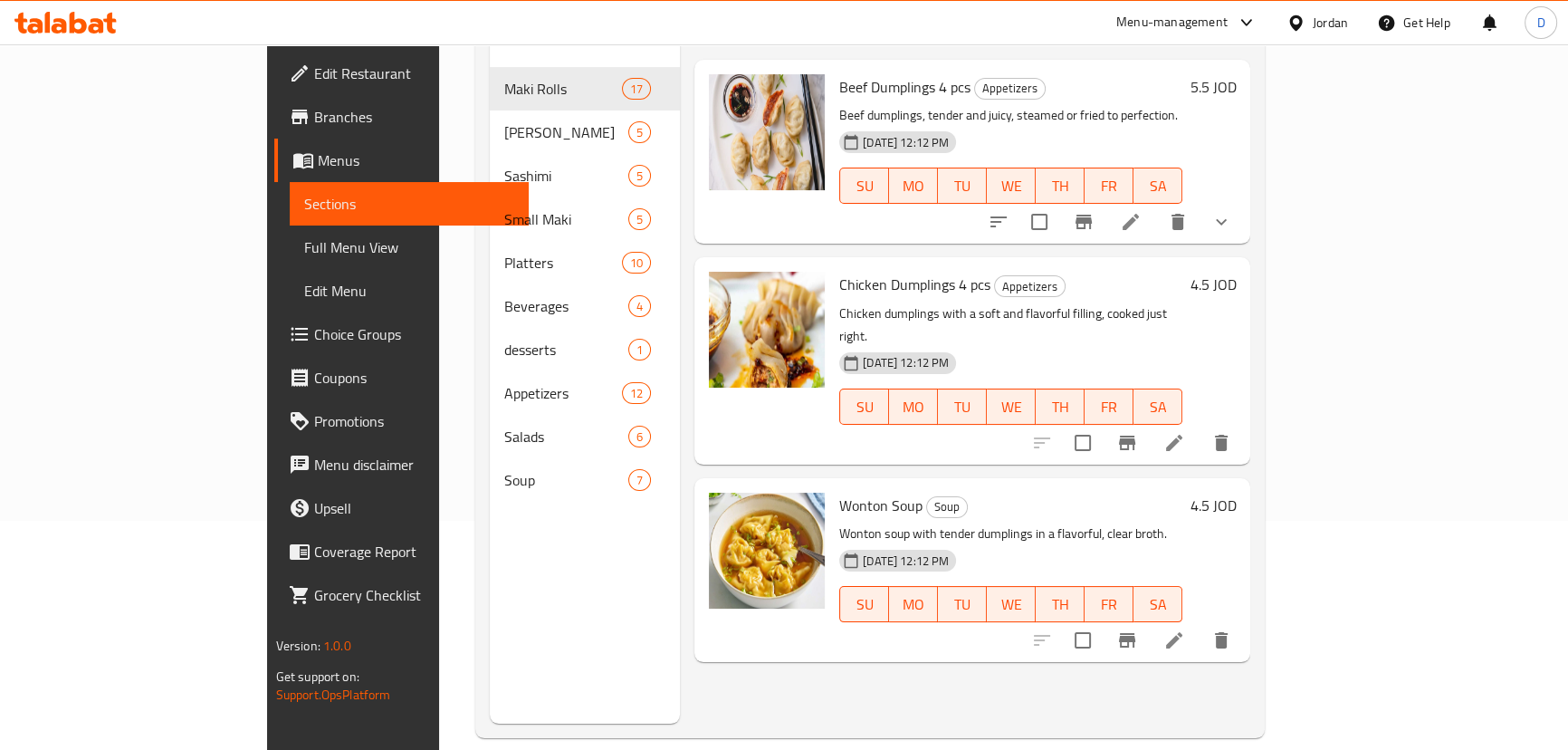
scroll to position [253, 0]
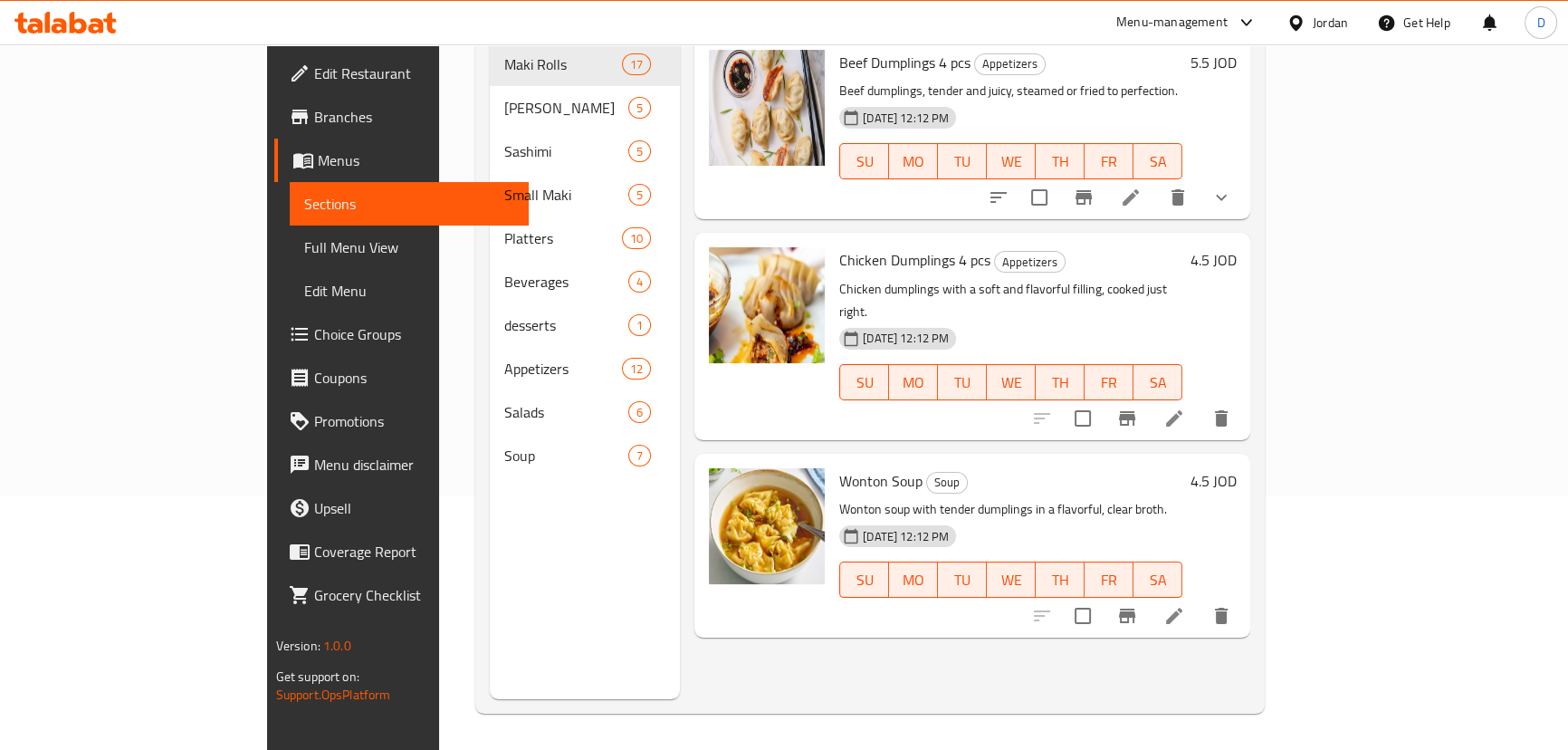
type input "dumpl"
click at [1199, 600] on li at bounding box center [1174, 616] width 51 height 33
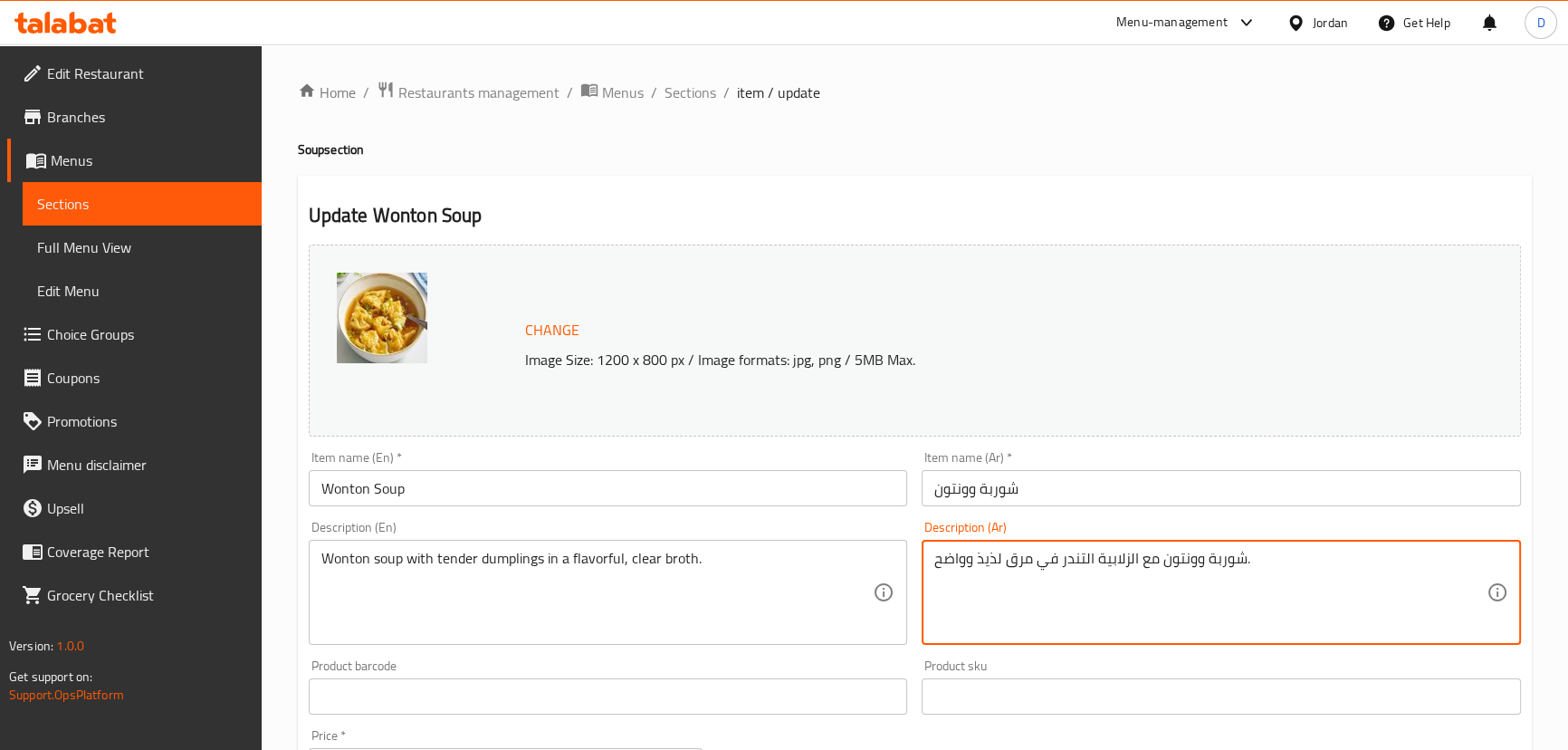
click at [1115, 561] on textarea "شوربة وونتون مع الزلابية التندر في مرق لذيذ وواضح." at bounding box center [1210, 593] width 552 height 86
paste textarea "امبلينج"
click at [1083, 559] on textarea "شوربة وونتون مع دامبلينج التندر في مرق لذيذ وواضح." at bounding box center [1210, 593] width 552 height 86
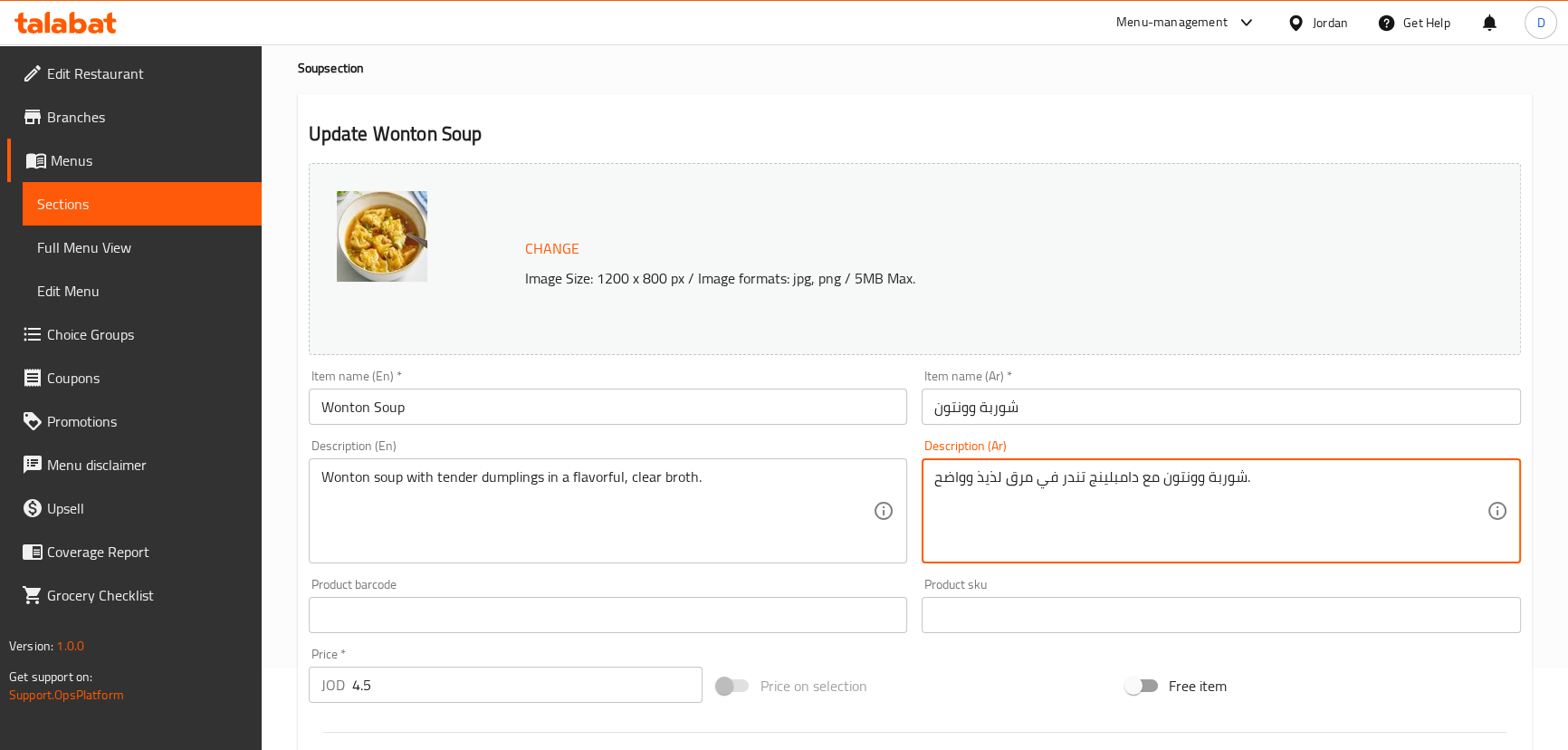
drag, startPoint x: 962, startPoint y: 473, endPoint x: 924, endPoint y: 472, distance: 38.0
click at [924, 472] on div "شوربة وونتون مع دامبلينج تندر في مرق لذيذ وواضح. Description (Ar)" at bounding box center [1221, 511] width 600 height 105
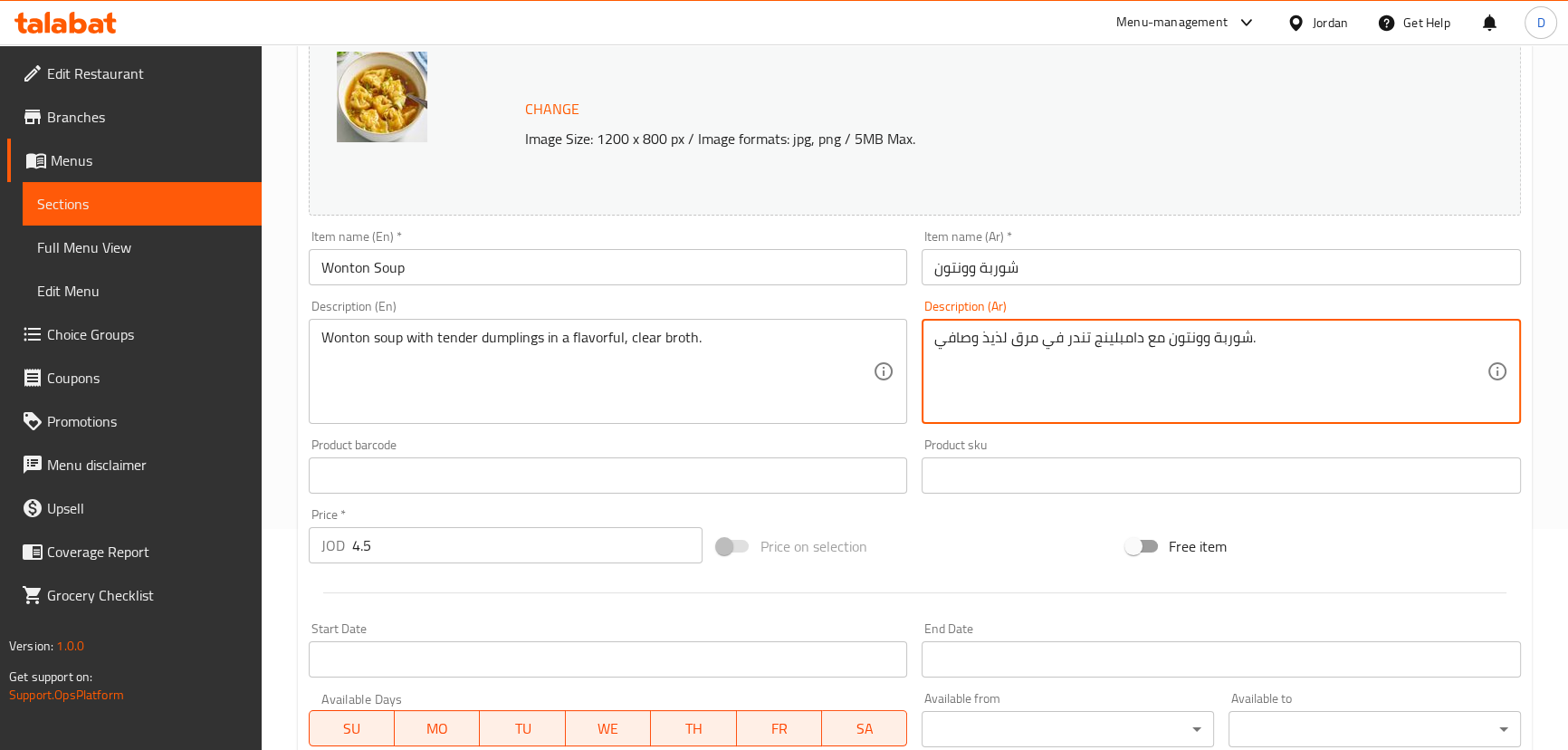
scroll to position [555, 0]
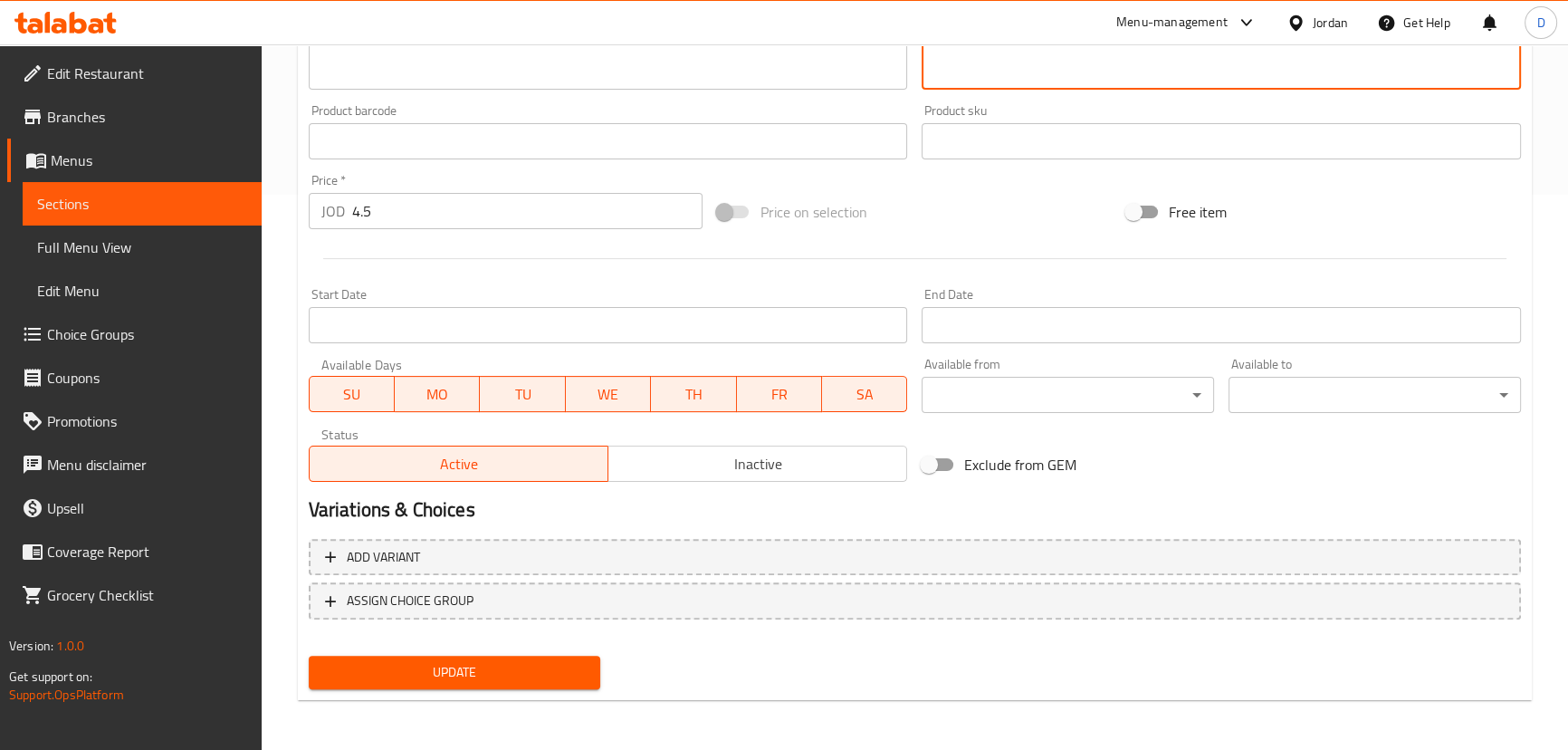
type textarea "شوربة وونتون مع دامبلينج تندر في مرق لذيذ وصافي."
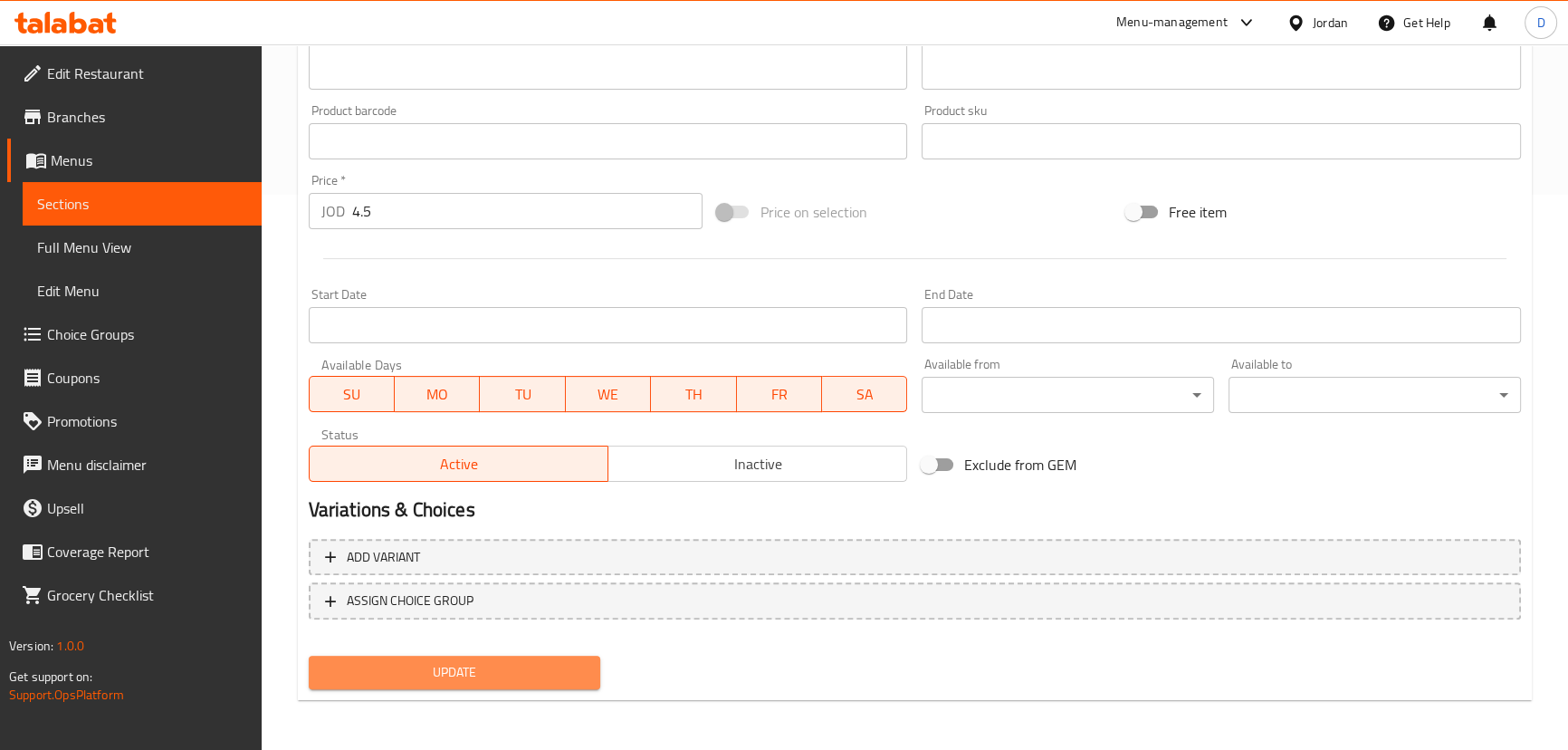
click at [534, 669] on span "Update" at bounding box center [454, 672] width 264 height 23
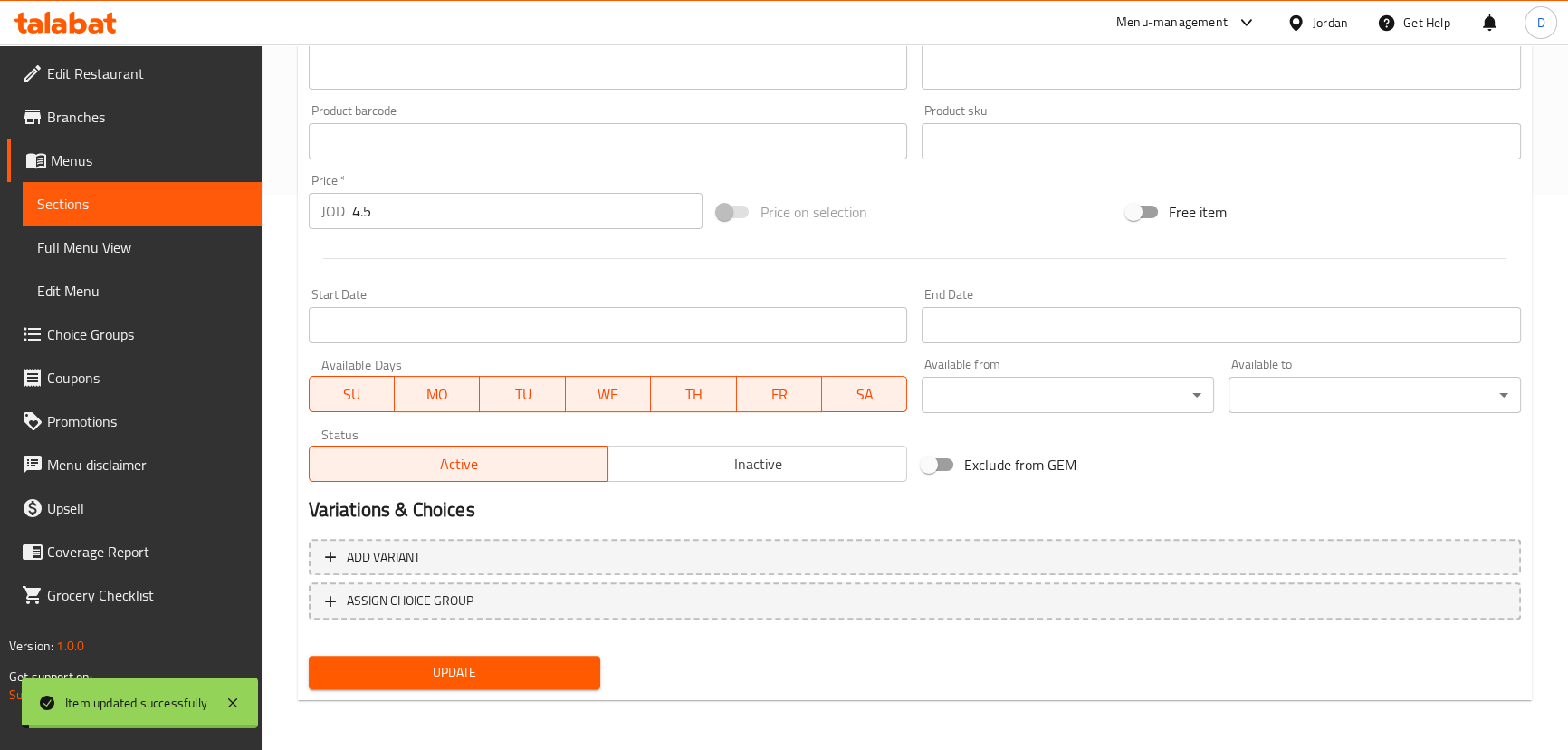
drag, startPoint x: 214, startPoint y: 192, endPoint x: 437, endPoint y: 0, distance: 294.3
click at [214, 192] on span "Sections" at bounding box center [143, 203] width 210 height 22
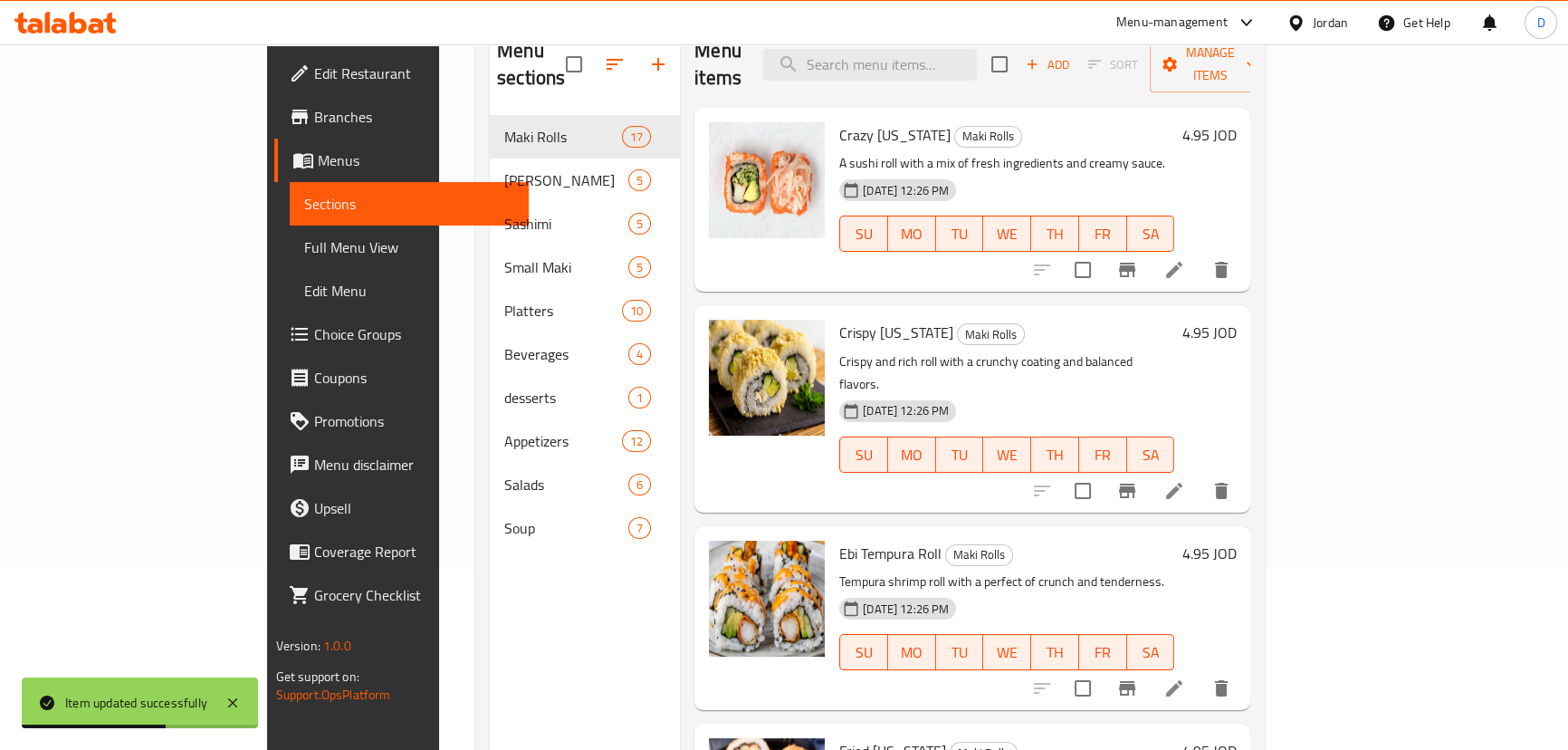
scroll to position [89, 0]
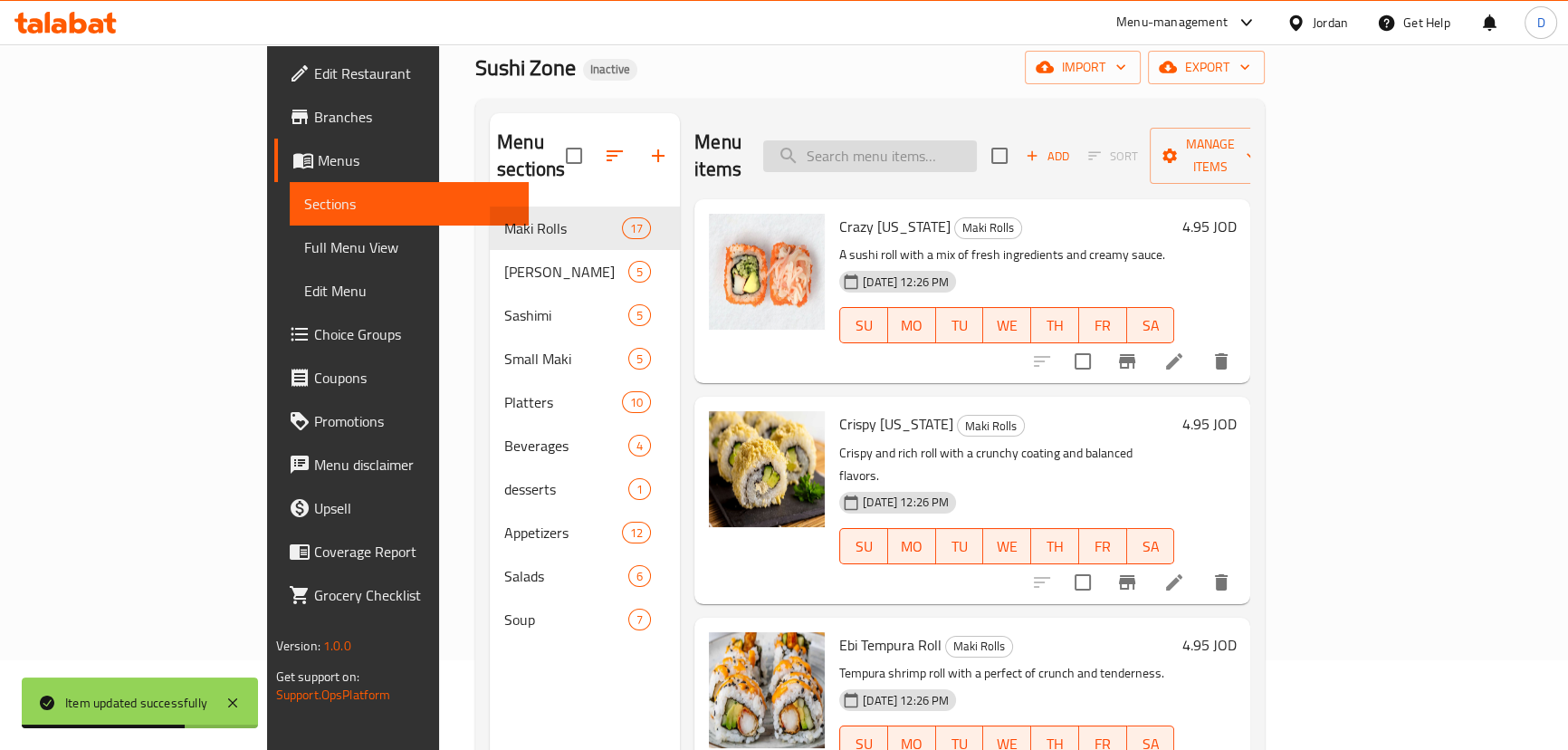
click at [977, 141] on input "search" at bounding box center [870, 157] width 214 height 32
paste input "savory"
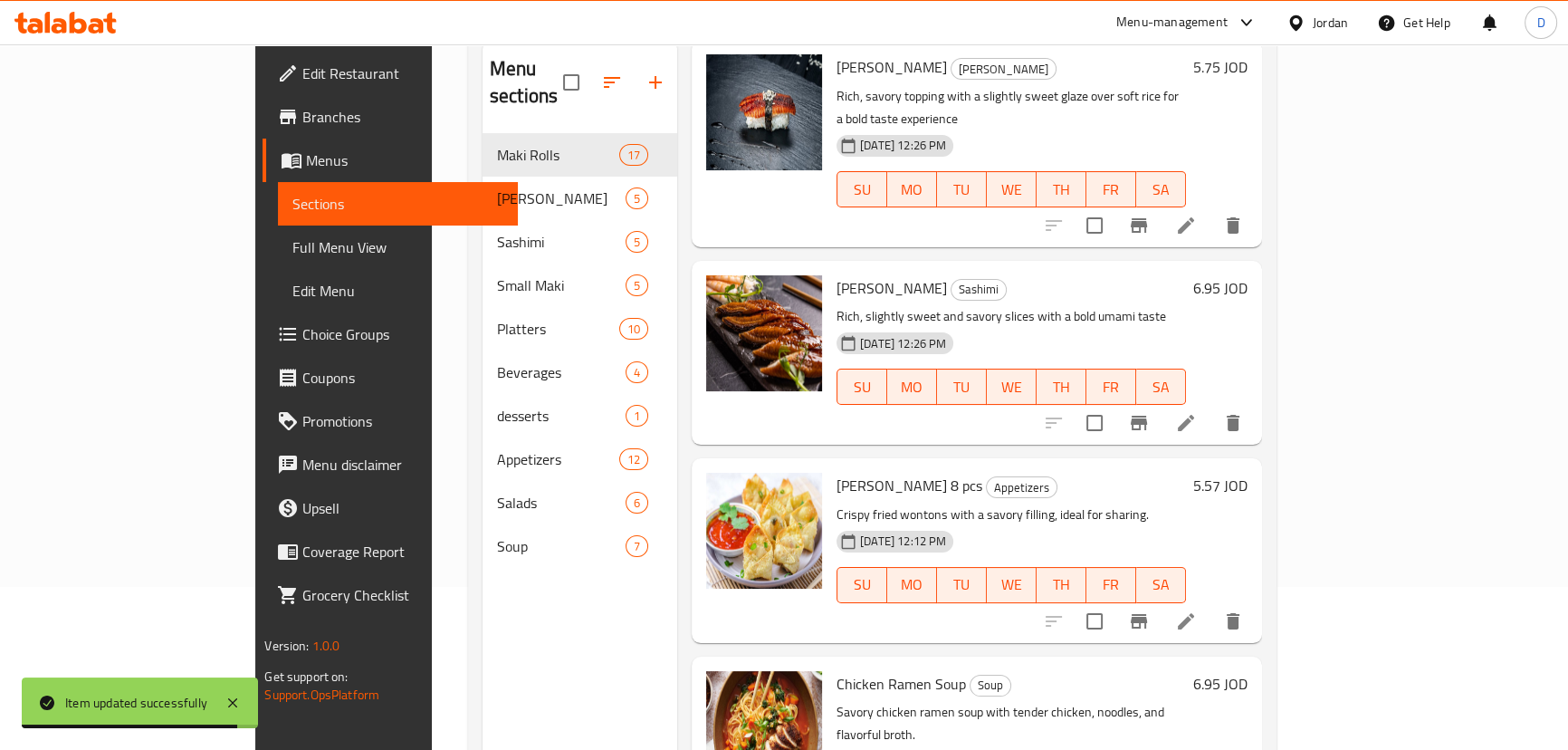
scroll to position [253, 0]
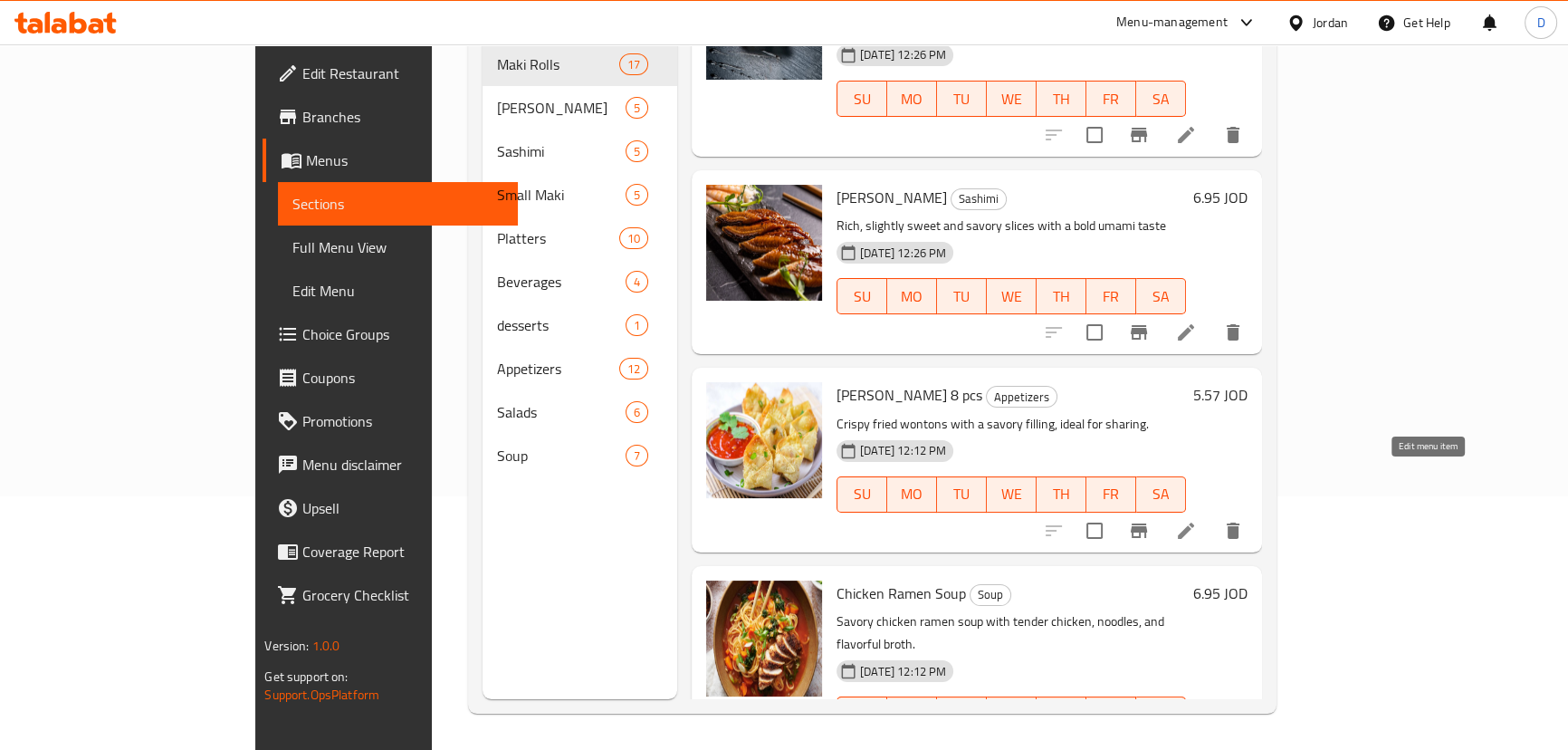
type input "savory"
click at [1194, 523] on icon at bounding box center [1185, 530] width 16 height 16
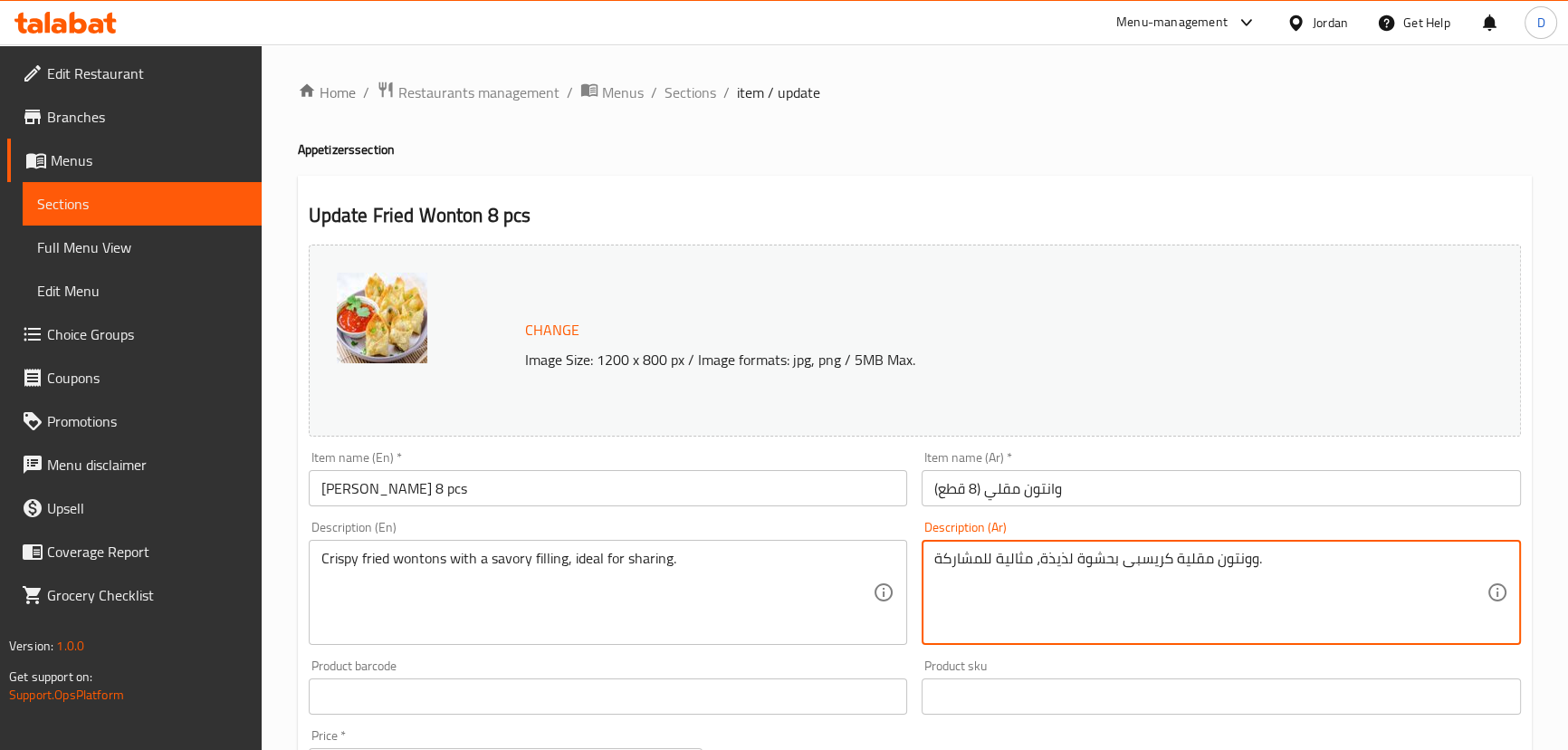
drag, startPoint x: 1042, startPoint y: 560, endPoint x: 1076, endPoint y: 543, distance: 38.0
click at [1076, 543] on div "وونتون مقلية كريسبى بحشوة لذيذة، مثالية للمشاركة. Description (Ar)" at bounding box center [1221, 592] width 600 height 105
paste textarea "مالح"
type textarea "وونتون مقلية كريسبى بحشوة مالحة، مثالية للمشاركة."
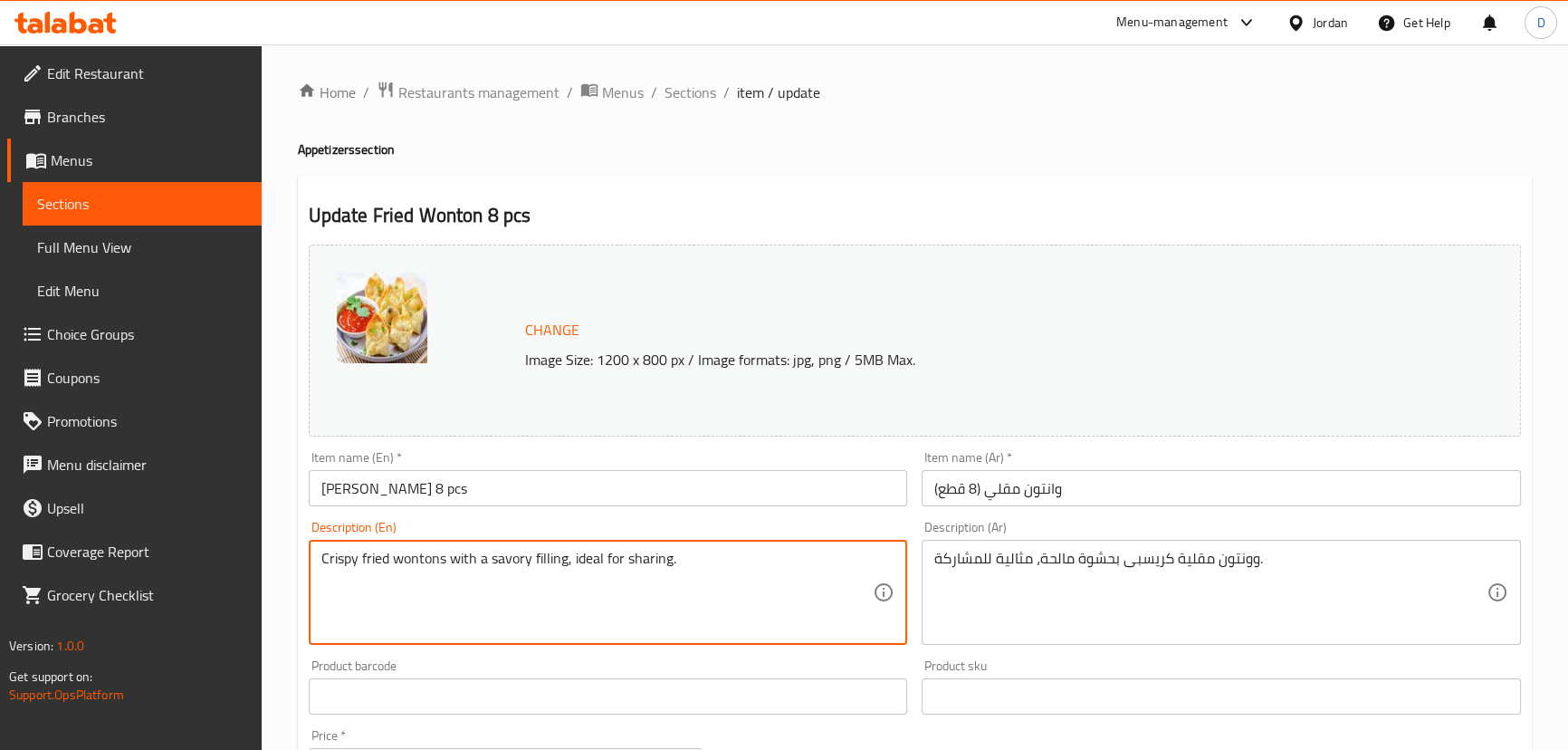
drag, startPoint x: 571, startPoint y: 557, endPoint x: 688, endPoint y: 559, distance: 117.0
type textarea "Crispy fried wontons with a savory filling"
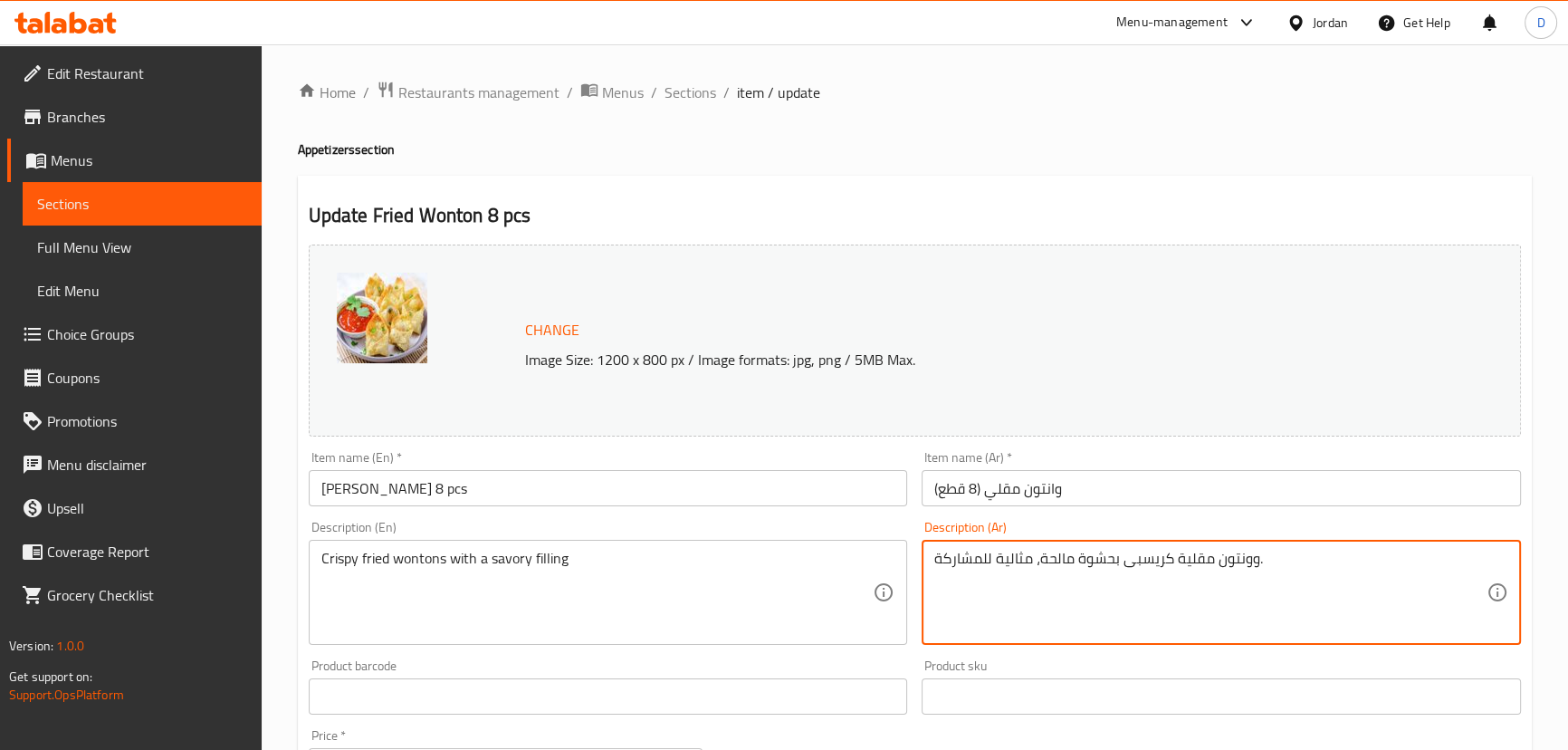
drag, startPoint x: 1038, startPoint y: 557, endPoint x: 911, endPoint y: 552, distance: 127.1
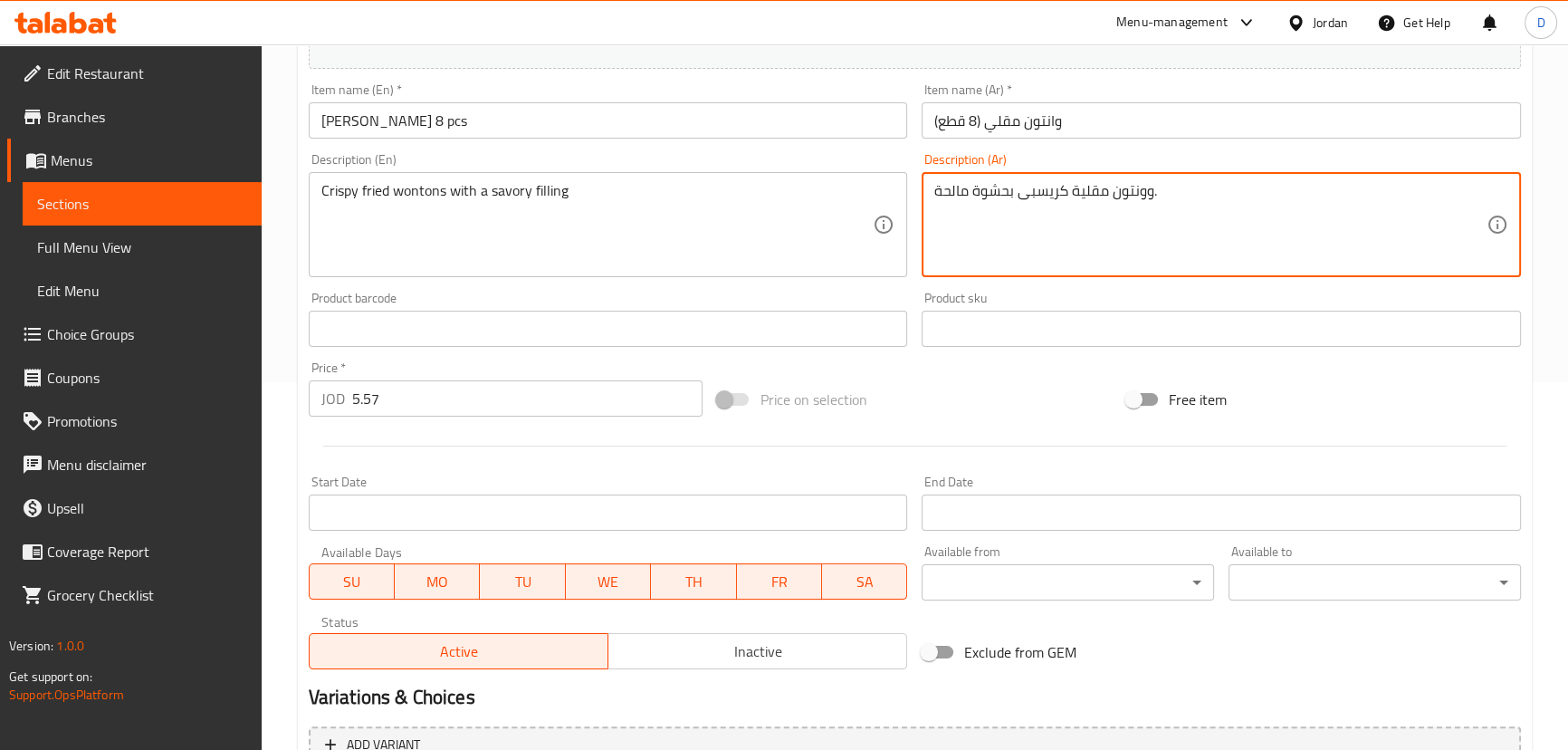
scroll to position [555, 0]
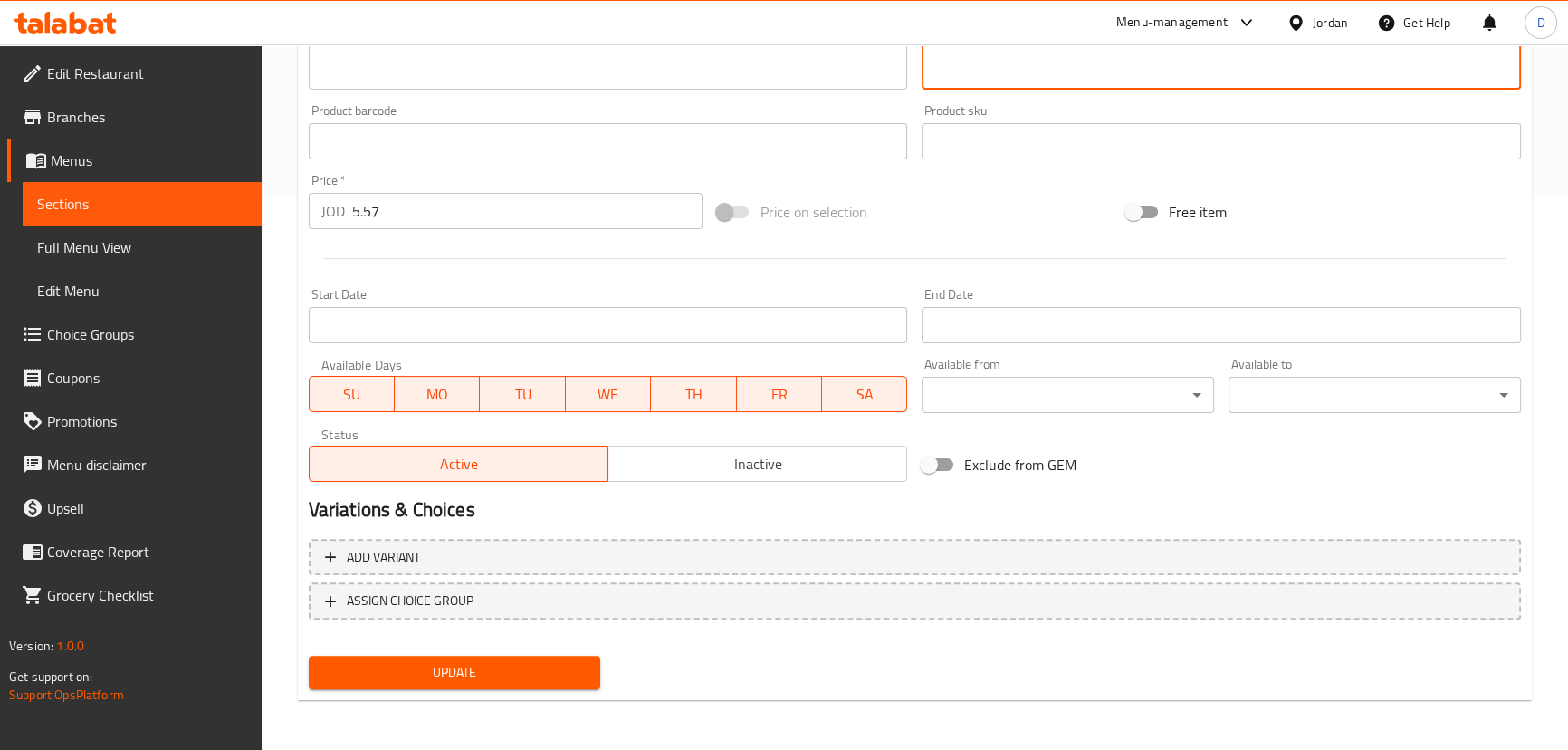
type textarea "وونتون مقلية كريسبى بحشوة مالحة."
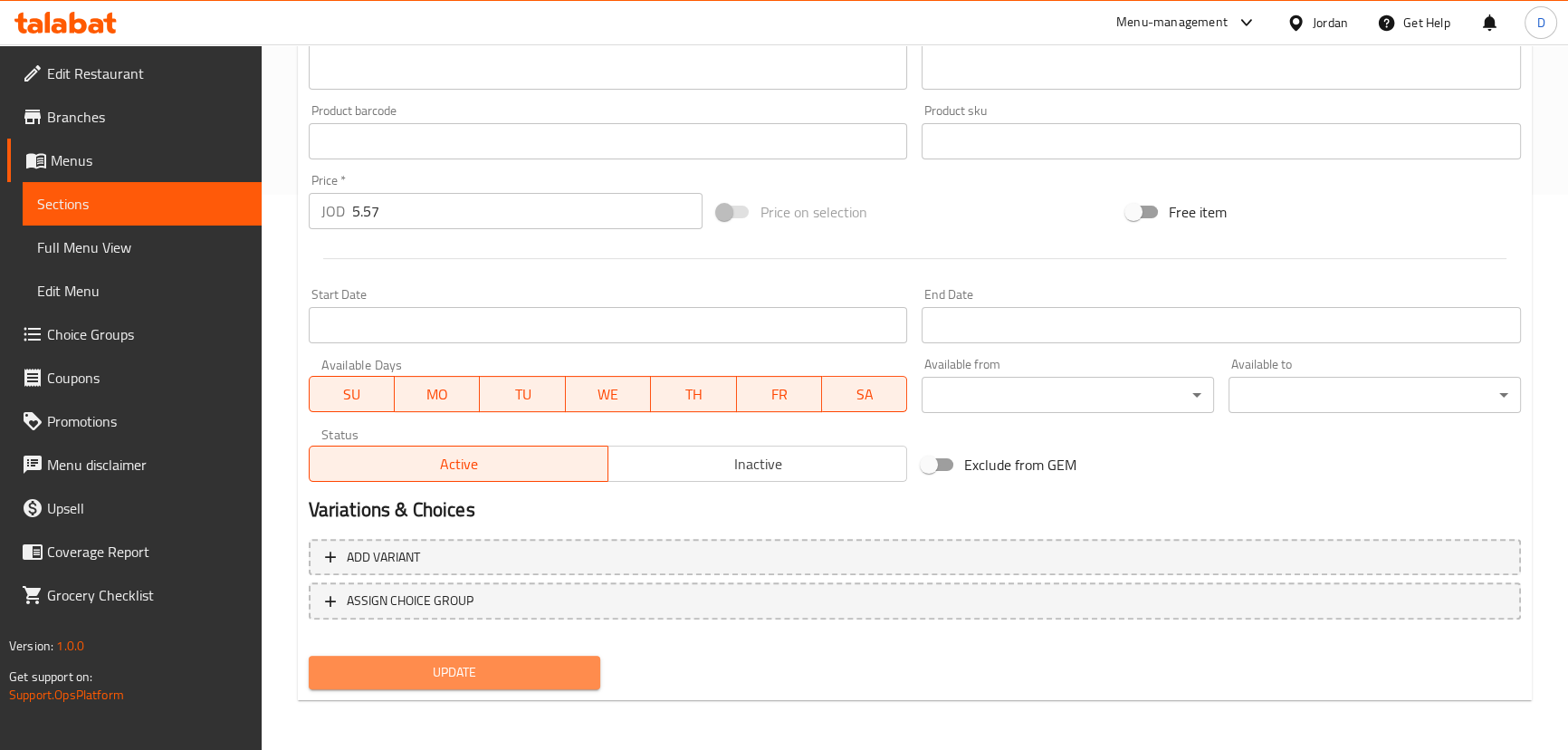
click at [581, 663] on span "Update" at bounding box center [454, 672] width 264 height 23
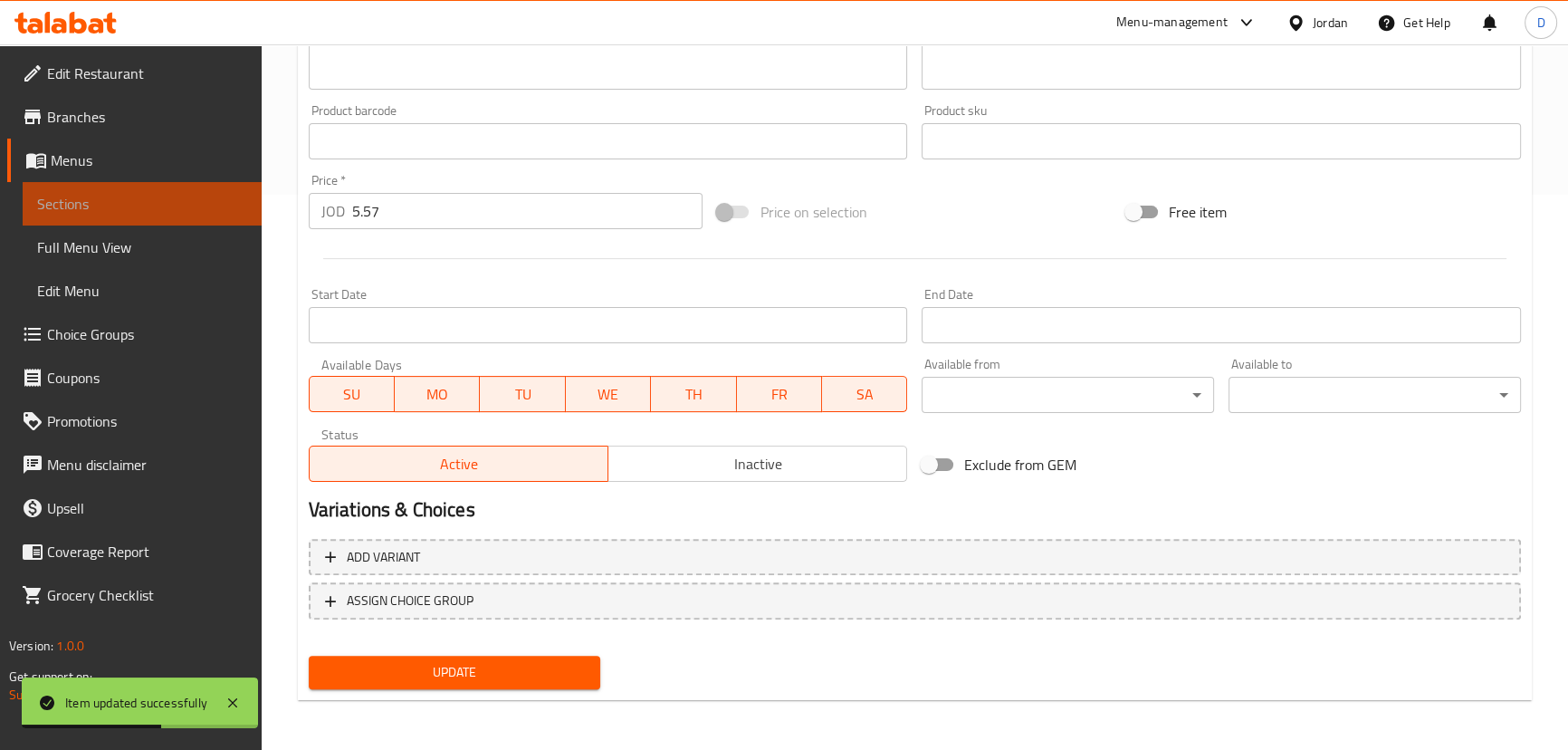
click at [234, 214] on span "Sections" at bounding box center [143, 203] width 210 height 22
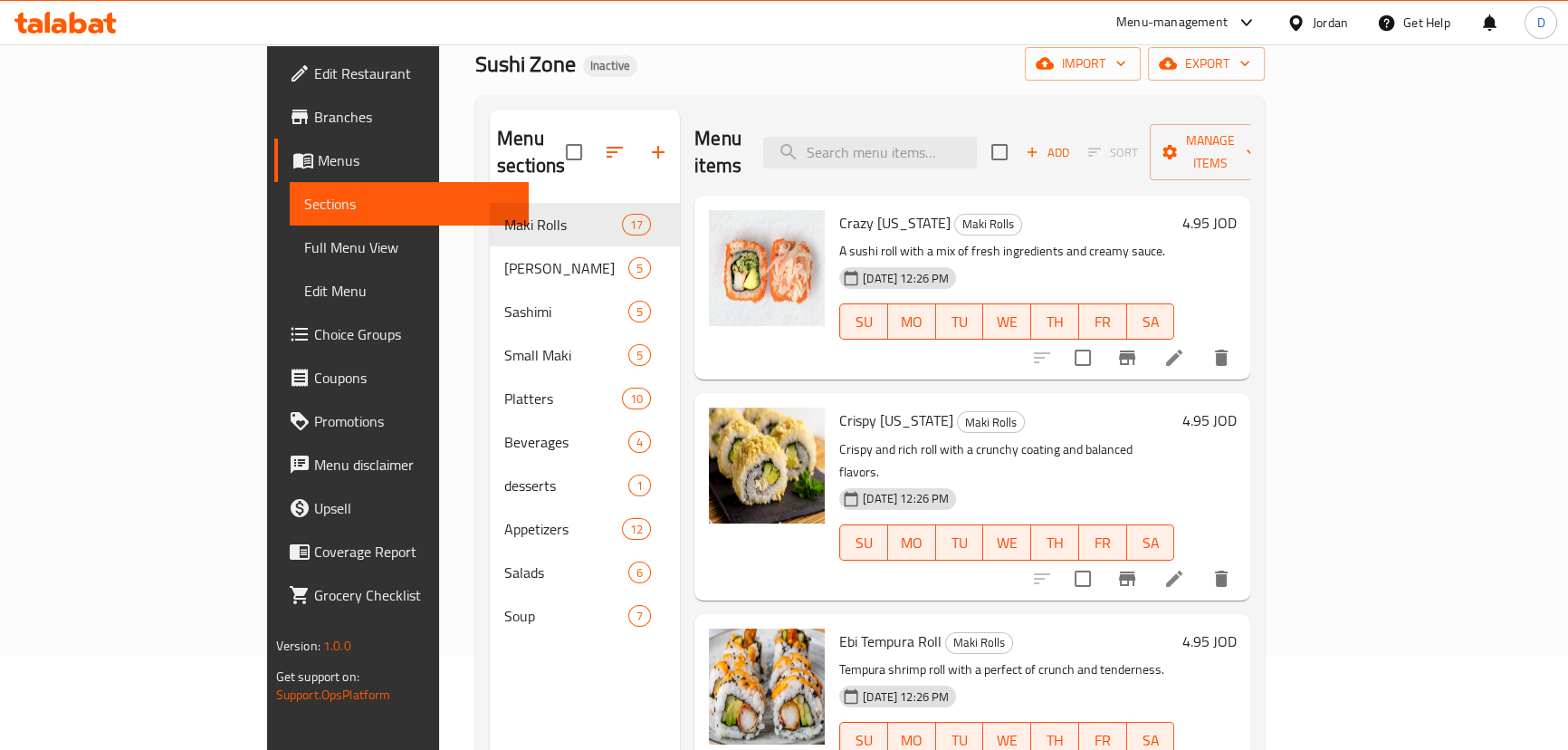
scroll to position [89, 0]
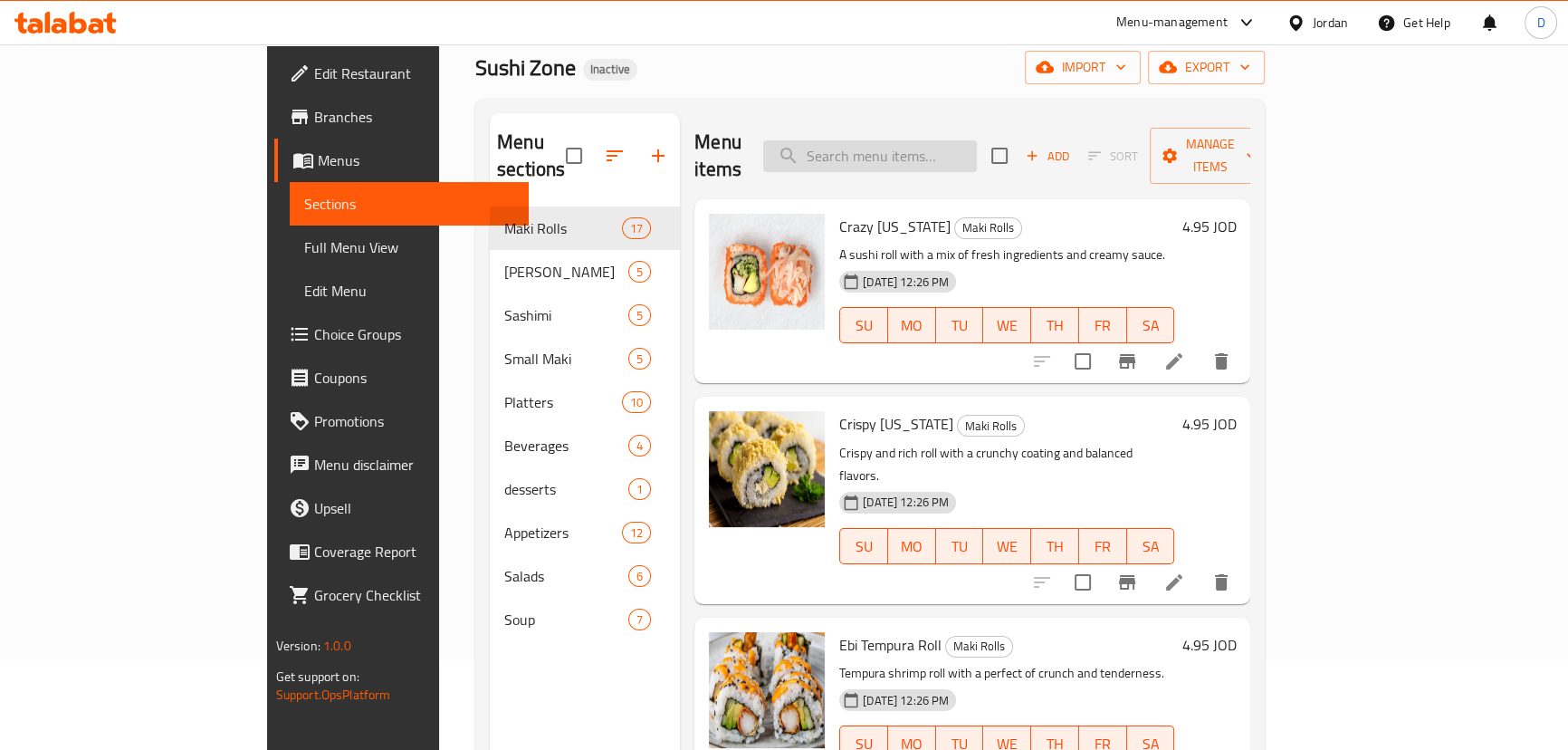
click at [921, 143] on input "search" at bounding box center [870, 157] width 214 height 32
paste input "A fresh bowl combining marinated protein with vegetables and a light dressing"
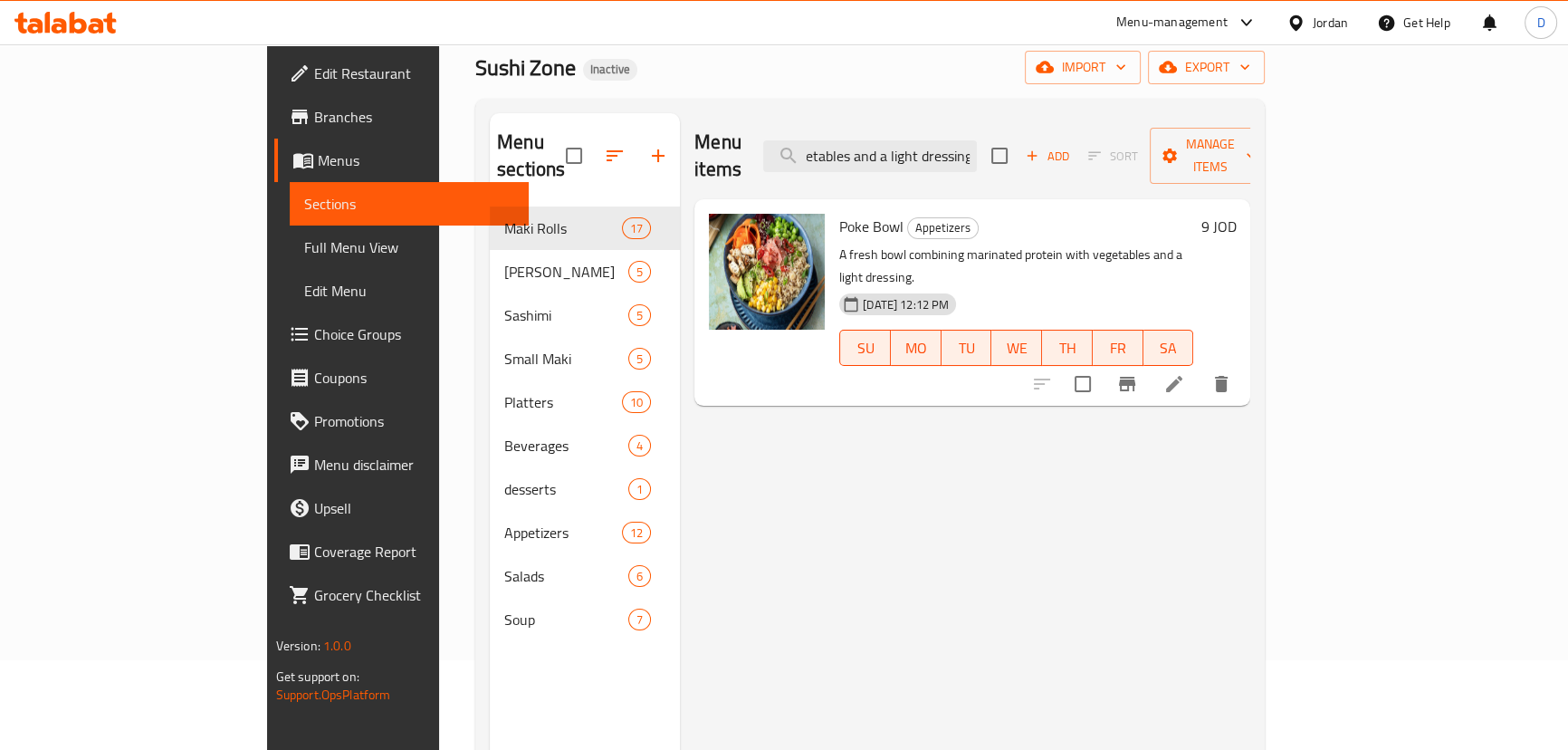
type input "A fresh bowl combining marinated protein with vegetables and a light dressing"
click at [1199, 368] on li at bounding box center [1174, 384] width 51 height 33
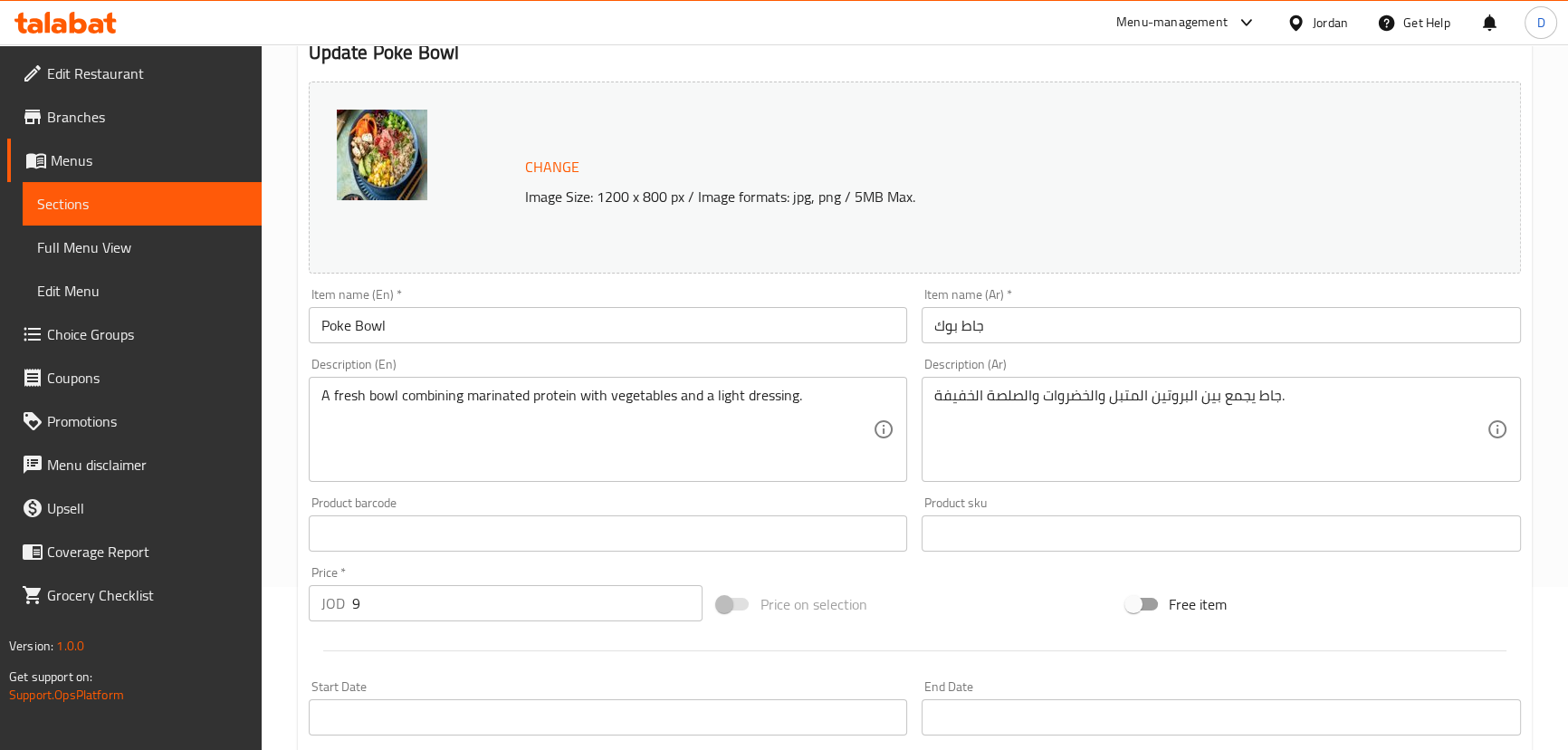
scroll to position [164, 0]
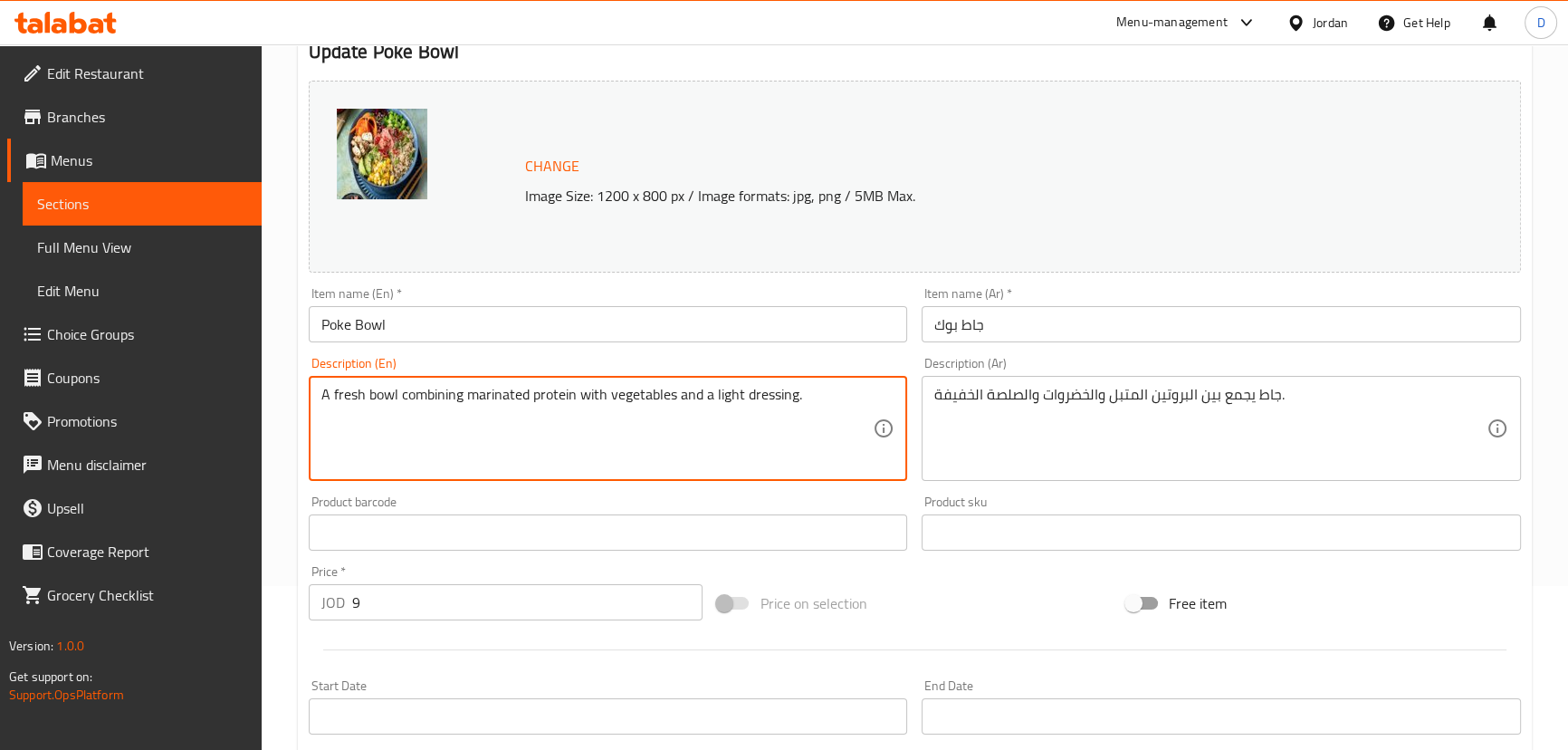
click at [343, 397] on textarea "A fresh bowl combining marinated protein with vegetables and a light dressing." at bounding box center [597, 429] width 552 height 86
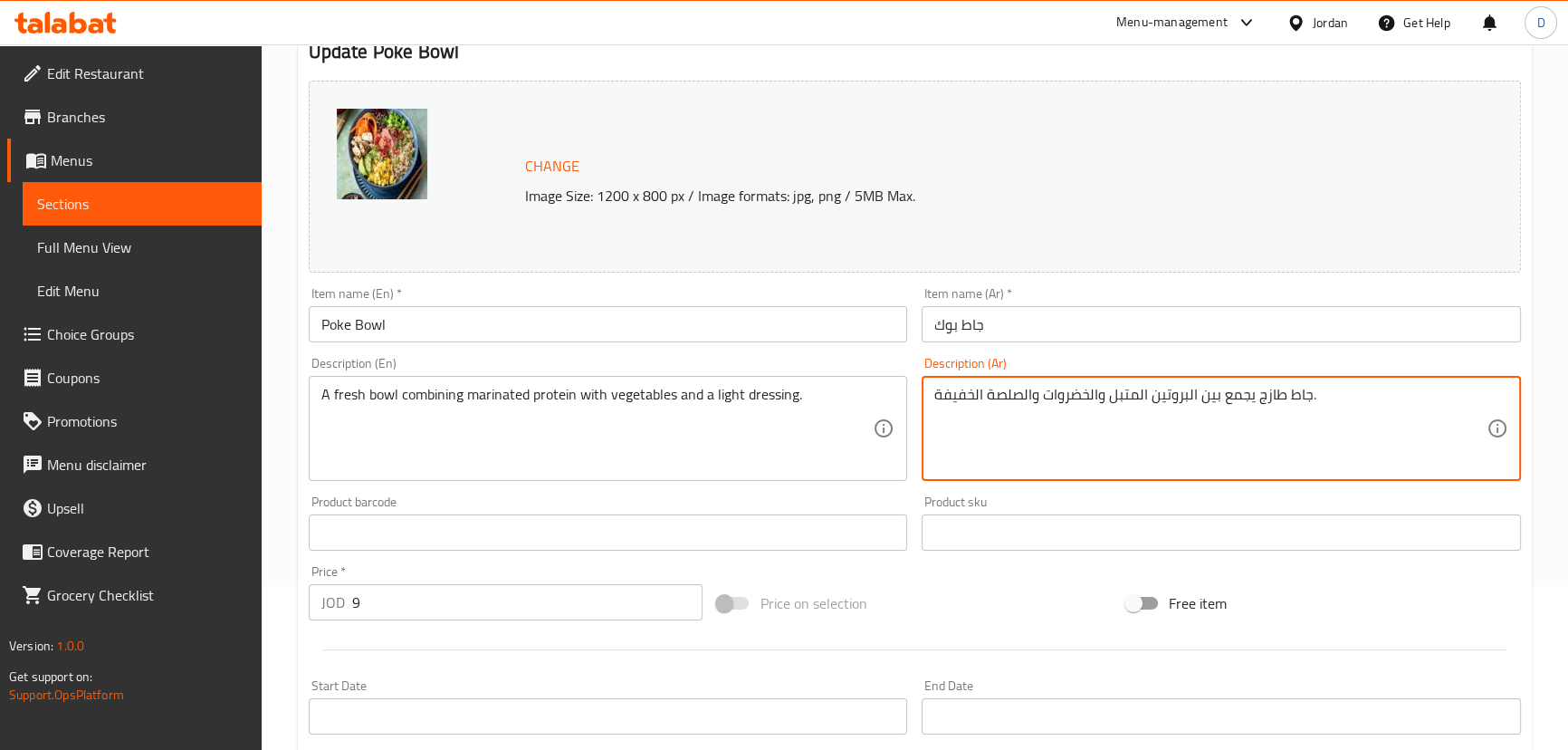
type textarea "جاط طازج يجمع بين البروتين المتبل والخضروات والصلصة الخفيفة."
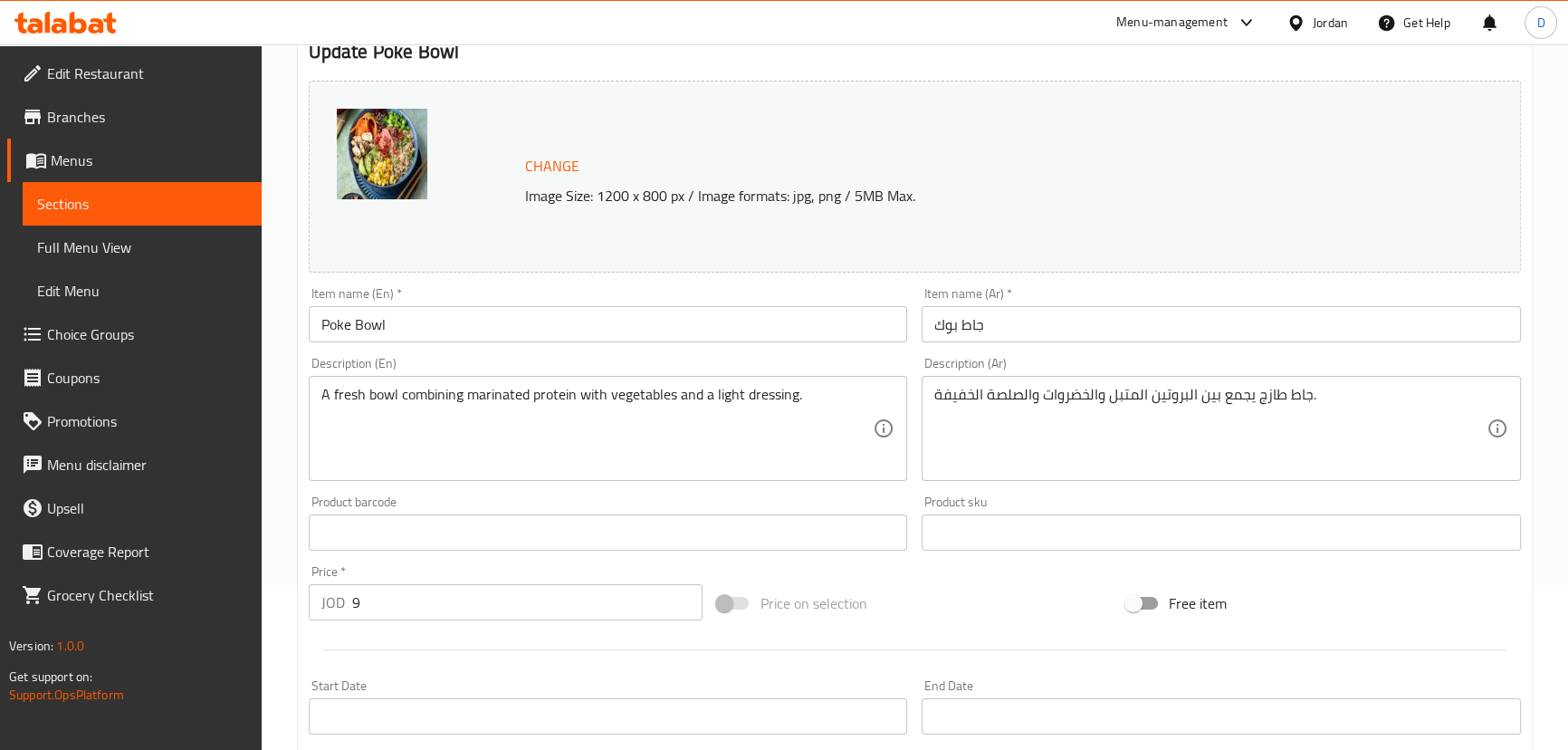
click at [551, 317] on input "Poke Bowl" at bounding box center [608, 324] width 600 height 37
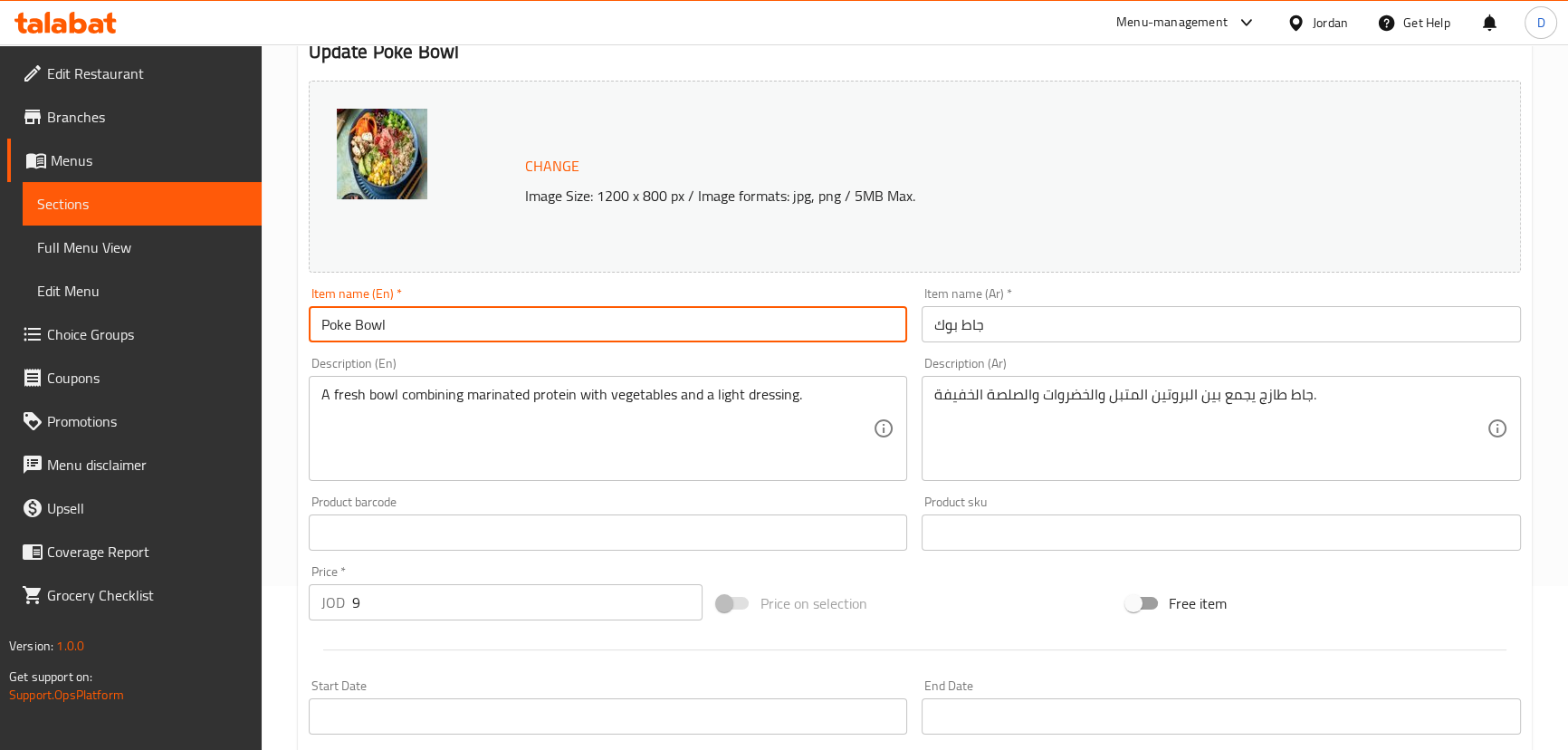
click at [551, 317] on input "Poke Bowl" at bounding box center [608, 324] width 600 height 37
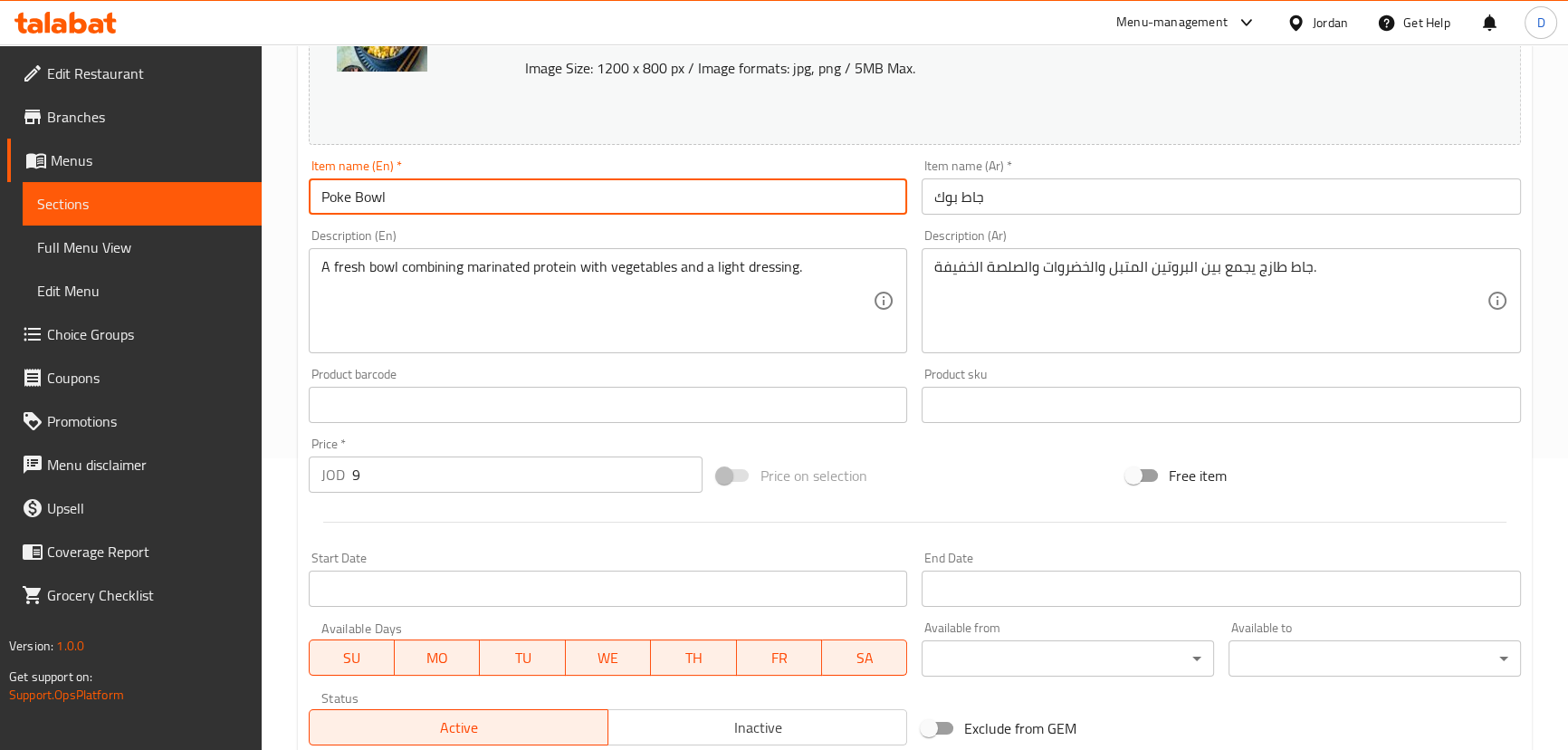
scroll to position [555, 0]
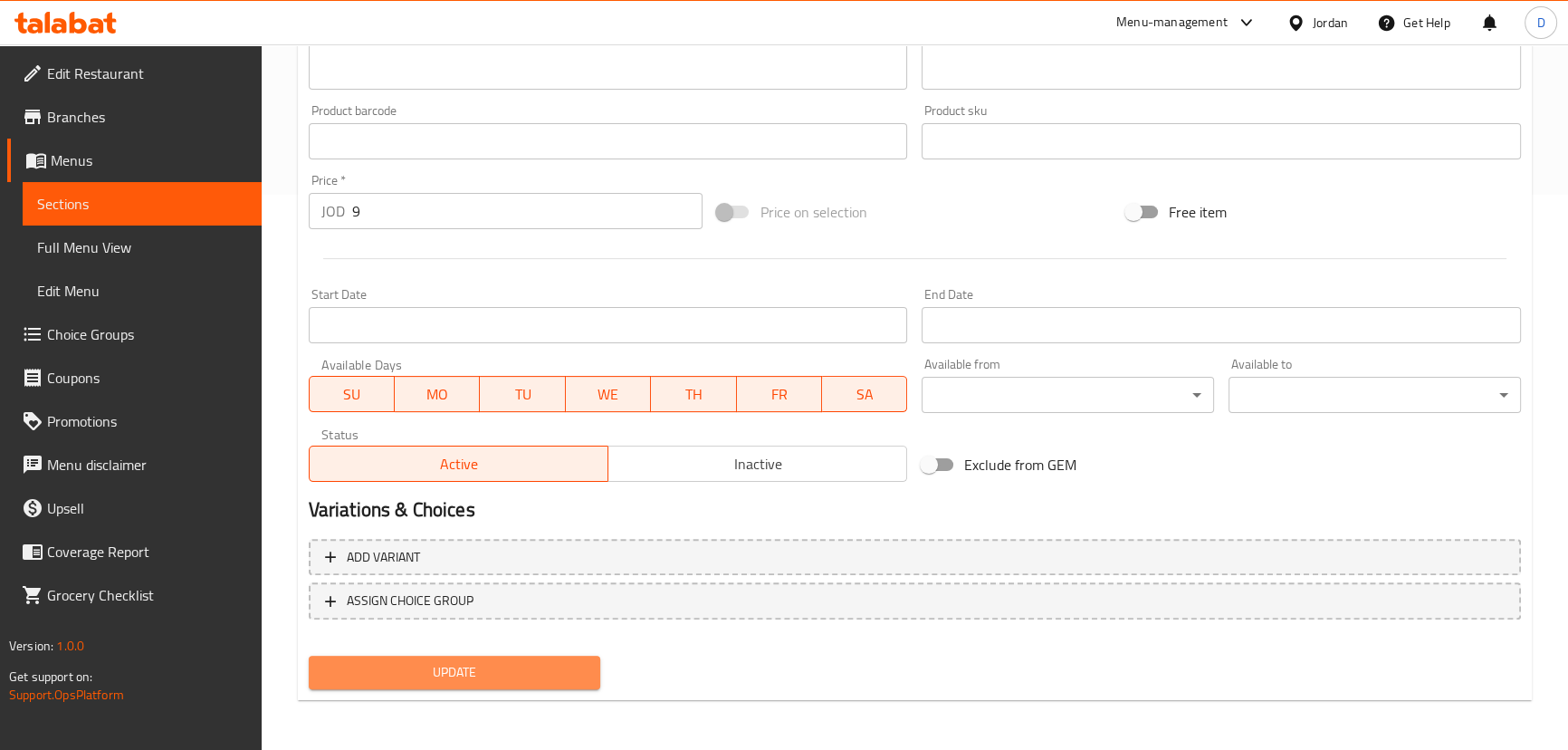
click at [553, 670] on span "Update" at bounding box center [454, 672] width 264 height 23
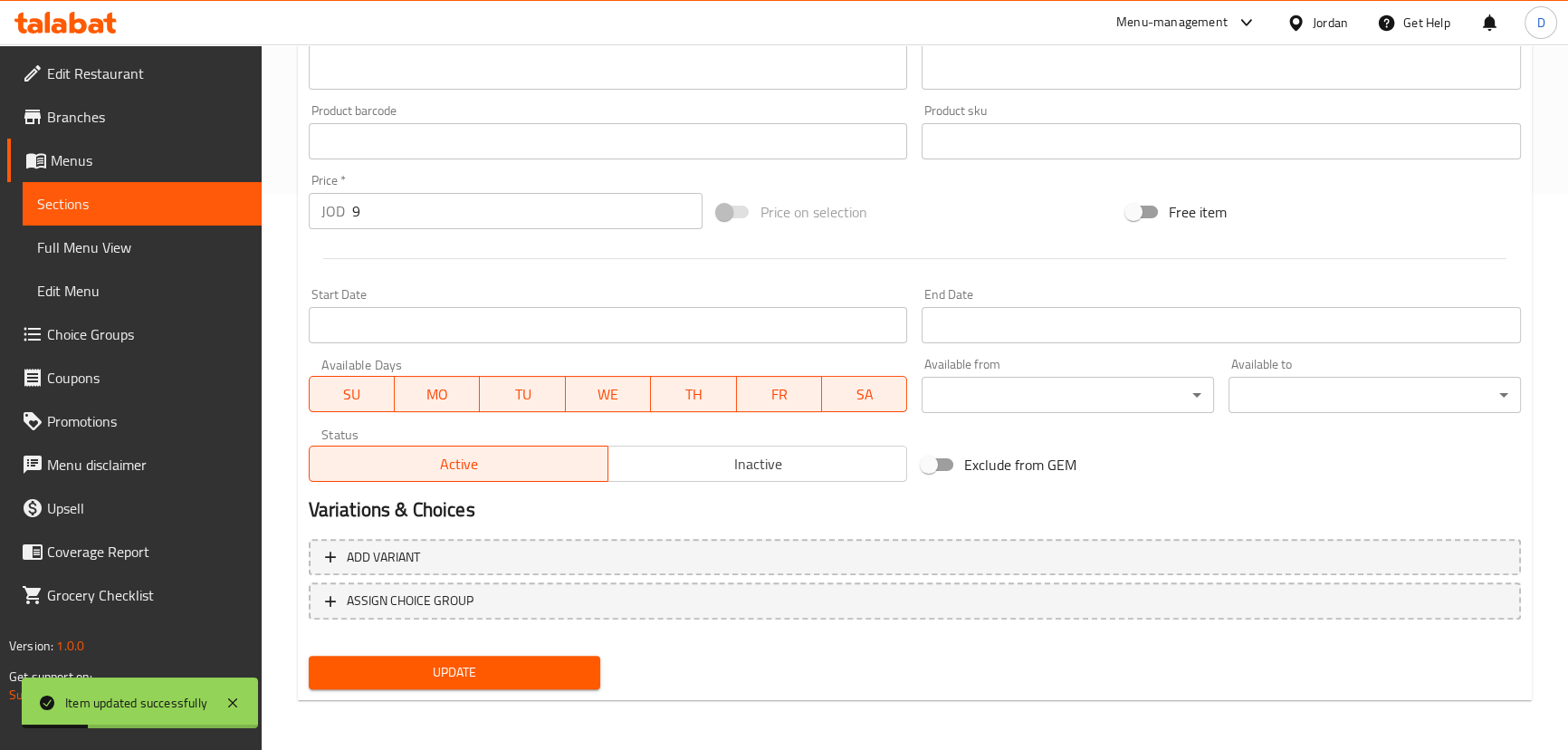
click at [567, 657] on button "Update" at bounding box center [455, 672] width 293 height 34
click at [468, 677] on span "Update" at bounding box center [454, 672] width 264 height 23
click at [197, 191] on link "Sections" at bounding box center [142, 204] width 239 height 43
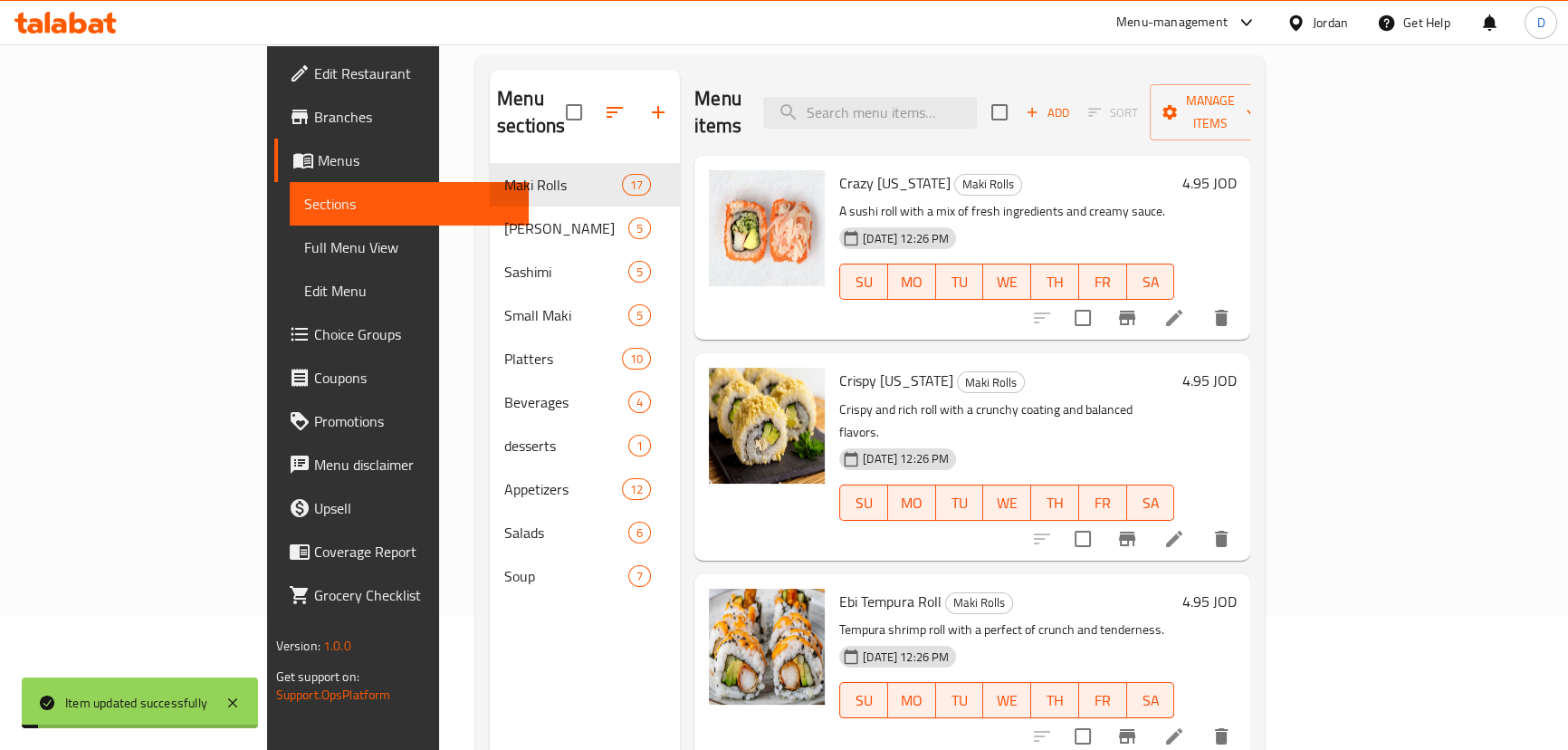
scroll to position [89, 0]
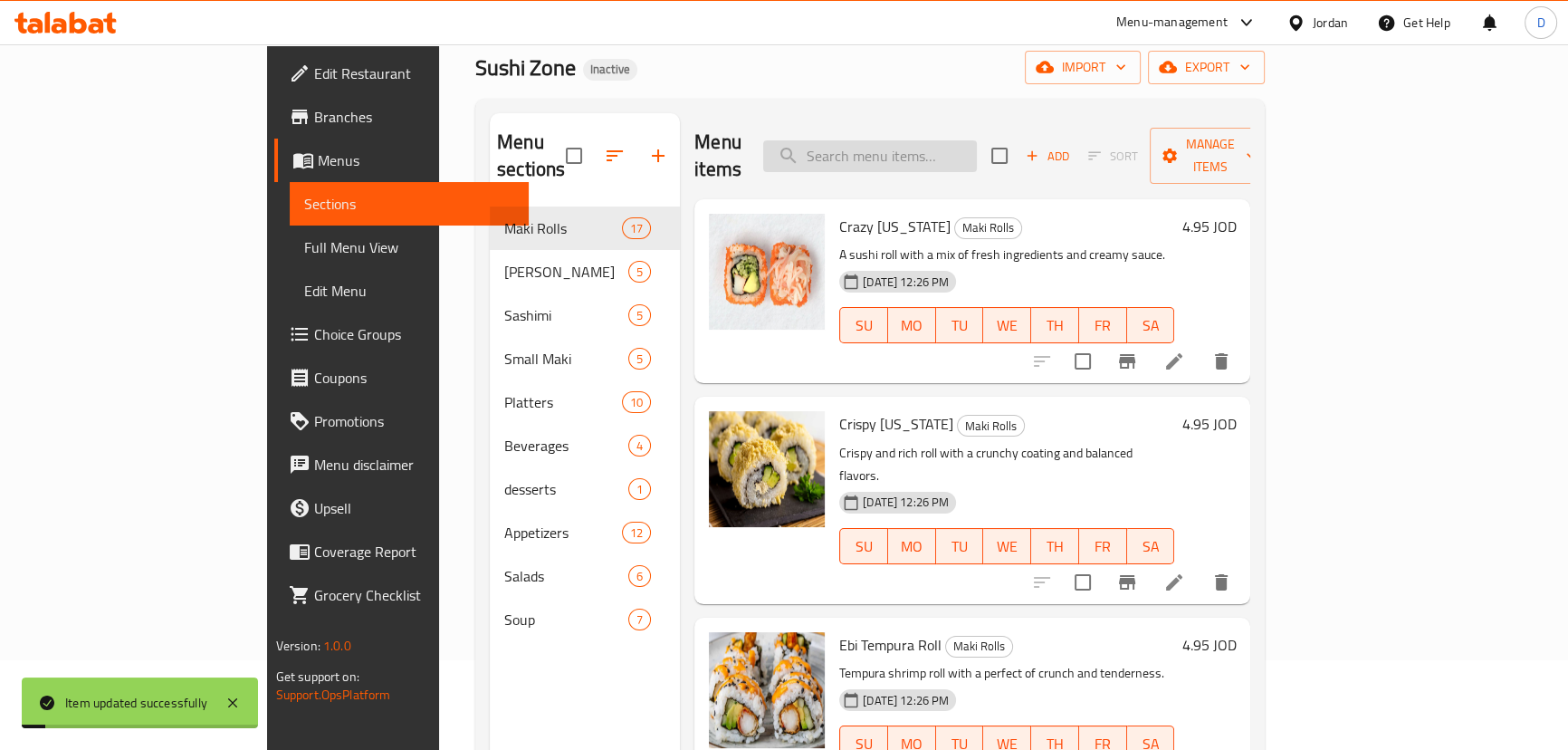
click at [977, 145] on input "search" at bounding box center [870, 157] width 214 height 32
paste input "Crunchy Salmon"
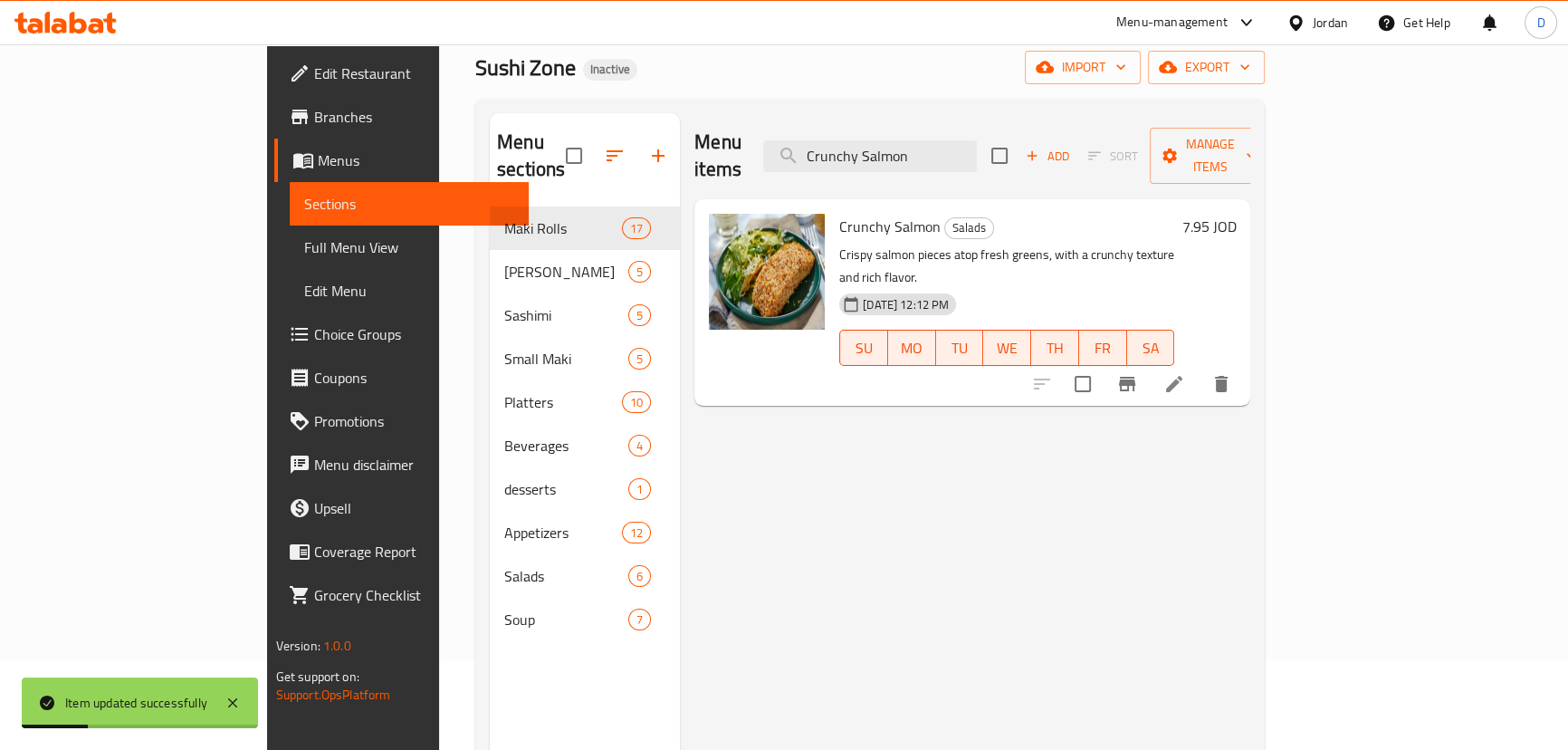
type input "Crunchy Salmon"
click at [1199, 368] on li at bounding box center [1174, 384] width 51 height 33
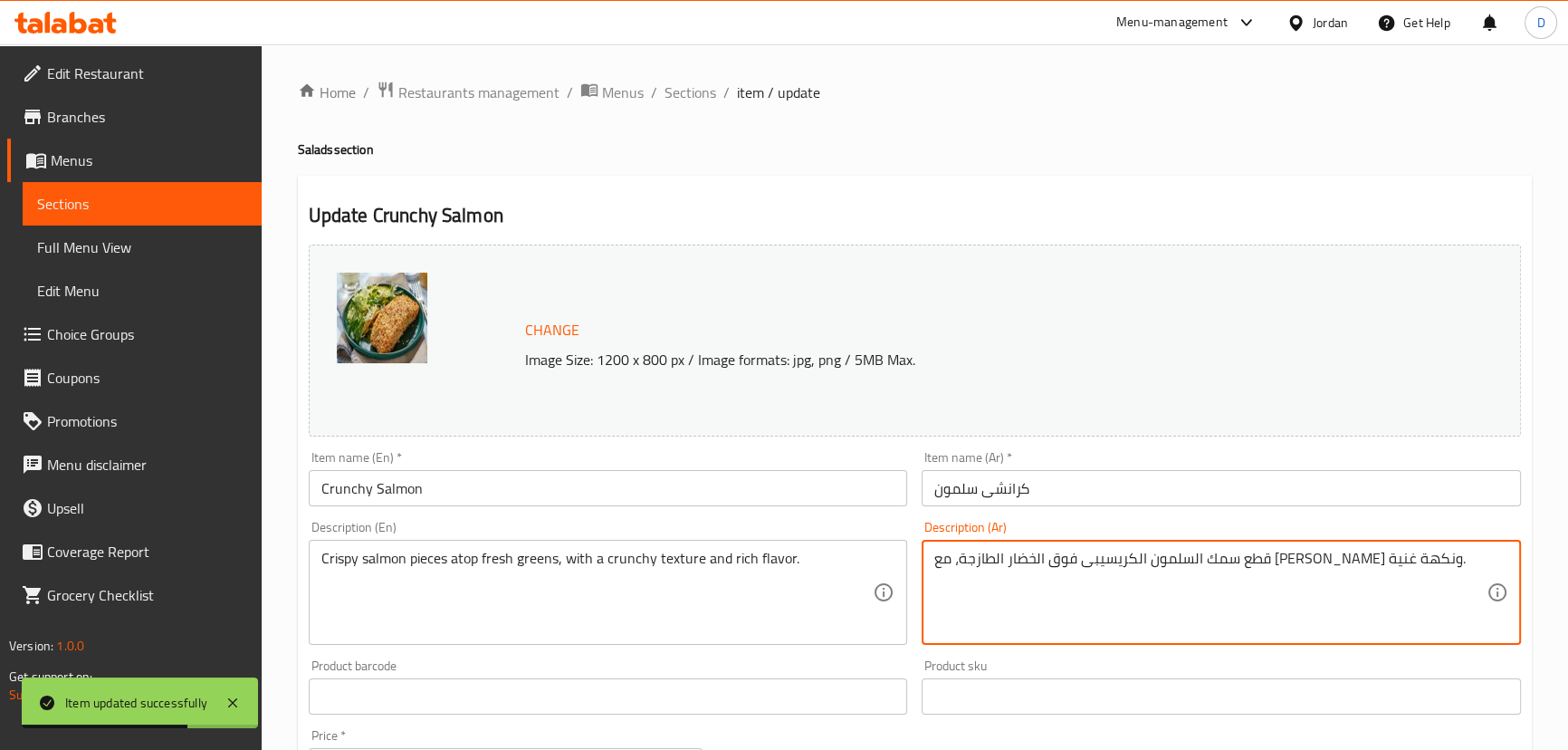
click at [1308, 553] on textarea "قطع سمك السلمون الكريسيبى فوق الخضار الطازجة، مع [PERSON_NAME] ونكهة غنية." at bounding box center [1210, 593] width 552 height 86
click at [1267, 563] on textarea "قطع سمك السلمون كريسيبى فوق الخضار الطازجة، مع [PERSON_NAME] ونكهة غنية." at bounding box center [1210, 593] width 552 height 86
click at [1283, 557] on textarea "قطع سمك السلمون كريسبى فوق الخضار الطازجة، مع [PERSON_NAME] ونكهة غنية." at bounding box center [1210, 593] width 552 height 86
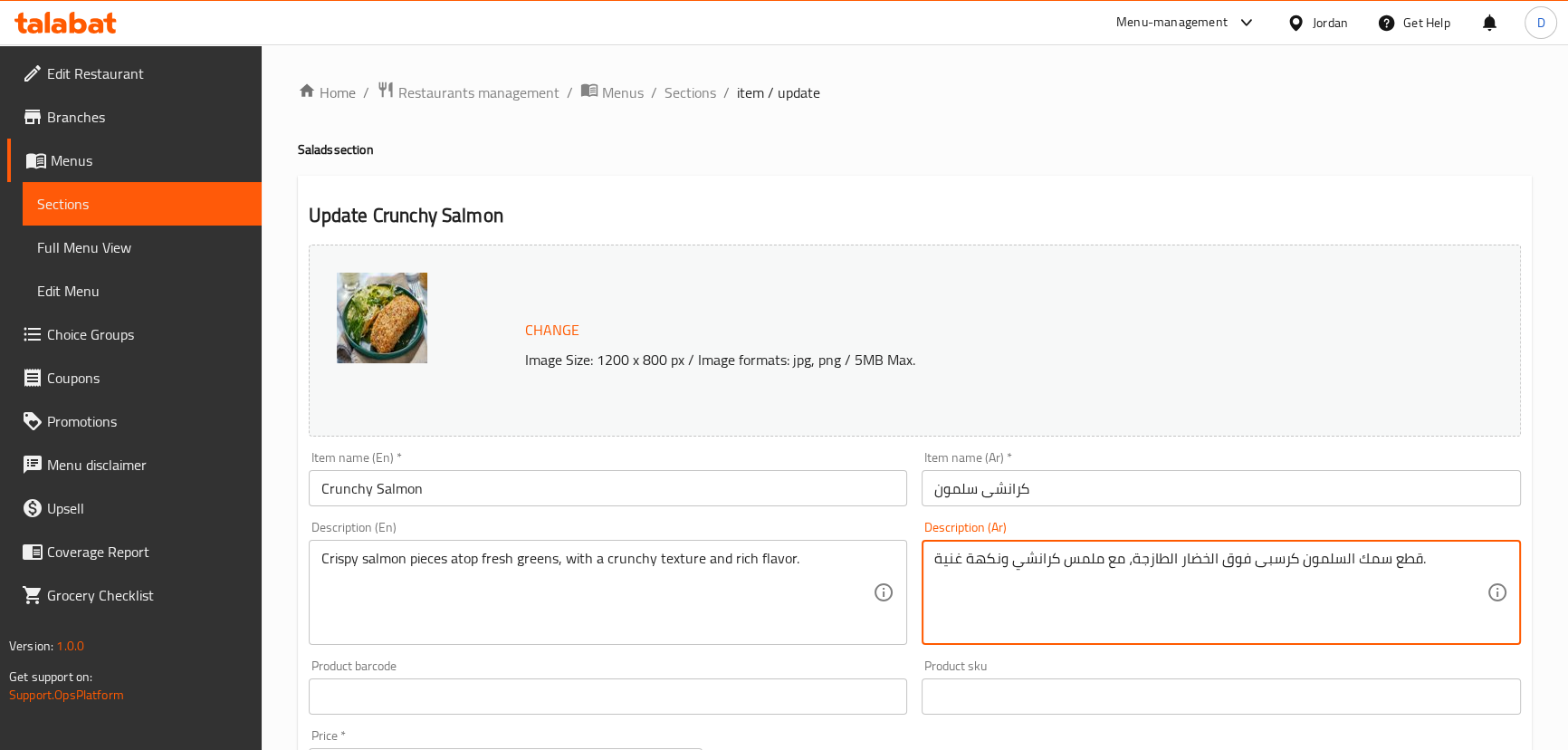
click at [1340, 558] on textarea "قطع سمك السلمون كرسبى فوق الخضار الطازجة، مع ملمس كرانشي ونكهة غنية." at bounding box center [1210, 593] width 552 height 86
type textarea "قطع سمك سلمون كرسبى فوق الخضار الطازجة، مع ملمس كرانشي ونكهة غنية."
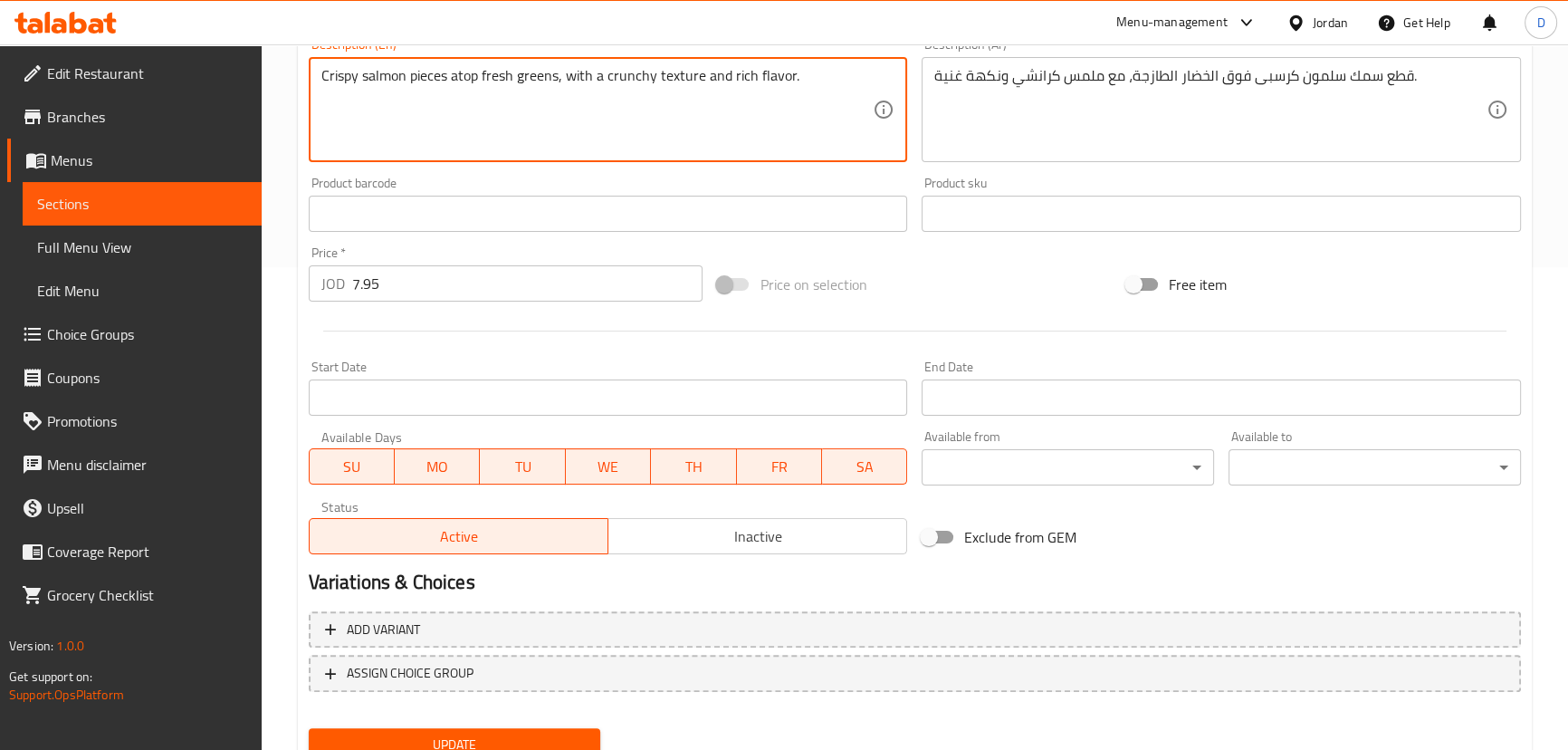
scroll to position [555, 0]
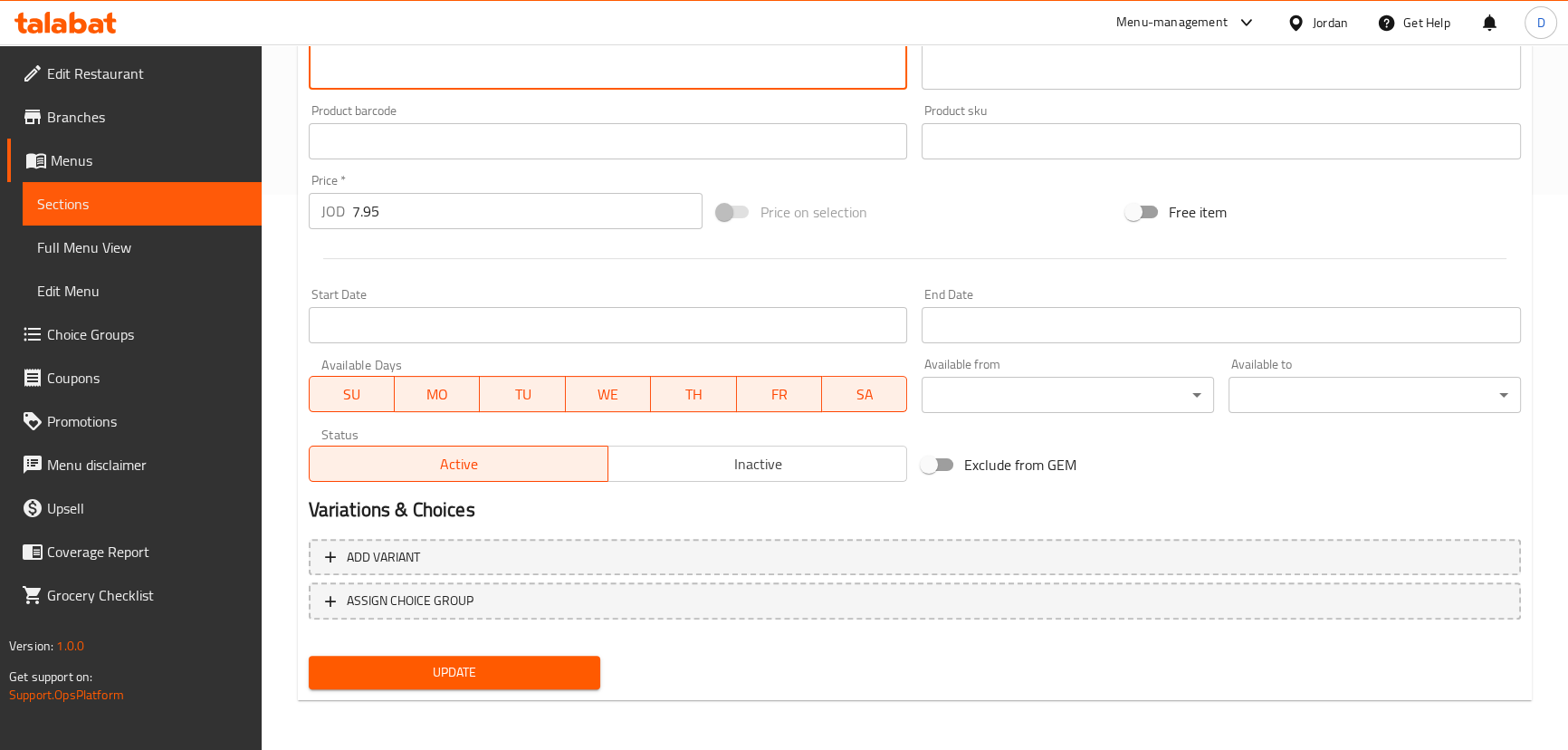
click at [508, 652] on div "Update" at bounding box center [454, 672] width 307 height 48
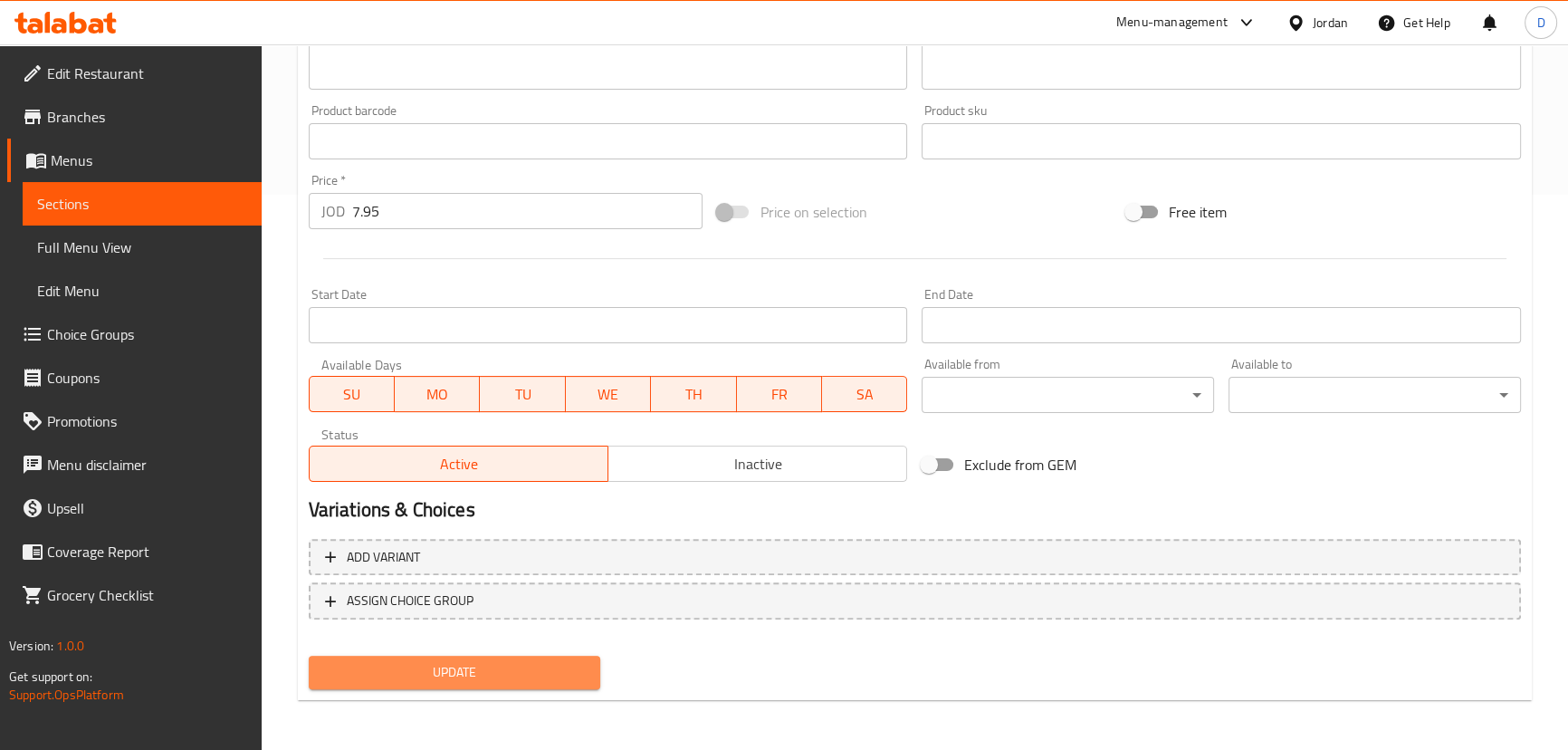
click at [510, 663] on span "Update" at bounding box center [454, 672] width 264 height 23
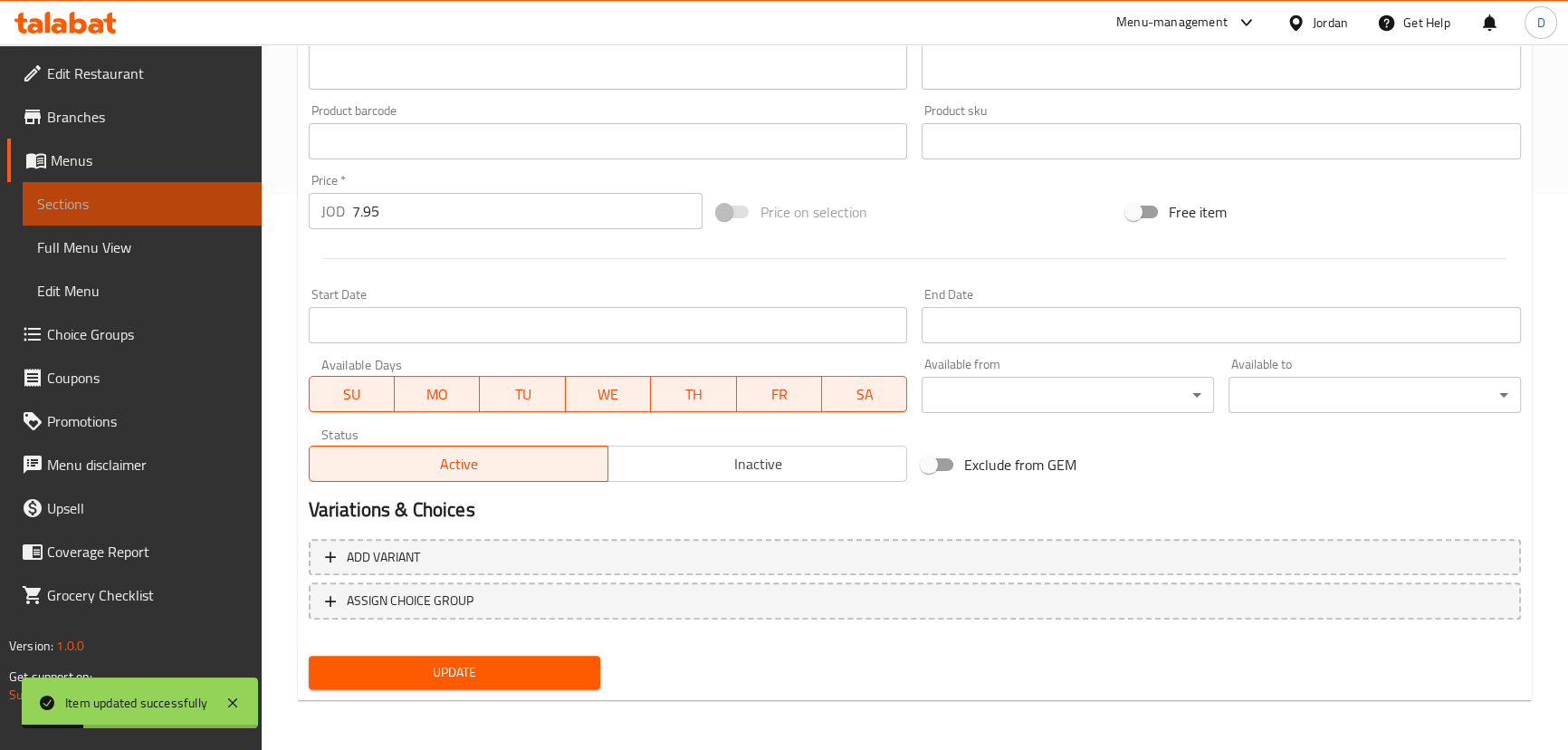
click at [128, 213] on span "Sections" at bounding box center [143, 203] width 210 height 22
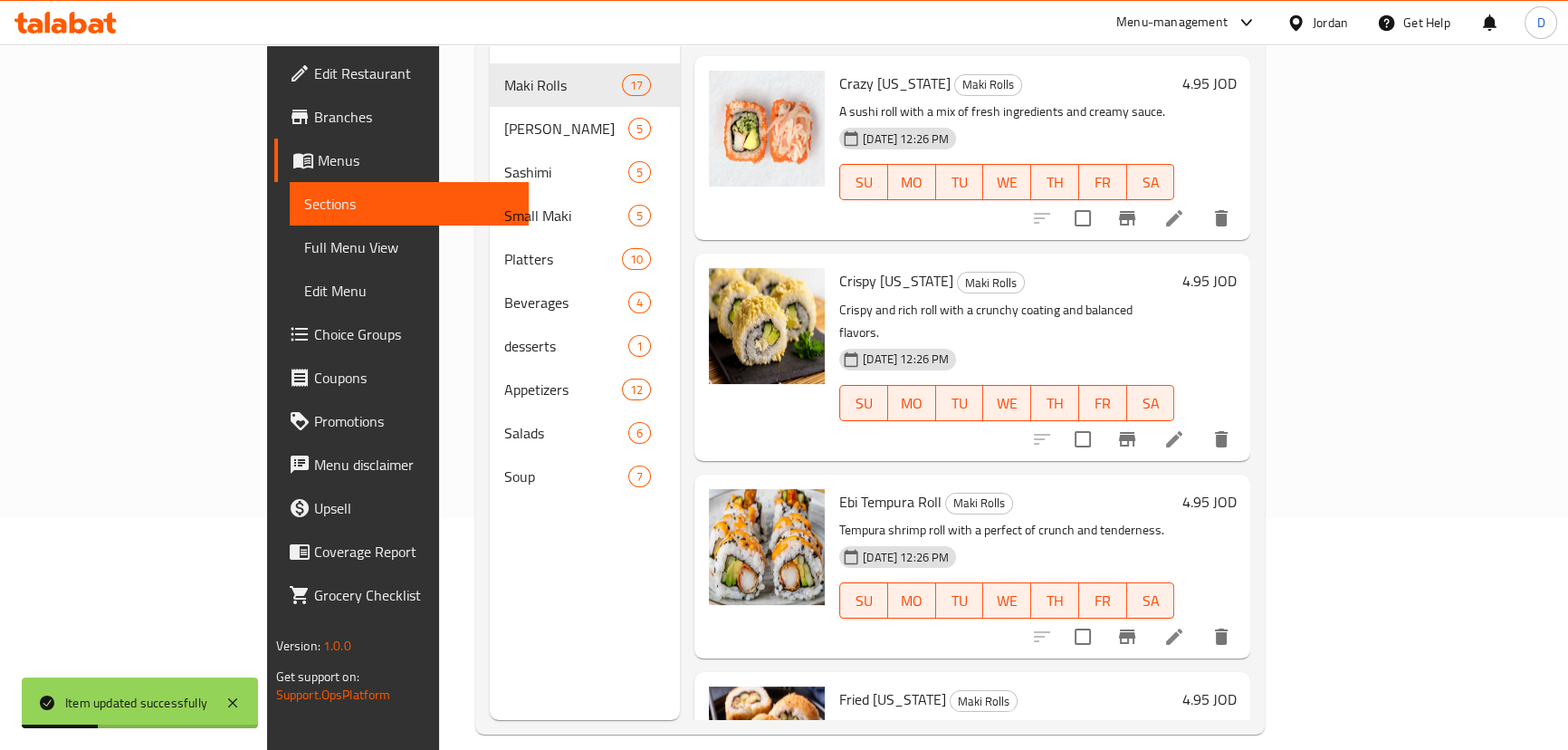
scroll to position [89, 0]
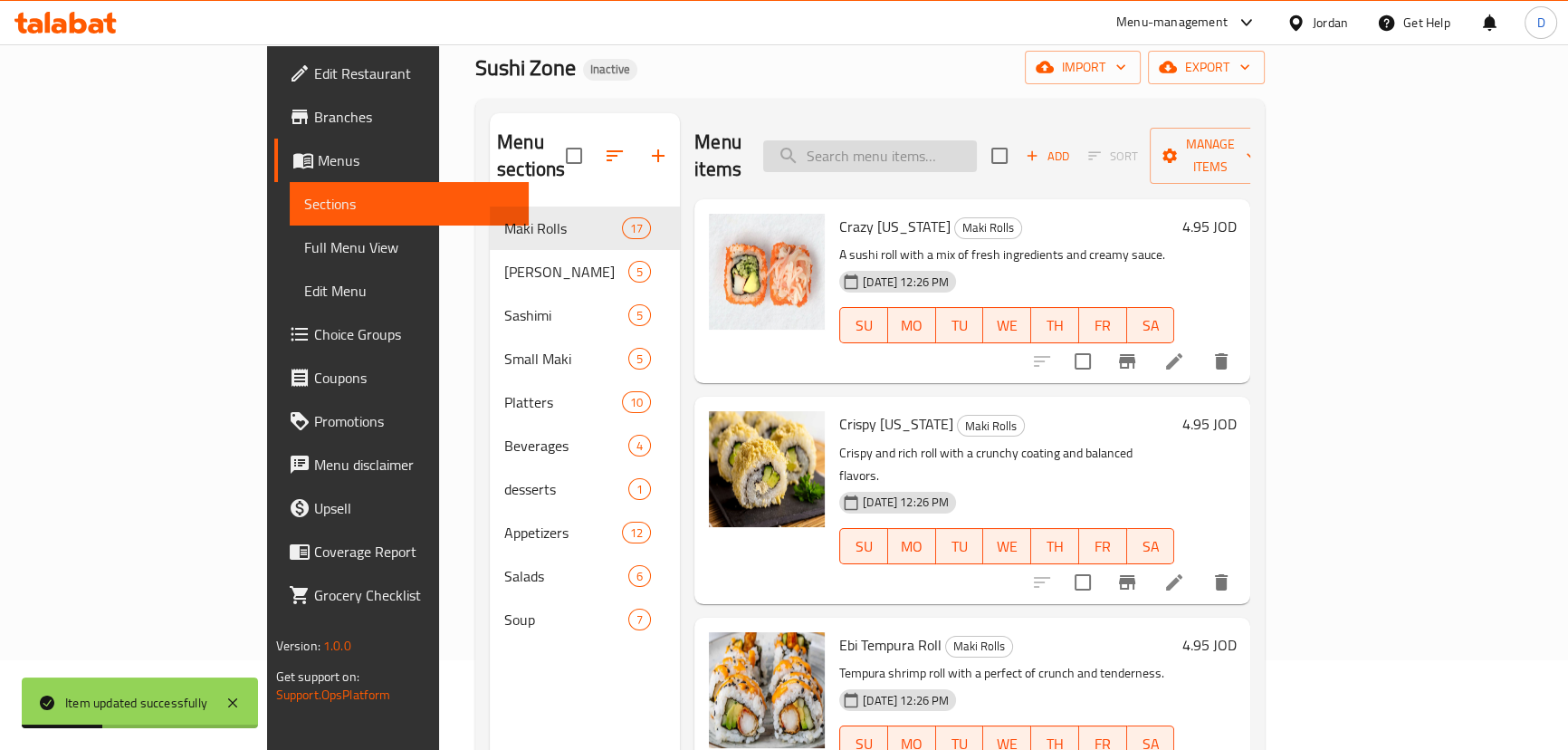
click at [977, 146] on input "search" at bounding box center [870, 157] width 214 height 32
paste input "Crispy tuna pieces served over mixed greens, tender and flavorful."
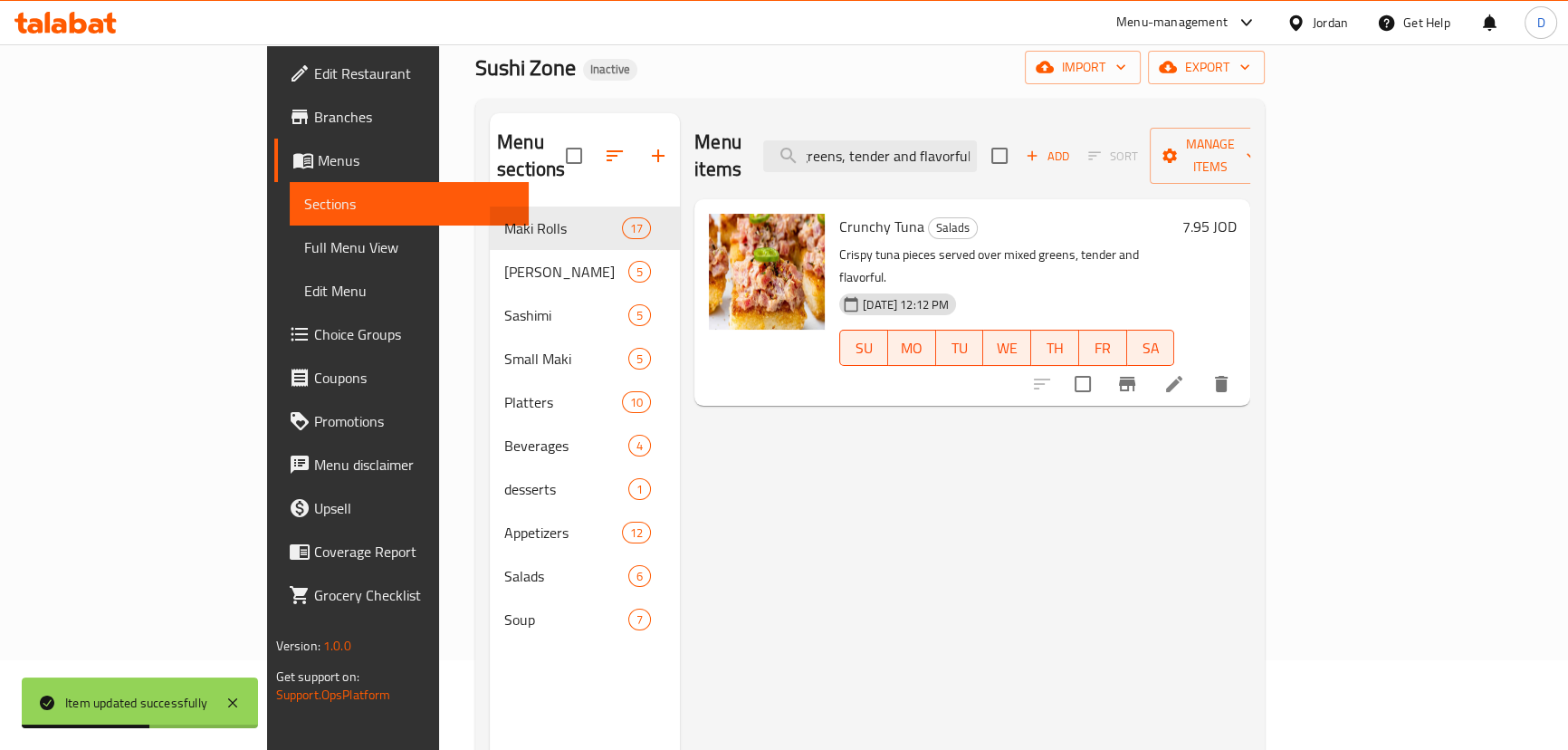
type input "Crispy tuna pieces served over mixed greens, tender and flavorful."
click at [1185, 373] on icon at bounding box center [1174, 383] width 22 height 22
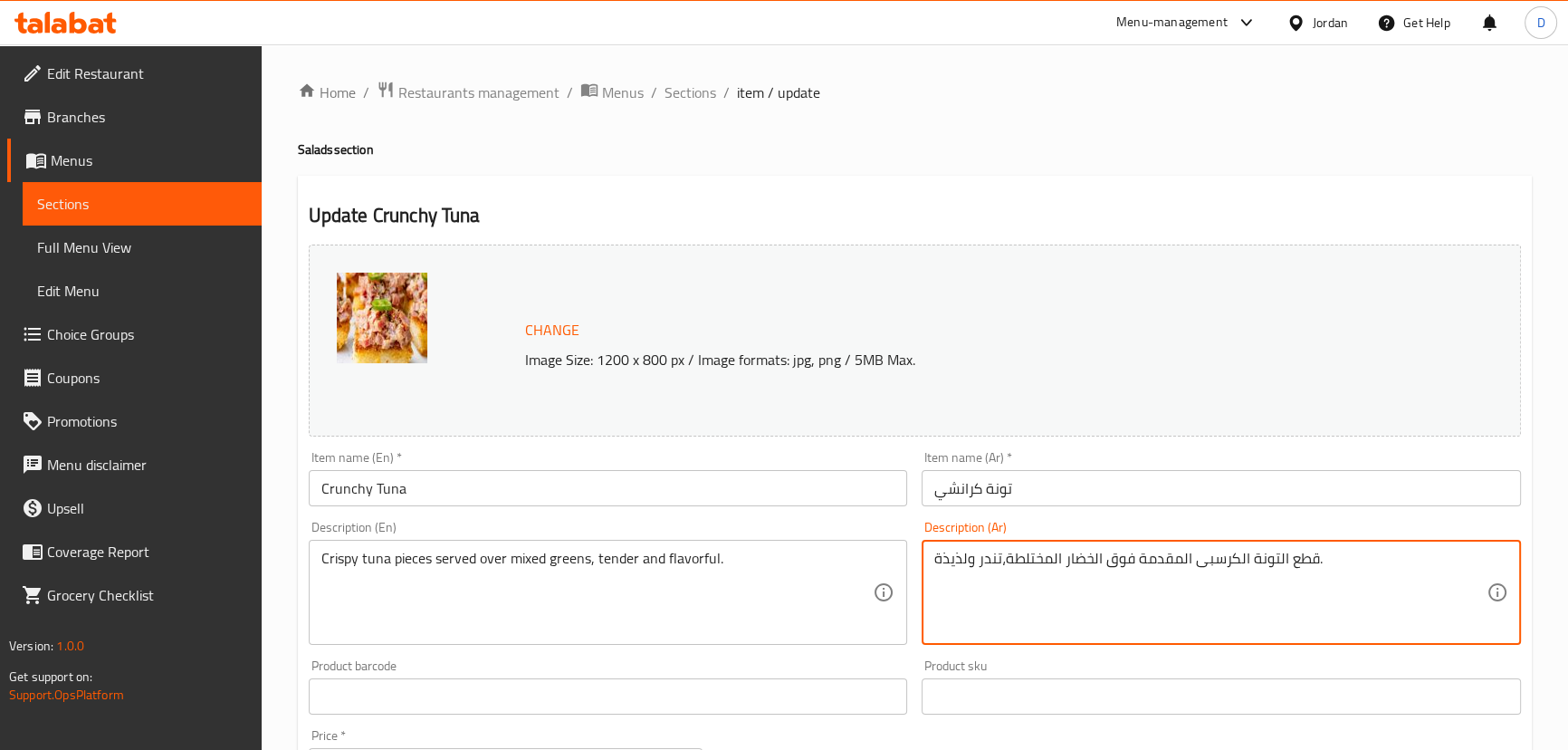
drag, startPoint x: 1012, startPoint y: 550, endPoint x: 1045, endPoint y: 559, distance: 34.2
click at [1045, 559] on textarea "قطع التونة الكرسبى المقدمة فوق الخضار المختلطة،تندر ولذيذة." at bounding box center [1210, 593] width 552 height 86
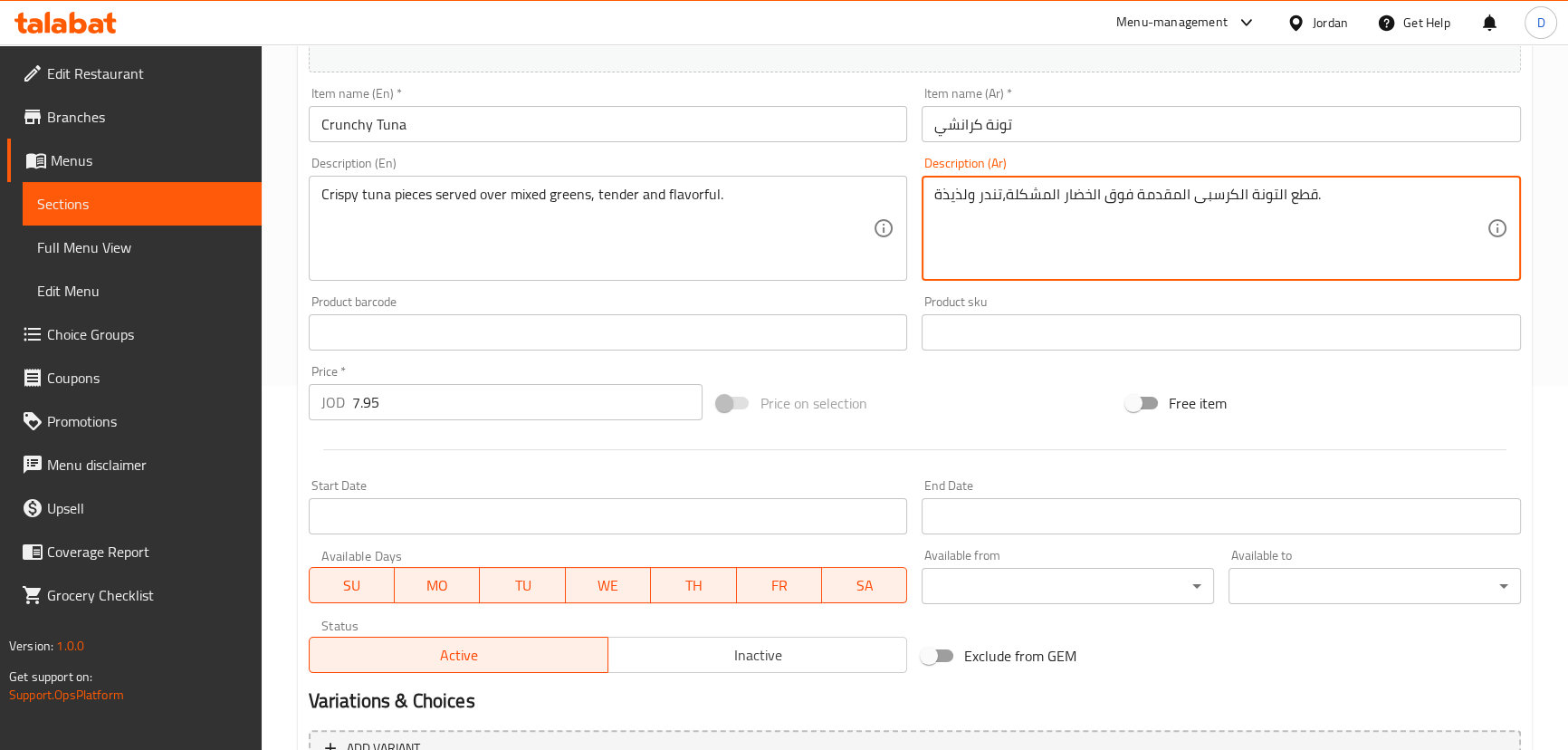
scroll to position [494, 0]
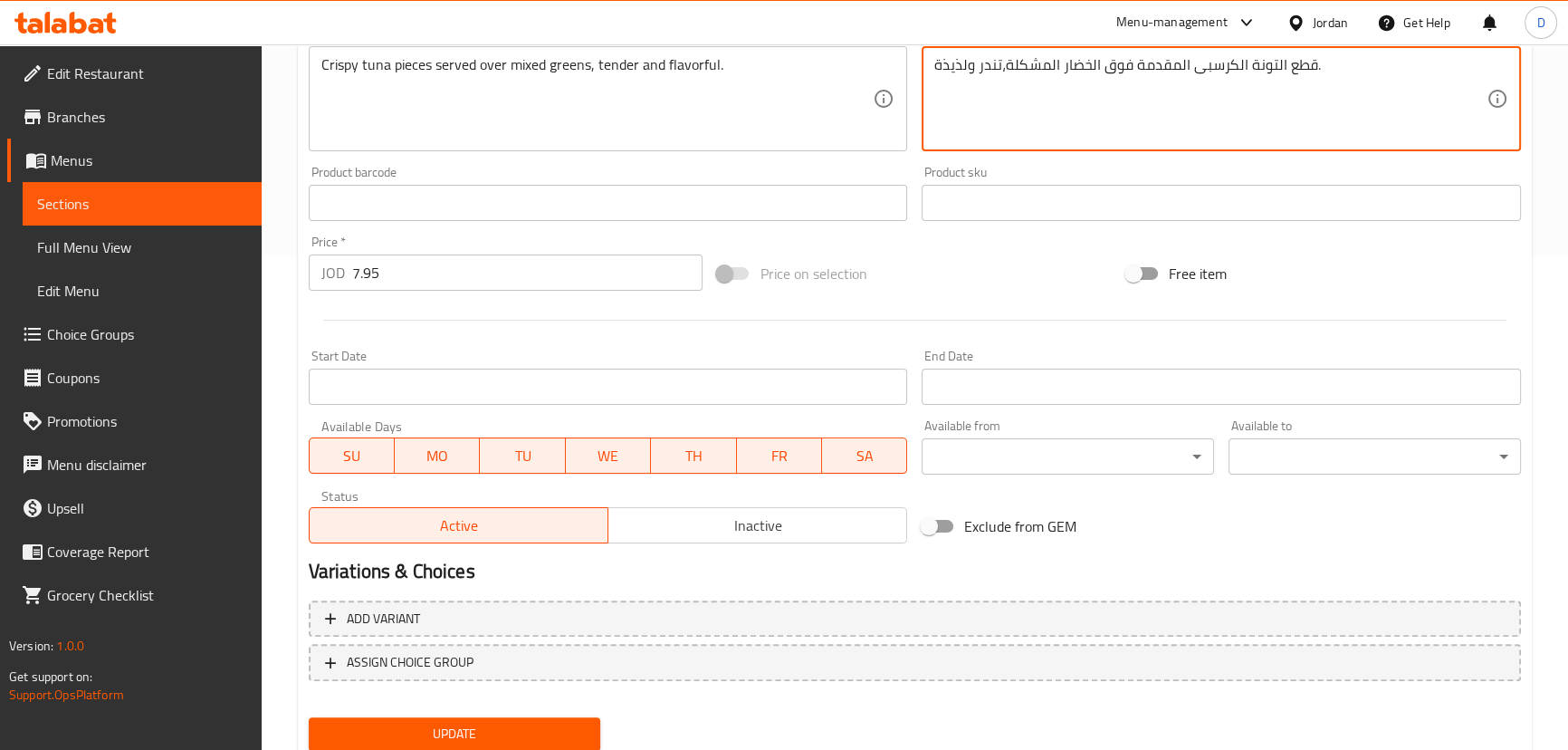
type textarea "قطع التونة الكرسبى المقدمة فوق الخضار المشكلة،تندر ولذيذة."
click at [542, 727] on span "Update" at bounding box center [454, 734] width 264 height 23
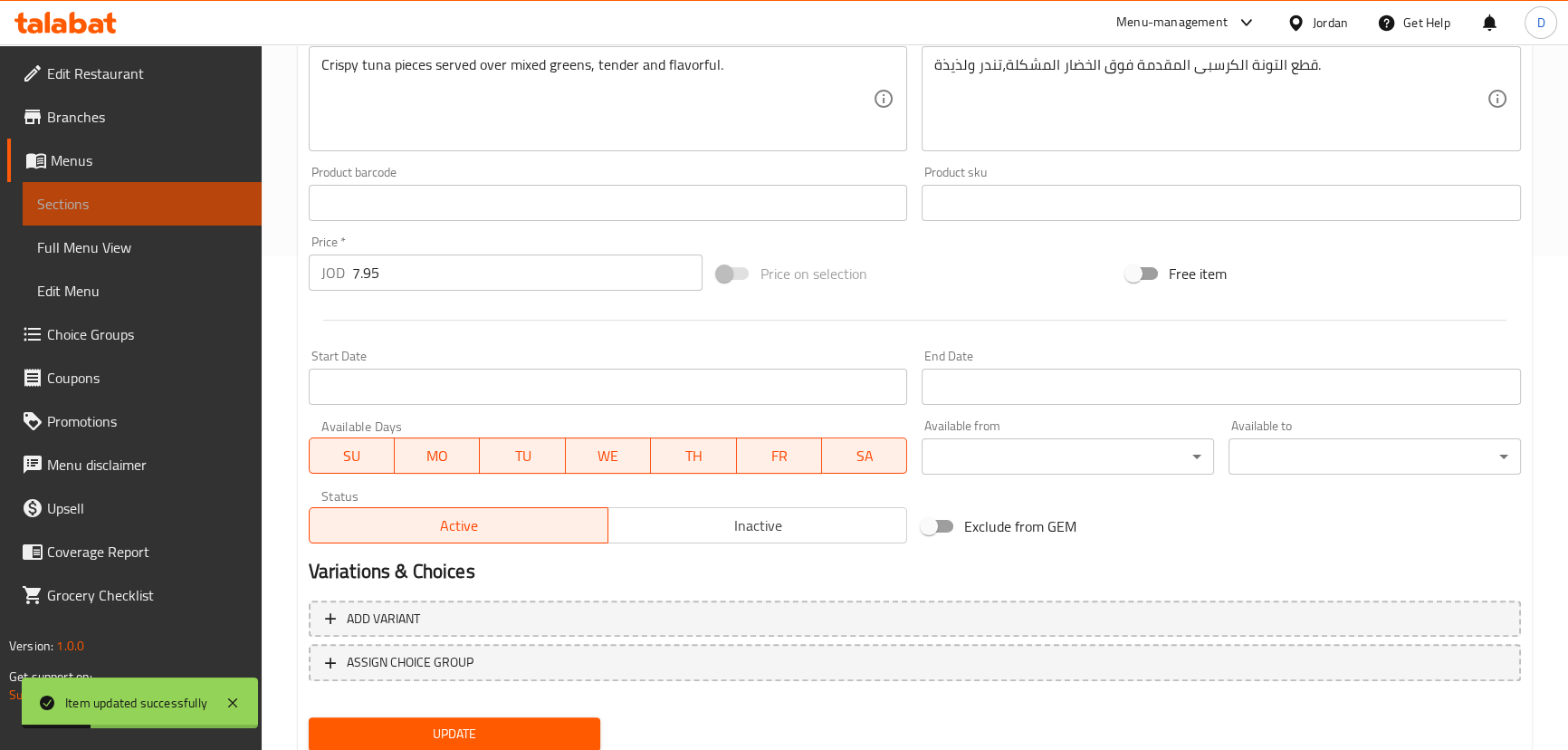
click at [183, 217] on link "Sections" at bounding box center [142, 204] width 239 height 43
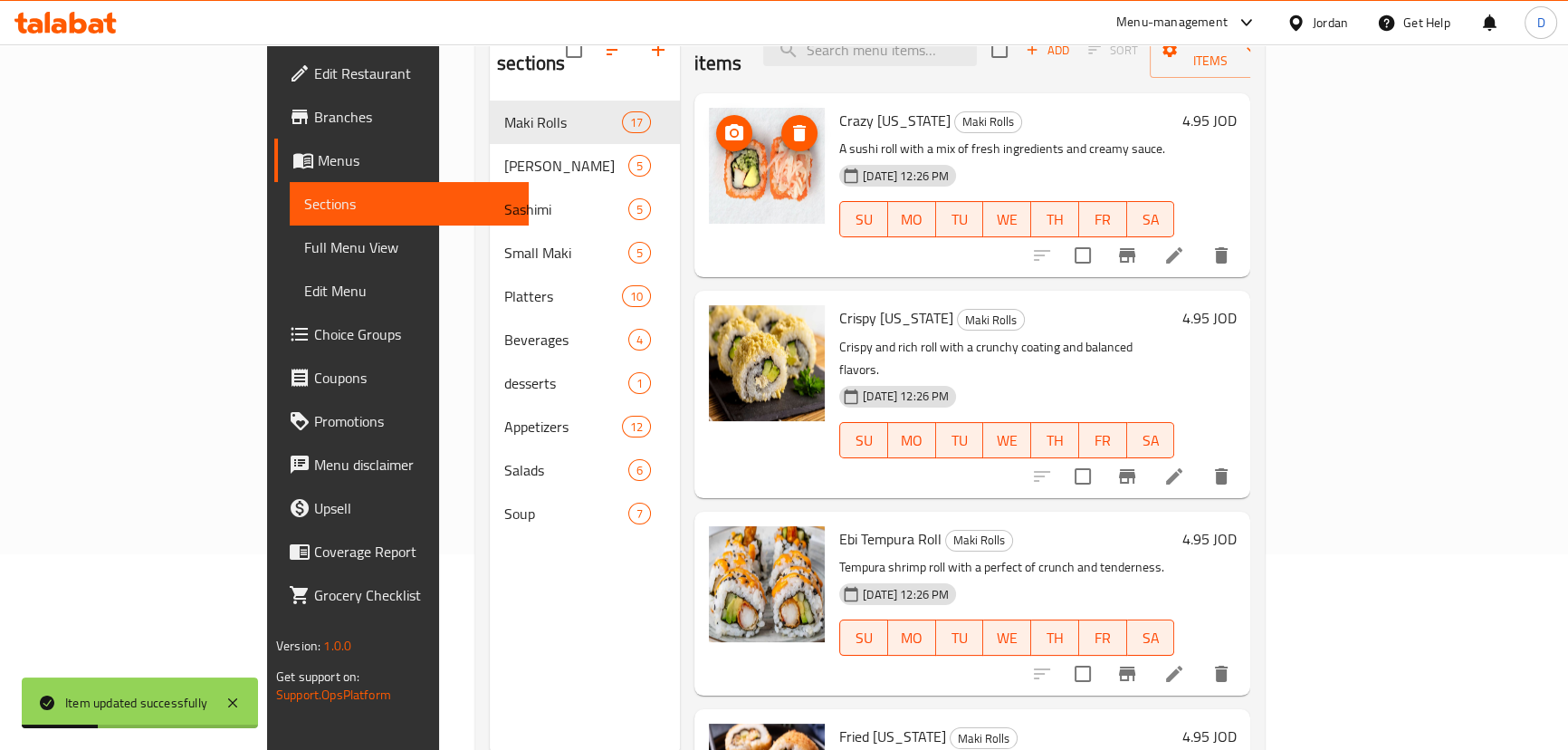
scroll to position [8, 0]
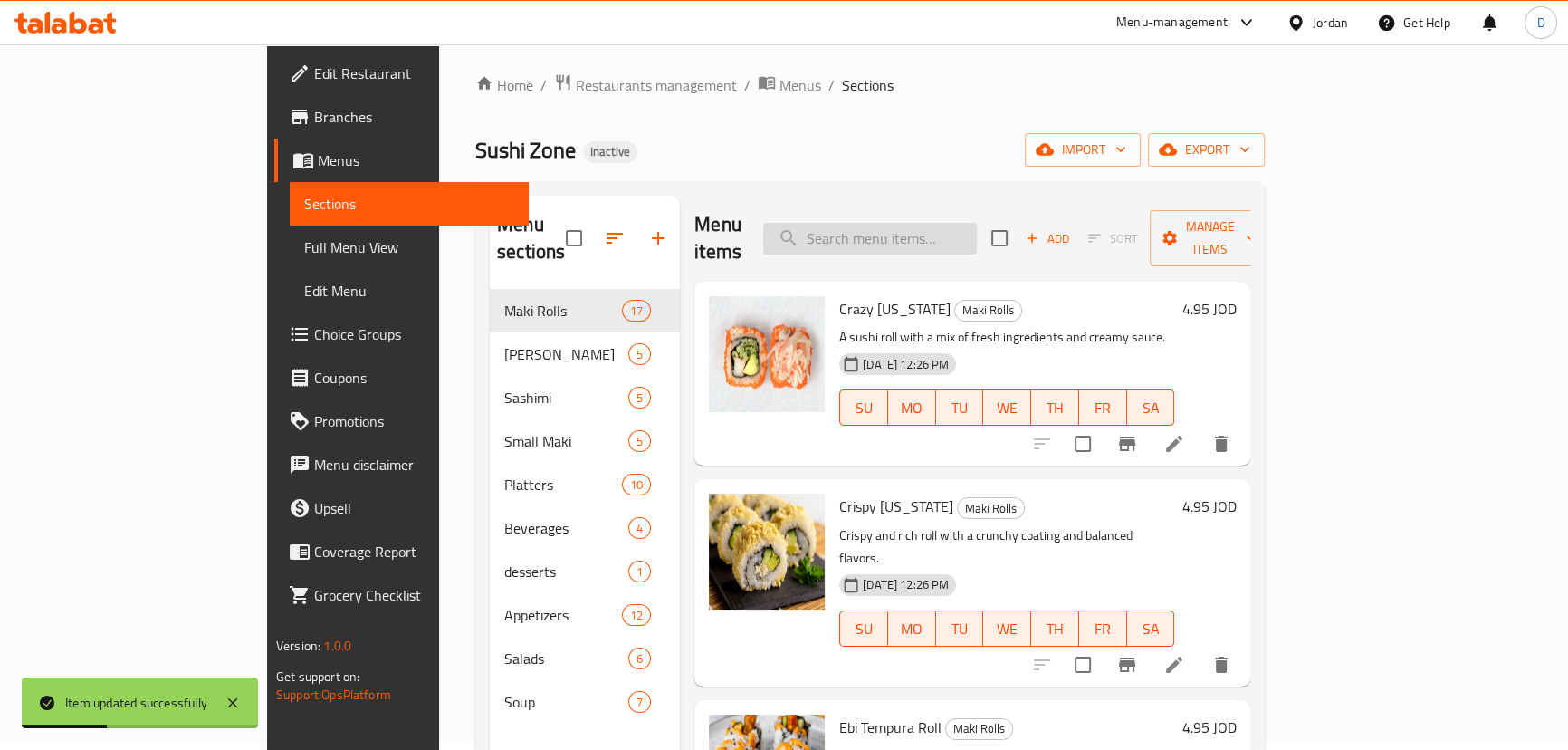
click at [931, 222] on input "search" at bounding box center [870, 238] width 214 height 32
paste input "Fresh seaweed salad with a tangy dressing, light and nutritious."
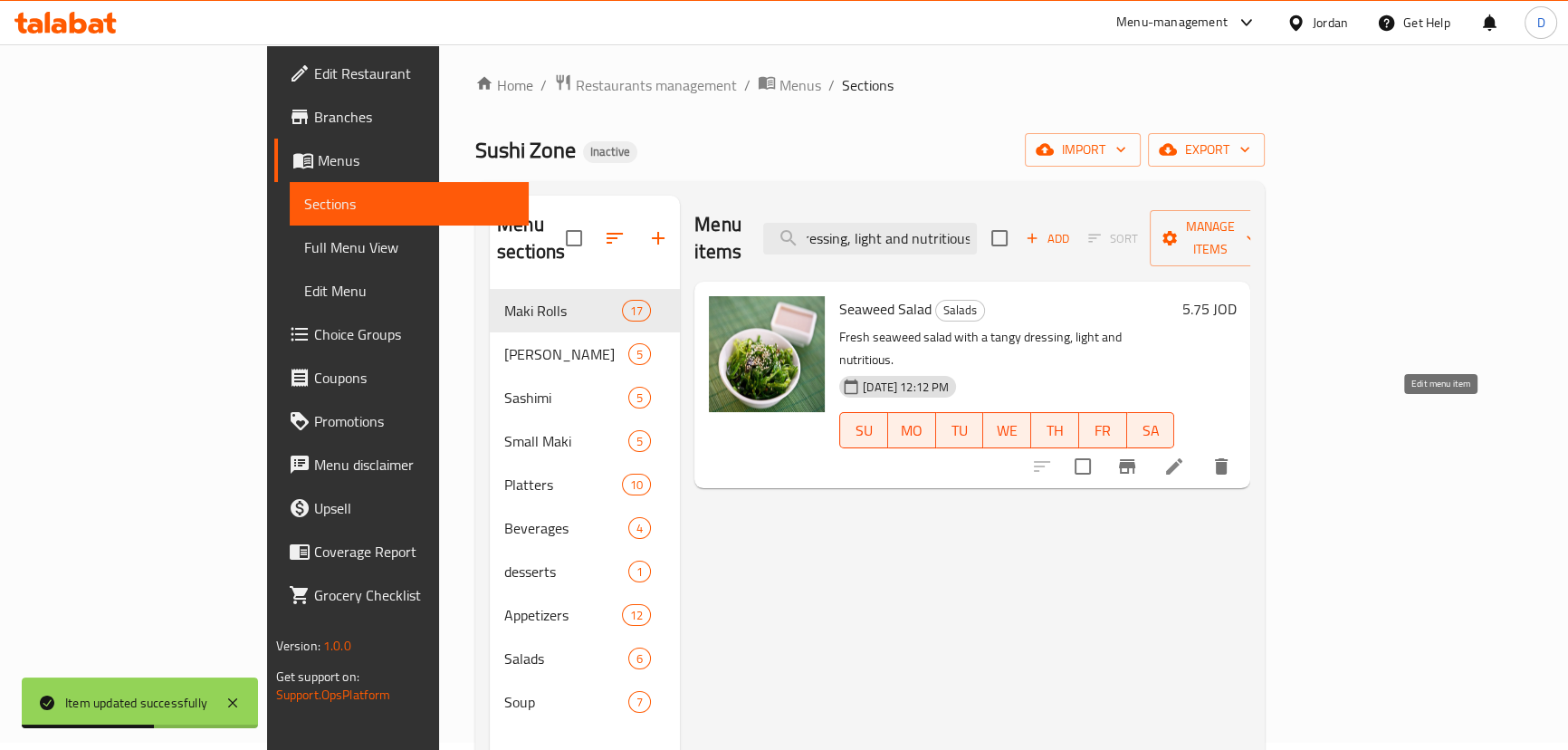
type input "Fresh seaweed salad with a tangy dressing, light and nutritious."
click at [1182, 458] on icon at bounding box center [1173, 466] width 16 height 16
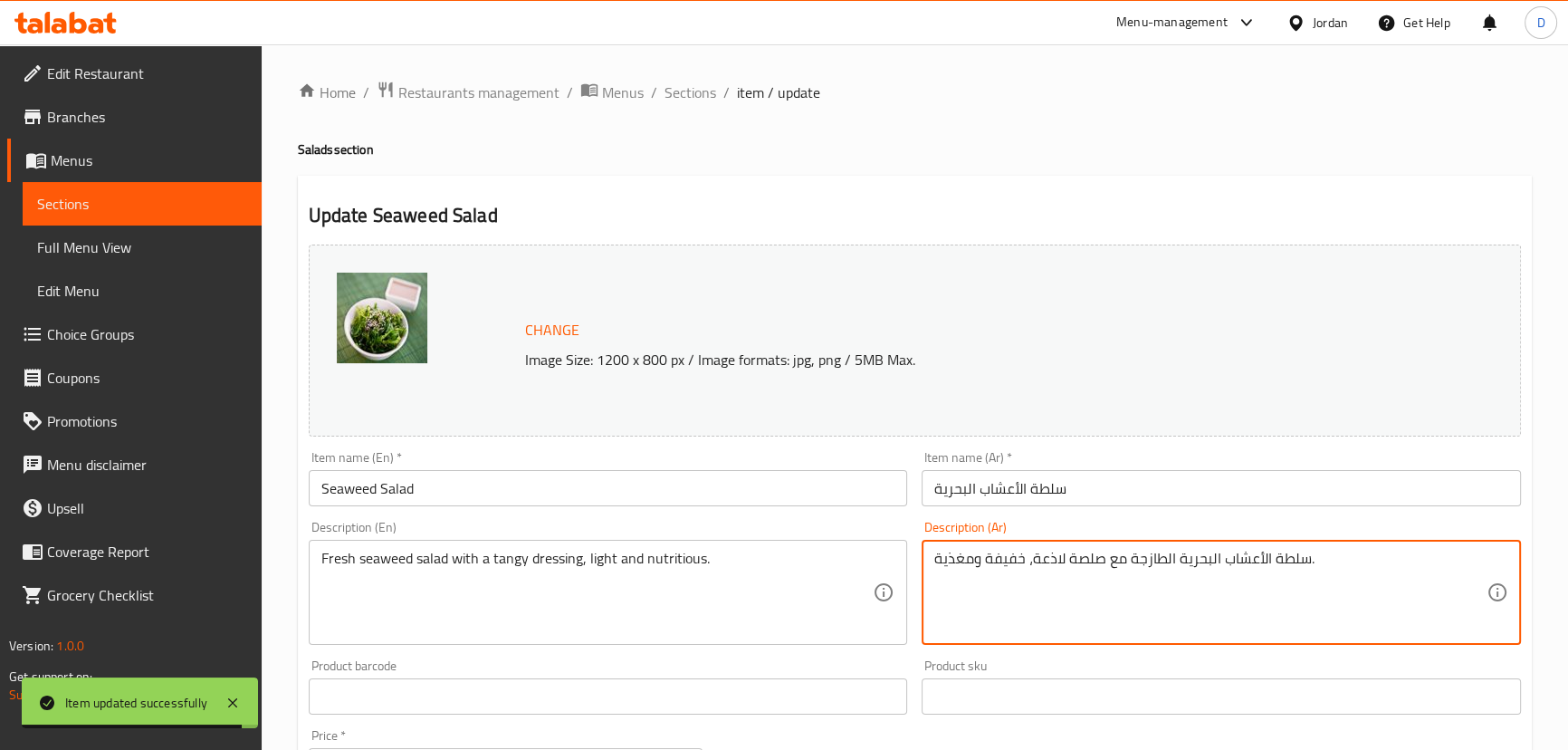
drag, startPoint x: 1041, startPoint y: 559, endPoint x: 1063, endPoint y: 565, distance: 22.8
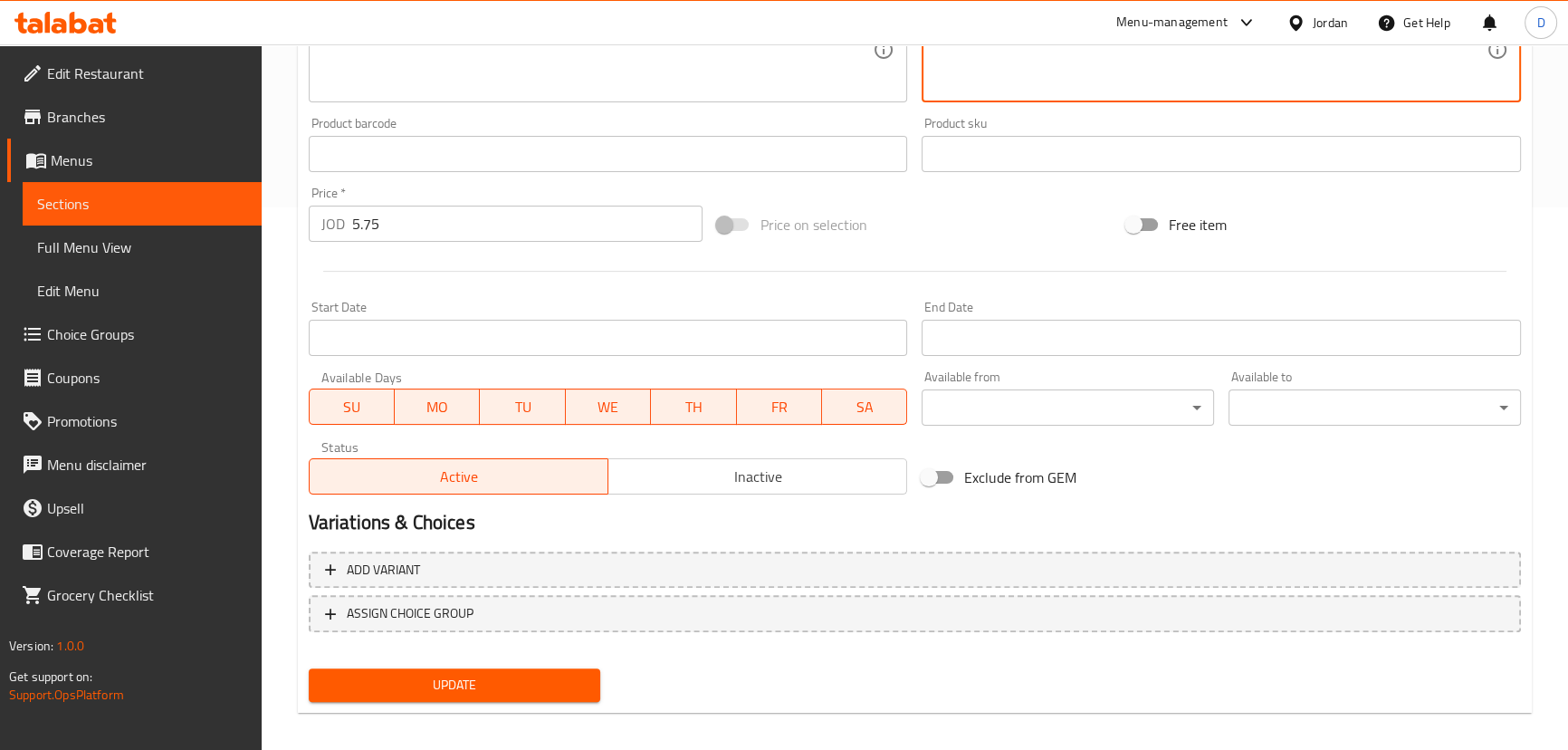
scroll to position [555, 0]
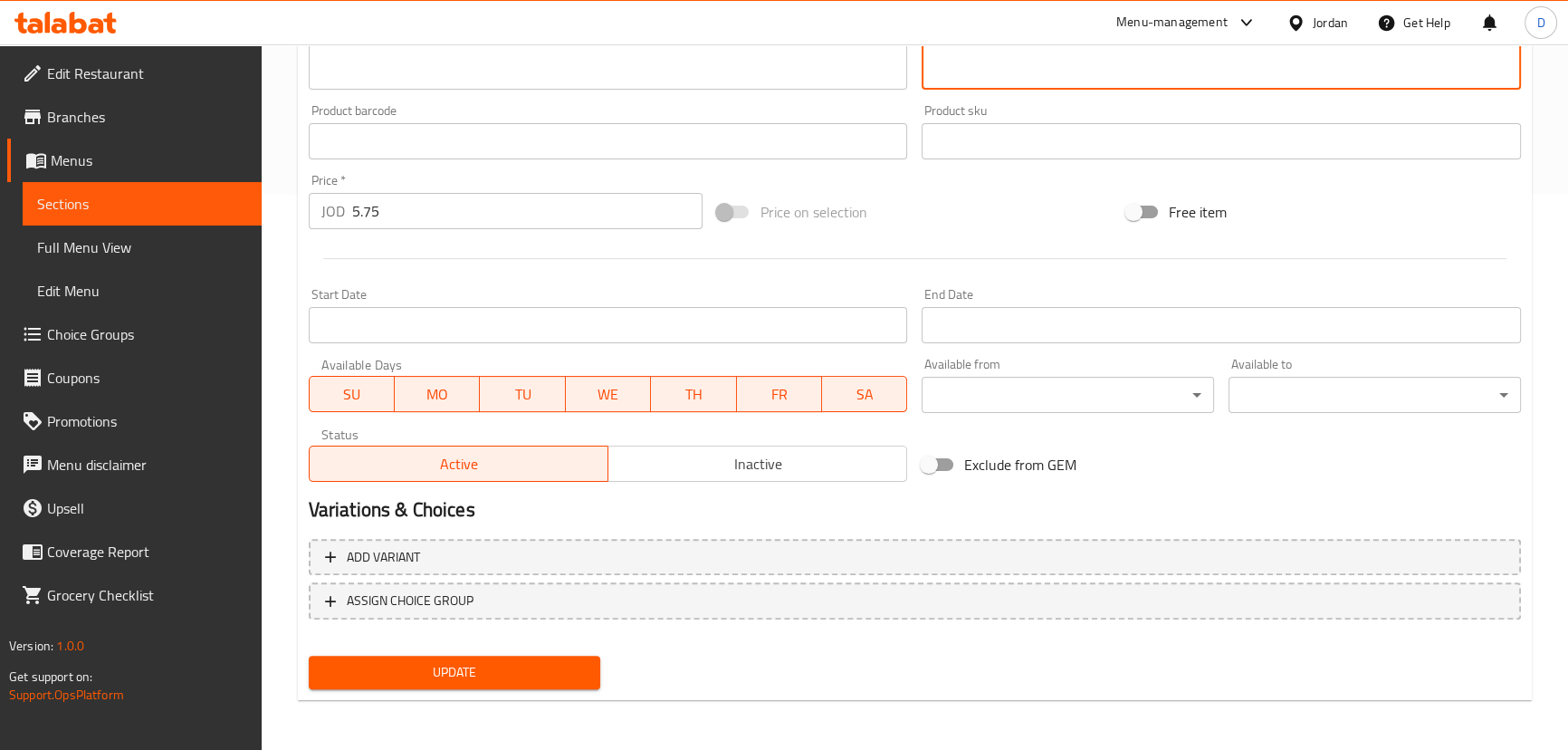
type textarea "سلطة الأعشاب البحرية الطازجة مع صلصة منعشة، خفيفة ومغذية."
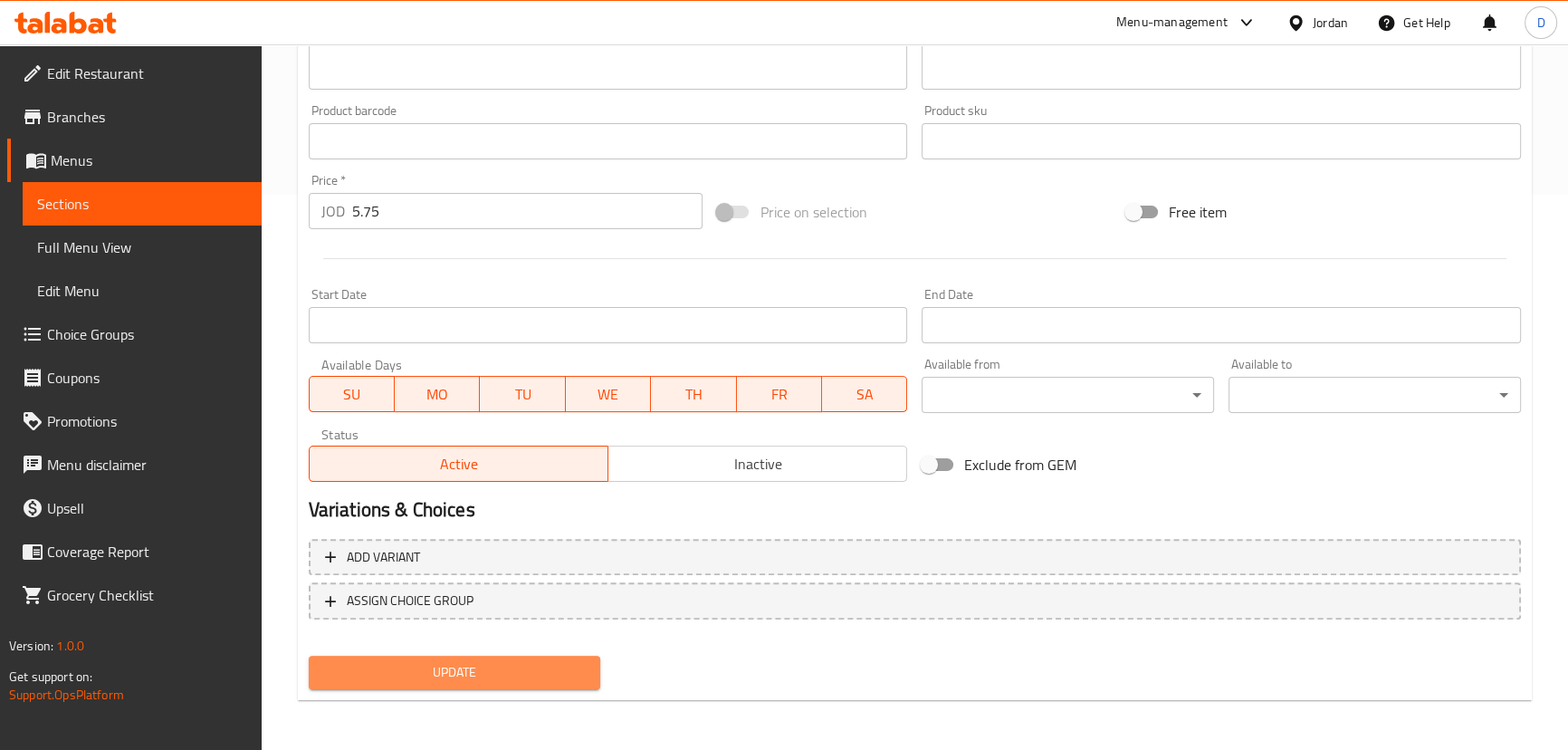
click at [563, 667] on span "Update" at bounding box center [454, 672] width 264 height 23
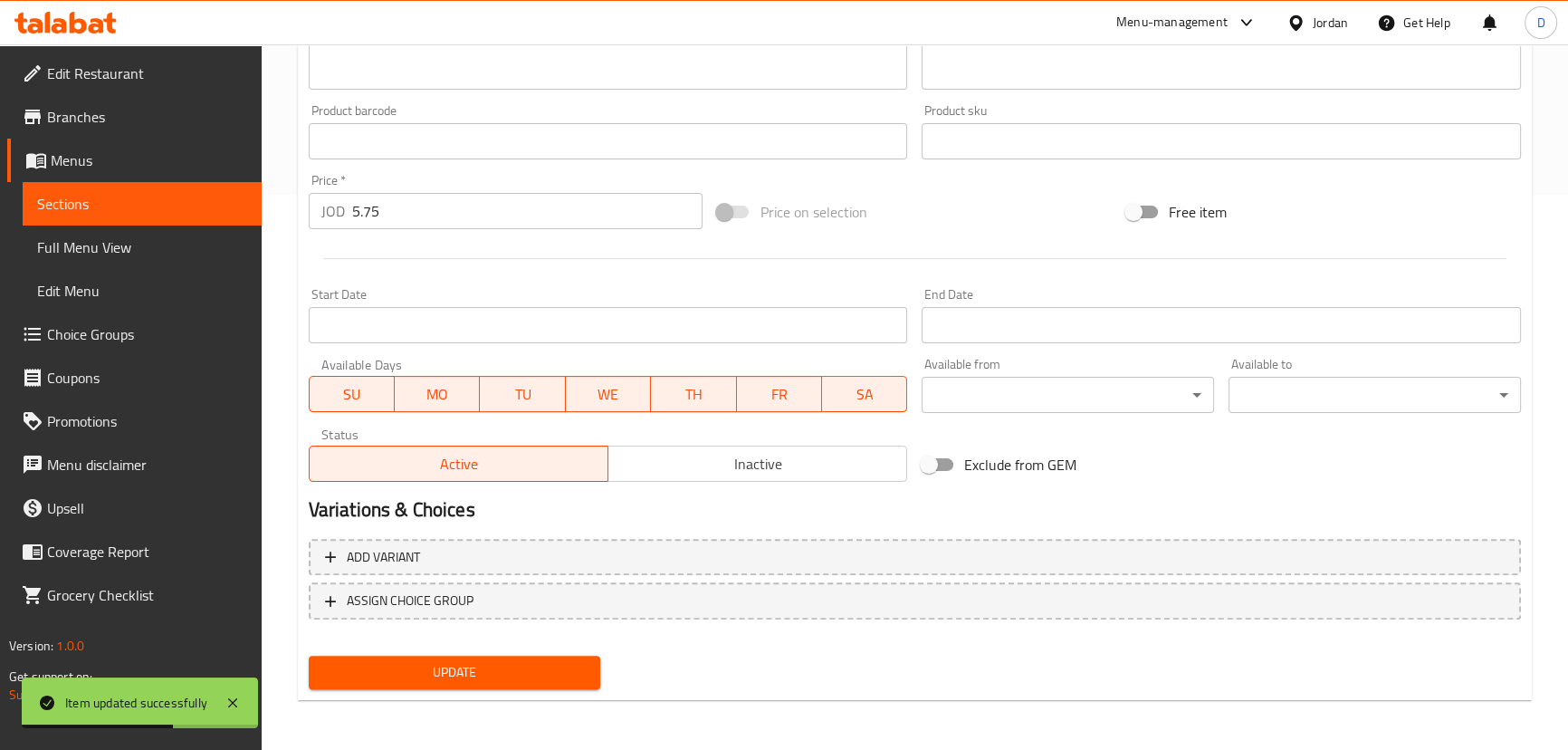
click at [227, 202] on span "Sections" at bounding box center [143, 203] width 210 height 22
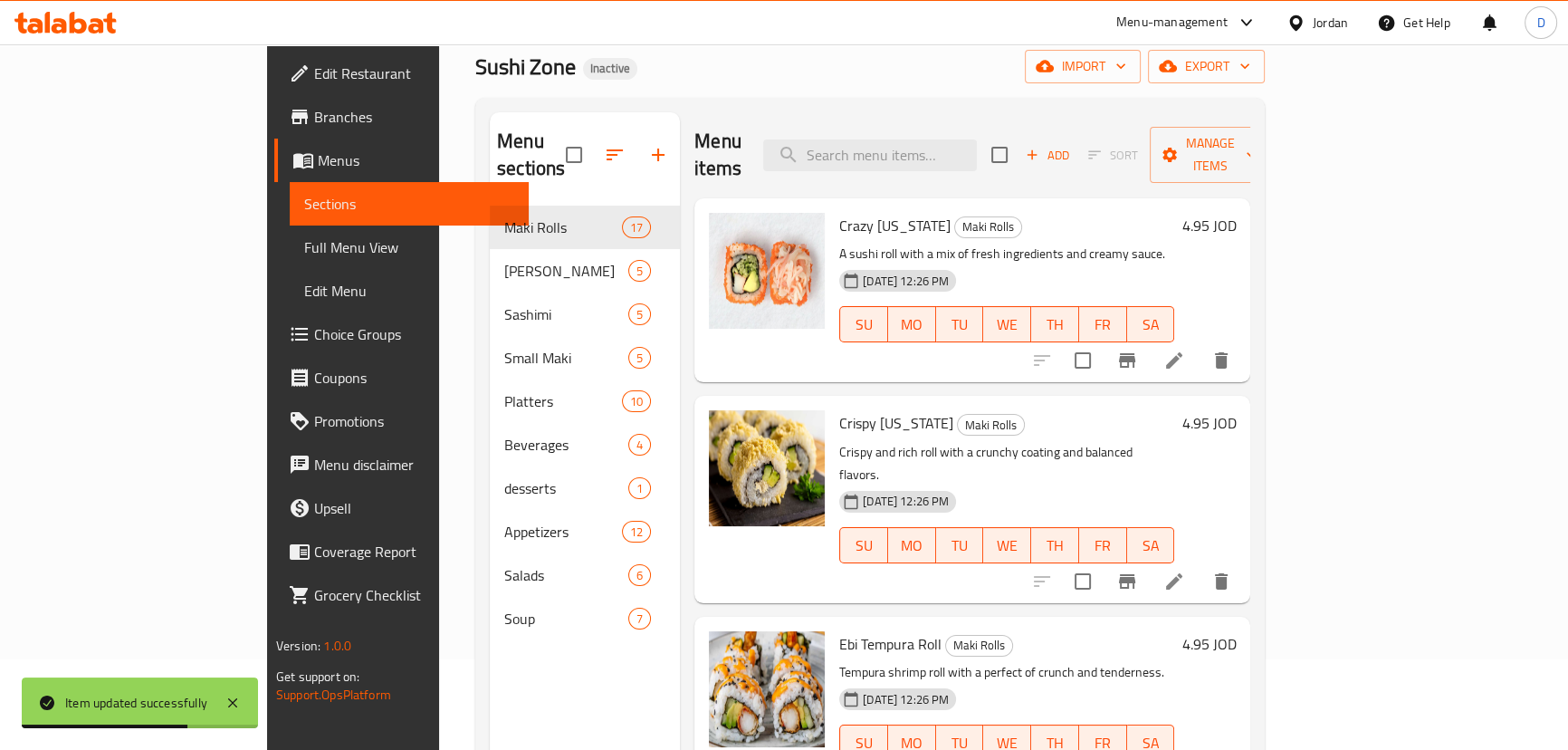
scroll to position [89, 0]
click at [977, 151] on input "search" at bounding box center [870, 157] width 214 height 32
paste input "Juicy shrimp mixed with crab meat and fresh vegetables, served with a creamy dr…"
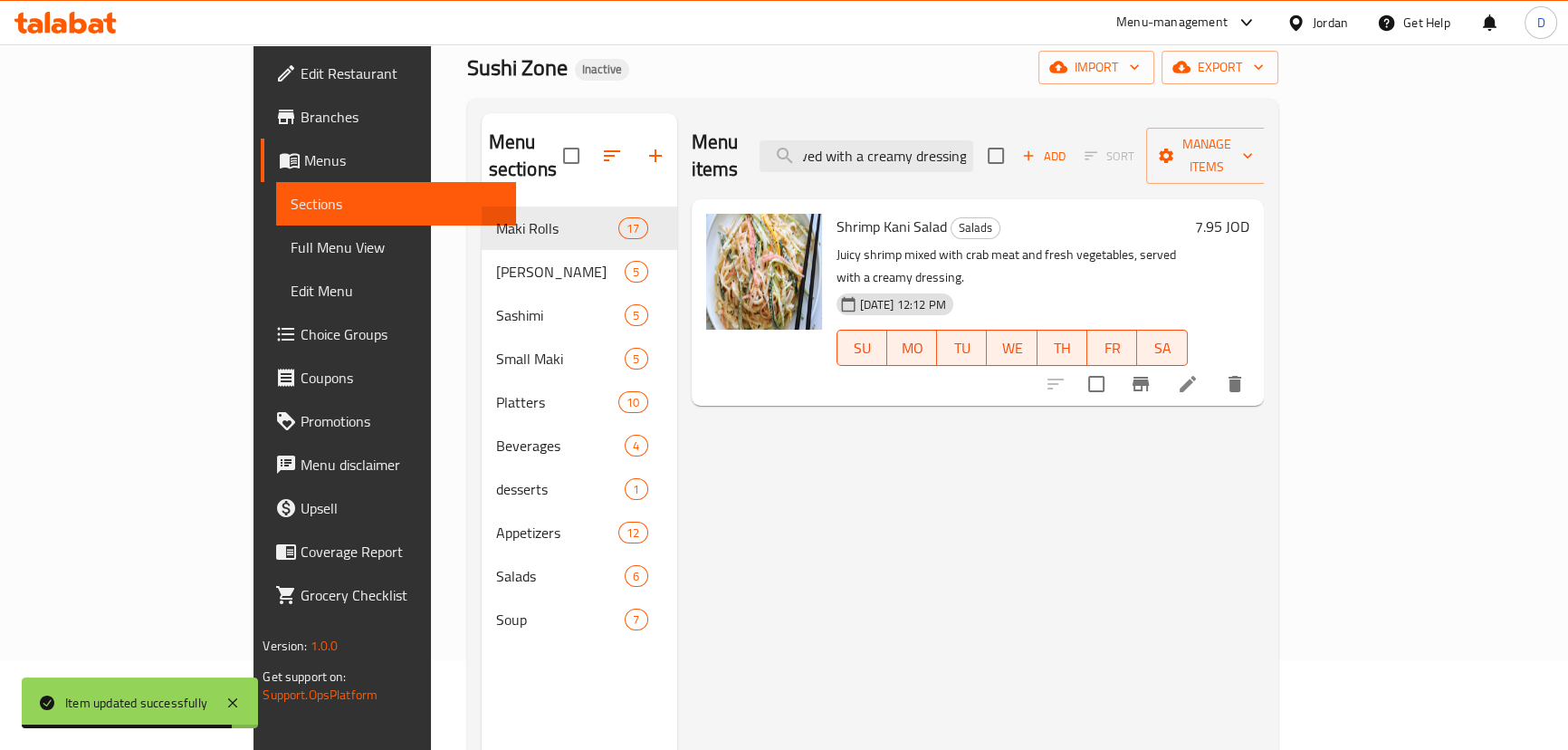
type input "Juicy shrimp mixed with crab meat and fresh vegetables, served with a creamy dr…"
click at [1198, 373] on icon at bounding box center [1187, 383] width 22 height 22
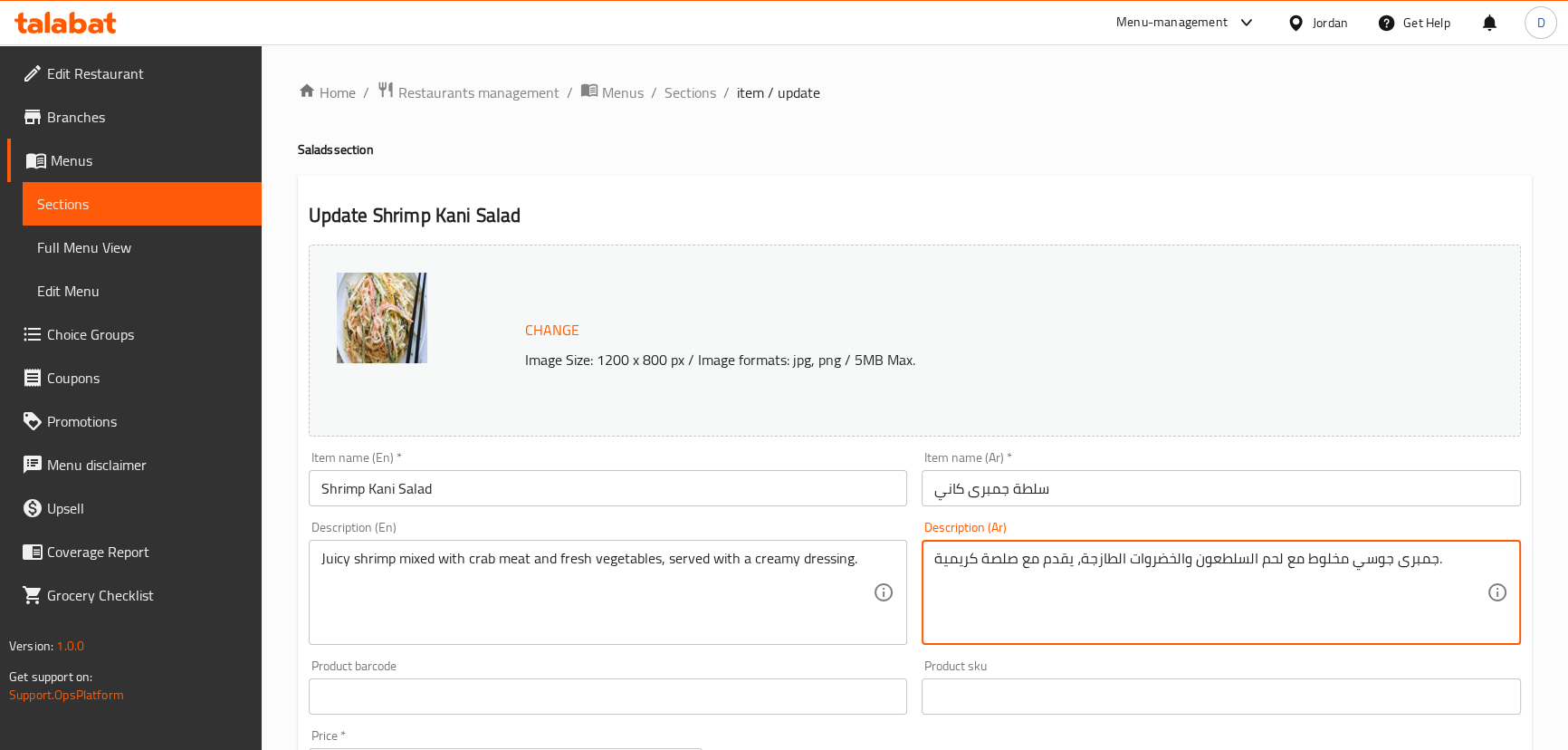
drag, startPoint x: 1334, startPoint y: 554, endPoint x: 1303, endPoint y: 562, distance: 32.0
click at [1303, 562] on textarea "جمبرى جوسي مخلوط مع لحم السلطعون والخضروات الطازجة، يقدم مع صلصة كريمية." at bounding box center [1210, 593] width 552 height 86
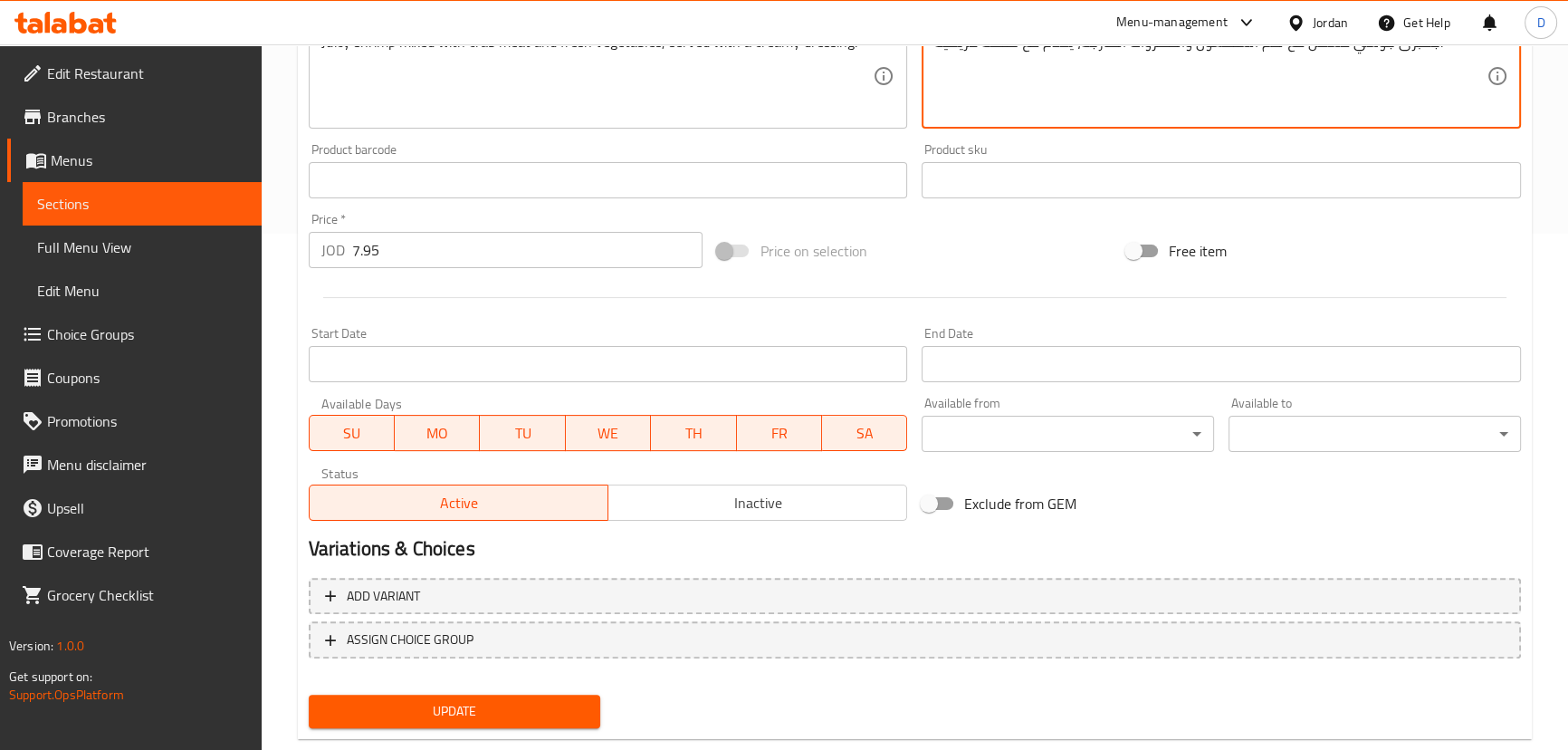
scroll to position [555, 0]
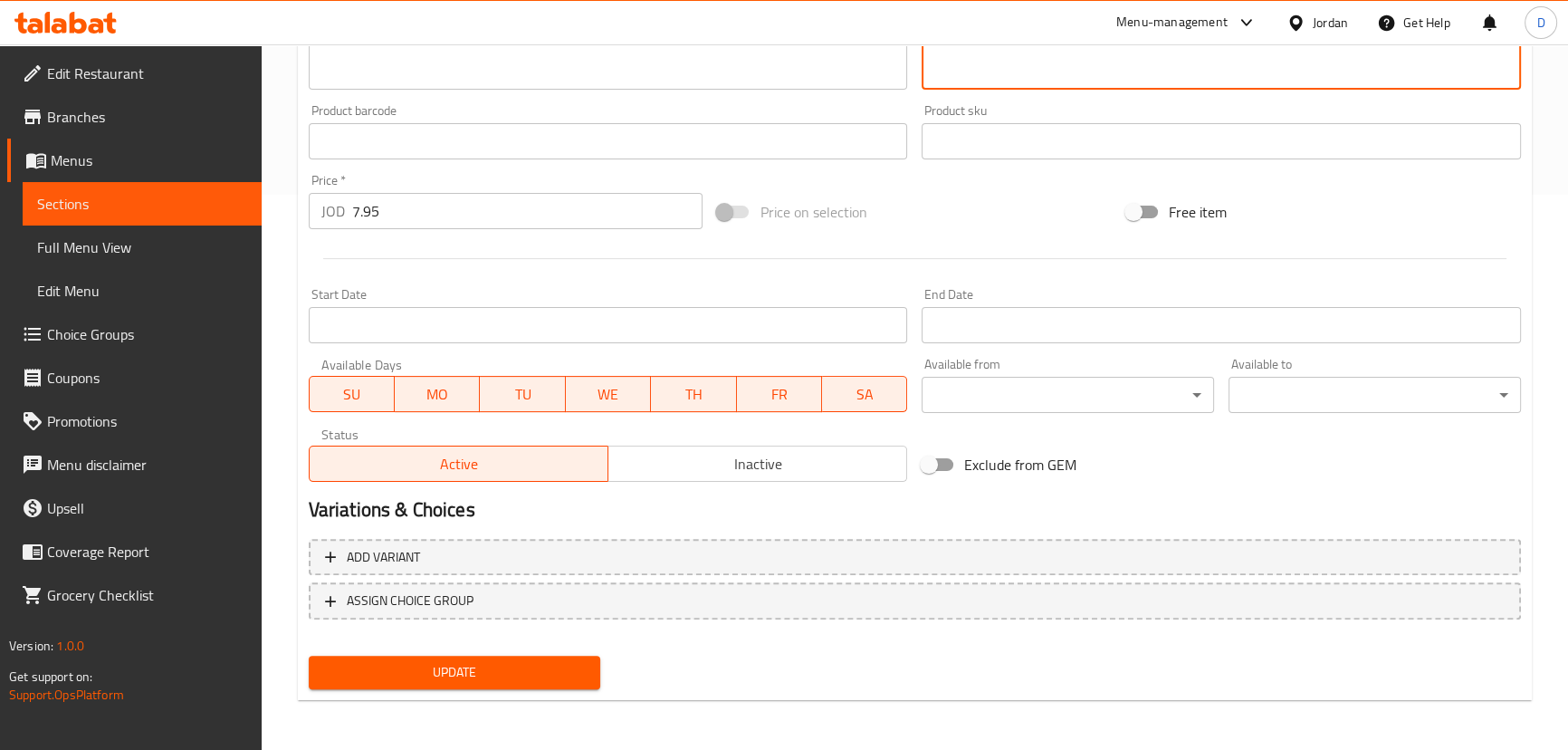
type textarea "جمبرى جوسي مشكل مع لحم السلطعون والخضروات الطازجة، يقدم مع صلصة كريمية."
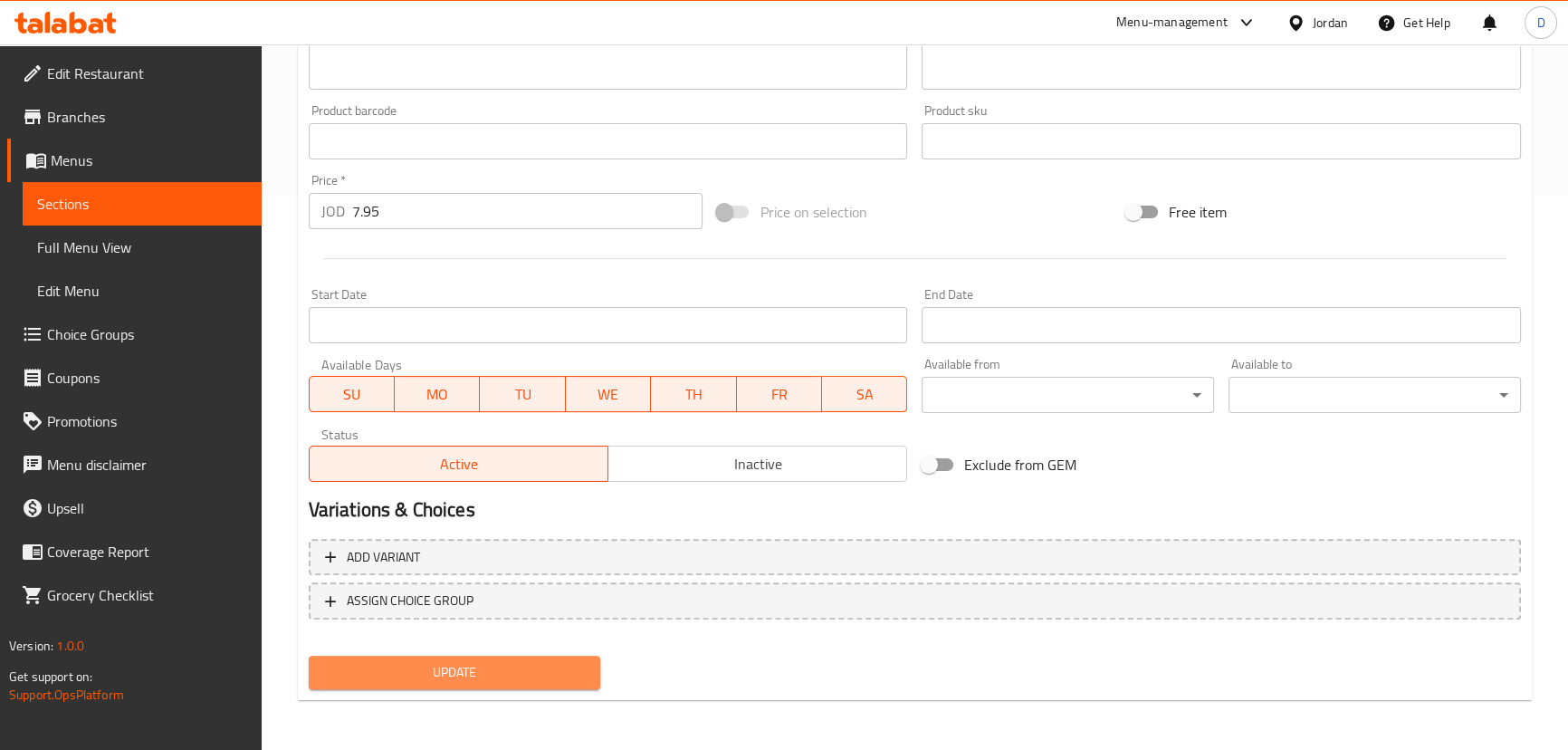
click at [578, 678] on span "Update" at bounding box center [454, 672] width 264 height 23
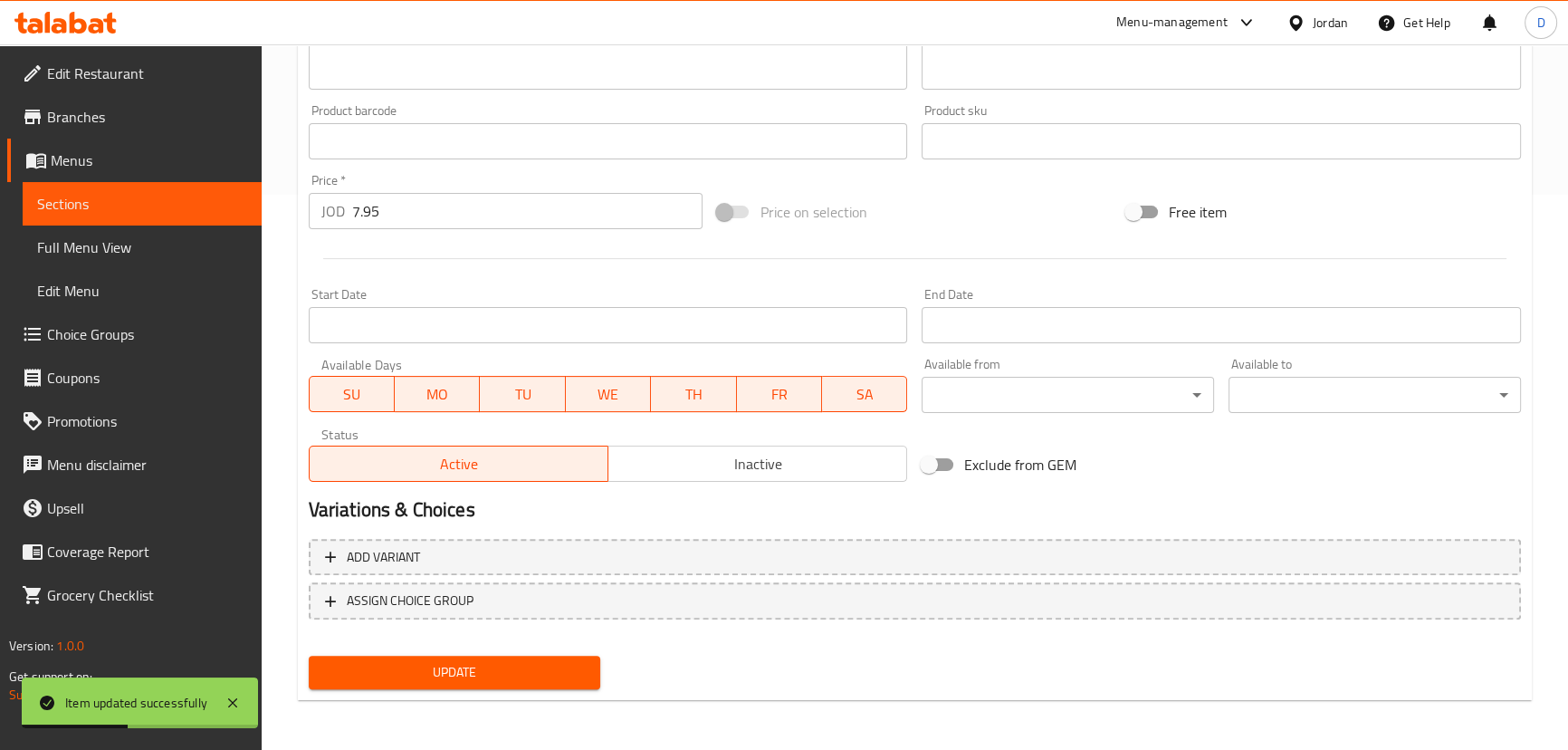
click at [228, 199] on span "Sections" at bounding box center [143, 203] width 210 height 22
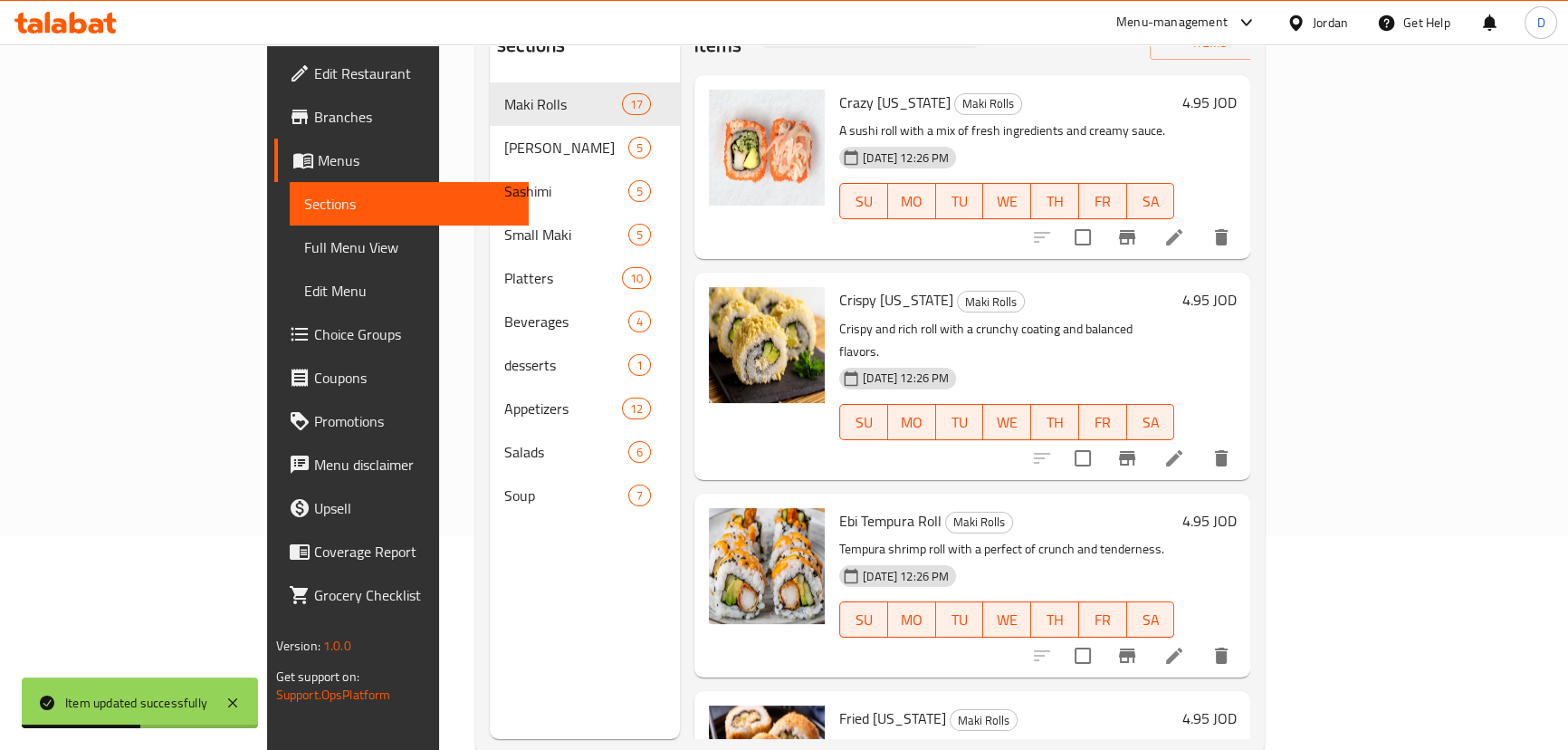
scroll to position [8, 0]
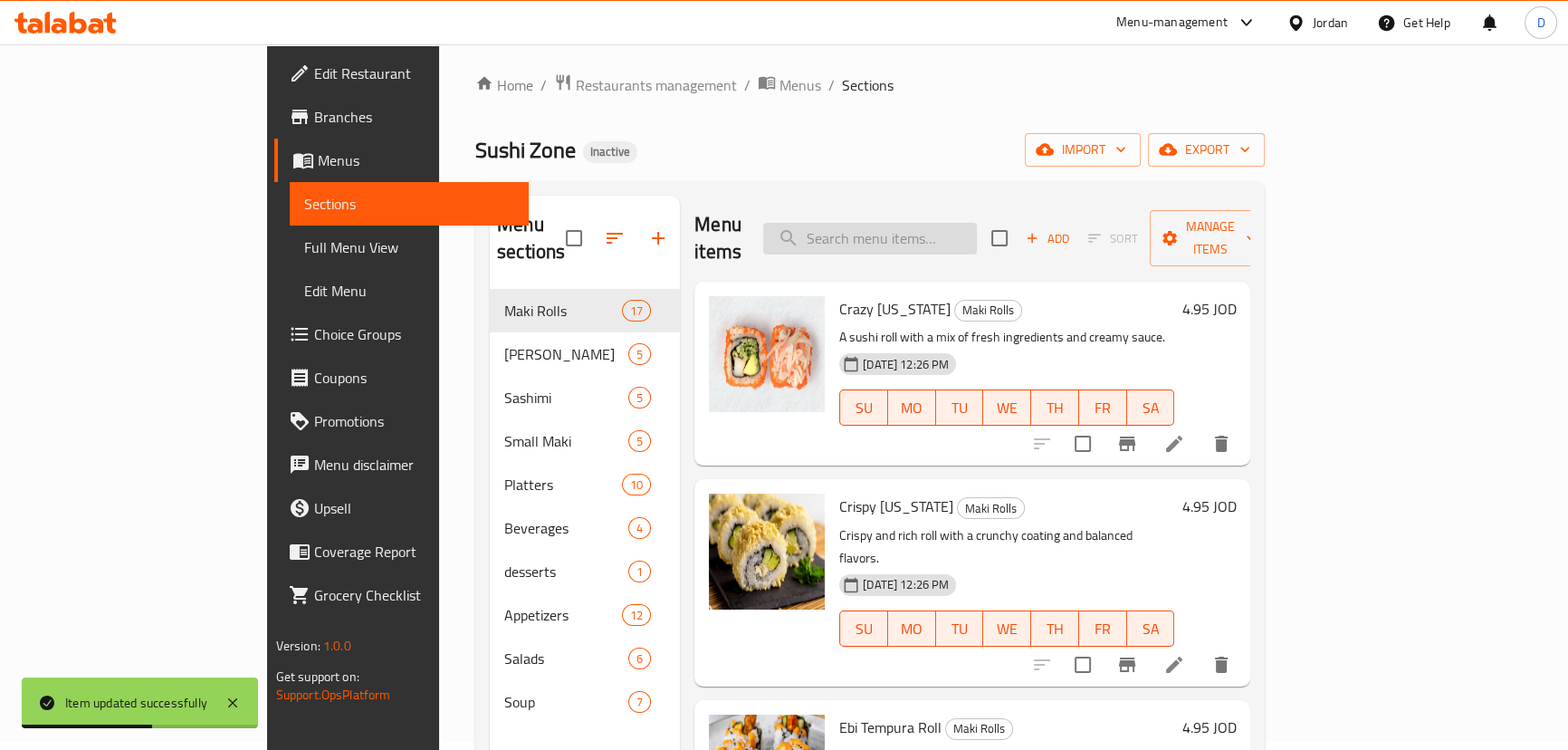
click at [977, 222] on input "search" at bounding box center [870, 238] width 214 height 32
paste input "Spicy and flavorful seafood broth with a mix of fresh ingredients, aromatic and…"
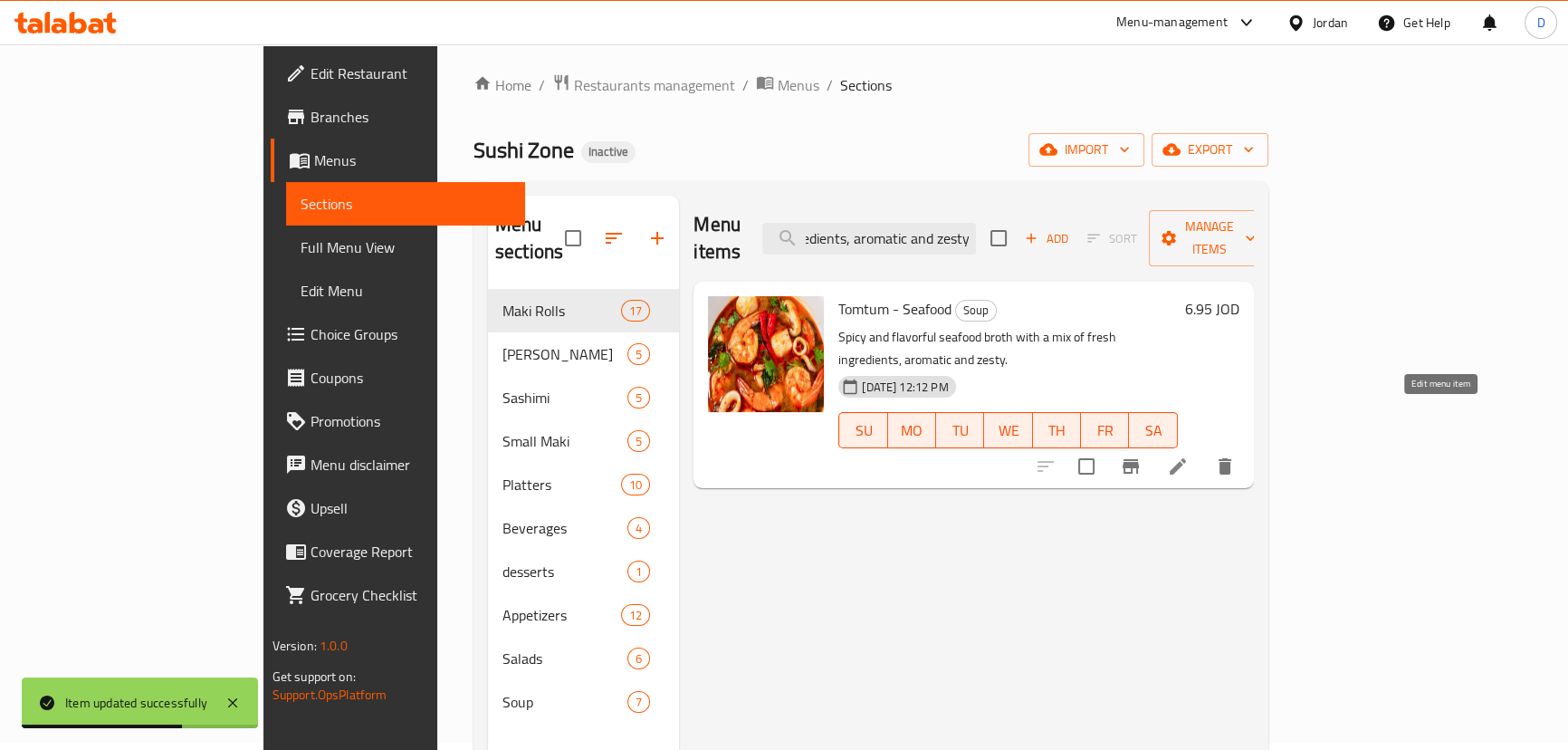
type input "Spicy and flavorful seafood broth with a mix of fresh ingredients, aromatic and…"
click at [1189, 455] on icon at bounding box center [1177, 466] width 22 height 22
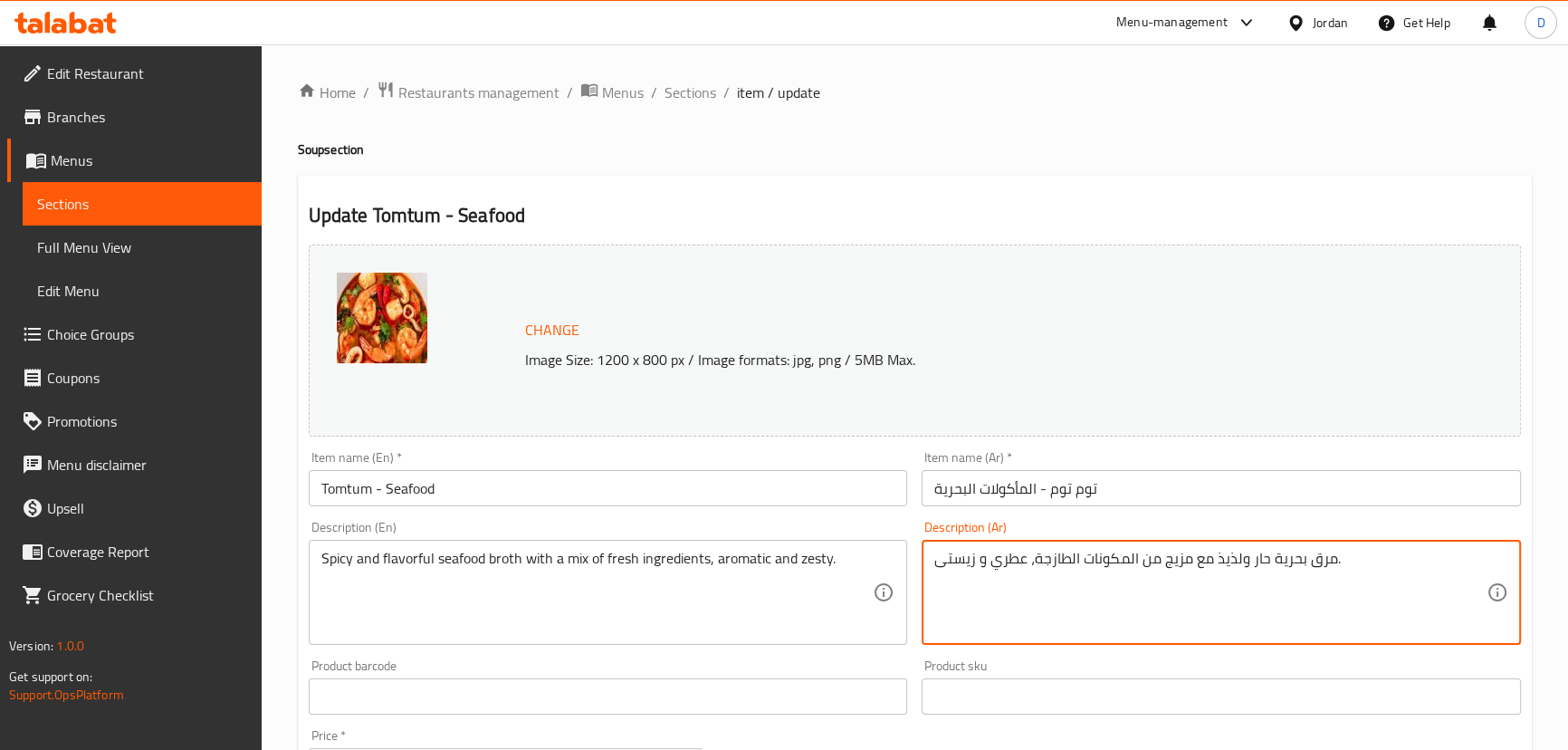
click at [1301, 552] on textarea "مرق بحرية حار ولذيذ مع مزيج من المكونات الطازجة، عطري و زيستى." at bounding box center [1210, 593] width 552 height 86
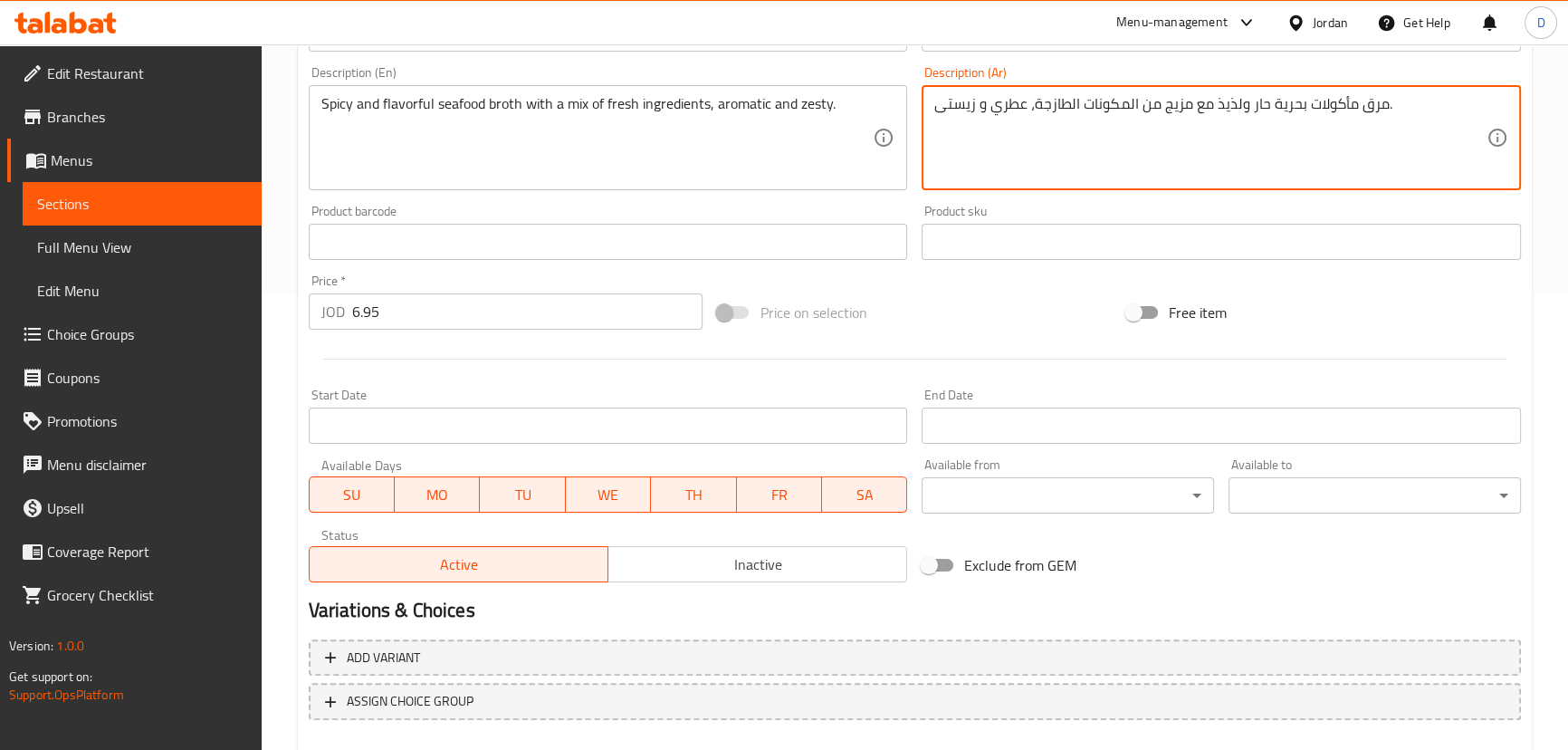
scroll to position [555, 0]
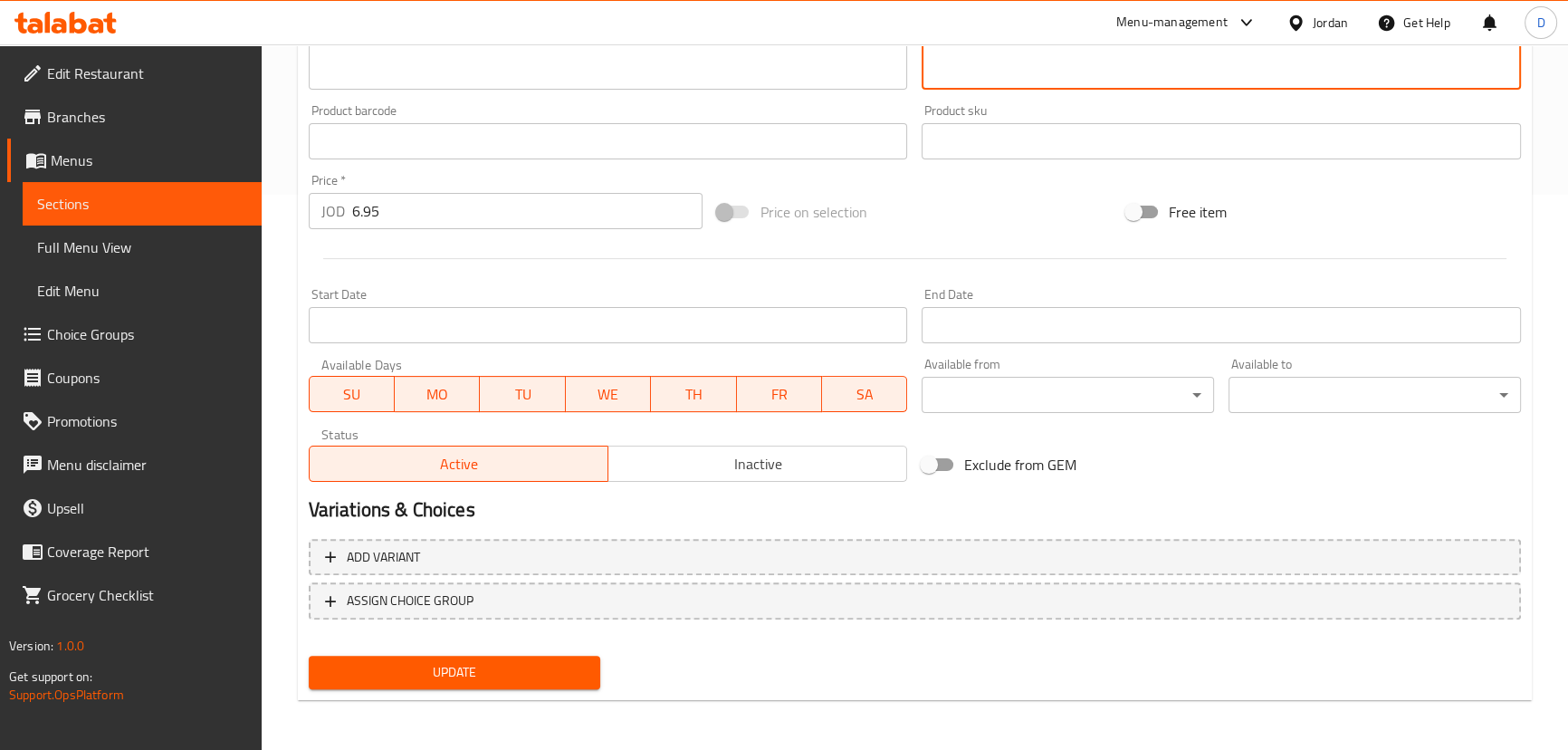
type textarea "مرق مأكولات بحرية حار ولذيذ مع مزيج من المكونات الطازجة، عطري و زيستى."
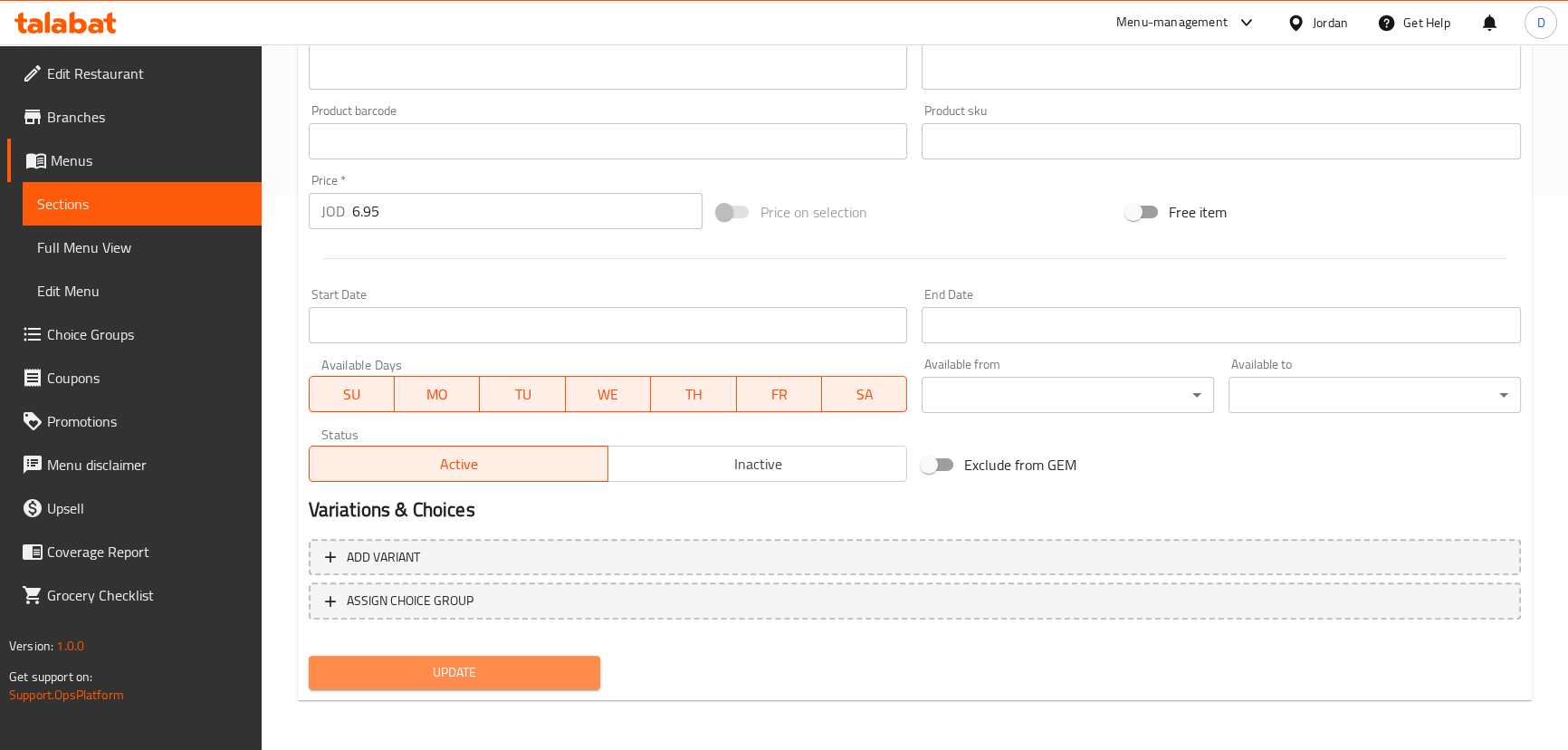
click at [568, 656] on button "Update" at bounding box center [455, 672] width 293 height 34
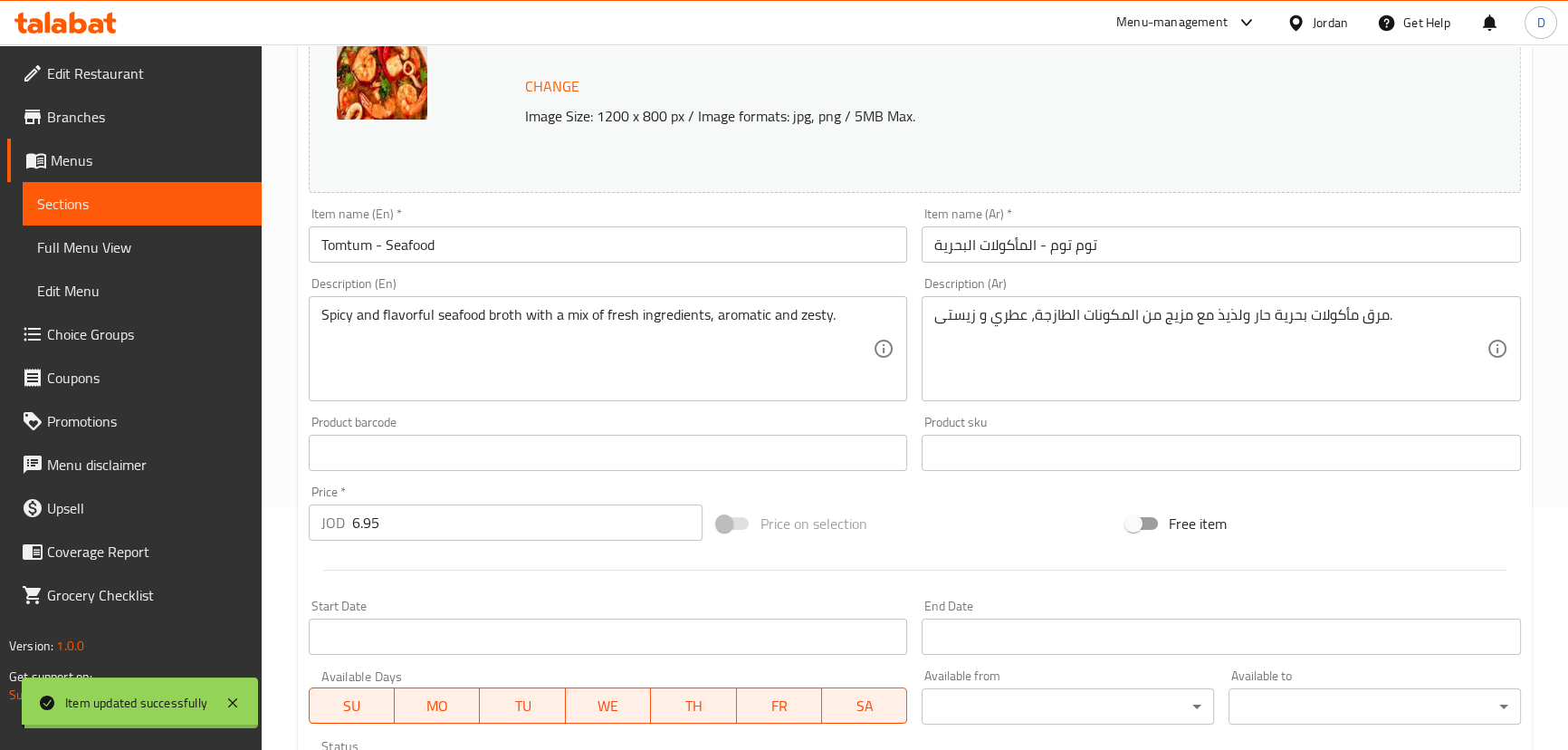
scroll to position [226, 0]
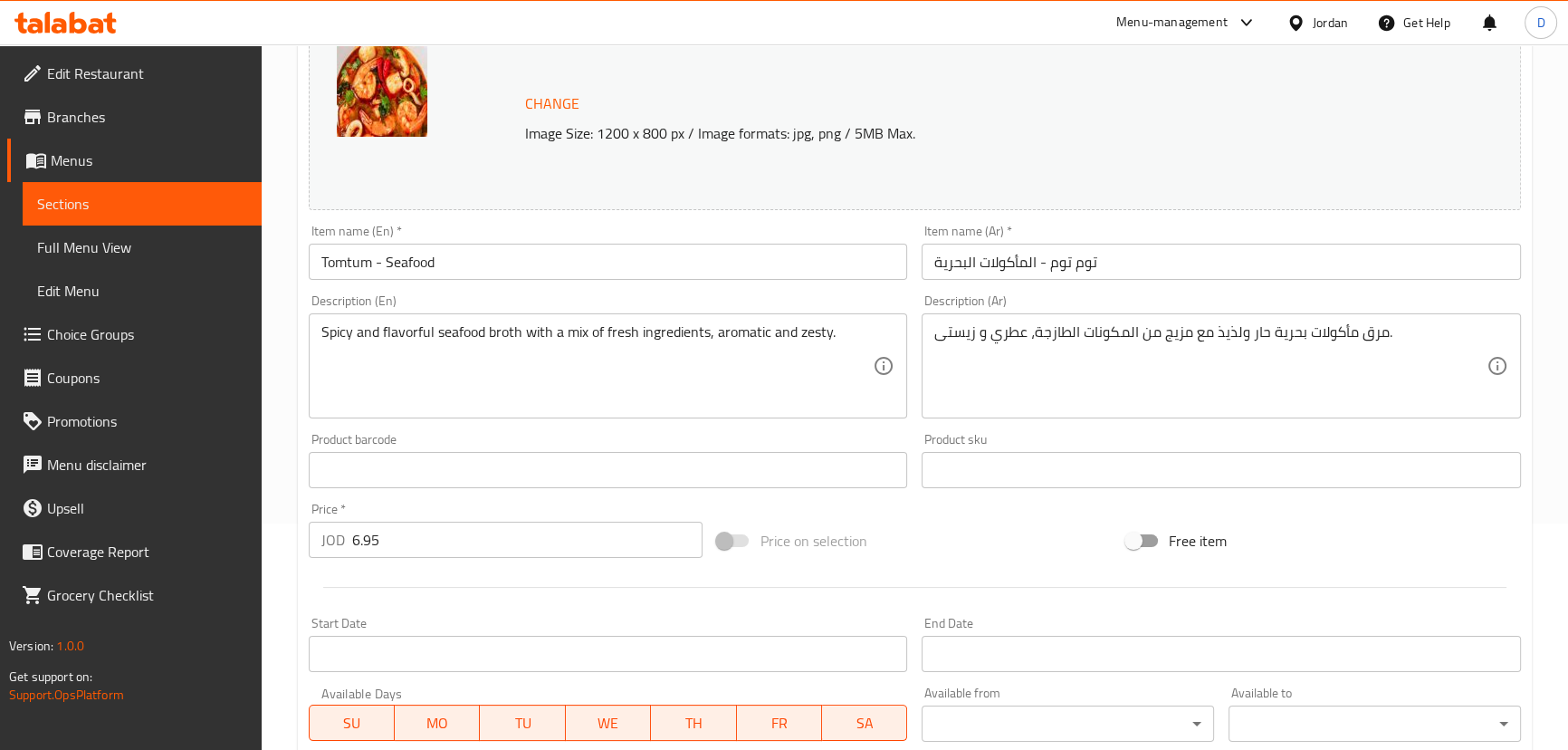
click at [209, 198] on span "Sections" at bounding box center [143, 203] width 210 height 22
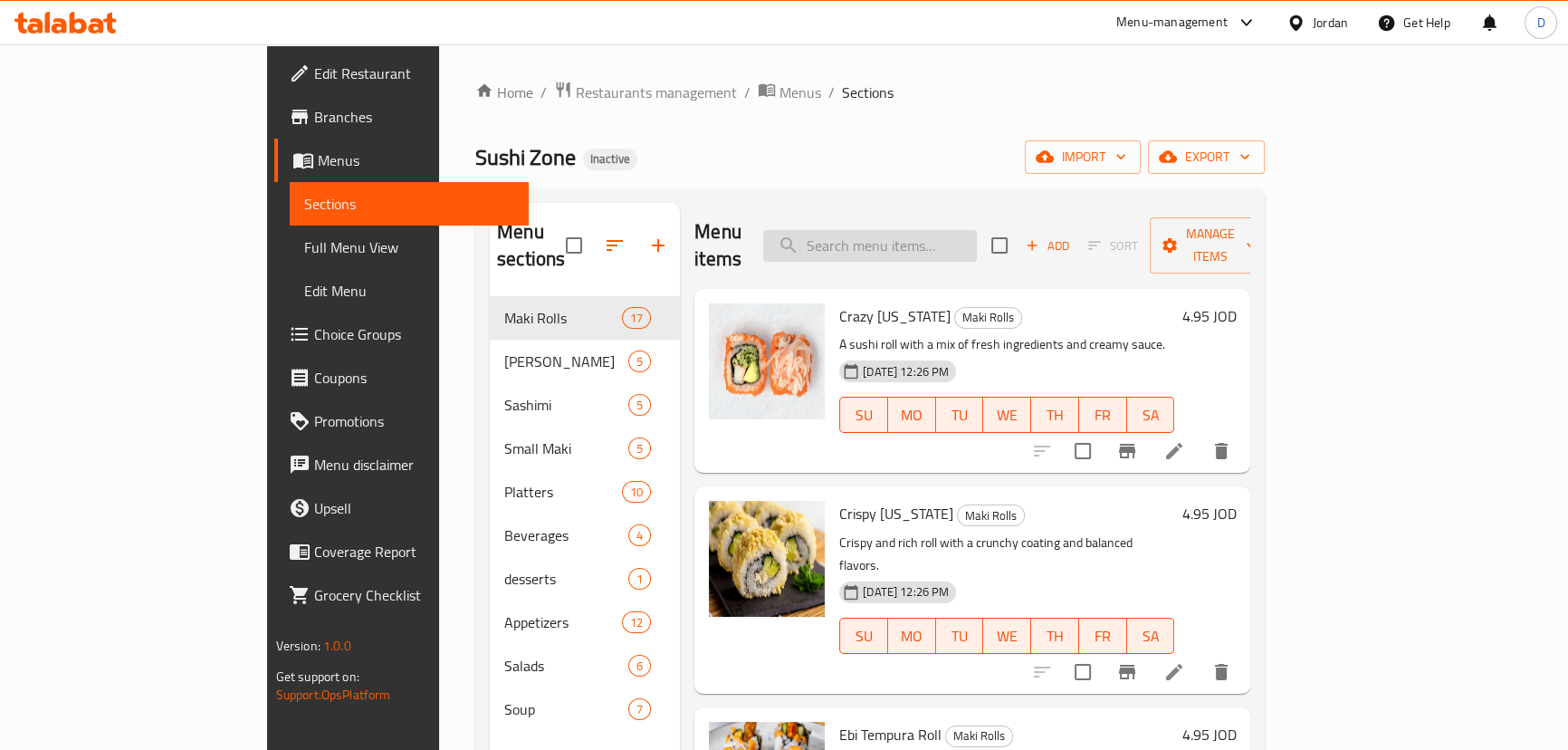
click at [913, 231] on input "search" at bounding box center [870, 246] width 214 height 32
paste input "Sweet corn soup, creamy and lightly sweet, ideal as a starter."
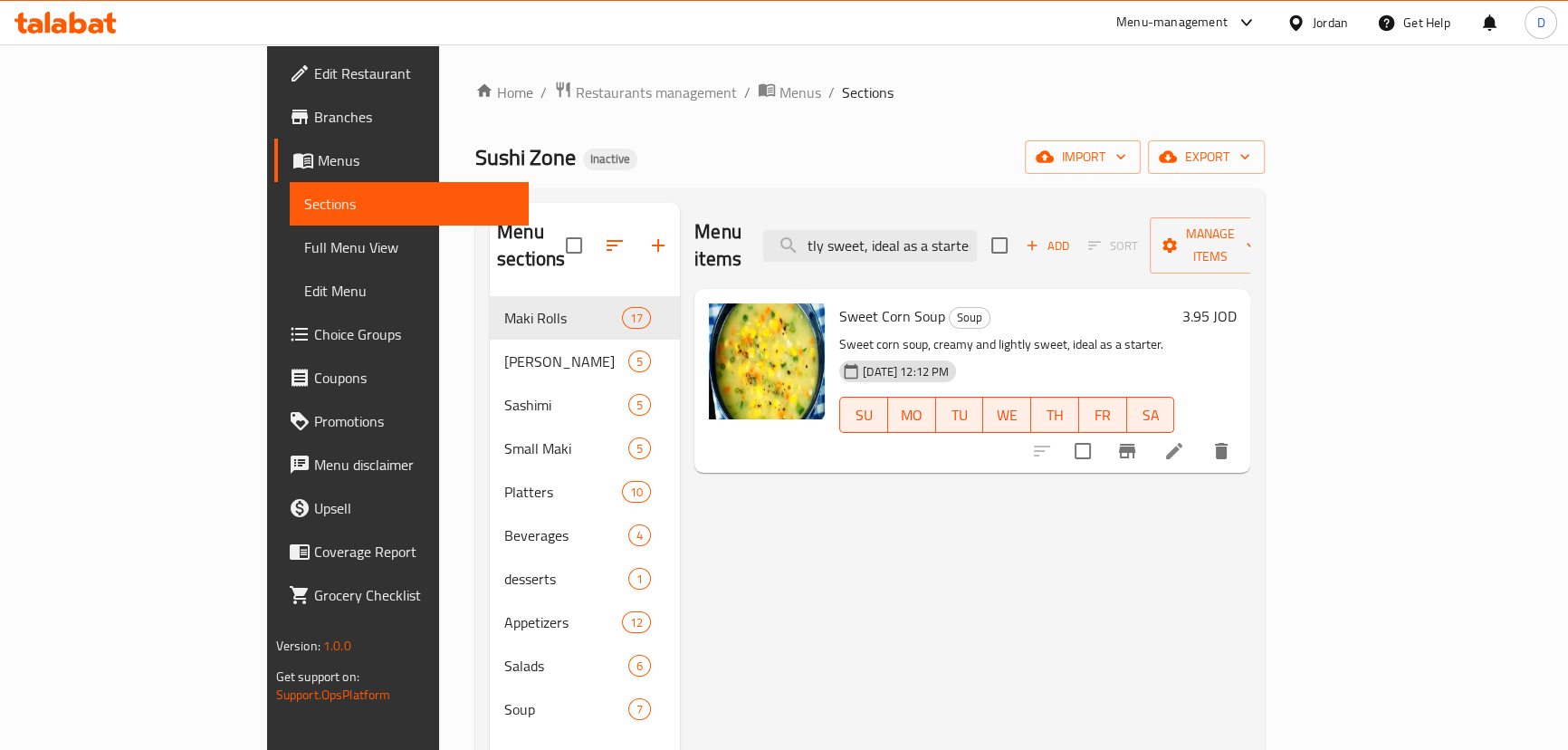
type input "Sweet corn soup, creamy and lightly sweet, ideal as a starter."
click at [1199, 435] on li at bounding box center [1174, 451] width 51 height 33
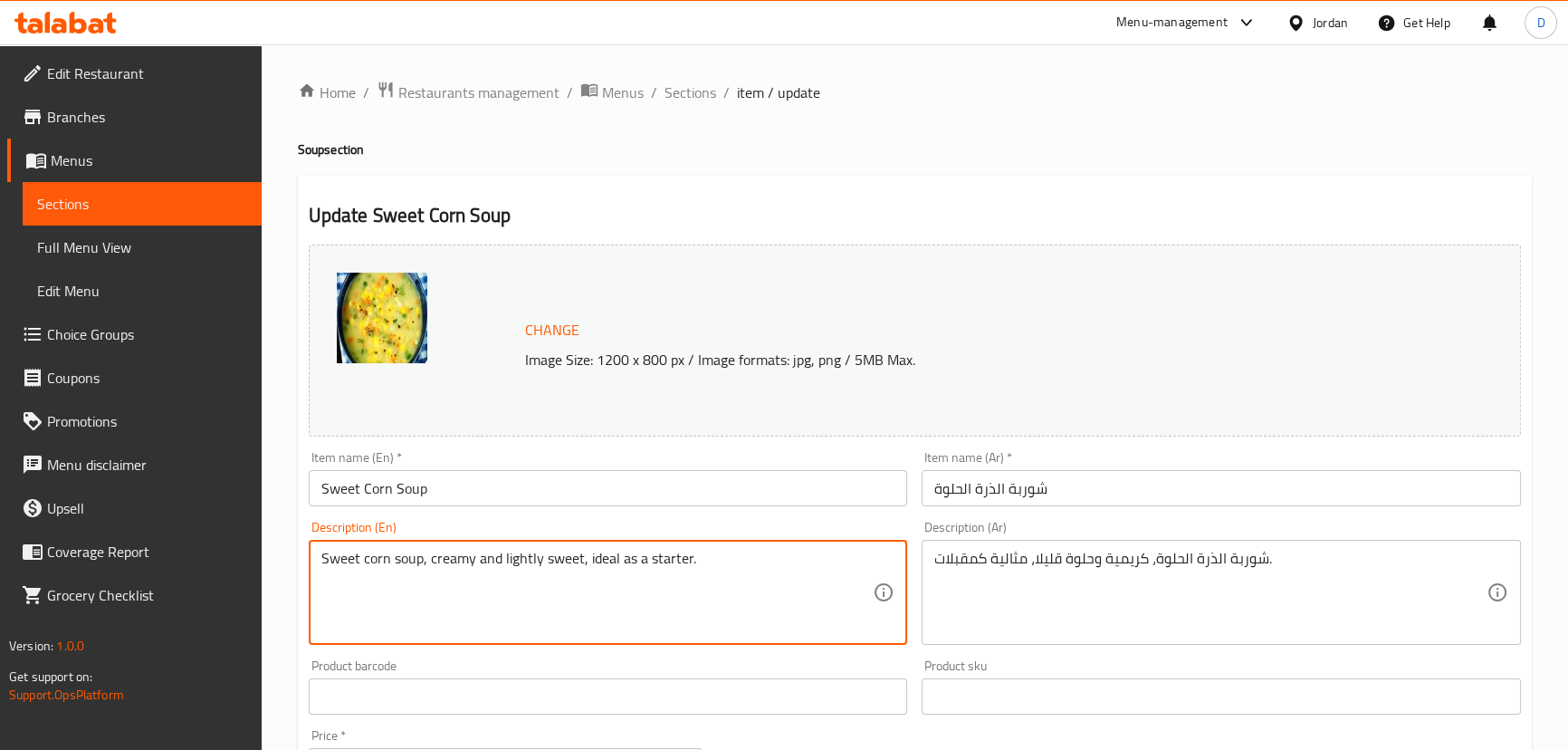
drag, startPoint x: 585, startPoint y: 562, endPoint x: 751, endPoint y: 567, distance: 166.1
type textarea "Sweet corn soup, creamy and lightly sweet"
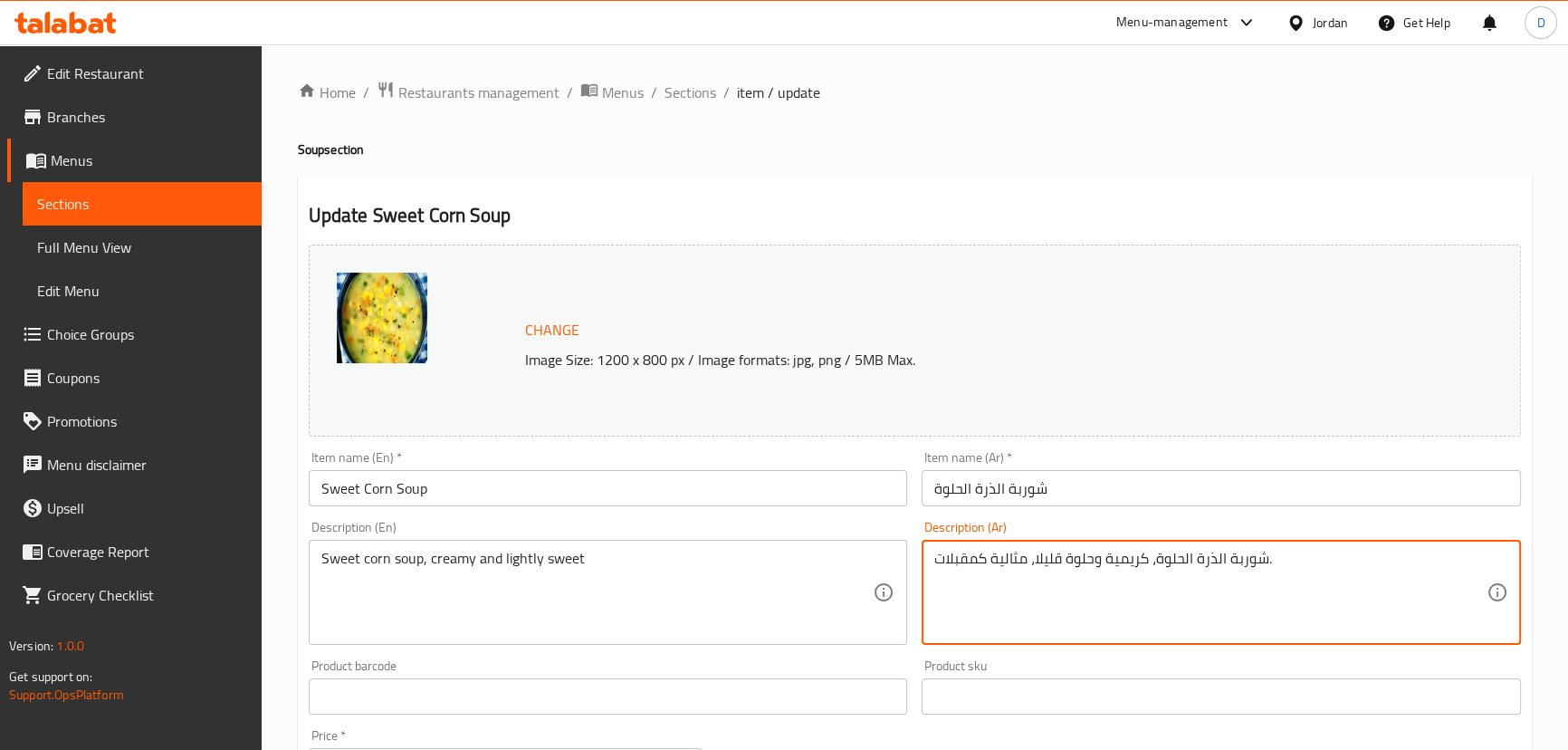
drag, startPoint x: 1032, startPoint y: 565, endPoint x: 897, endPoint y: 560, distance: 135.1
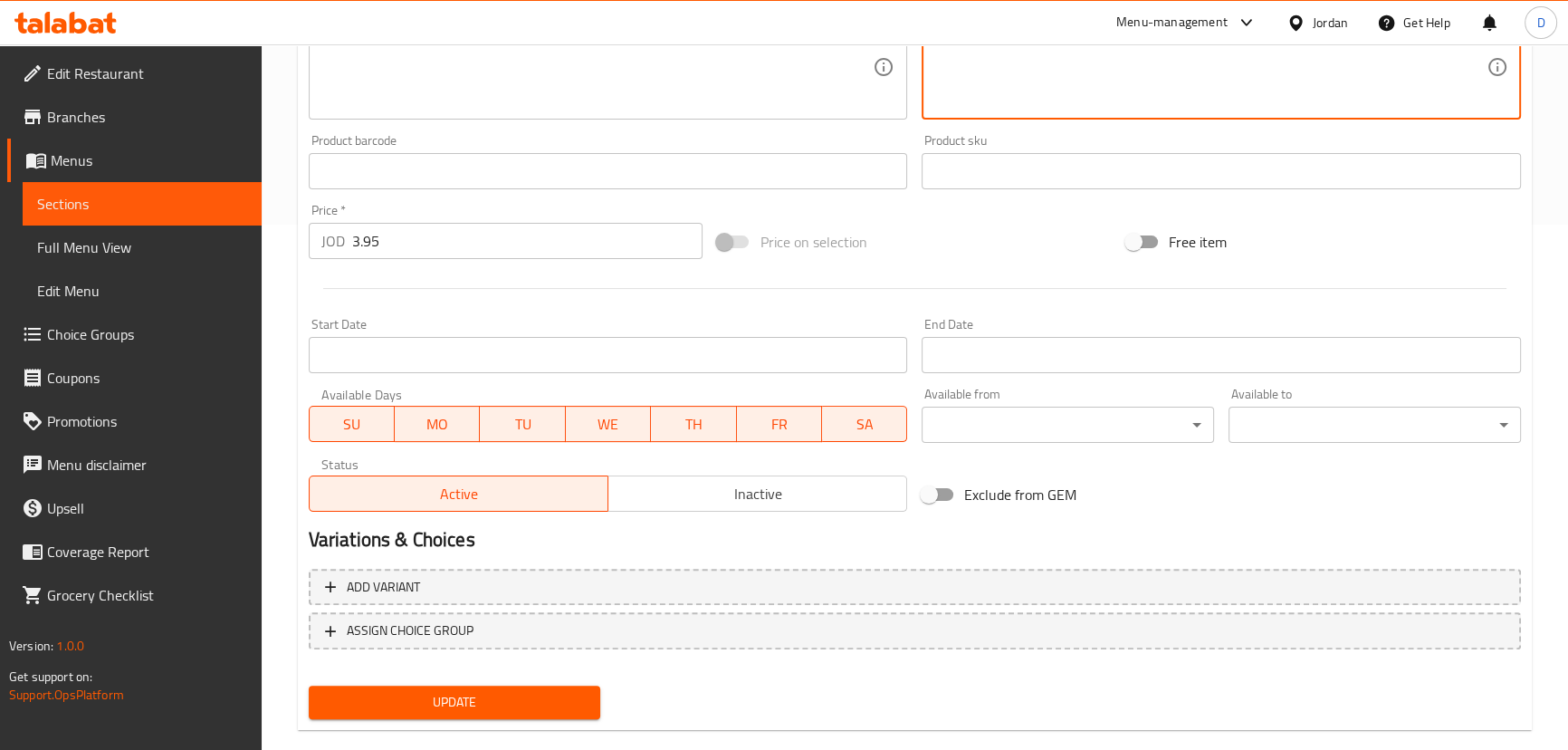
scroll to position [555, 0]
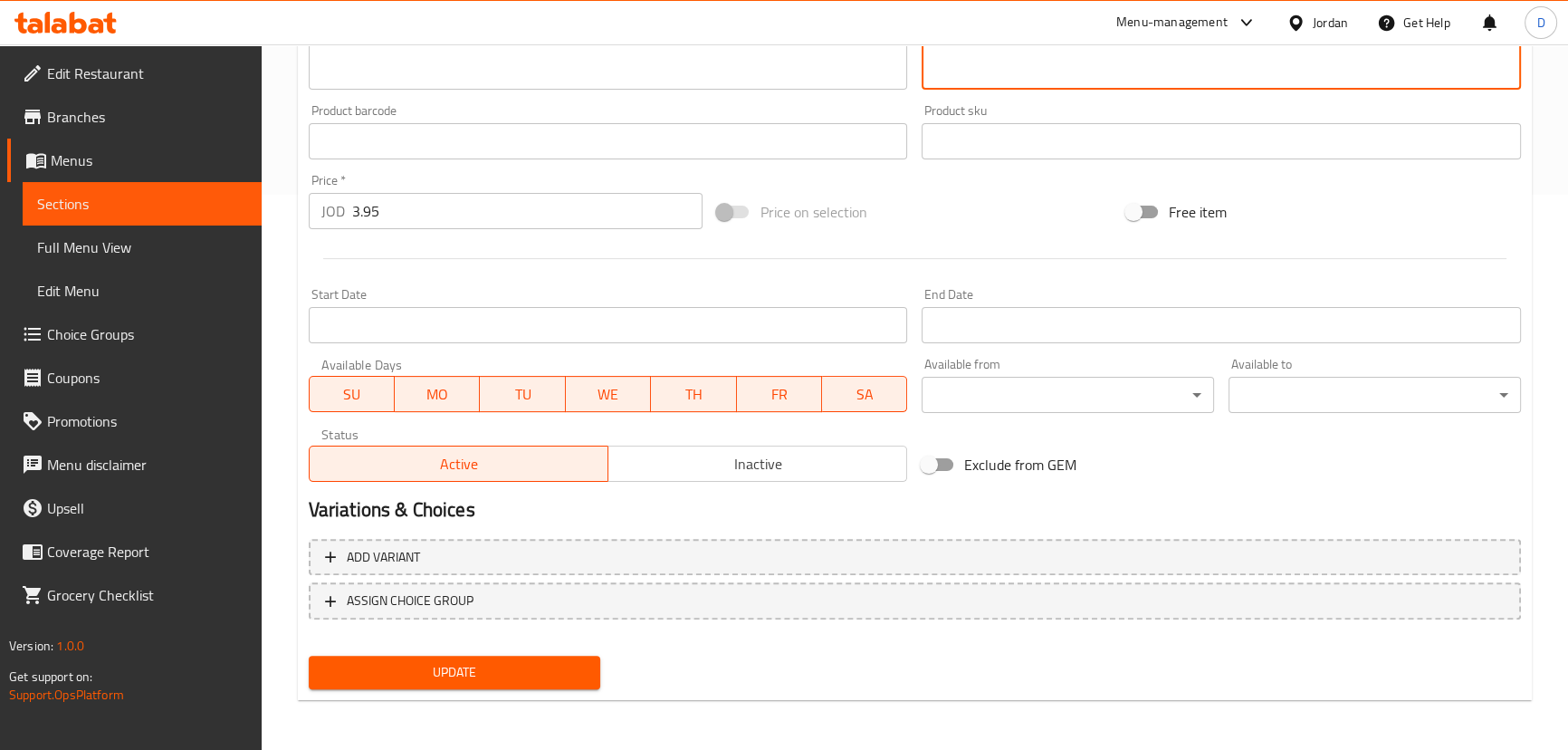
type textarea "شوربة الذرة الحلوة، كريمية وحلوة قليلا."
click at [505, 680] on span "Update" at bounding box center [454, 672] width 264 height 23
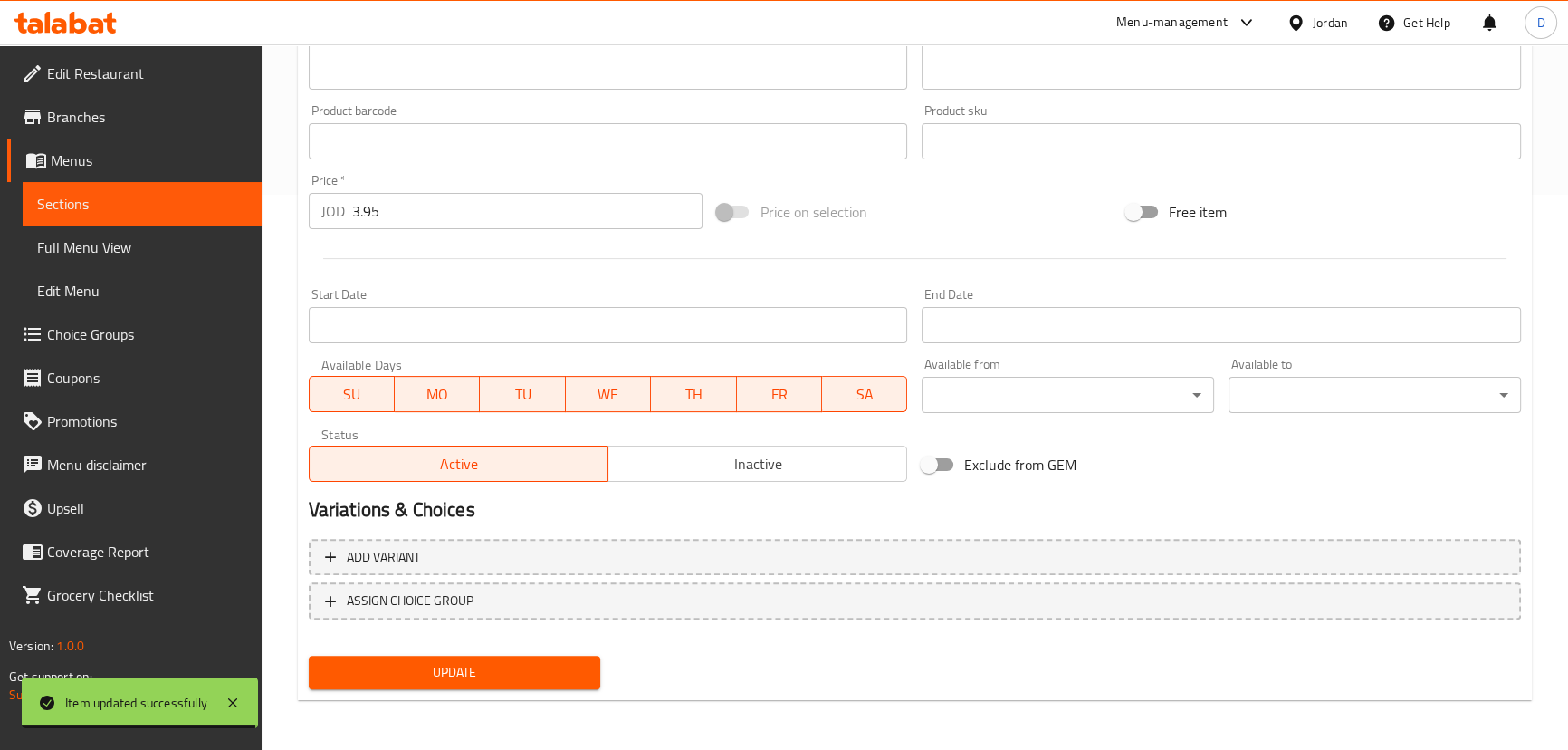
click at [535, 672] on span "Update" at bounding box center [454, 672] width 264 height 23
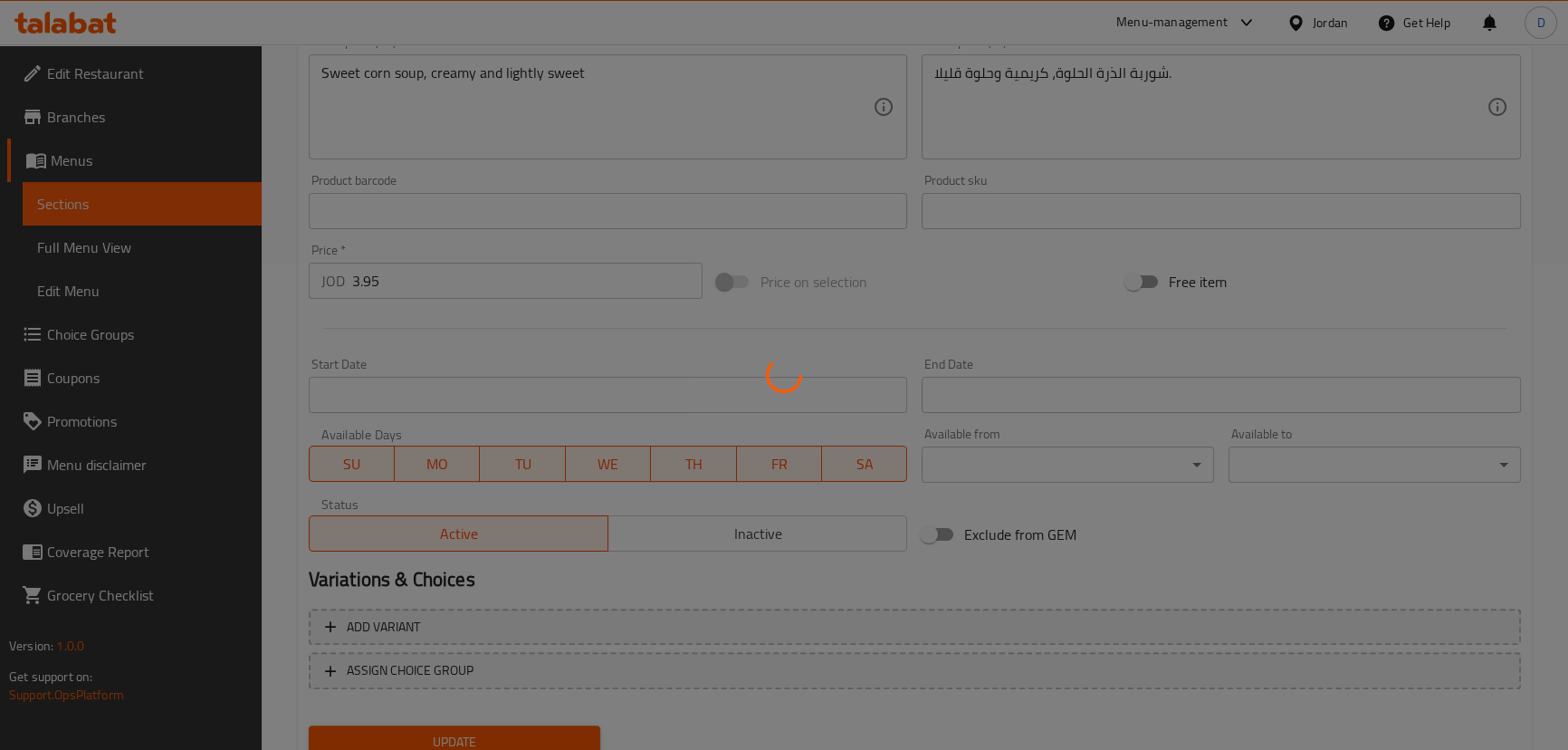
scroll to position [308, 0]
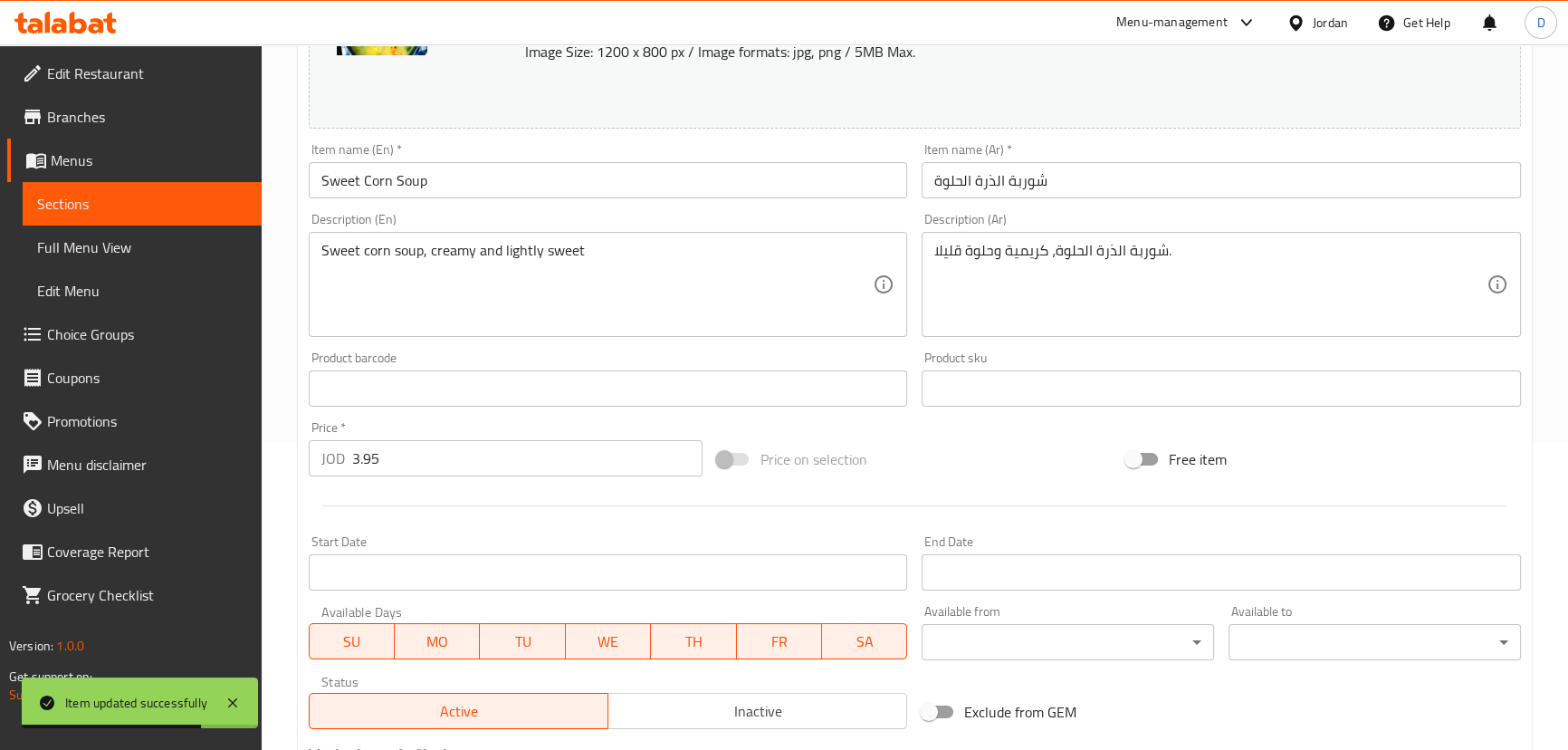
click at [232, 198] on span "Sections" at bounding box center [143, 203] width 210 height 22
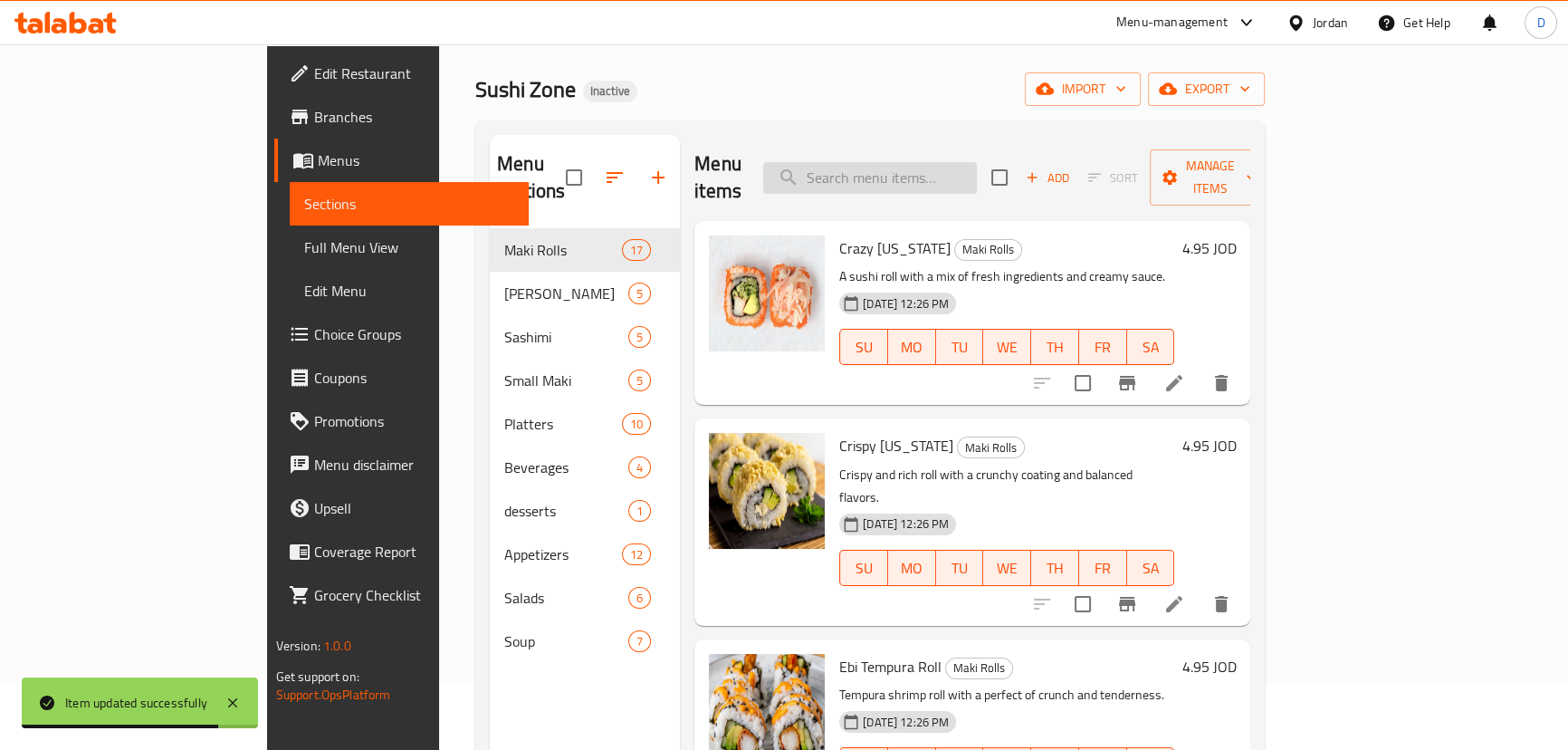
scroll to position [8, 0]
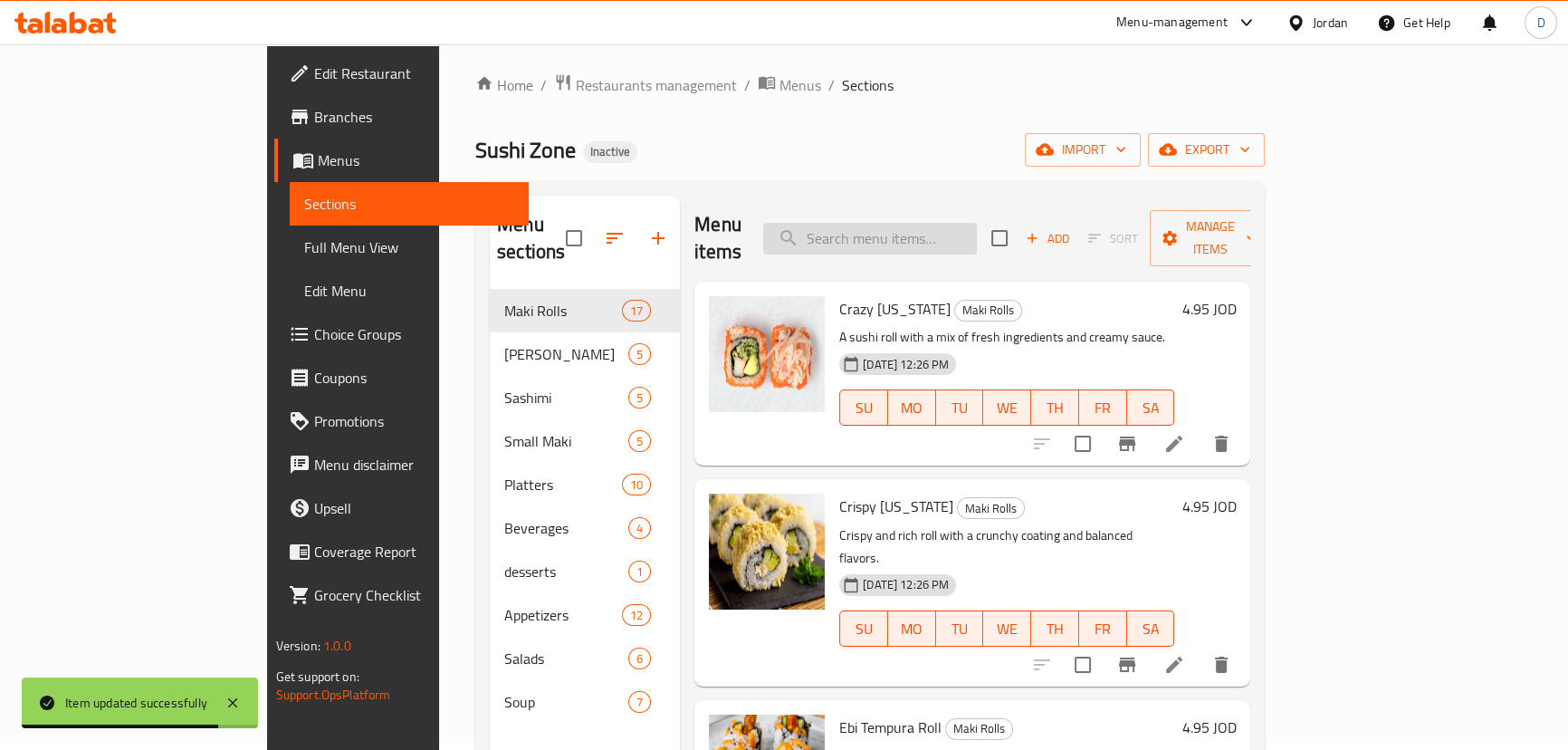
click at [977, 226] on input "search" at bounding box center [870, 238] width 214 height 32
paste input "noodles"
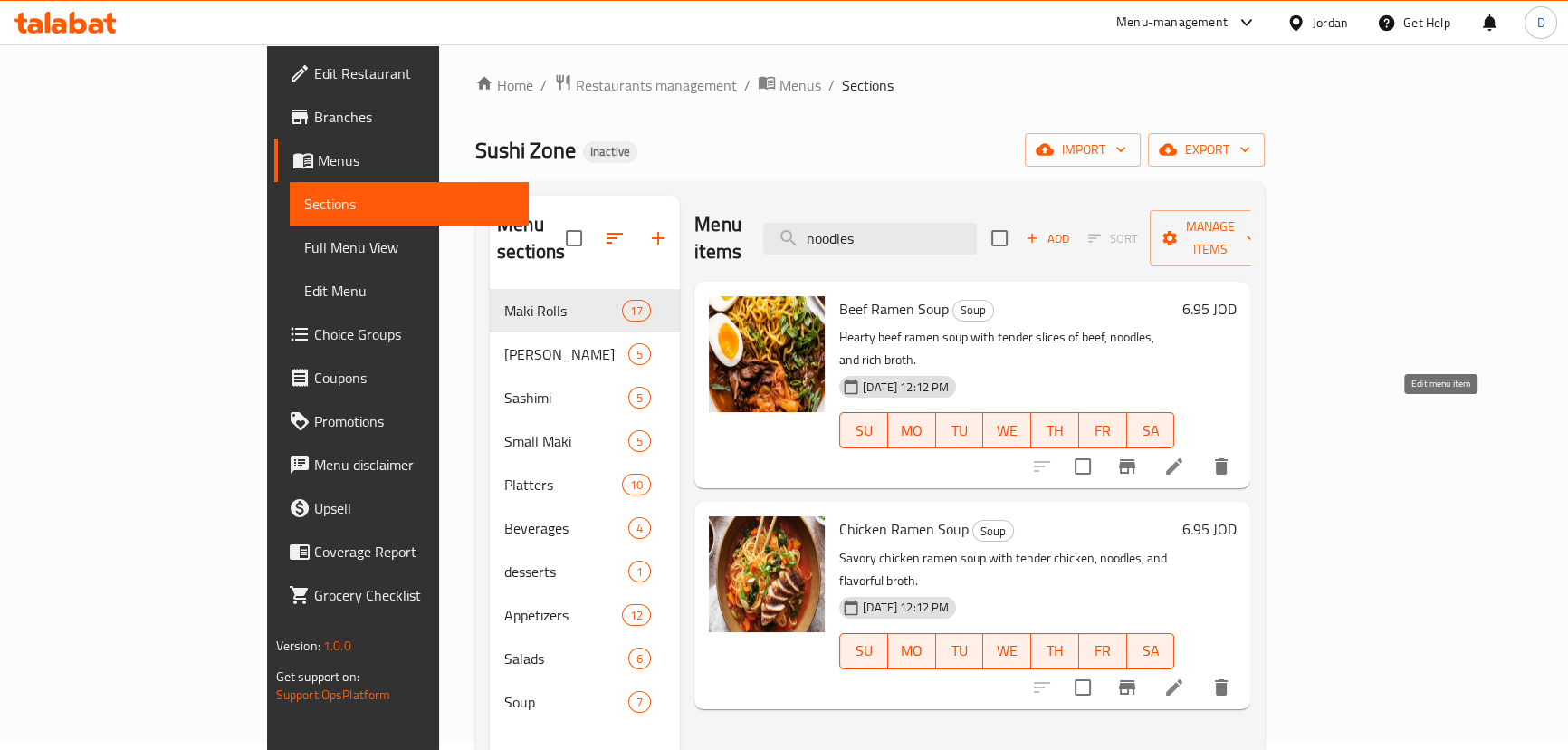
type input "noodles"
click at [1185, 455] on icon at bounding box center [1174, 466] width 22 height 22
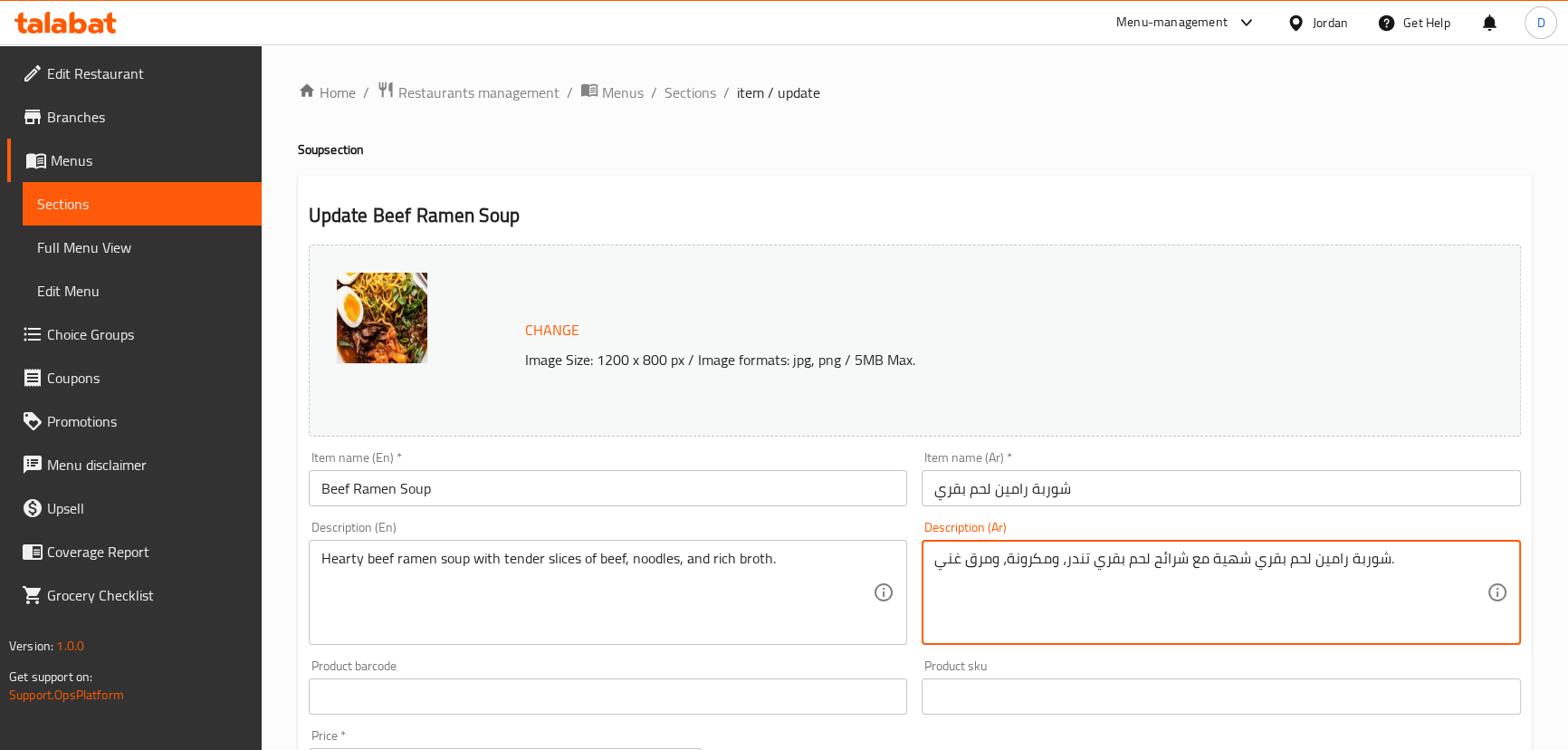
drag, startPoint x: 1050, startPoint y: 551, endPoint x: 1009, endPoint y: 552, distance: 41.0
click at [1009, 552] on textarea "شوربة رامين لحم بقري شهية مع شرائح لحم بقري تندر، ومكرونة، ومرق غني." at bounding box center [1210, 593] width 552 height 86
paste textarea "ودلز"
click at [1235, 549] on div "شوربة رامين لحم بقري شهية مع شرائح لحم بقري تندر، ونودلز، ومرق غني. Description…" at bounding box center [1221, 592] width 600 height 105
click at [1219, 552] on textarea "شوربة رامين لحم بقري شهية مع شرائح لحم بقري تندر، ونودلز، ومرق غني." at bounding box center [1210, 593] width 552 height 86
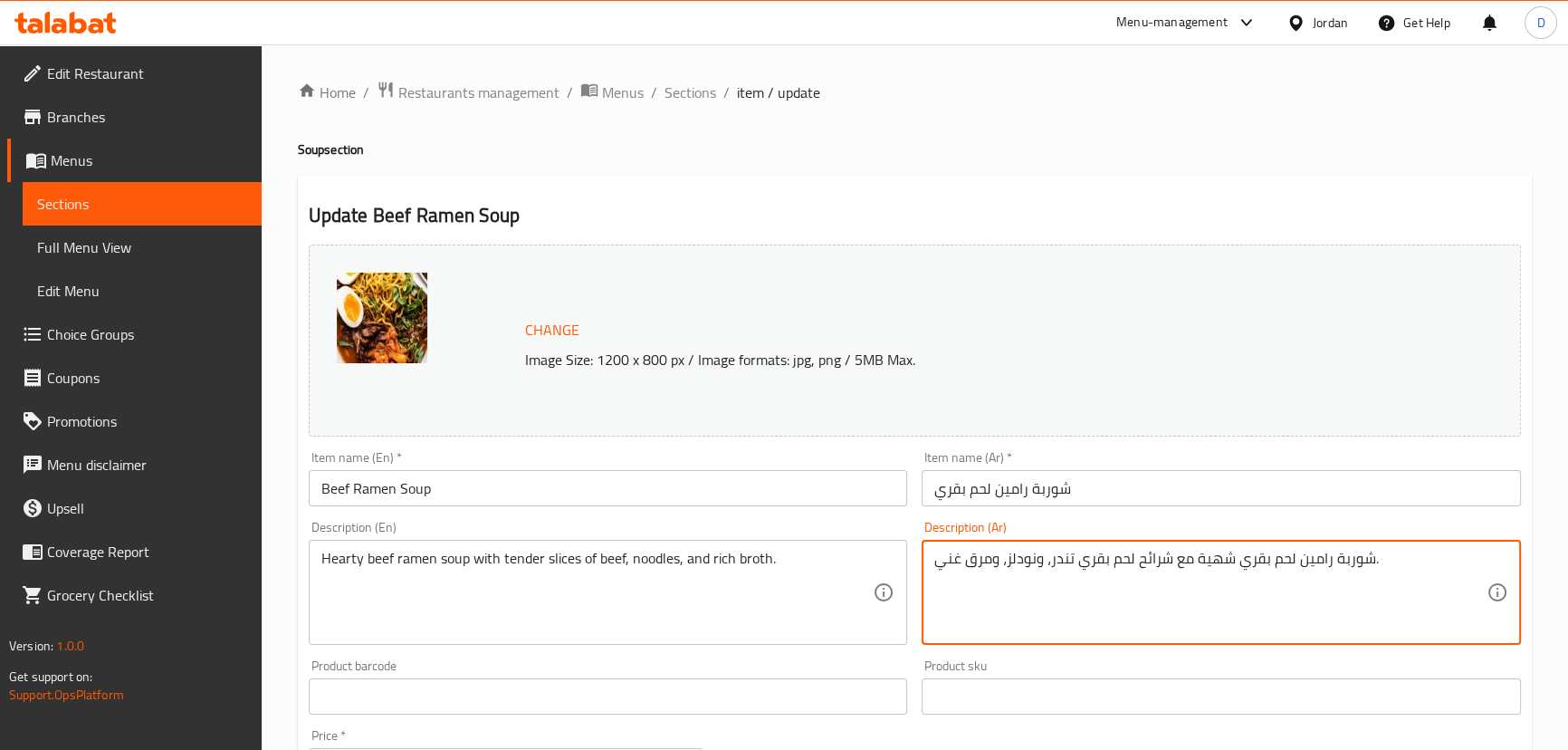
click at [1219, 552] on textarea "شوربة رامين لحم بقري شهية مع شرائح لحم بقري تندر، ونودلز، ومرق غني." at bounding box center [1210, 593] width 552 height 86
type textarea "شوربة رامين لحم بقري مع شرائح لحم بقري تندر، ونودلز، ومرق غني."
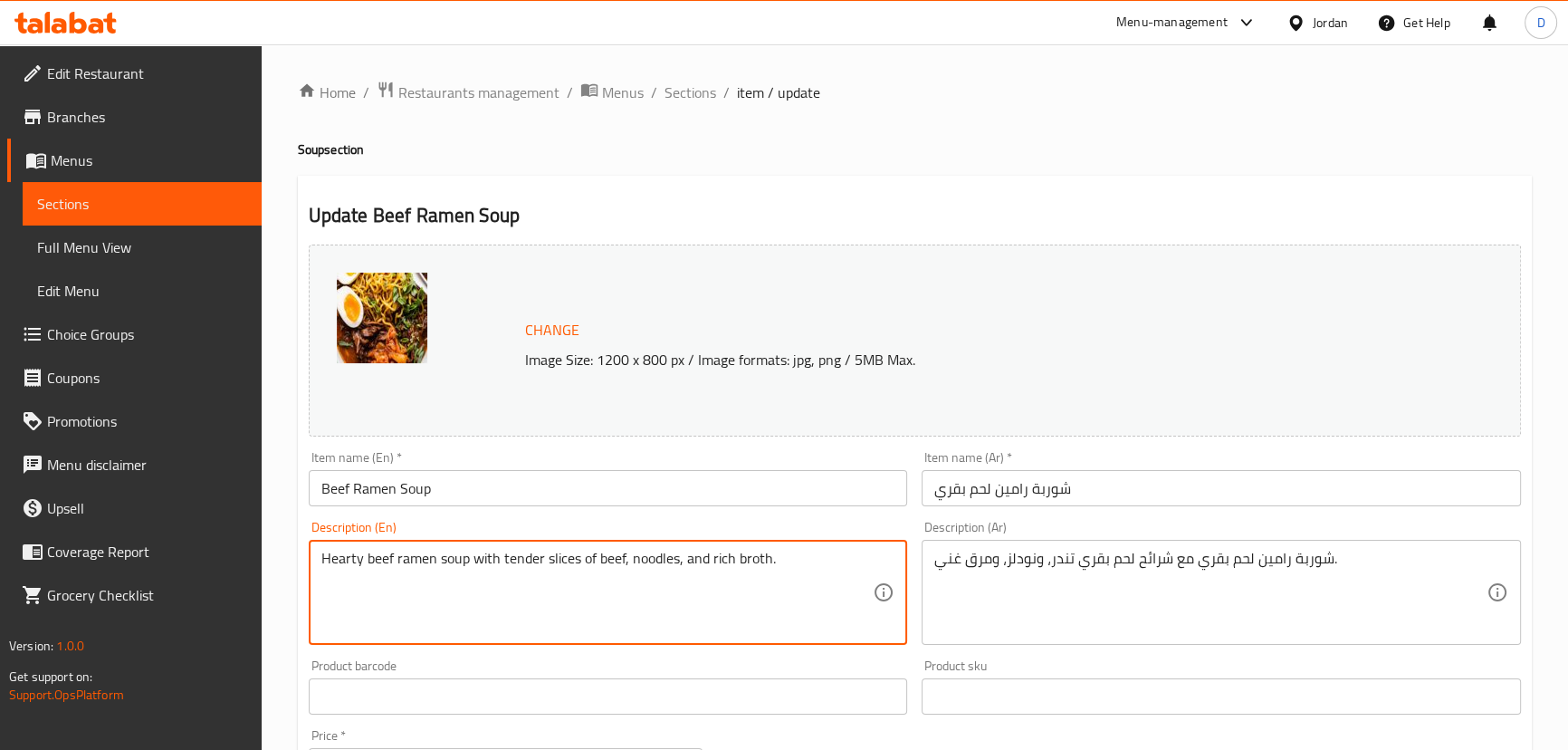
click at [346, 557] on textarea "Hearty beef ramen soup with tender slices of beef, noodles, and rich broth." at bounding box center [597, 593] width 552 height 86
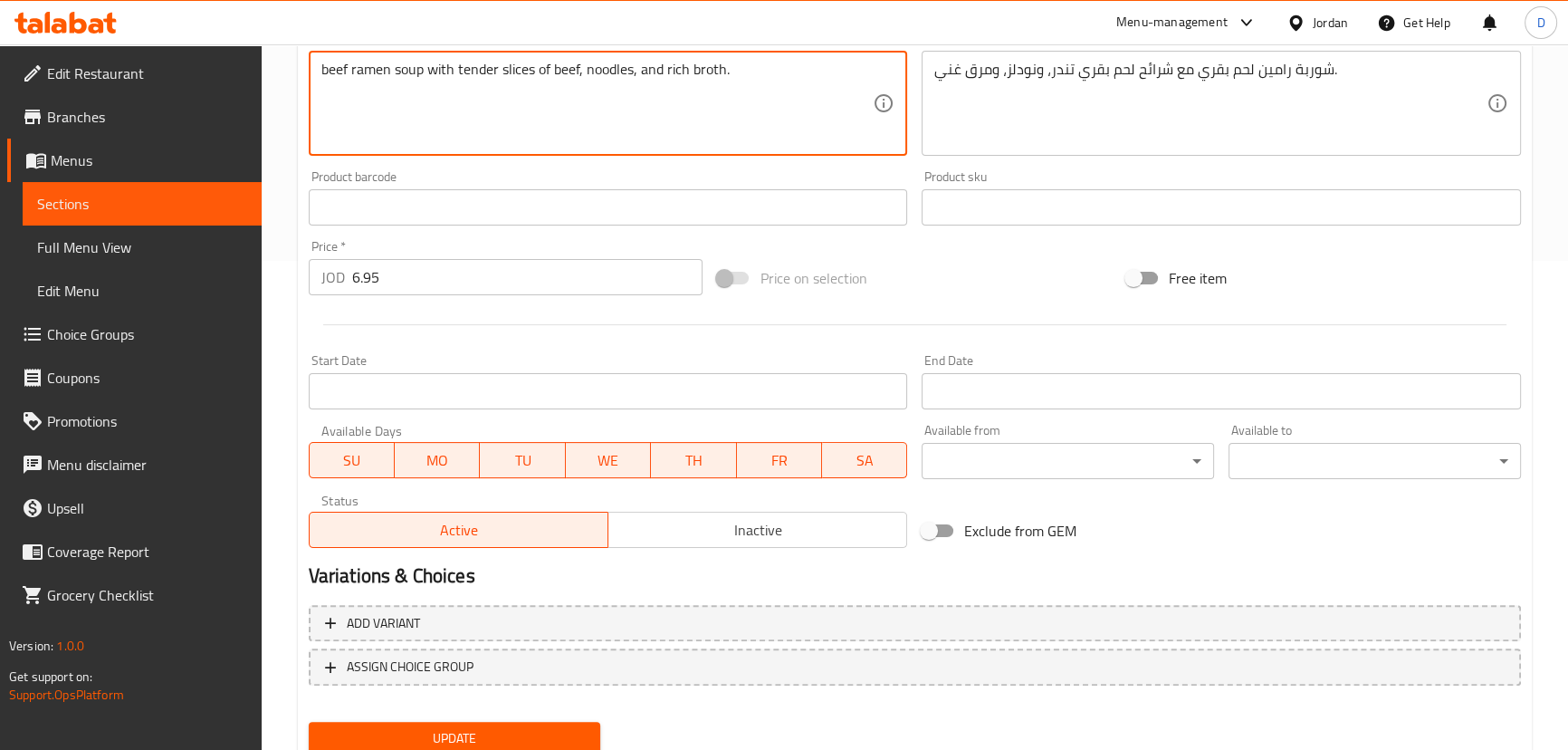
scroll to position [494, 0]
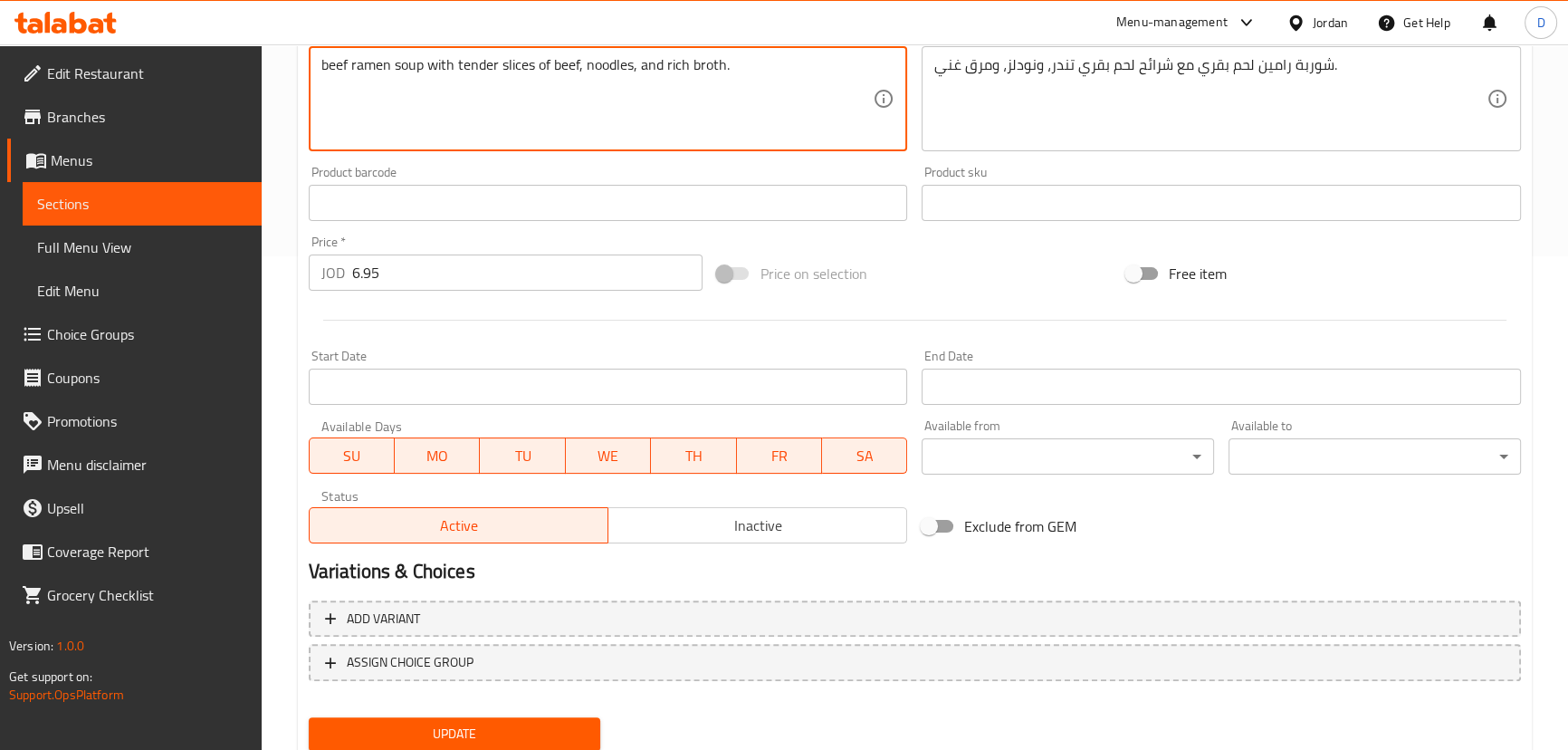
type textarea "beef ramen soup with tender slices of beef, noodles, and rich broth."
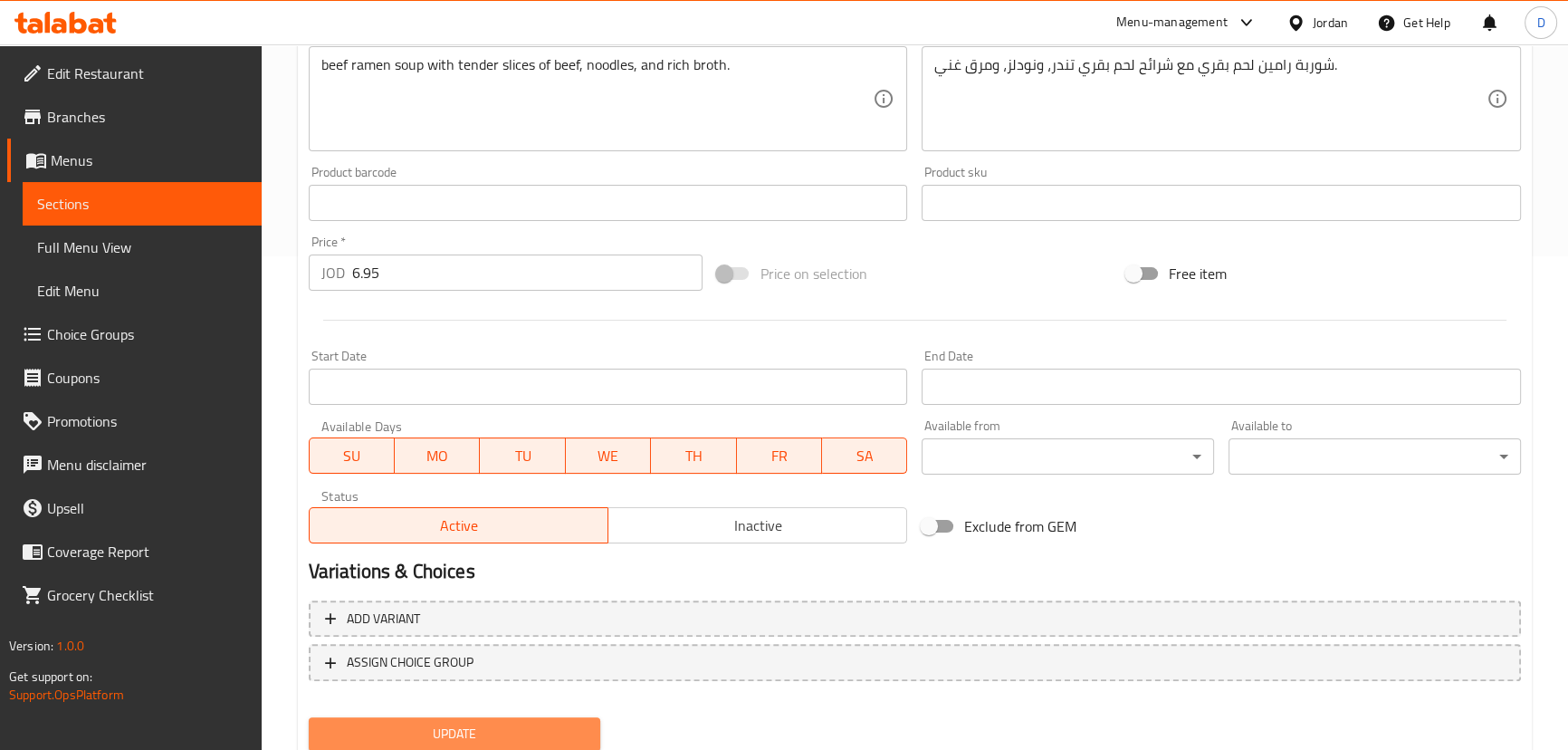
click at [502, 721] on button "Update" at bounding box center [455, 734] width 293 height 34
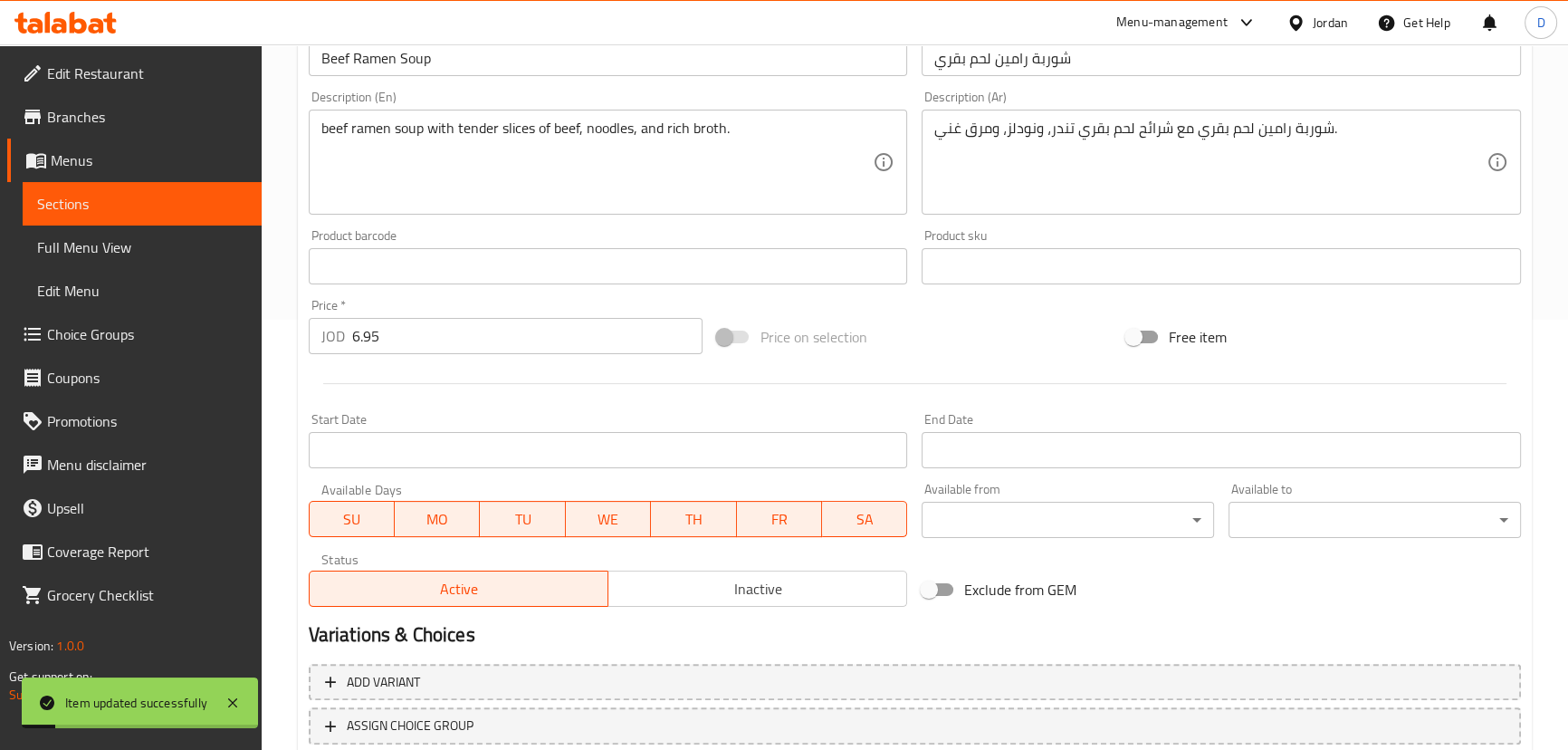
scroll to position [411, 0]
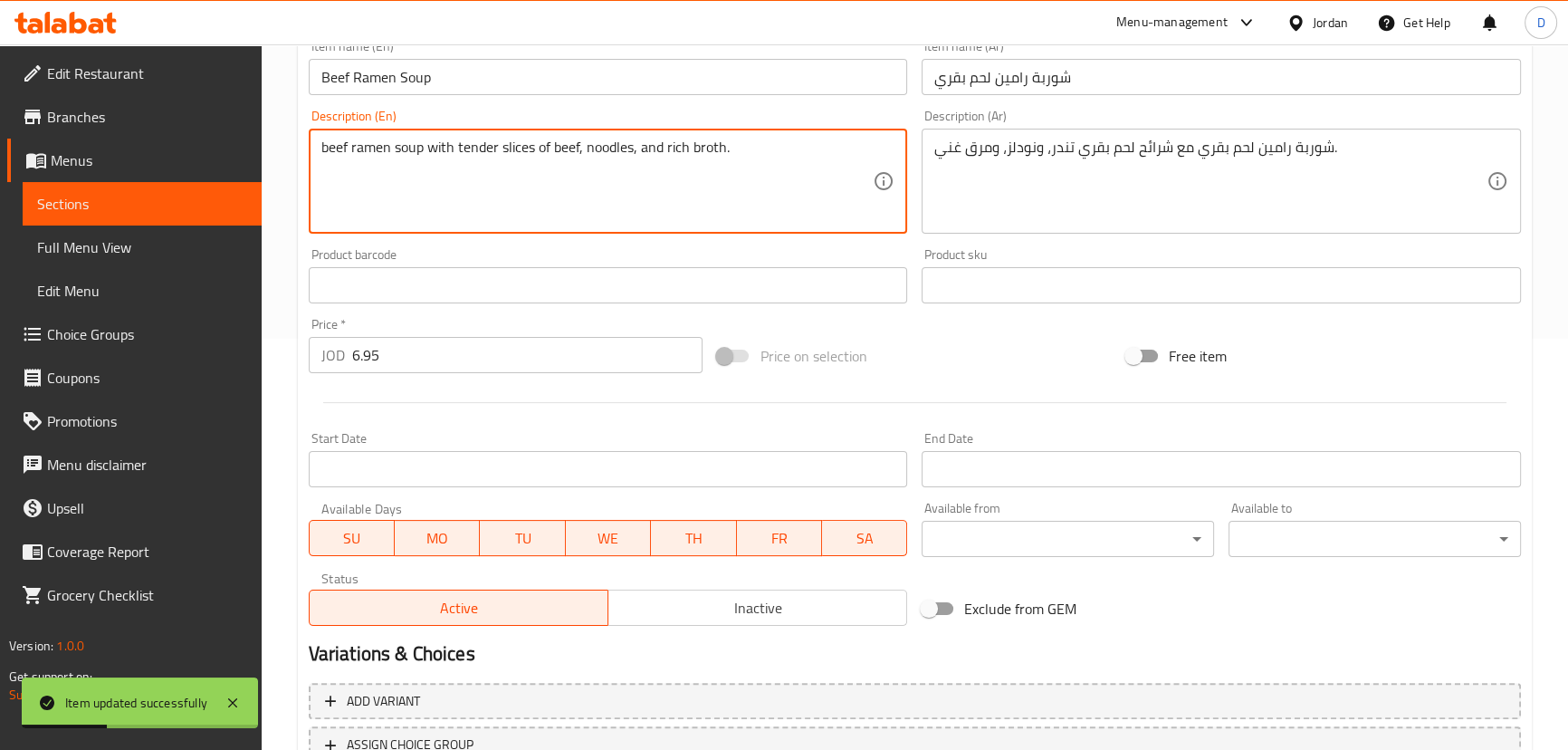
click at [622, 158] on textarea "beef ramen soup with tender slices of beef, noodles, and rich broth." at bounding box center [597, 182] width 552 height 86
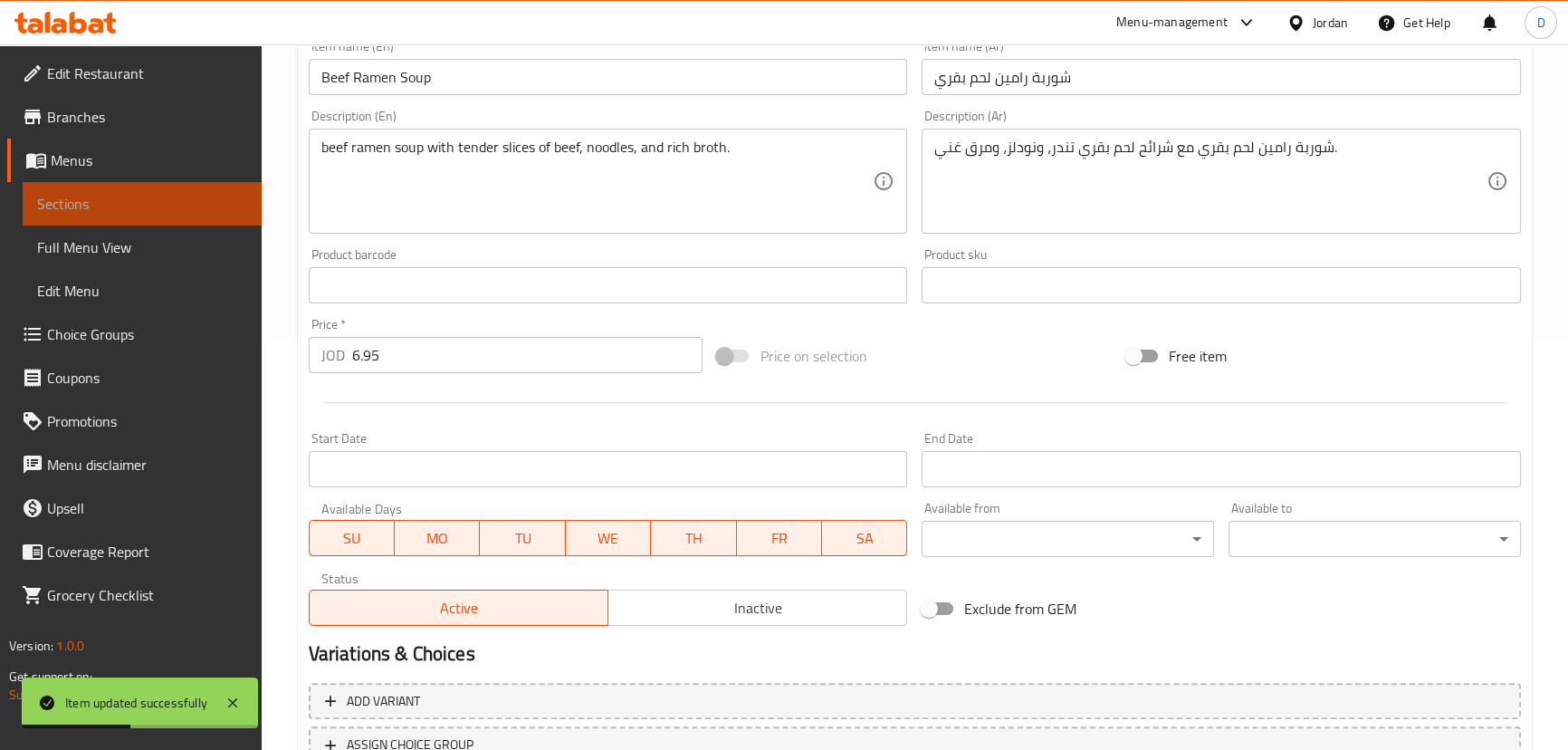
click at [95, 197] on span "Sections" at bounding box center [143, 203] width 210 height 22
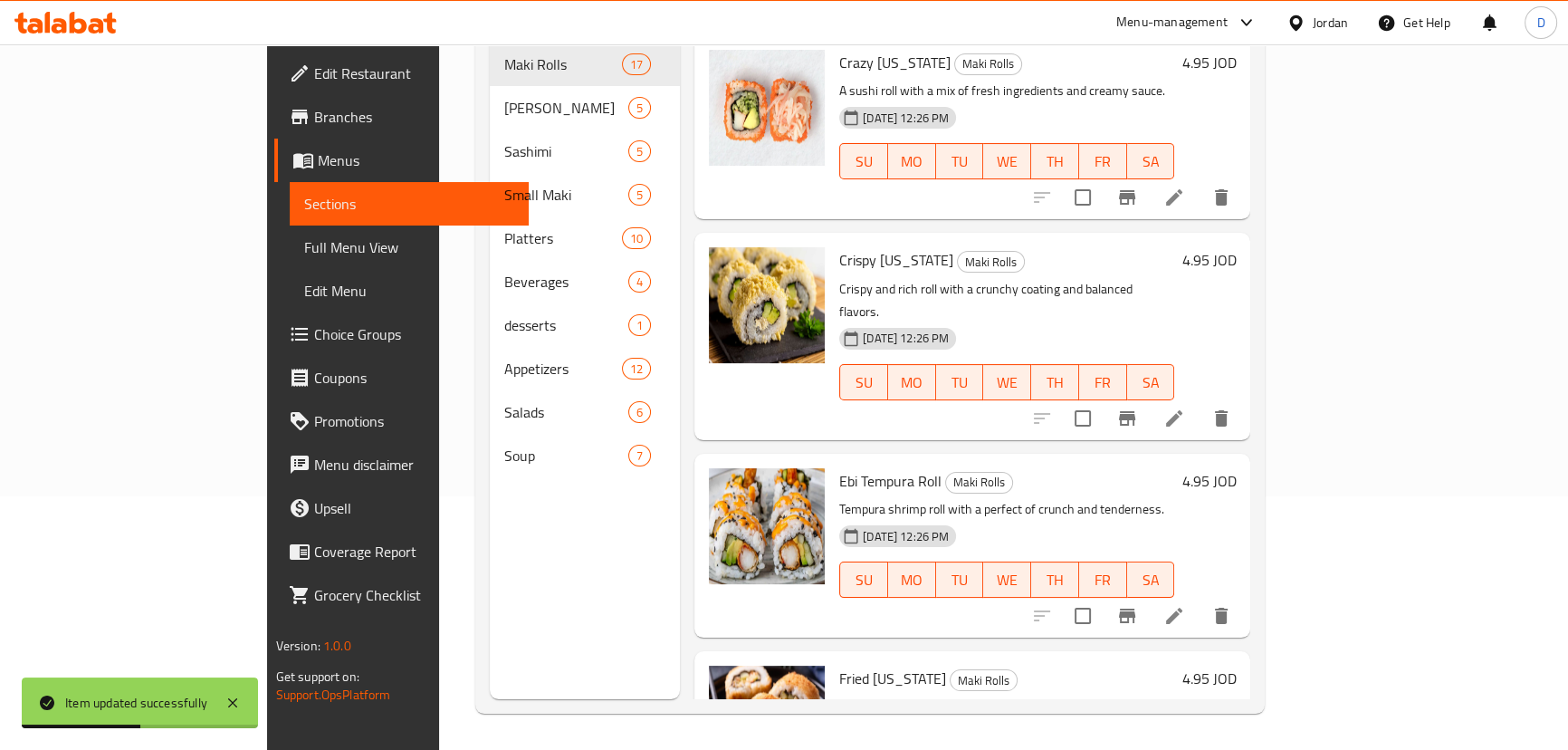
scroll to position [89, 0]
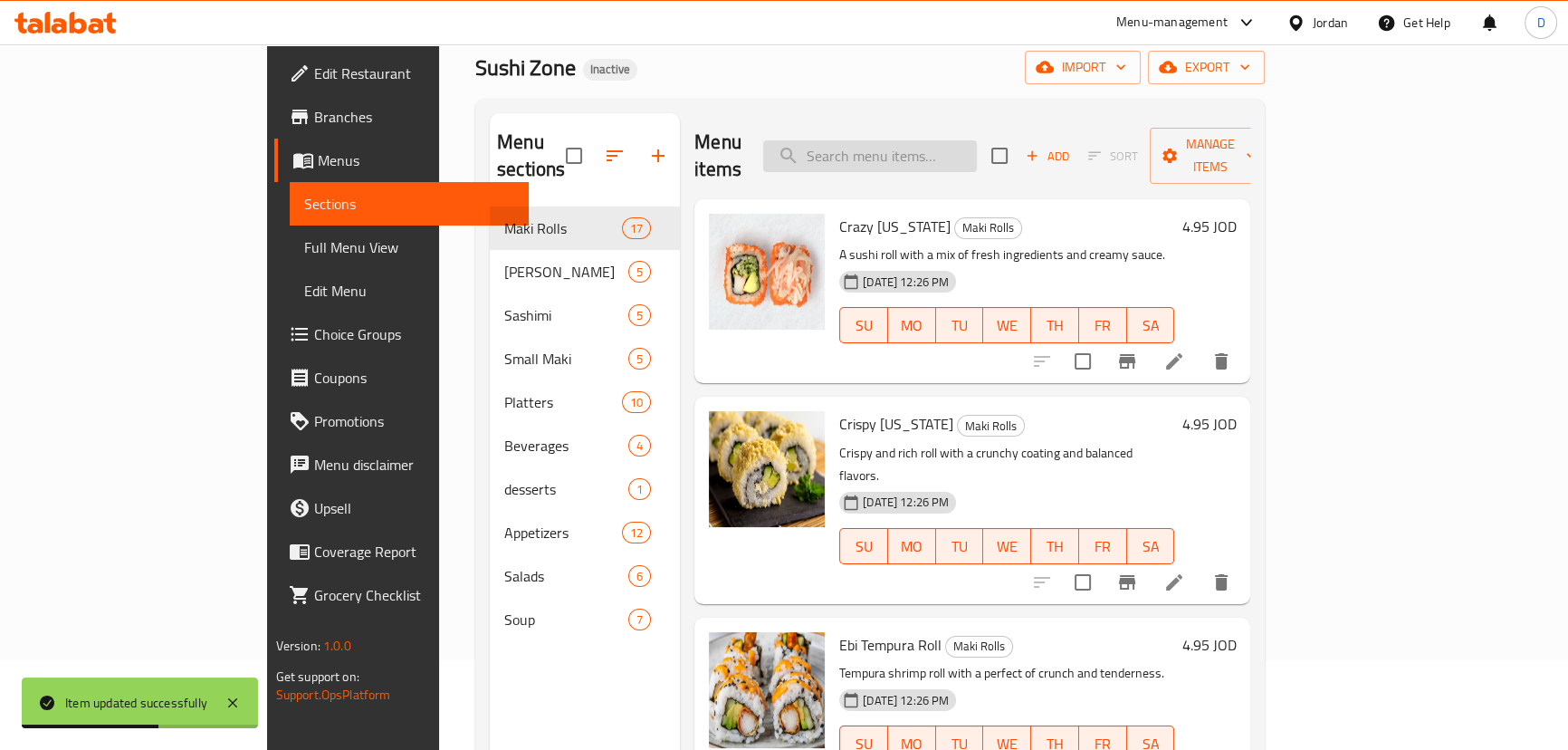
click at [952, 141] on input "search" at bounding box center [870, 157] width 214 height 32
paste input "noodles"
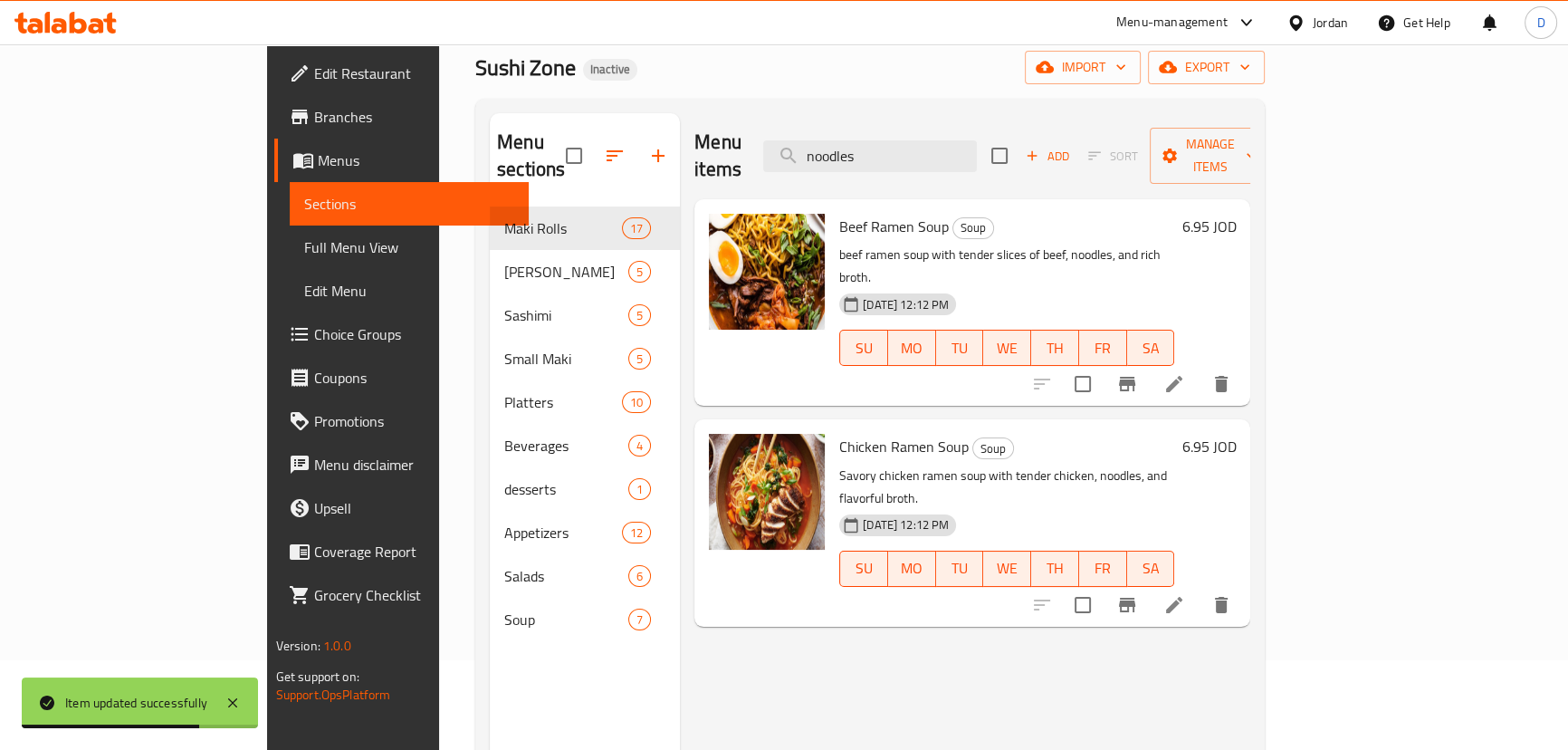
type input "noodles"
click at [1185, 594] on icon at bounding box center [1174, 605] width 22 height 22
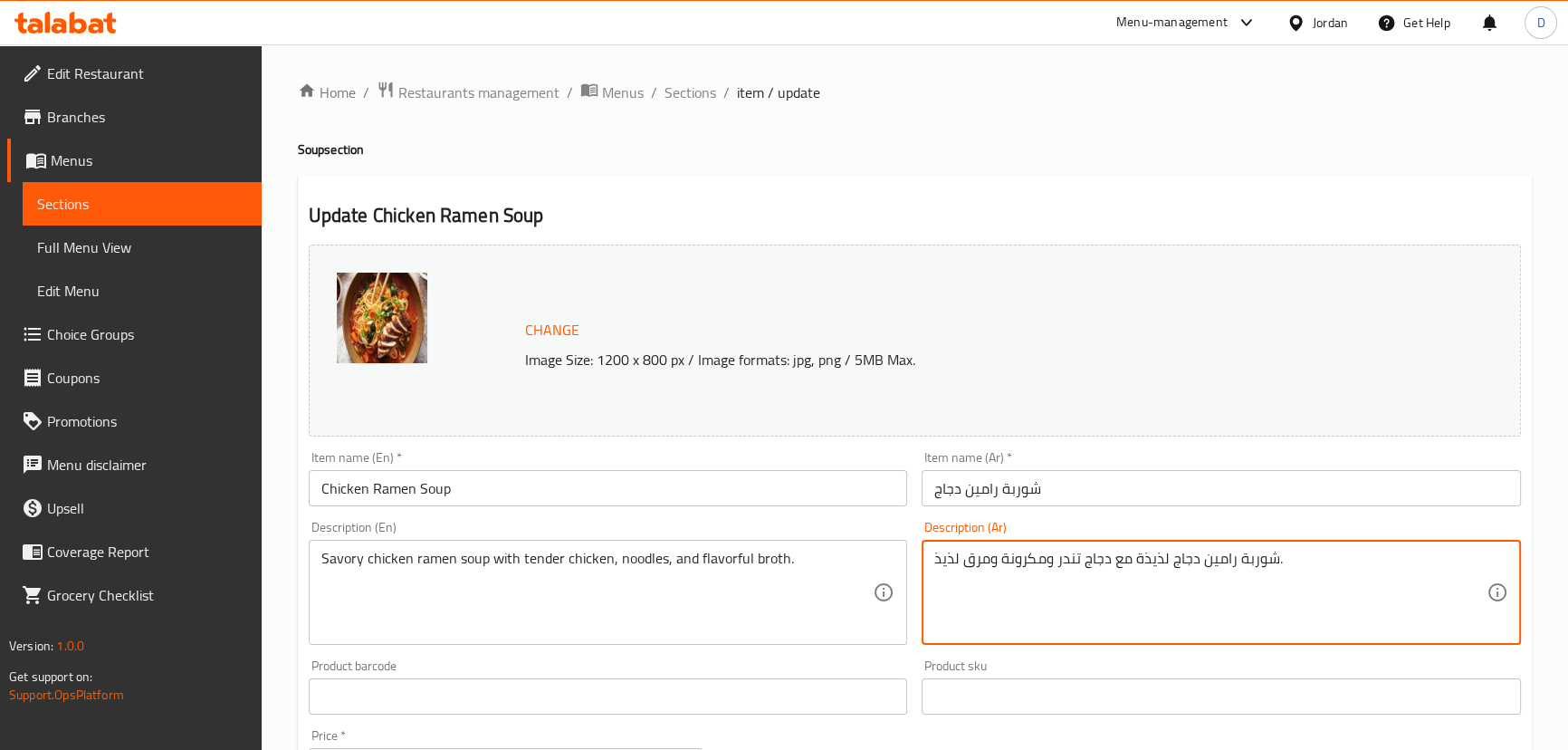
drag, startPoint x: 1042, startPoint y: 555, endPoint x: 1003, endPoint y: 553, distance: 39.1
paste textarea "ودلز"
drag, startPoint x: 1126, startPoint y: 557, endPoint x: 1147, endPoint y: 565, distance: 22.5
click at [1147, 565] on textarea "شوربة رامين دجاج لذيذة مع دجاج تندر ونودلز ومرق لذيذ." at bounding box center [1210, 593] width 552 height 86
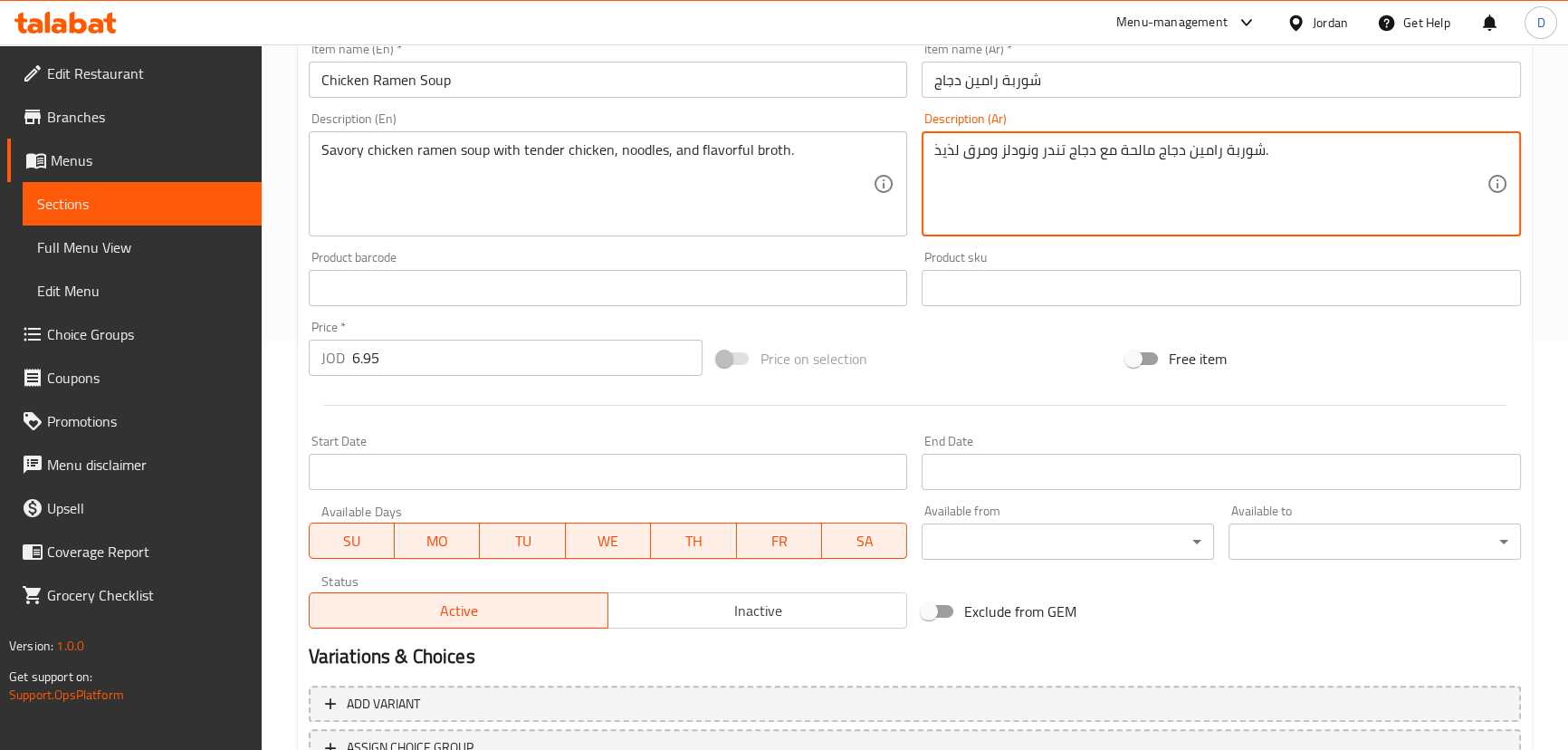
scroll to position [494, 0]
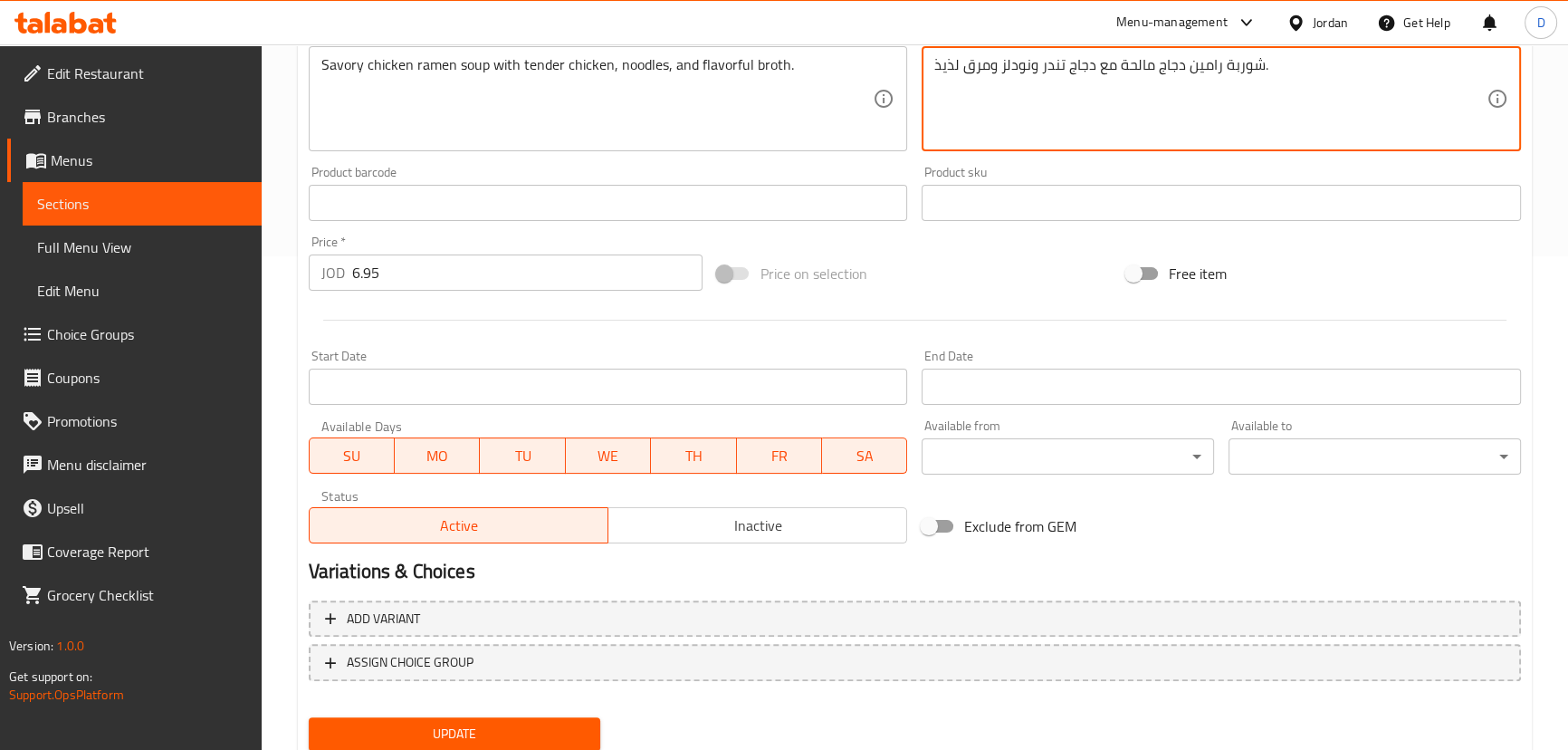
type textarea "شوربة رامين دجاج مالحة مع دجاج تندر ونودلز ومرق لذيذ."
click at [544, 725] on span "Update" at bounding box center [454, 734] width 264 height 23
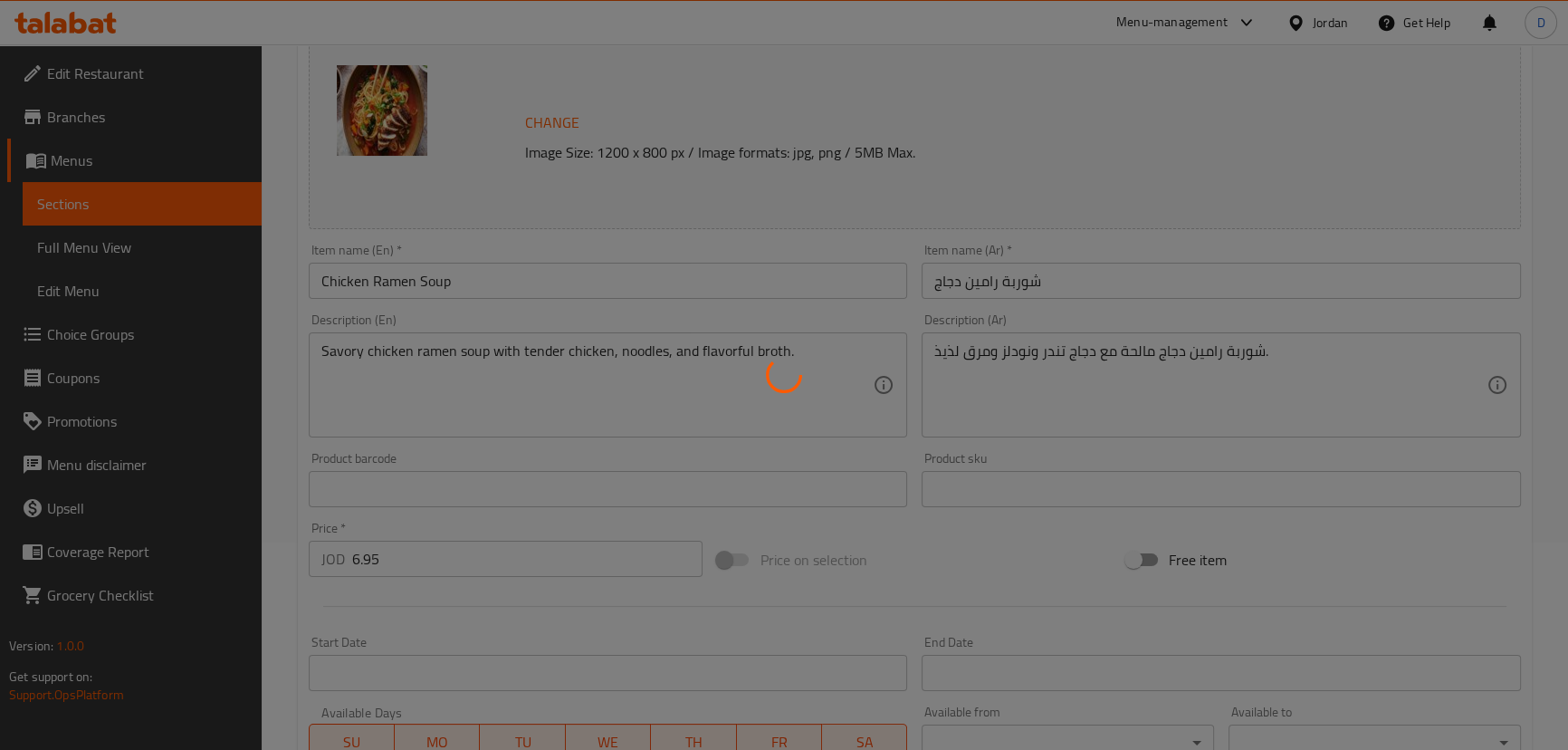
scroll to position [164, 0]
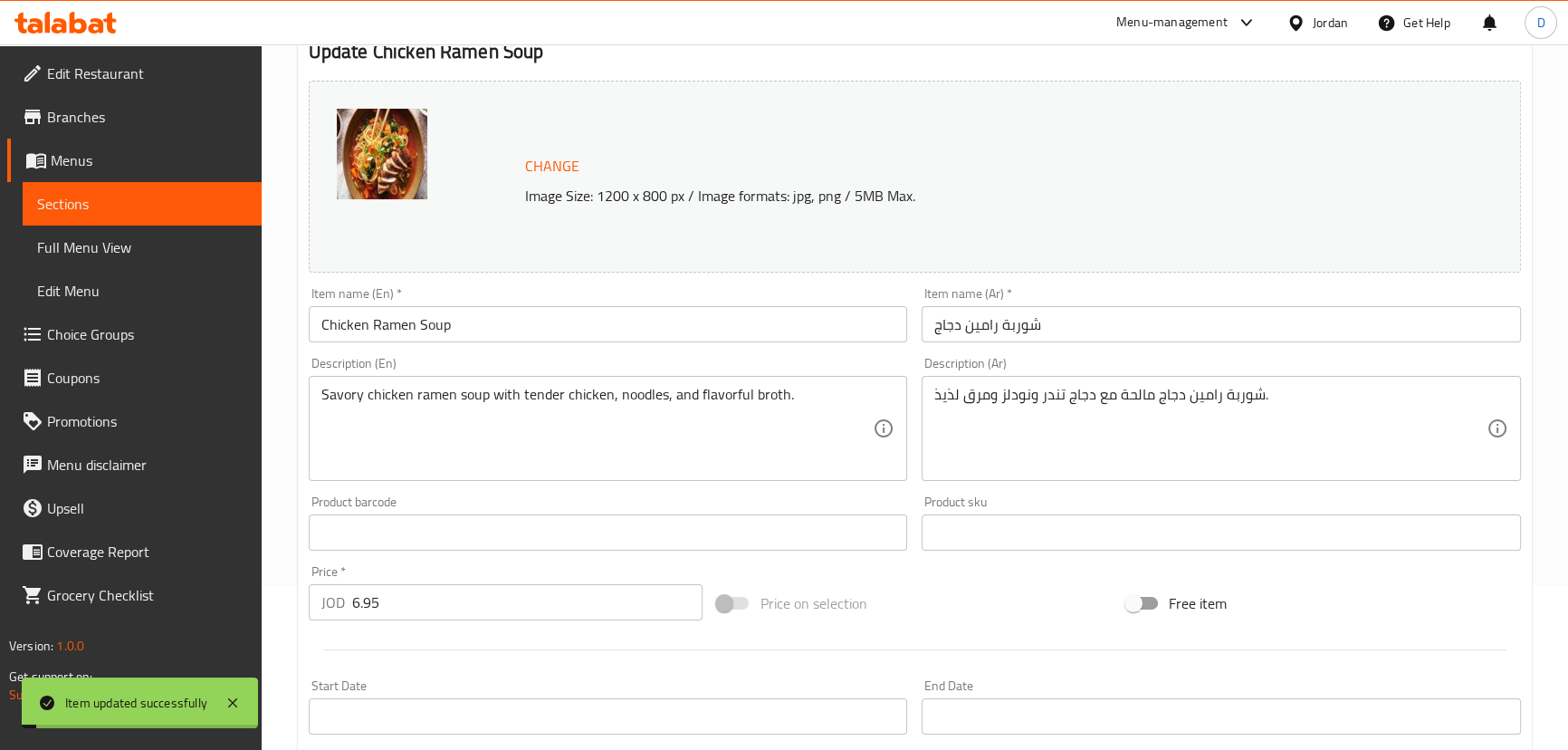
click at [203, 207] on span "Sections" at bounding box center [143, 203] width 210 height 22
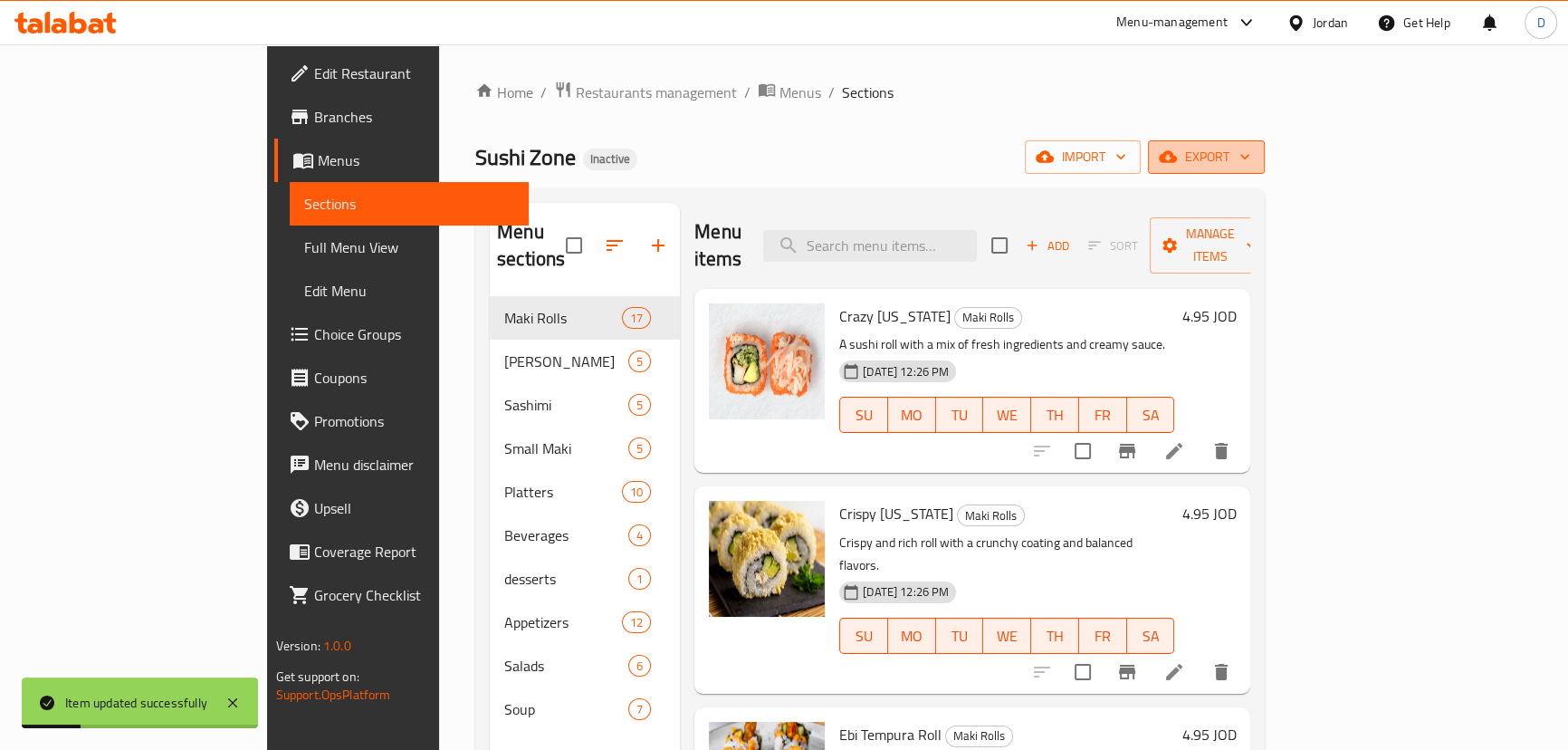
click at [1177, 158] on icon "button" at bounding box center [1167, 157] width 18 height 12
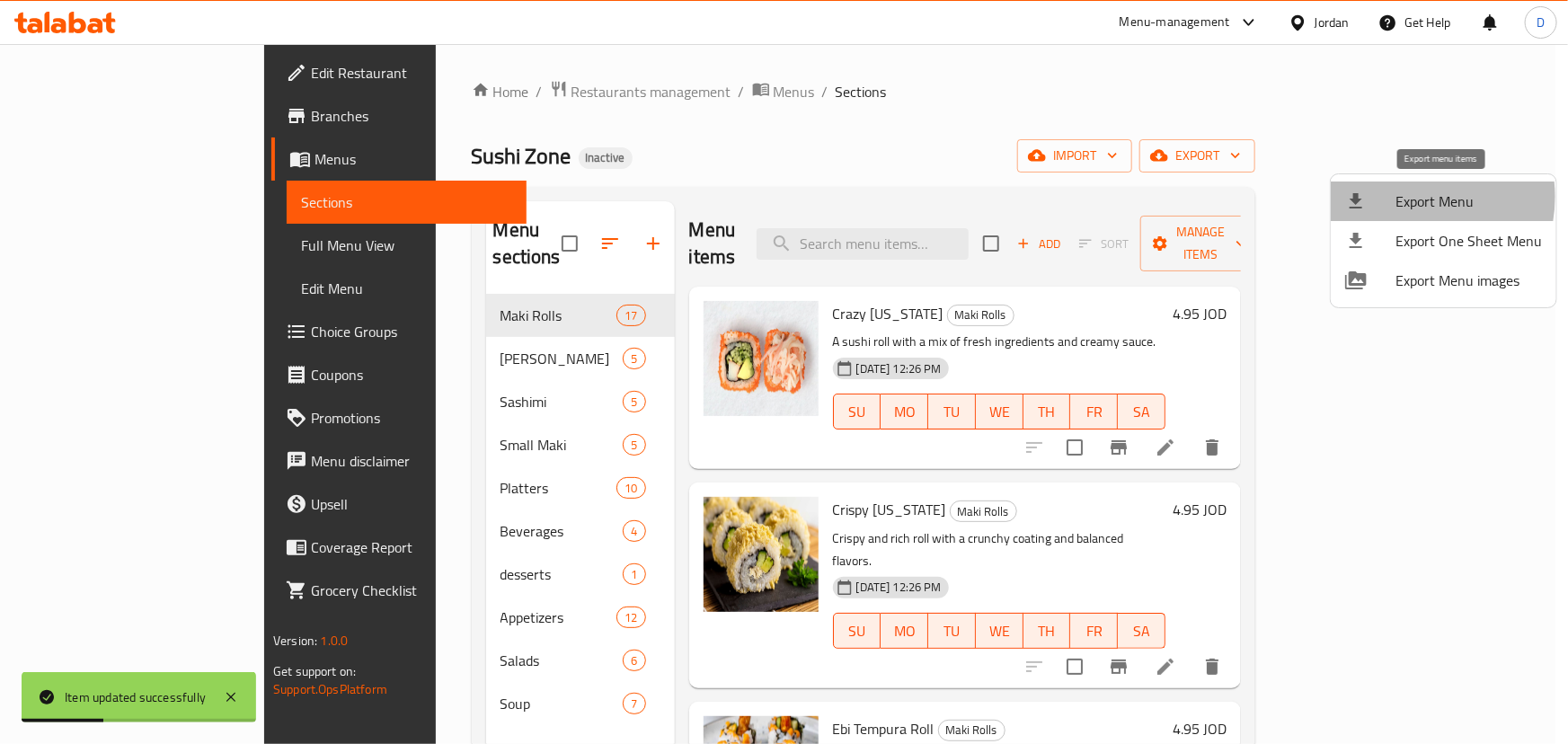
click at [1402, 196] on span "Export Menu" at bounding box center [1468, 200] width 146 height 21
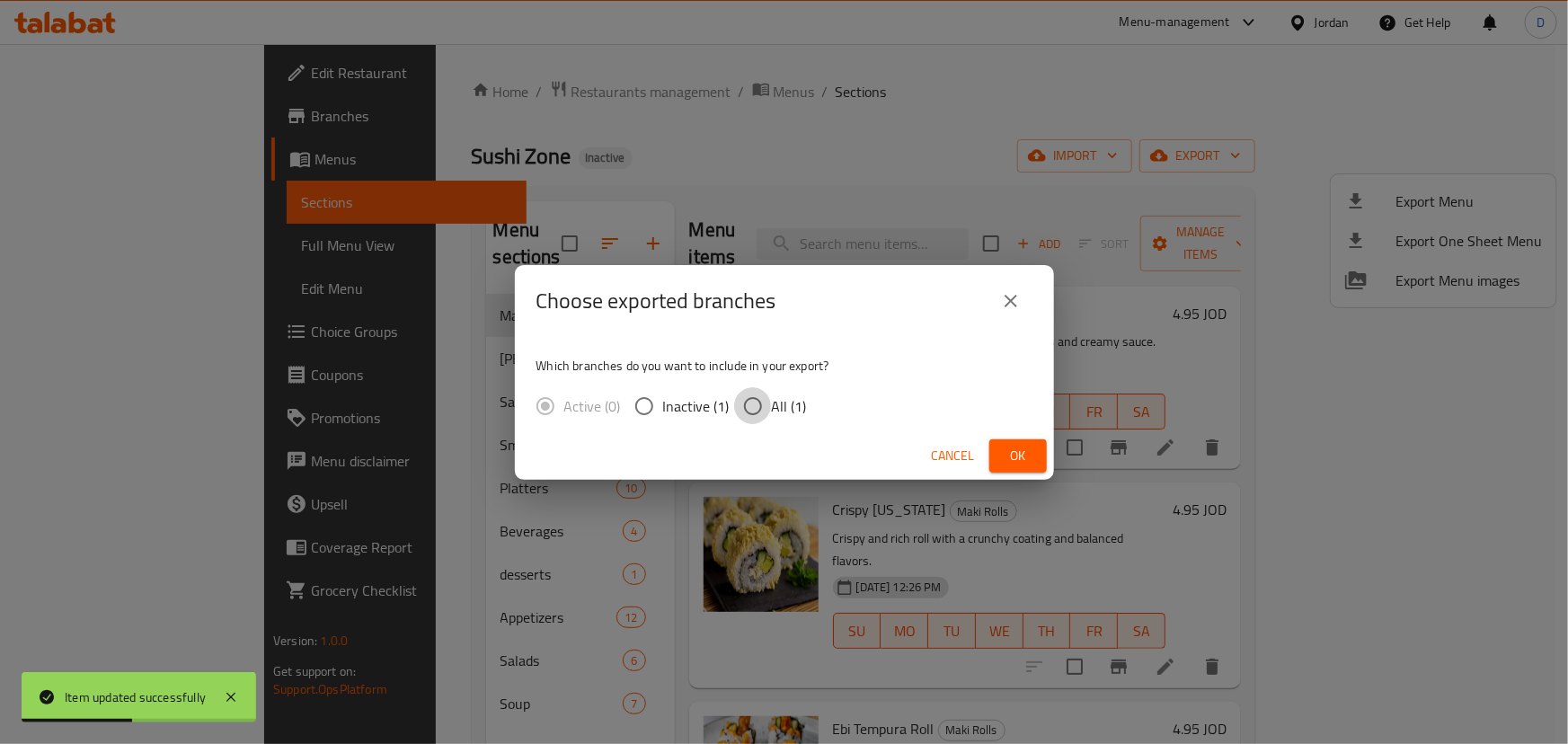
click at [760, 414] on input "All (1)" at bounding box center [753, 406] width 38 height 38
radio input "true"
click at [1006, 460] on span "Ok" at bounding box center [1017, 455] width 29 height 22
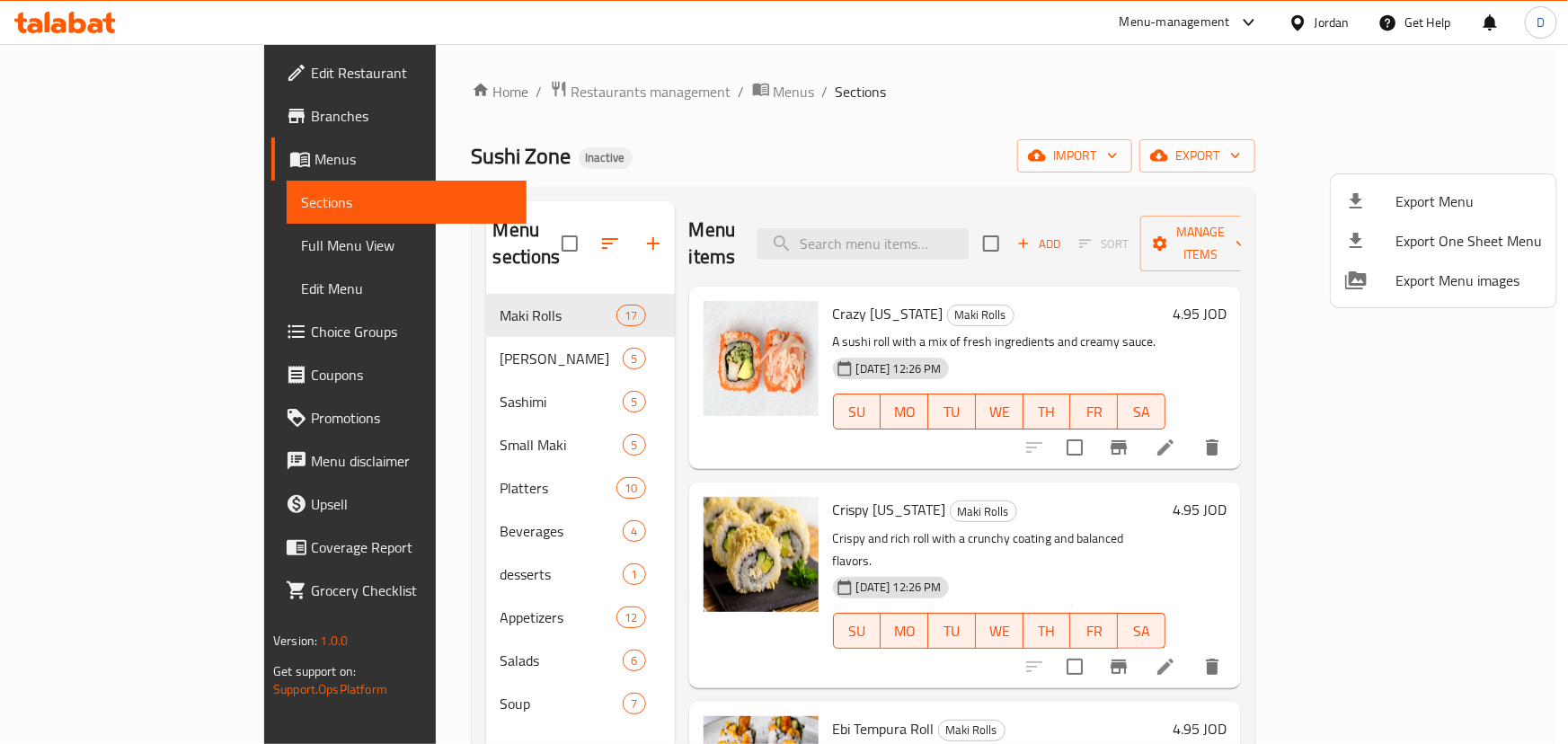
click at [115, 124] on div at bounding box center [784, 372] width 1568 height 744
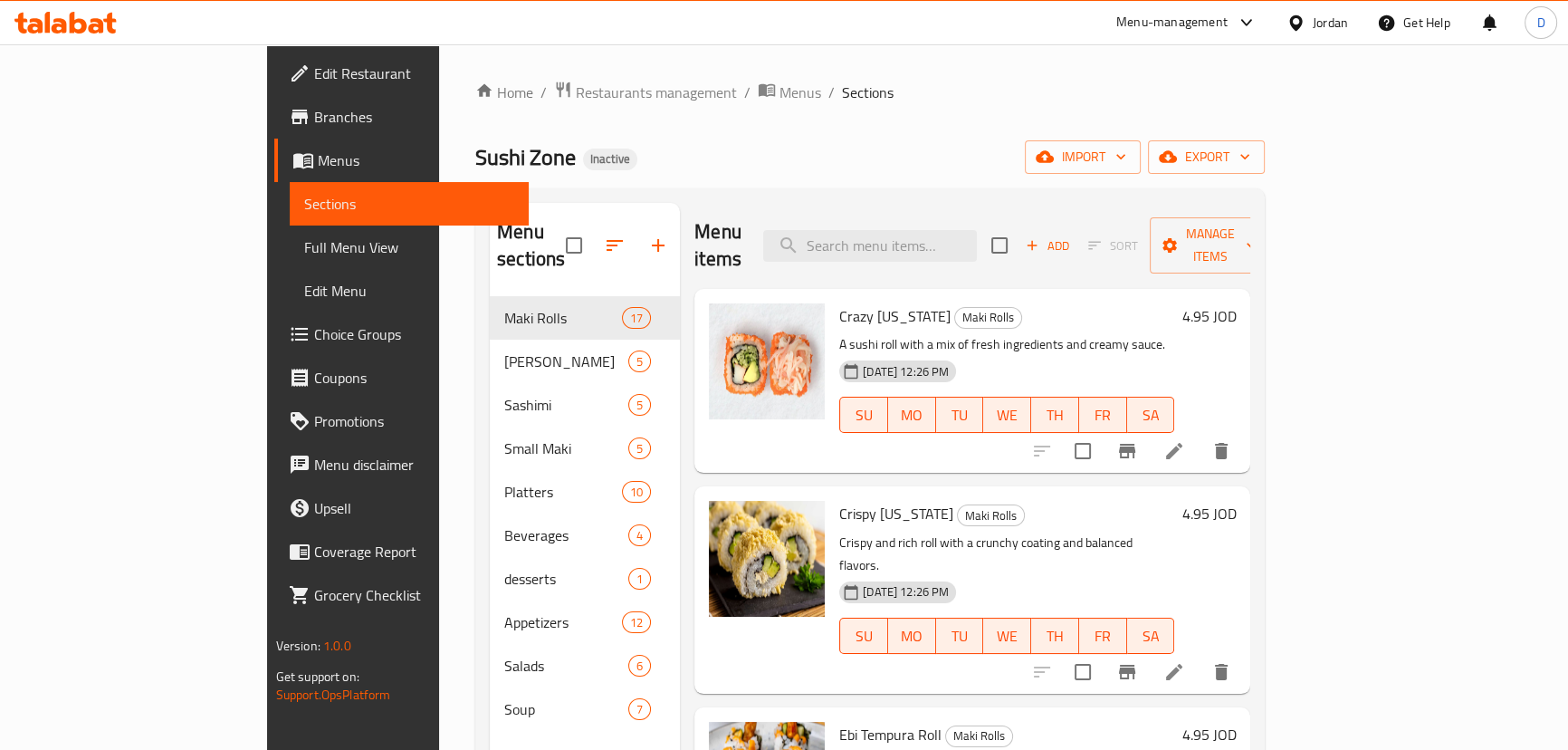
click at [314, 125] on span "Branches" at bounding box center [414, 116] width 200 height 22
